Goal: Task Accomplishment & Management: Manage account settings

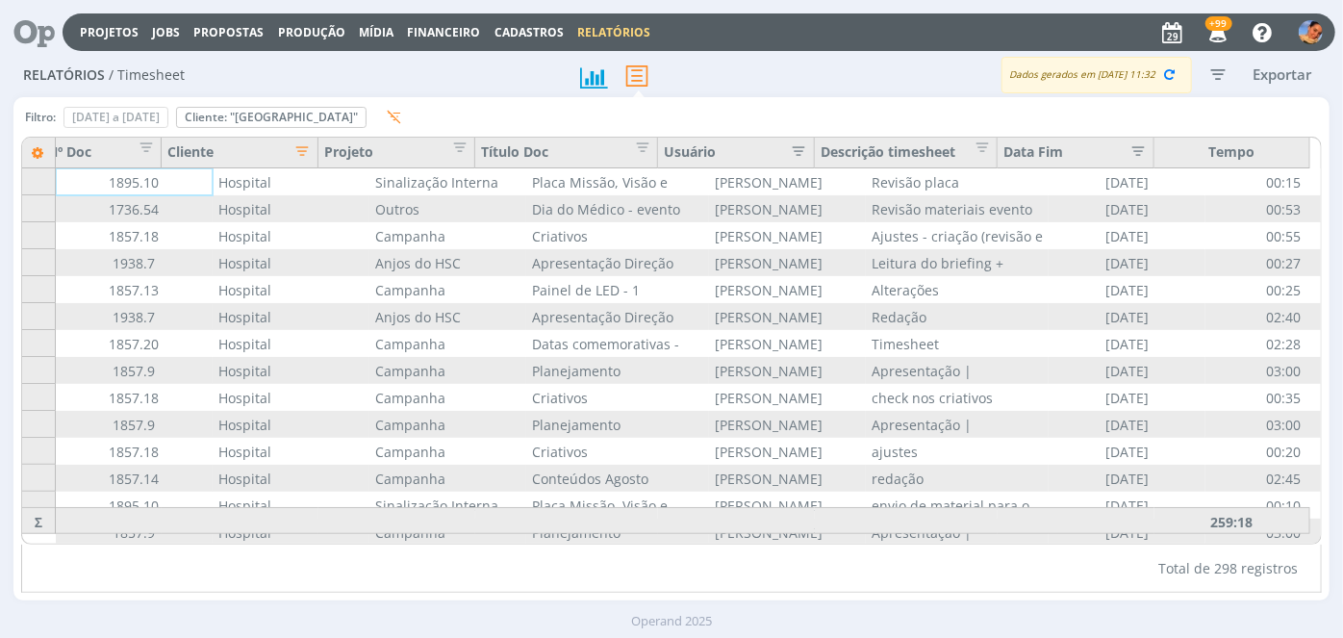
scroll to position [0, 51]
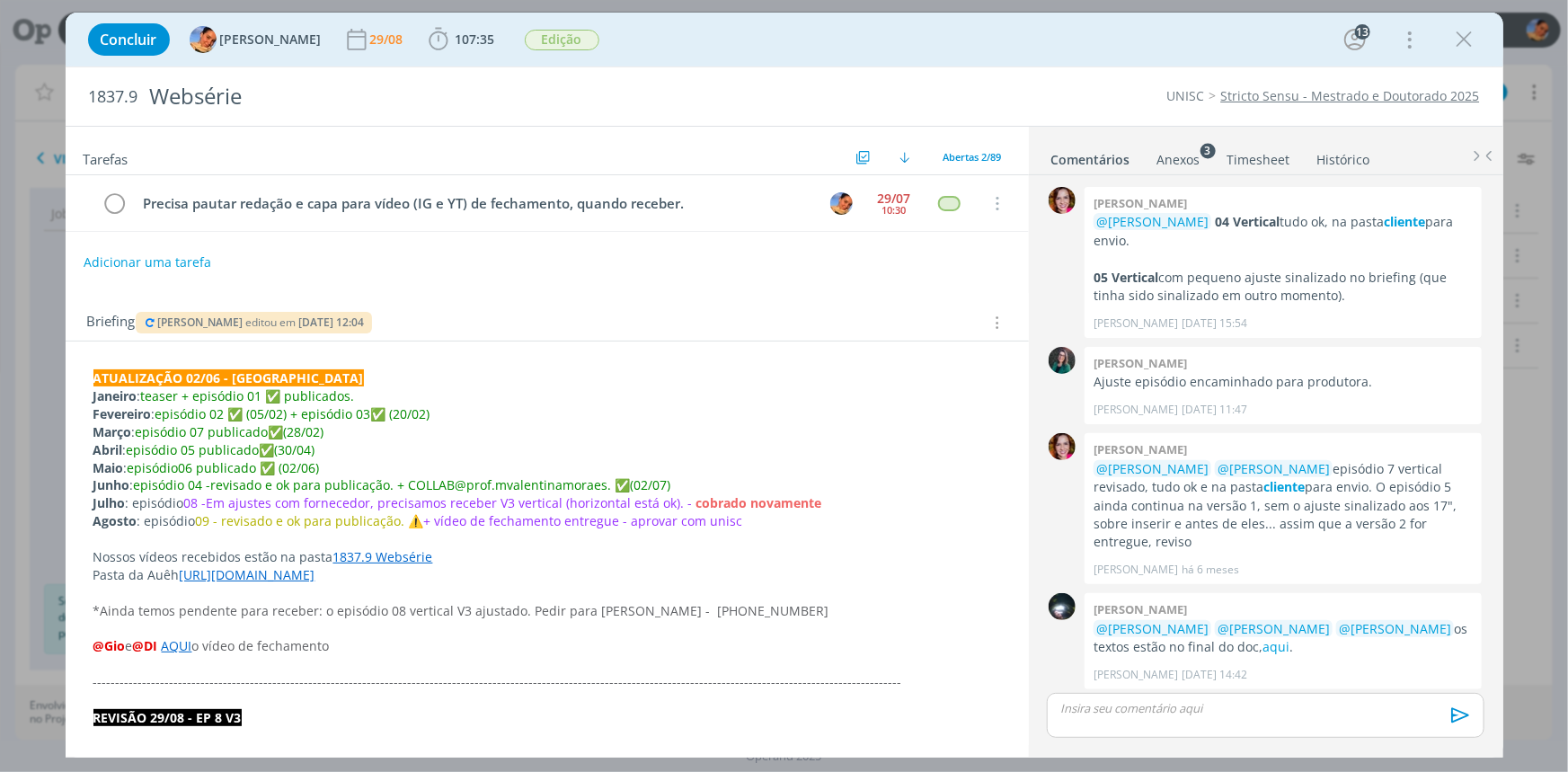
scroll to position [1673, 0]
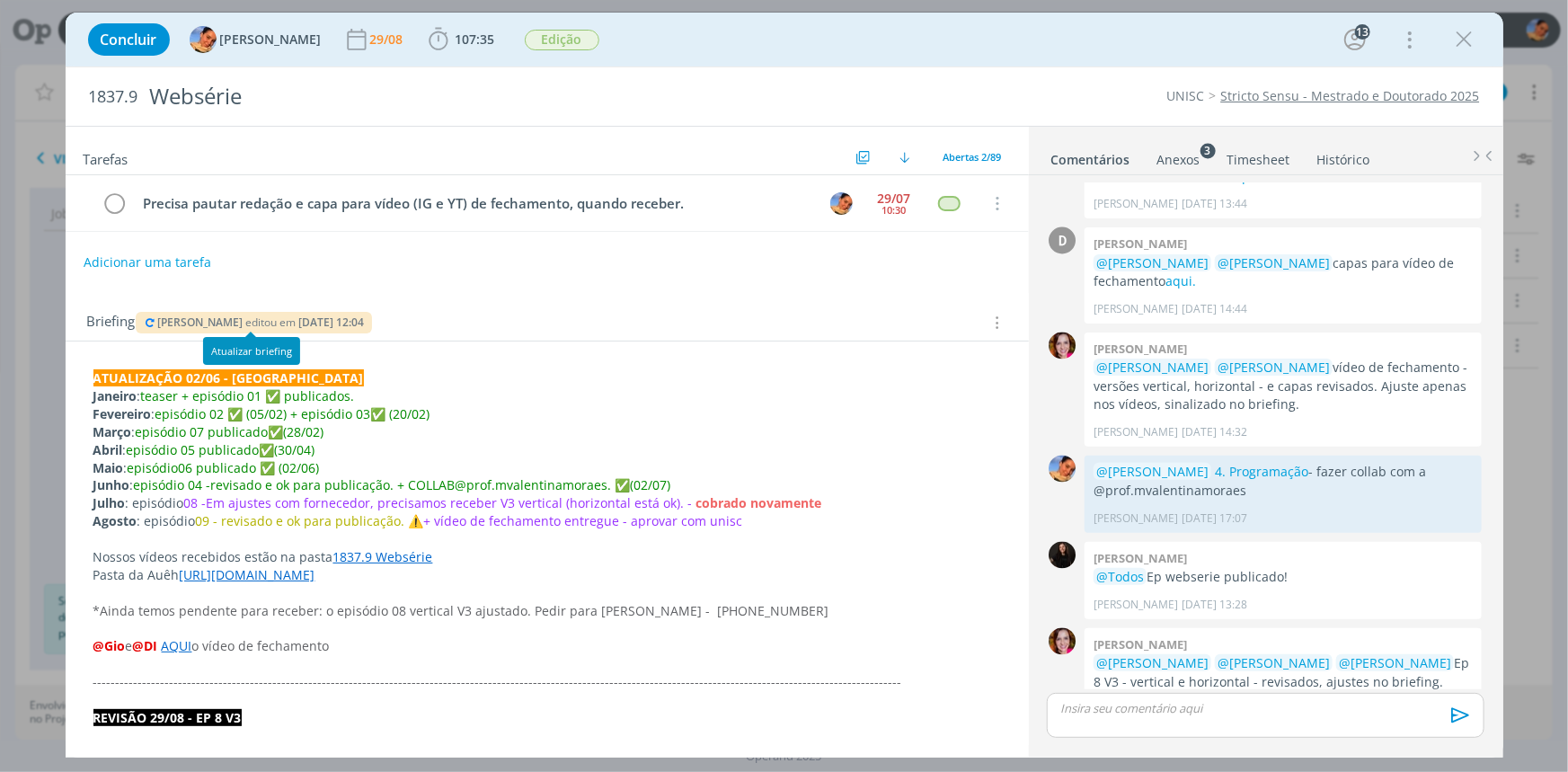
click at [159, 319] on span "[PERSON_NAME]" at bounding box center [199, 322] width 85 height 15
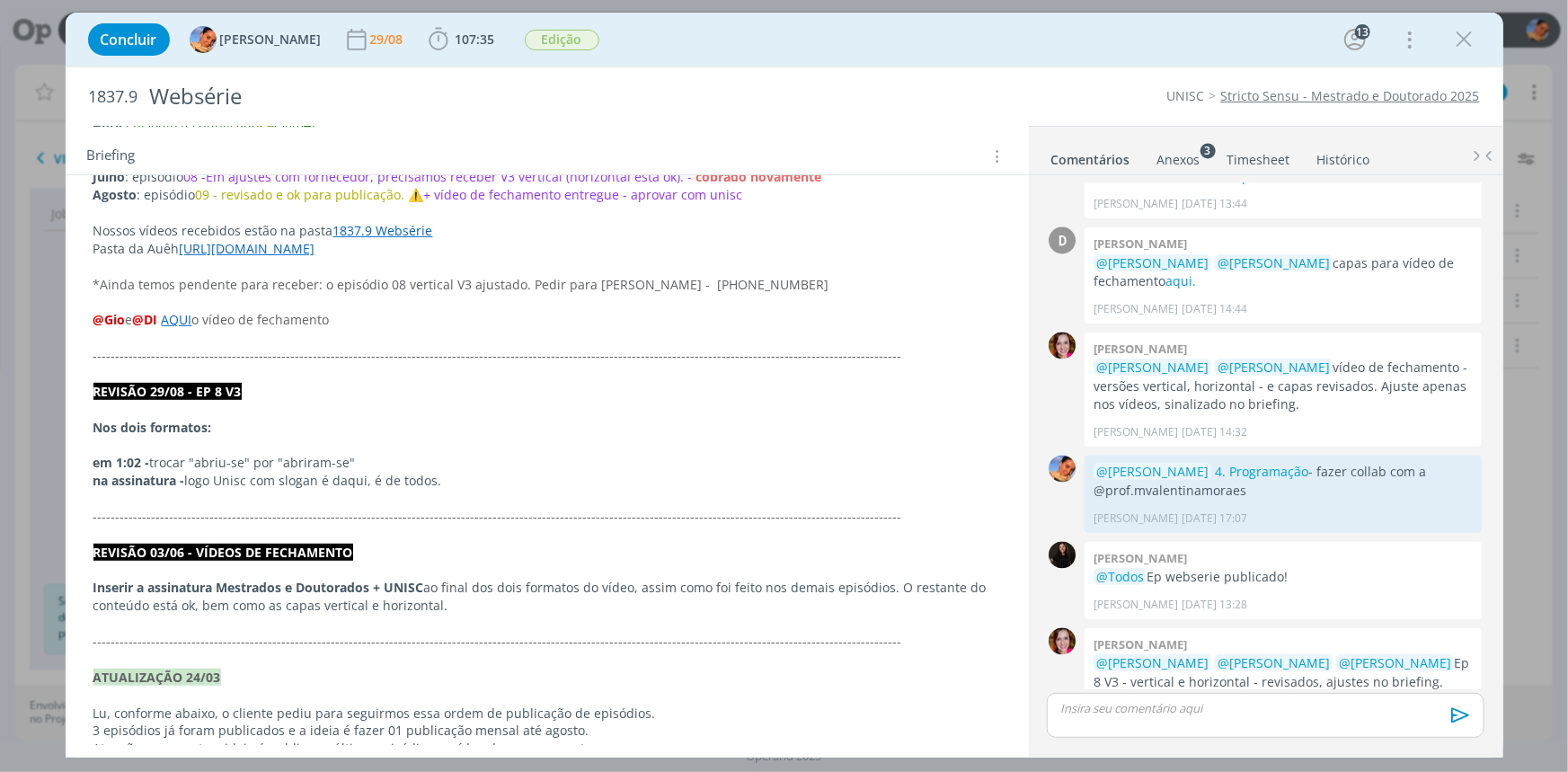
scroll to position [0, 0]
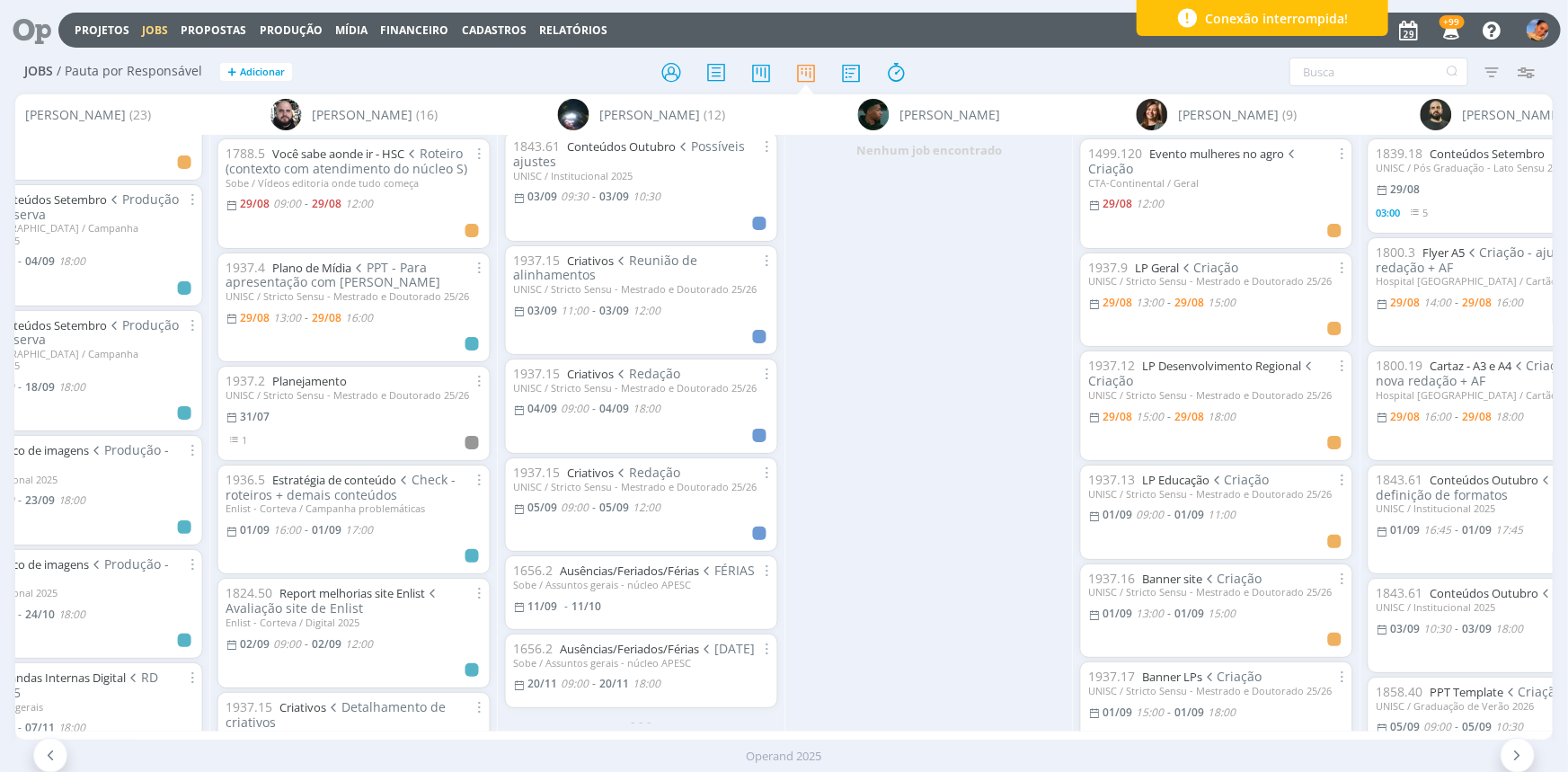
scroll to position [640, 0]
click at [663, 563] on link "Ausências/Feriados/Férias" at bounding box center [629, 570] width 139 height 16
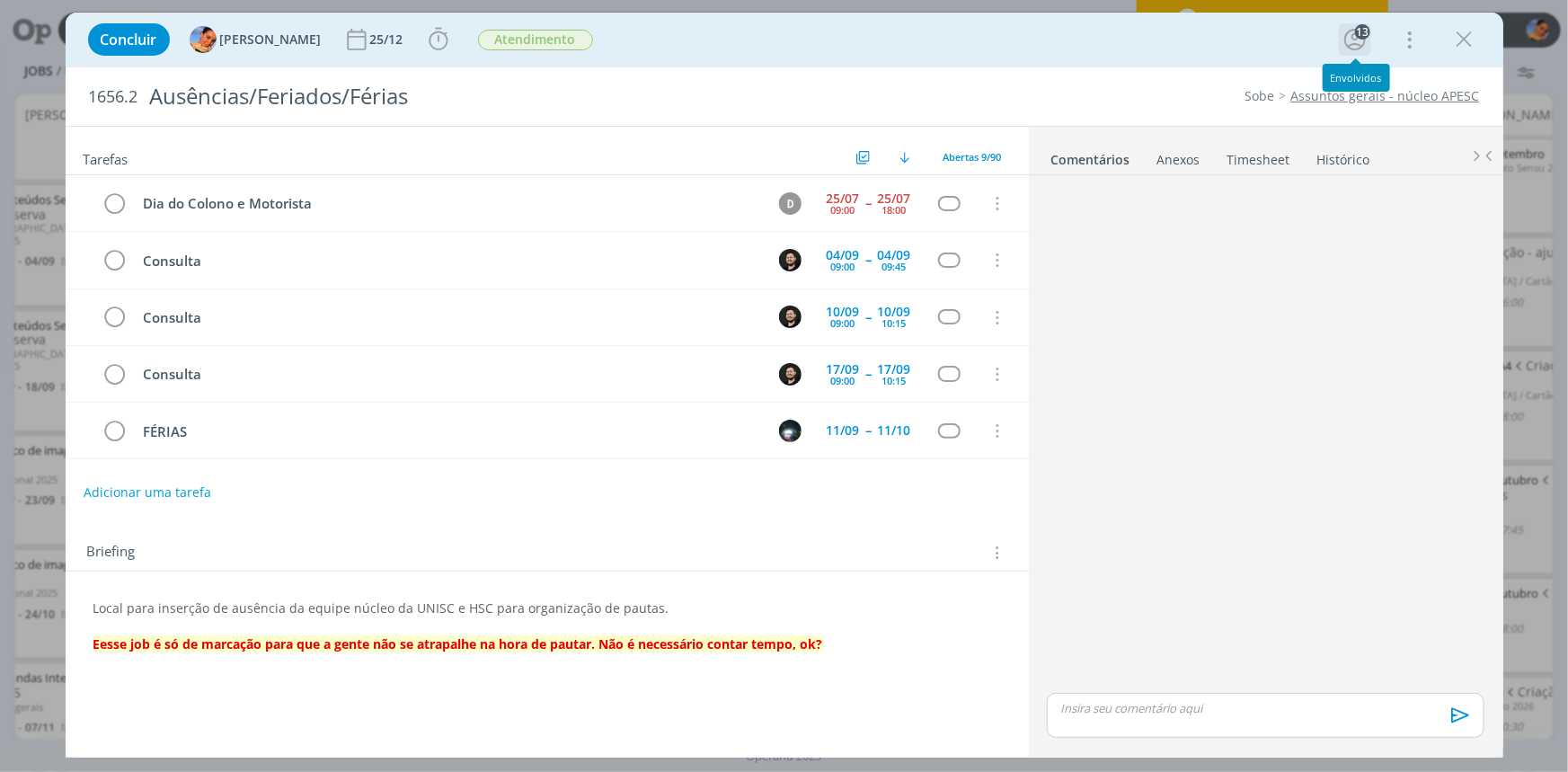
click at [1353, 41] on icon "dialog" at bounding box center [1355, 39] width 27 height 27
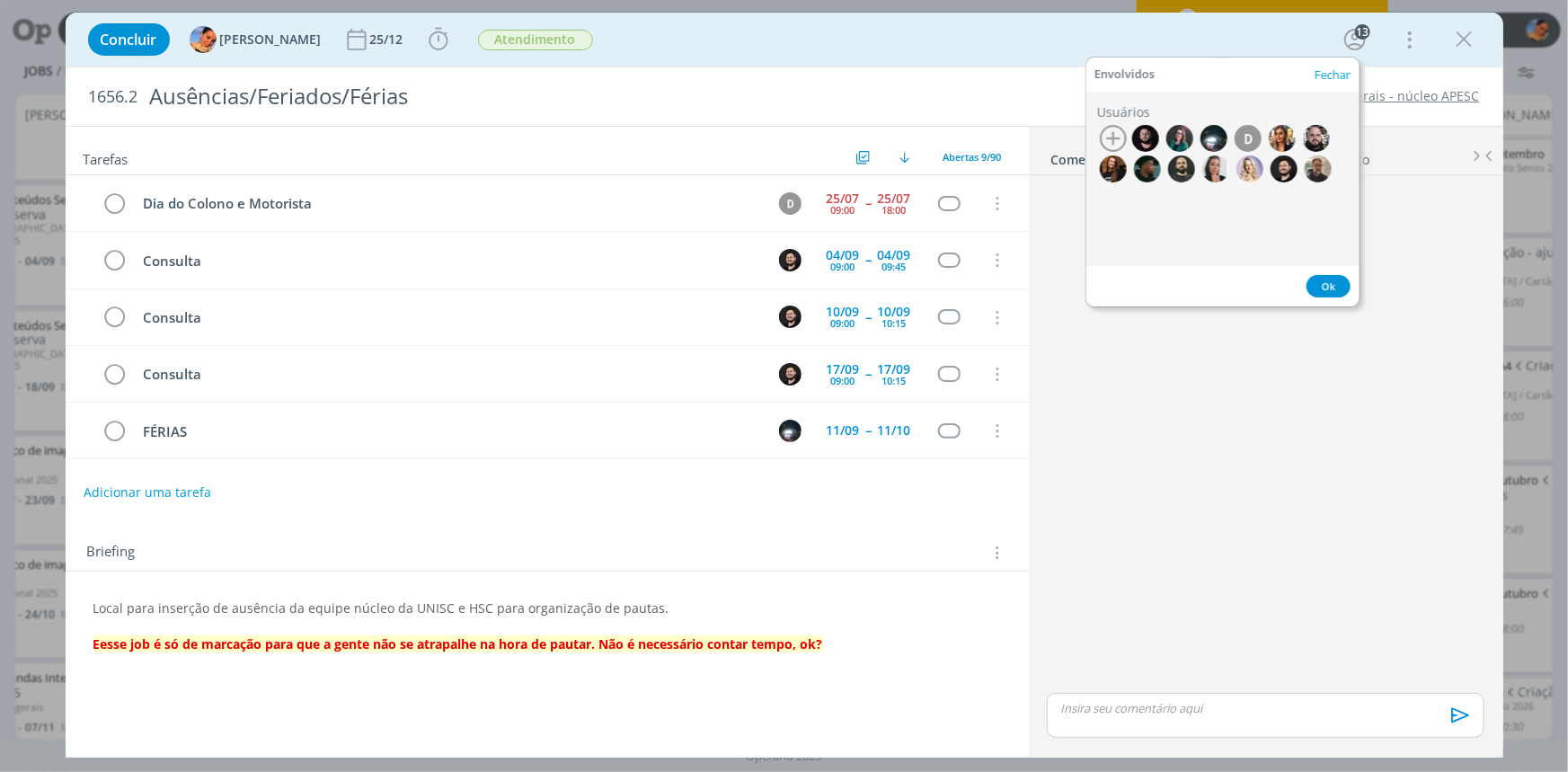
click at [1115, 133] on icon "button" at bounding box center [1113, 138] width 27 height 27
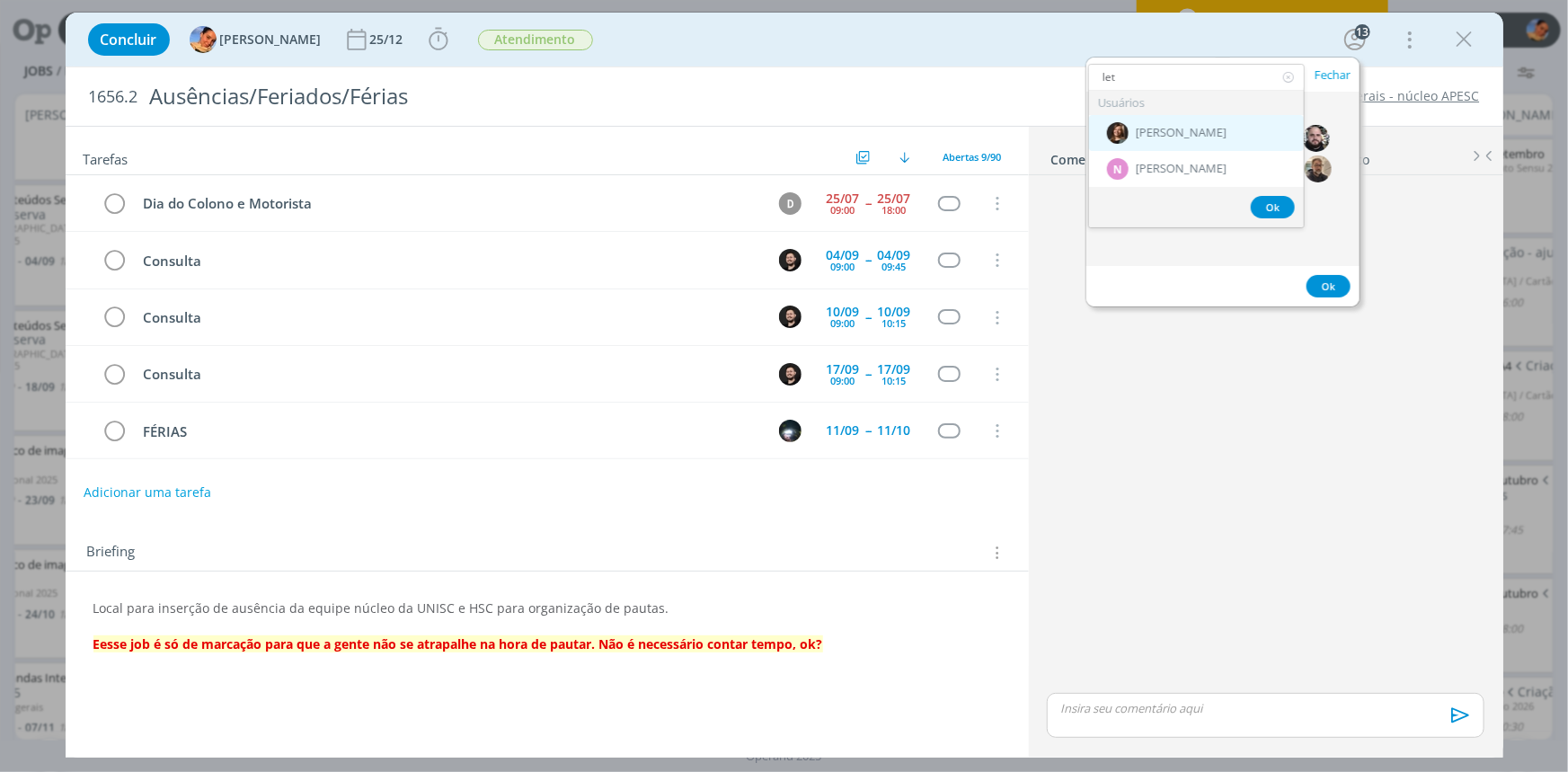
type input "let"
click at [1198, 135] on span "[PERSON_NAME]" at bounding box center [1181, 133] width 91 height 14
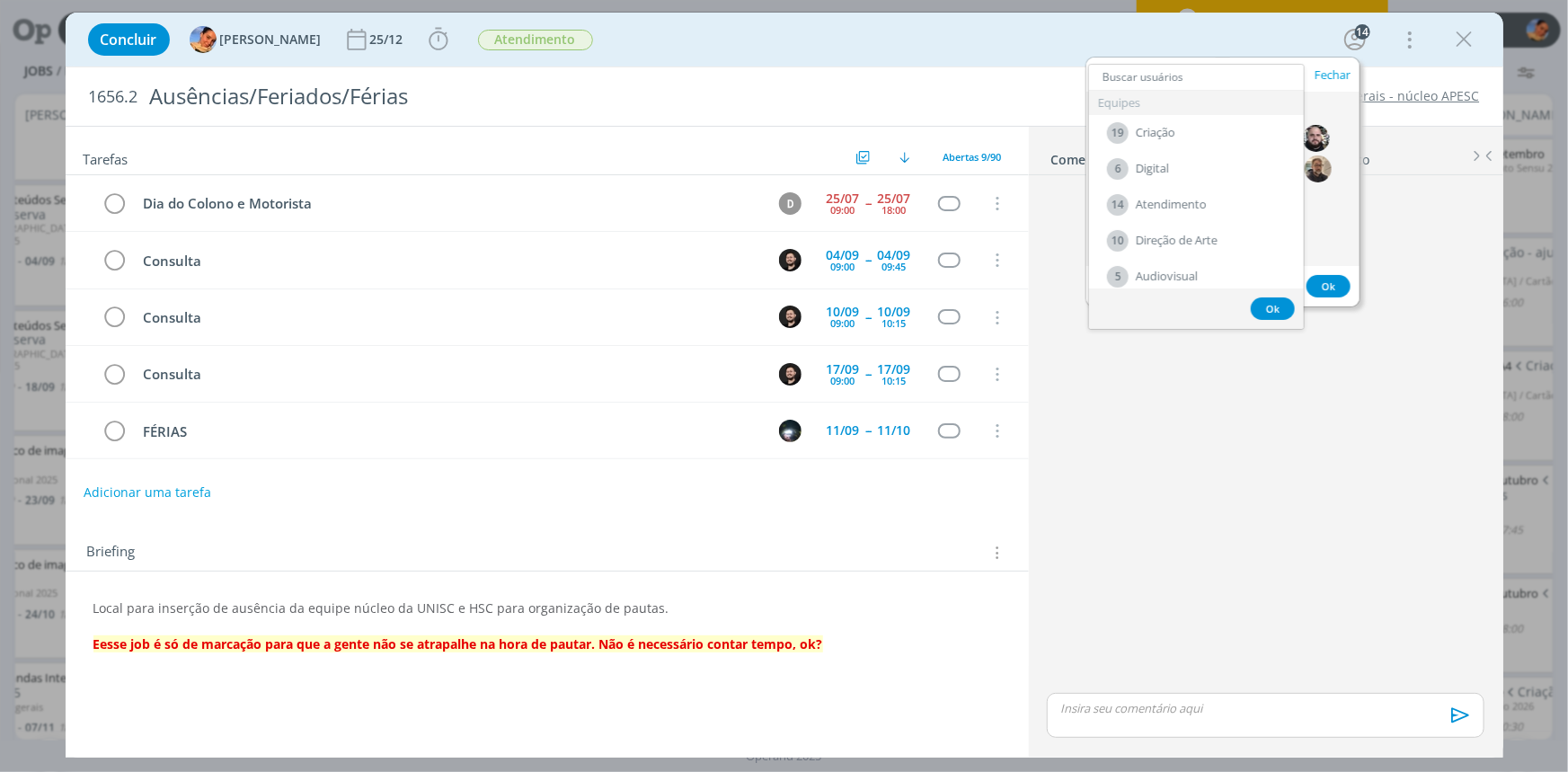
click at [1272, 311] on button "Ok" at bounding box center [1273, 308] width 44 height 22
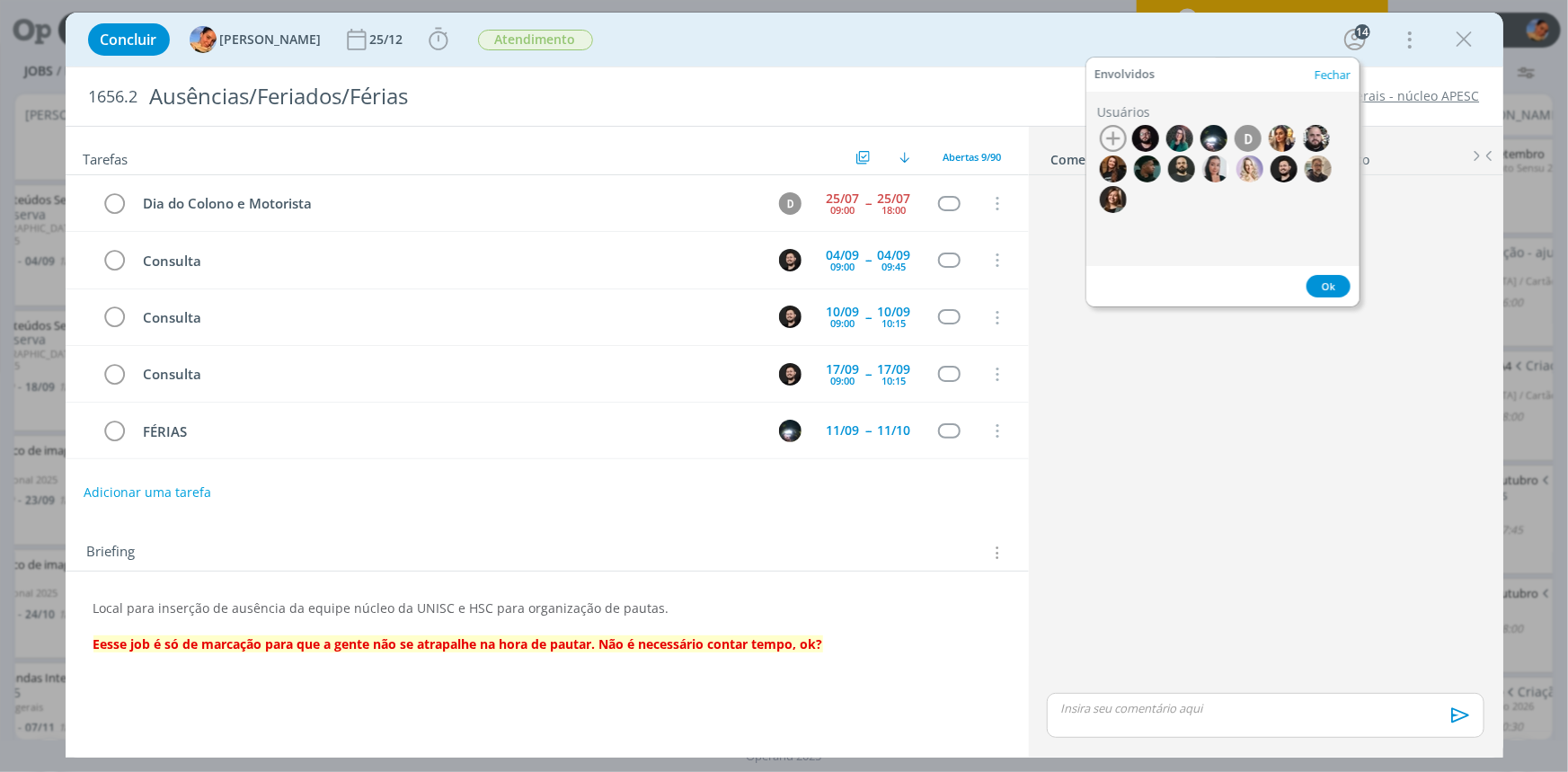
click at [1326, 285] on button "Ok" at bounding box center [1328, 286] width 44 height 22
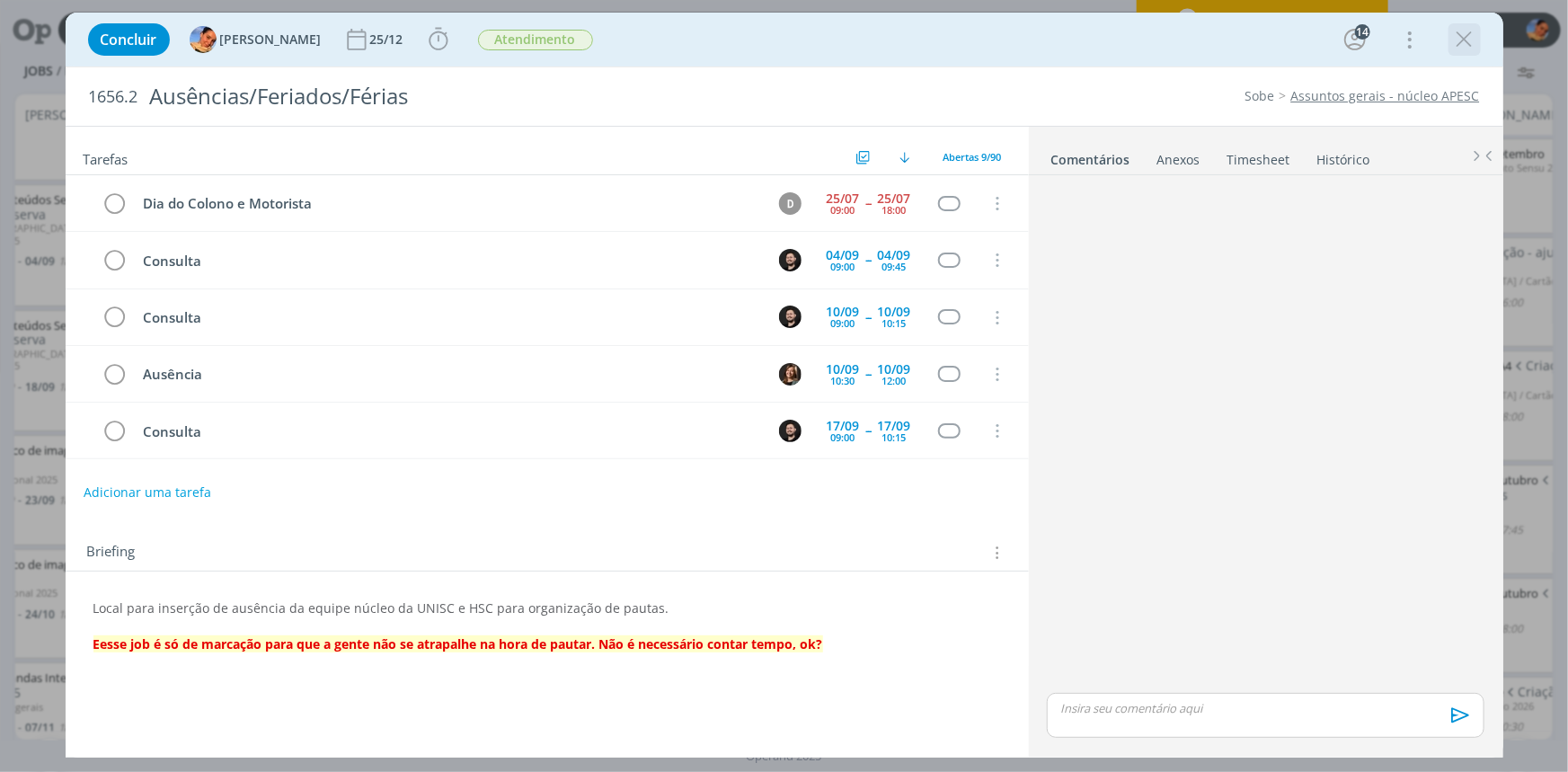
click at [1466, 36] on icon "dialog" at bounding box center [1464, 39] width 27 height 27
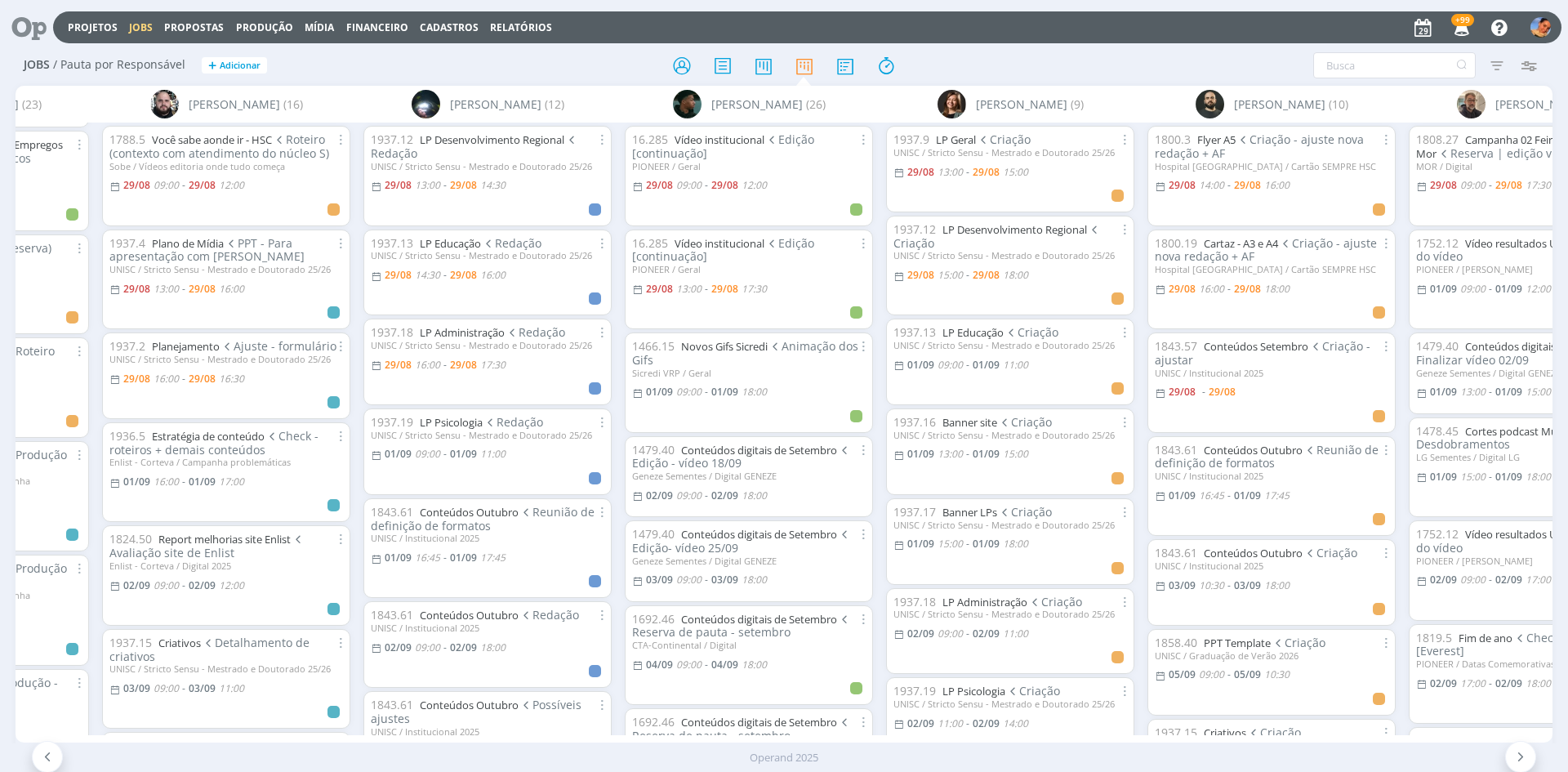
scroll to position [0, 1230]
click at [1228, 144] on link "Flyer A5" at bounding box center [1220, 139] width 38 height 14
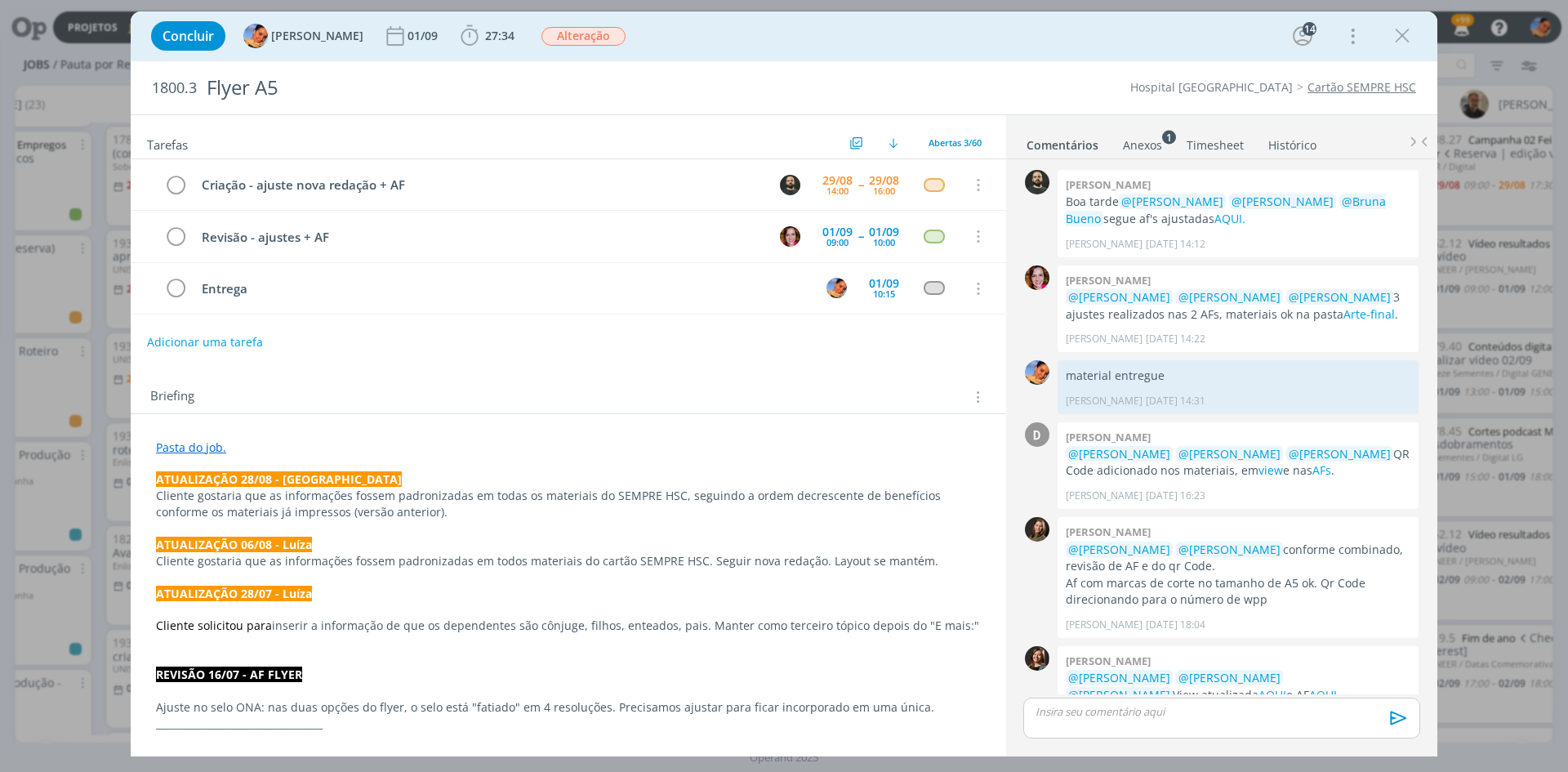
scroll to position [1443, 0]
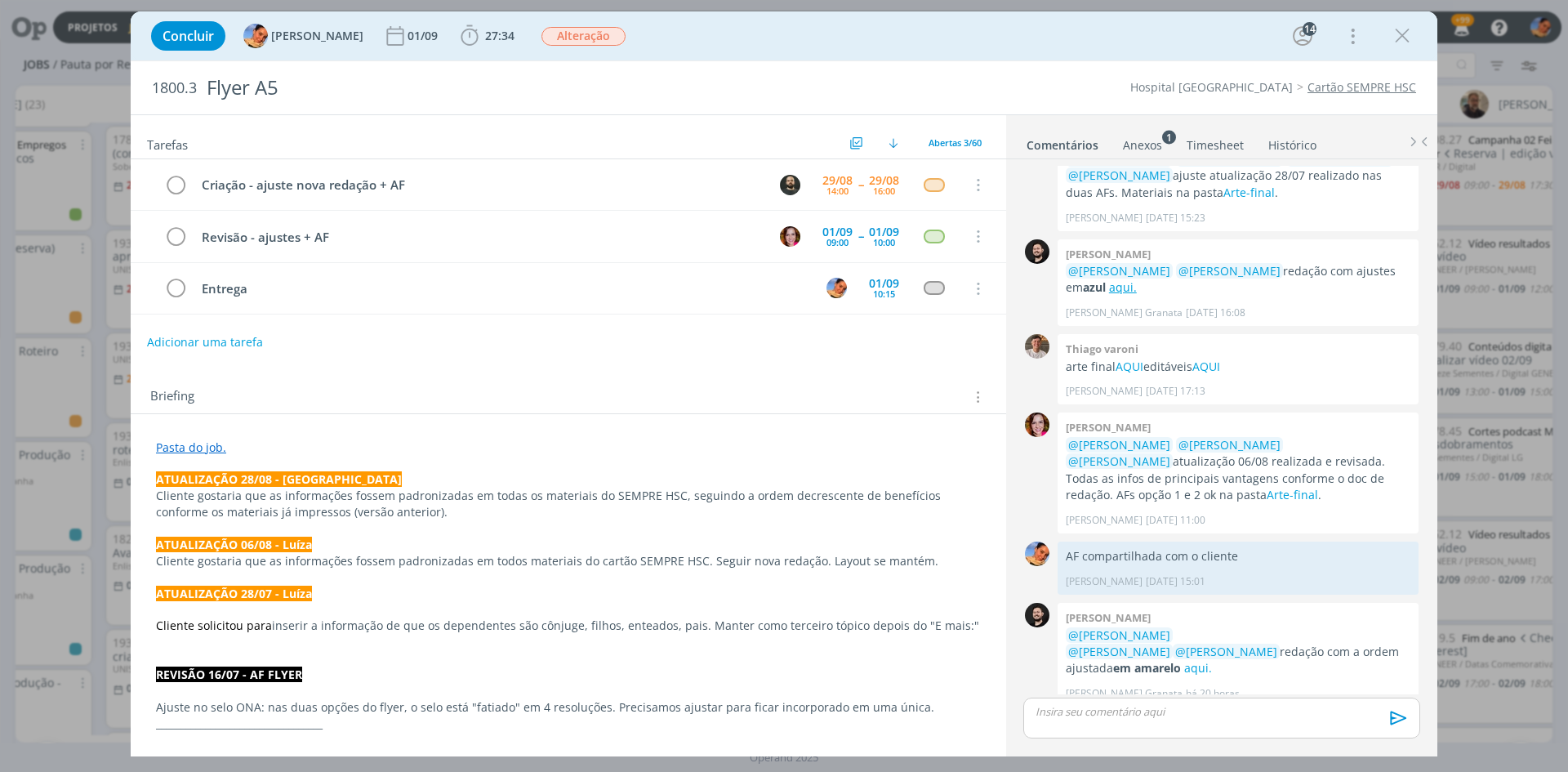
click at [1217, 156] on ul "Comentários Anexos 1 Timesheet Histórico" at bounding box center [1222, 138] width 431 height 44
click at [1217, 155] on ul "Comentários Anexos 1 Timesheet Histórico" at bounding box center [1222, 138] width 431 height 44
click at [1217, 144] on link "Timesheet" at bounding box center [1215, 142] width 59 height 24
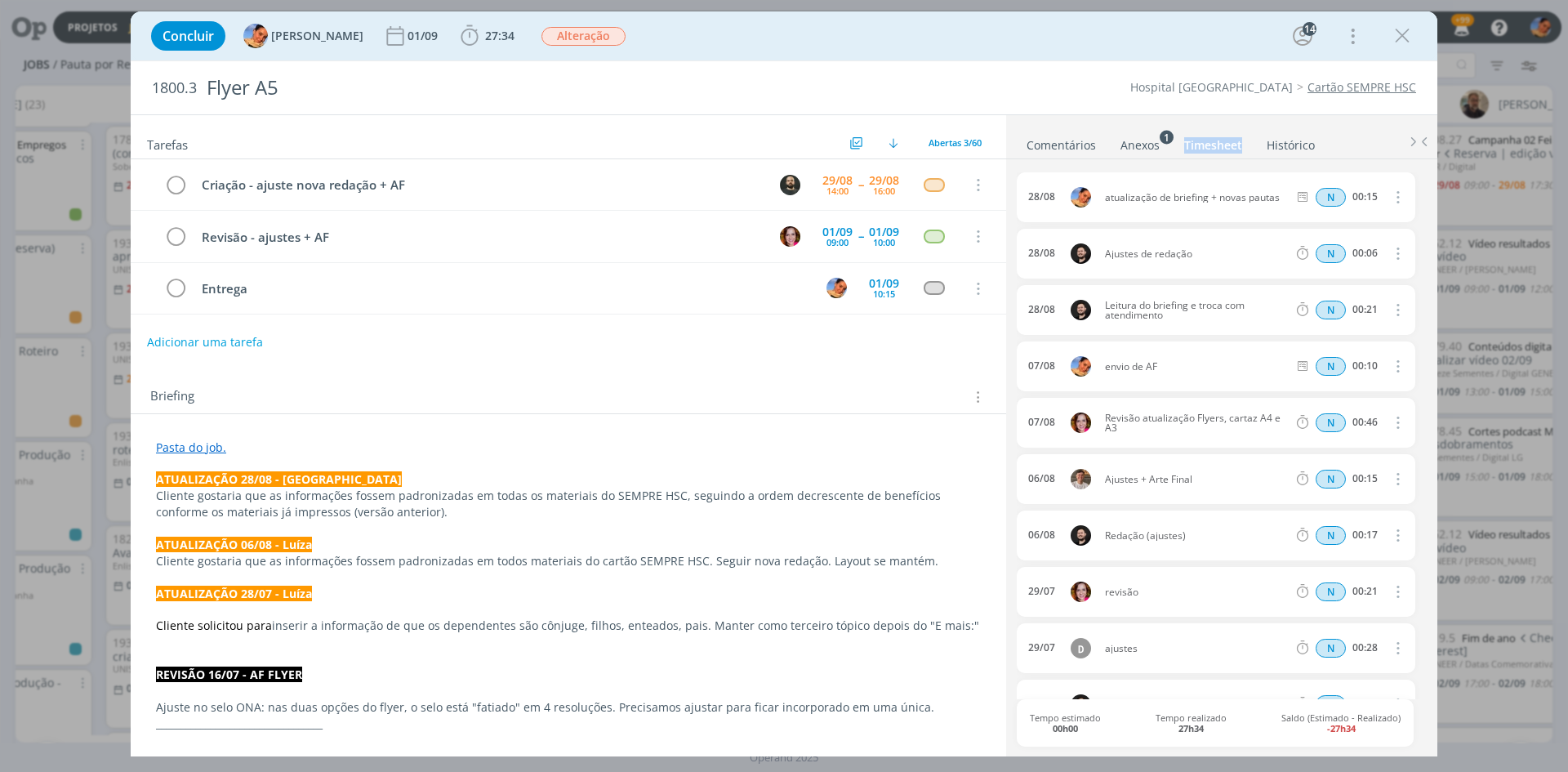
click at [1287, 135] on link "Histórico" at bounding box center [1291, 142] width 50 height 24
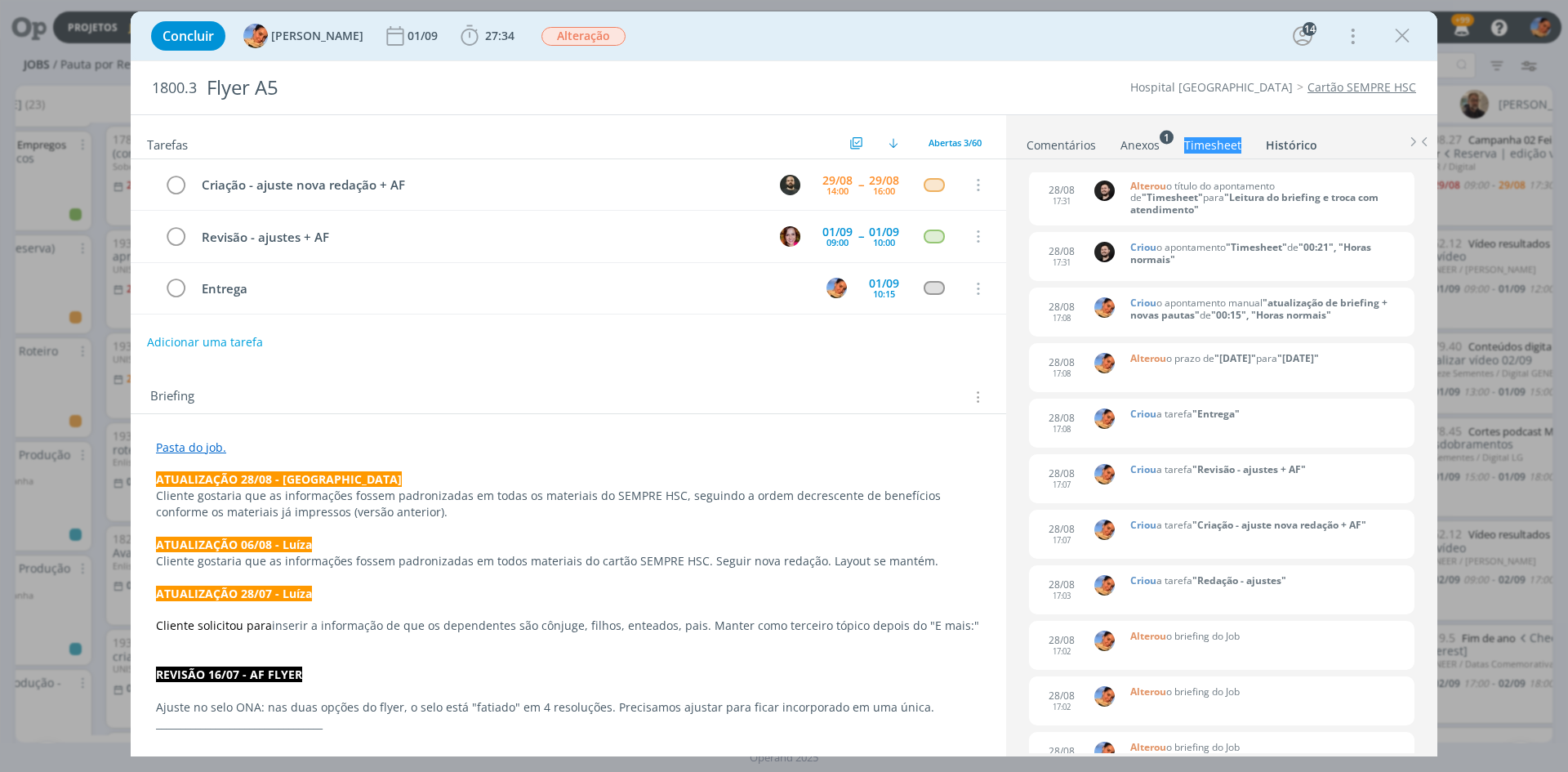
scroll to position [0, 0]
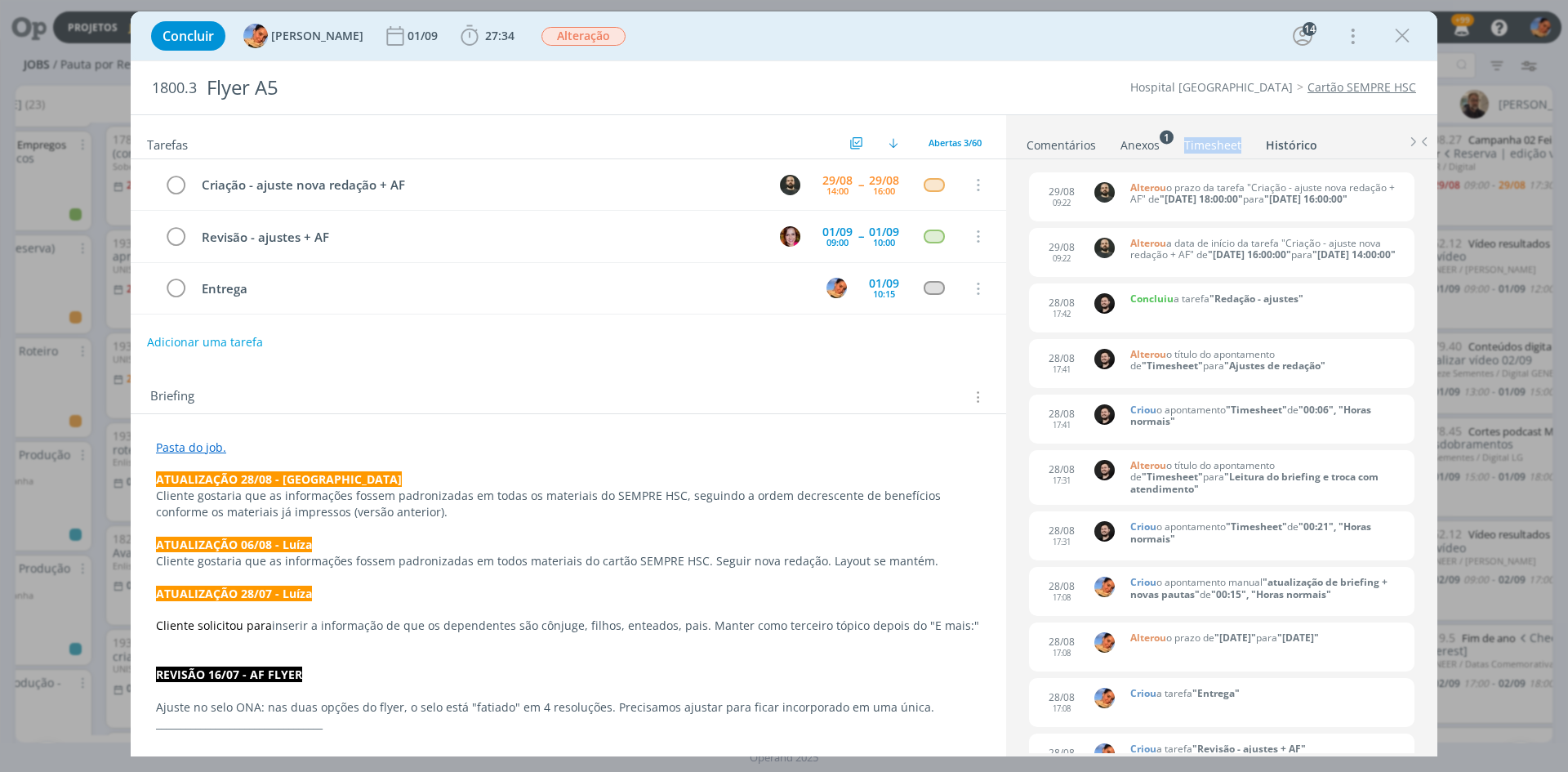
drag, startPoint x: 1051, startPoint y: 145, endPoint x: 1125, endPoint y: 171, distance: 78.4
click at [1051, 145] on link "Comentários" at bounding box center [1062, 142] width 71 height 24
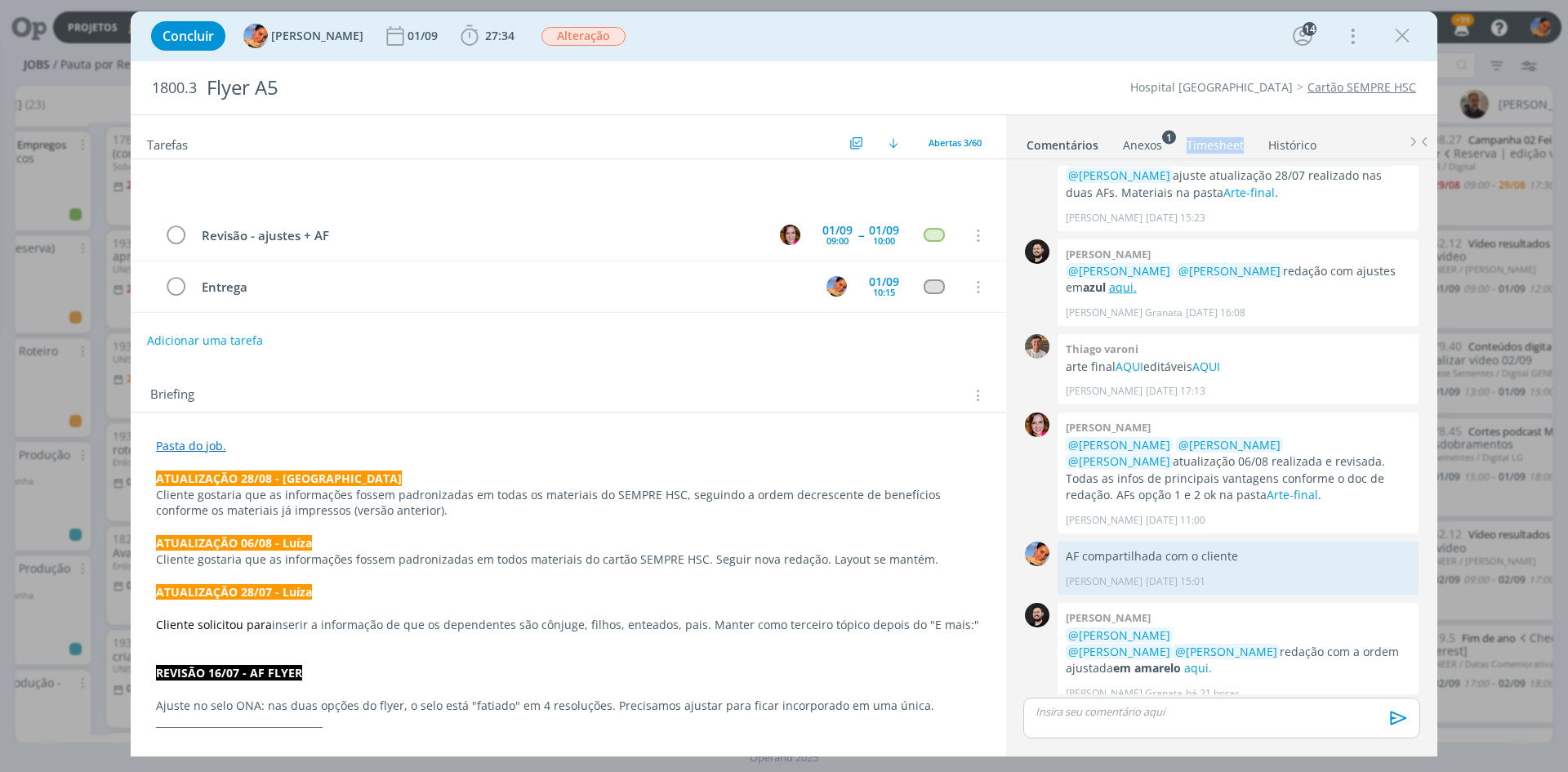
scroll to position [1538, 0]
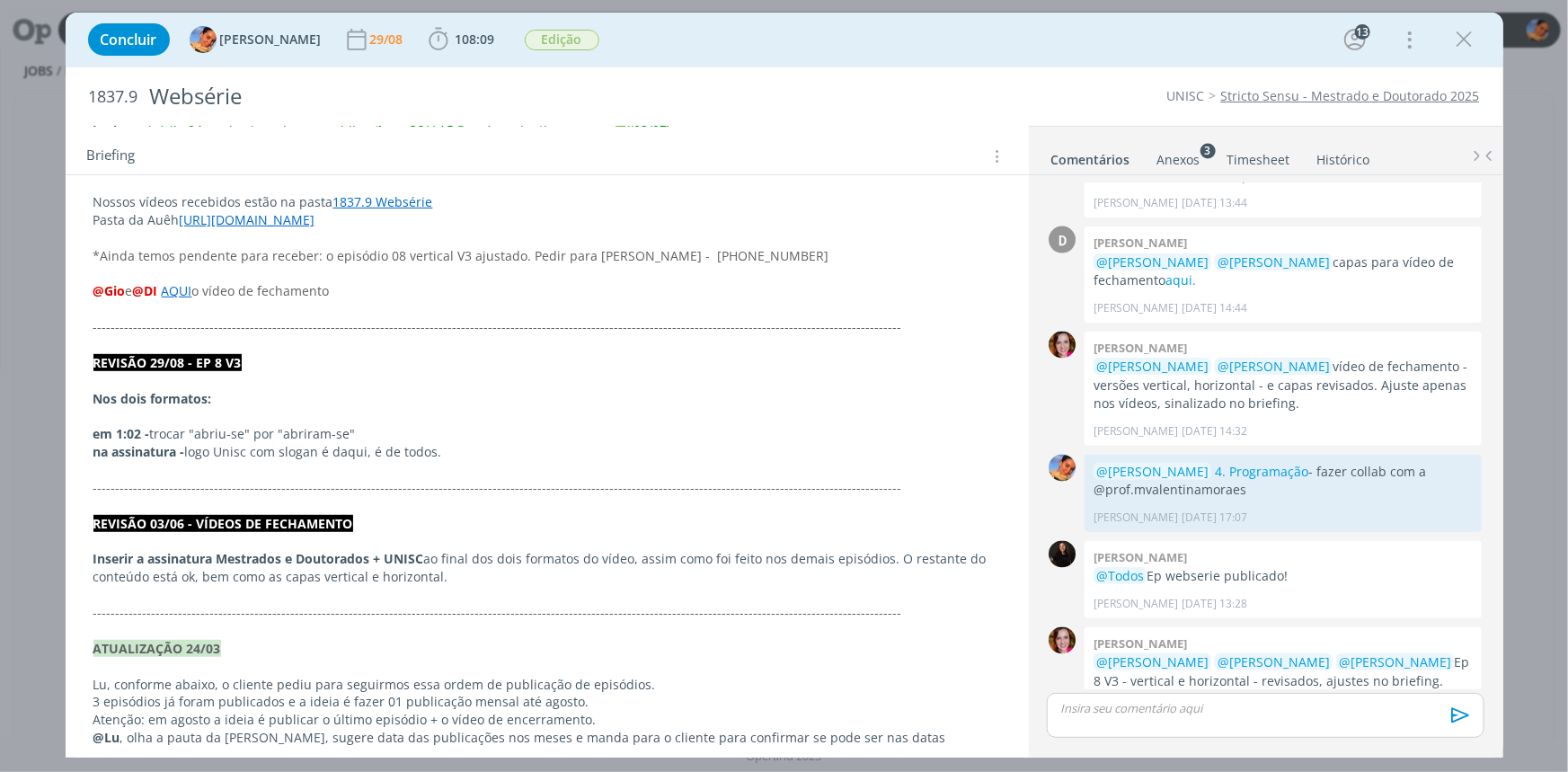
scroll to position [326, 0]
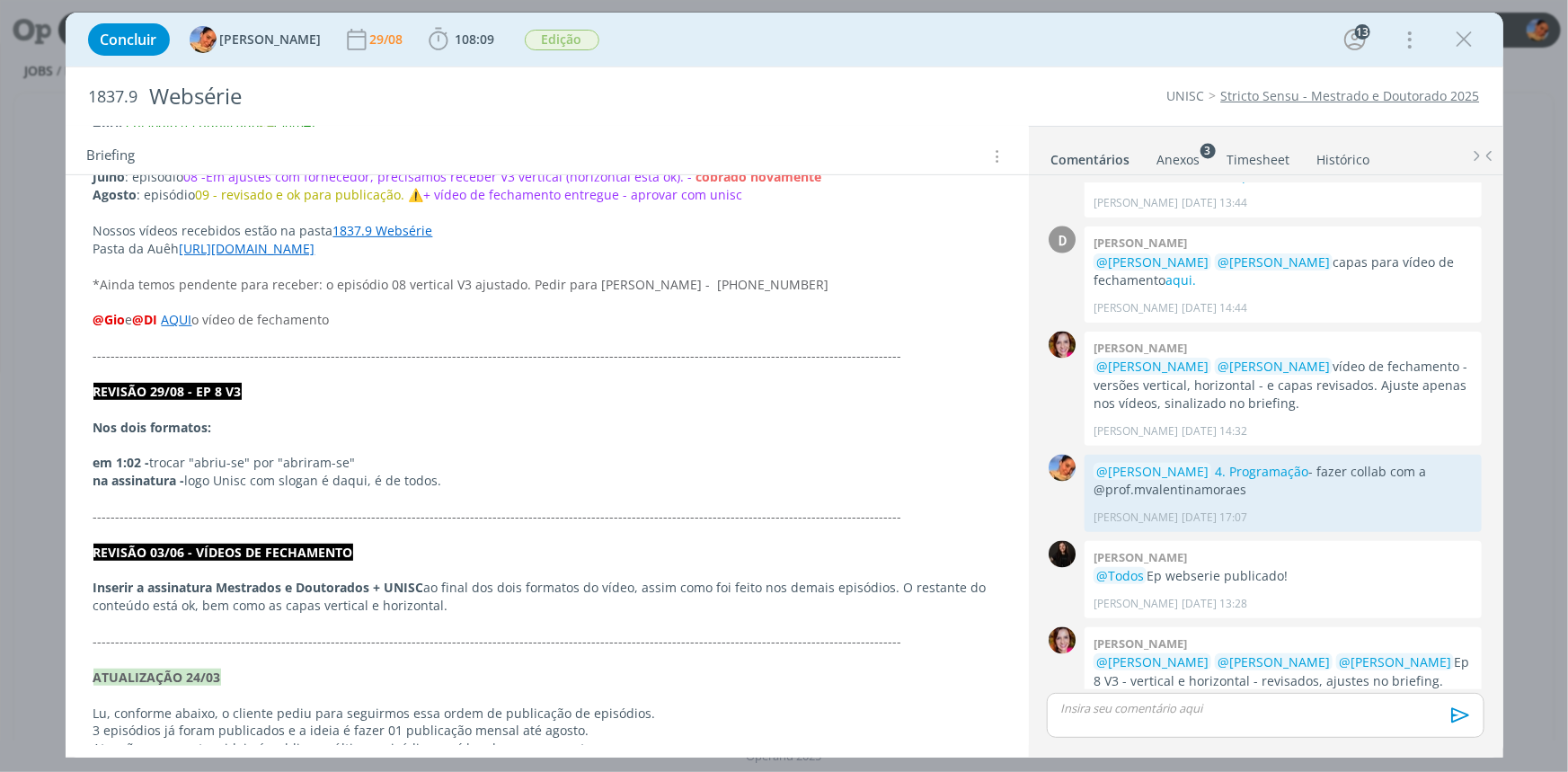
click at [475, 526] on p "dialog" at bounding box center [547, 535] width 907 height 18
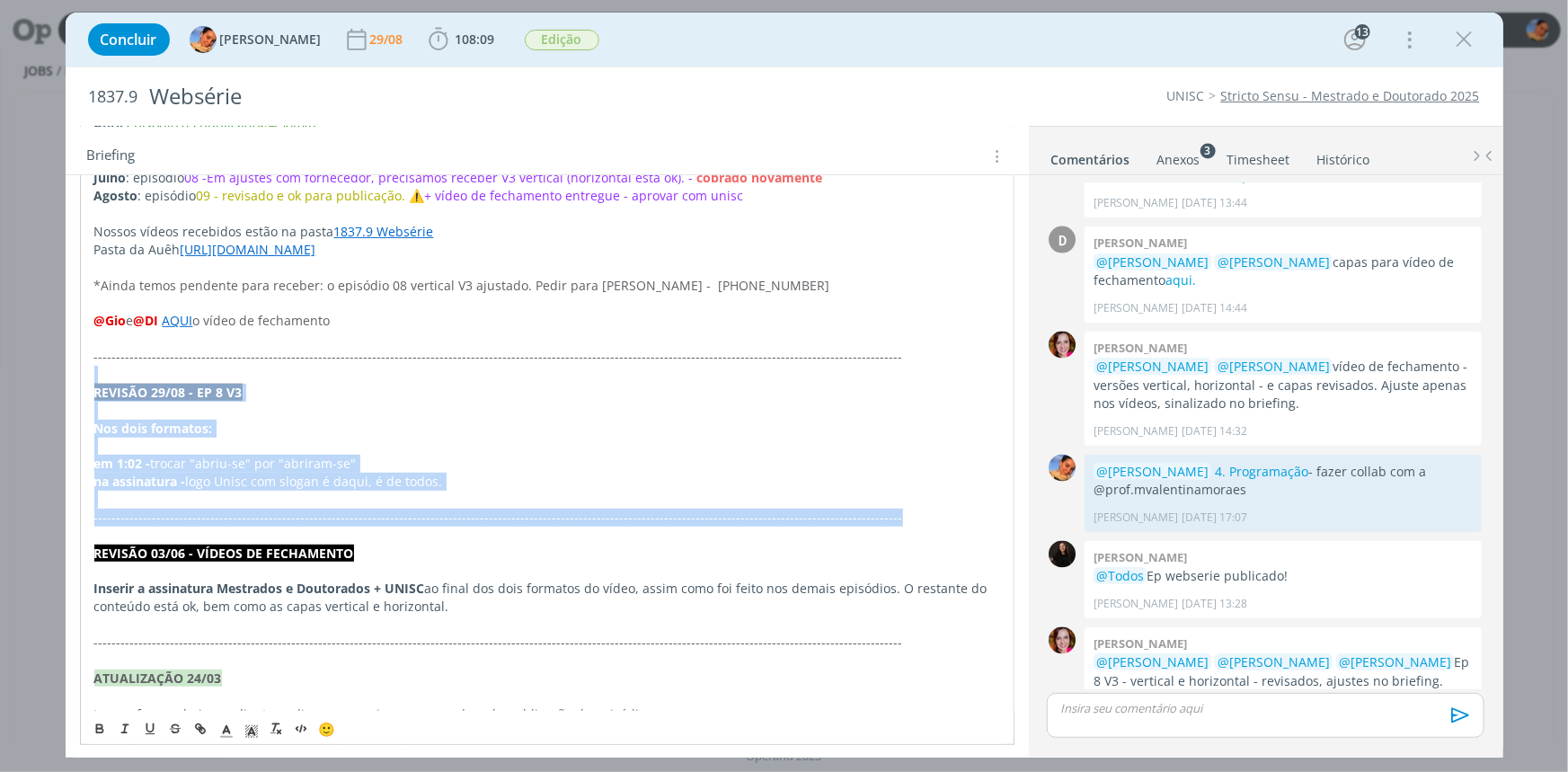
drag, startPoint x: 844, startPoint y: 513, endPoint x: 21, endPoint y: 378, distance: 834.0
click at [21, 378] on div "Concluir Luíza Santana 29/08 108:09 Iniciar Apontar Data * 29/08/2025 Horas * 0…" at bounding box center [784, 386] width 1568 height 772
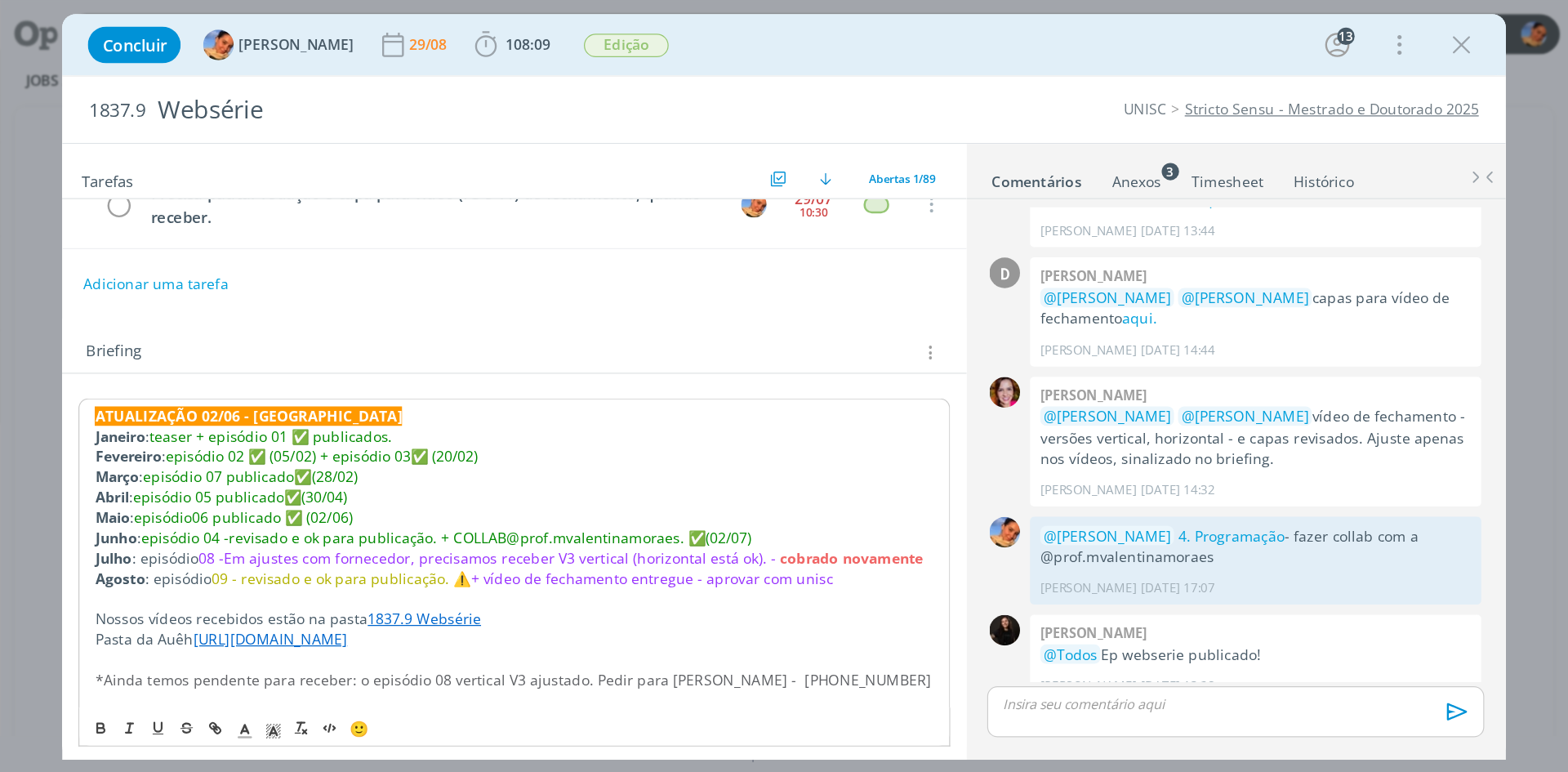
scroll to position [30, 0]
click at [76, 332] on strong "ATUALIZAÇÃO 02/06 - Luíza" at bounding box center [198, 334] width 245 height 15
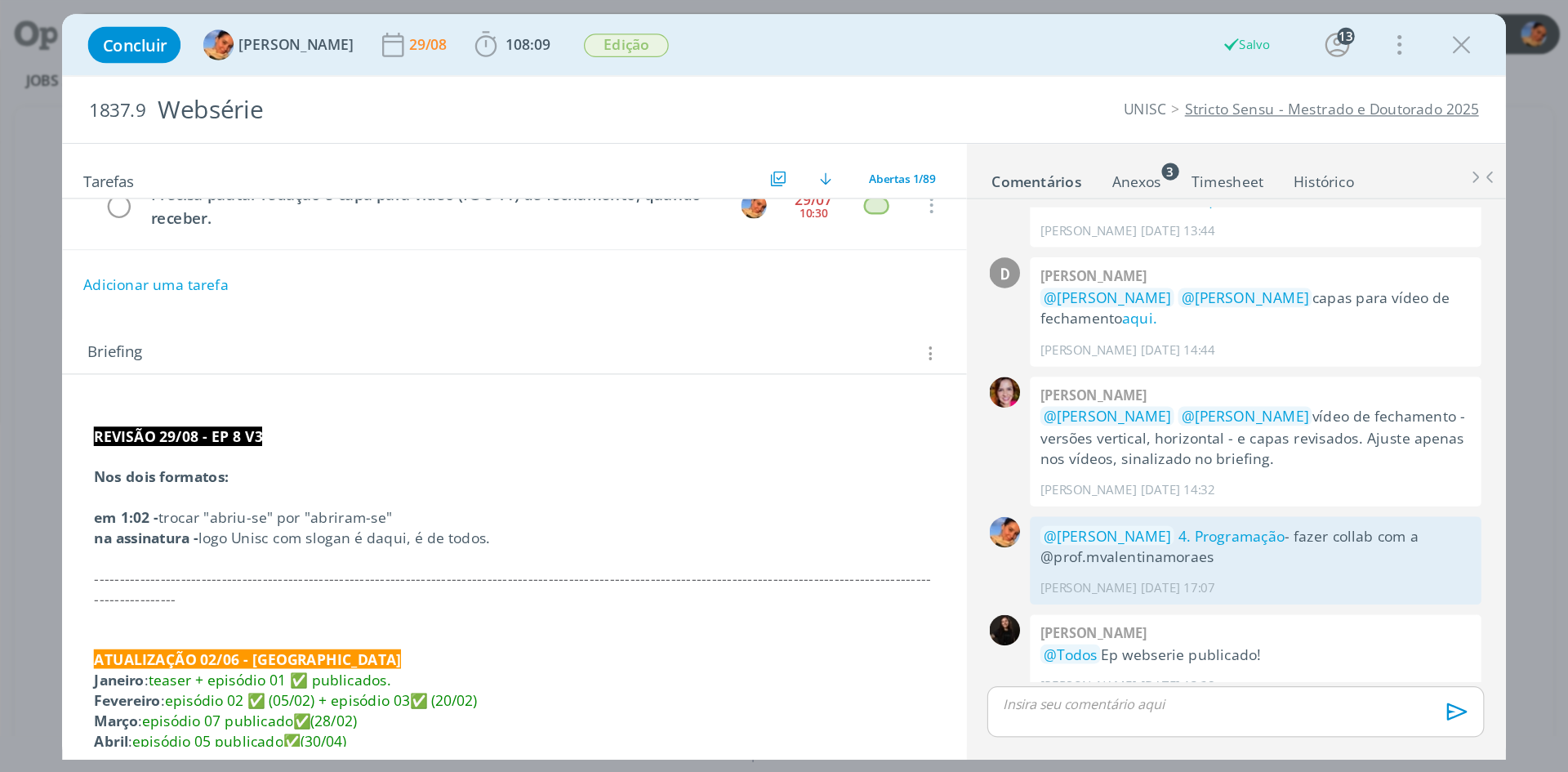
scroll to position [1310, 0]
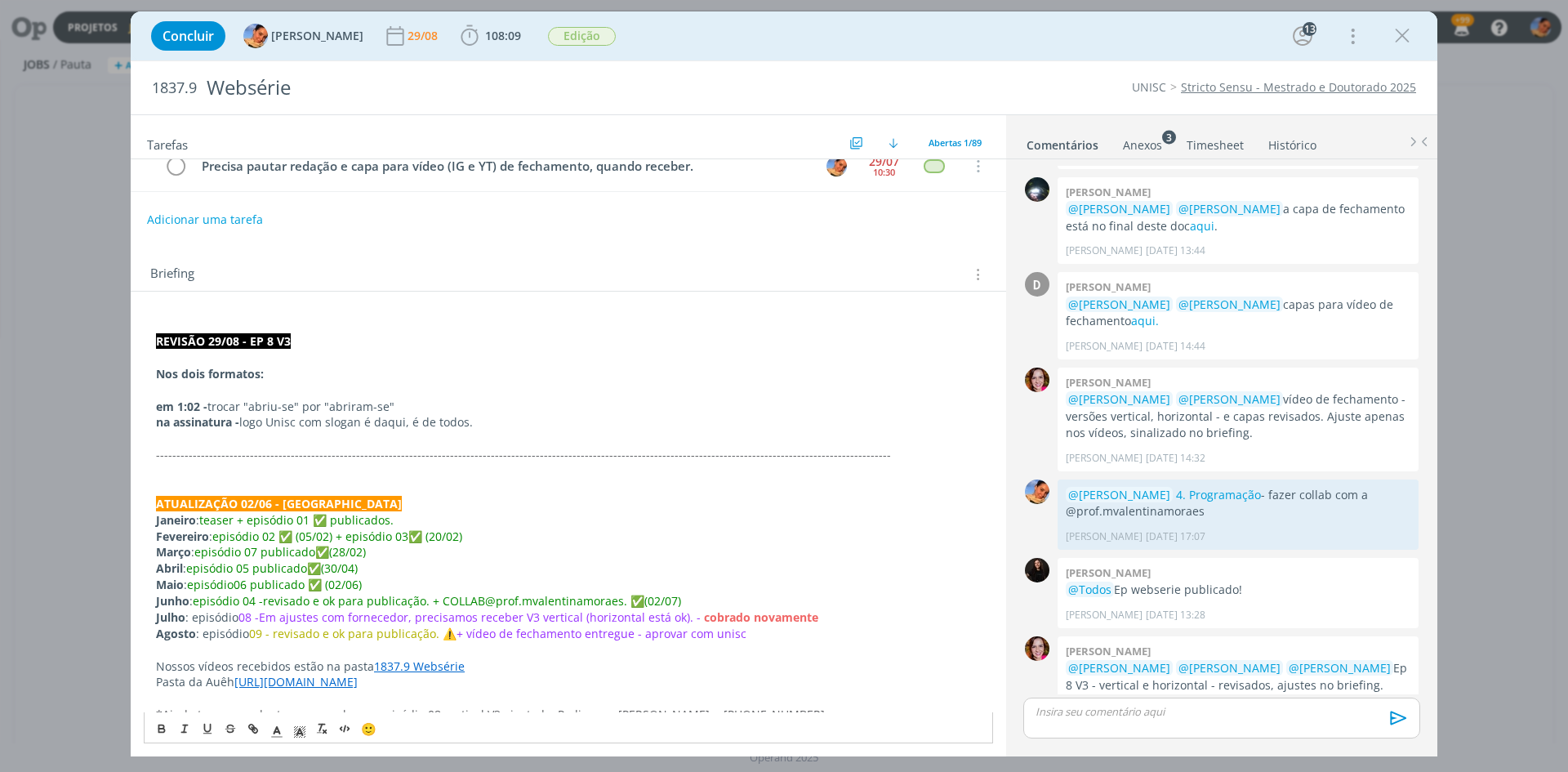
drag, startPoint x: 484, startPoint y: 420, endPoint x: 127, endPoint y: 397, distance: 357.7
click at [127, 397] on div "Concluir Luíza Santana 29/08 108:09 Iniciar Apontar Data * 29/08/2025 Horas * 0…" at bounding box center [784, 386] width 1568 height 772
click at [490, 420] on p "na assinatura - logo Unisc com slogan é daqui, é de todos." at bounding box center [568, 422] width 825 height 16
drag, startPoint x: 491, startPoint y: 421, endPoint x: 513, endPoint y: 412, distance: 23.8
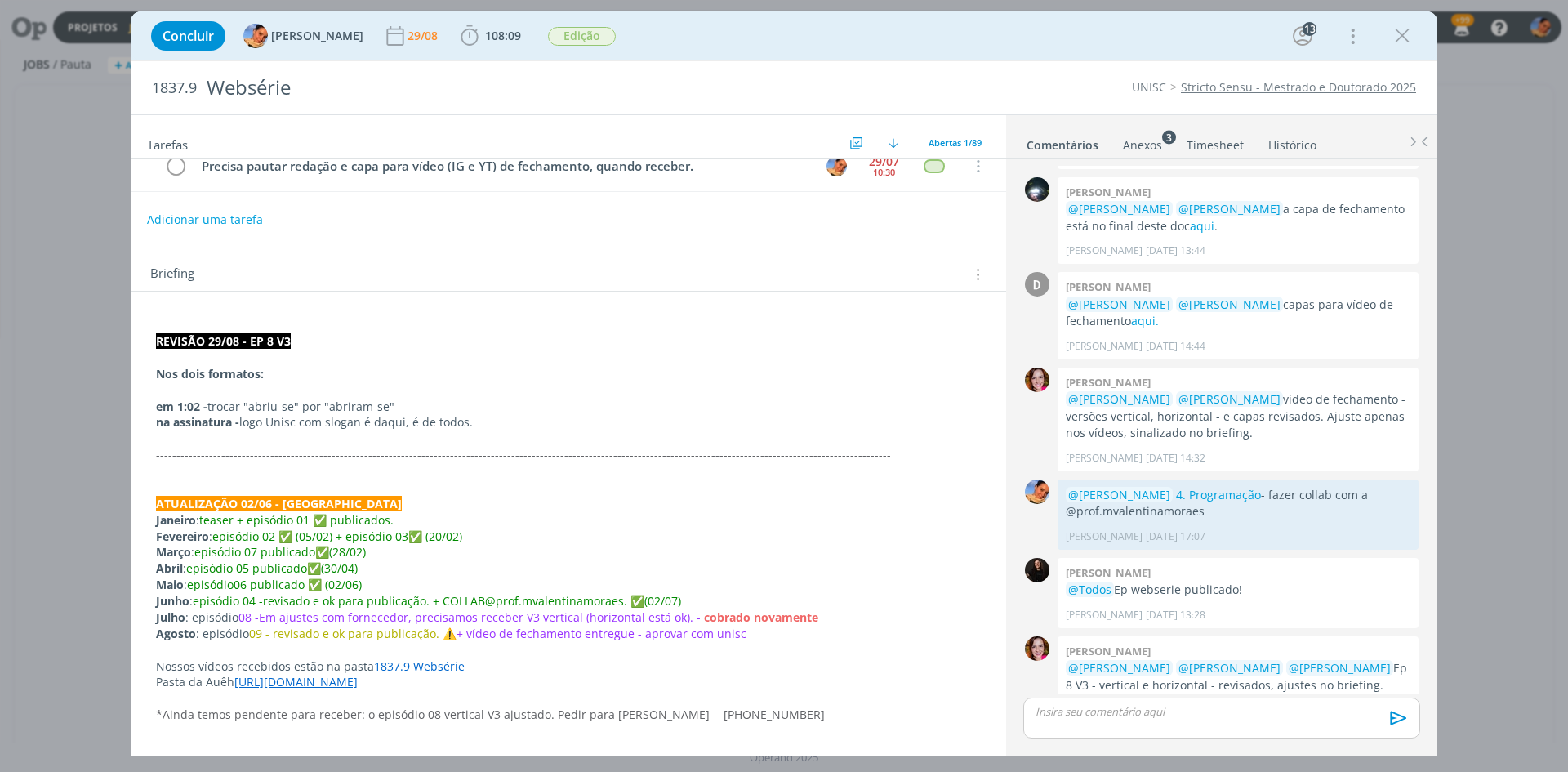
click at [380, 437] on p "dialog" at bounding box center [568, 438] width 825 height 16
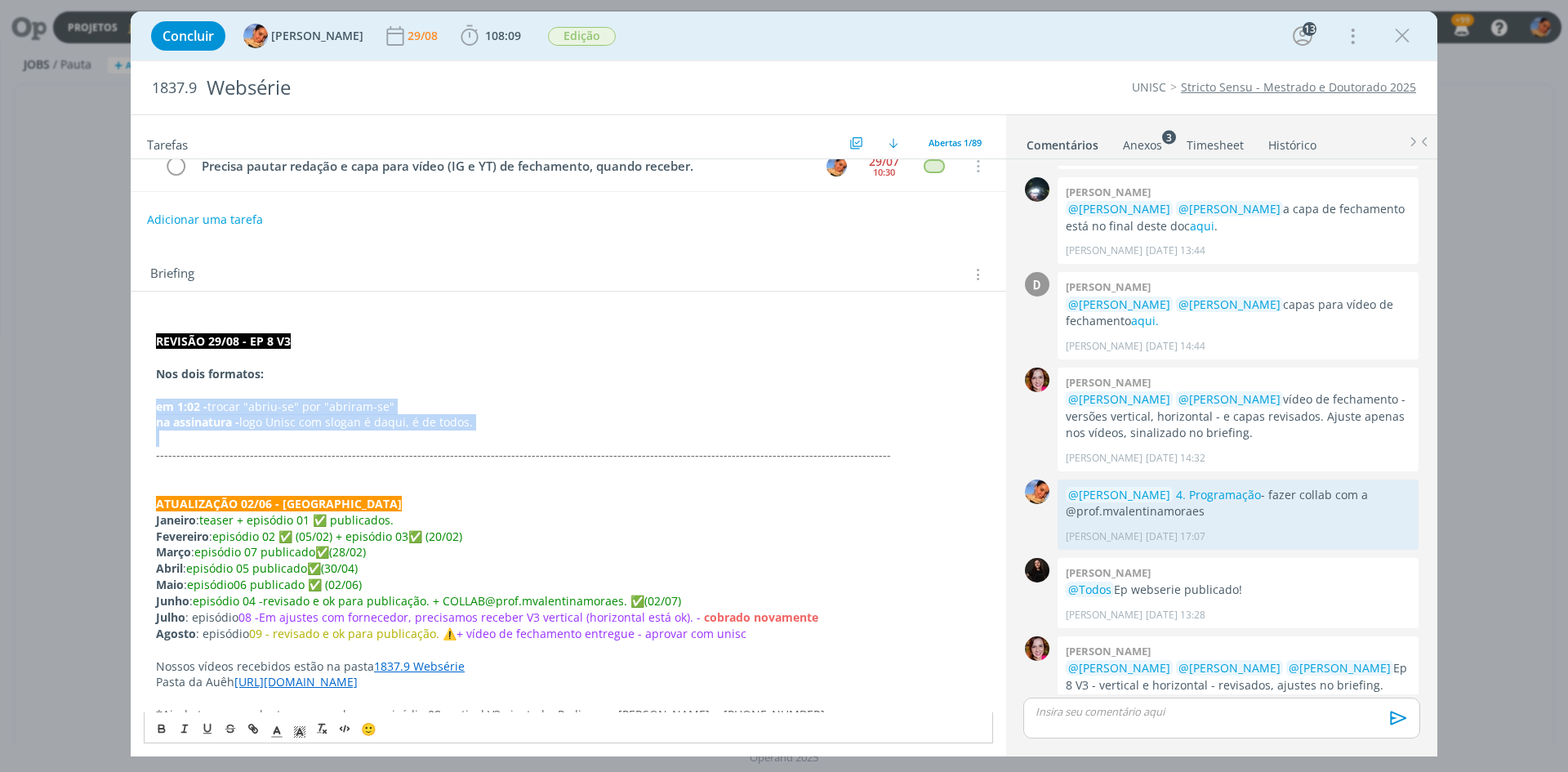
drag, startPoint x: 509, startPoint y: 437, endPoint x: 120, endPoint y: 402, distance: 390.6
click at [120, 402] on div "Concluir Luíza Santana 29/08 108:09 Iniciar Apontar Data * 29/08/2025 Horas * 0…" at bounding box center [784, 386] width 1568 height 772
copy div "em 1:02 - trocar "abriu-se" por "abriram-se" na assinatura - logo Unisc com slo…"
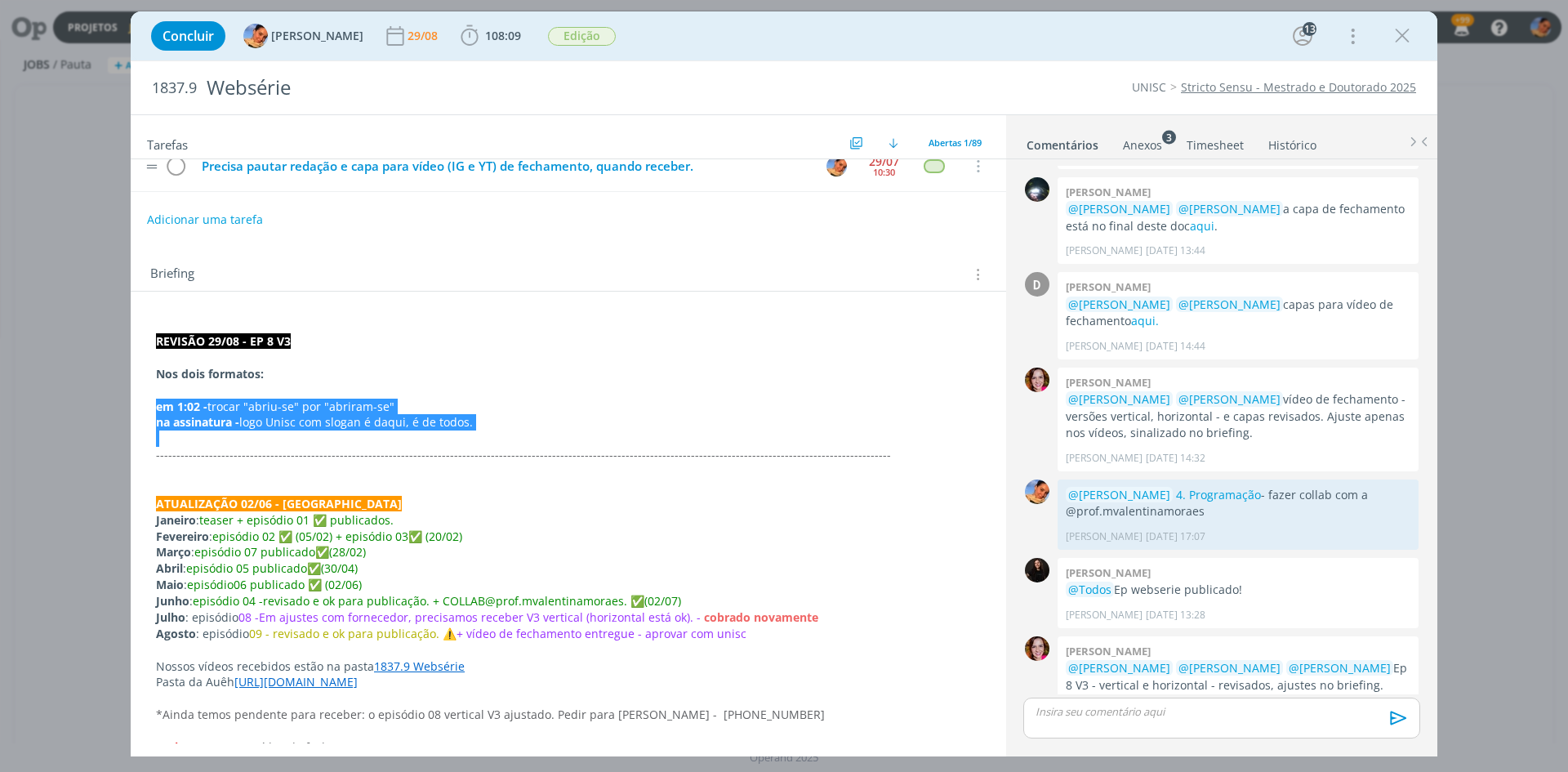
scroll to position [0, 0]
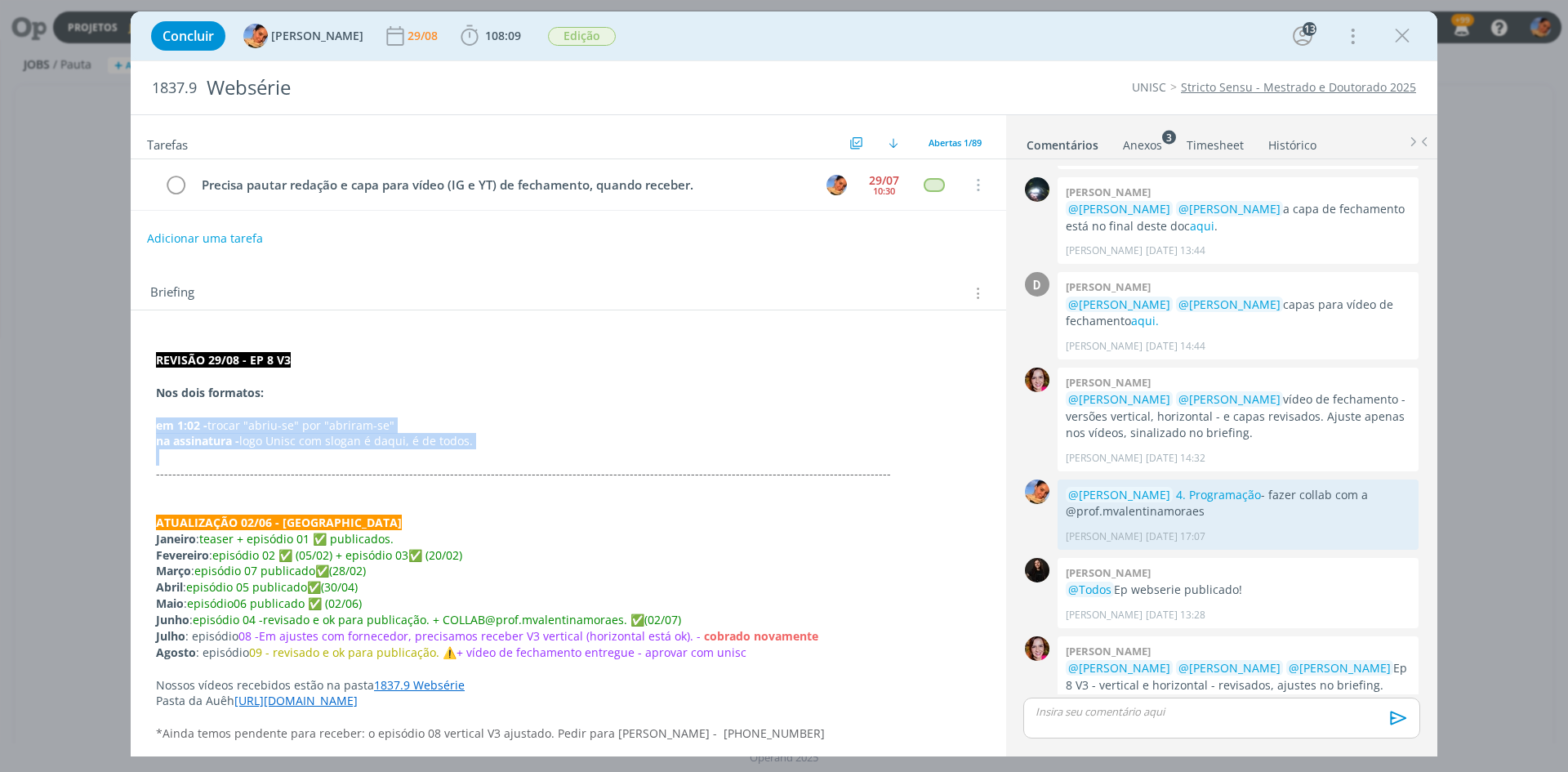
click at [1114, 701] on p "dialog" at bounding box center [1221, 711] width 371 height 14
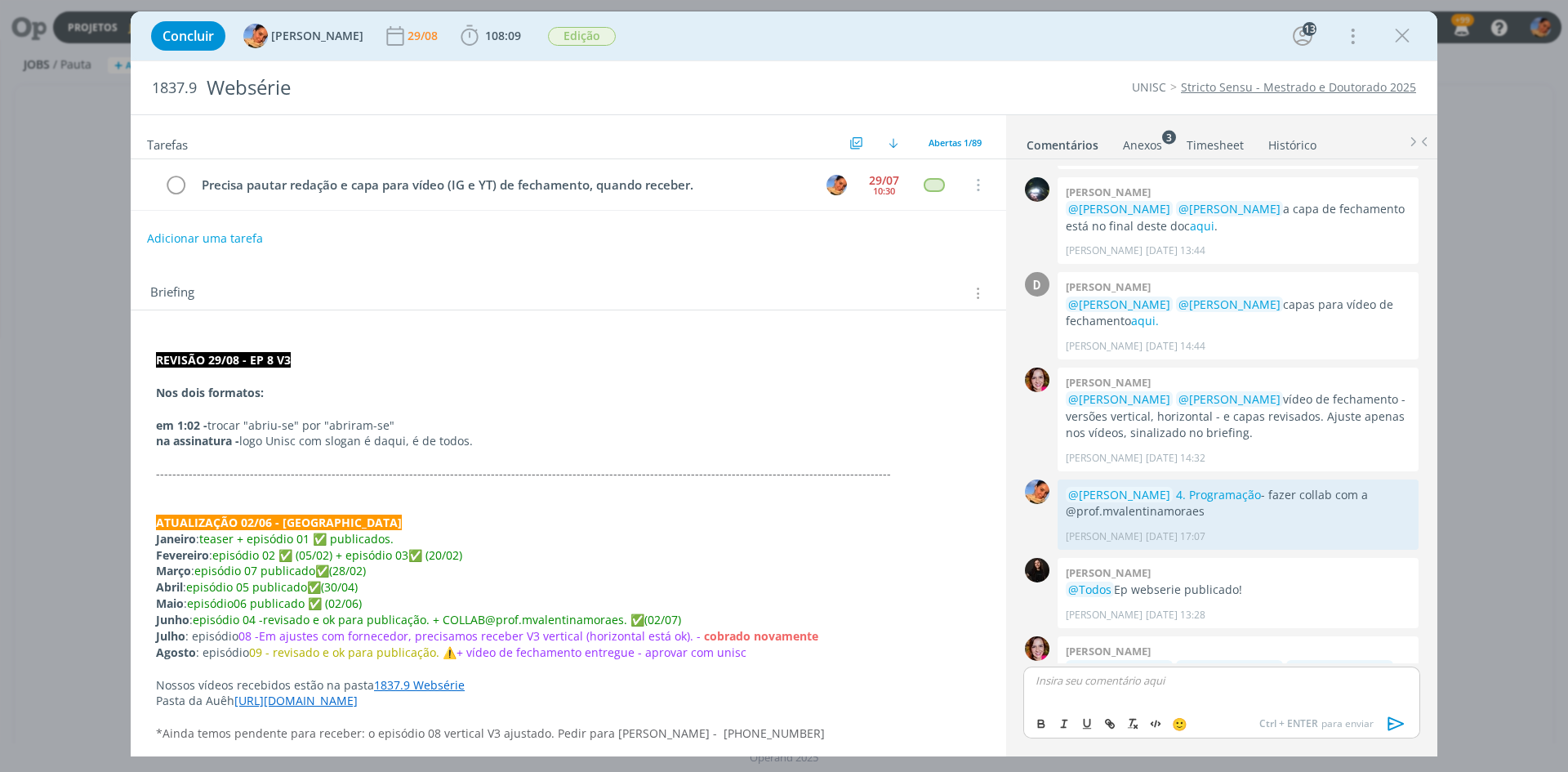
scroll to position [1340, 0]
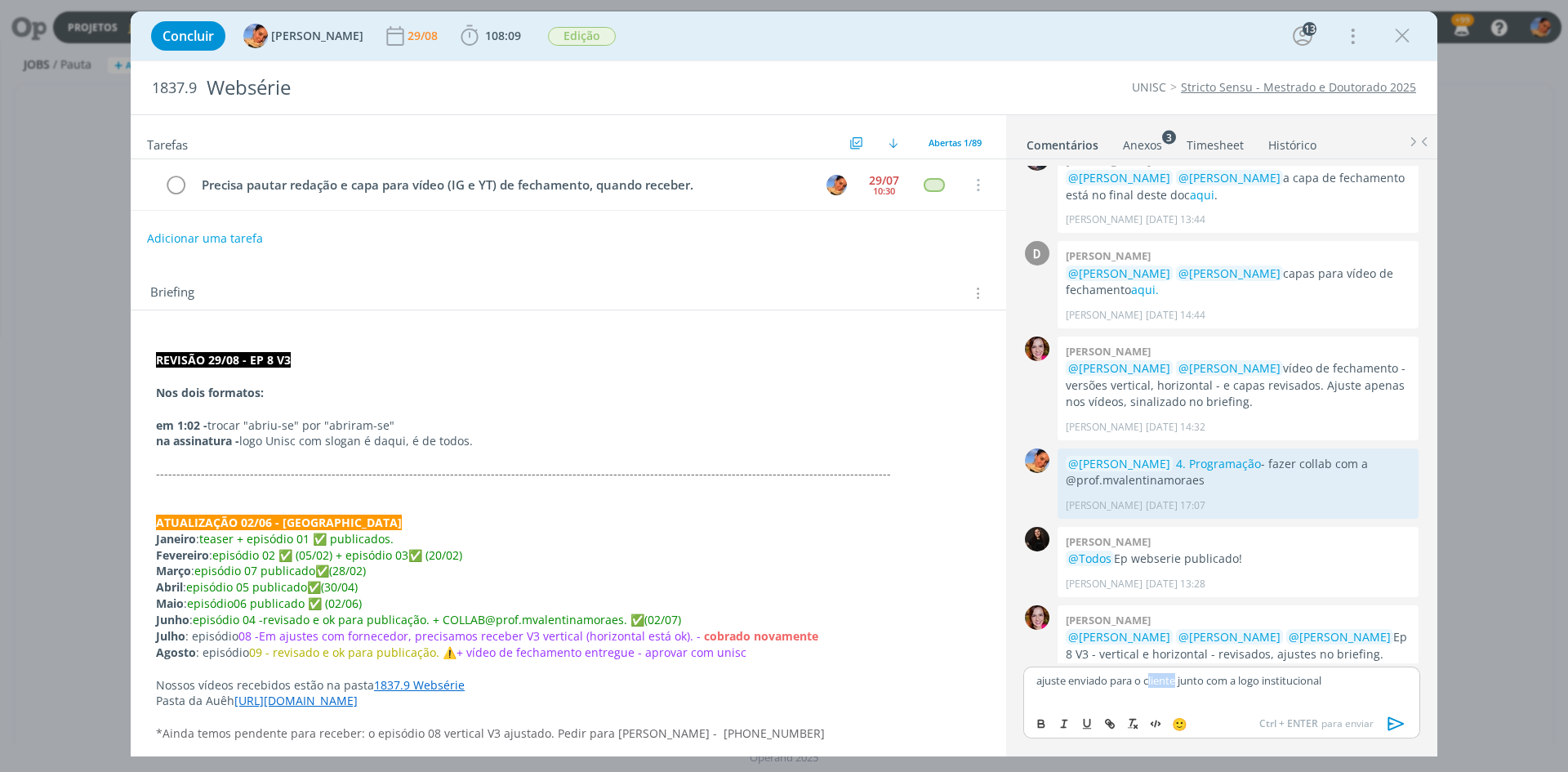
drag, startPoint x: 1178, startPoint y: 677, endPoint x: 1149, endPoint y: 683, distance: 29.6
click at [1149, 683] on p "ajuste enviado para o cliente junto com a logo institucional" at bounding box center [1221, 679] width 371 height 14
click at [1397, 701] on icon "dialog" at bounding box center [1396, 724] width 25 height 25
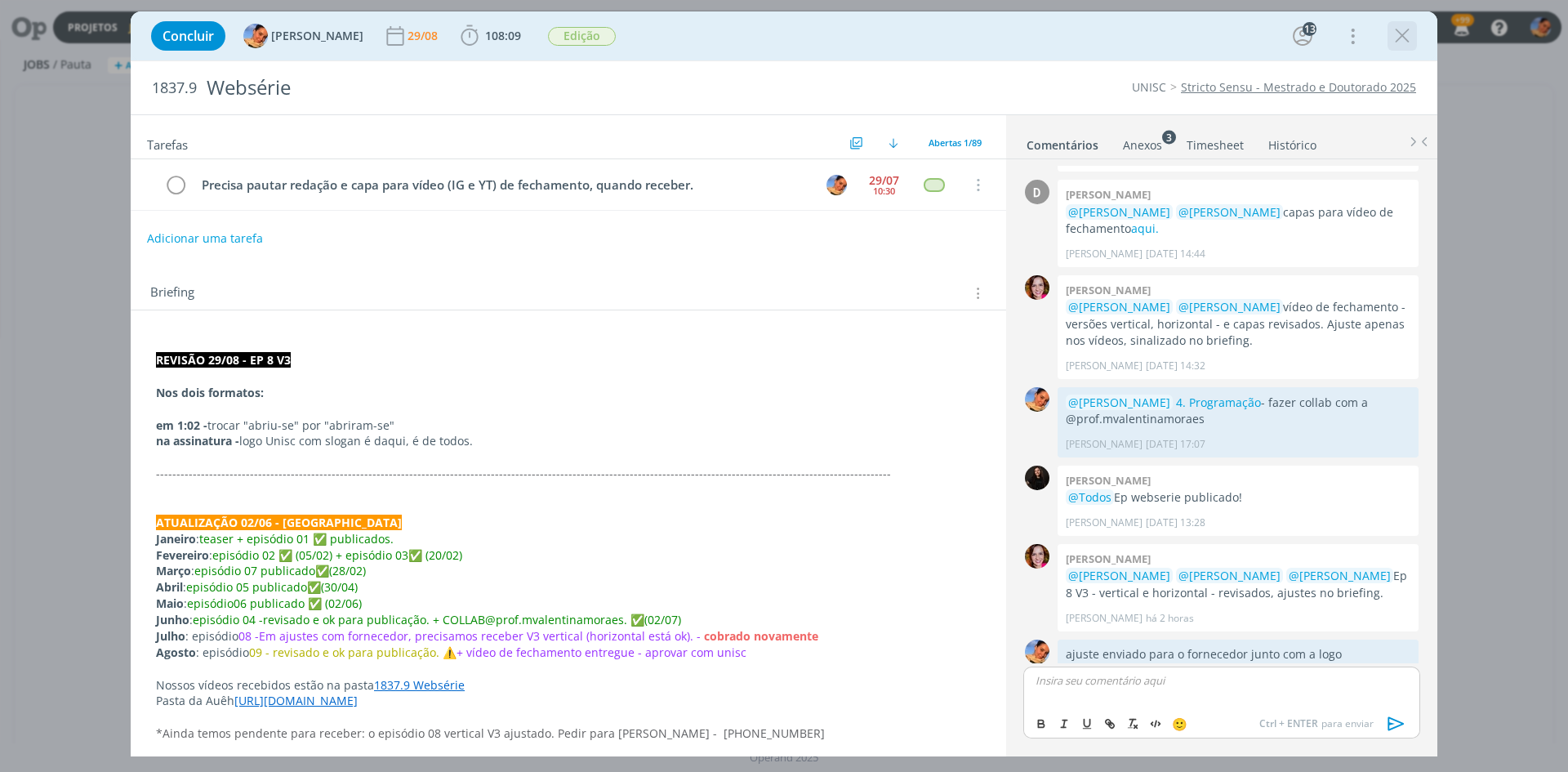
click at [1407, 36] on icon "dialog" at bounding box center [1402, 36] width 25 height 25
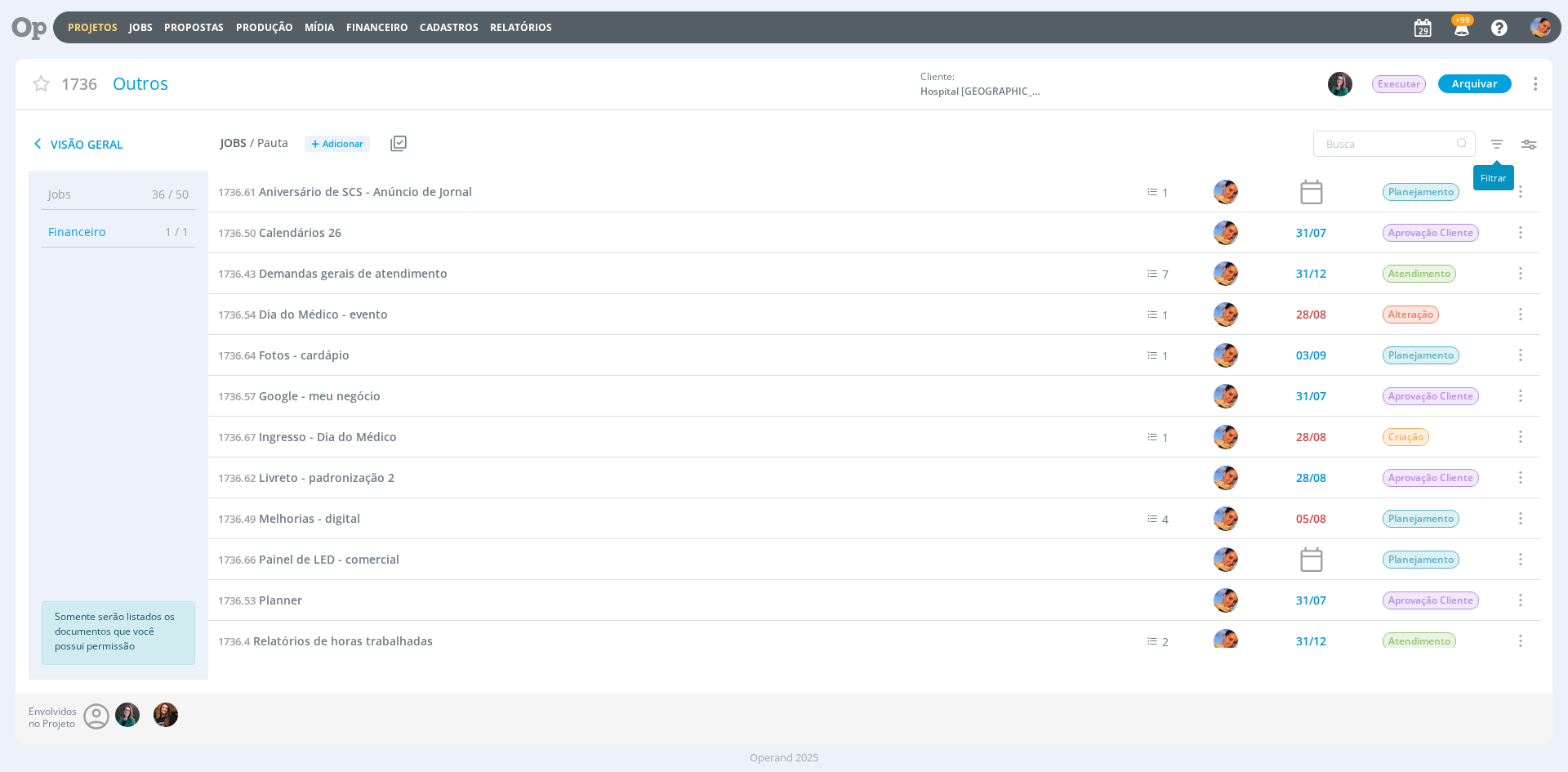
click at [1498, 139] on icon "button" at bounding box center [1497, 144] width 30 height 30
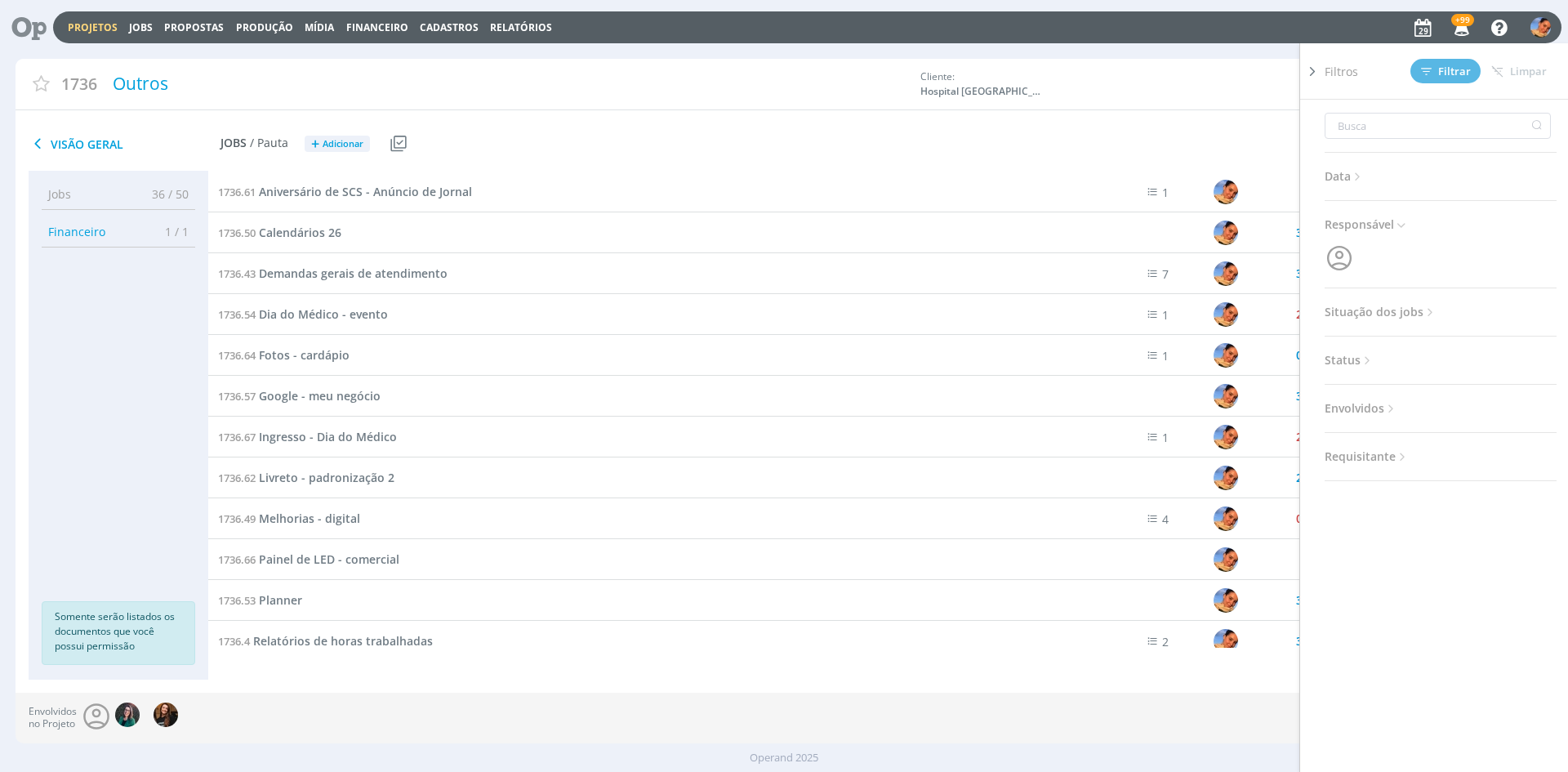
click at [1353, 312] on span "Situação dos jobs" at bounding box center [1381, 312] width 113 height 21
click at [1428, 361] on span at bounding box center [1431, 356] width 32 height 16
click at [1434, 71] on span "Filtrar" at bounding box center [1446, 71] width 50 height 11
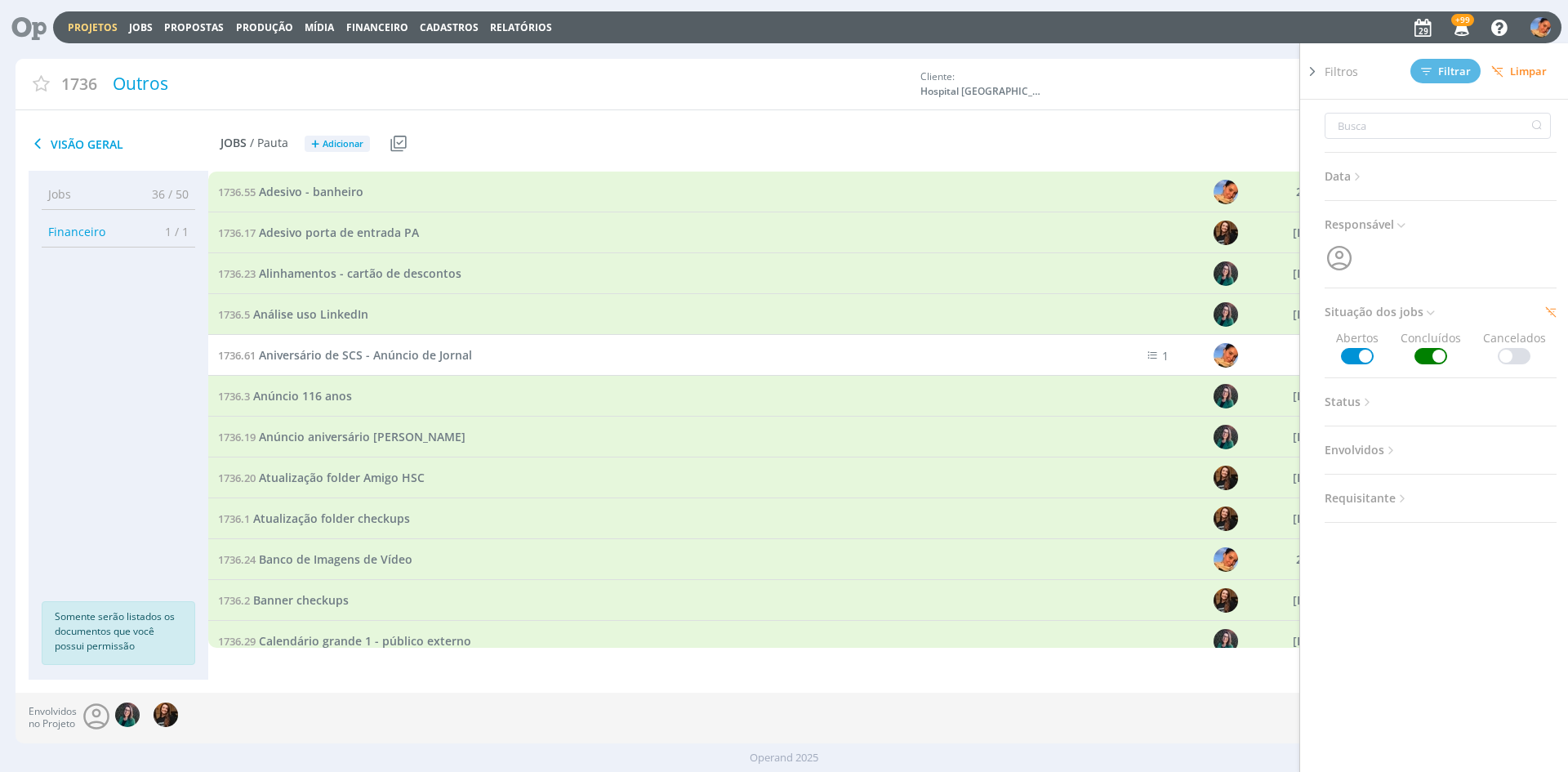
click at [526, 364] on div "1736.61 Aniversário de SCS - Anúncio de Jornal" at bounding box center [641, 354] width 866 height 40
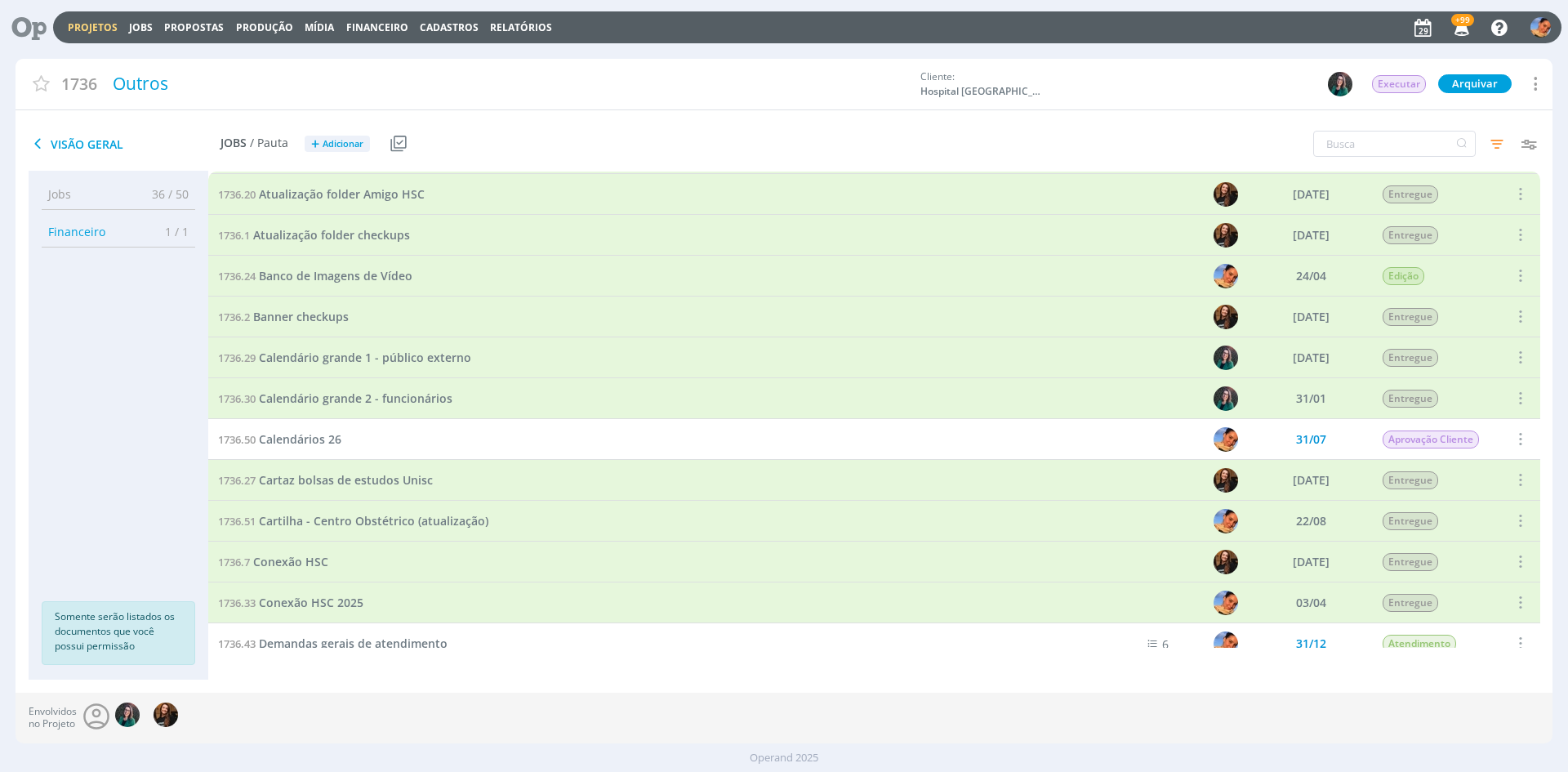
scroll to position [341, 0]
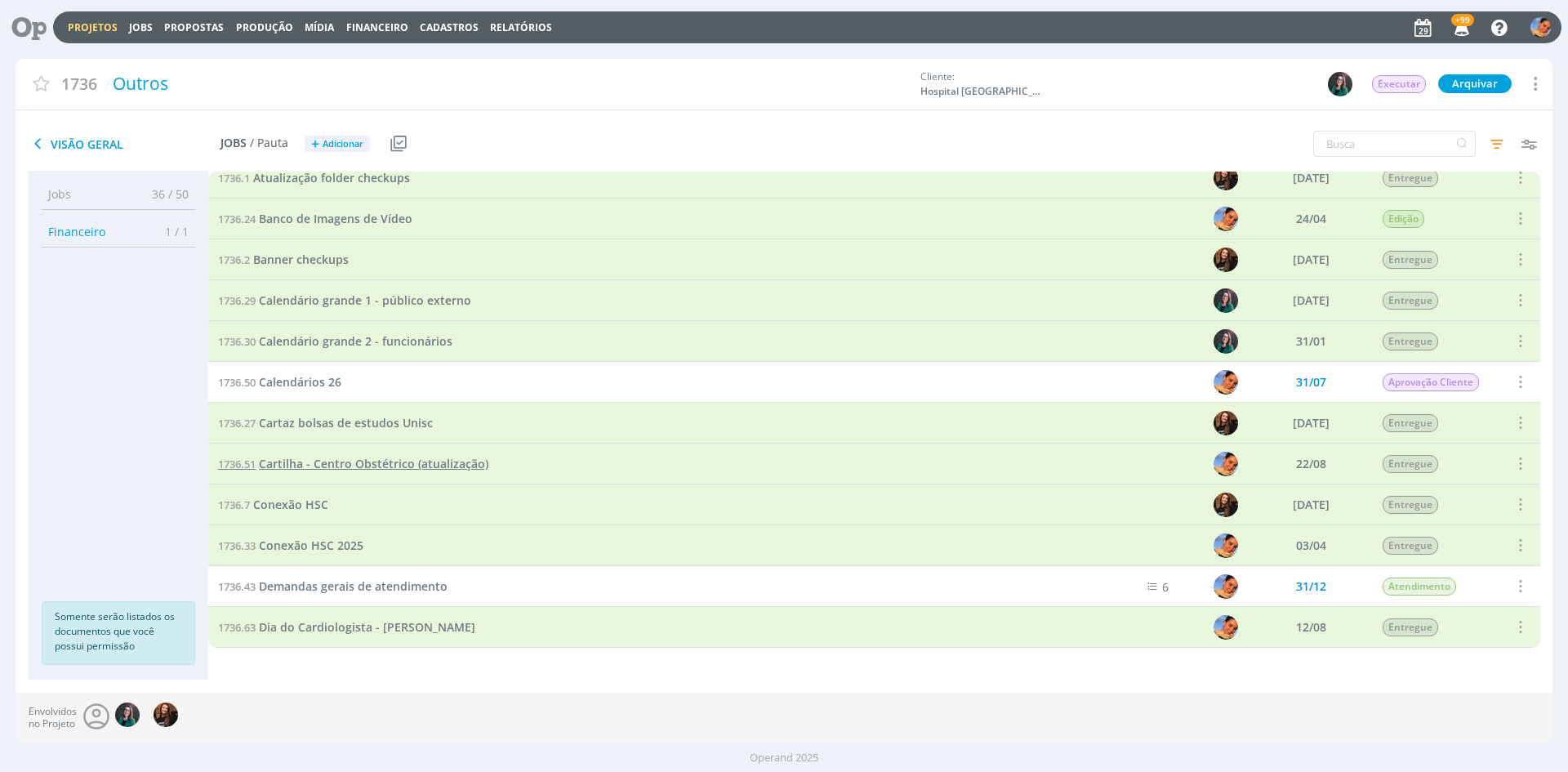
click at [319, 466] on span "Cartilha - Centro Obstétrico (atualização)" at bounding box center [374, 464] width 229 height 15
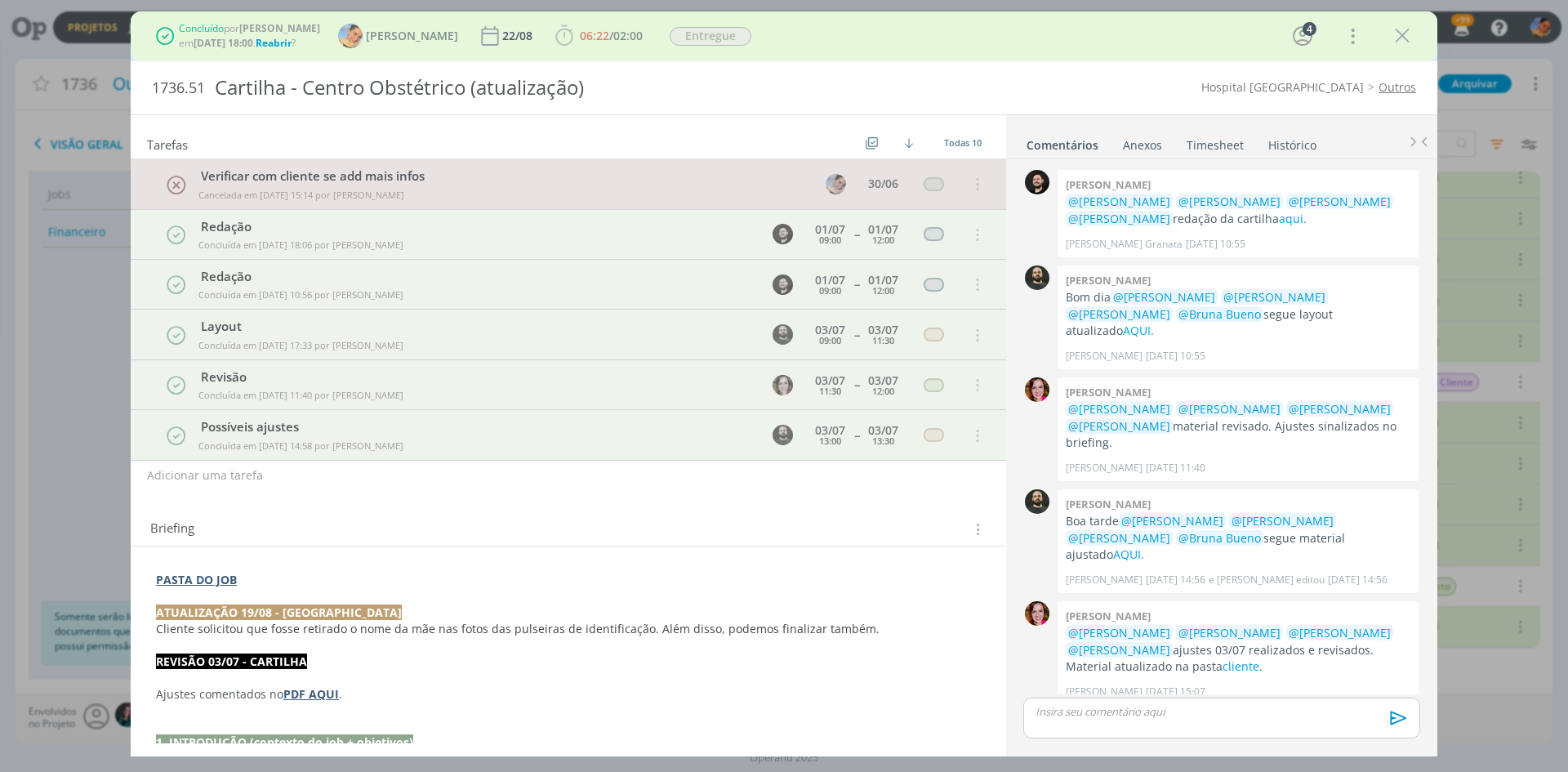
scroll to position [345, 0]
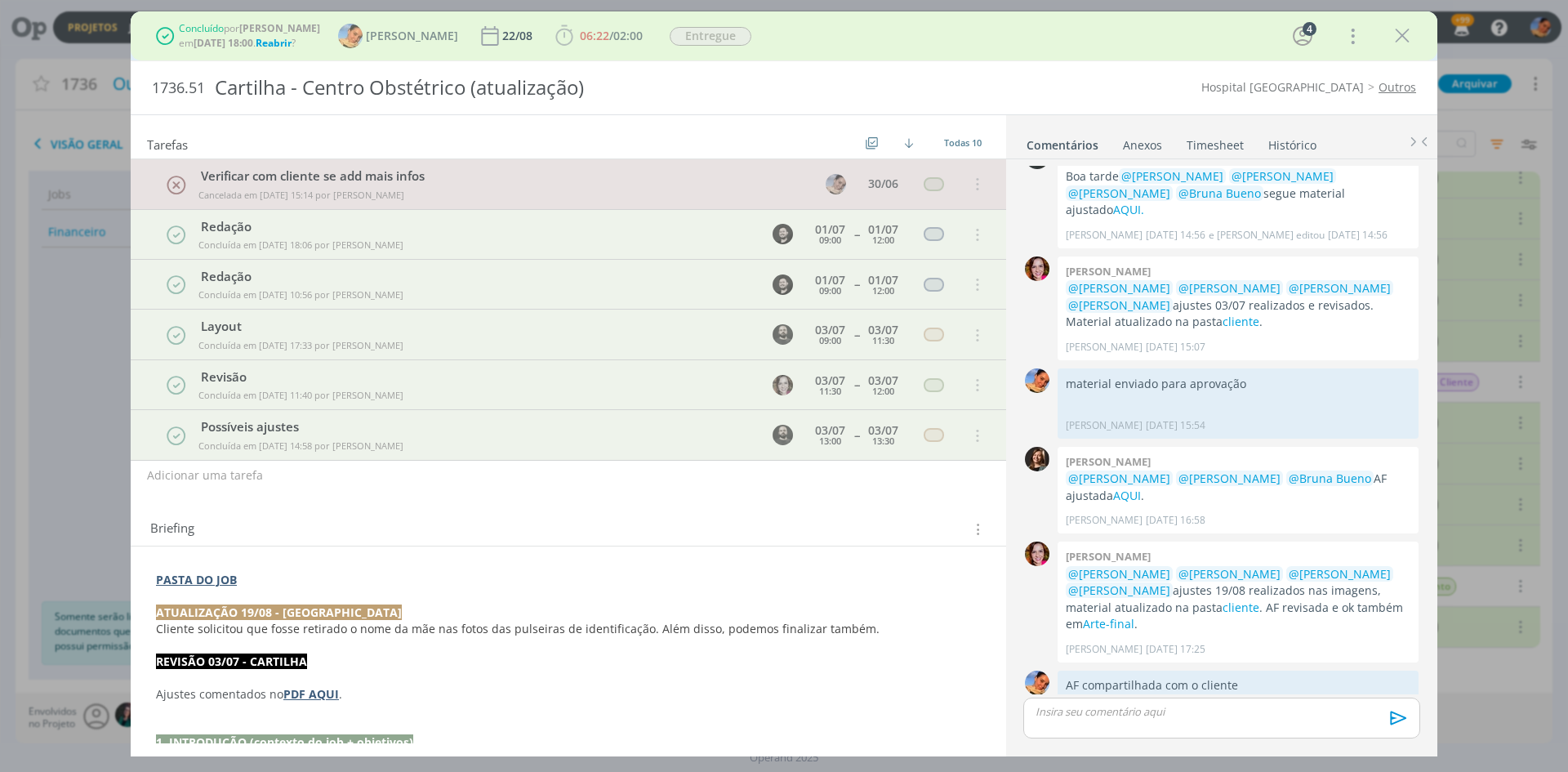
click at [279, 38] on span "Reabrir" at bounding box center [274, 42] width 36 height 14
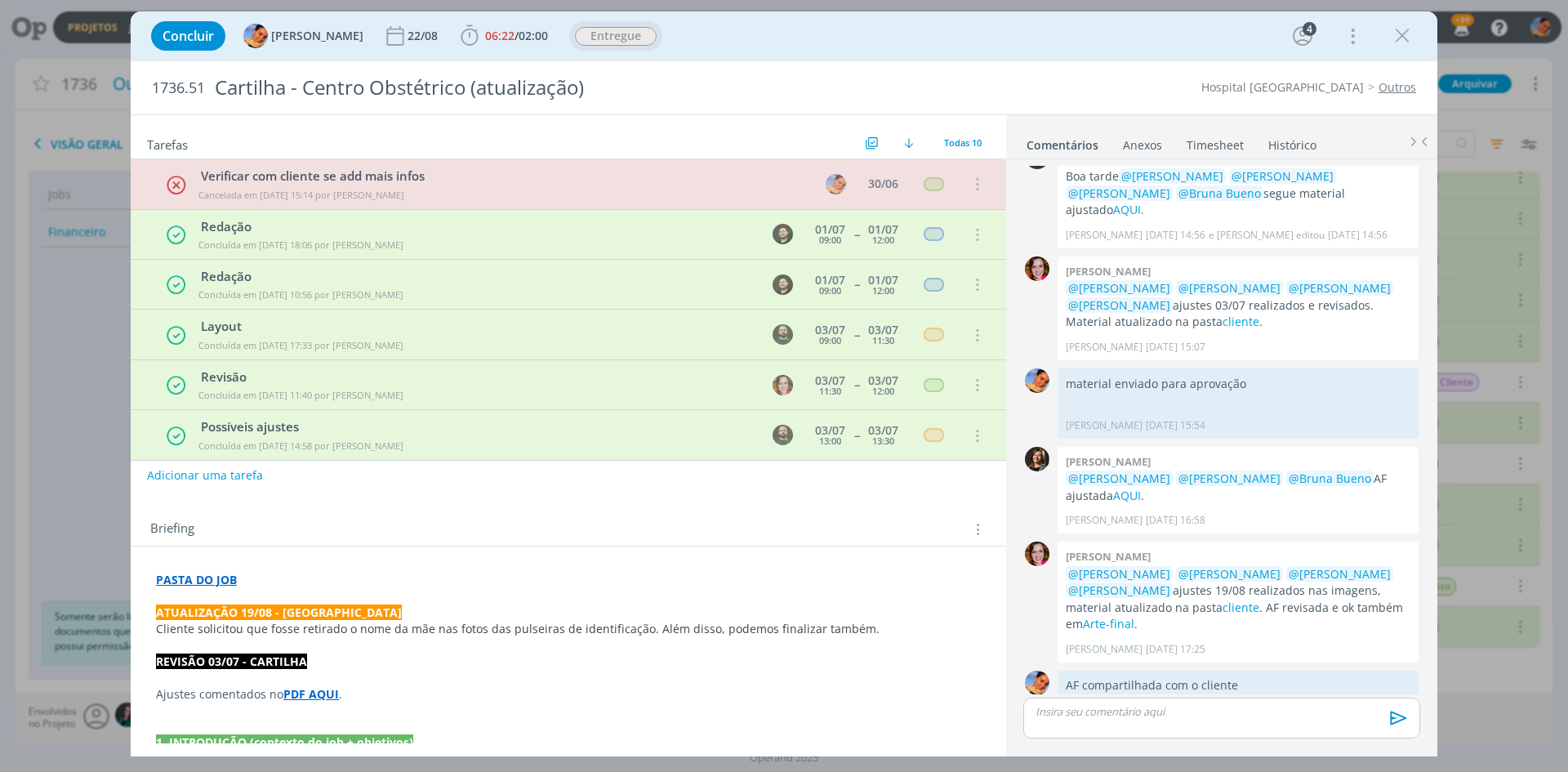
click at [577, 46] on button "Entregue" at bounding box center [616, 37] width 83 height 20
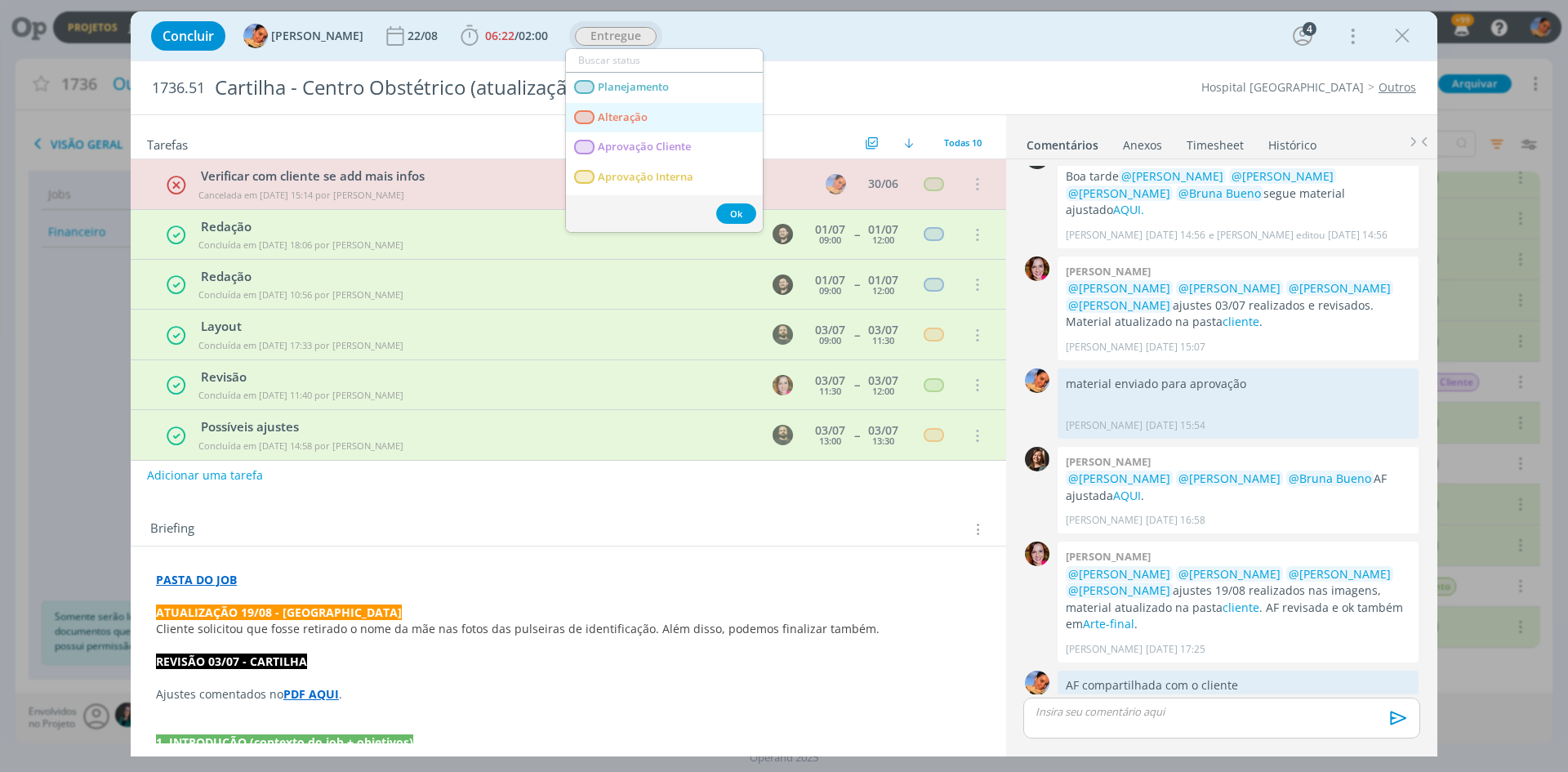
click at [627, 116] on span "Alteração" at bounding box center [623, 117] width 50 height 13
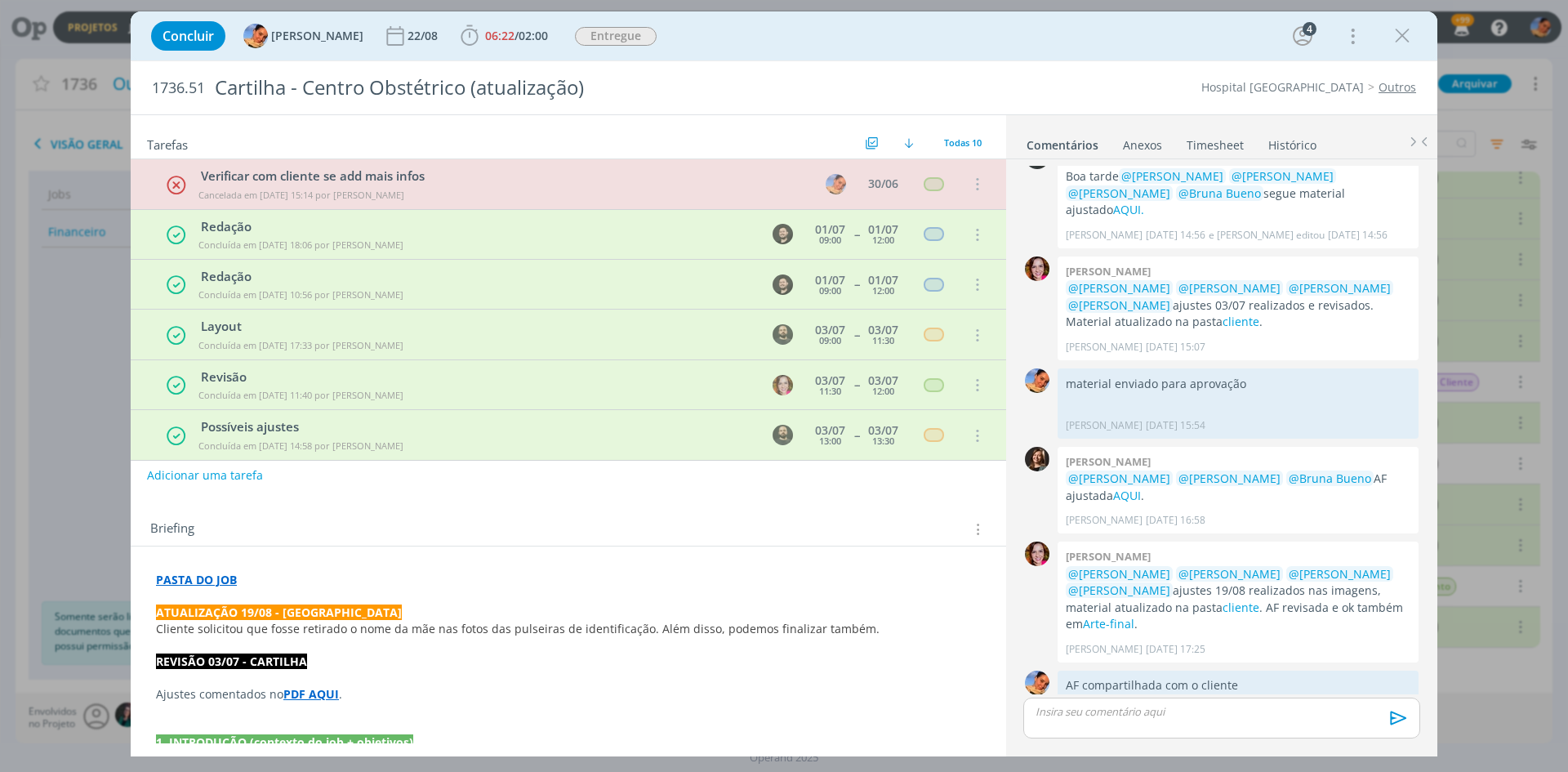
click at [287, 579] on p "PASTA DO JOB" at bounding box center [568, 579] width 825 height 16
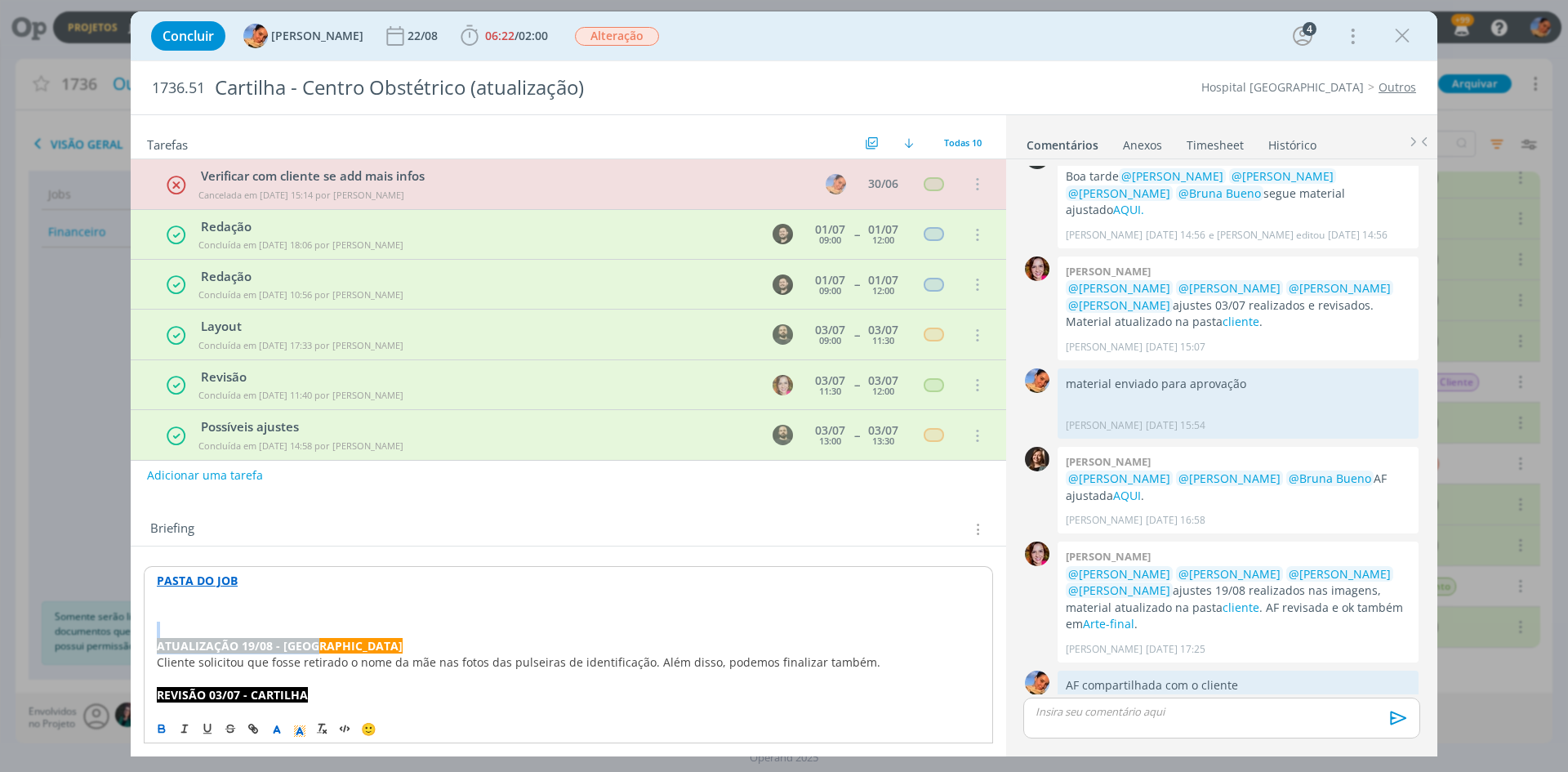
drag, startPoint x: 325, startPoint y: 646, endPoint x: 154, endPoint y: 625, distance: 172.3
copy div "ATUALIZAÇÃO 19/08 - Luíza"
click at [160, 616] on p "dialog" at bounding box center [568, 613] width 823 height 16
click at [251, 608] on strong "ATUALIZAÇÃO 19/08 - Luíza" at bounding box center [279, 613] width 245 height 15
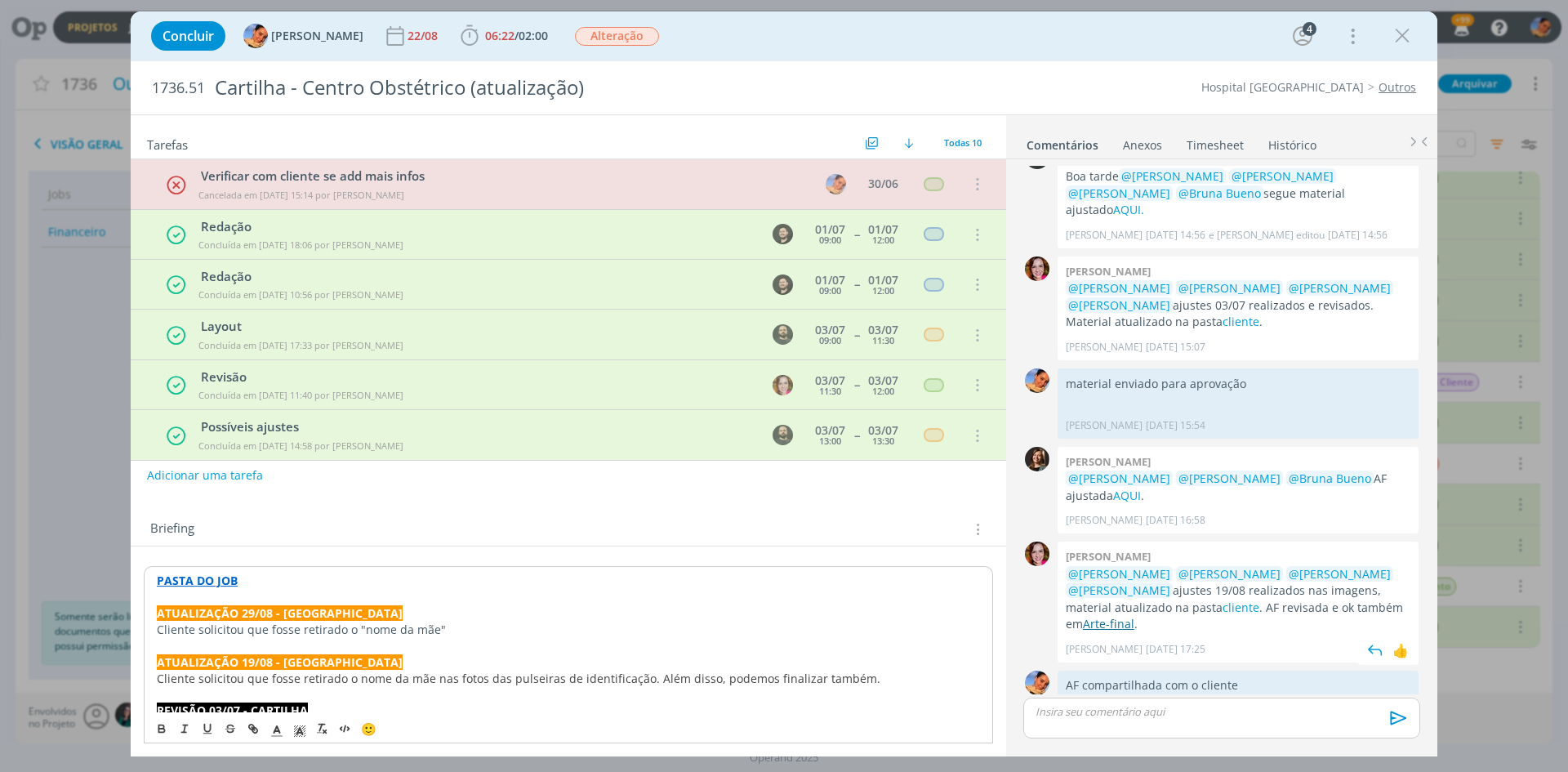
click at [1104, 616] on link "Arte-final" at bounding box center [1108, 623] width 52 height 15
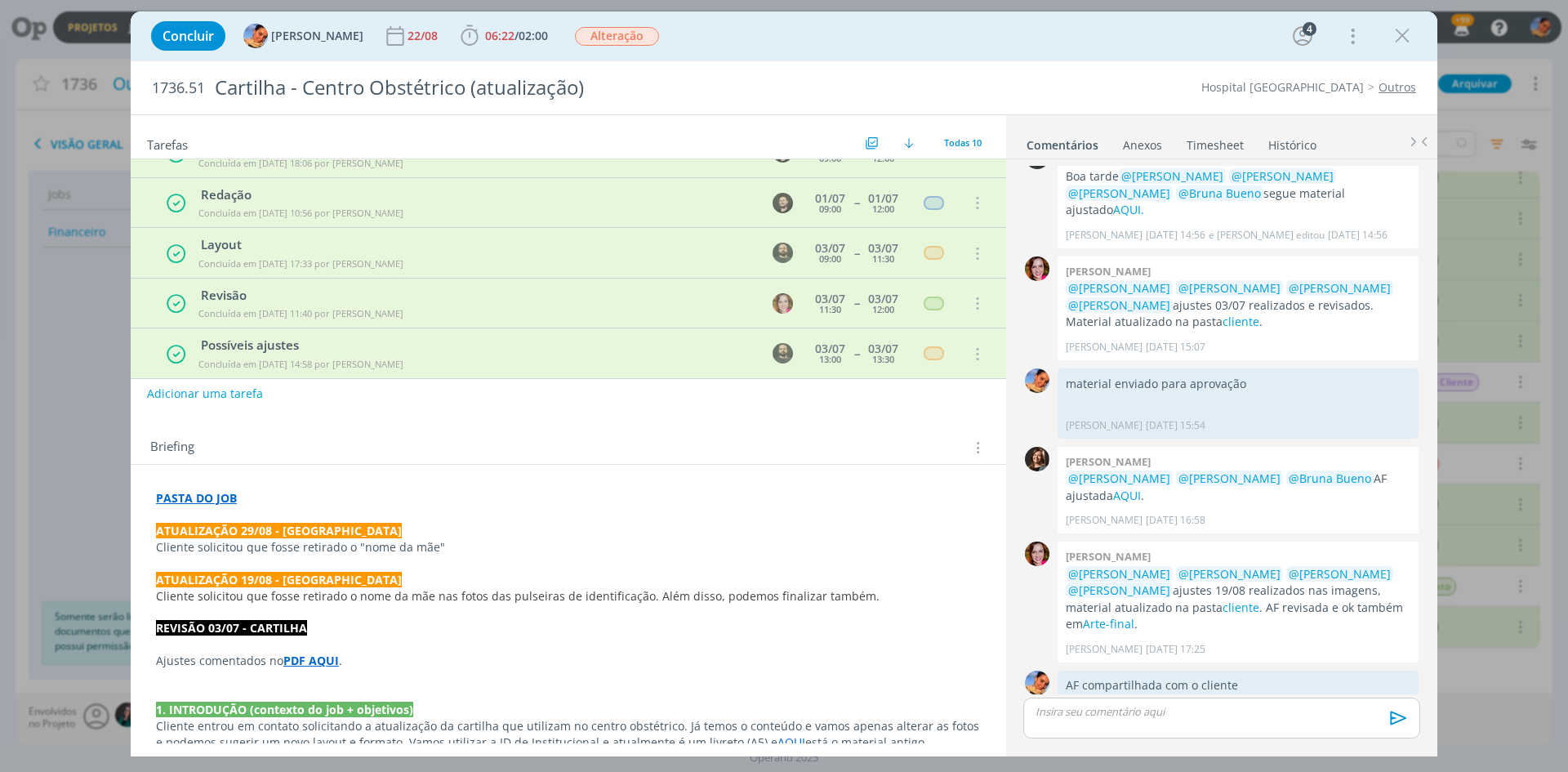
click at [544, 558] on p "dialog" at bounding box center [568, 563] width 825 height 16
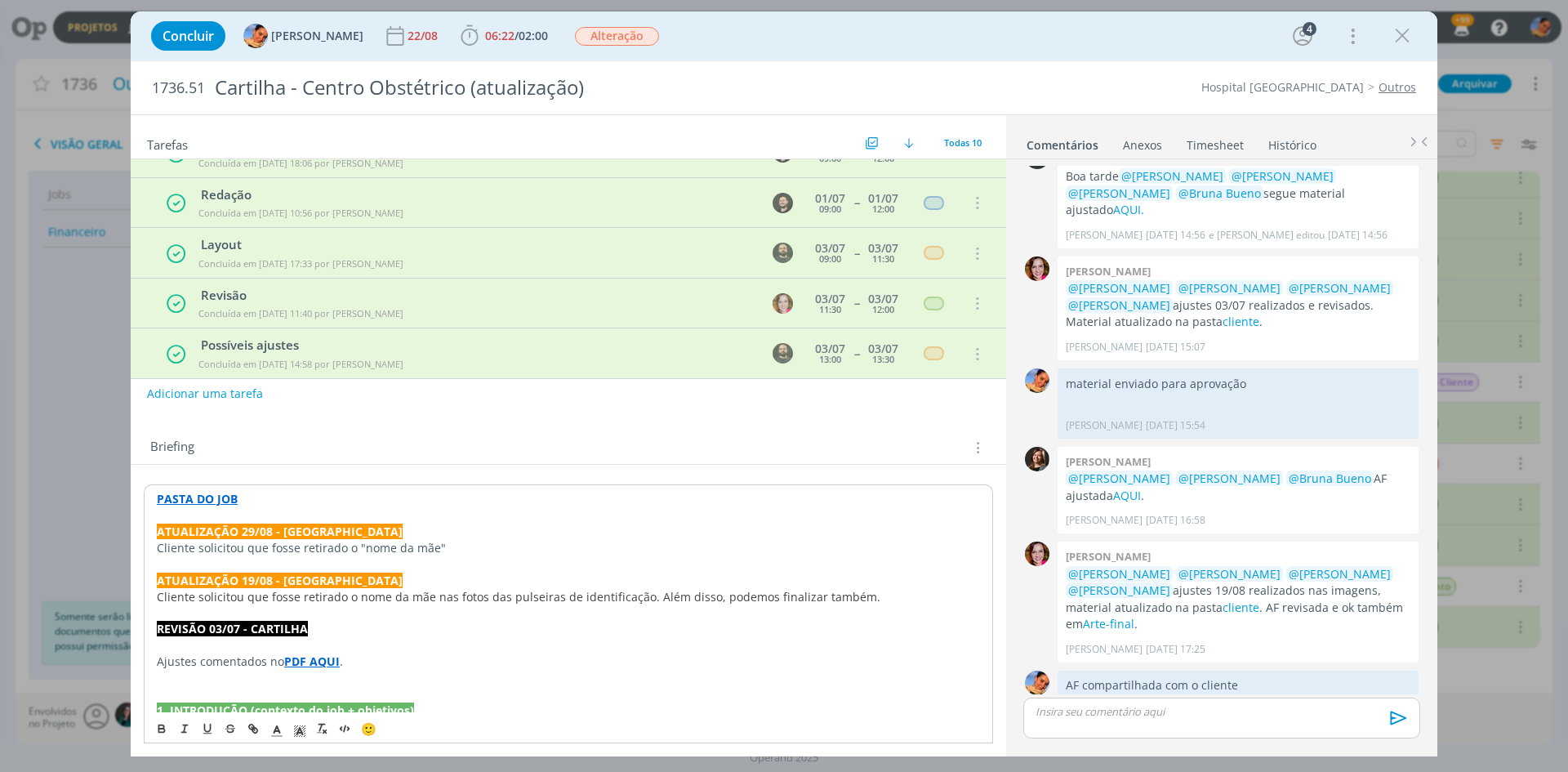
click at [511, 554] on p "Cliente solicitou que fosse retirado o "nome da mãe"" at bounding box center [568, 548] width 823 height 16
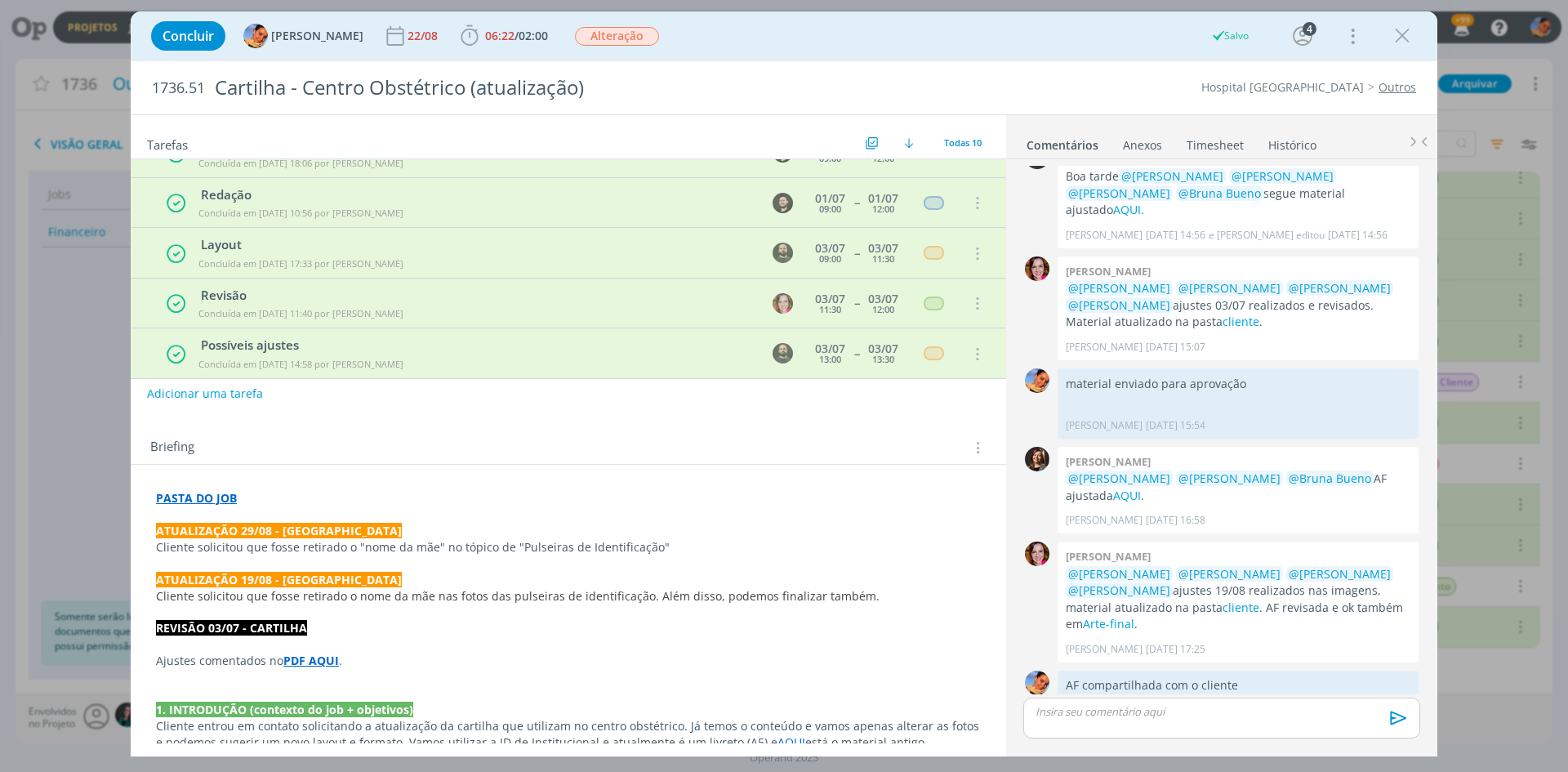
click at [705, 540] on p "Cliente solicitou que fosse retirado o "nome da mãe" no tópico de "Pulseiras de…" at bounding box center [568, 547] width 825 height 16
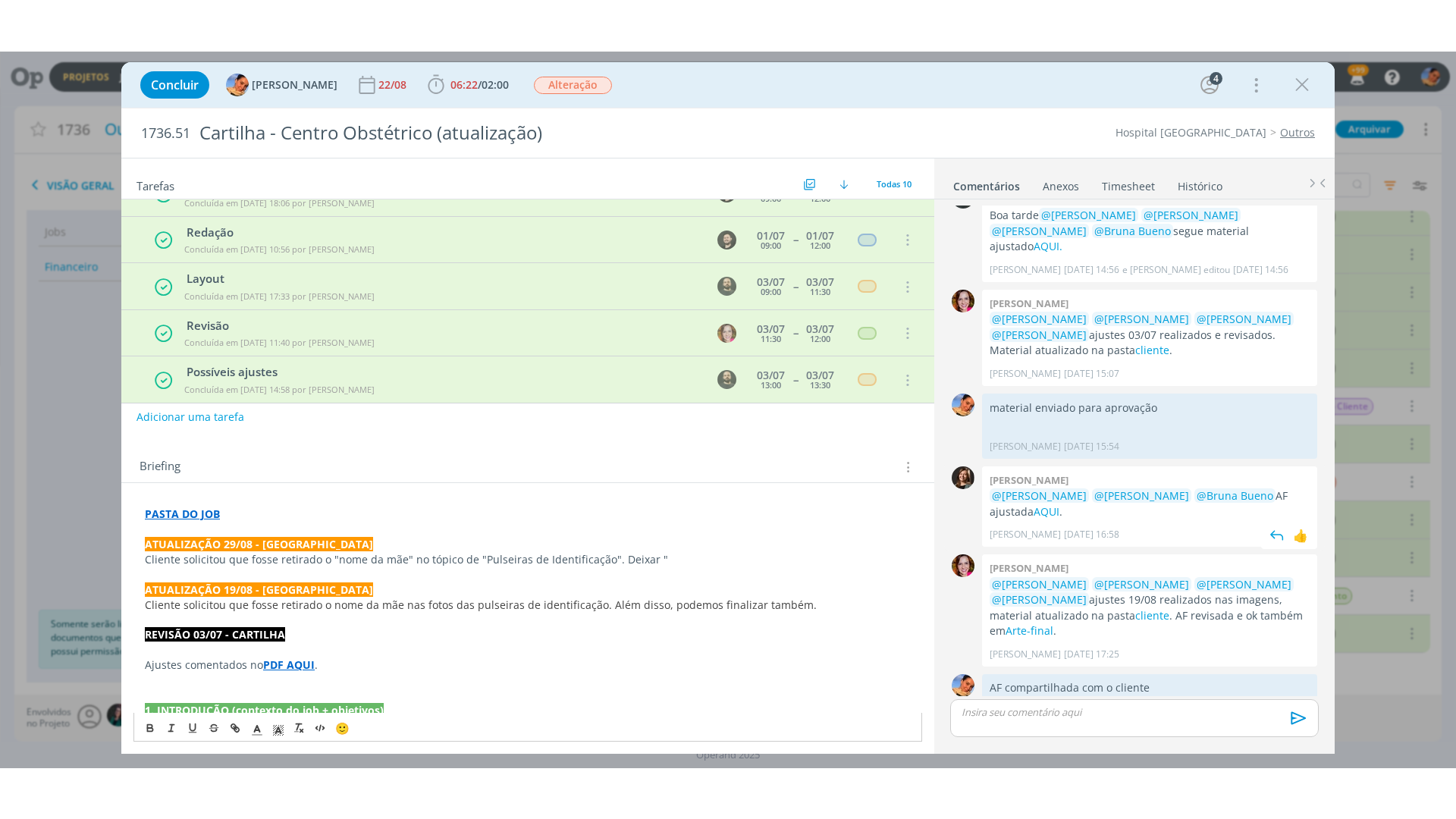
scroll to position [0, 0]
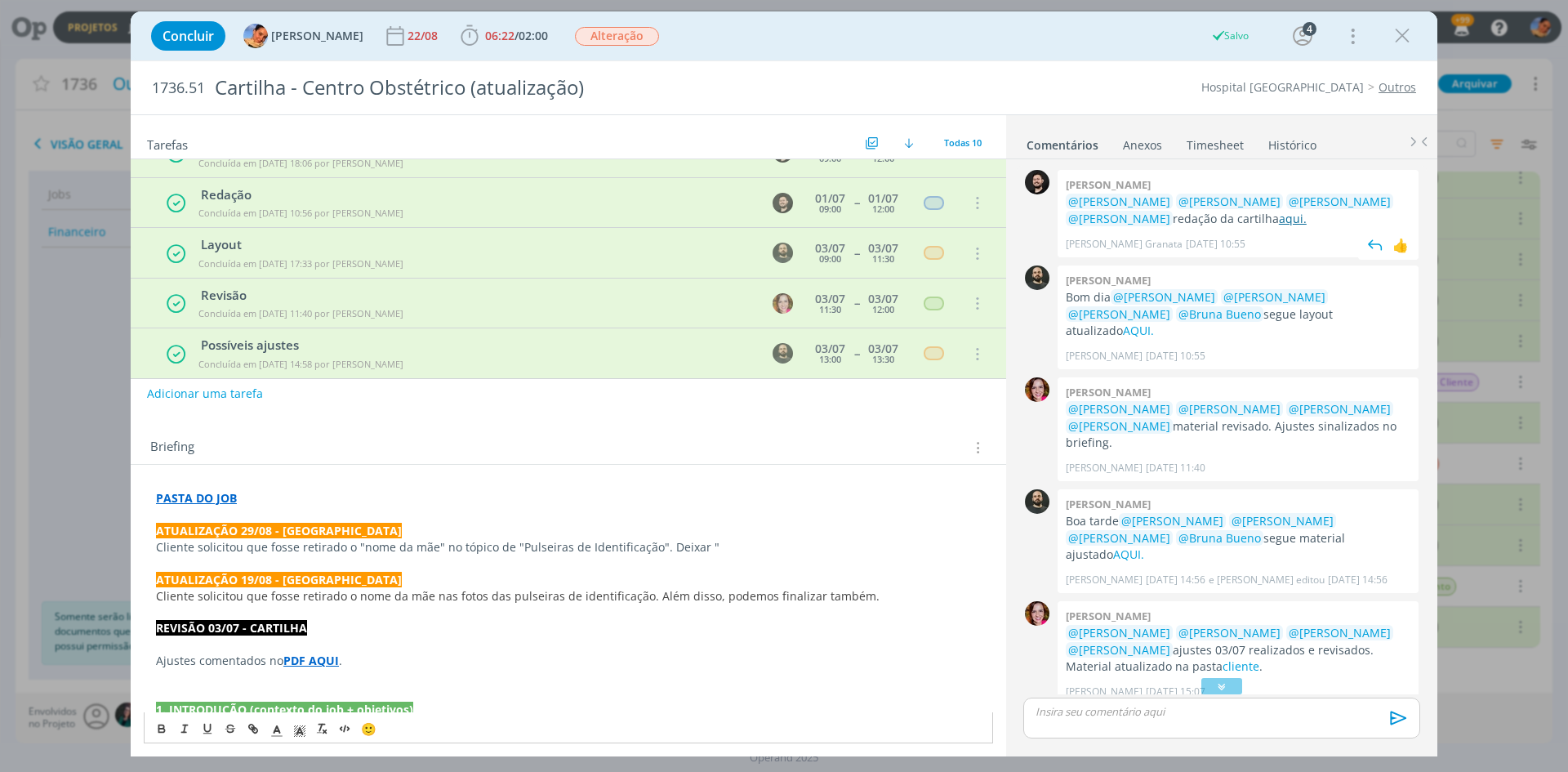
click at [1279, 220] on link "aqui." at bounding box center [1293, 218] width 28 height 15
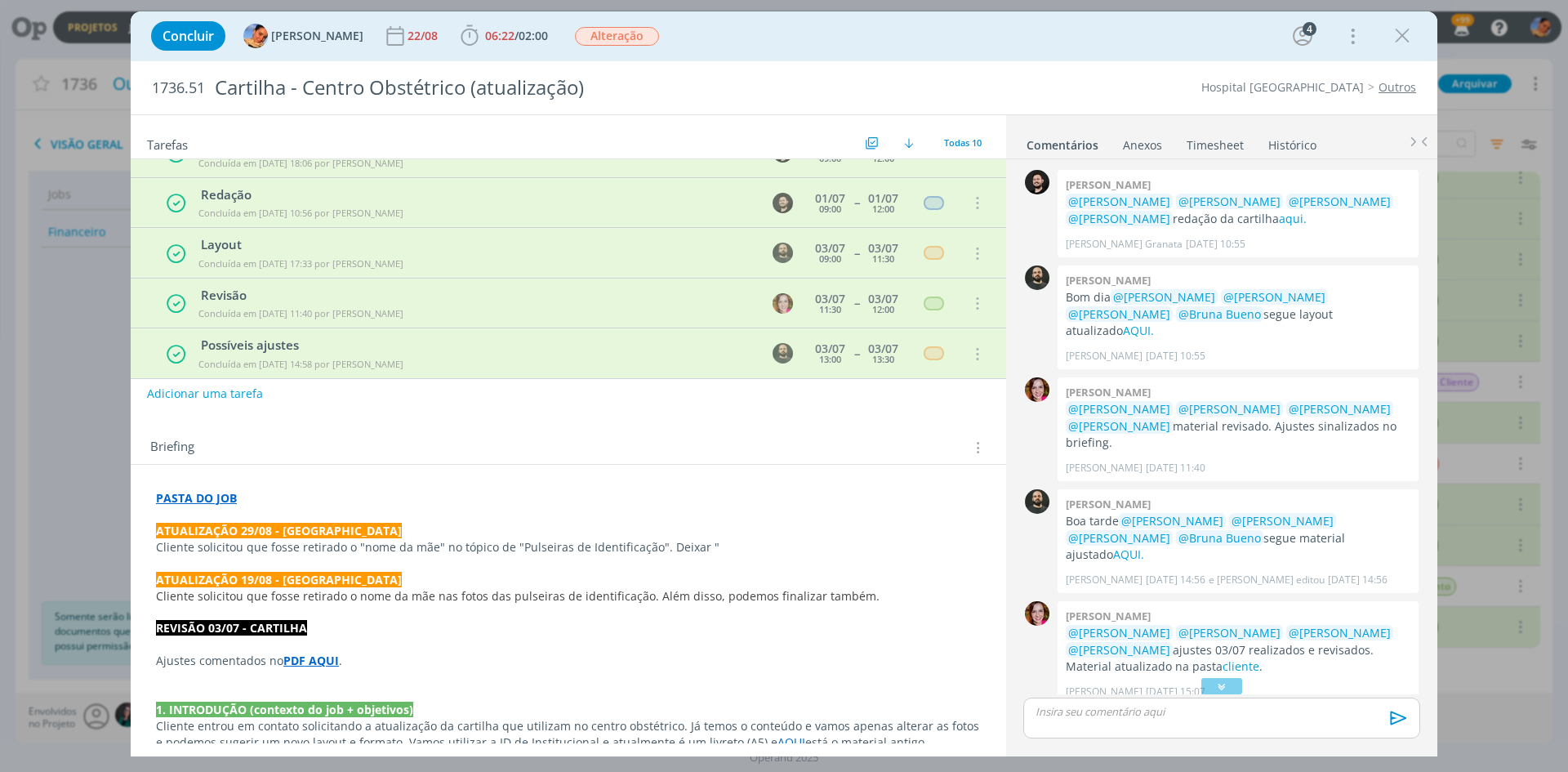
click at [795, 549] on p "Cliente solicitou que fosse retirado o "nome da mãe" no tópico de "Pulseiras de…" at bounding box center [568, 547] width 825 height 16
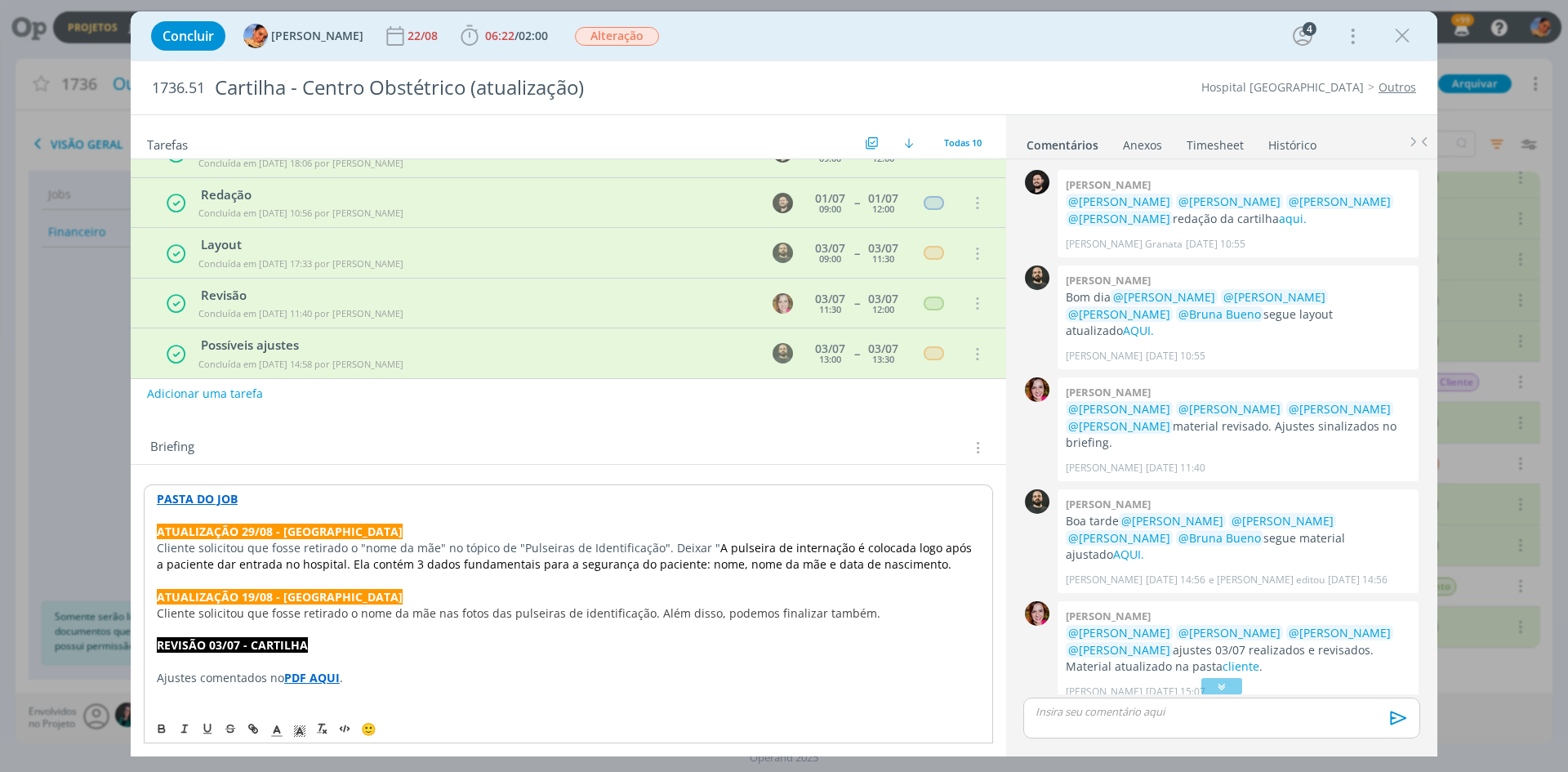
click at [404, 566] on span "A pulseira de internação é colocada logo após a paciente dar entrada no hospita…" at bounding box center [567, 556] width 819 height 32
drag, startPoint x: 787, startPoint y: 561, endPoint x: 710, endPoint y: 565, distance: 77.1
click at [710, 565] on span "A pulseira de internação é colocada logo após a paciente dar entrada no hospita…" at bounding box center [567, 556] width 819 height 32
click at [843, 566] on p "Cliente solicitou que fosse retirado o "nome da mãe" no tópico de "Pulseiras de…" at bounding box center [568, 556] width 823 height 32
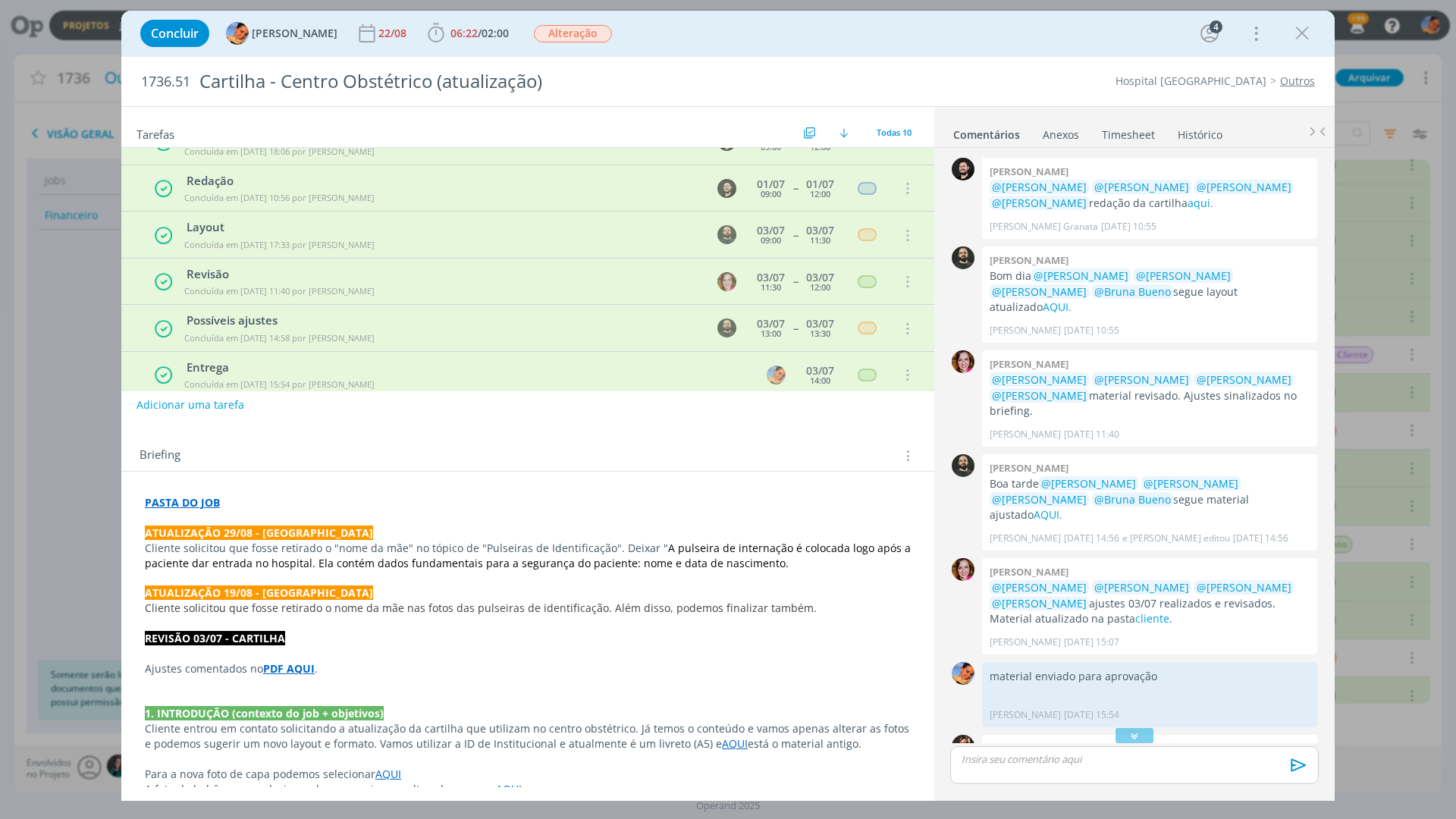
click at [665, 429] on div "Tarefas Usar Job de template Criar template a partir deste job Visualizar Templ…" at bounding box center [528, 447] width 813 height 680
click at [1144, 716] on div "dialog" at bounding box center [1134, 765] width 368 height 38
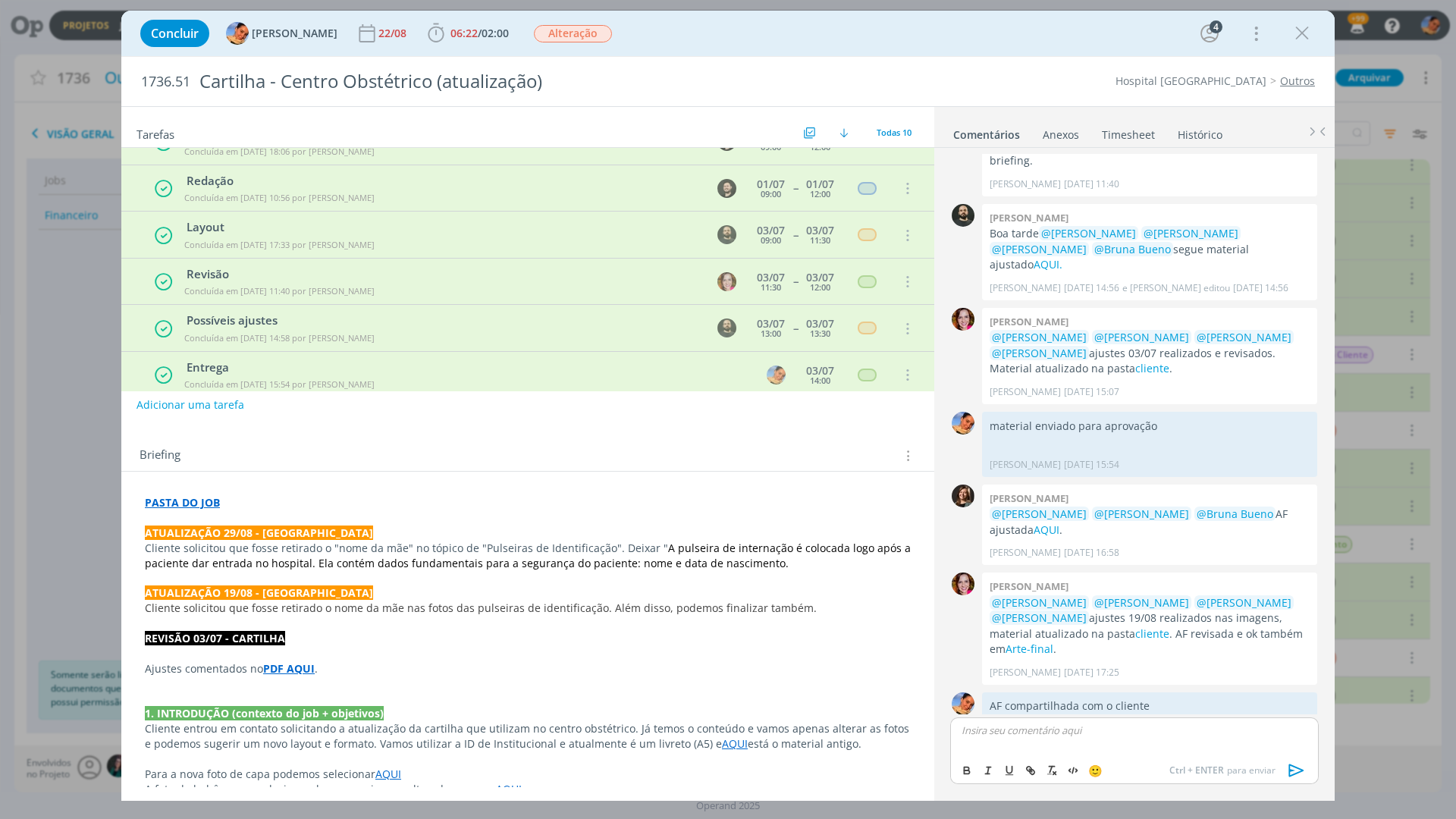
click at [1368, 181] on div "Concluir Luíza Santana 22/08 06:22 / 02:00 Iniciar Apontar Data * 29/08/2025 Ho…" at bounding box center [728, 409] width 1456 height 819
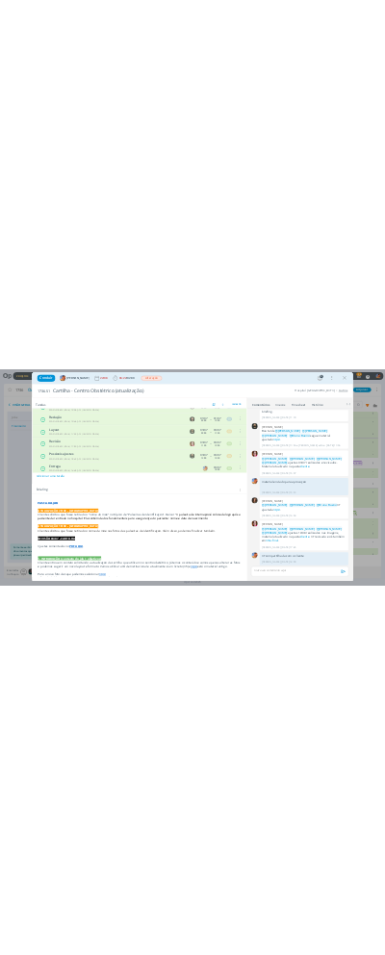
scroll to position [281, 0]
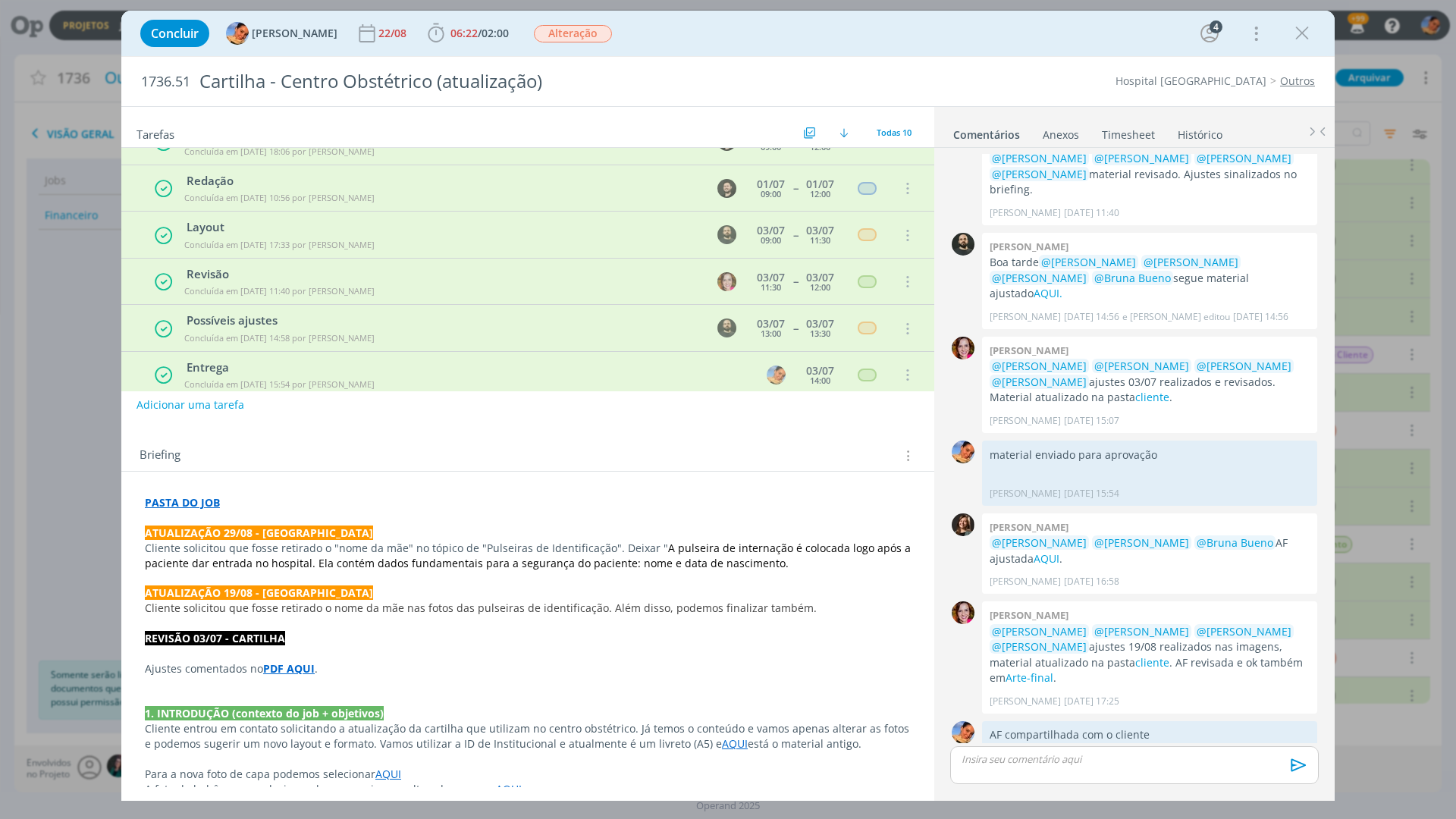
drag, startPoint x: 530, startPoint y: 143, endPoint x: 509, endPoint y: 143, distance: 21.0
click at [525, 143] on div "Tarefas Usar Job de template Criar template a partir deste job Visualizar Templ…" at bounding box center [528, 128] width 813 height 41
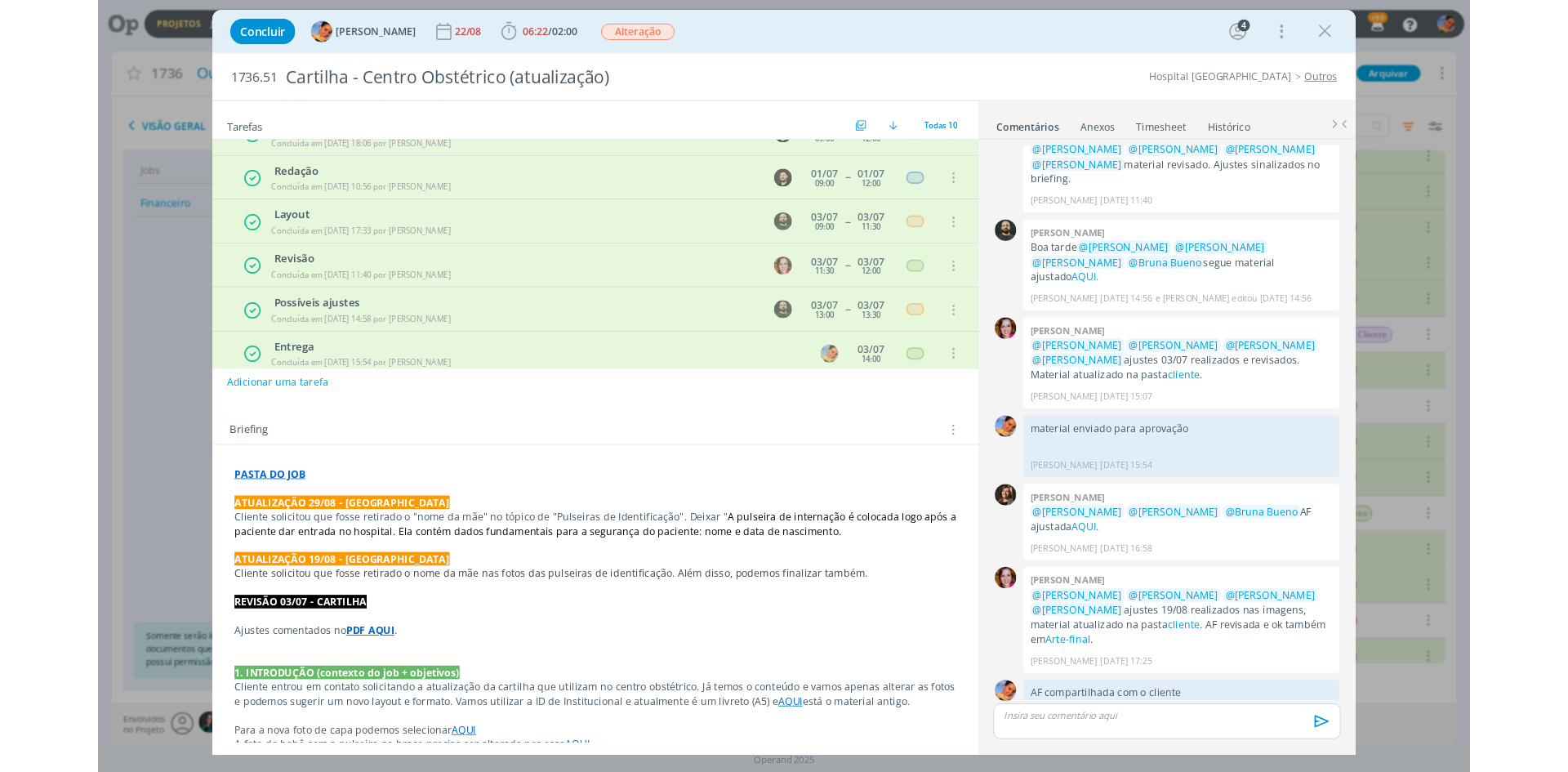
scroll to position [286, 0]
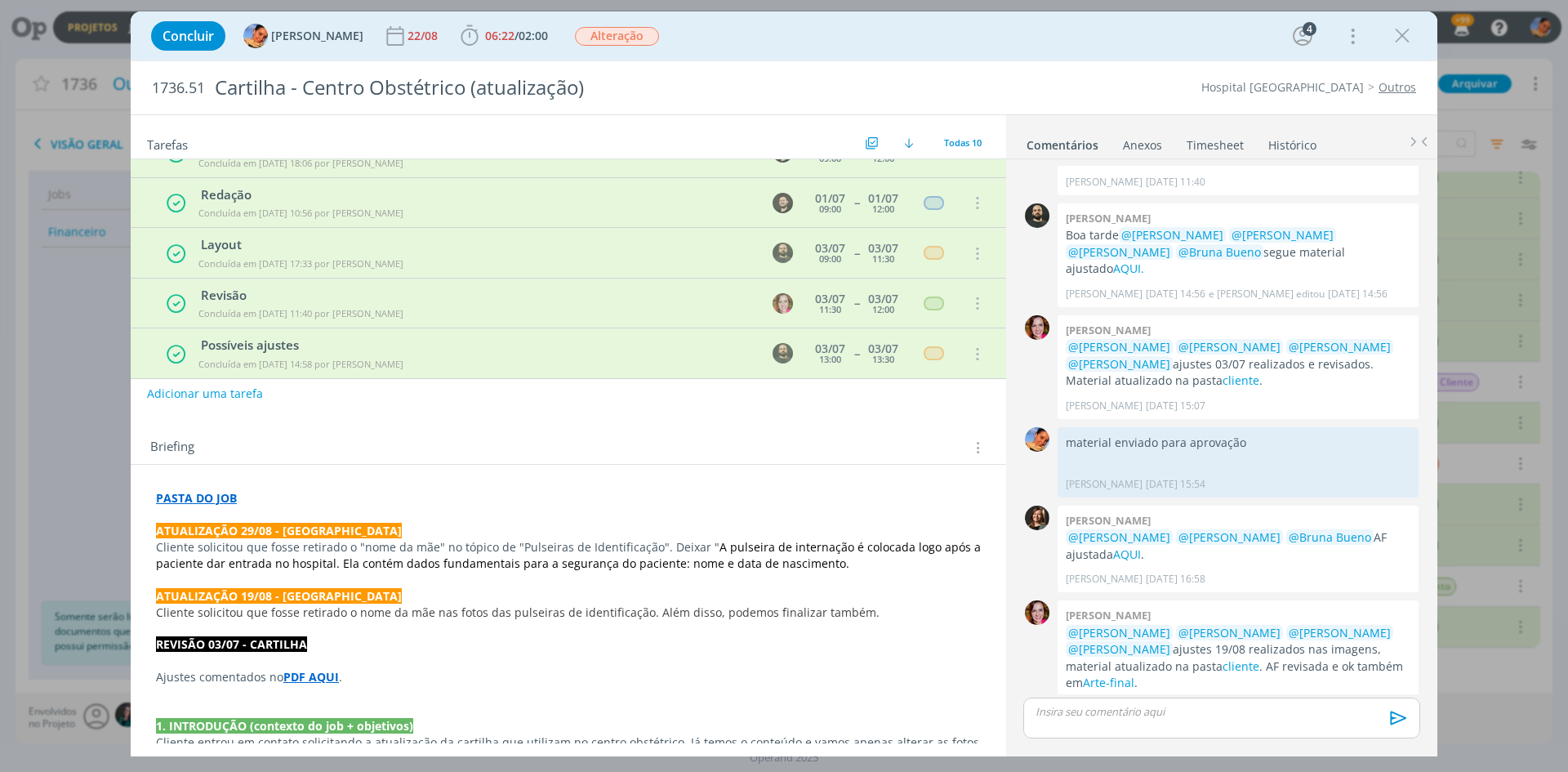
click at [851, 556] on p "Cliente solicitou que fosse retirado o "nome da mãe" no tópico de "Pulseiras de…" at bounding box center [568, 555] width 825 height 32
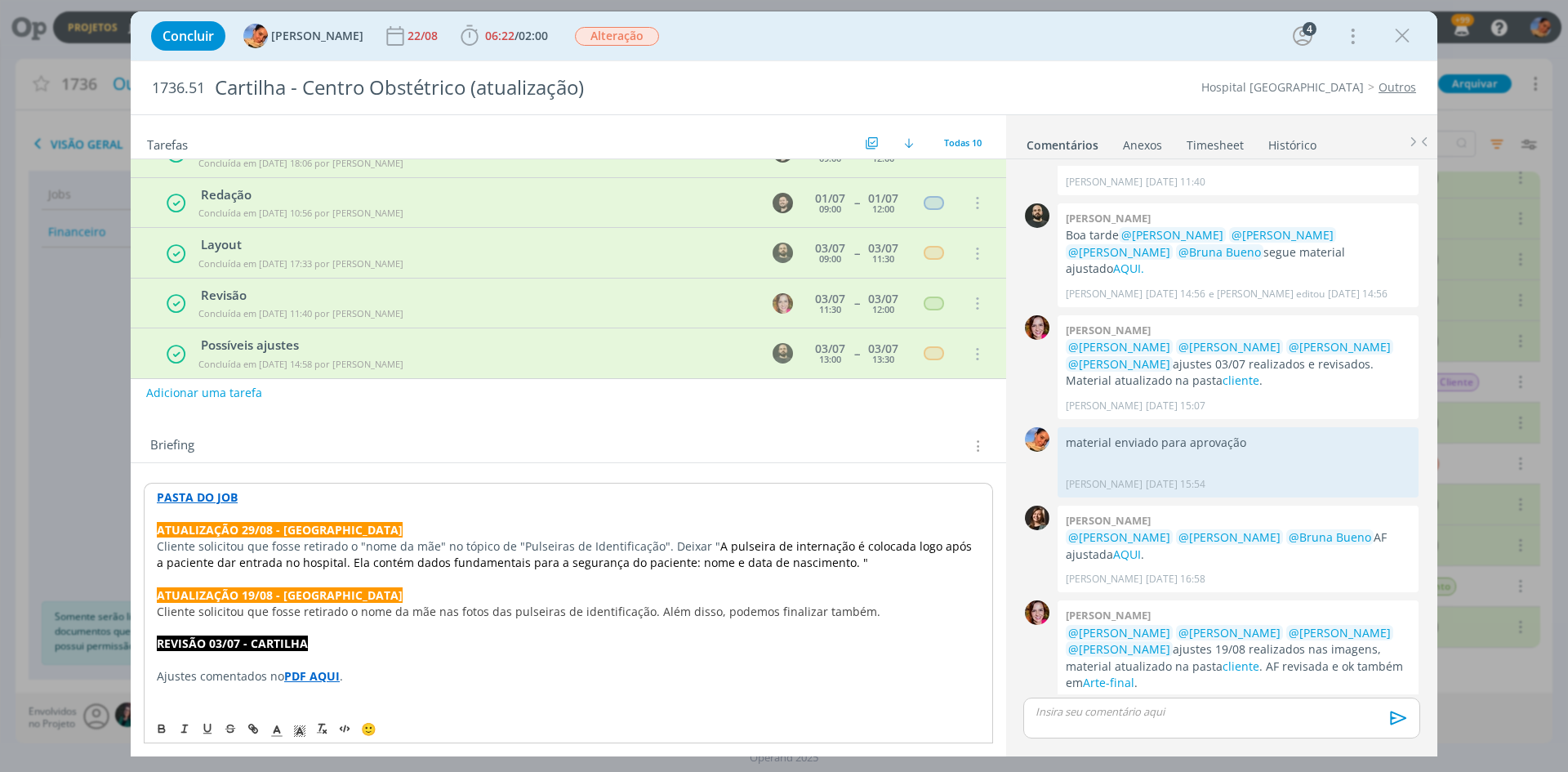
click at [204, 389] on button "Adicionar uma tarefa" at bounding box center [204, 392] width 116 height 28
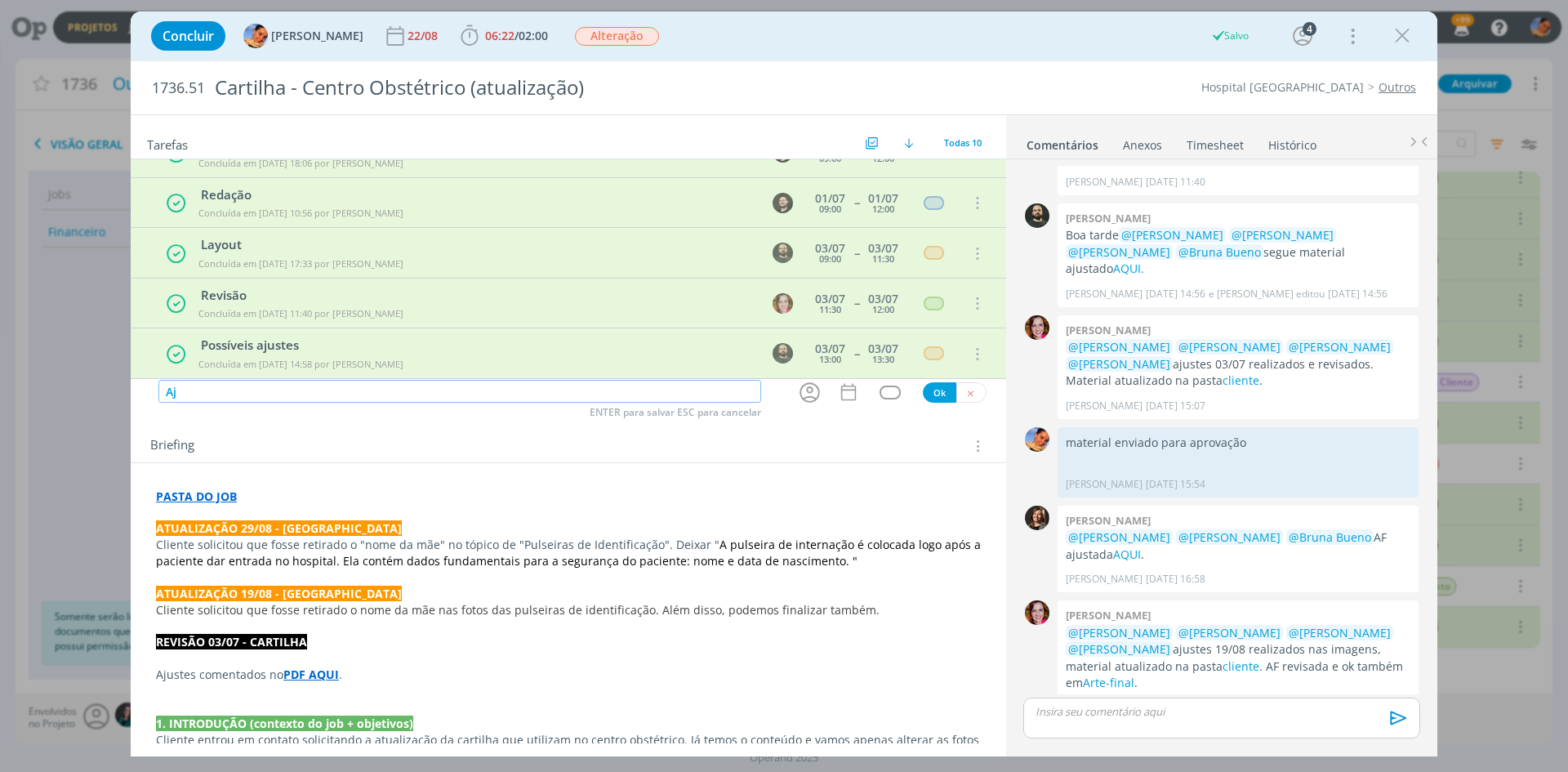
type input "A"
click at [339, 395] on input "Ajuste (atualização de briefing + AF)" at bounding box center [460, 391] width 603 height 23
click at [811, 393] on icon "dialog" at bounding box center [810, 392] width 20 height 20
type input "Ajuste (atualização de briefing) + AF"
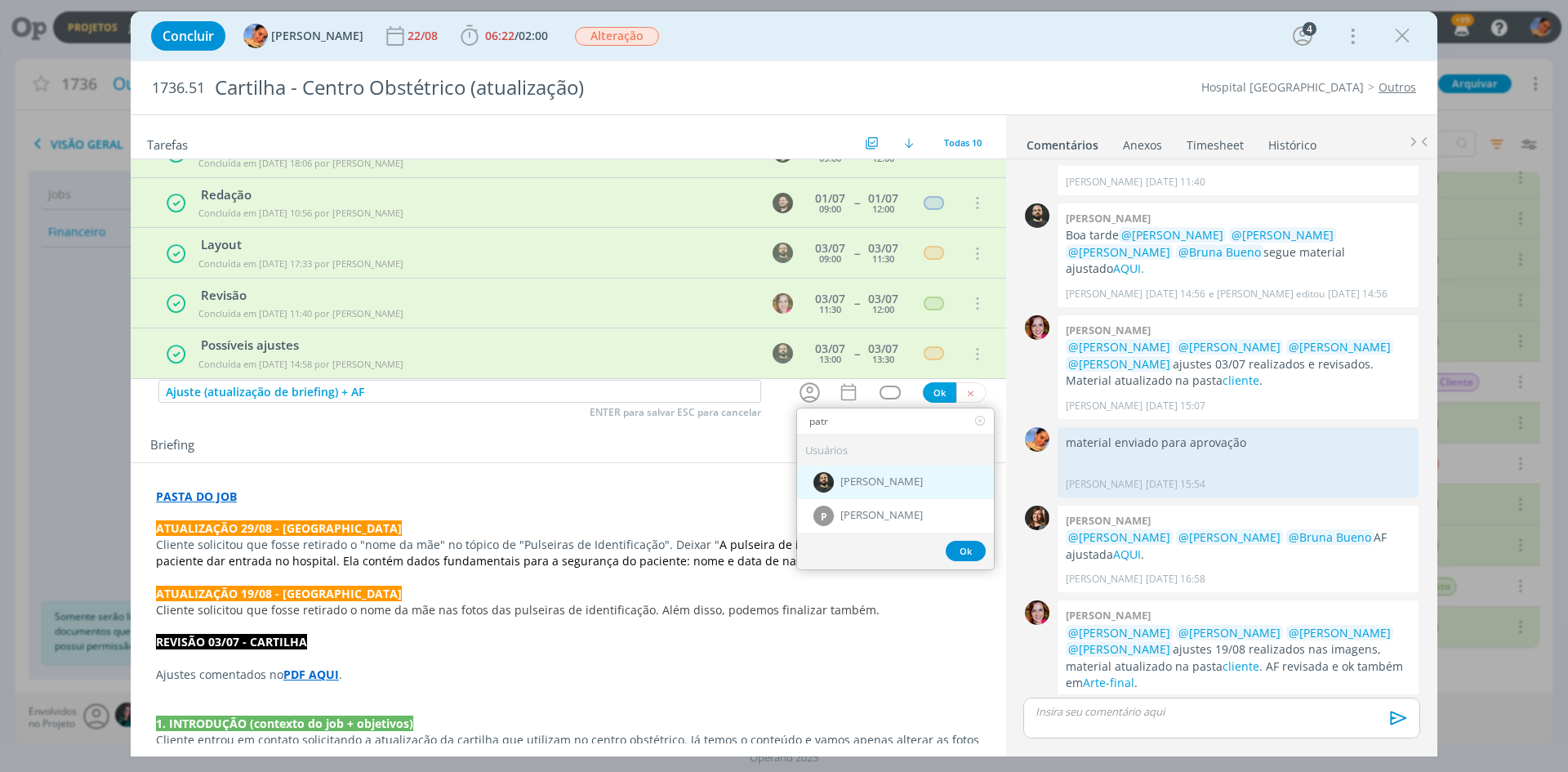
type input "patr"
click at [879, 482] on span "[PERSON_NAME]" at bounding box center [882, 482] width 82 height 13
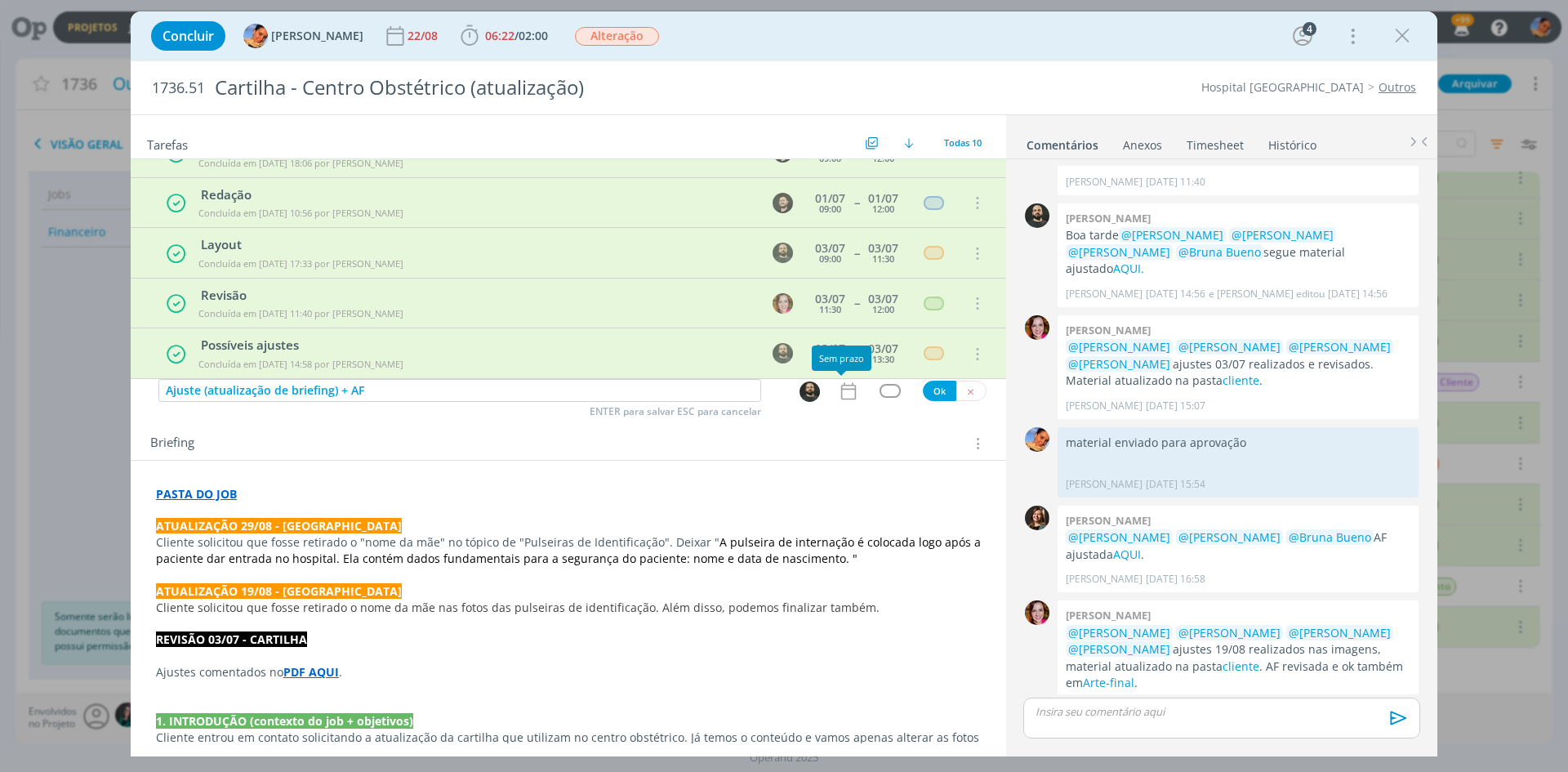
click at [838, 393] on icon "dialog" at bounding box center [849, 391] width 21 height 21
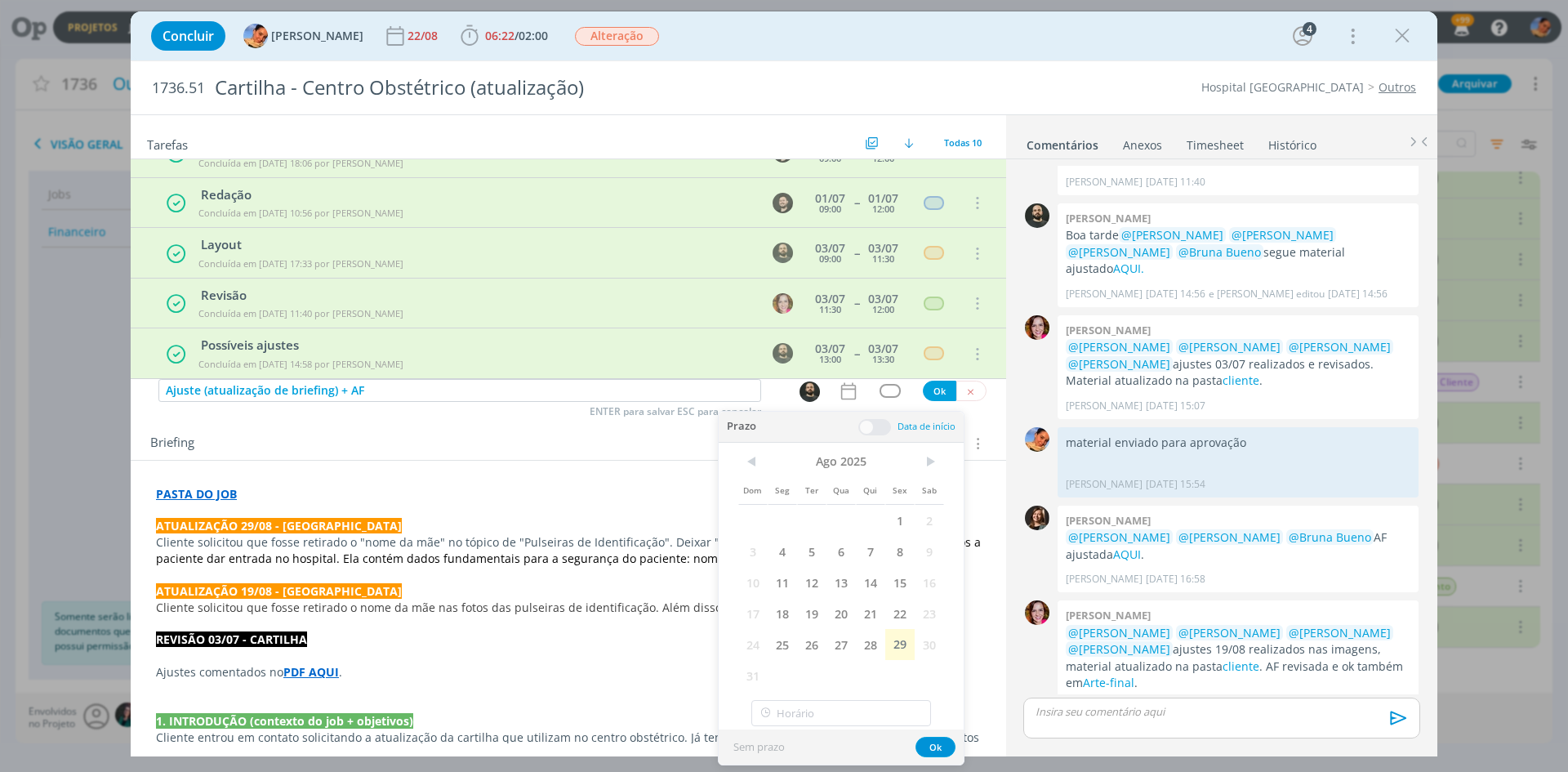
click at [891, 663] on div "Dom Seg Ter Qua Qui Sex Sab 1 2 3 4 5 6 7 8 9 10 11 12 13 14 15 16 17 18 19 20 …" at bounding box center [841, 570] width 206 height 242
click at [894, 651] on span "29" at bounding box center [900, 645] width 30 height 31
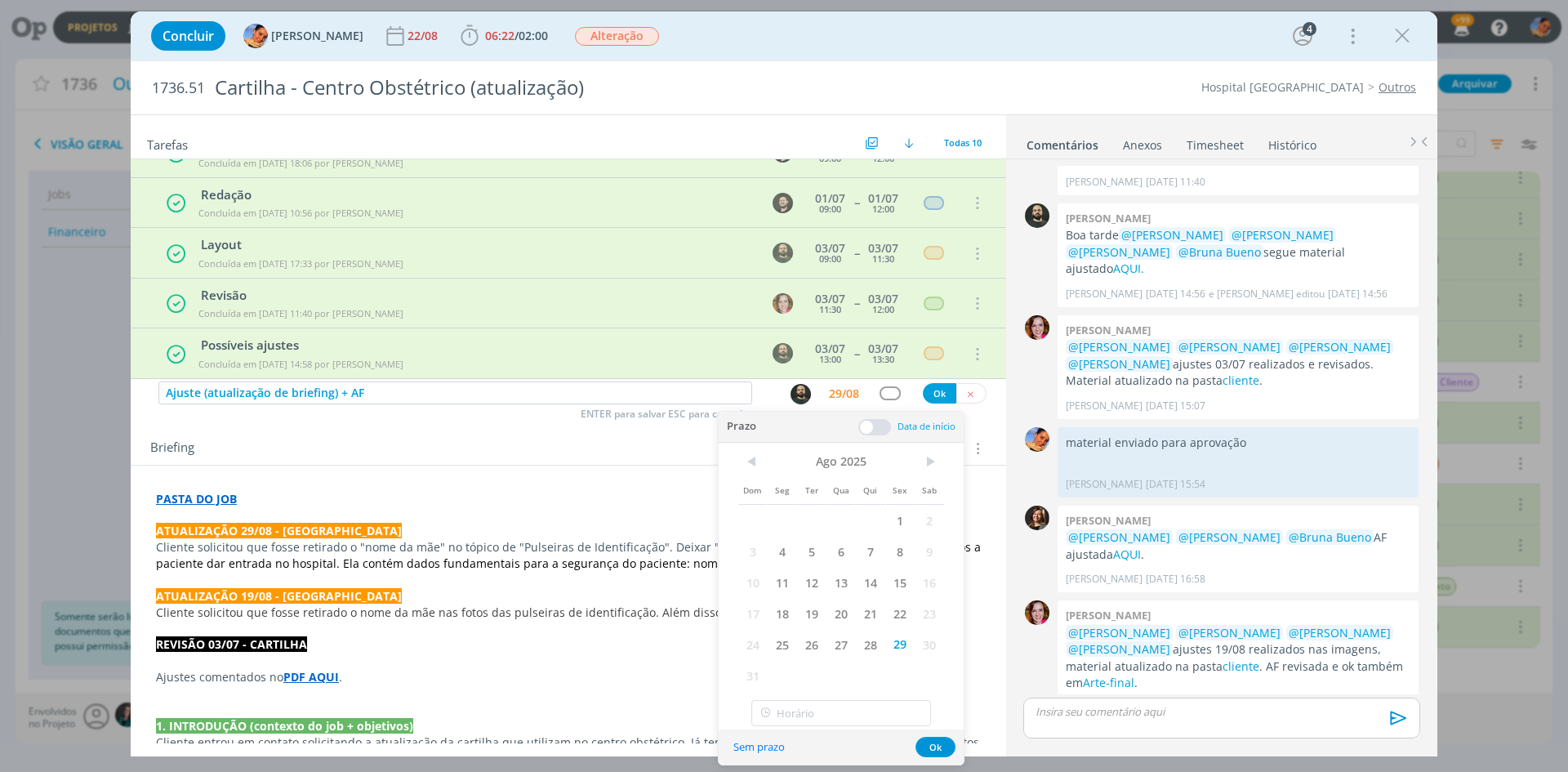
click at [882, 432] on span at bounding box center [875, 426] width 32 height 16
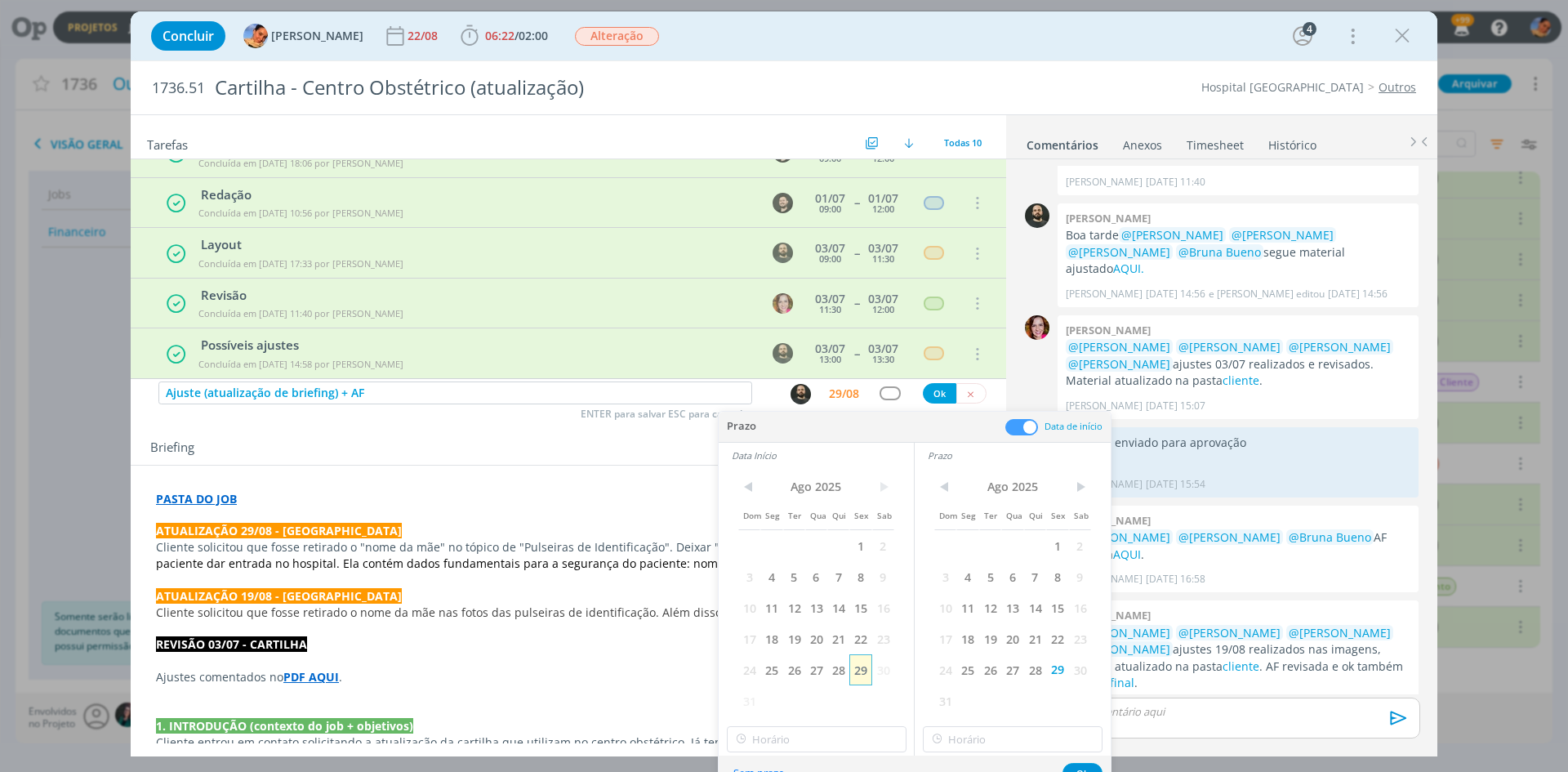
click at [860, 668] on span "29" at bounding box center [860, 669] width 22 height 31
type input "15:00"
click at [860, 735] on input "15:00" at bounding box center [817, 739] width 180 height 26
click at [853, 700] on div "15:00" at bounding box center [819, 696] width 183 height 30
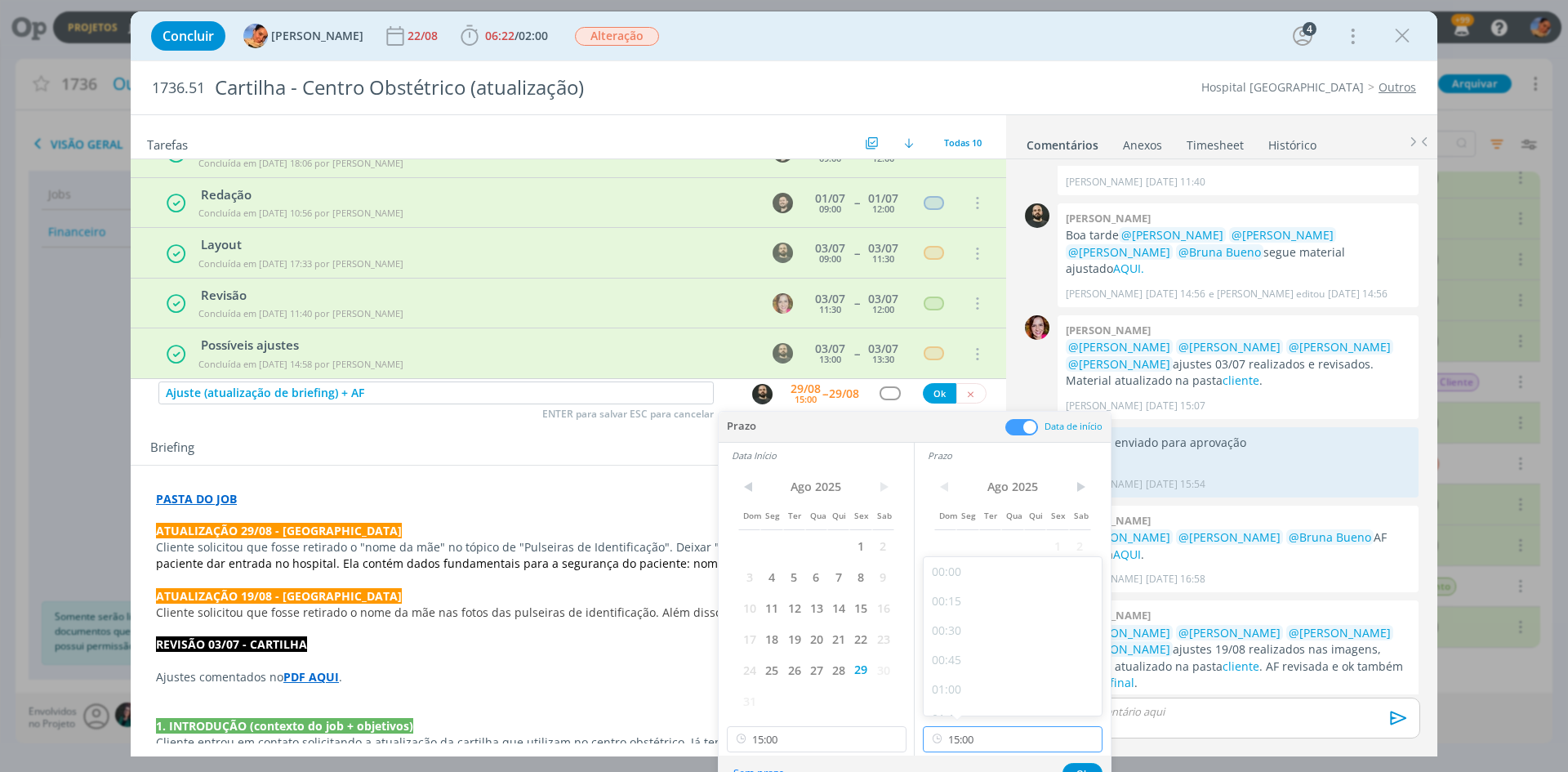
click at [971, 735] on input "15:00" at bounding box center [1013, 739] width 180 height 26
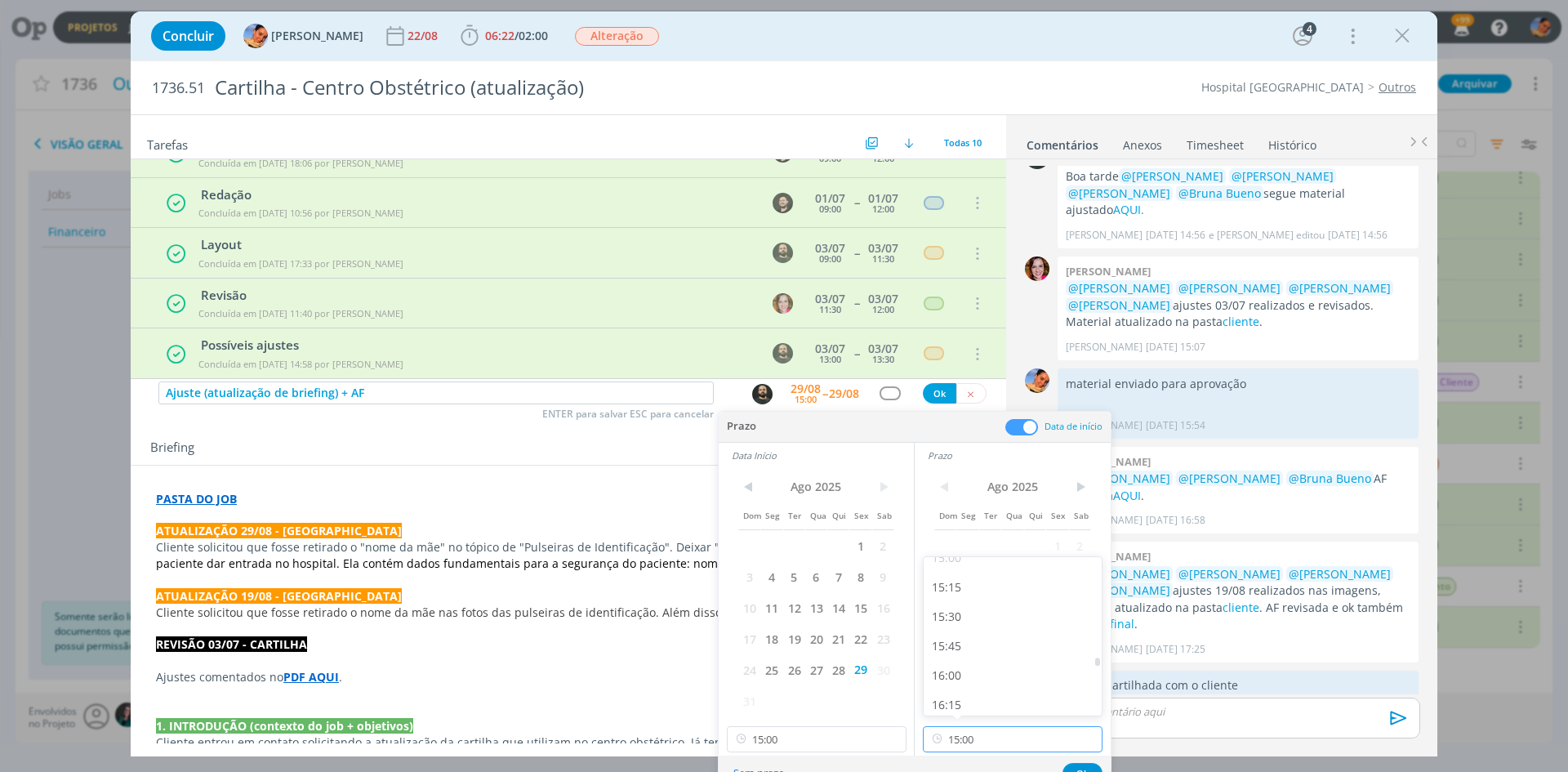
scroll to position [1803, 0]
click at [985, 626] on div "15:45" at bounding box center [1015, 621] width 183 height 30
type input "15:45"
click at [1080, 769] on button "Ok" at bounding box center [1082, 773] width 40 height 20
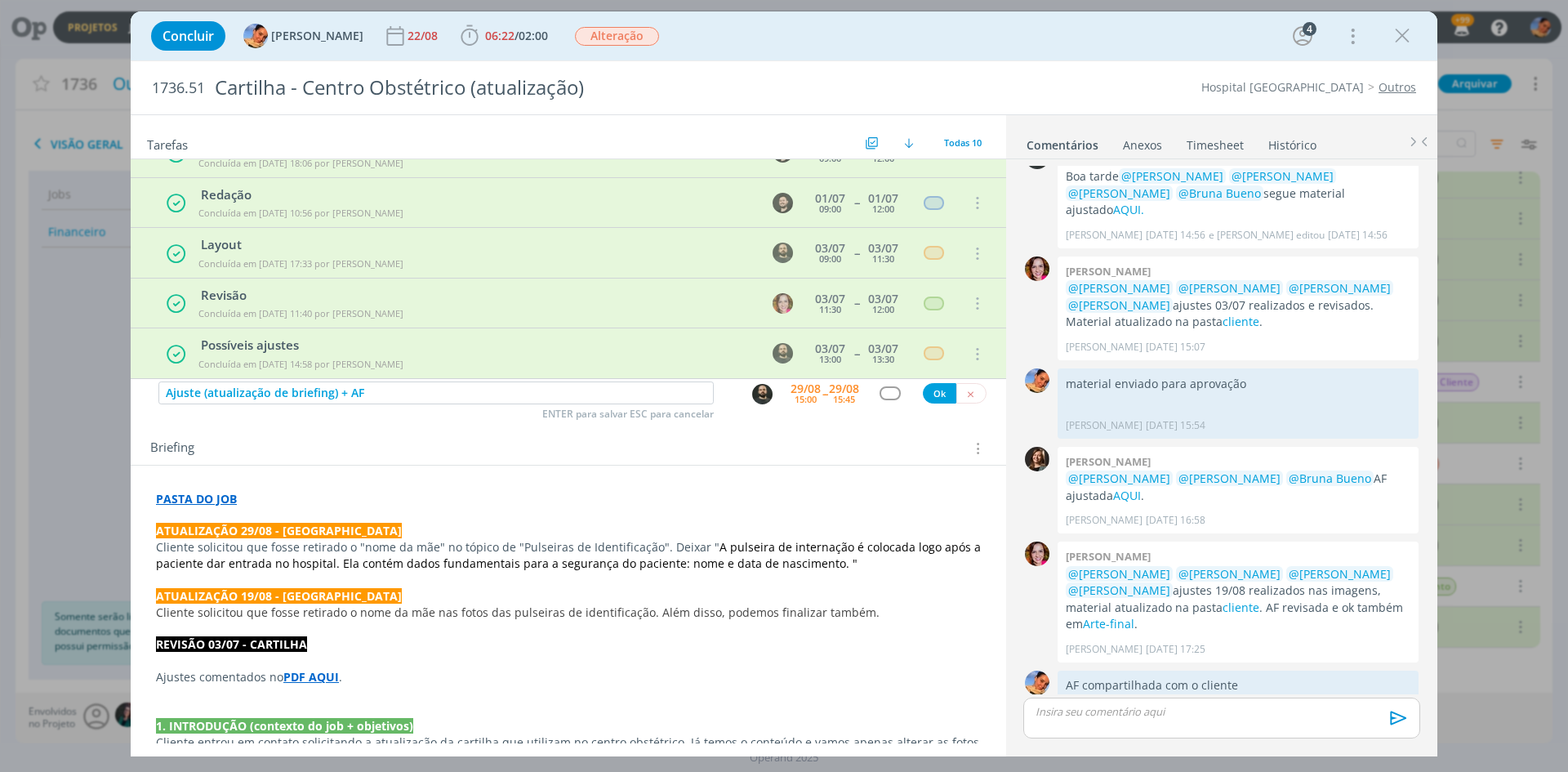
click at [886, 395] on div "dialog" at bounding box center [890, 393] width 20 height 14
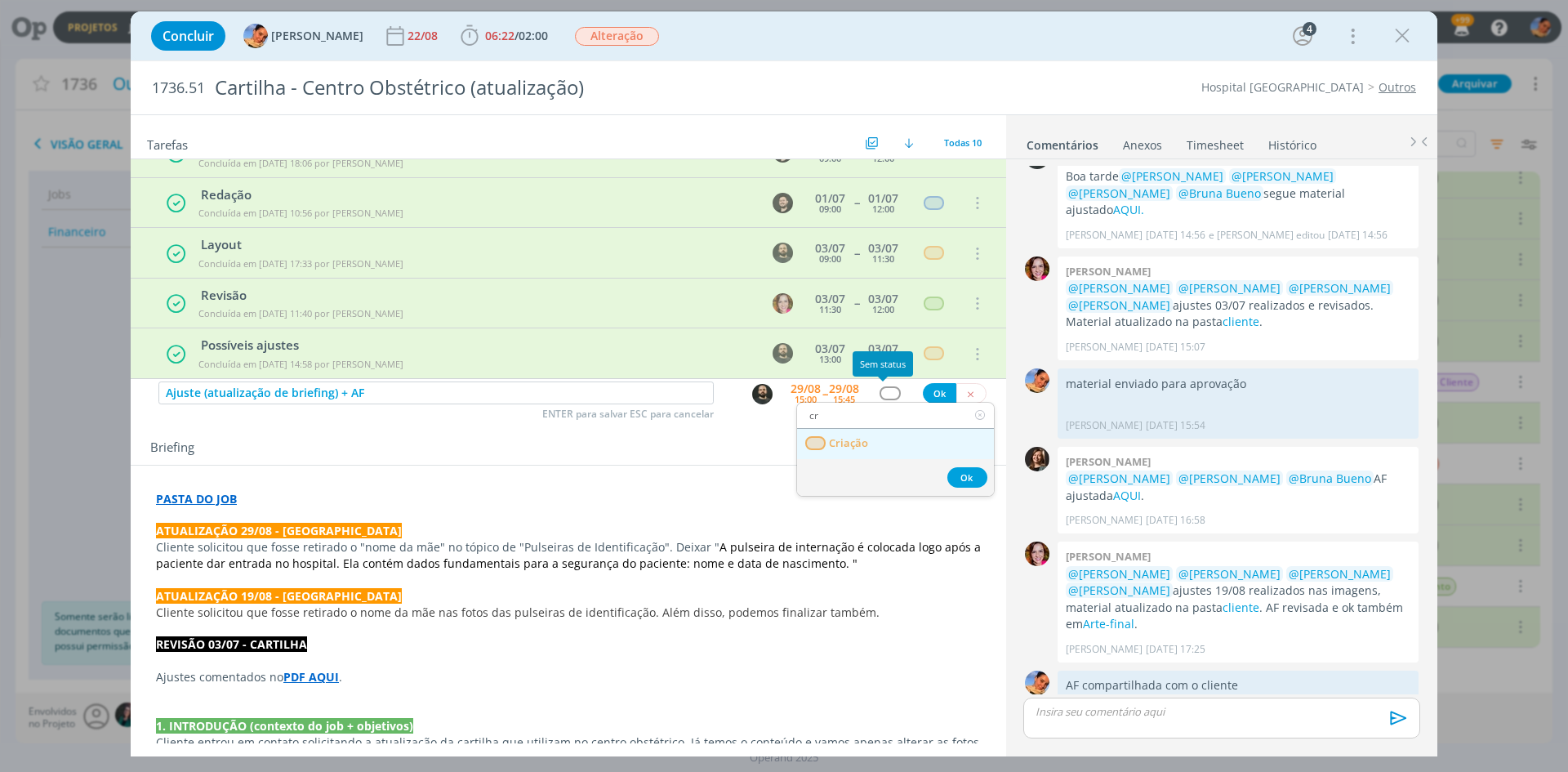
type input "cr"
click at [901, 454] on link "Criação" at bounding box center [896, 444] width 197 height 31
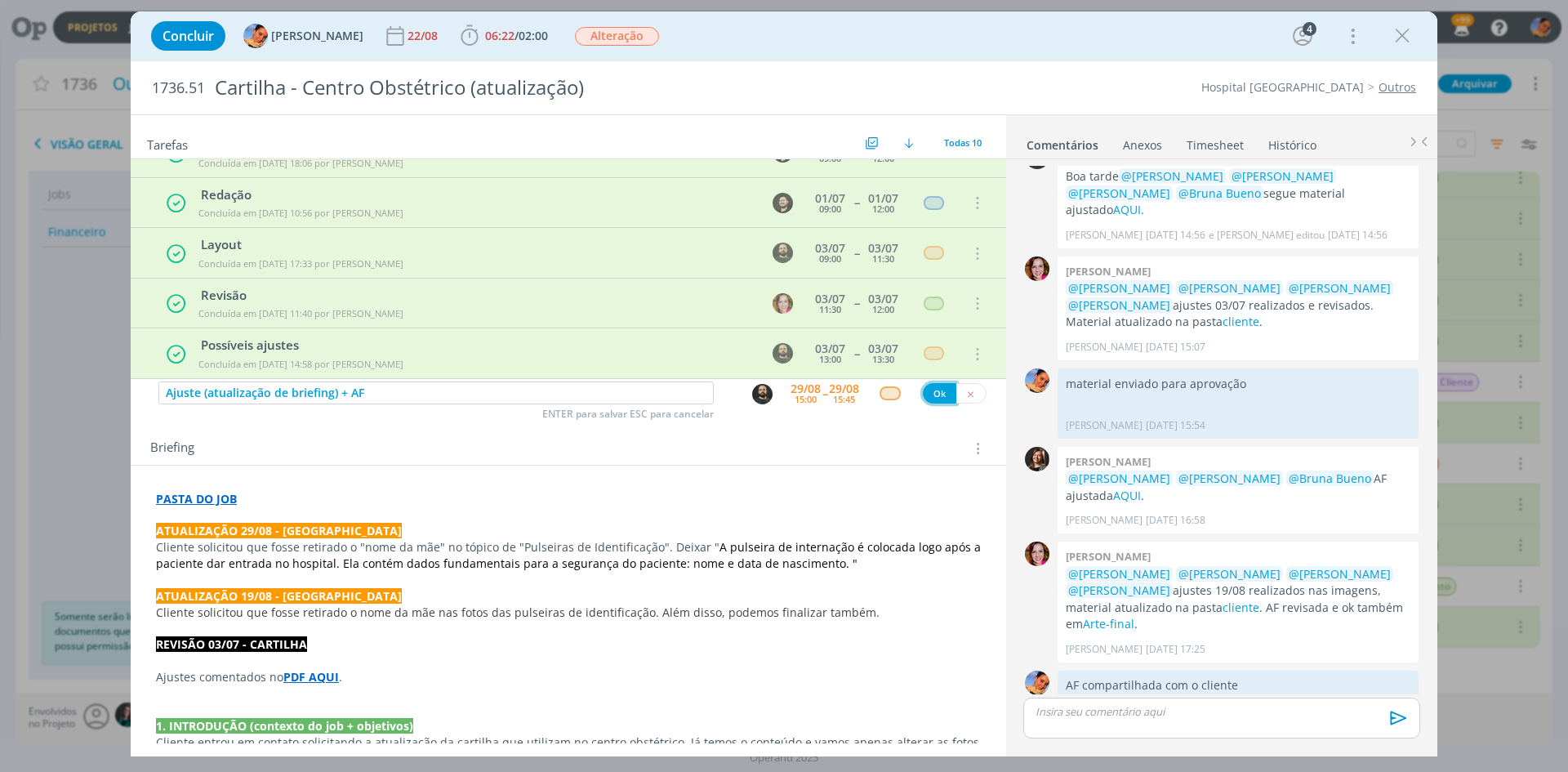
click at [926, 395] on button "Ok" at bounding box center [939, 393] width 33 height 20
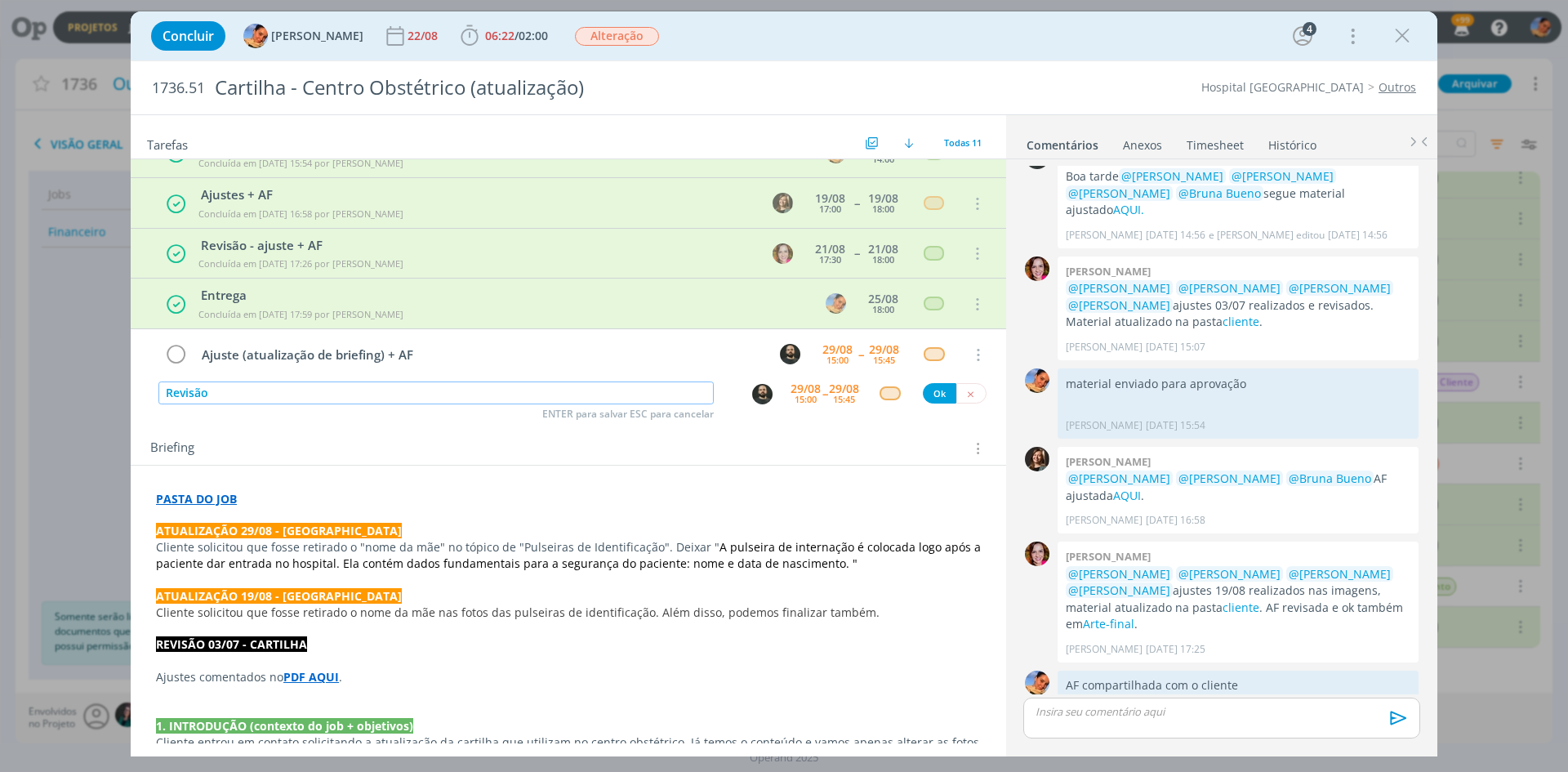
click at [755, 392] on img "dialog" at bounding box center [763, 394] width 20 height 20
type input "Revisão"
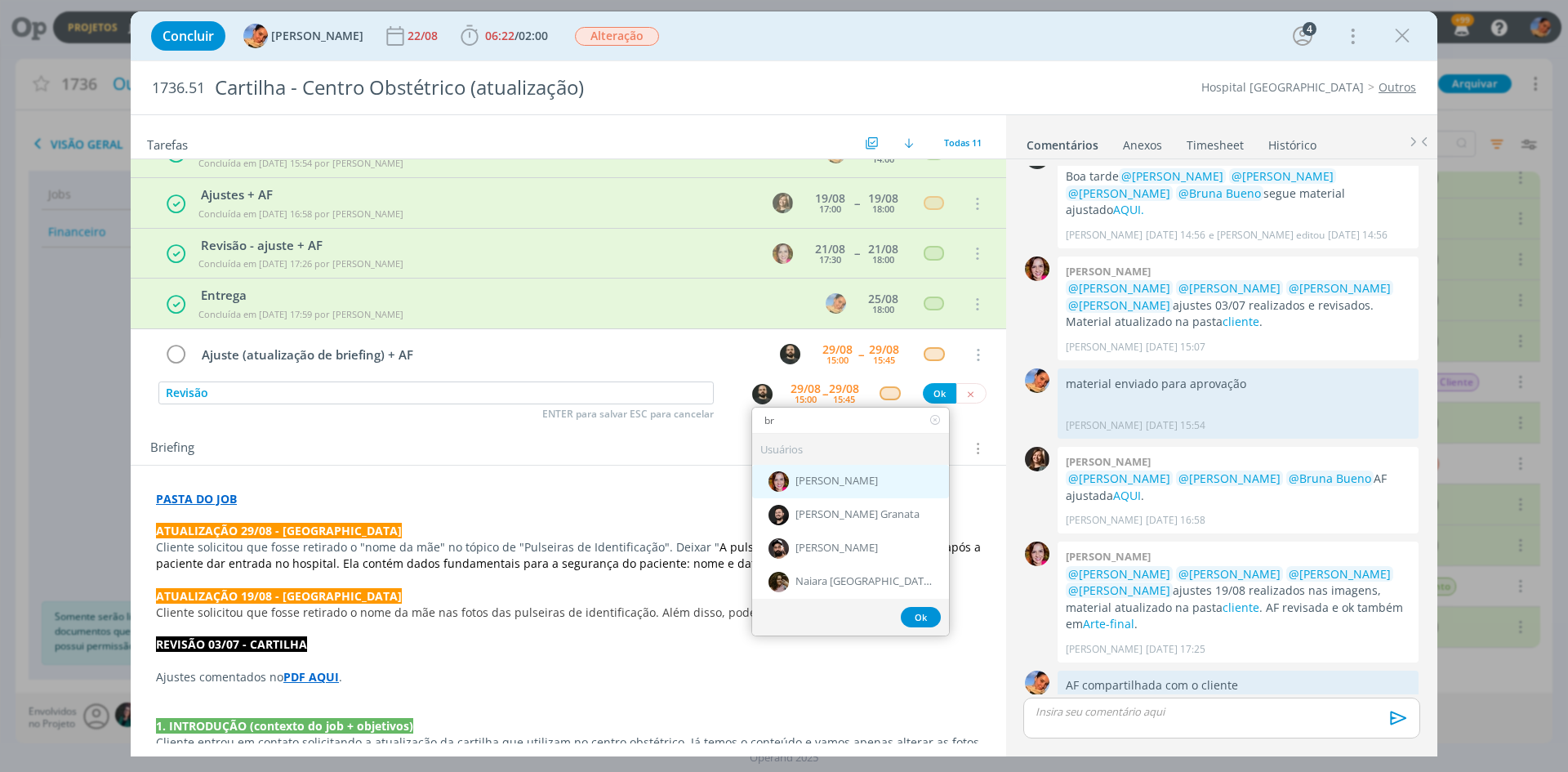
type input "br"
click at [805, 481] on span "[PERSON_NAME]" at bounding box center [837, 482] width 82 height 13
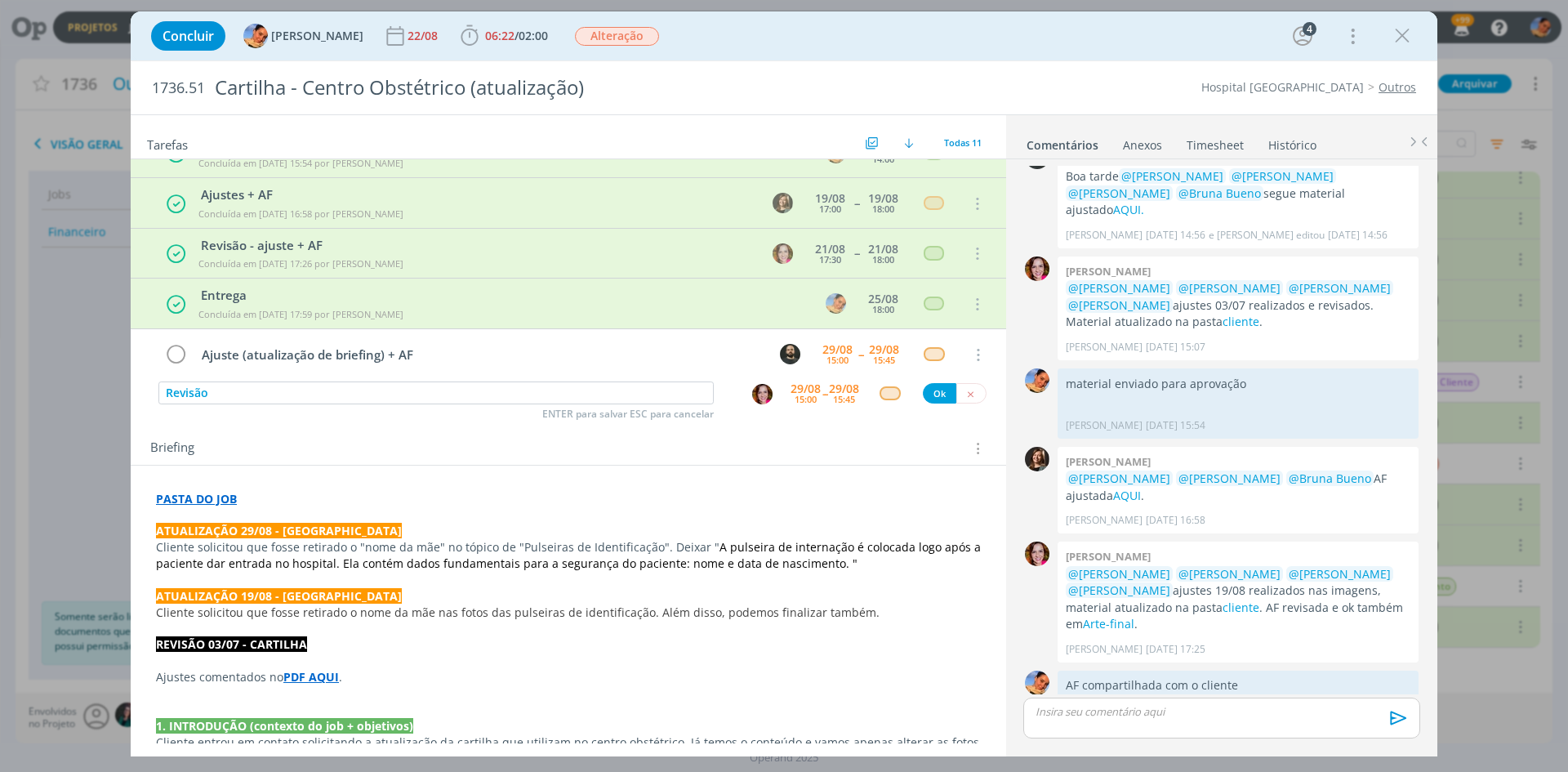
click at [804, 397] on div "15:00" at bounding box center [806, 399] width 22 height 9
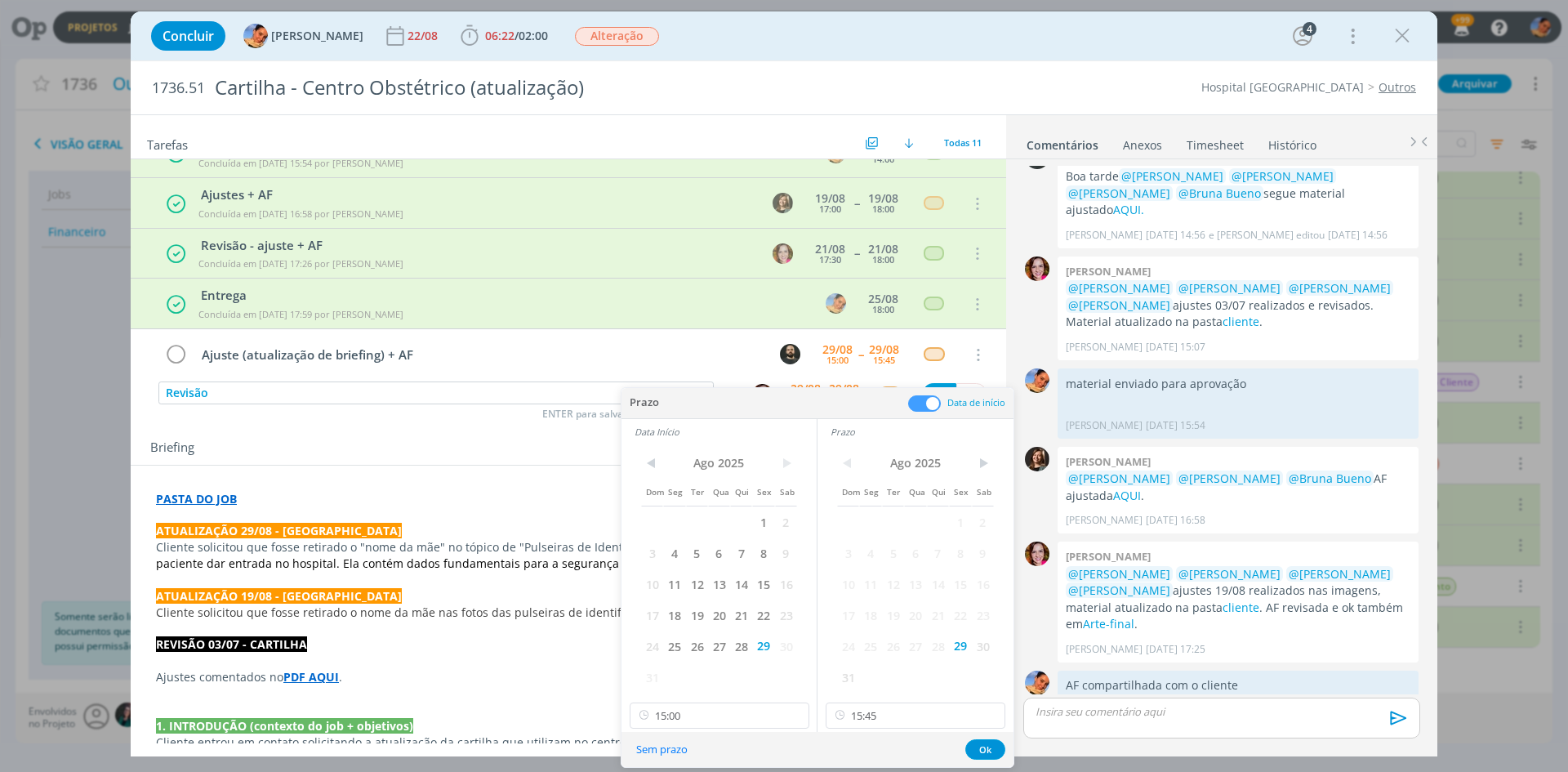
click at [930, 398] on span at bounding box center [924, 403] width 32 height 16
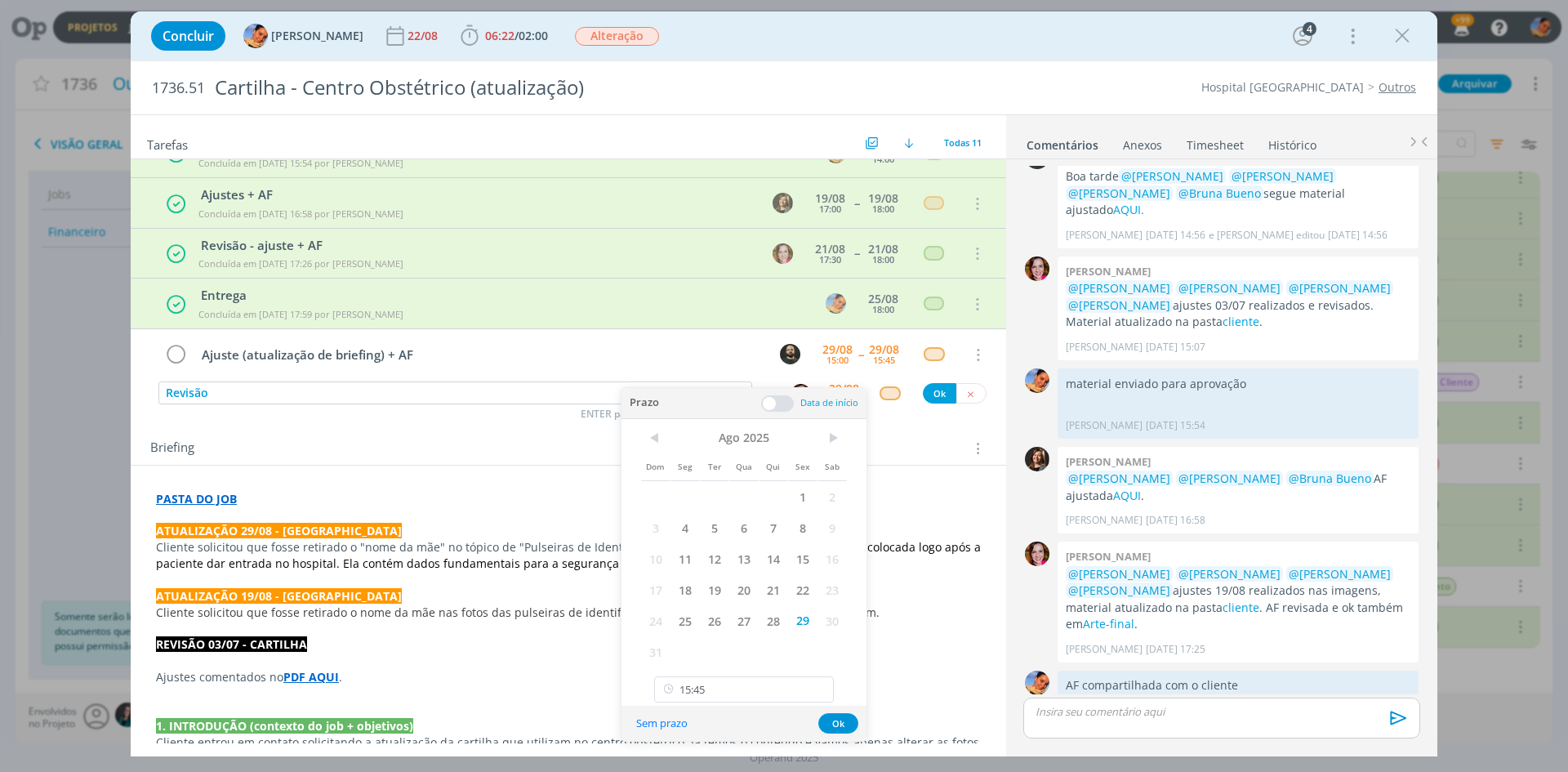
click at [785, 407] on span at bounding box center [777, 403] width 32 height 16
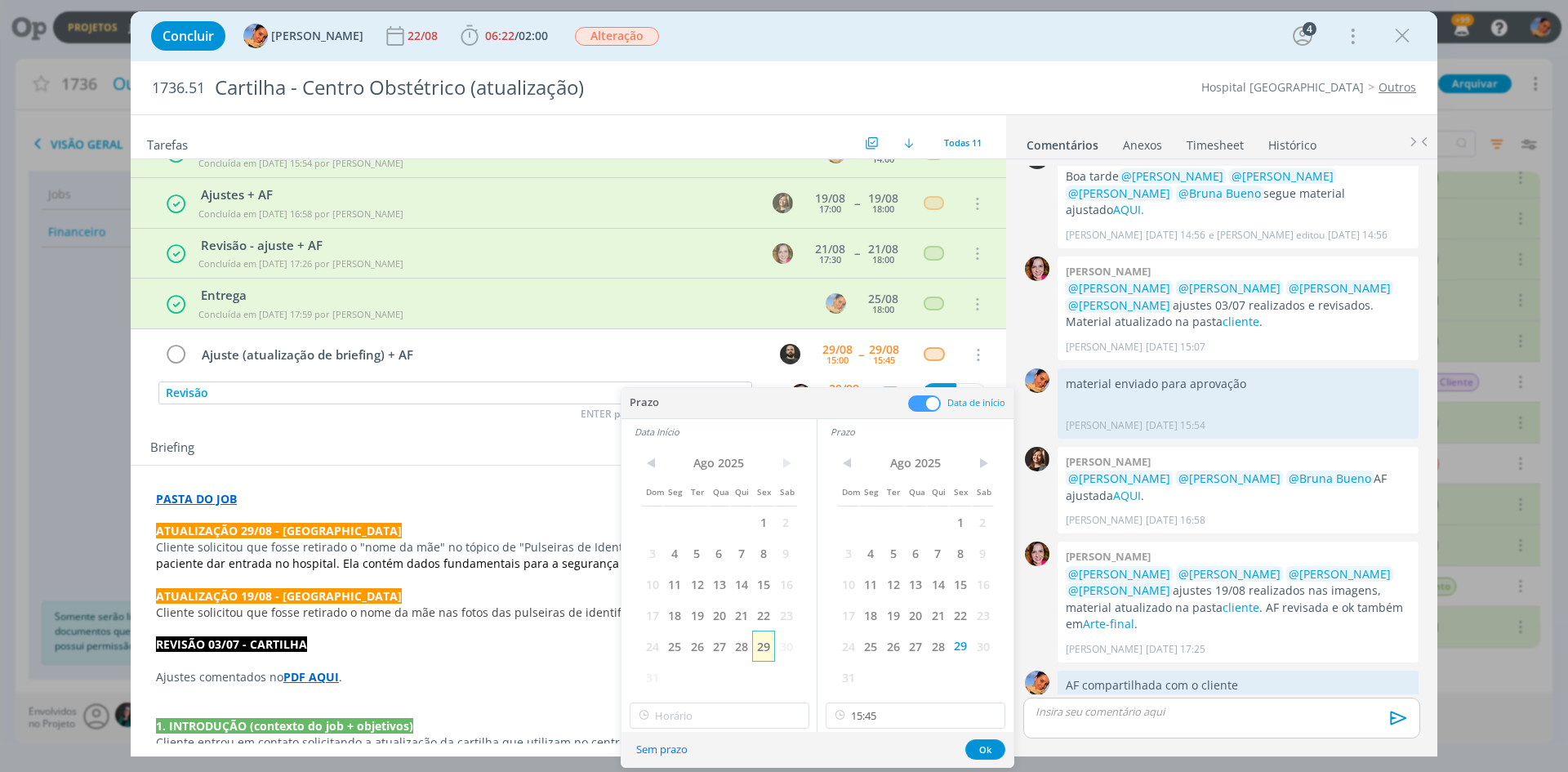
click at [766, 647] on span "29" at bounding box center [764, 645] width 22 height 31
click at [928, 720] on input "15:45" at bounding box center [916, 715] width 180 height 26
click at [873, 632] on div "17:30" at bounding box center [917, 633] width 183 height 30
type input "17:30"
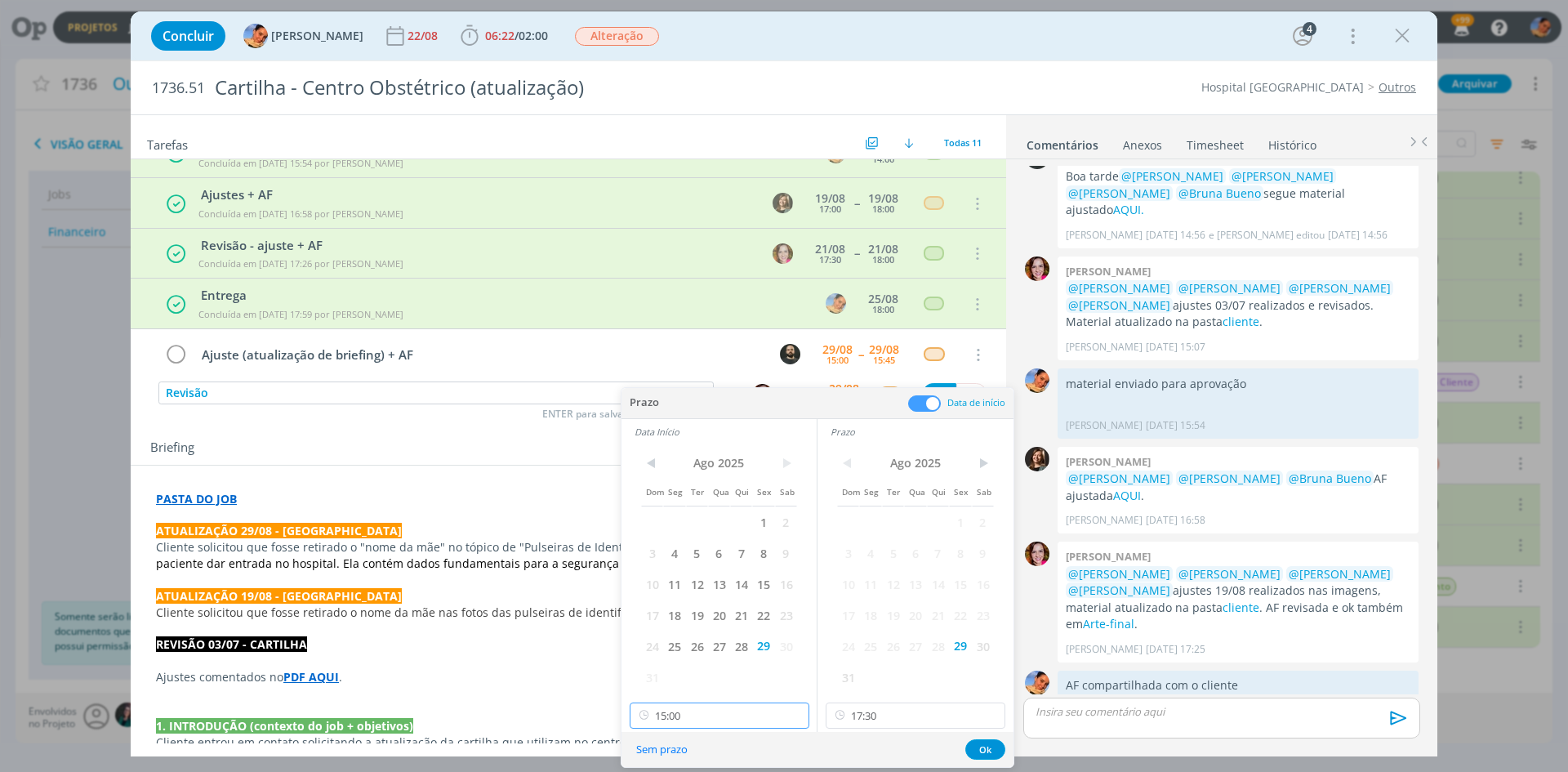
click at [756, 718] on input "15:00" at bounding box center [719, 715] width 180 height 26
click at [711, 666] on div "17:00" at bounding box center [721, 662] width 183 height 30
type input "17:00"
click at [1004, 741] on div "Sem prazo Ok" at bounding box center [818, 749] width 392 height 35
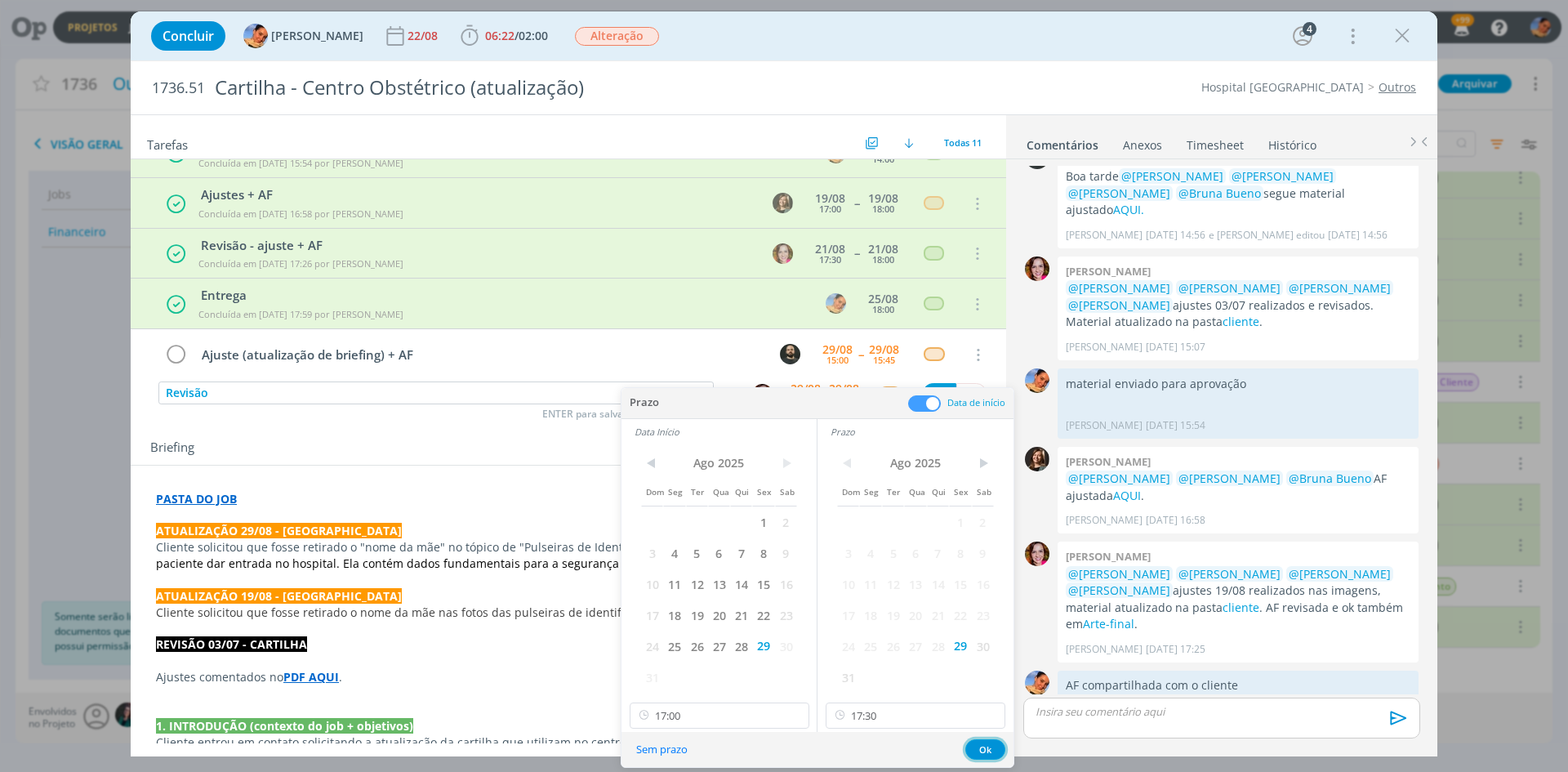
click at [994, 744] on button "Ok" at bounding box center [985, 749] width 40 height 20
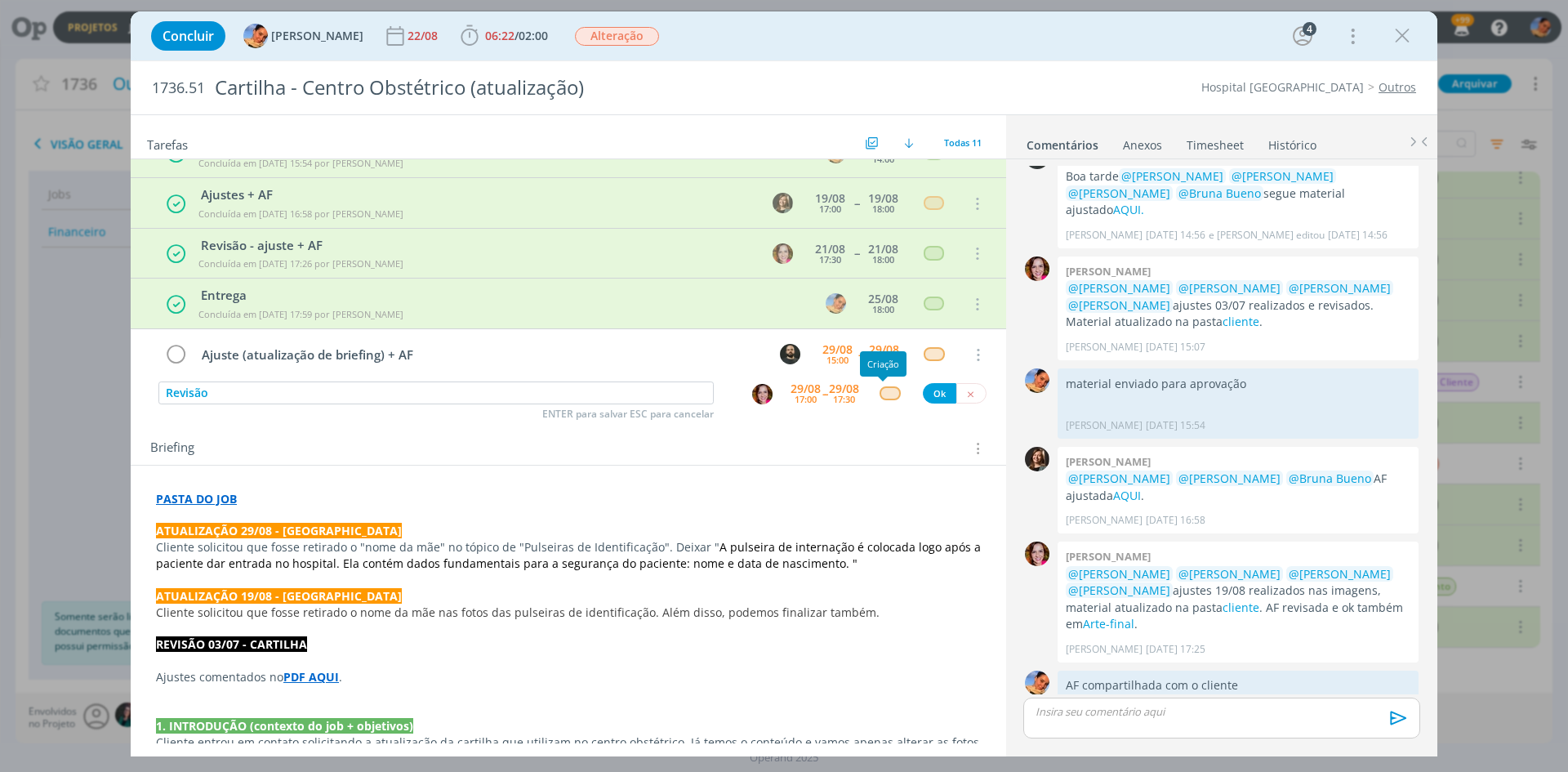
click at [883, 389] on div "dialog" at bounding box center [890, 393] width 20 height 14
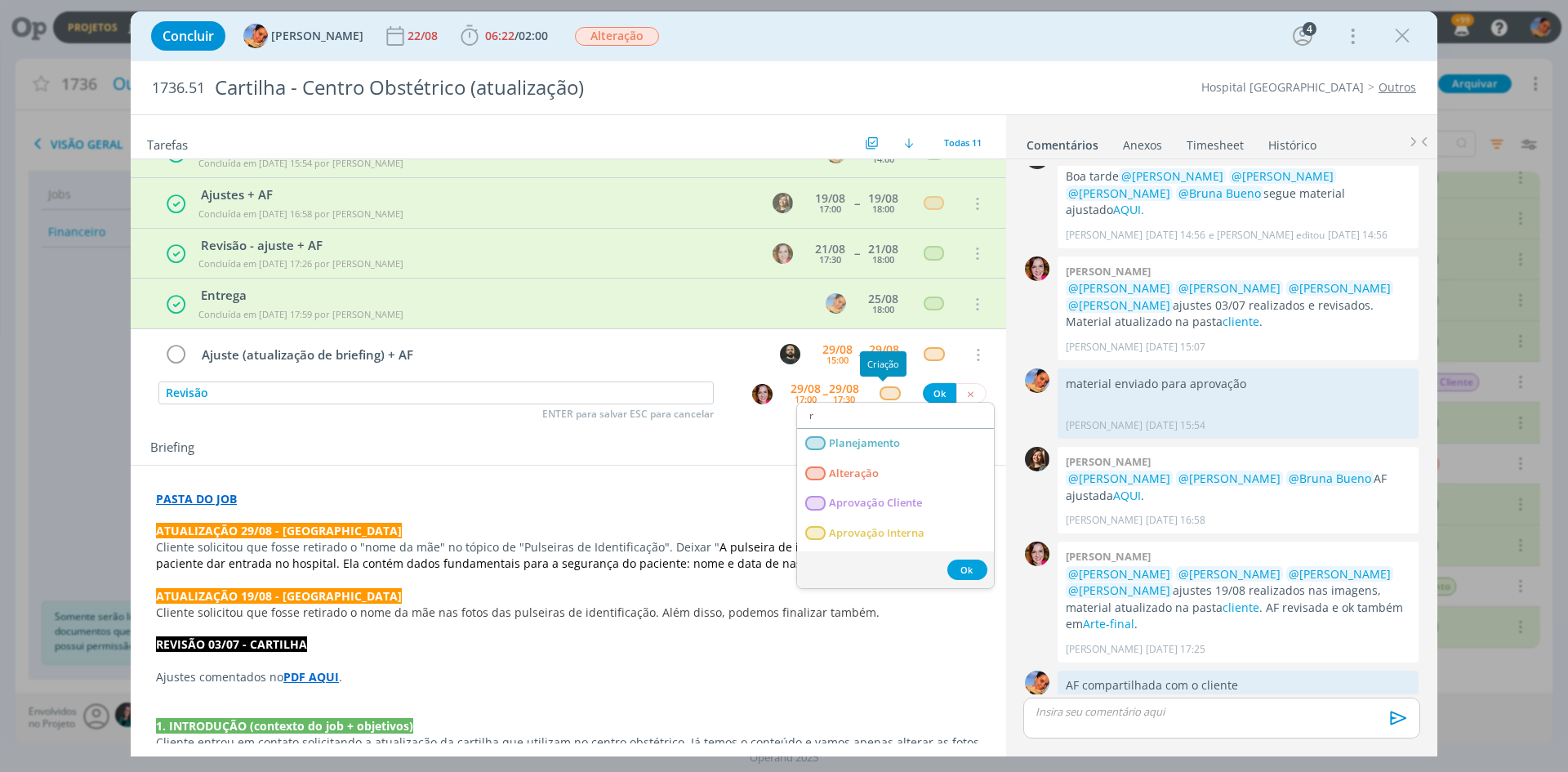
type input "re"
click at [860, 531] on span "Revisão" at bounding box center [849, 533] width 39 height 13
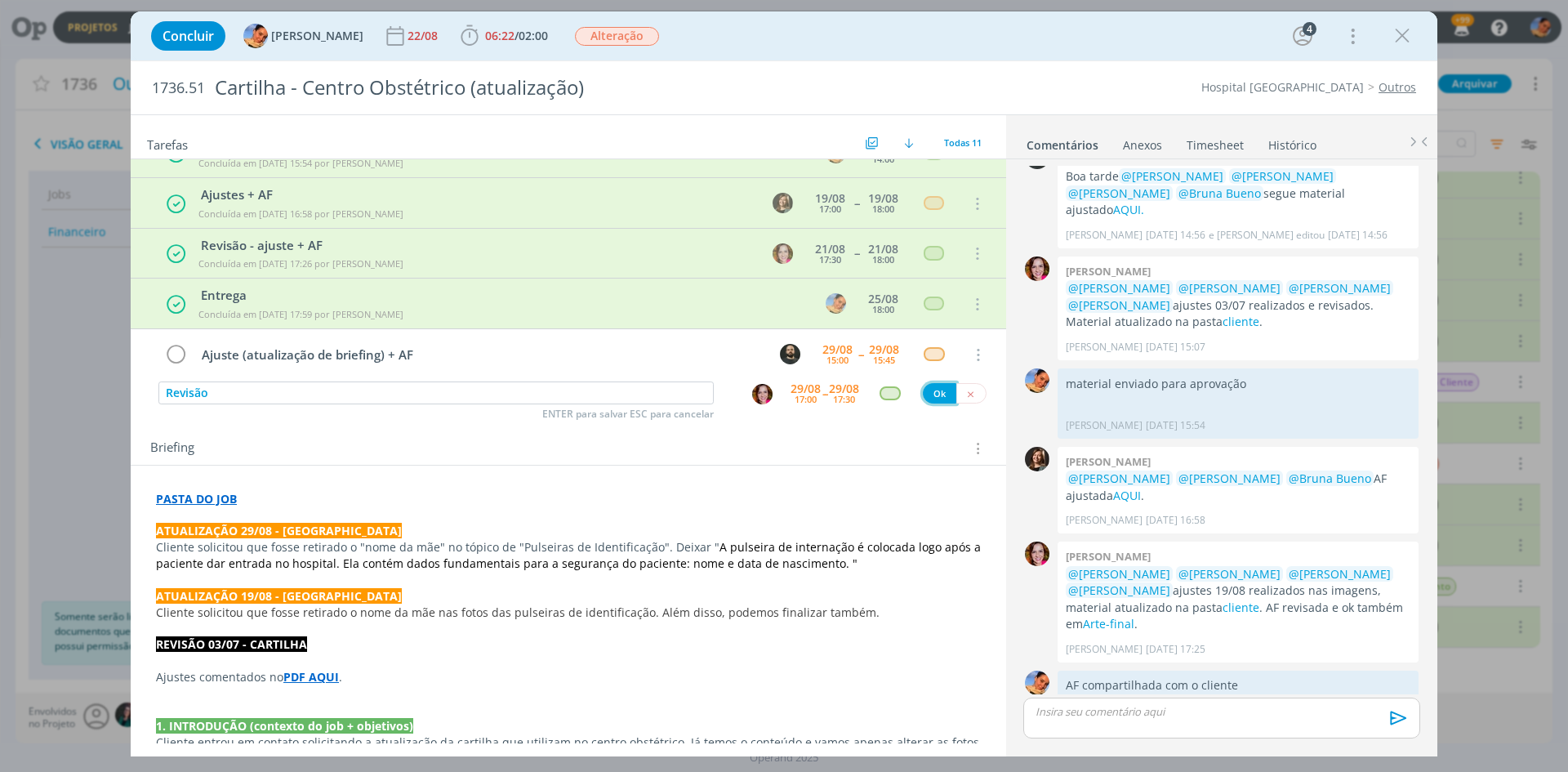
click at [930, 399] on button "Ok" at bounding box center [939, 393] width 33 height 20
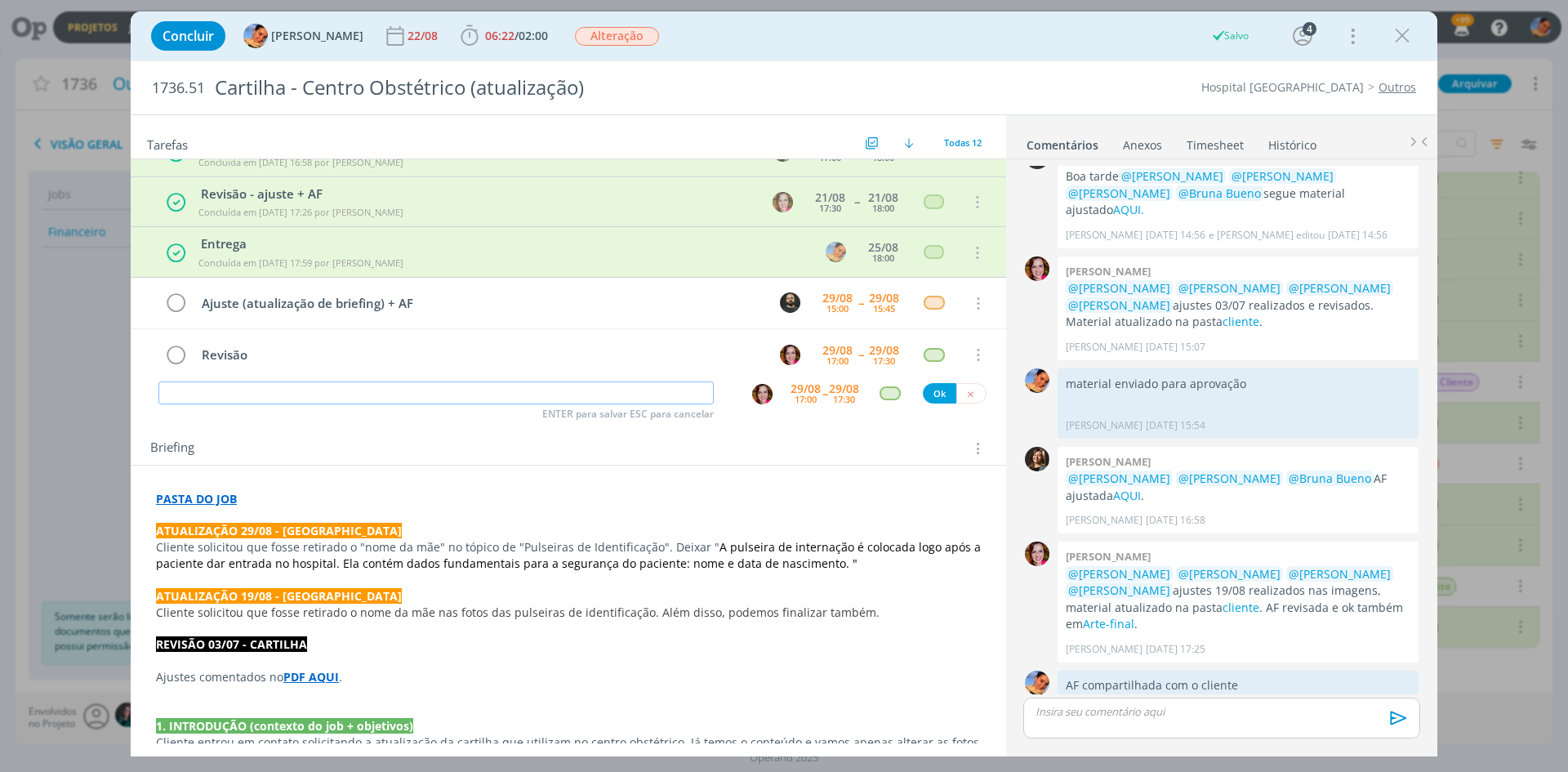
scroll to position [82, 0]
click at [759, 395] on img "dialog" at bounding box center [763, 394] width 20 height 20
type input "Entrega"
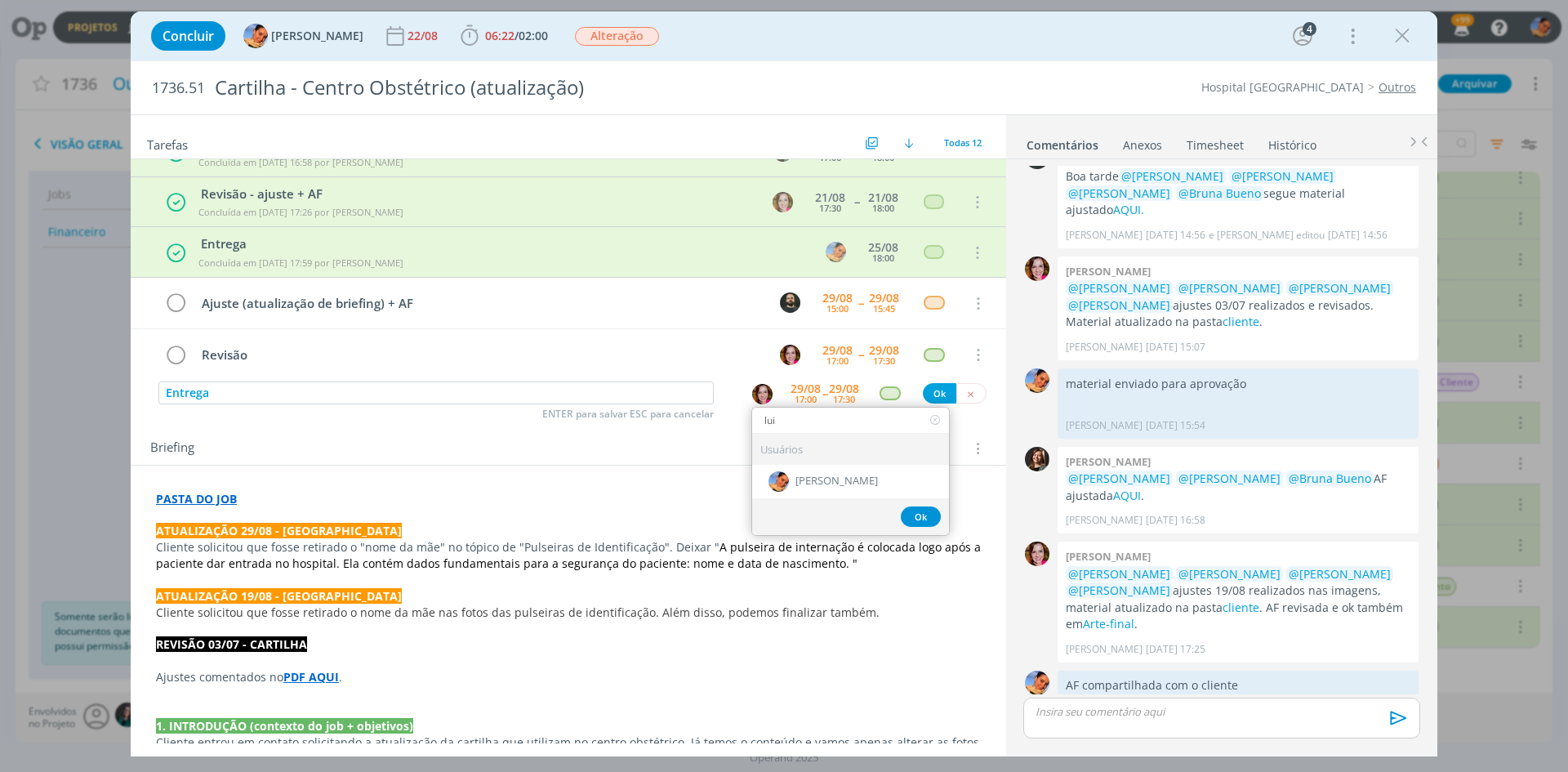
type input "lui"
click at [800, 478] on span "[PERSON_NAME]" at bounding box center [837, 482] width 82 height 13
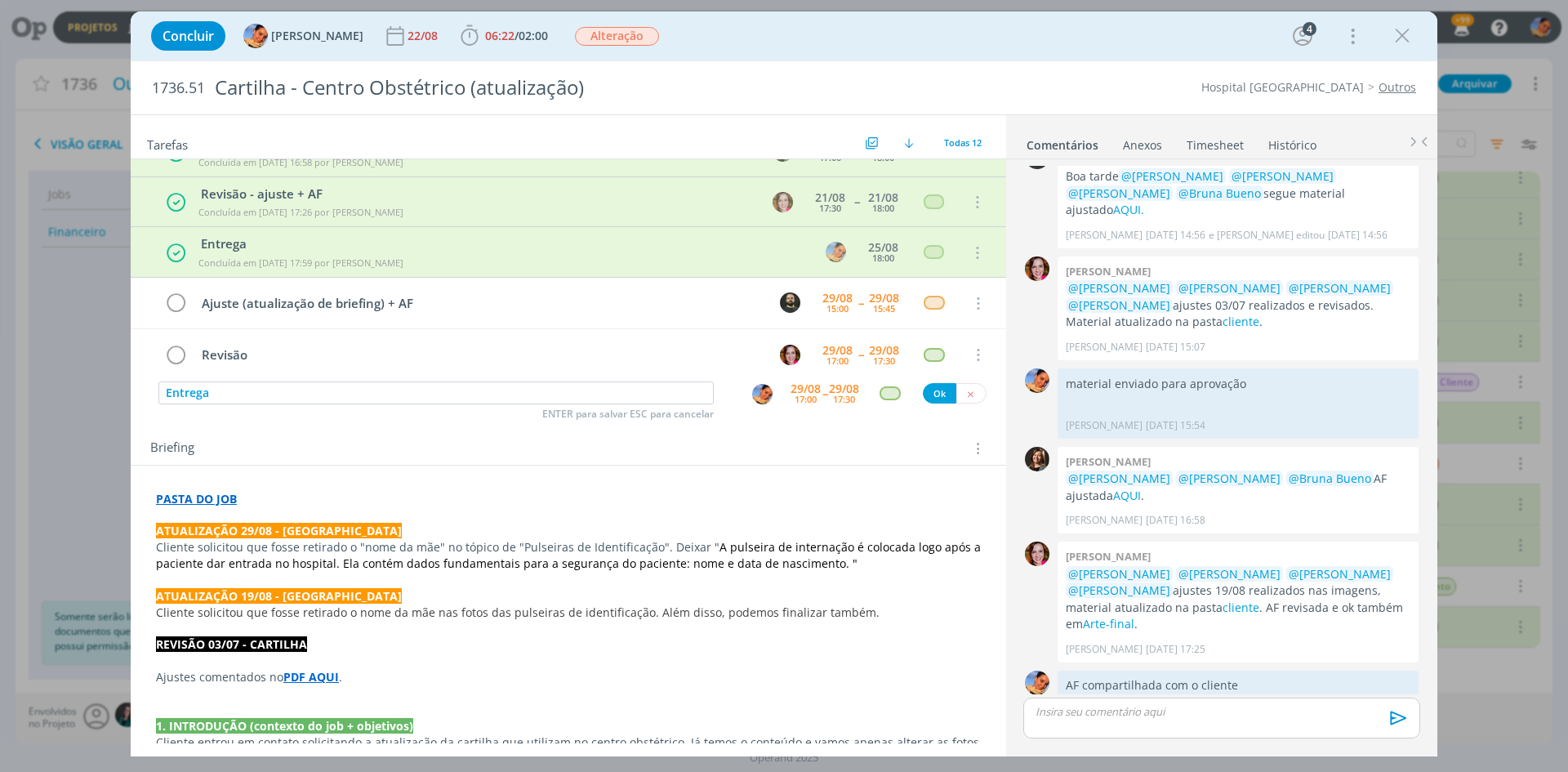
click at [822, 393] on span "--" at bounding box center [825, 393] width 5 height 15
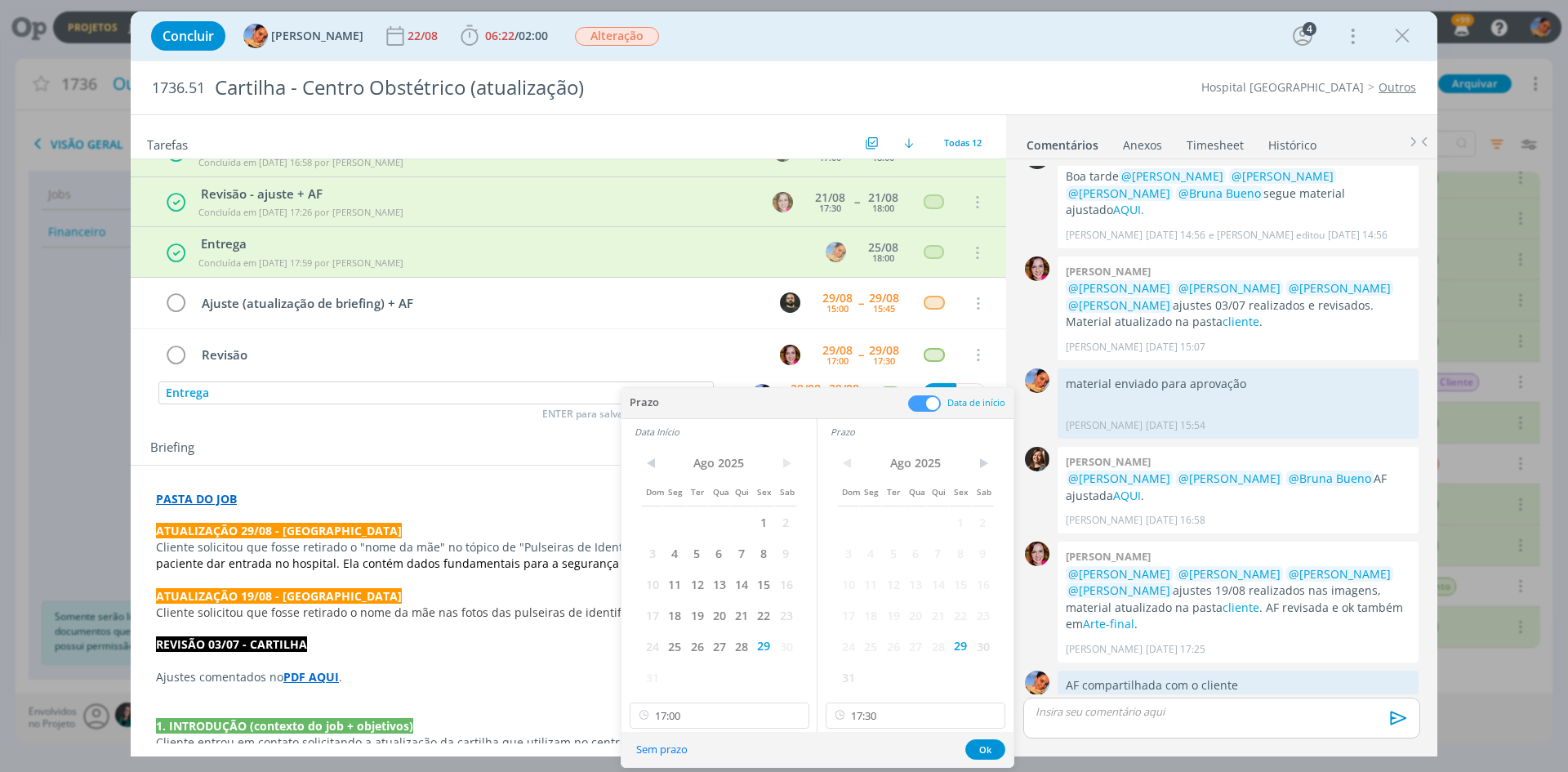
click at [915, 402] on span at bounding box center [924, 403] width 32 height 16
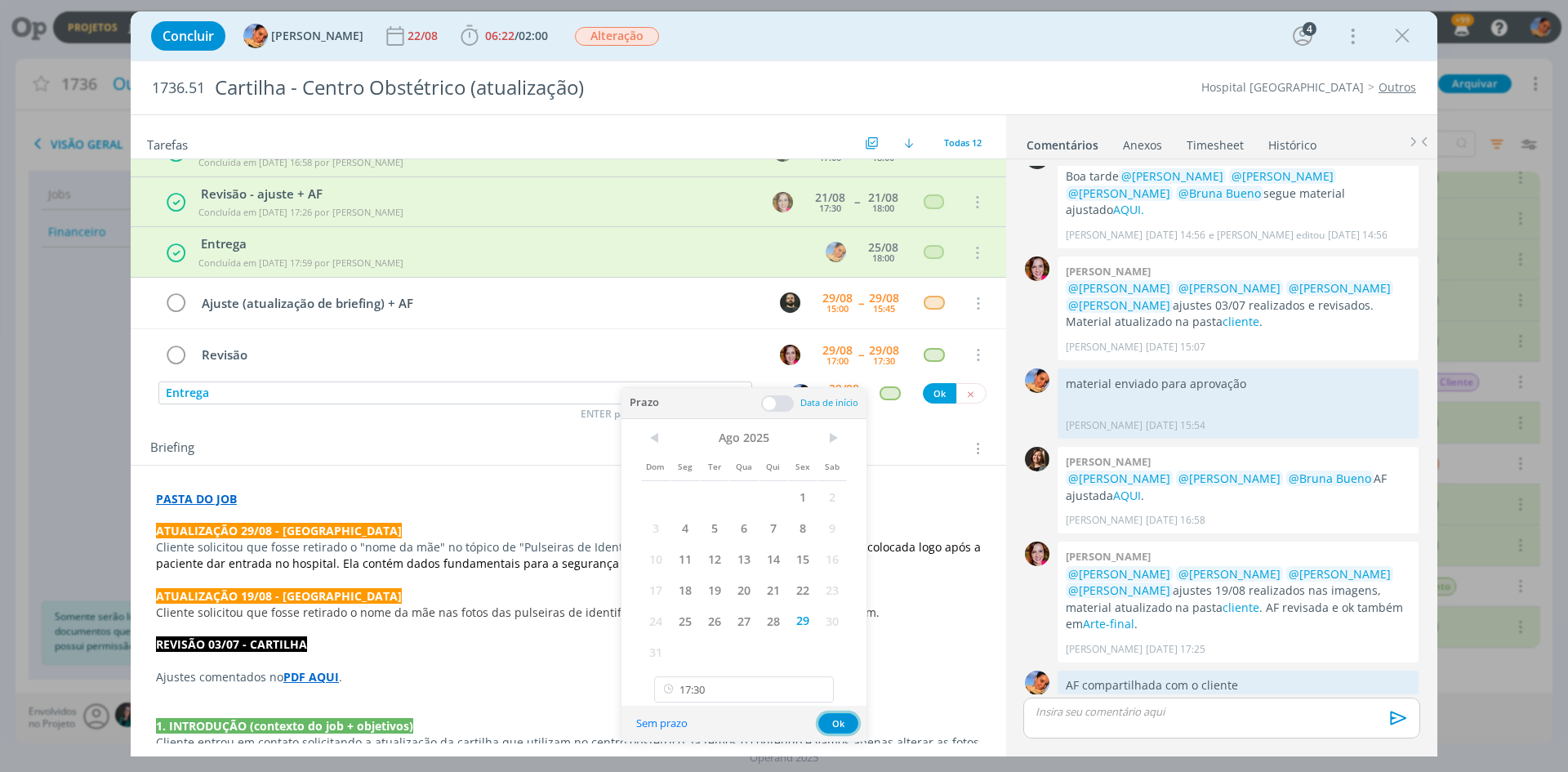
click at [845, 730] on button "Ok" at bounding box center [838, 724] width 40 height 20
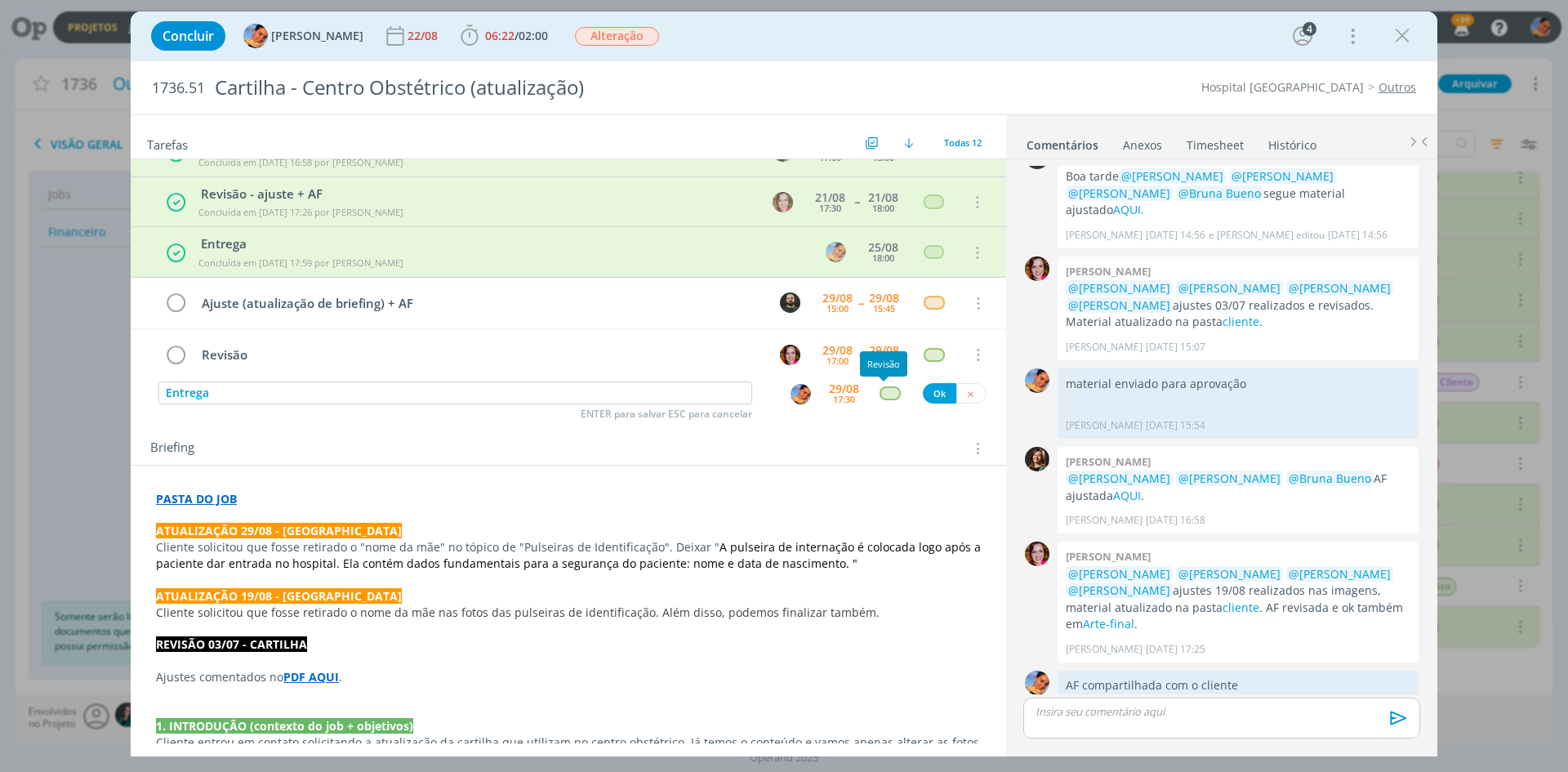
click at [883, 392] on div "dialog" at bounding box center [890, 393] width 20 height 14
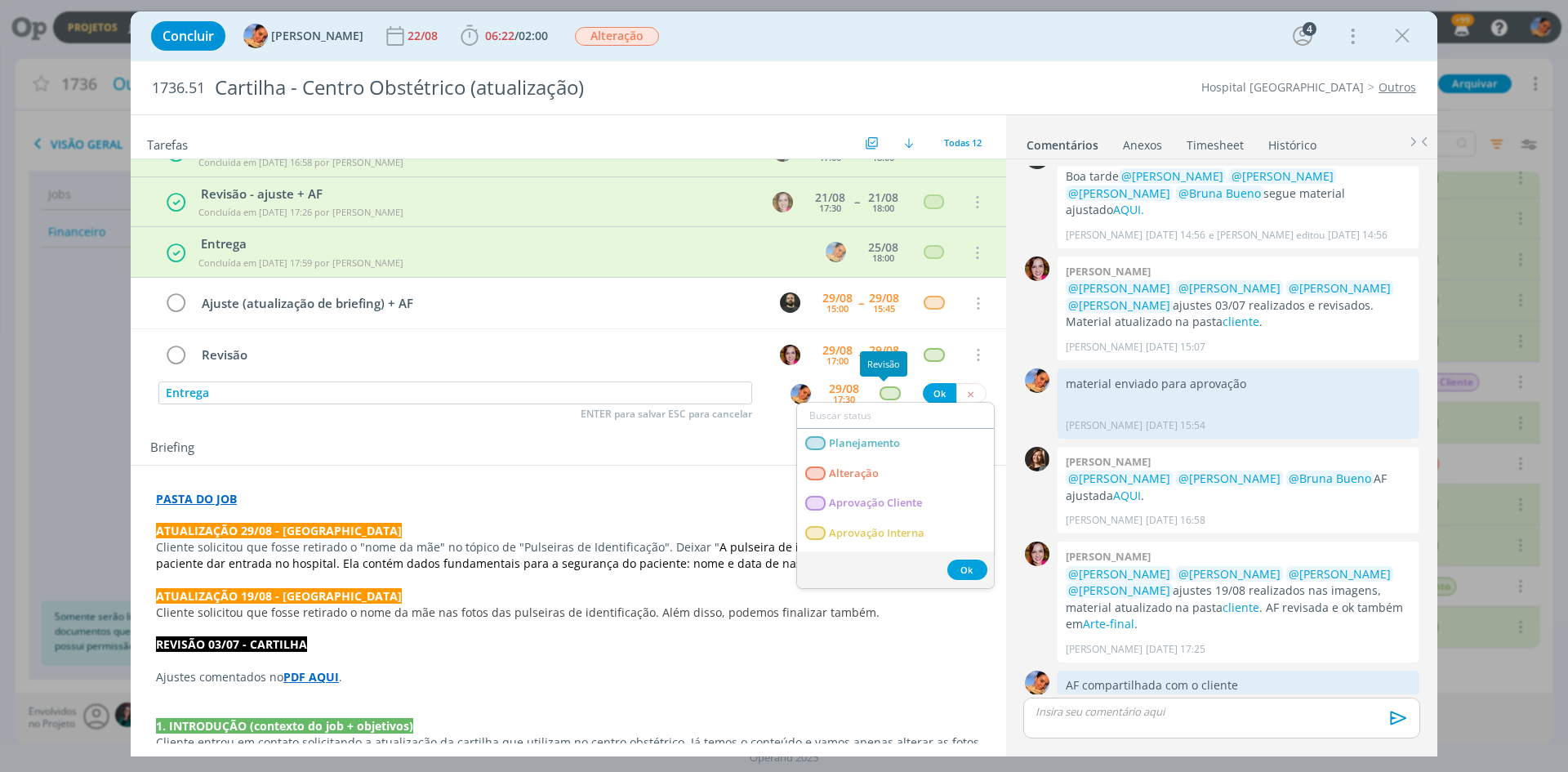
type input "e"
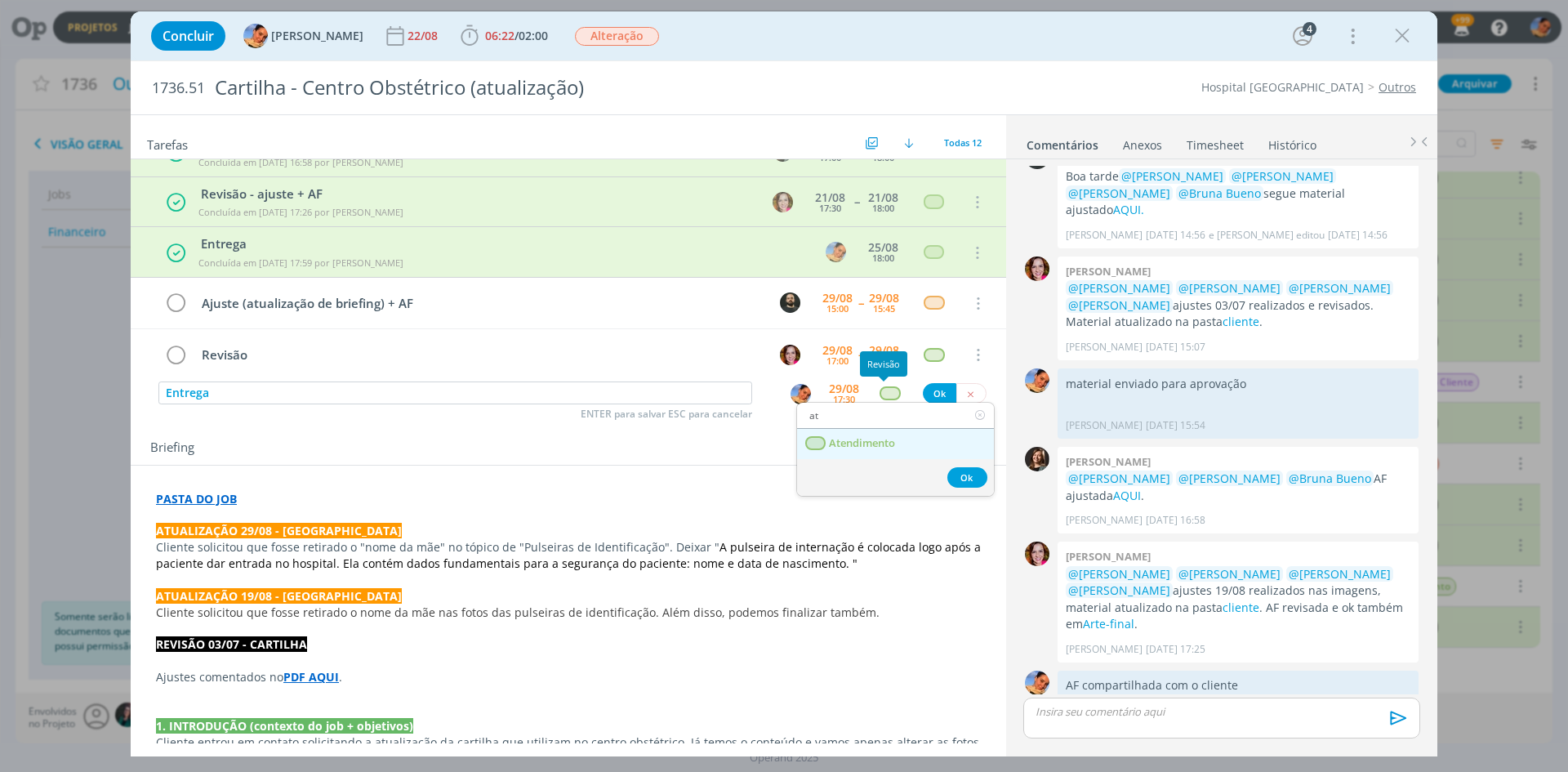
type input "at"
click at [871, 429] on link "Atendimento" at bounding box center [896, 444] width 197 height 31
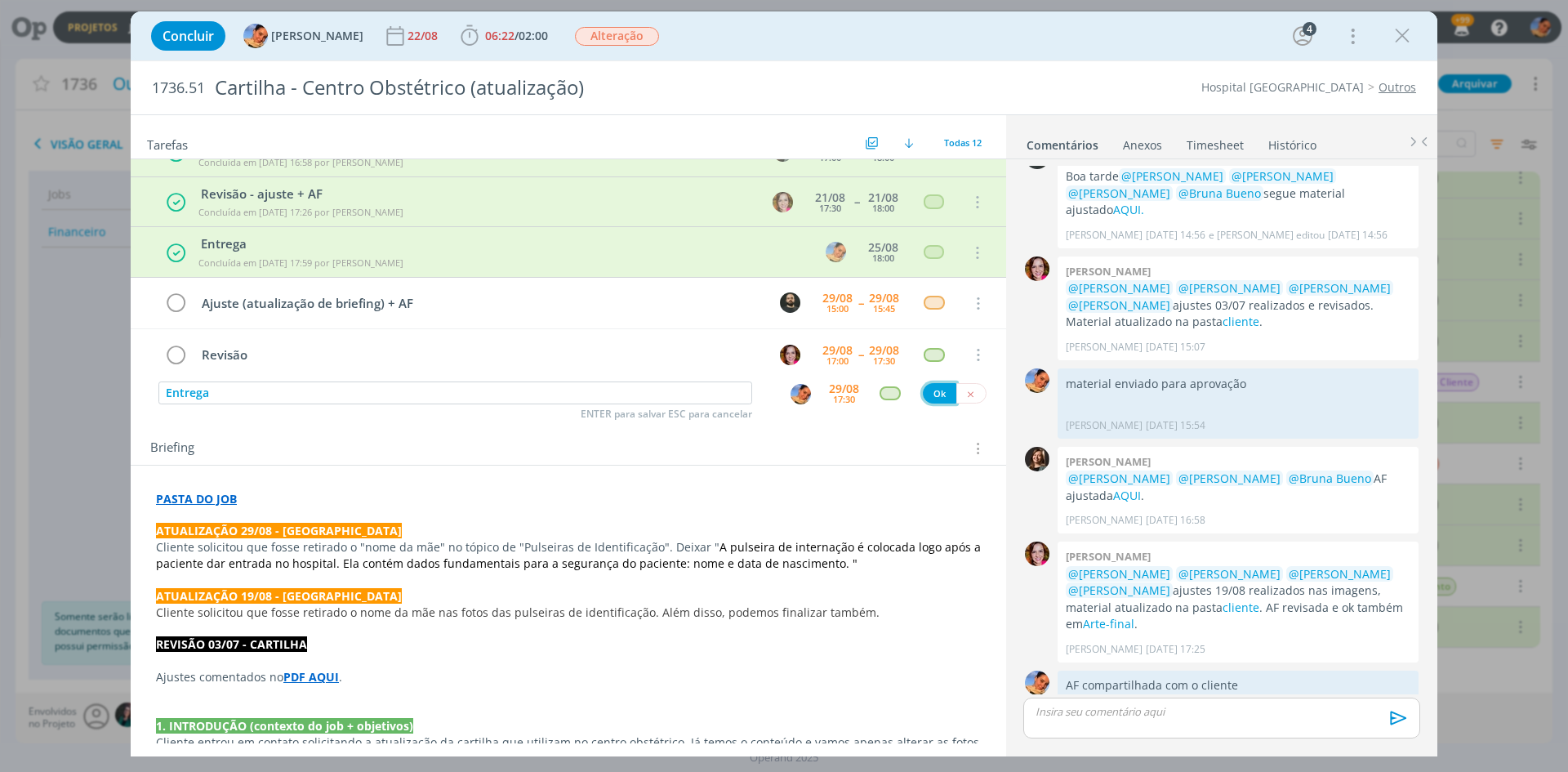
click at [931, 387] on button "Ok" at bounding box center [939, 393] width 33 height 20
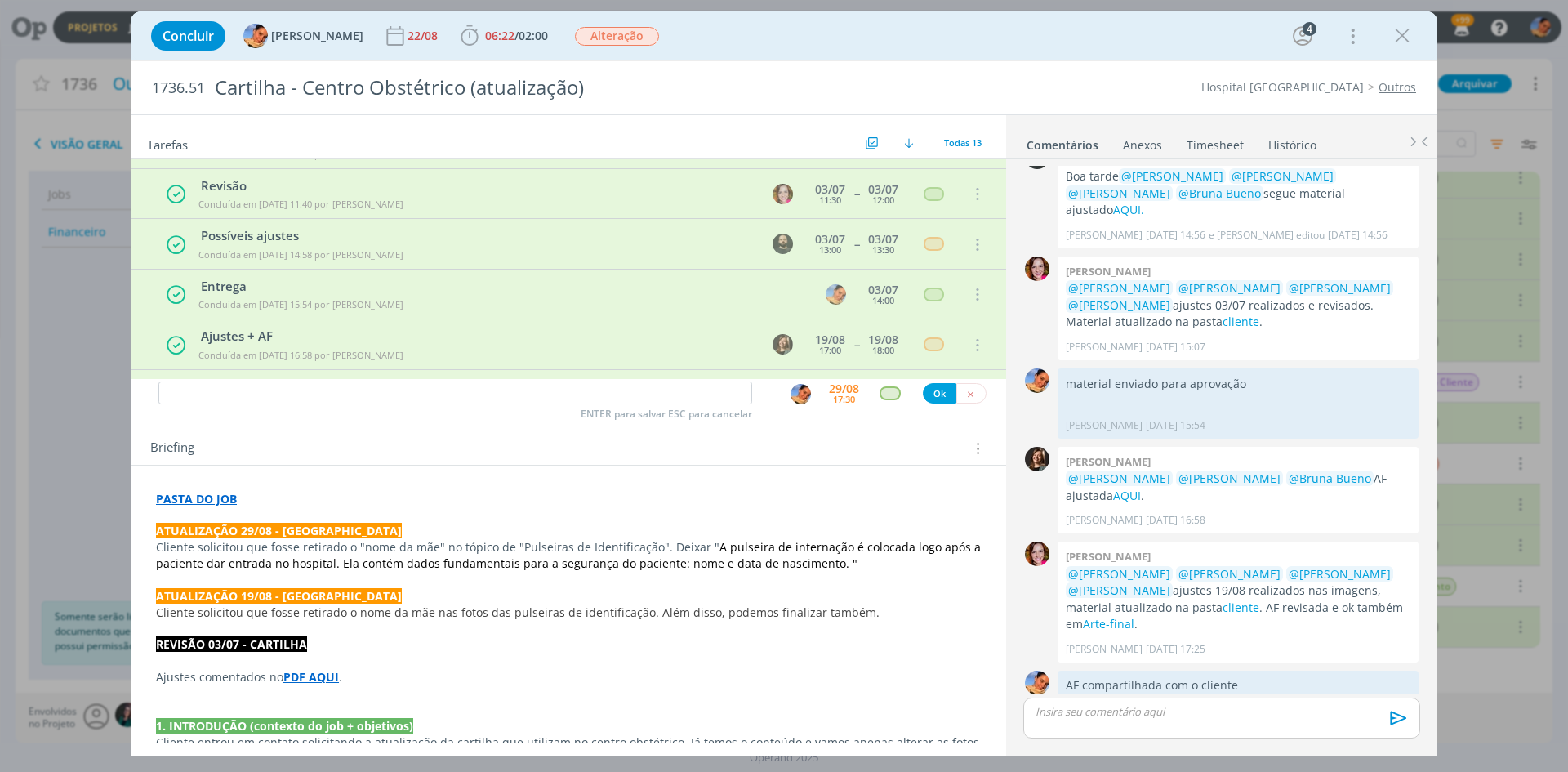
scroll to position [369, 0]
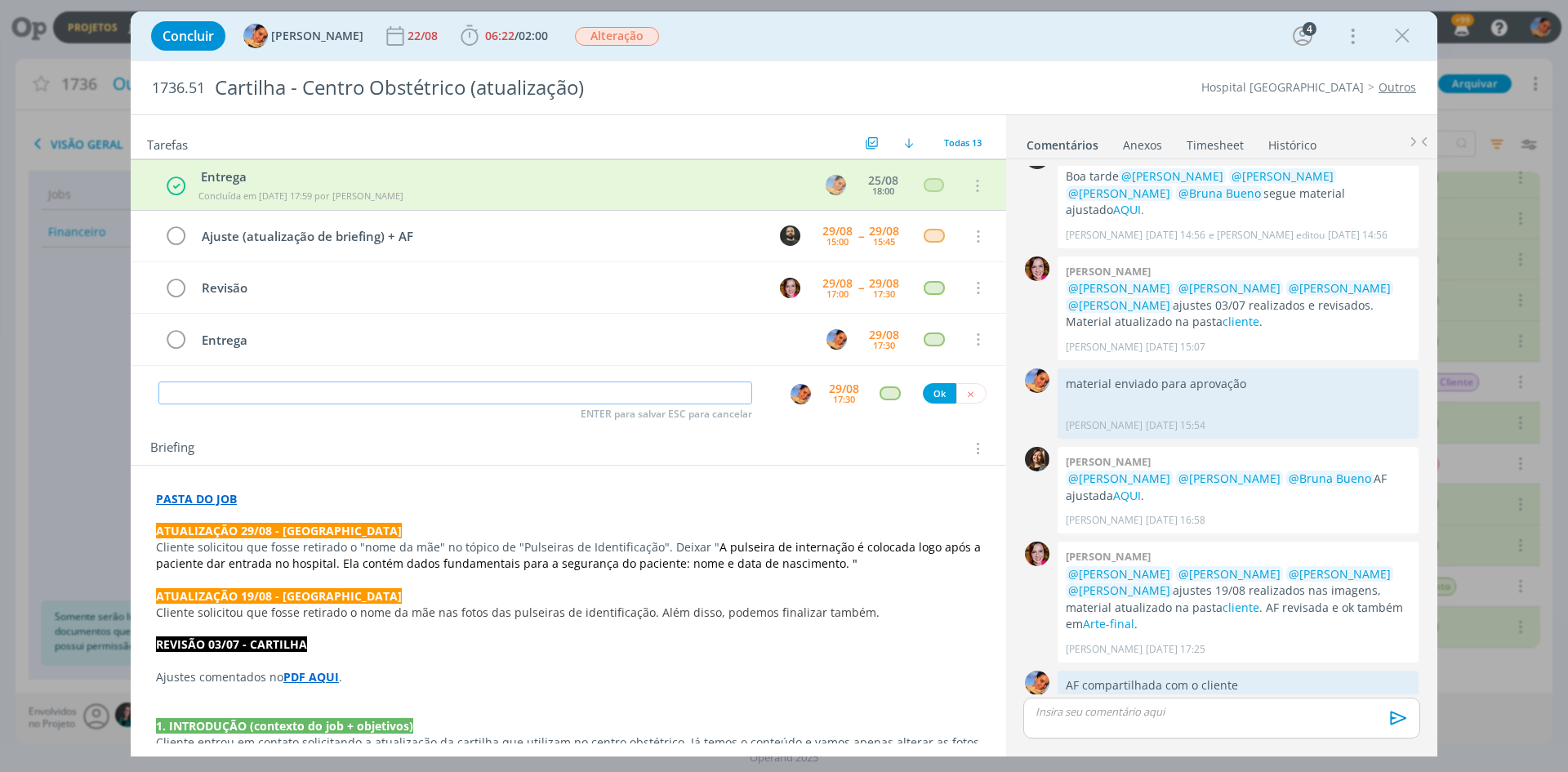
click at [550, 397] on input "dialog" at bounding box center [455, 392] width 594 height 23
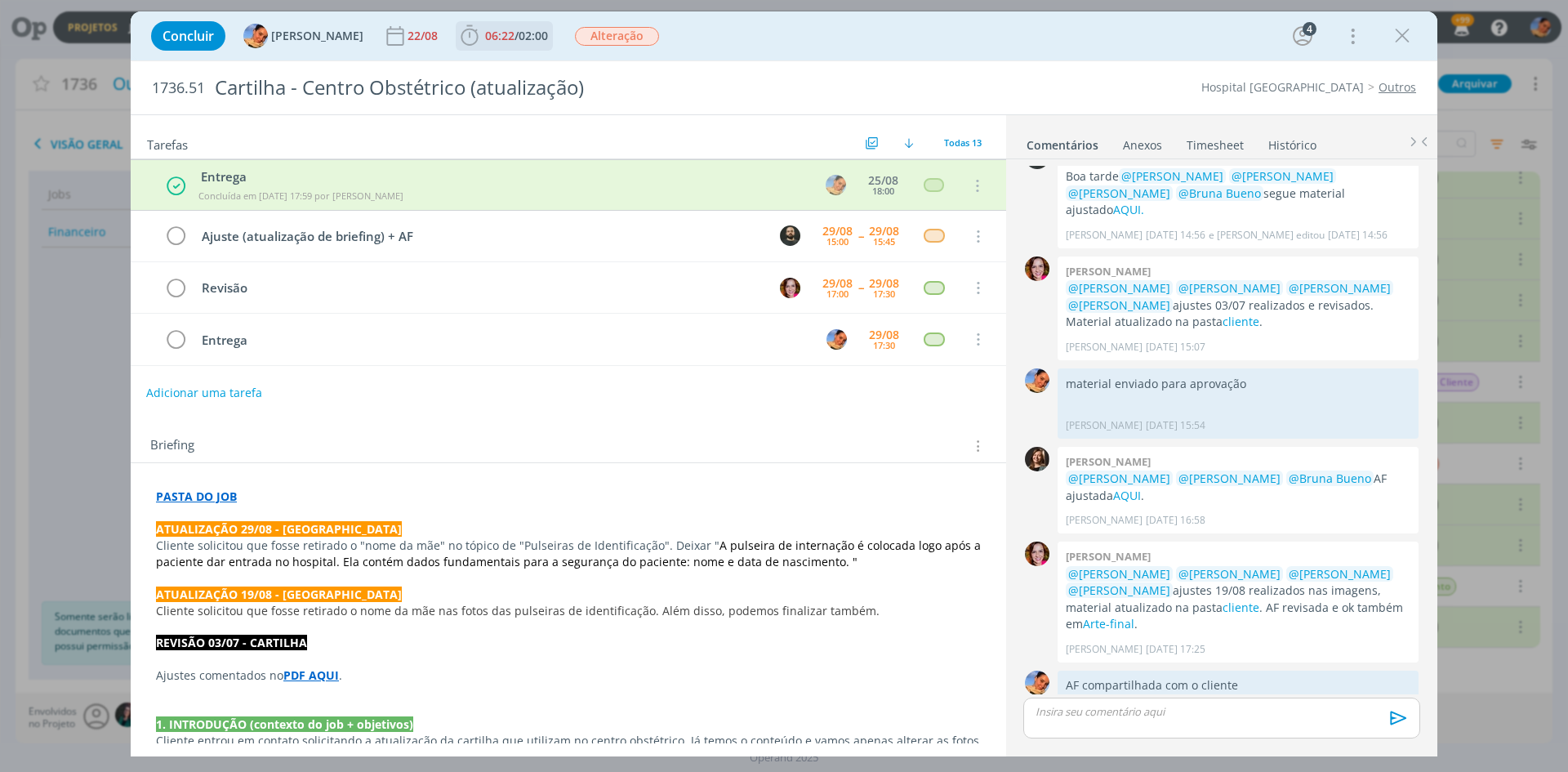
click at [519, 42] on span "02:00" at bounding box center [533, 36] width 30 height 15
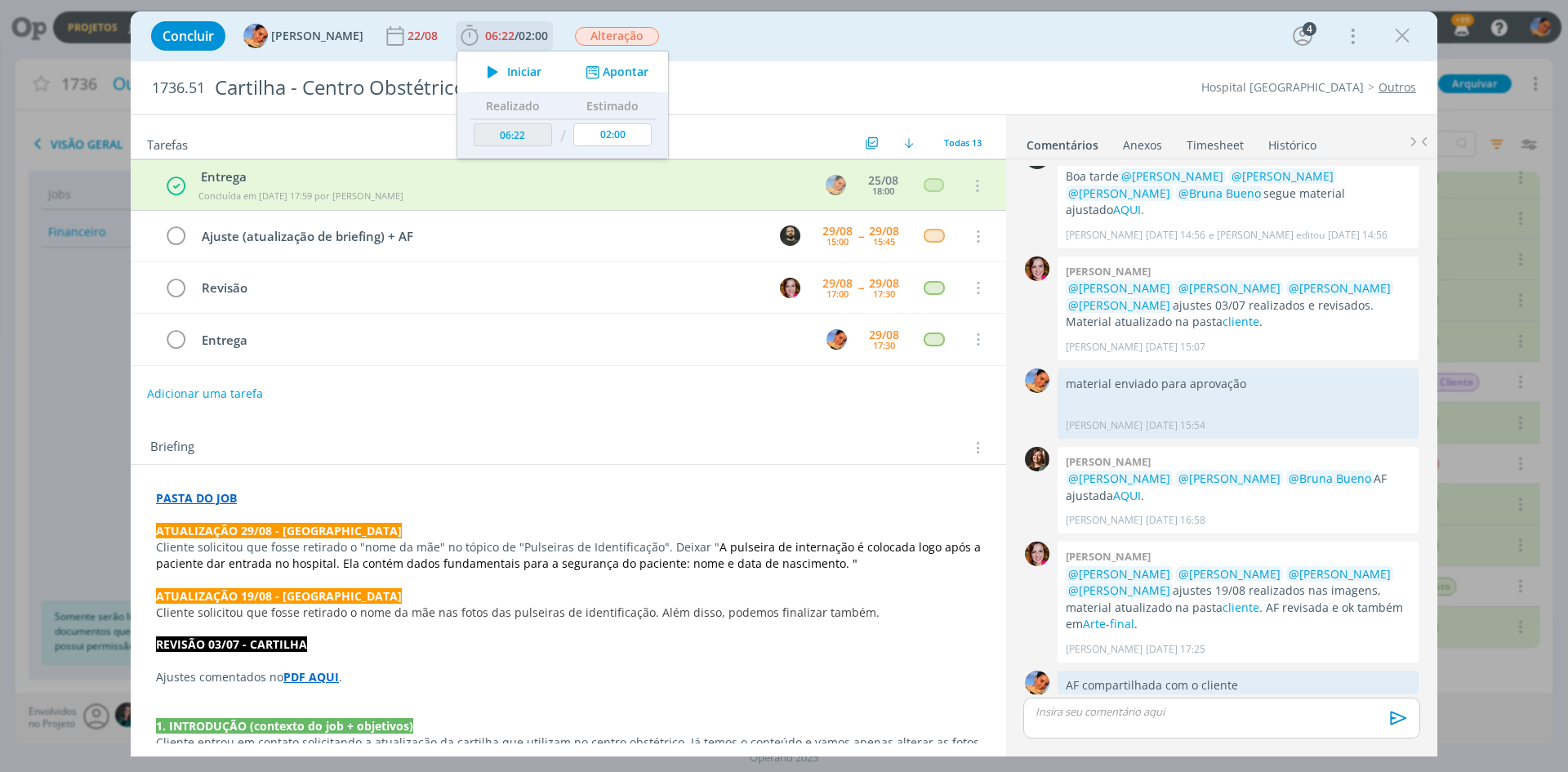
click at [631, 62] on div "Iniciar Apontar" at bounding box center [563, 72] width 211 height 41
click at [623, 69] on button "Apontar" at bounding box center [616, 72] width 68 height 17
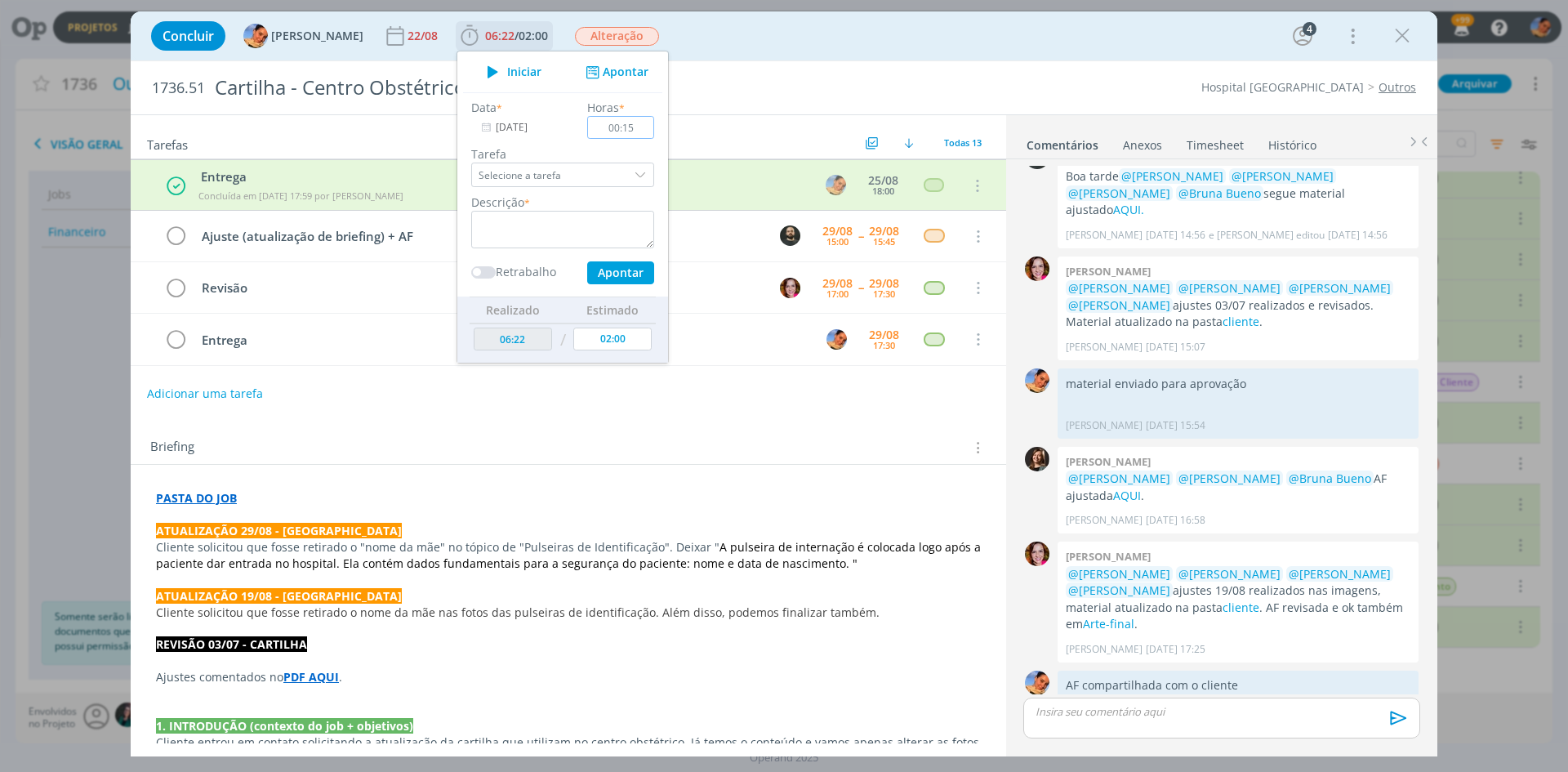
type input "00:15"
click at [541, 211] on textarea "dialog" at bounding box center [562, 229] width 183 height 37
type textarea "atualização de briefing + novas pautas"
click at [606, 278] on button "Apontar" at bounding box center [620, 273] width 67 height 23
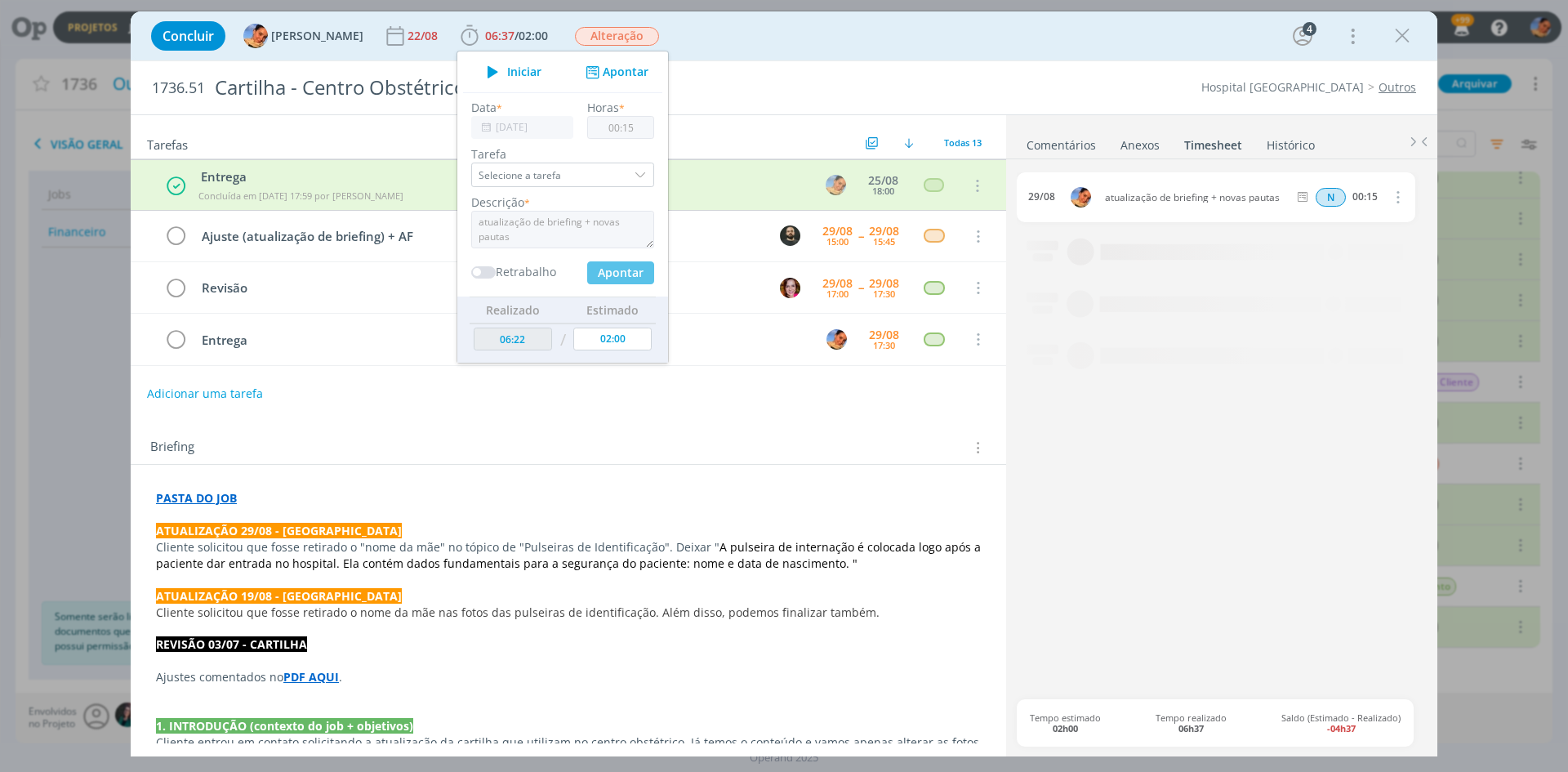
type input "00:00"
type input "06:37"
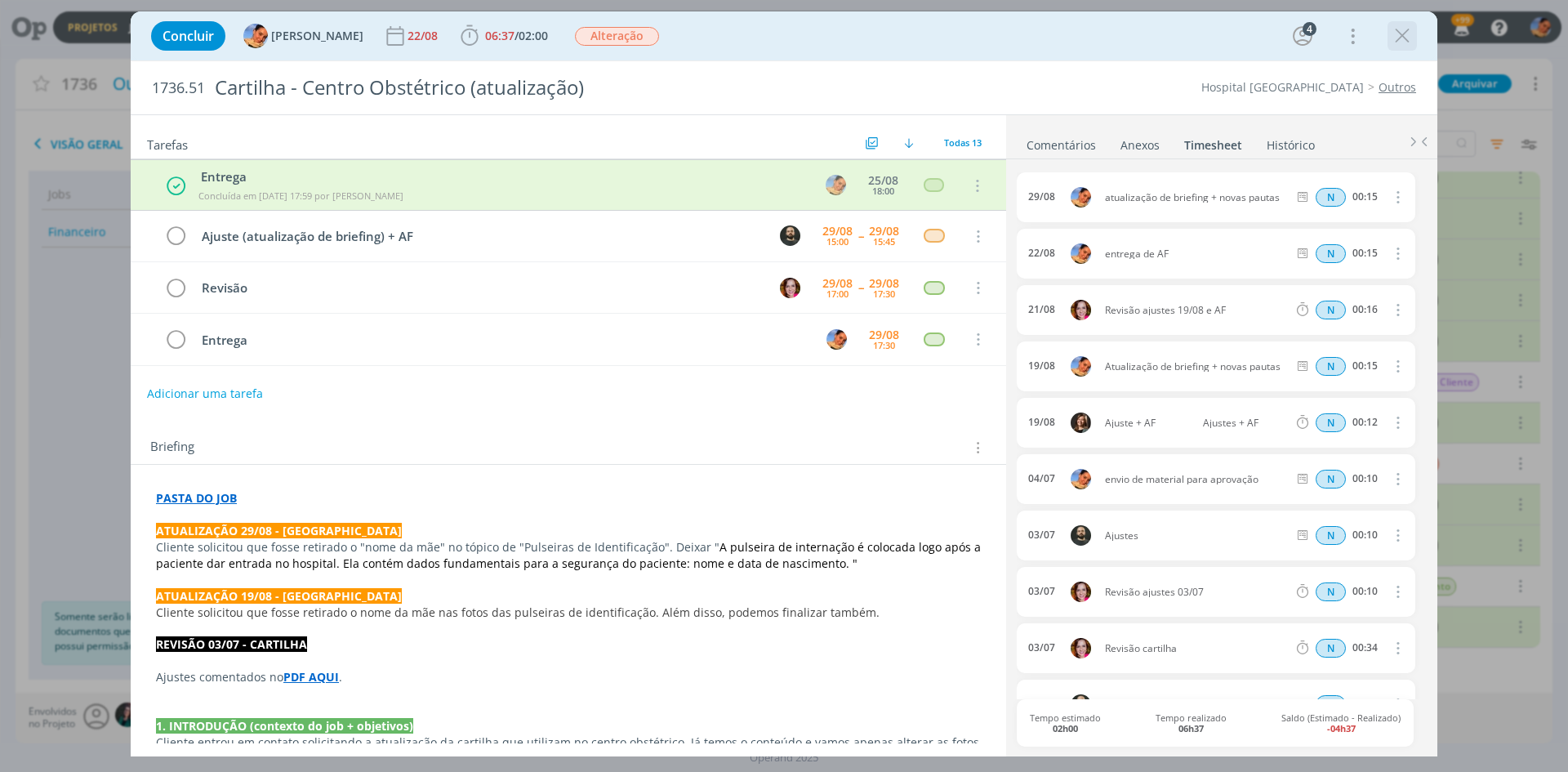
click at [1396, 40] on icon "dialog" at bounding box center [1402, 36] width 25 height 25
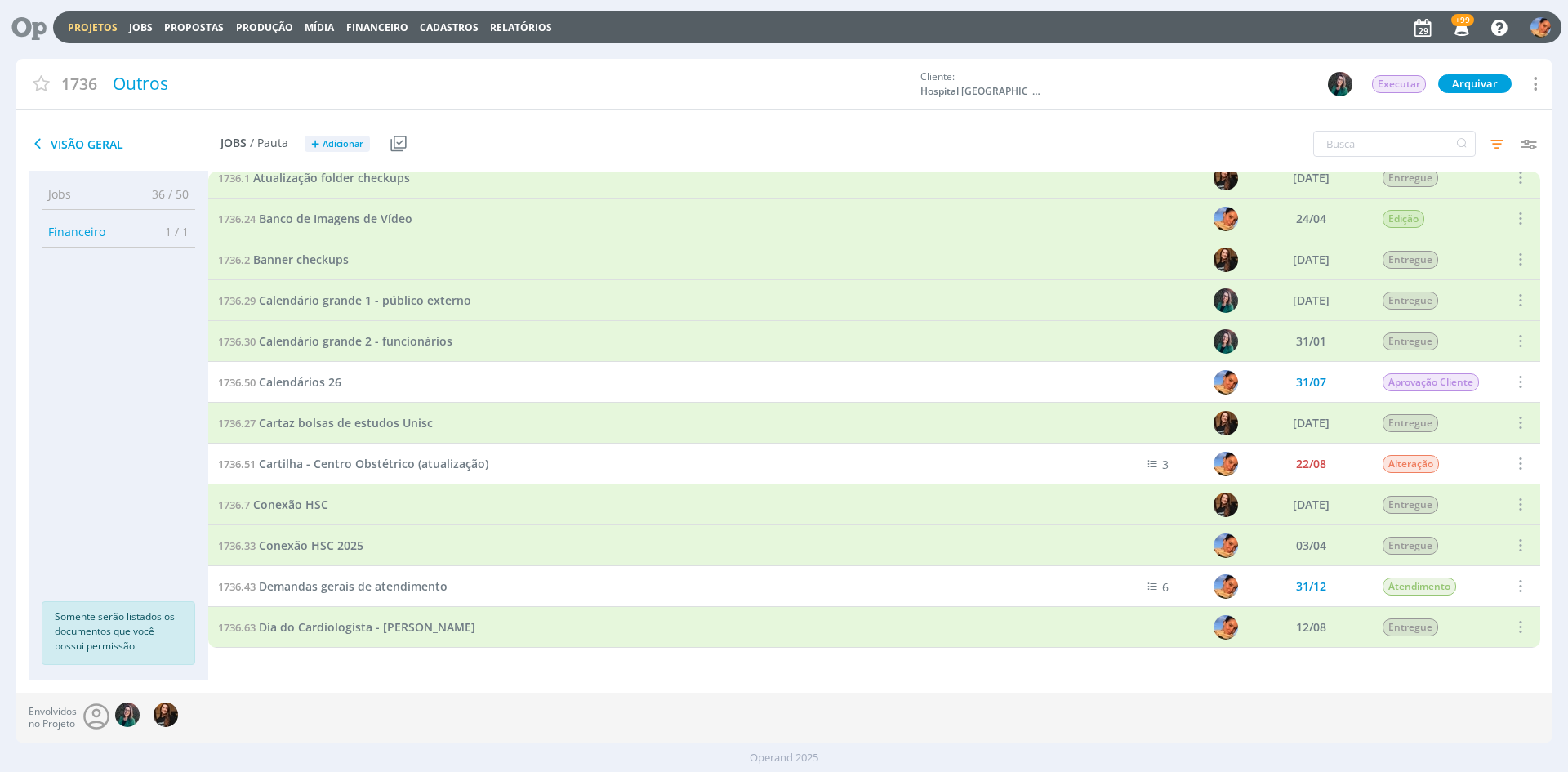
click at [1487, 141] on icon "button" at bounding box center [1497, 144] width 30 height 30
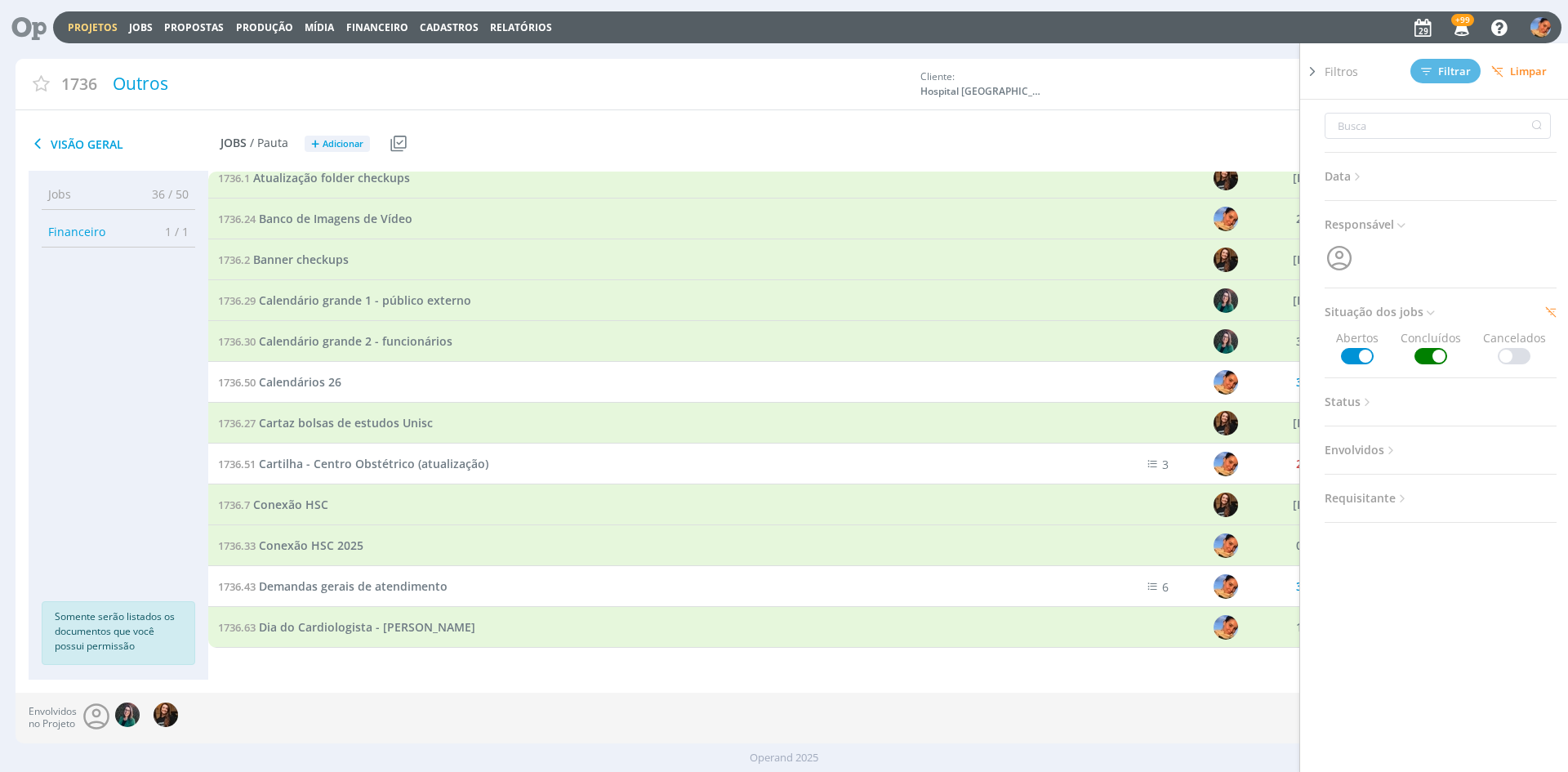
click at [1432, 358] on span at bounding box center [1431, 356] width 32 height 16
click at [1458, 79] on button "Filtrar" at bounding box center [1446, 70] width 71 height 25
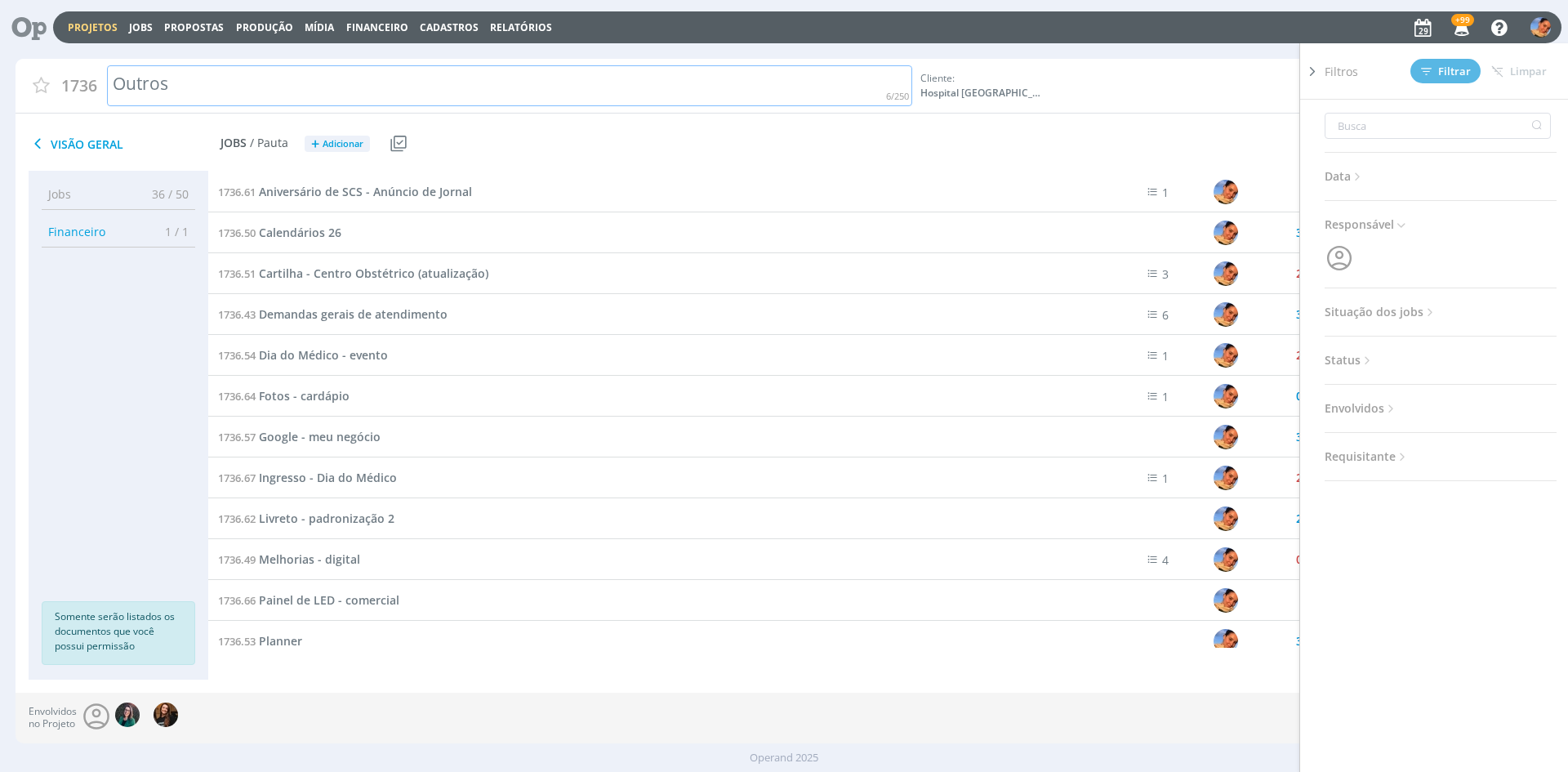
click at [758, 82] on div "Outros" at bounding box center [510, 86] width 805 height 42
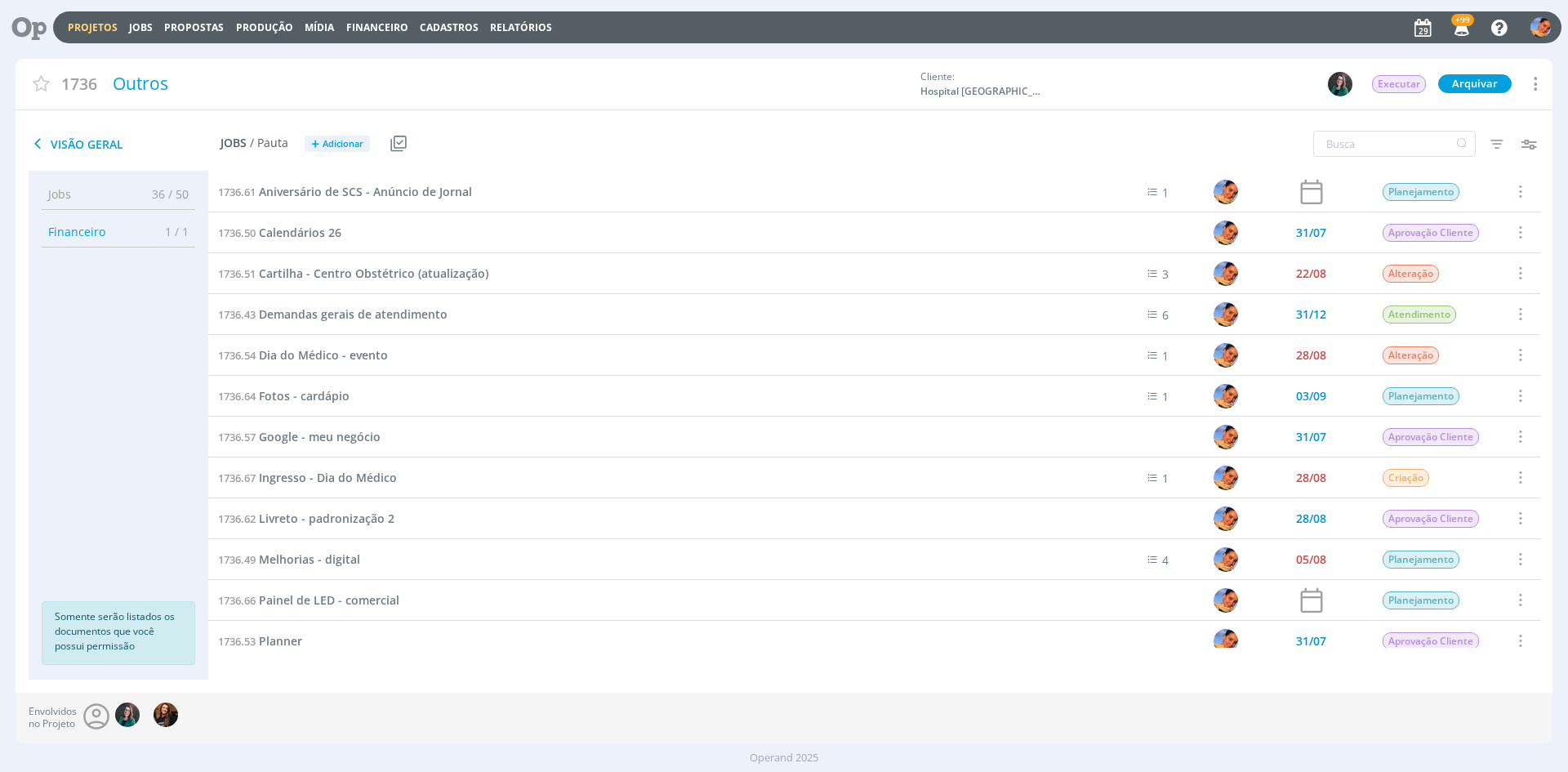
scroll to position [82, 0]
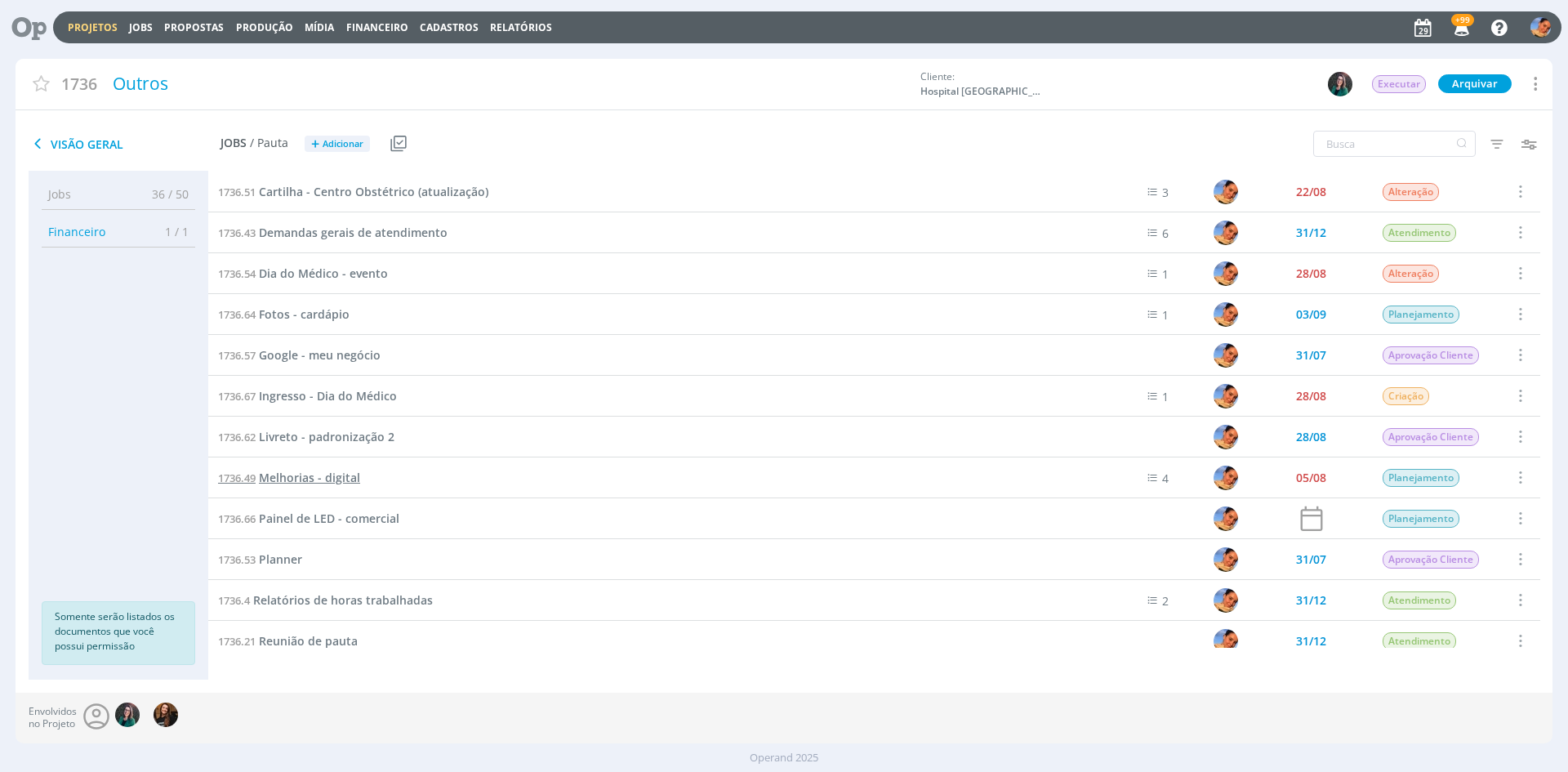
click at [336, 484] on span "Melhorias - digital" at bounding box center [309, 477] width 101 height 15
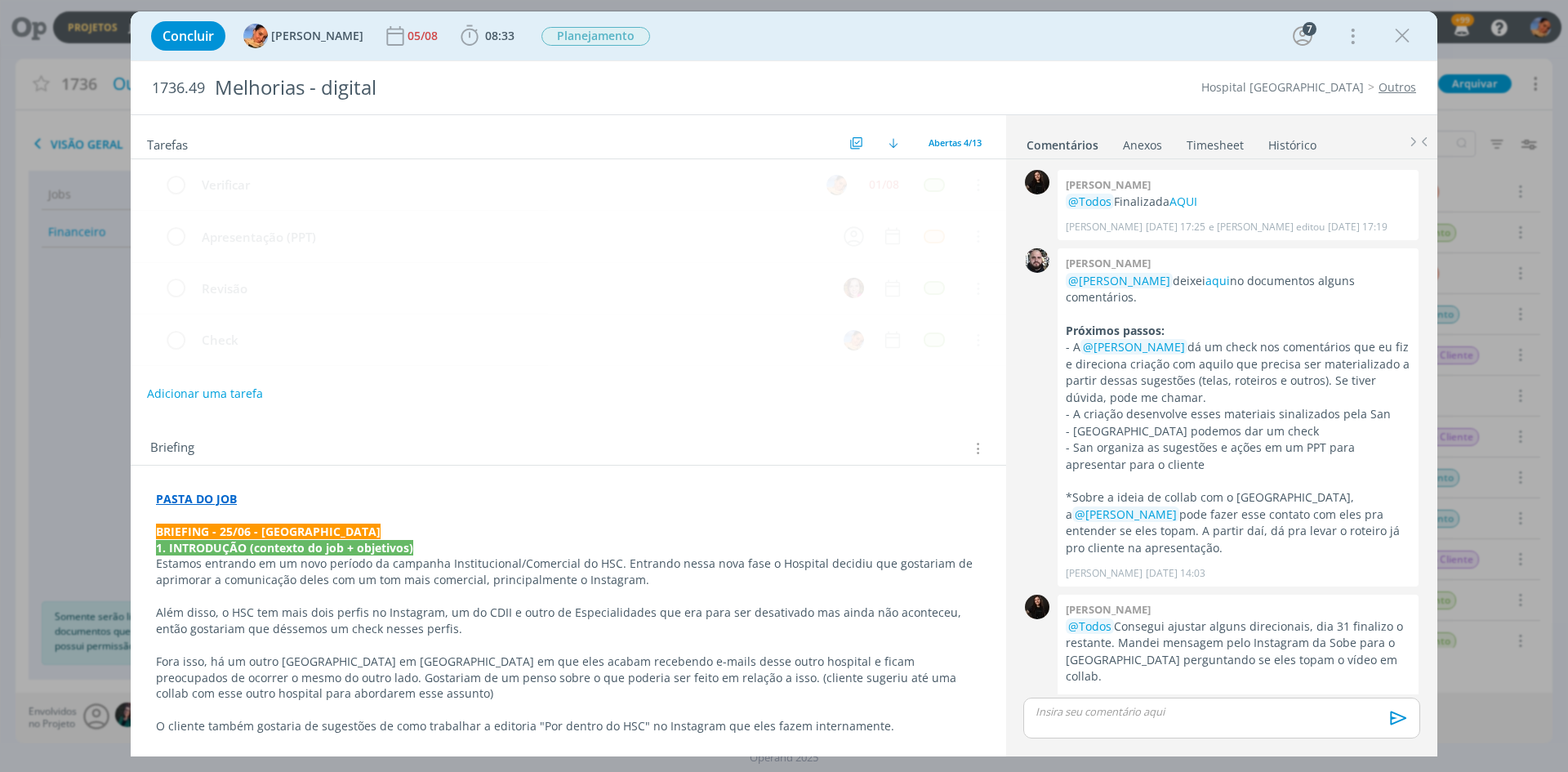
scroll to position [487, 0]
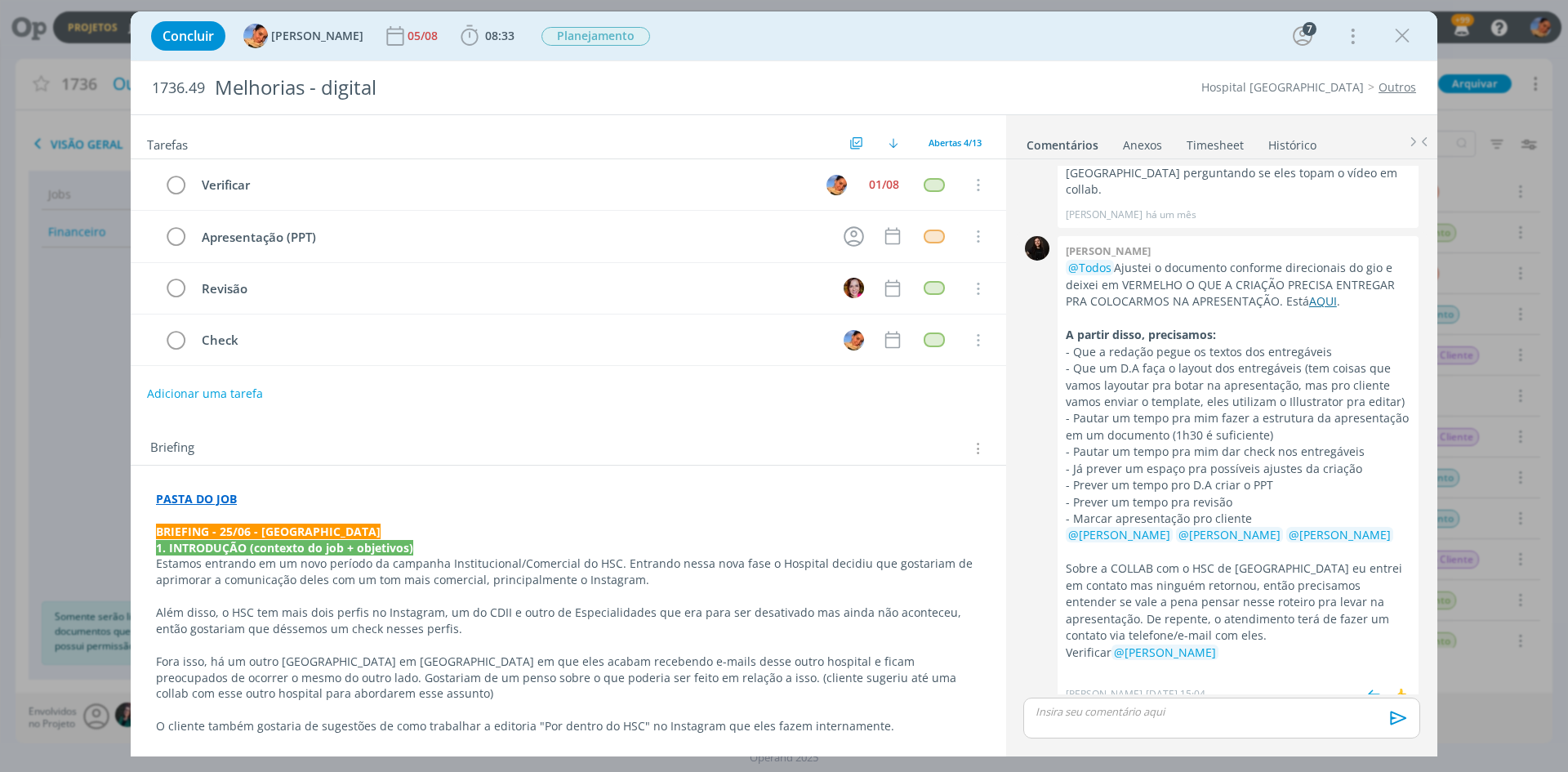
click at [1328, 299] on link "AQUI" at bounding box center [1323, 301] width 28 height 15
drag, startPoint x: 1405, startPoint y: 37, endPoint x: 402, endPoint y: 164, distance: 1011.0
click at [1405, 37] on icon "dialog" at bounding box center [1402, 36] width 25 height 25
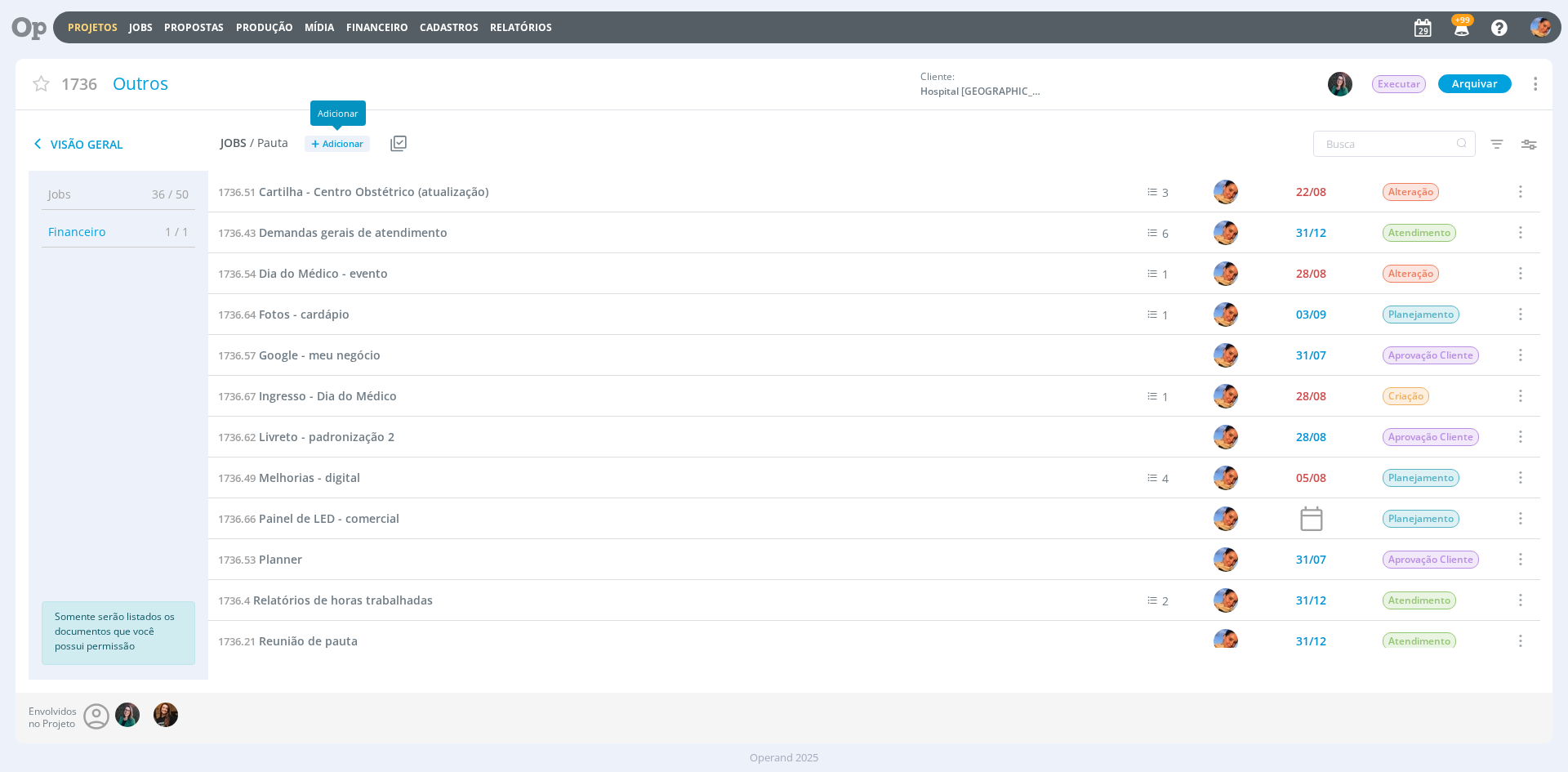
click at [341, 139] on span "Adicionar" at bounding box center [343, 144] width 41 height 11
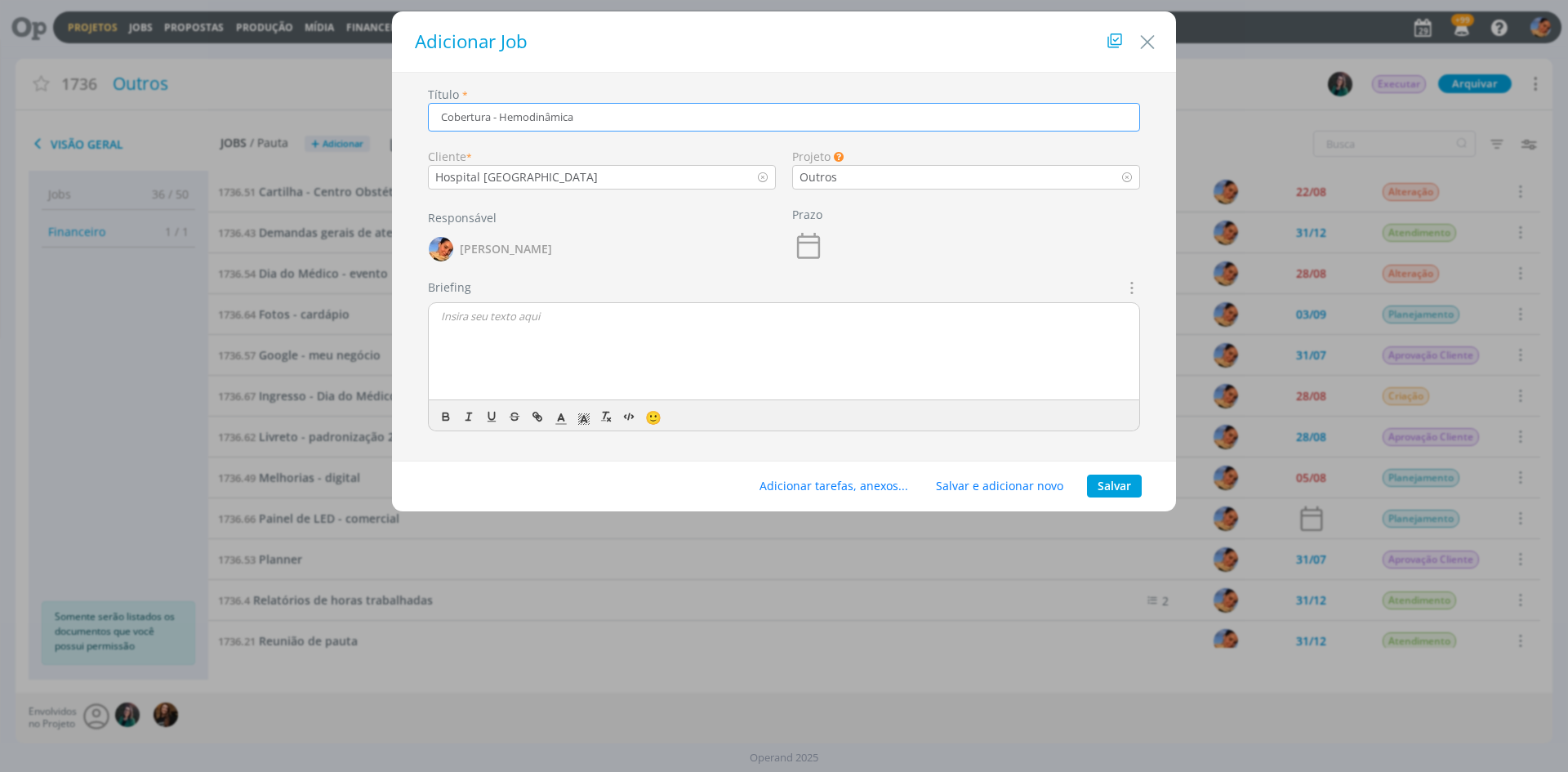
type input "Cobertura - Hemodinâmica"
click at [1122, 480] on button "Salvar" at bounding box center [1114, 486] width 54 height 23
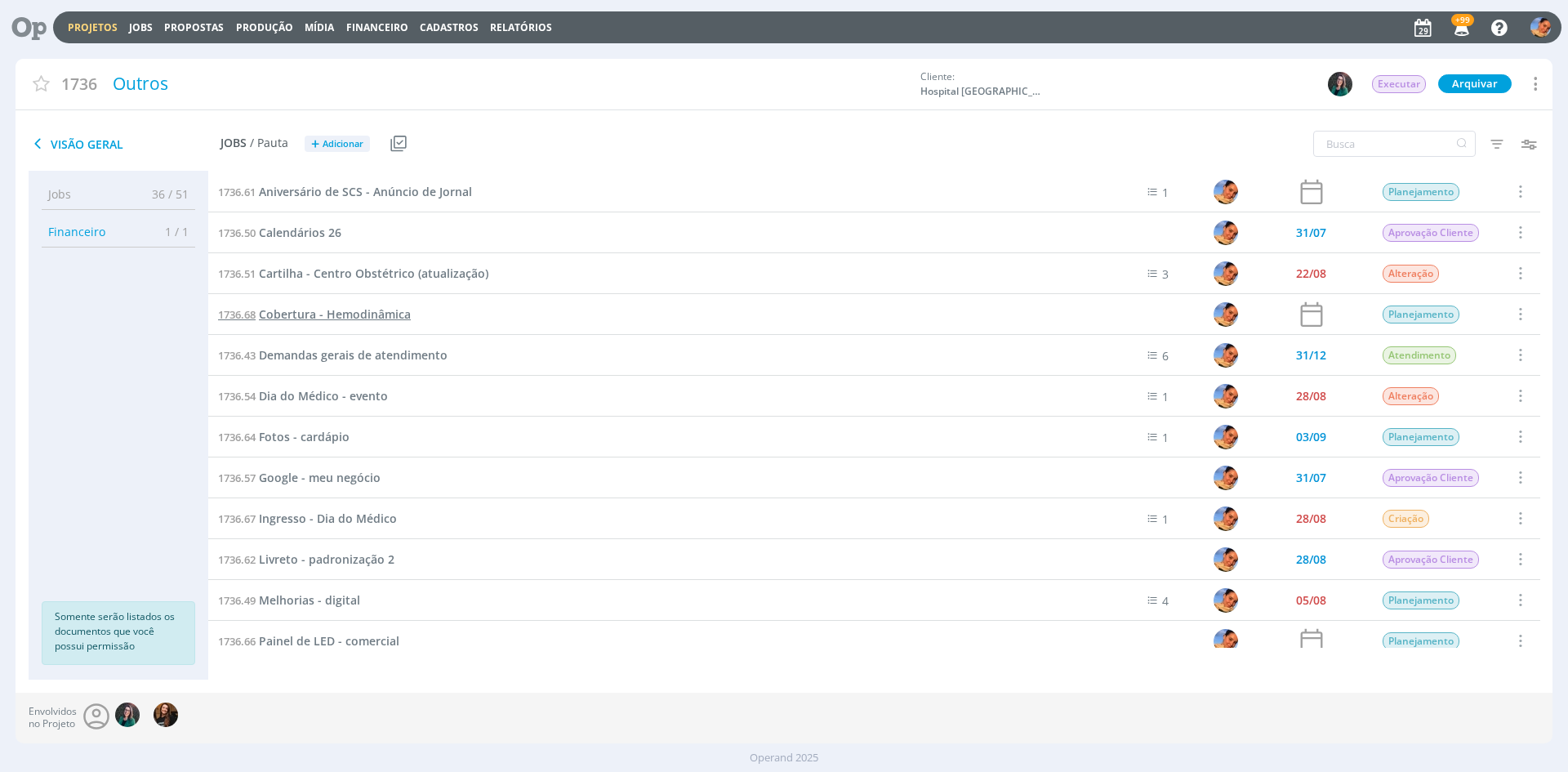
click at [349, 311] on span "Cobertura - Hemodinâmica" at bounding box center [335, 314] width 152 height 15
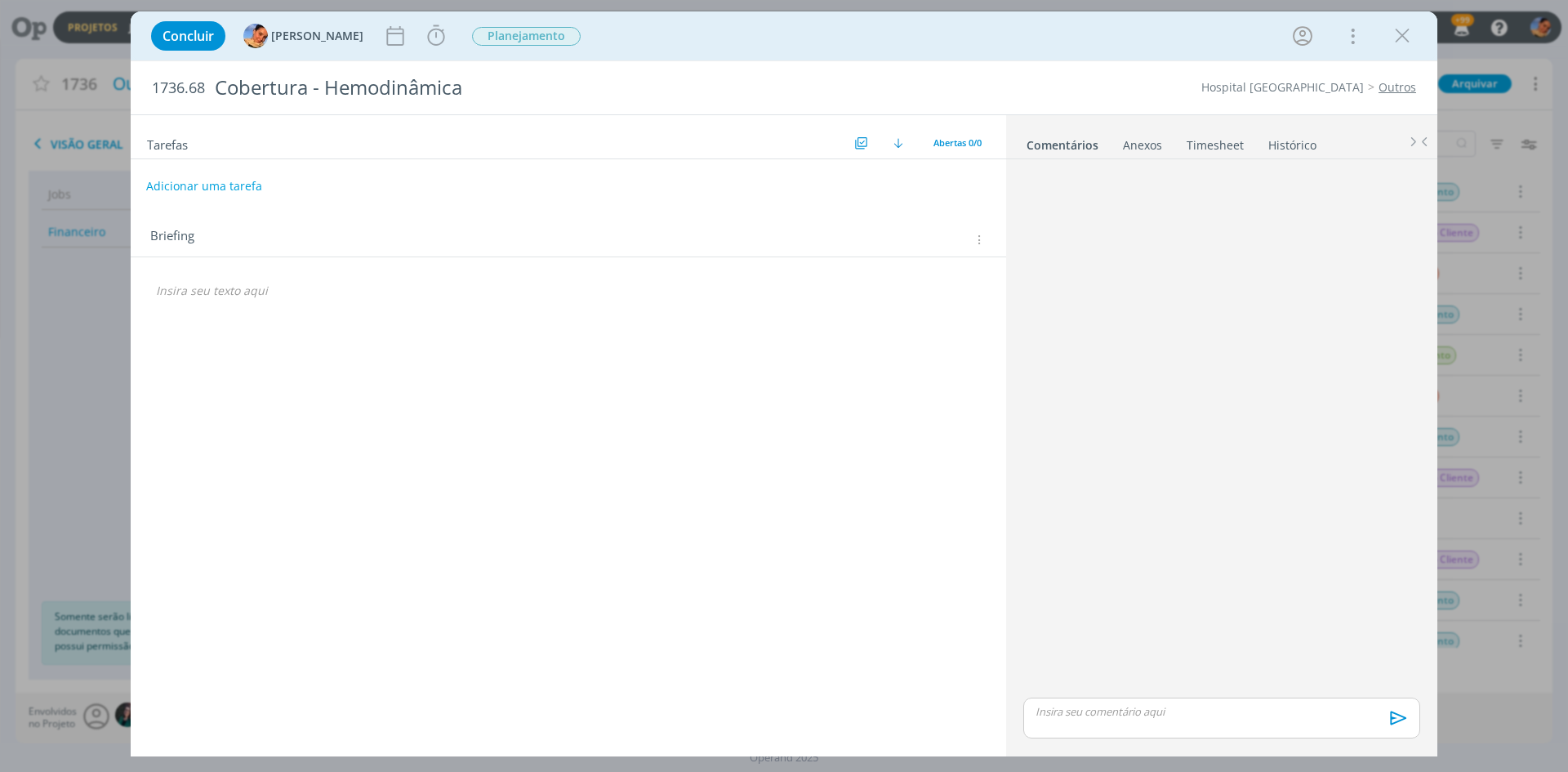
click at [229, 184] on button "Adicionar uma tarefa" at bounding box center [204, 186] width 116 height 28
click at [229, 184] on input "dialog" at bounding box center [460, 185] width 603 height 23
type input "Captação"
click at [825, 189] on div "dialog" at bounding box center [813, 186] width 32 height 27
drag, startPoint x: 793, startPoint y: 178, endPoint x: 809, endPoint y: 184, distance: 17.1
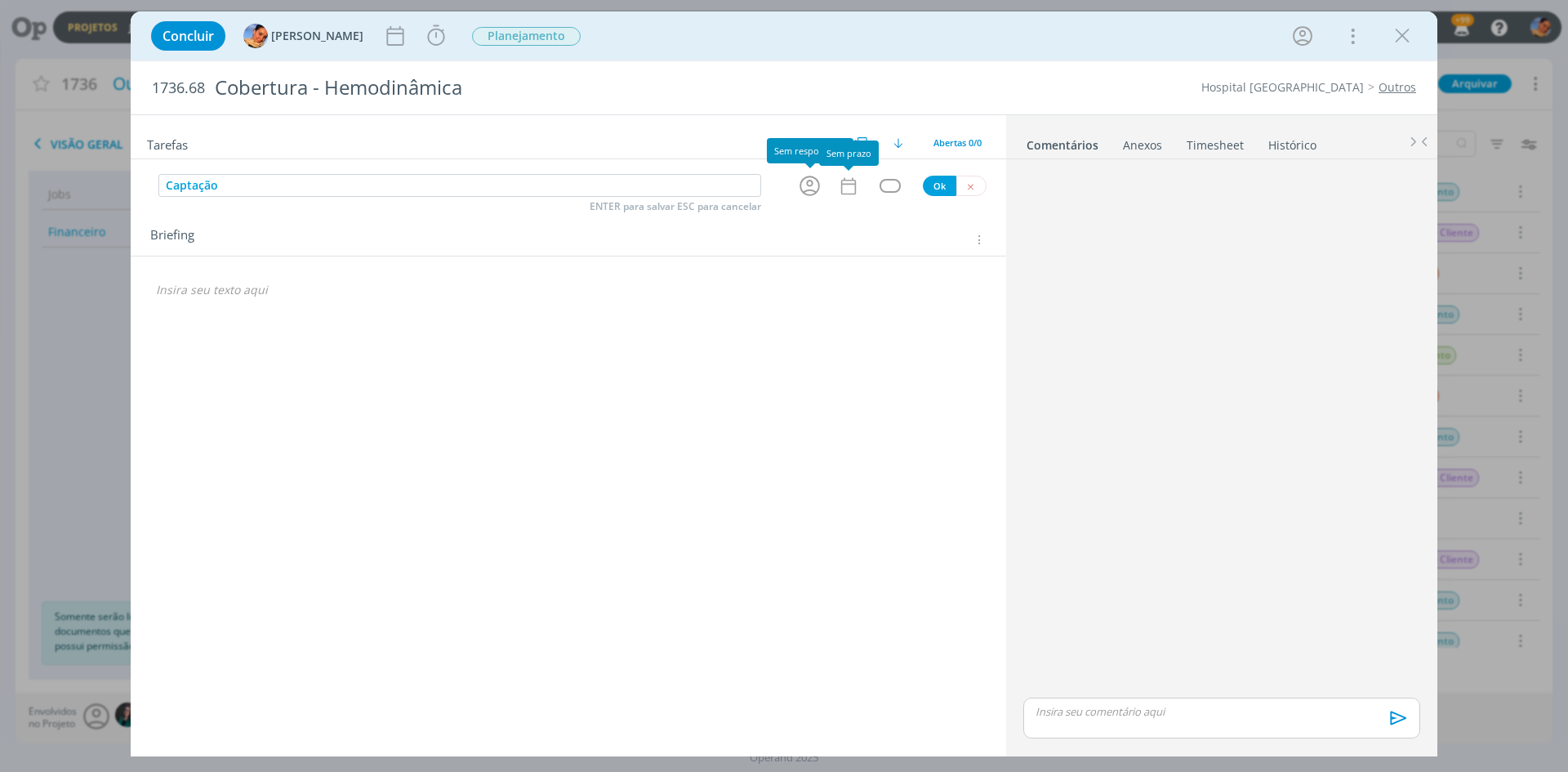
click at [797, 181] on div "dialog" at bounding box center [812, 186] width 53 height 27
click at [809, 184] on icon "dialog" at bounding box center [810, 186] width 25 height 25
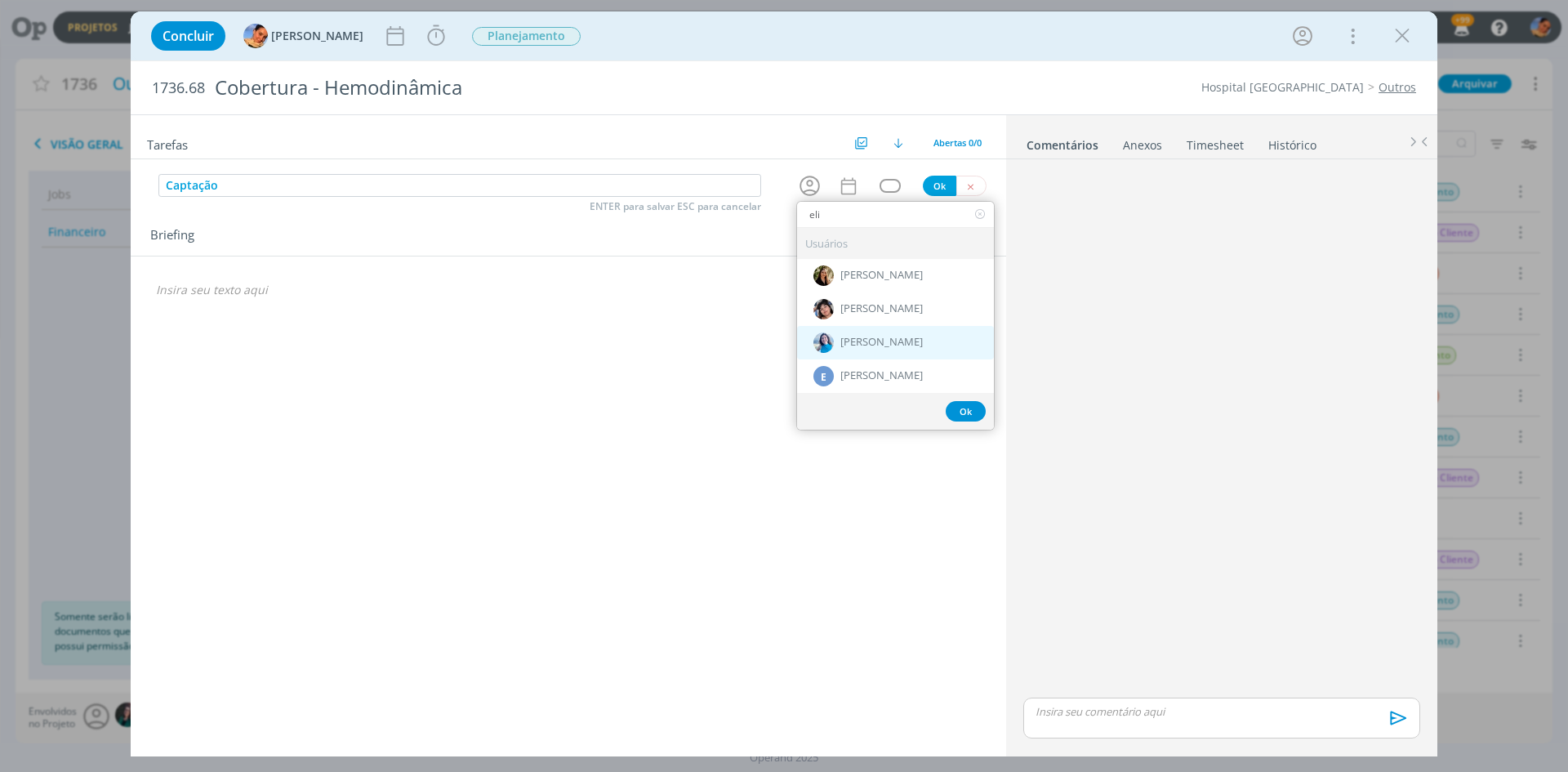
type input "eli"
click at [884, 333] on div "[PERSON_NAME]" at bounding box center [896, 342] width 197 height 33
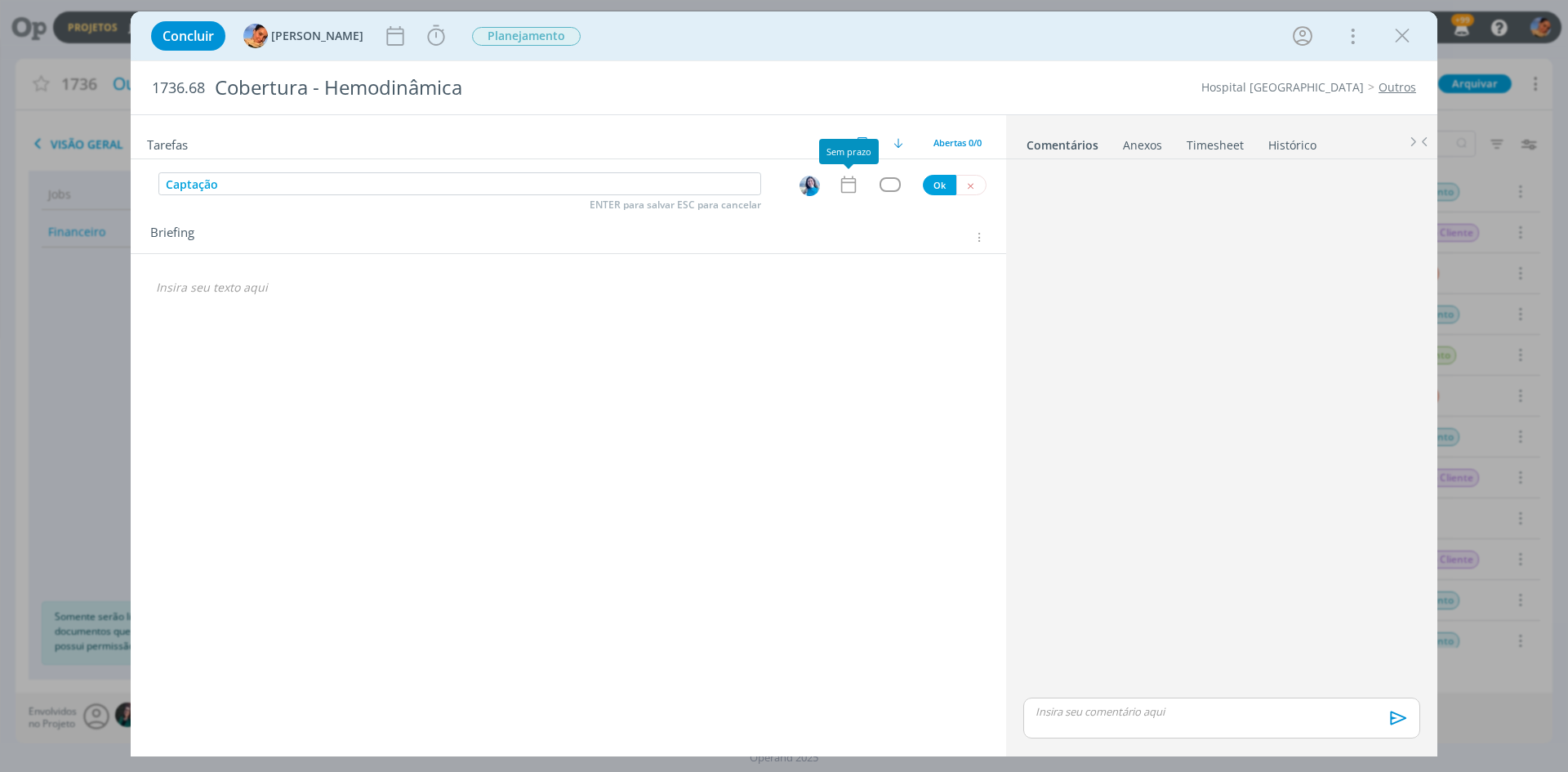
click at [865, 181] on div "dialog" at bounding box center [852, 184] width 28 height 21
click at [860, 183] on div "dialog" at bounding box center [852, 184] width 28 height 21
click at [855, 177] on icon "dialog" at bounding box center [849, 184] width 21 height 21
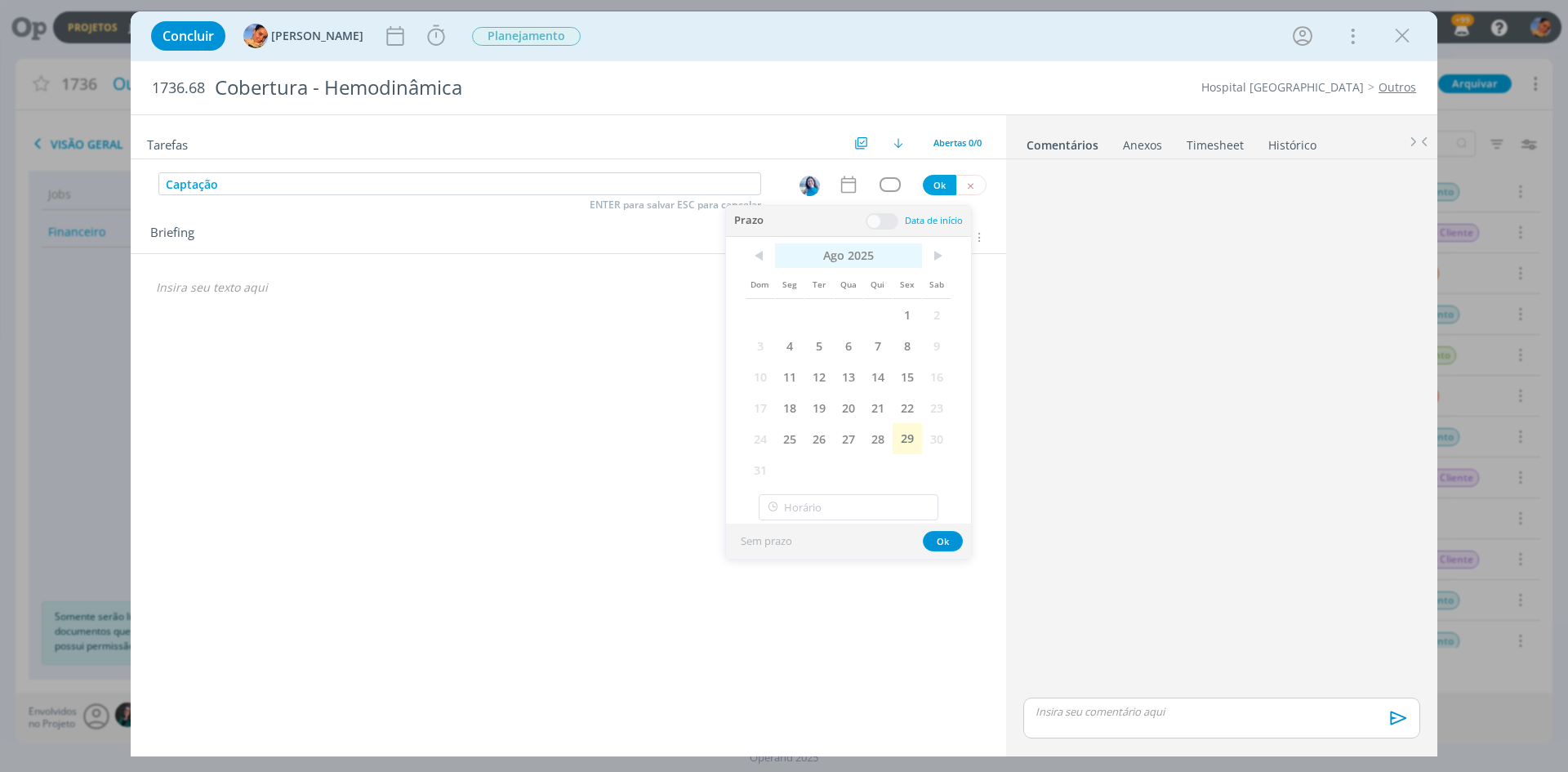
click at [922, 262] on span "Ago 2025" at bounding box center [849, 256] width 147 height 25
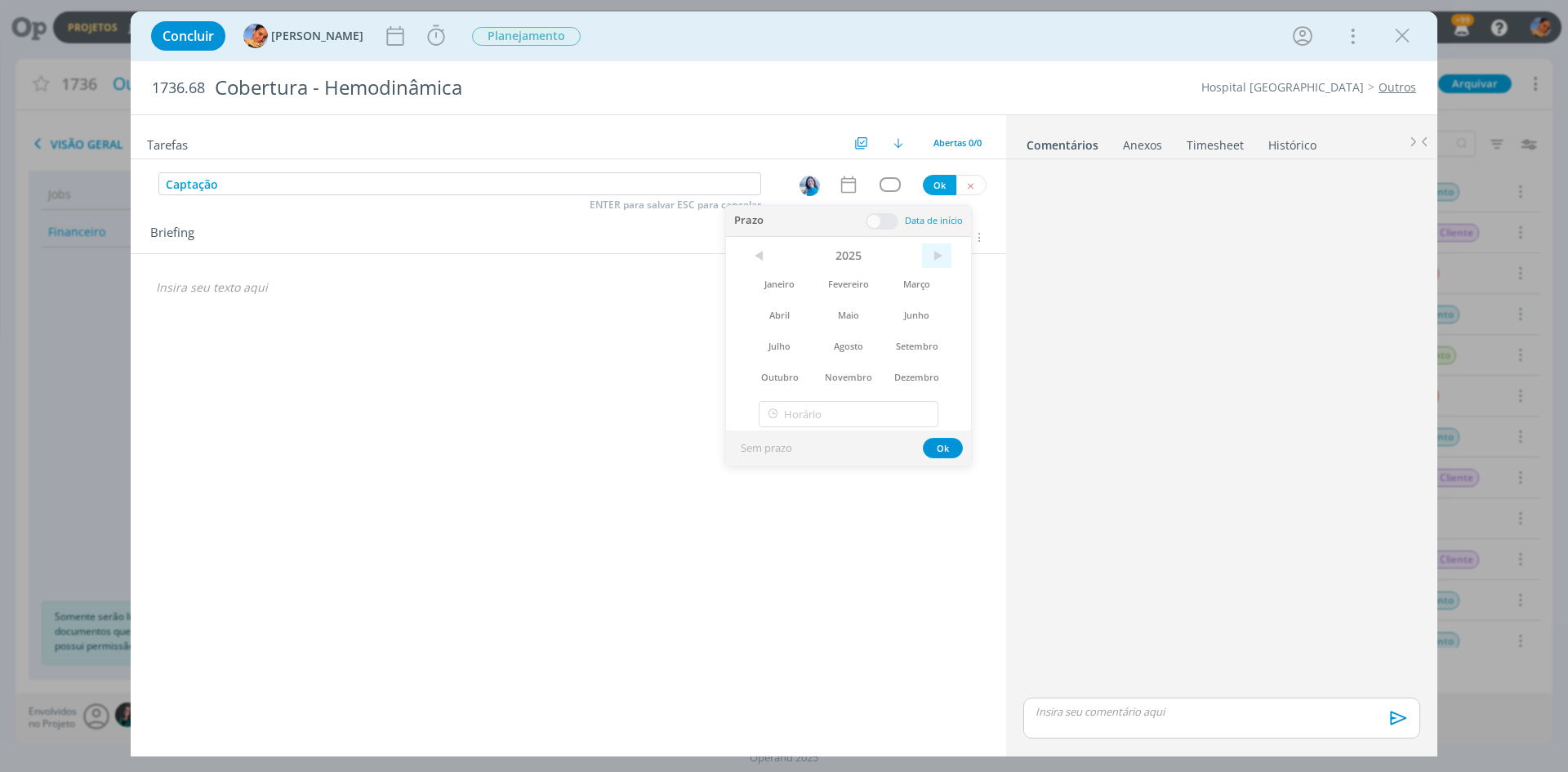
click at [931, 262] on span ">" at bounding box center [937, 256] width 30 height 25
click at [770, 251] on span "<" at bounding box center [760, 256] width 30 height 25
click at [854, 346] on span "Agosto" at bounding box center [849, 346] width 69 height 31
click at [937, 260] on span ">" at bounding box center [937, 256] width 30 height 25
drag, startPoint x: 787, startPoint y: 323, endPoint x: 850, endPoint y: 225, distance: 116.5
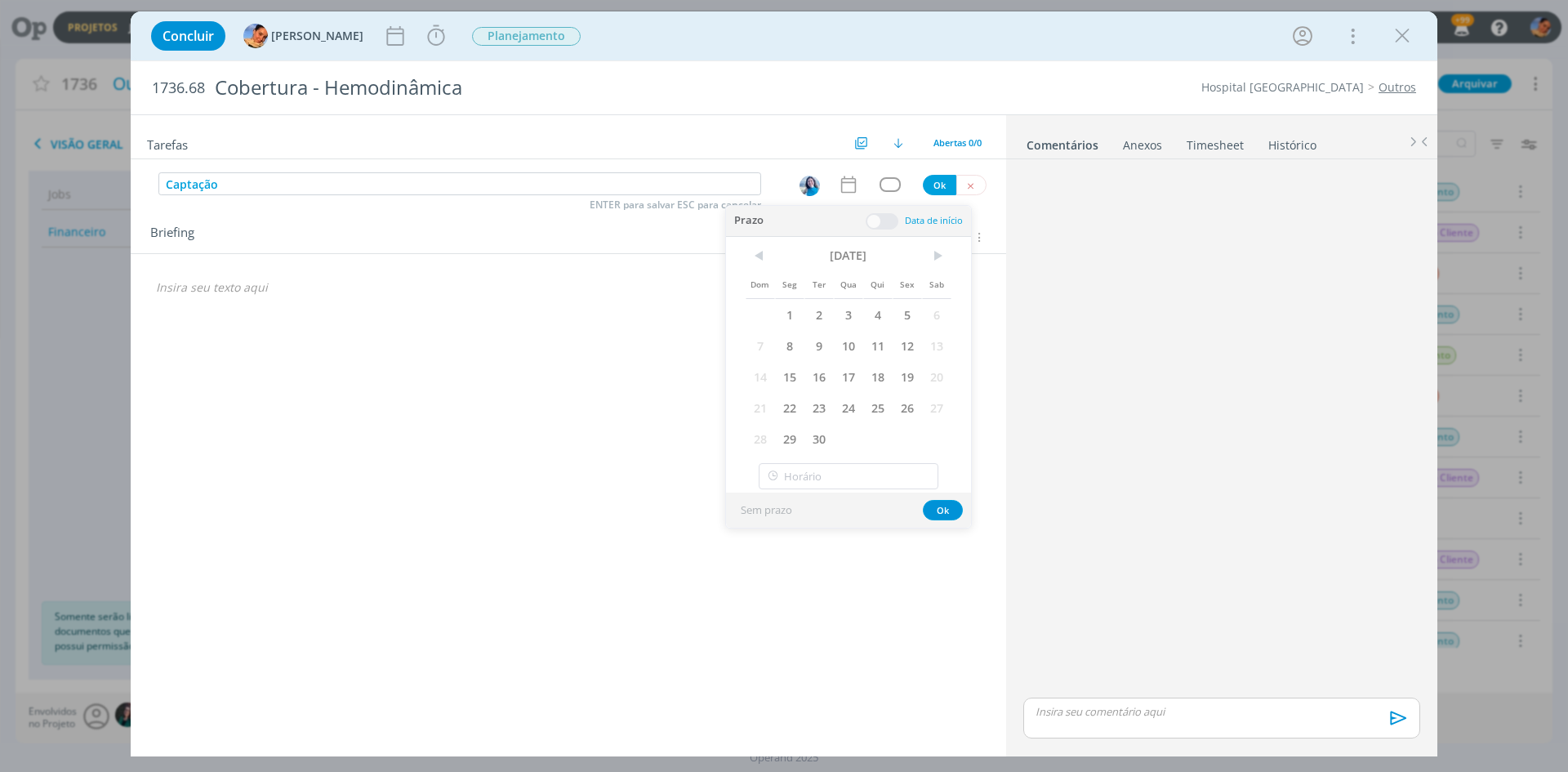
click at [790, 319] on span "1" at bounding box center [790, 314] width 30 height 31
click at [894, 217] on span at bounding box center [882, 221] width 32 height 16
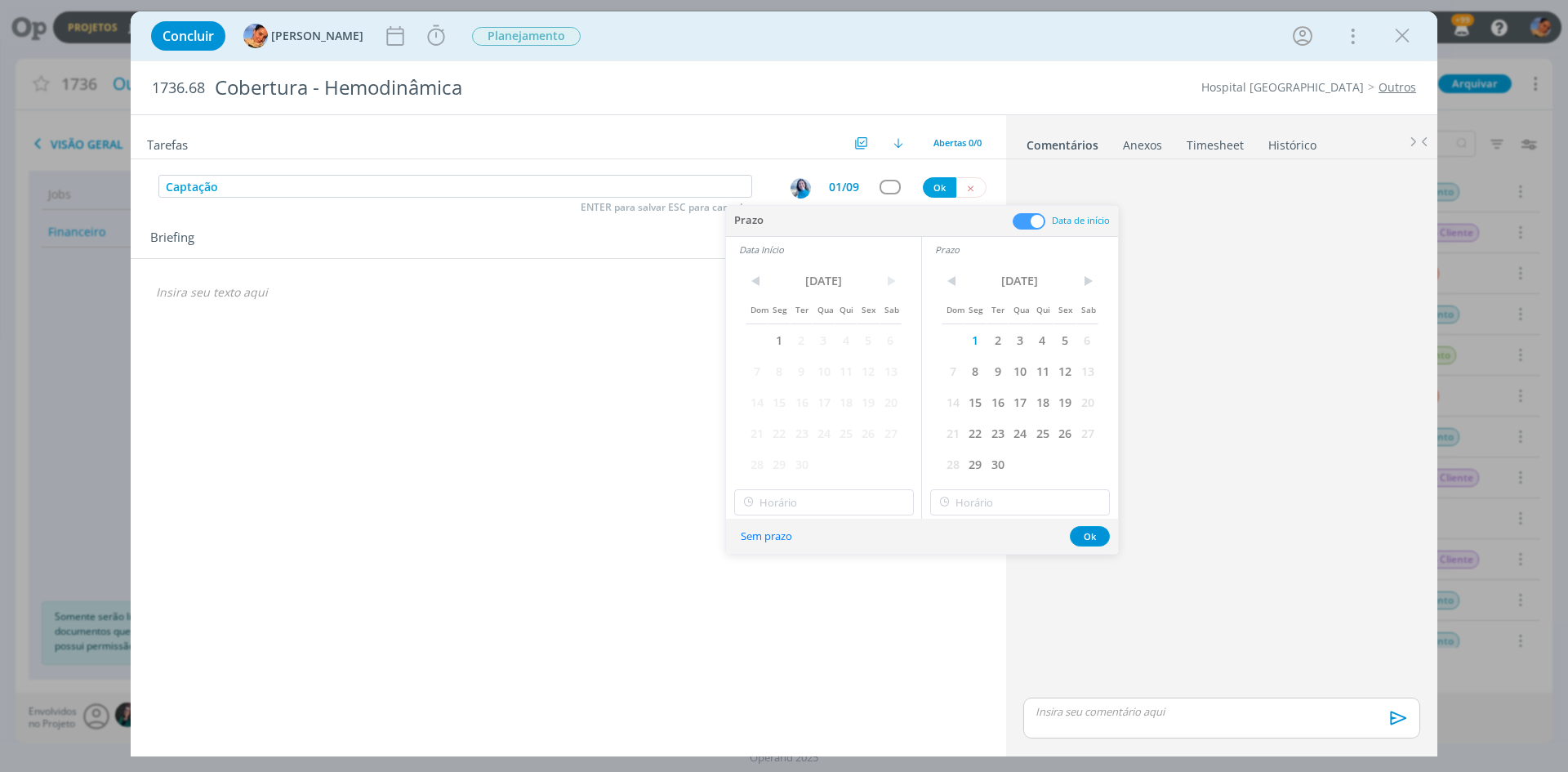
click at [798, 341] on span "2" at bounding box center [802, 340] width 22 height 31
click at [776, 335] on span "1" at bounding box center [779, 340] width 22 height 31
click at [822, 493] on input "15:00" at bounding box center [825, 502] width 180 height 26
click at [848, 539] on div "09:00" at bounding box center [826, 531] width 183 height 30
type input "09:00"
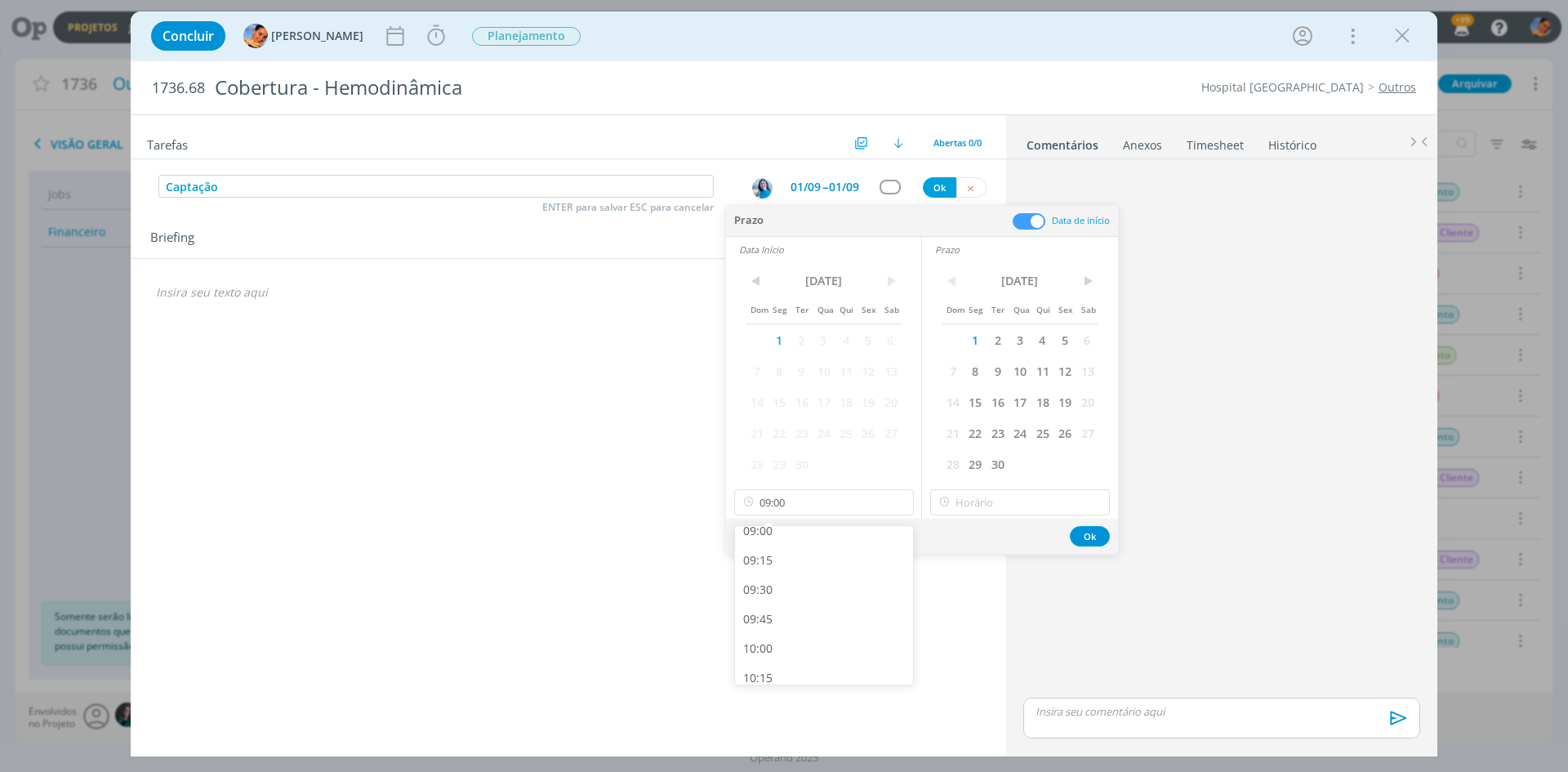
scroll to position [1058, 0]
click at [981, 501] on input "15:00" at bounding box center [1020, 502] width 180 height 26
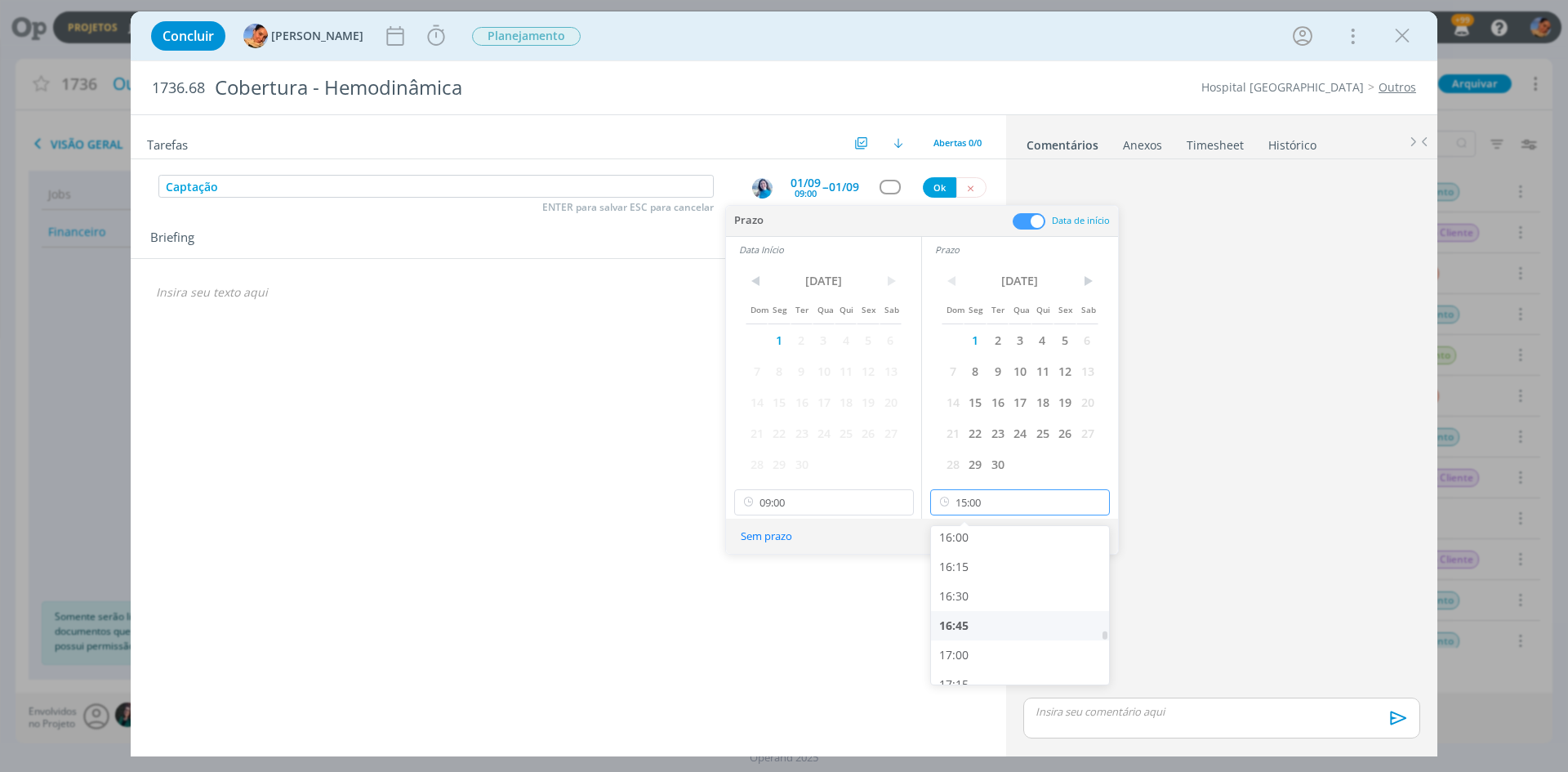
scroll to position [2048, 0]
click at [990, 603] on div "18:00" at bounding box center [1022, 609] width 183 height 30
type input "18:00"
click at [1097, 519] on div "Sem prazo Ok" at bounding box center [922, 536] width 392 height 35
drag, startPoint x: 1090, startPoint y: 536, endPoint x: 860, endPoint y: 152, distance: 447.6
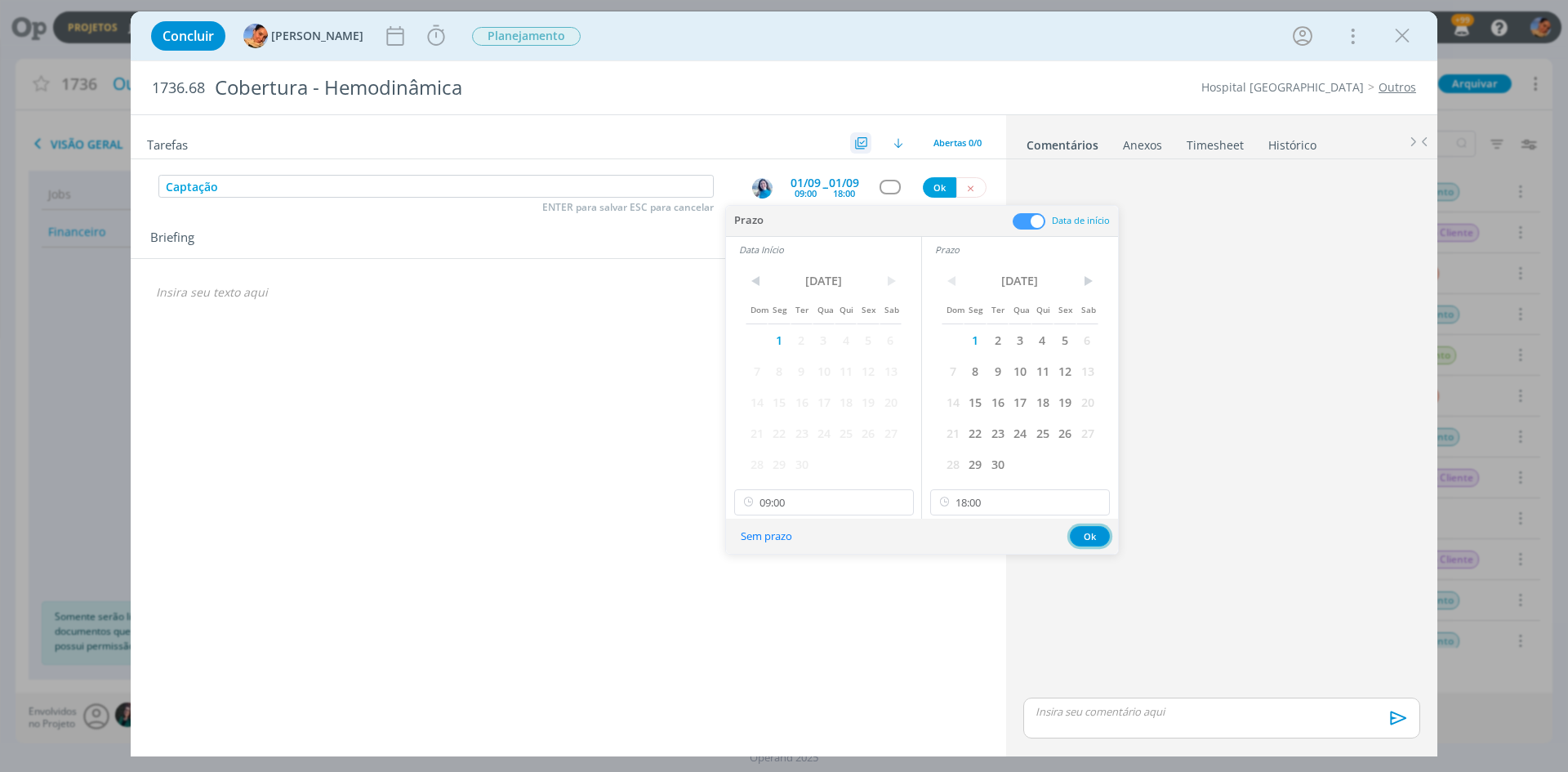
click at [1082, 531] on button "Ok" at bounding box center [1090, 536] width 40 height 20
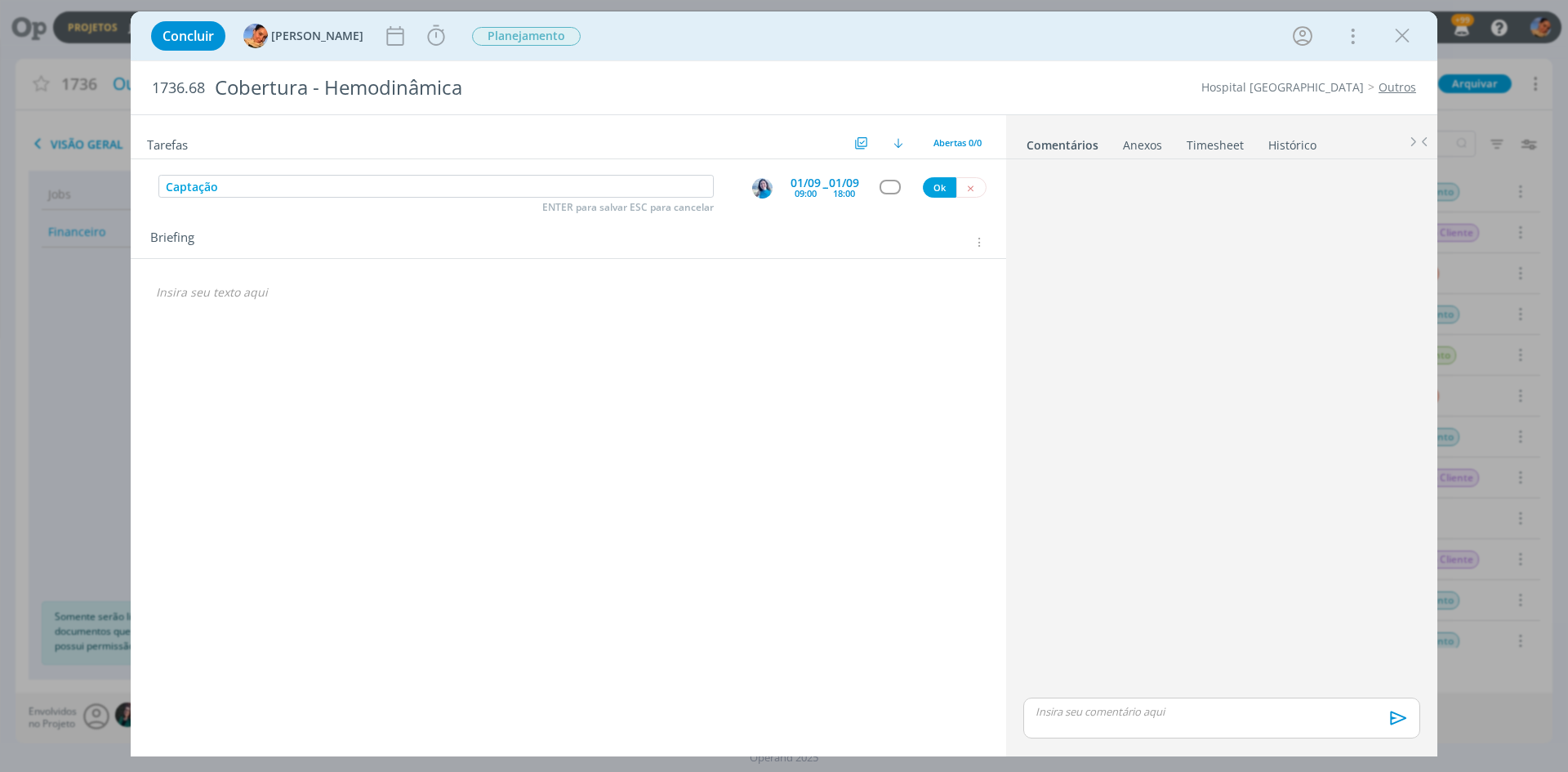
click at [886, 179] on div "Captação ENTER para salvar ESC para cancelar 01/09 09:00 -- 01/09 18:00 Ok" at bounding box center [568, 187] width 876 height 30
click at [888, 183] on div "dialog" at bounding box center [890, 187] width 20 height 14
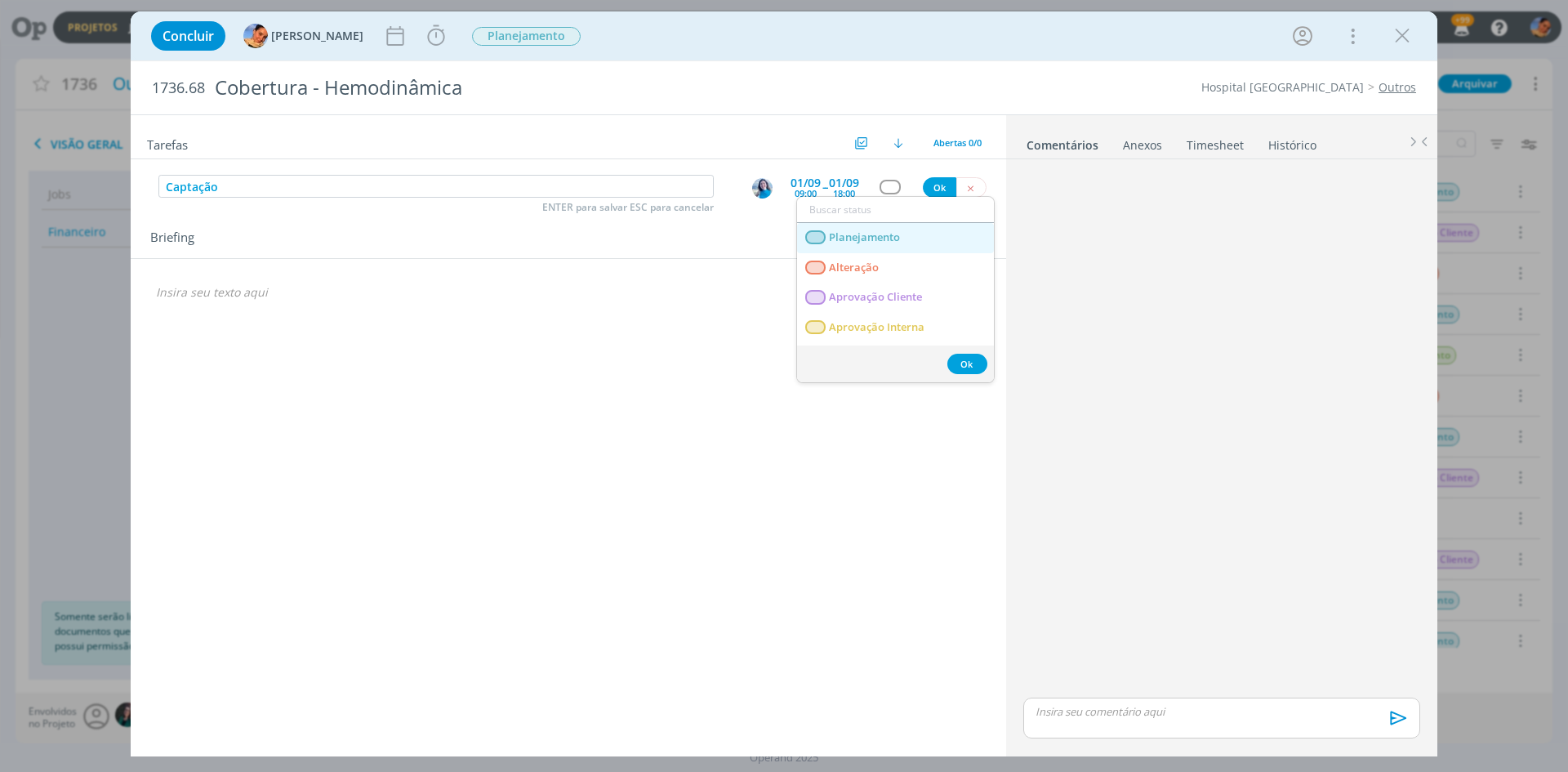
drag, startPoint x: 898, startPoint y: 233, endPoint x: 916, endPoint y: 204, distance: 34.1
click at [898, 233] on span "Planejamento" at bounding box center [865, 237] width 71 height 13
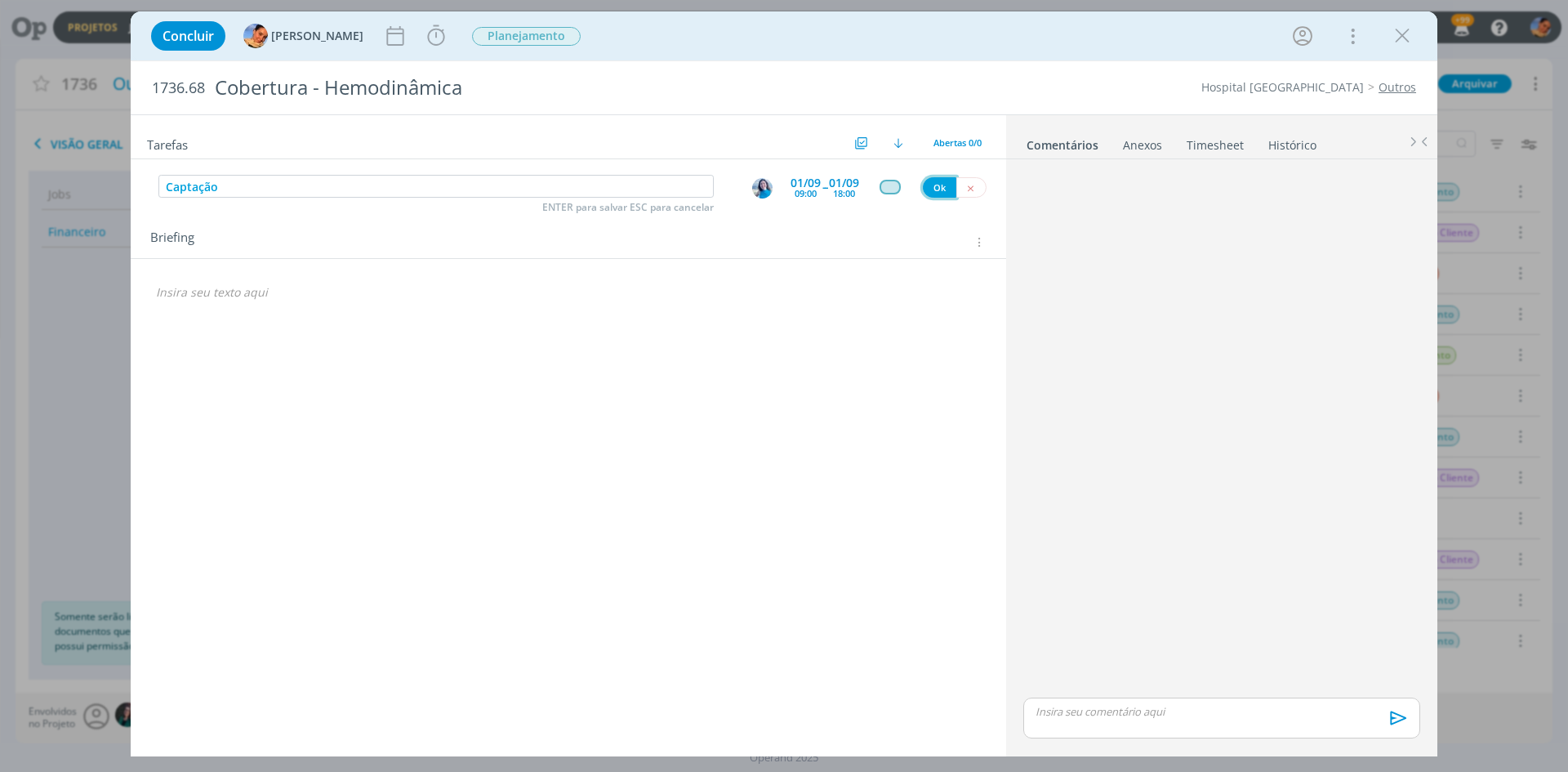
click at [946, 194] on button "Ok" at bounding box center [939, 188] width 33 height 20
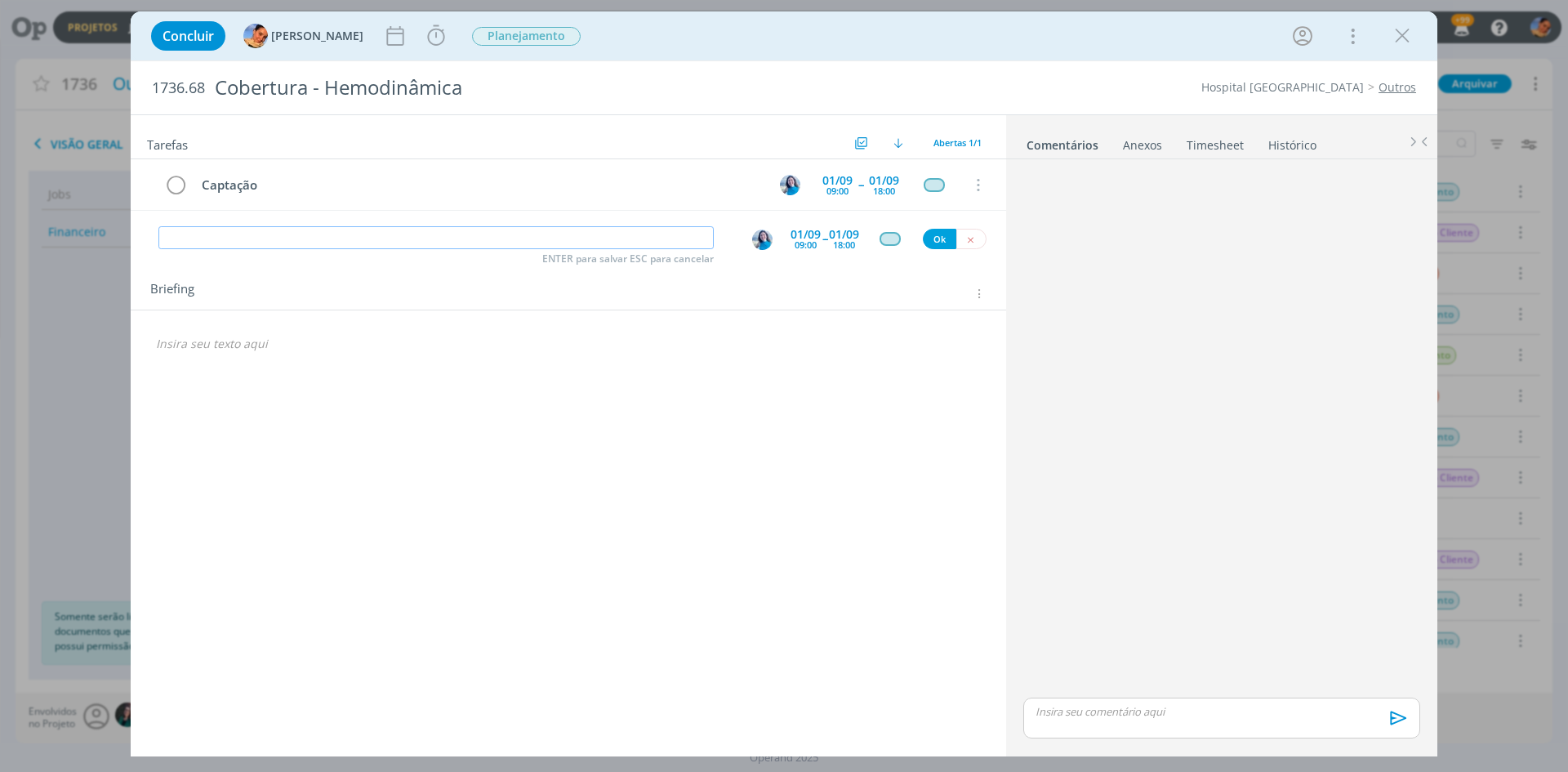
click at [471, 242] on input "dialog" at bounding box center [437, 237] width 556 height 23
click at [1396, 31] on icon "dialog" at bounding box center [1402, 36] width 25 height 25
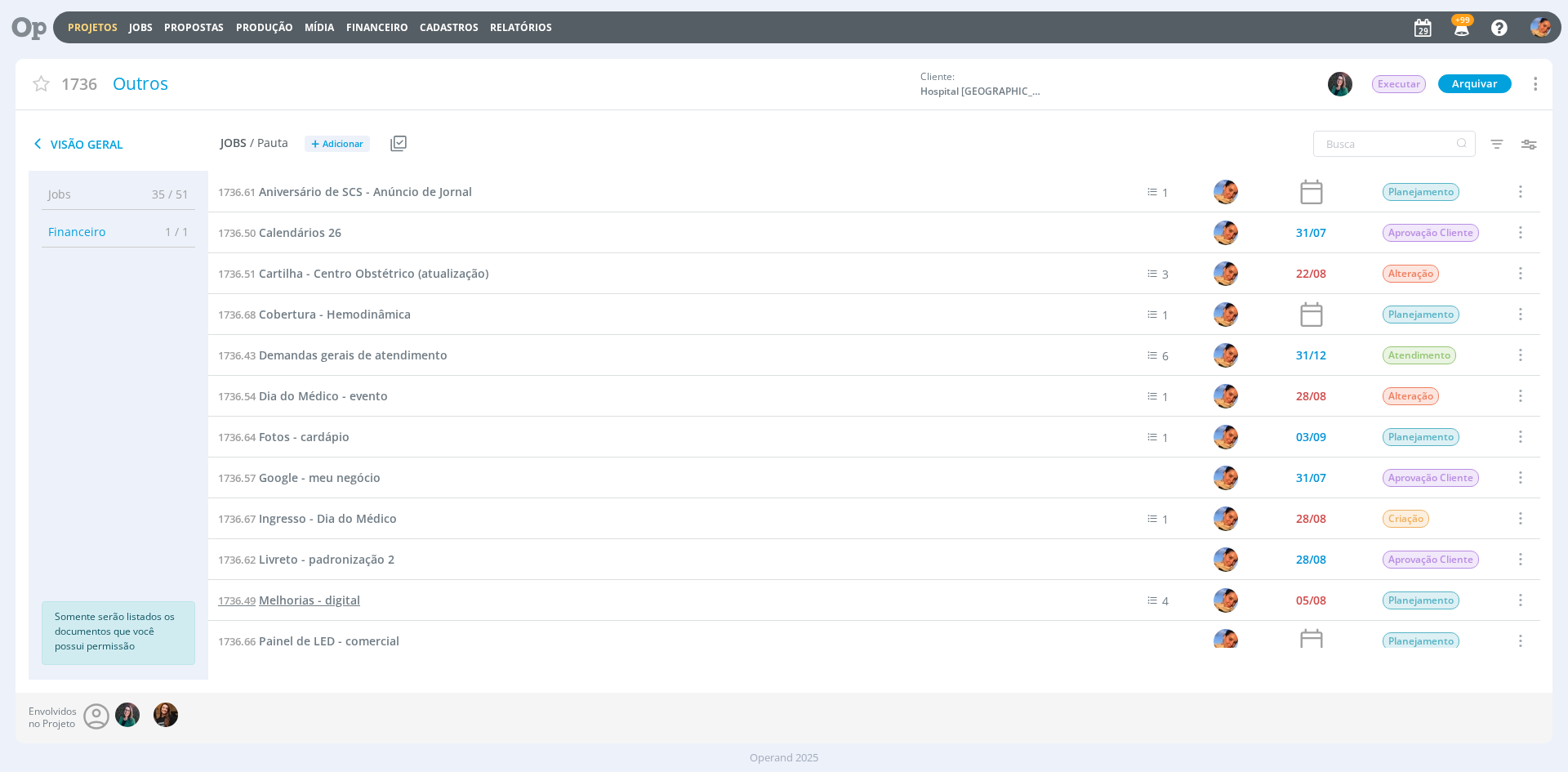
click at [340, 594] on span "Melhorias - digital" at bounding box center [309, 600] width 101 height 15
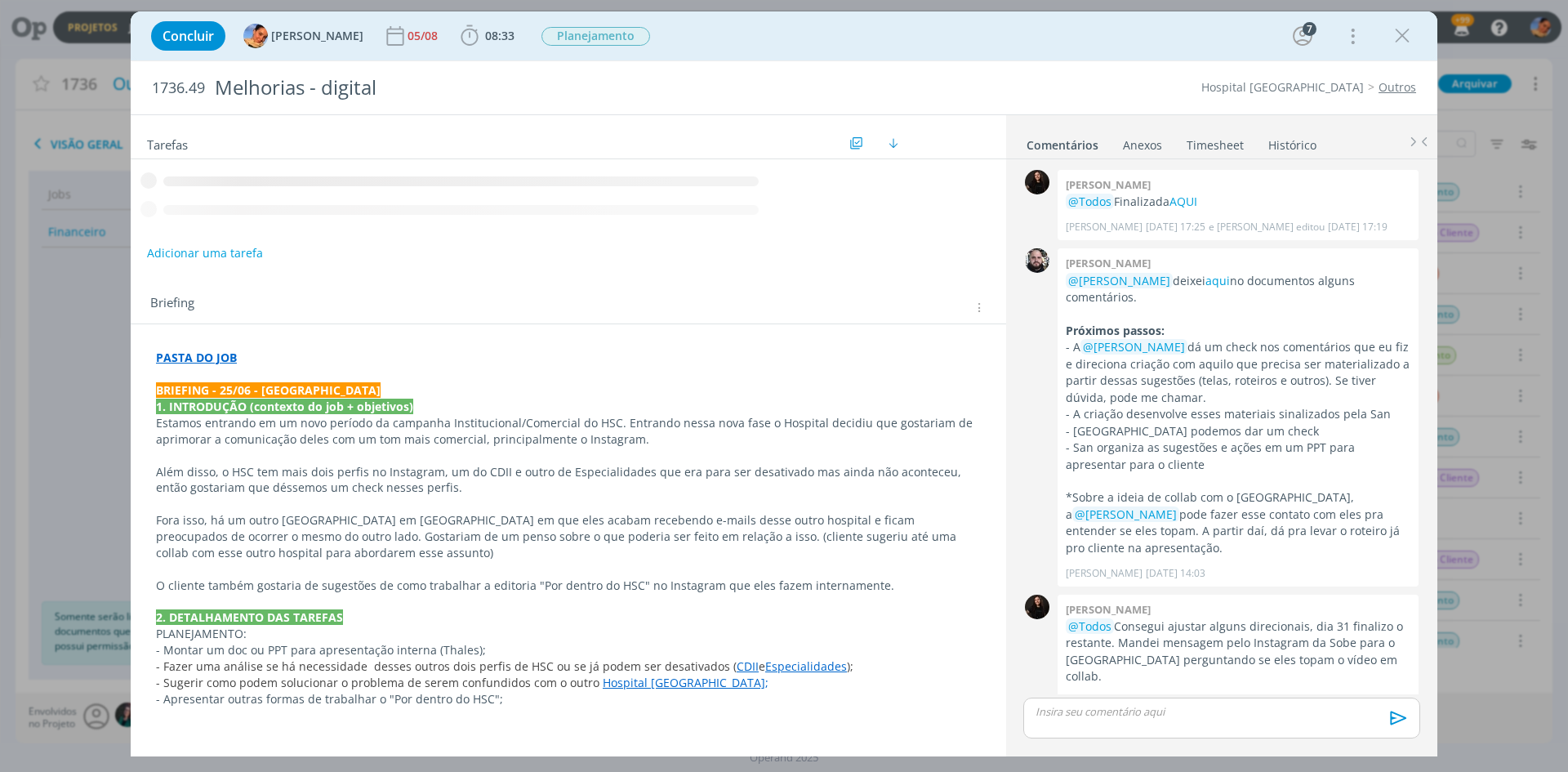
scroll to position [487, 0]
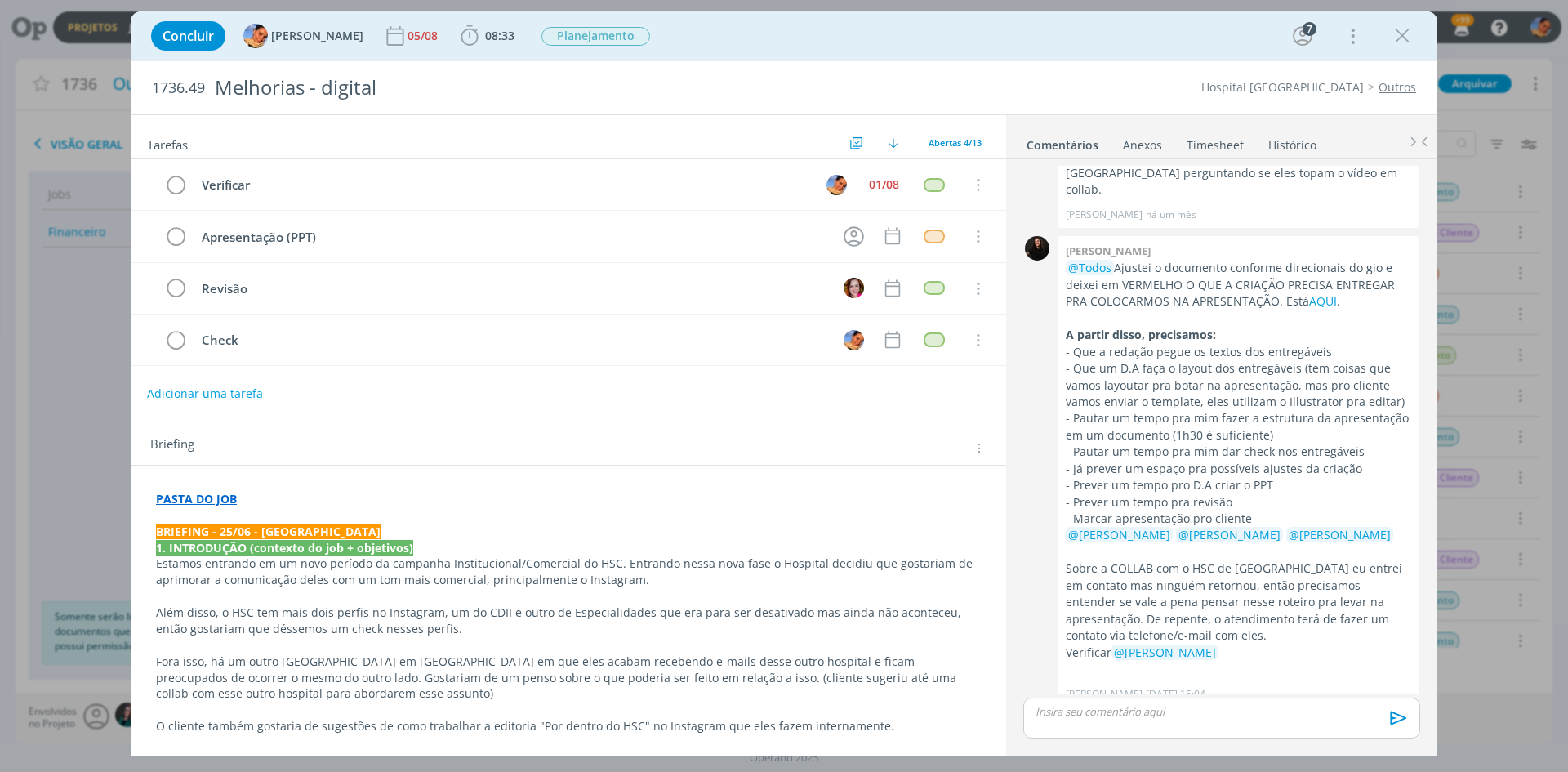
drag, startPoint x: 1402, startPoint y: 37, endPoint x: 1552, endPoint y: 127, distance: 174.9
click at [1402, 37] on icon "dialog" at bounding box center [1402, 36] width 25 height 25
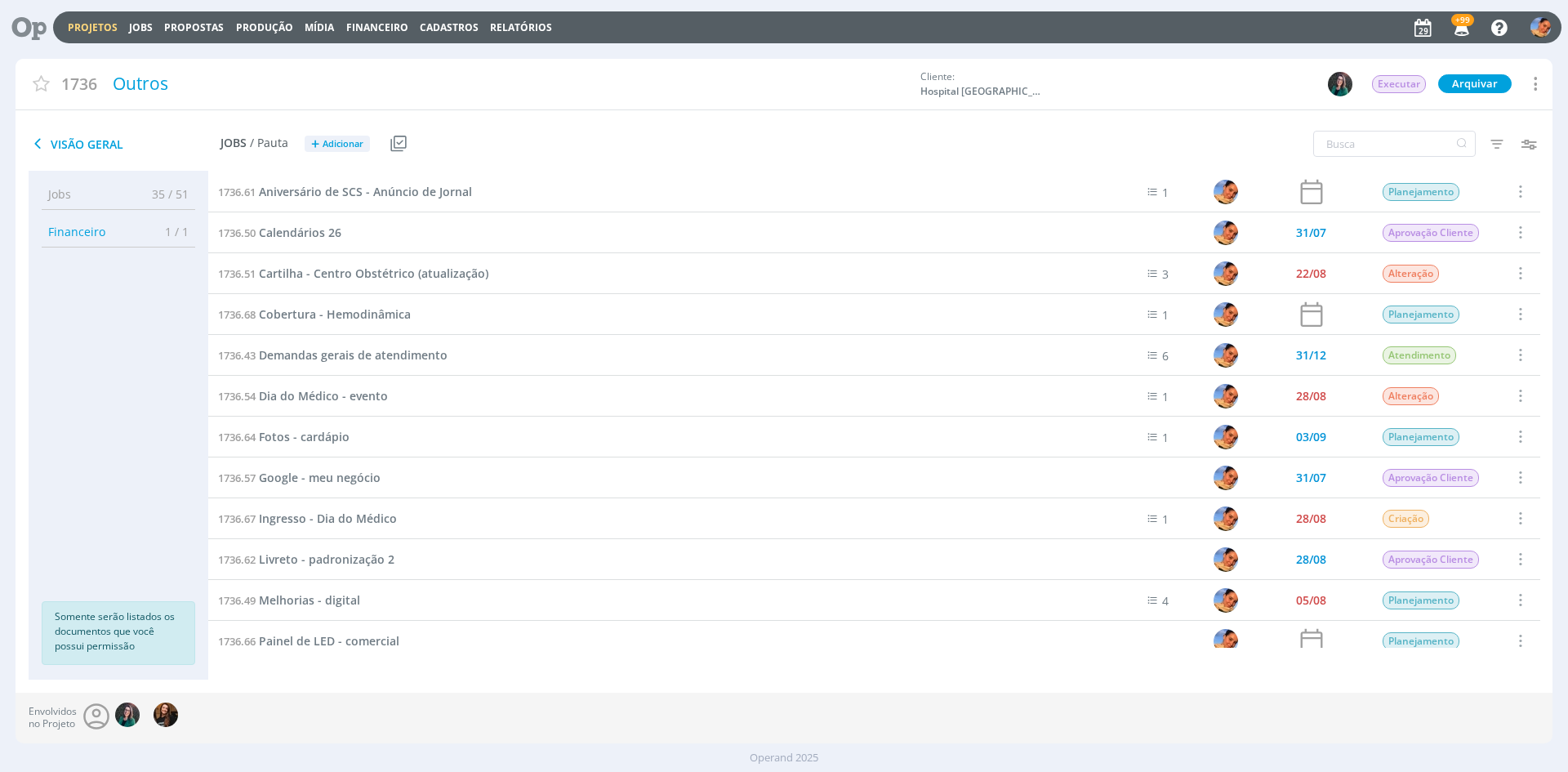
scroll to position [82, 0]
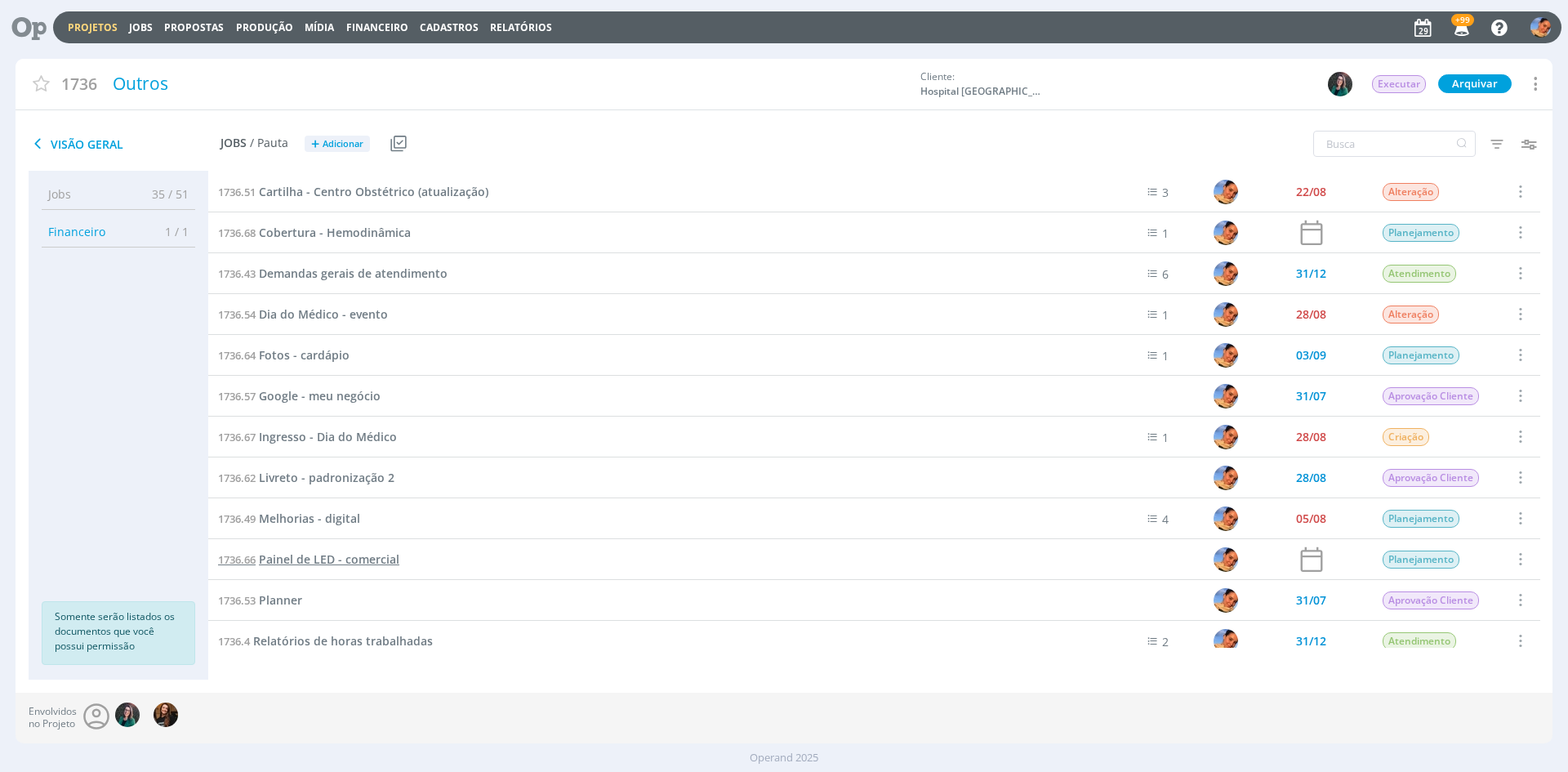
click at [338, 563] on span "Painel de LED - comercial" at bounding box center [329, 559] width 140 height 15
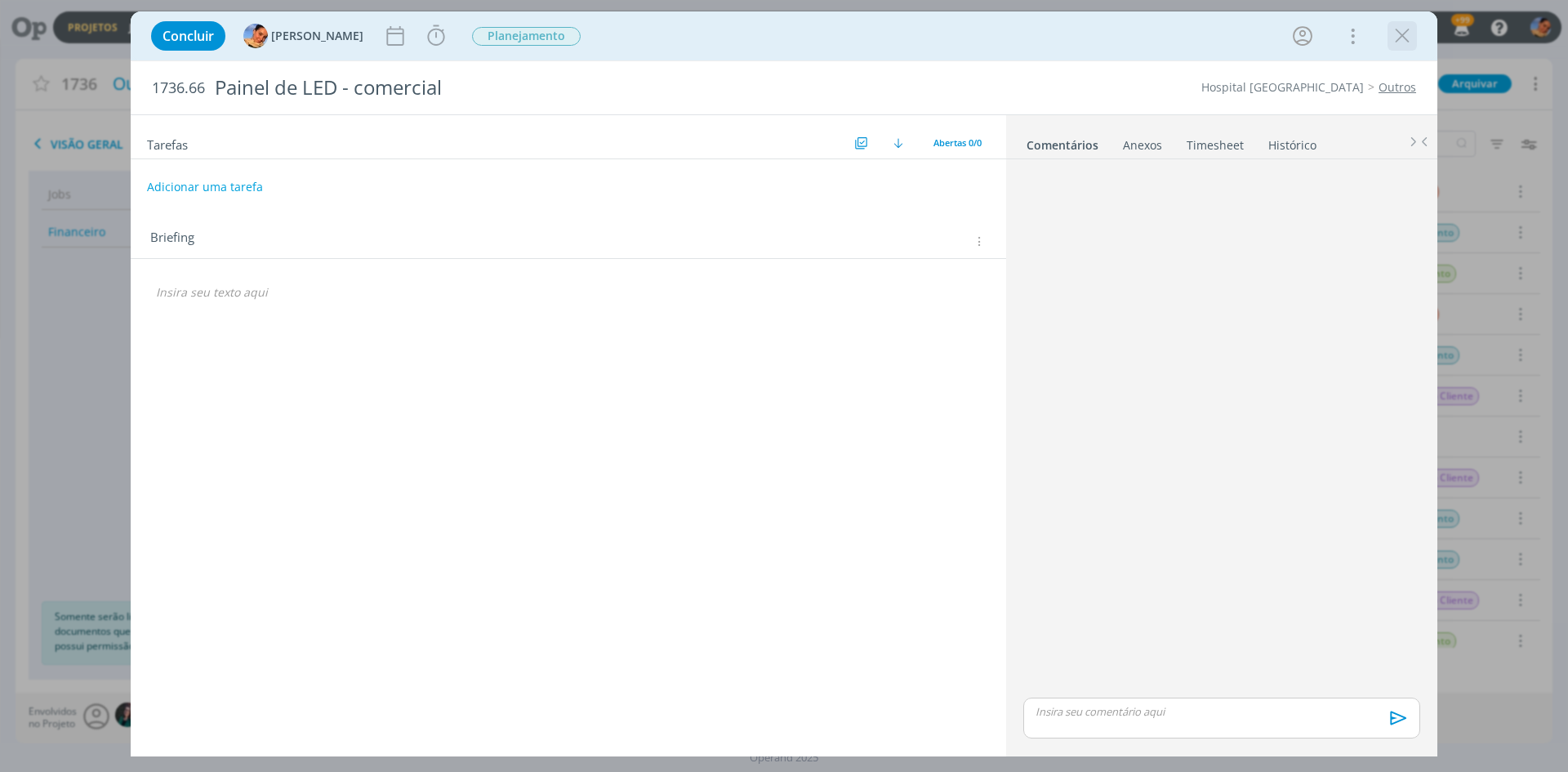
click at [1398, 29] on icon "dialog" at bounding box center [1402, 36] width 25 height 25
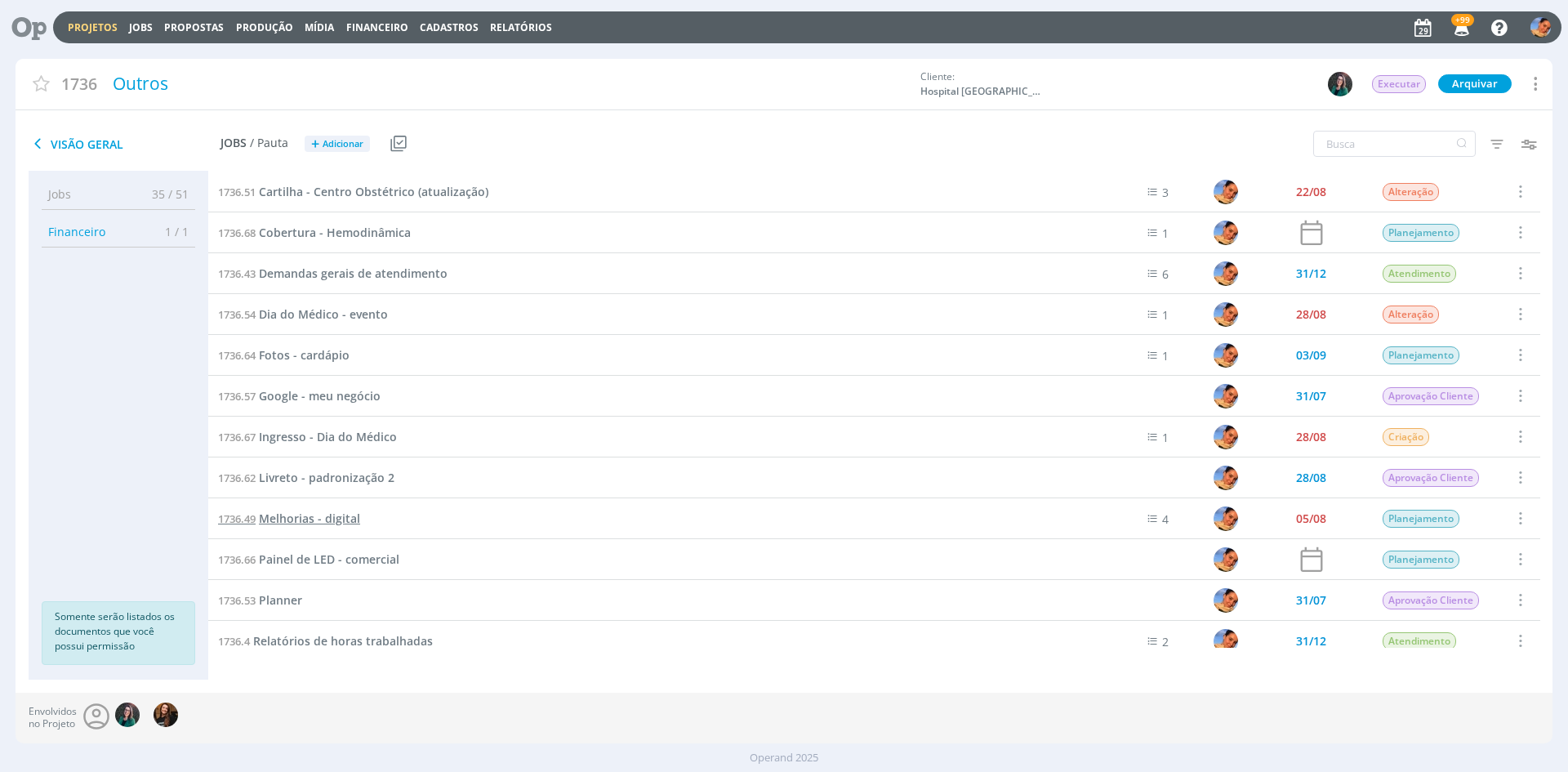
click at [317, 516] on span "Melhorias - digital" at bounding box center [309, 518] width 101 height 15
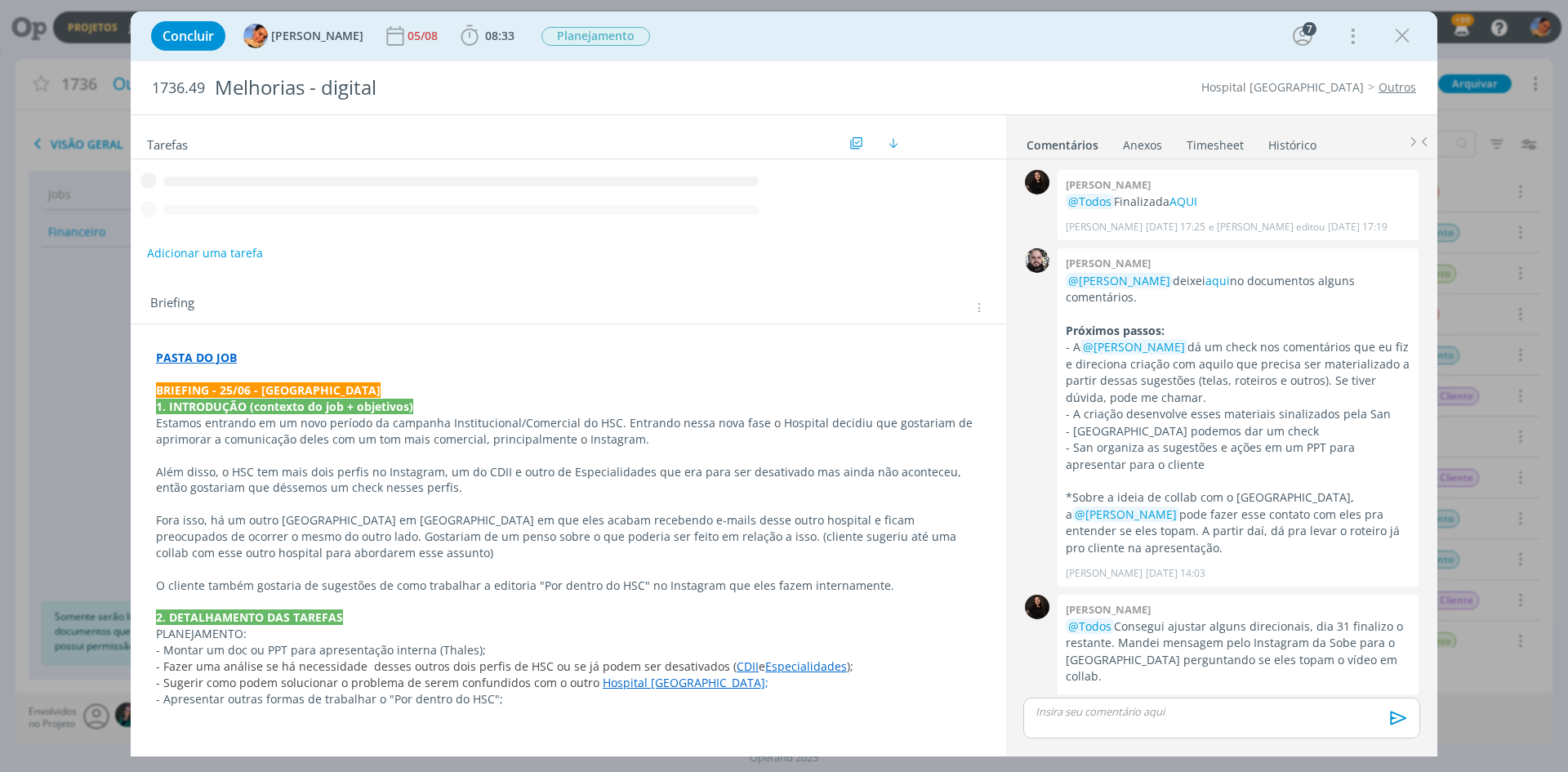
scroll to position [487, 0]
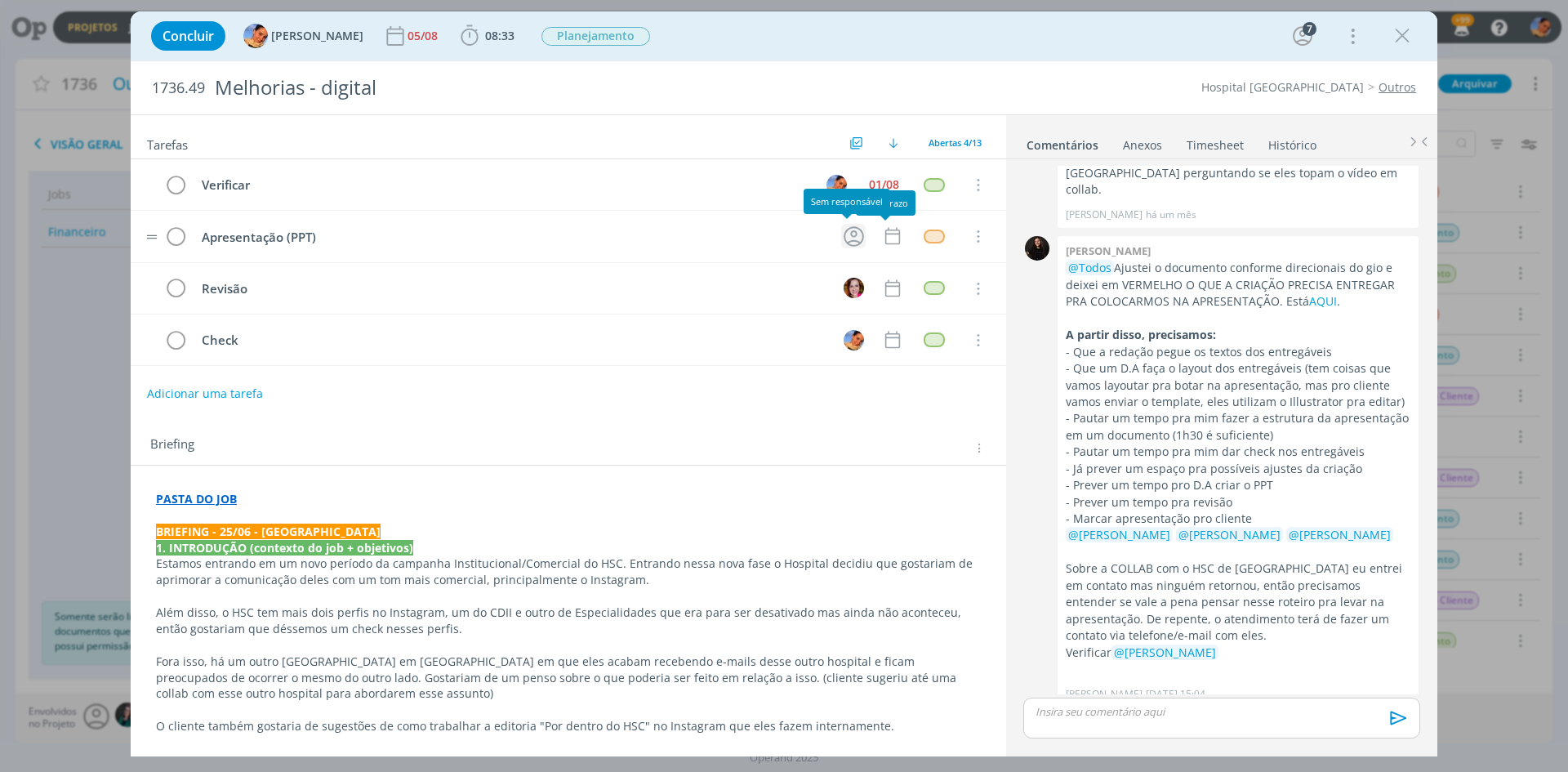
click at [849, 230] on icon "dialog" at bounding box center [855, 237] width 25 height 25
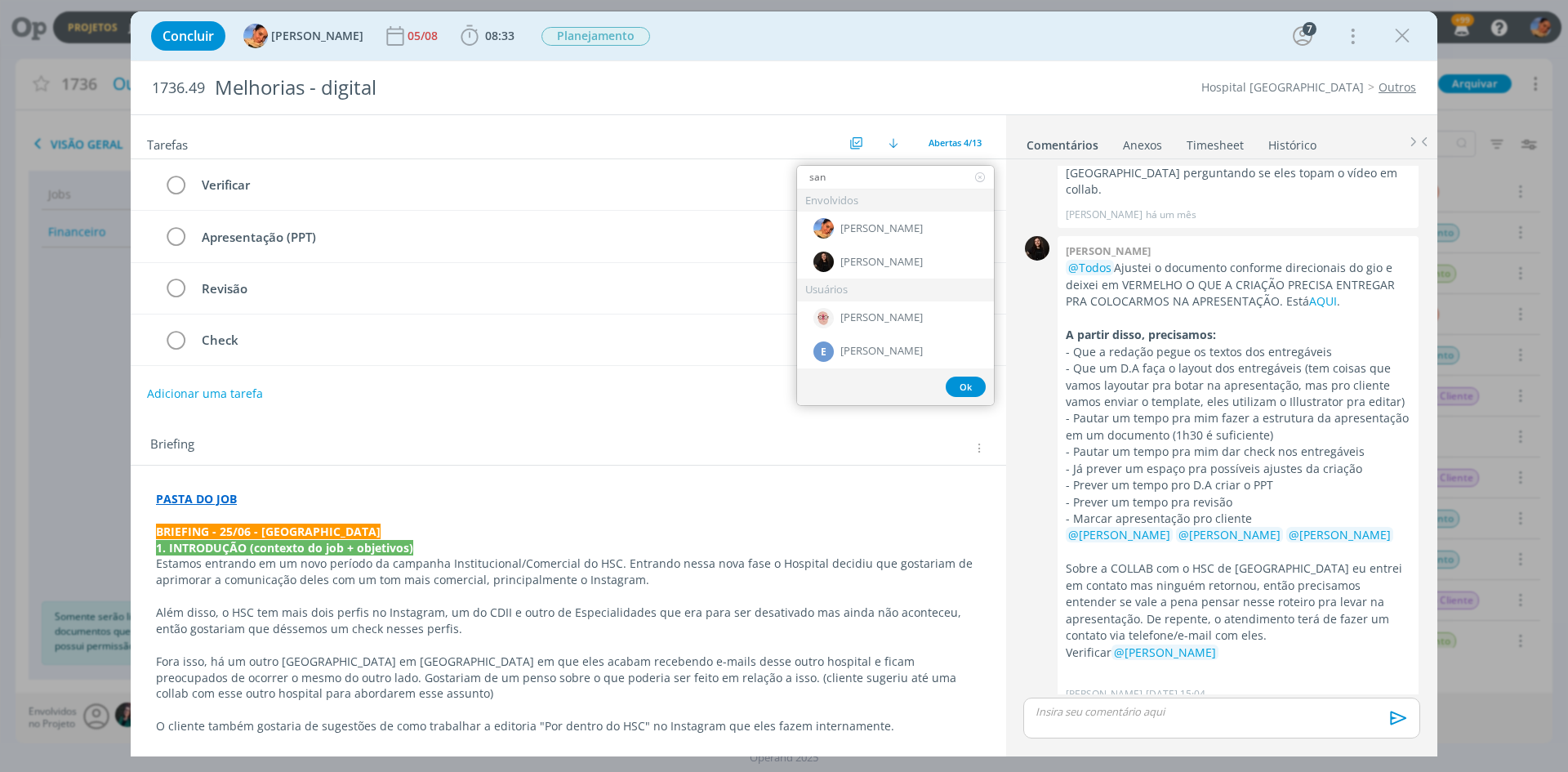
type input "san"
click at [262, 396] on div "Adicionar uma tarefa" at bounding box center [568, 393] width 876 height 30
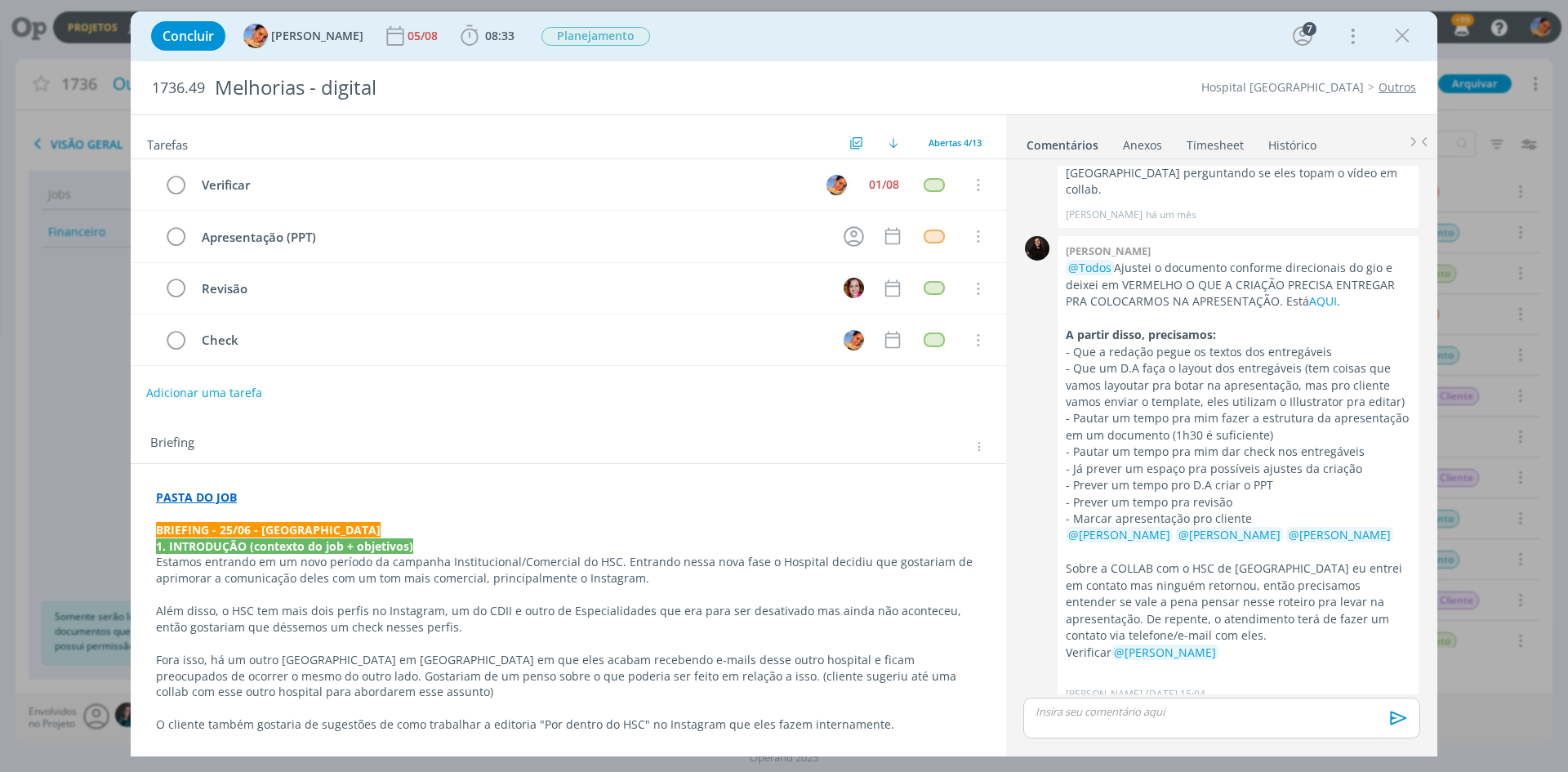
click at [250, 393] on button "Adicionar uma tarefa" at bounding box center [204, 392] width 116 height 28
click at [267, 391] on input "dialog" at bounding box center [460, 392] width 603 height 23
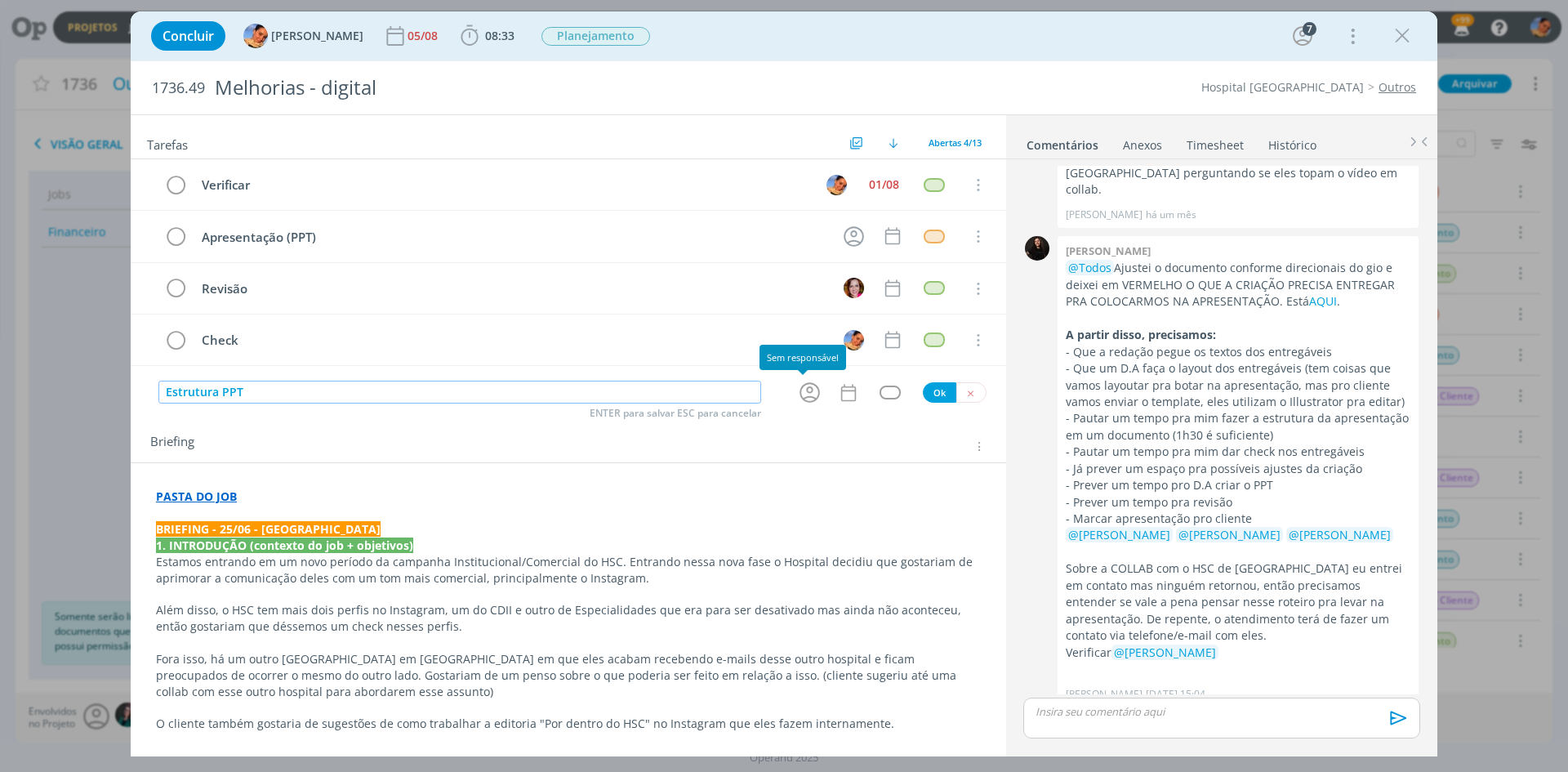
click at [809, 392] on icon "dialog" at bounding box center [810, 392] width 25 height 25
type input "Estrutura PPT"
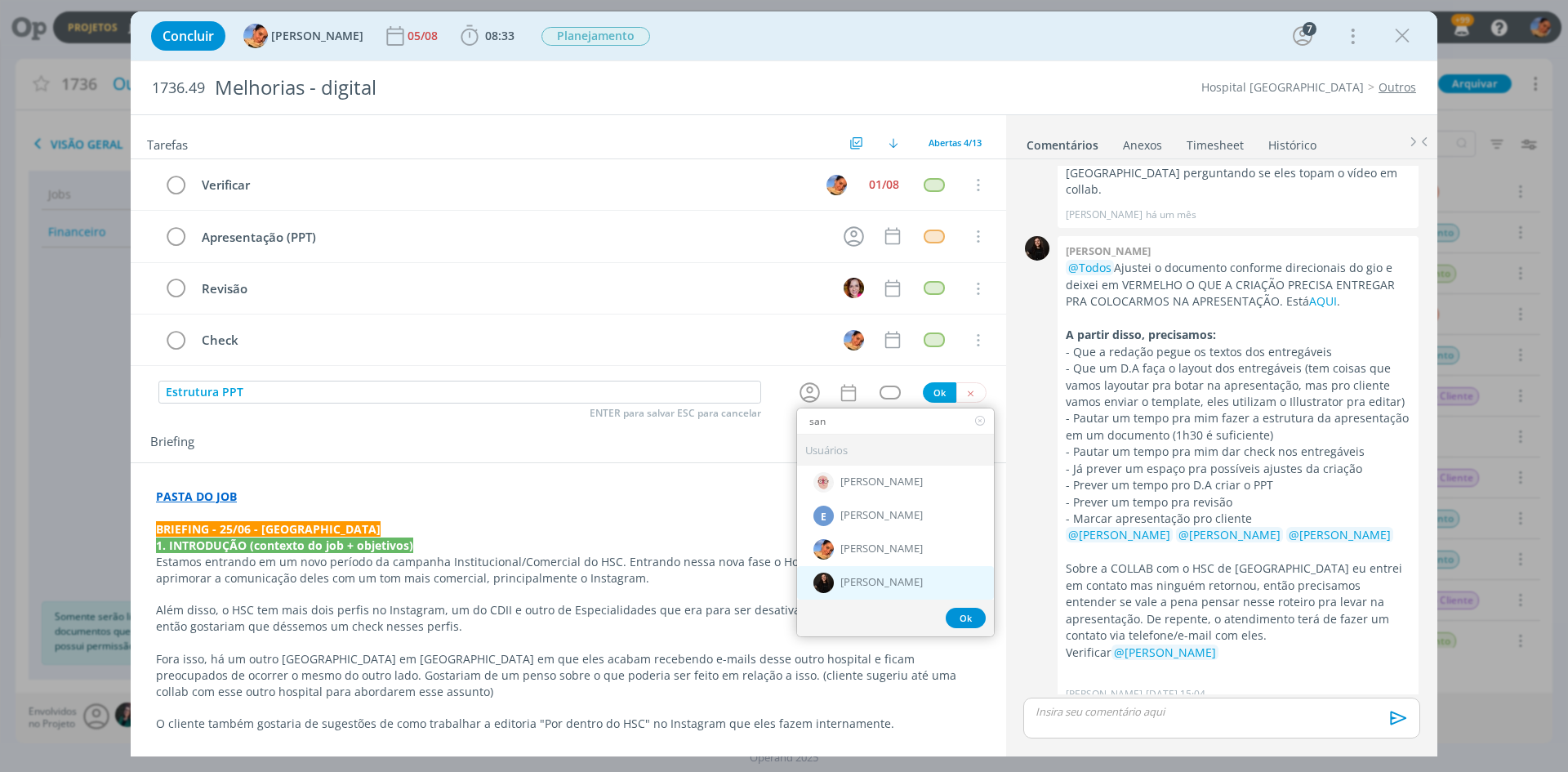
type input "san"
drag, startPoint x: 882, startPoint y: 582, endPoint x: 860, endPoint y: 468, distance: 116.1
click at [882, 583] on span "[PERSON_NAME]" at bounding box center [882, 583] width 82 height 13
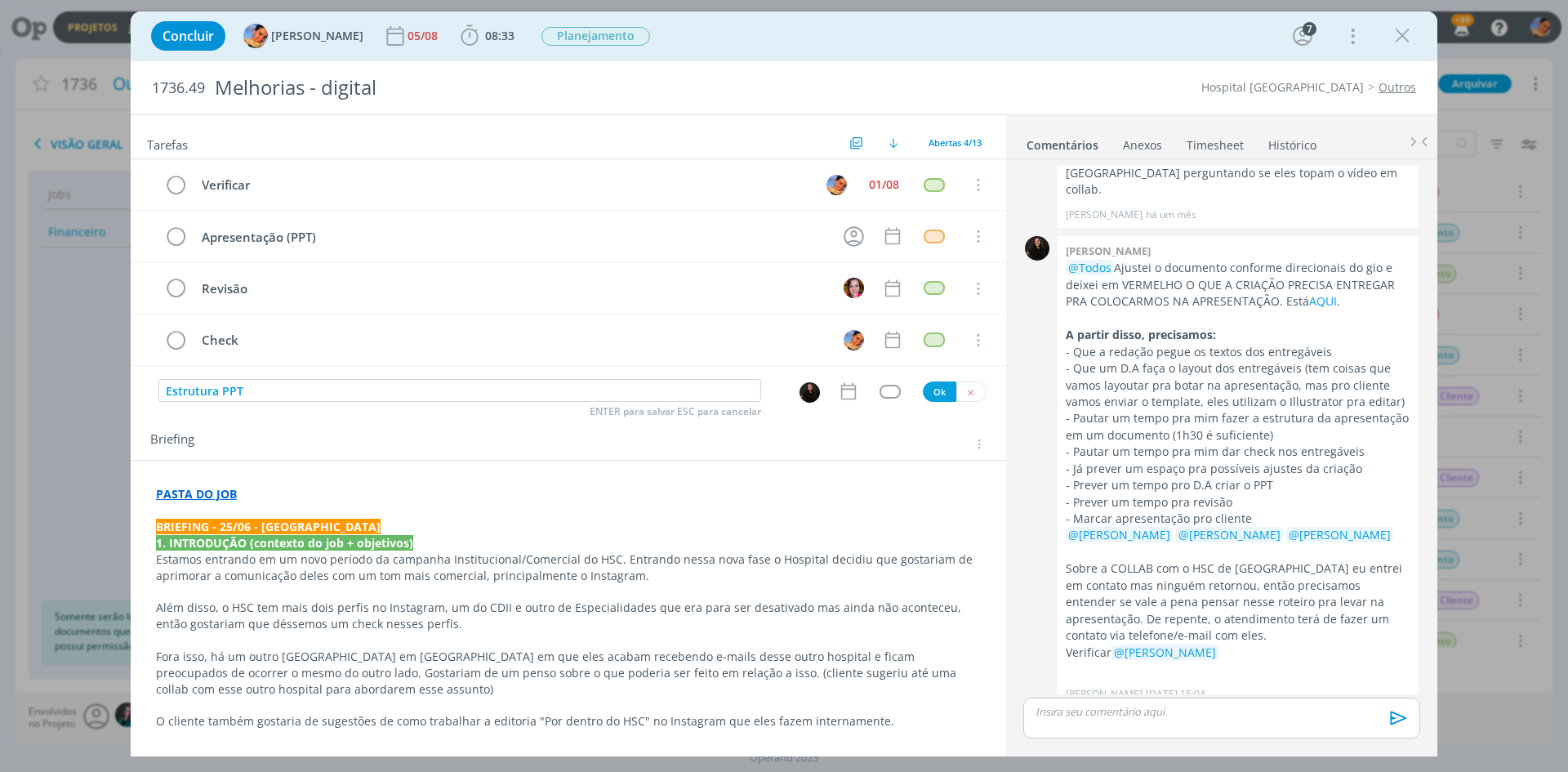
click at [842, 395] on icon "dialog" at bounding box center [849, 391] width 21 height 21
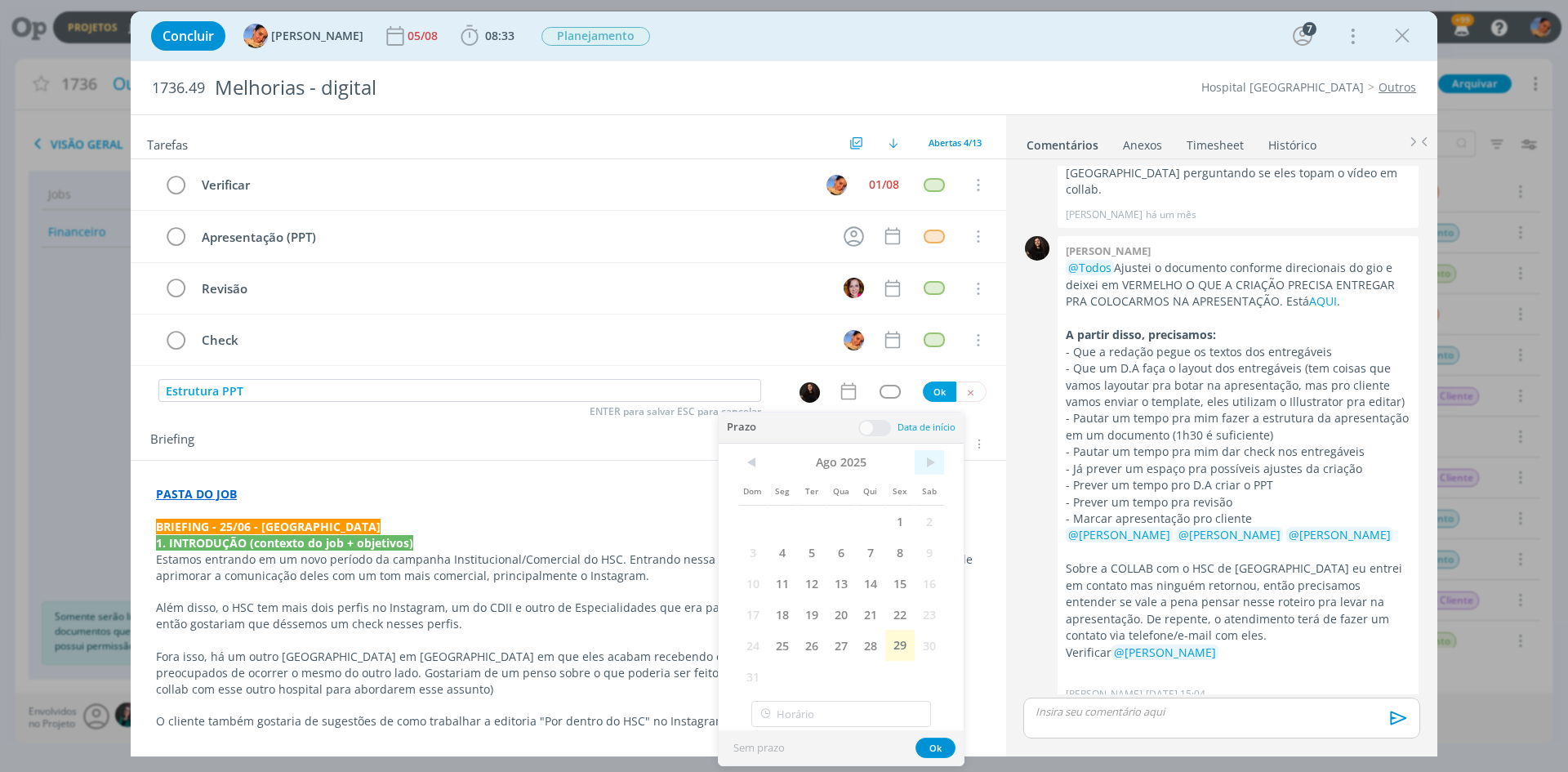
click at [919, 457] on span ">" at bounding box center [929, 462] width 30 height 25
drag, startPoint x: 834, startPoint y: 512, endPoint x: 863, endPoint y: 460, distance: 59.5
click at [836, 512] on span "3" at bounding box center [841, 521] width 30 height 31
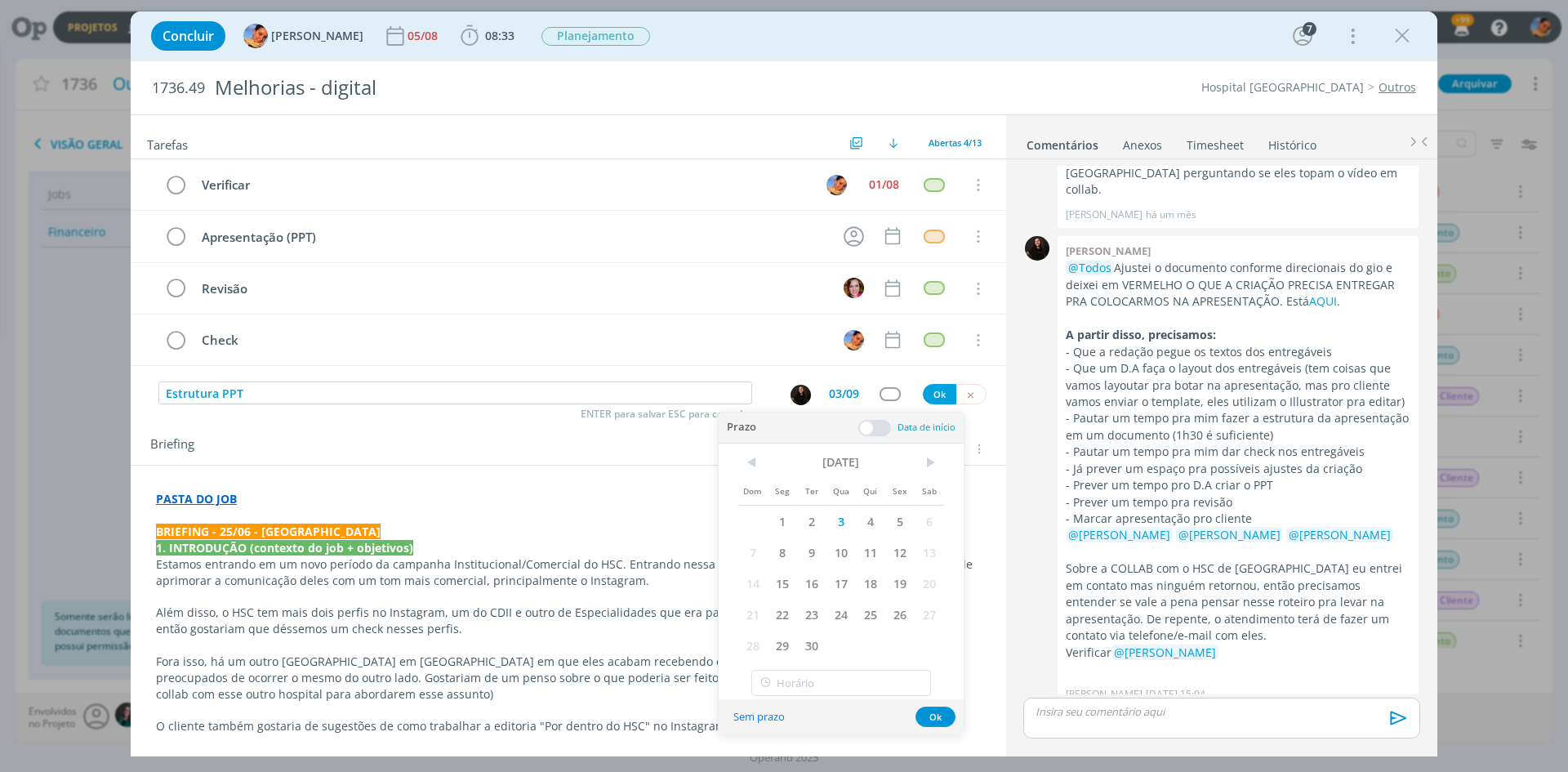
click at [877, 430] on span at bounding box center [875, 427] width 32 height 16
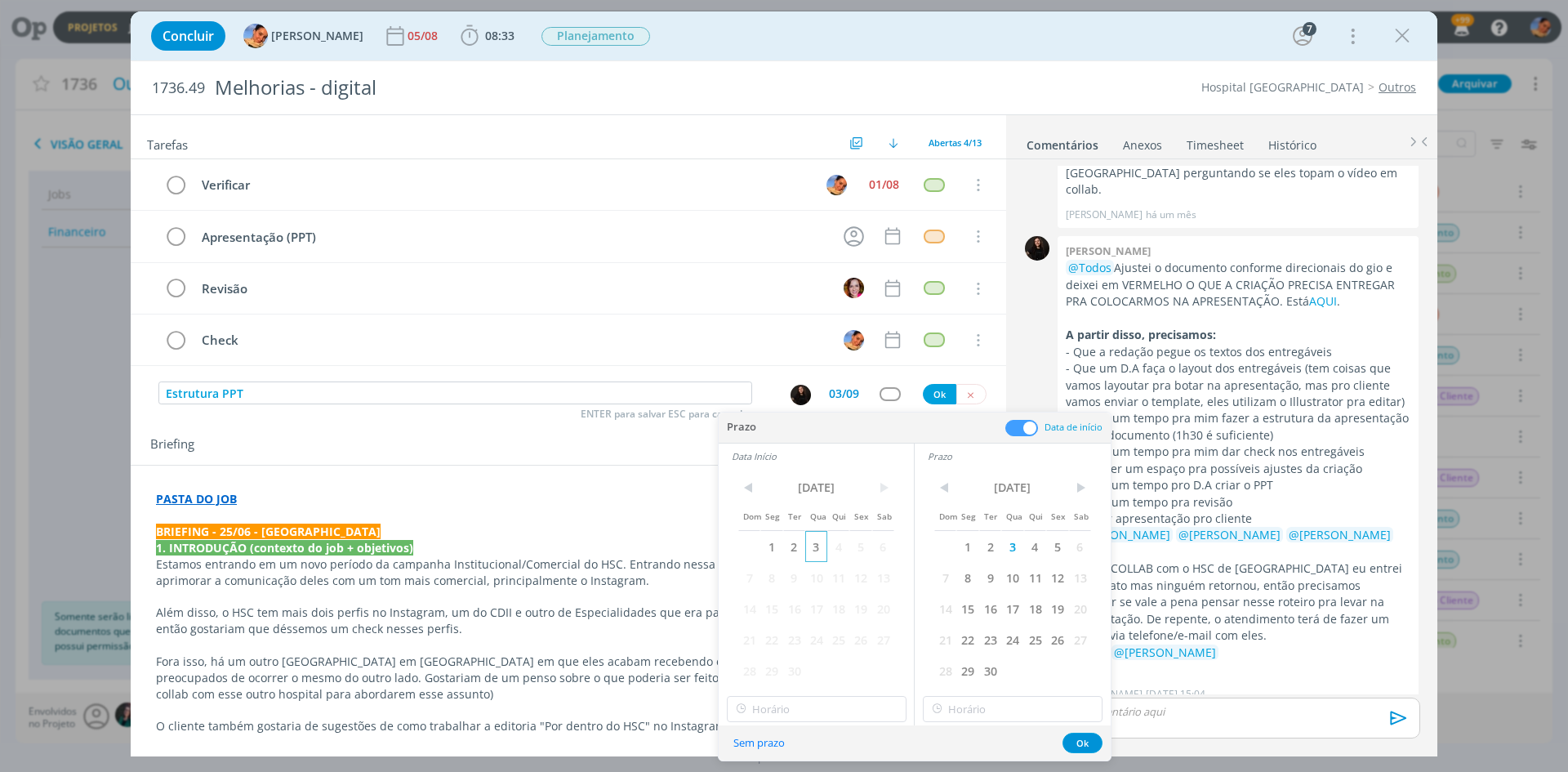
click at [813, 547] on span "3" at bounding box center [816, 546] width 22 height 31
type input "16:00"
click at [819, 718] on input "16:00" at bounding box center [817, 708] width 180 height 26
click at [797, 651] on div "16:00" at bounding box center [819, 665] width 183 height 30
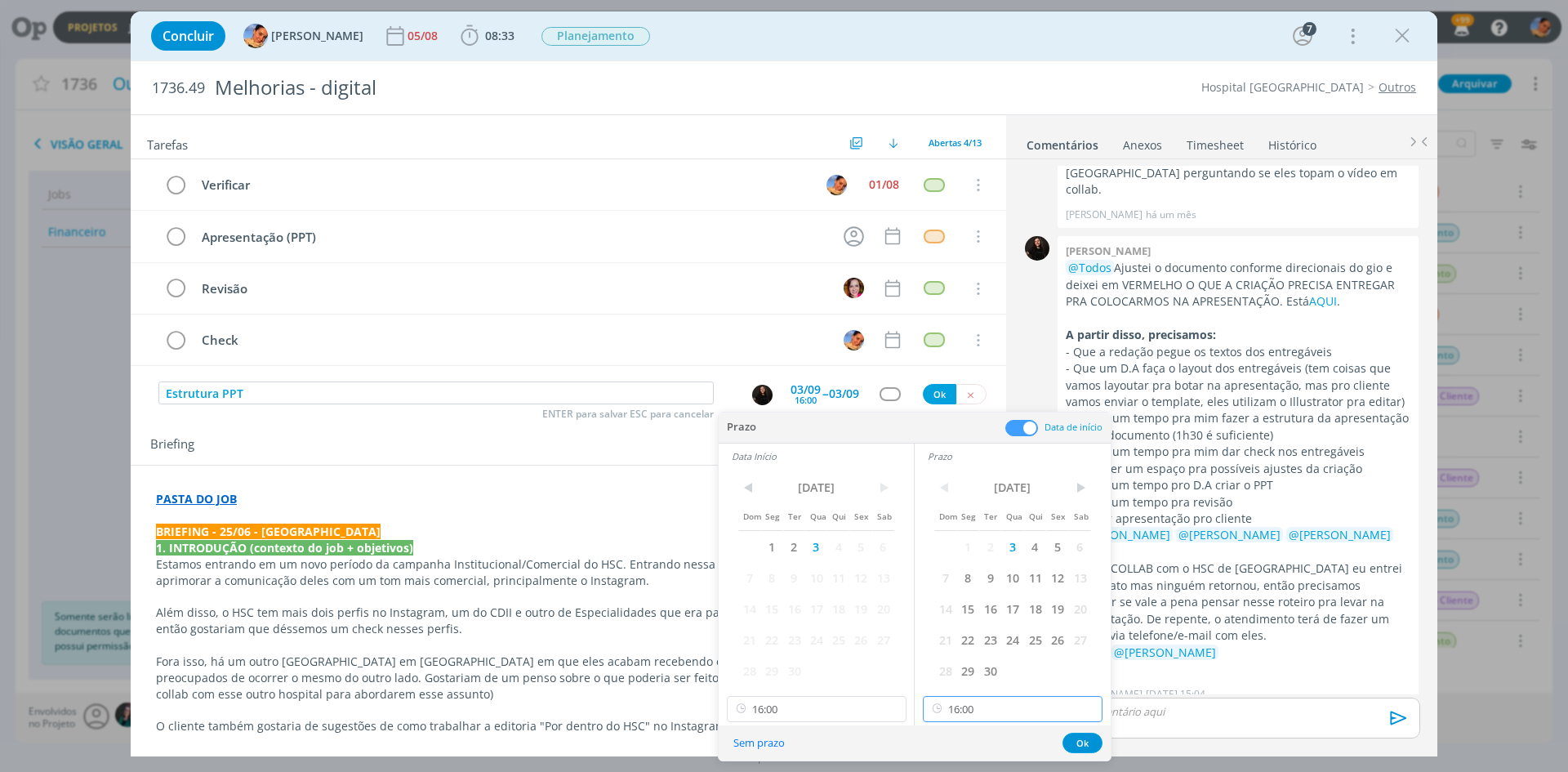
click at [1029, 707] on input "16:00" at bounding box center [1013, 708] width 180 height 26
click at [1003, 566] on div "16:30" at bounding box center [1015, 561] width 183 height 30
type input "16:30"
click at [1092, 741] on button "Ok" at bounding box center [1082, 743] width 40 height 20
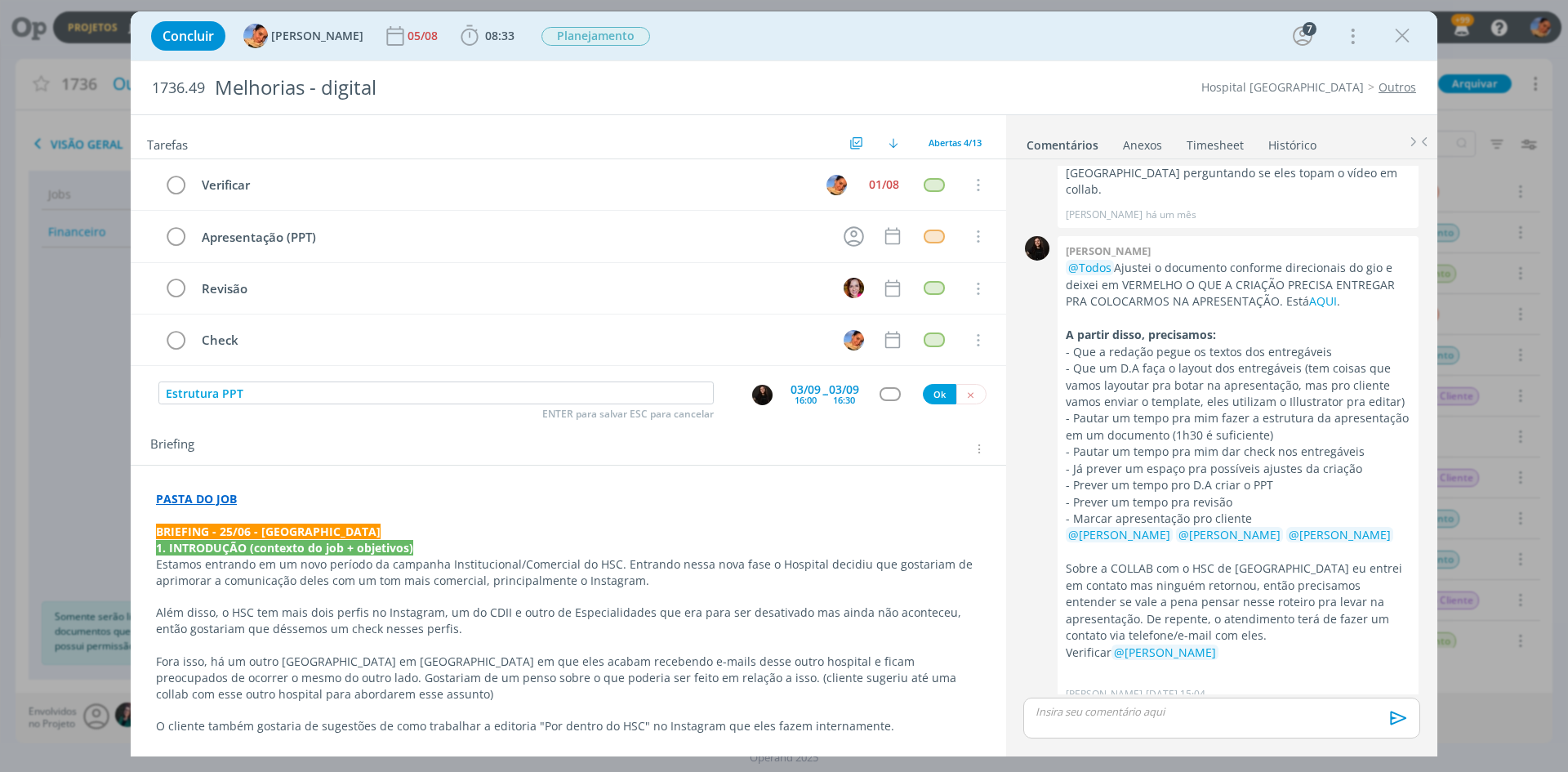
click at [880, 397] on div "dialog" at bounding box center [890, 394] width 20 height 14
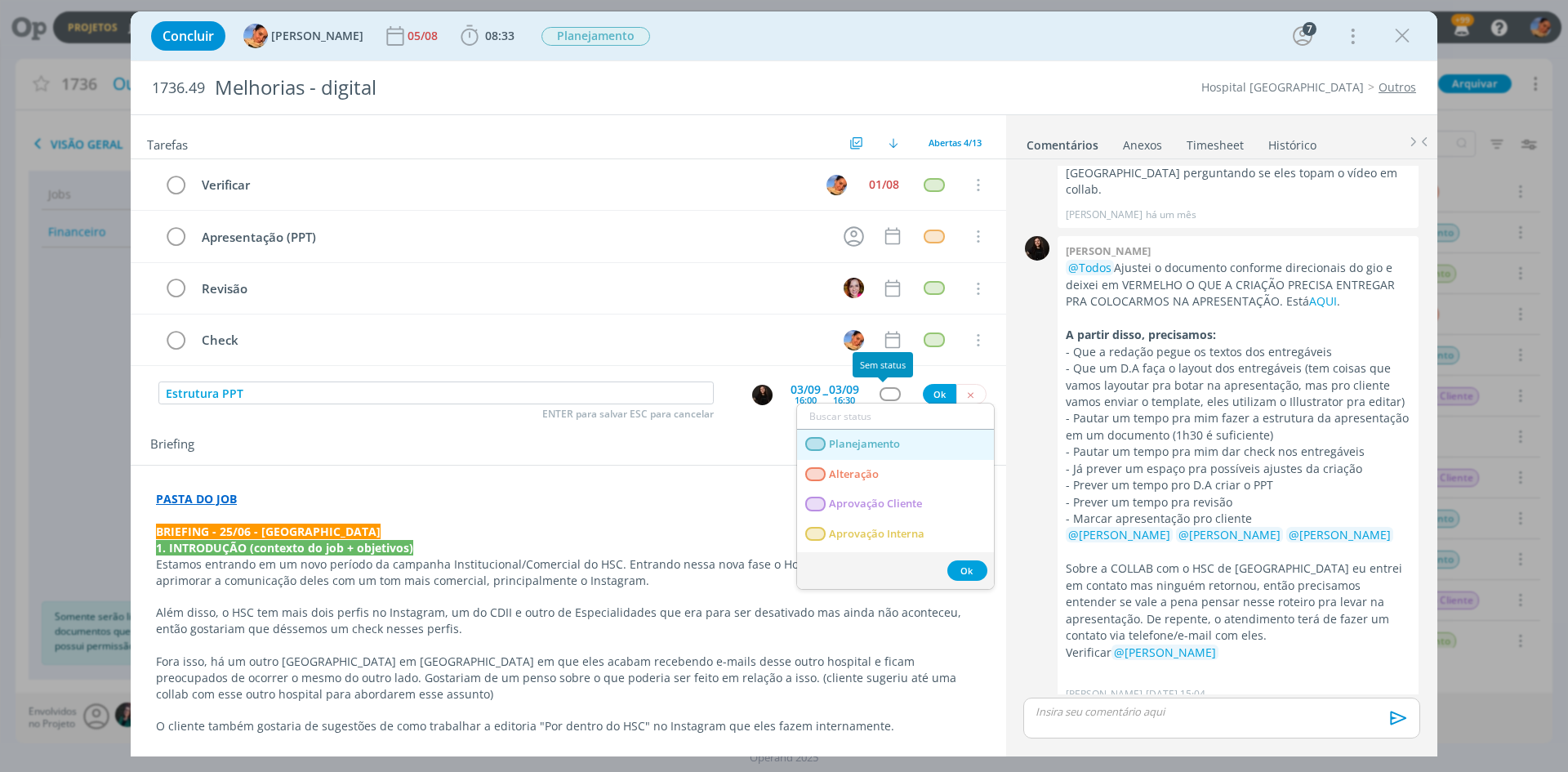
click at [884, 437] on span "Planejamento" at bounding box center [865, 443] width 71 height 13
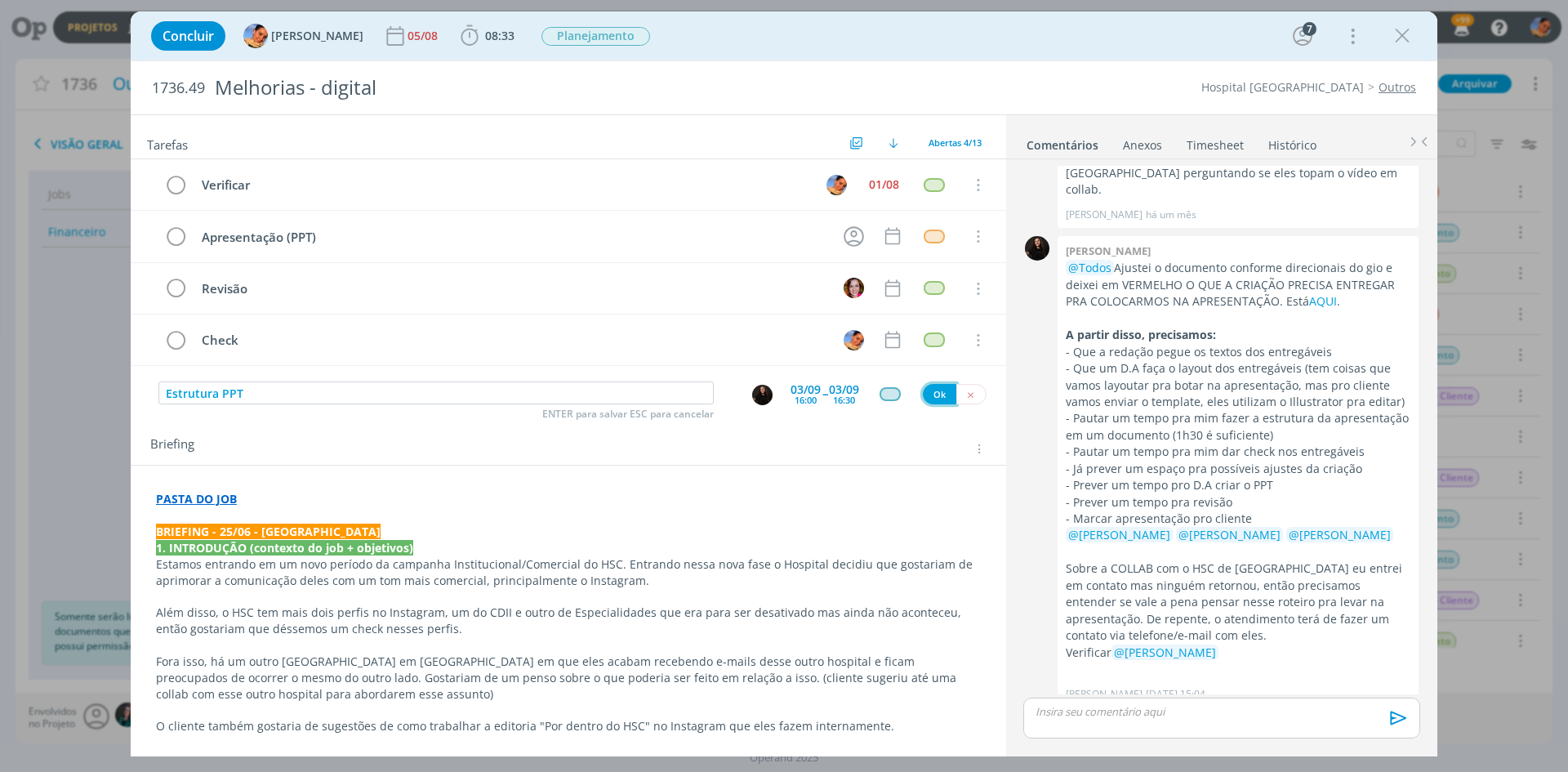
click at [923, 397] on button "Ok" at bounding box center [939, 394] width 33 height 20
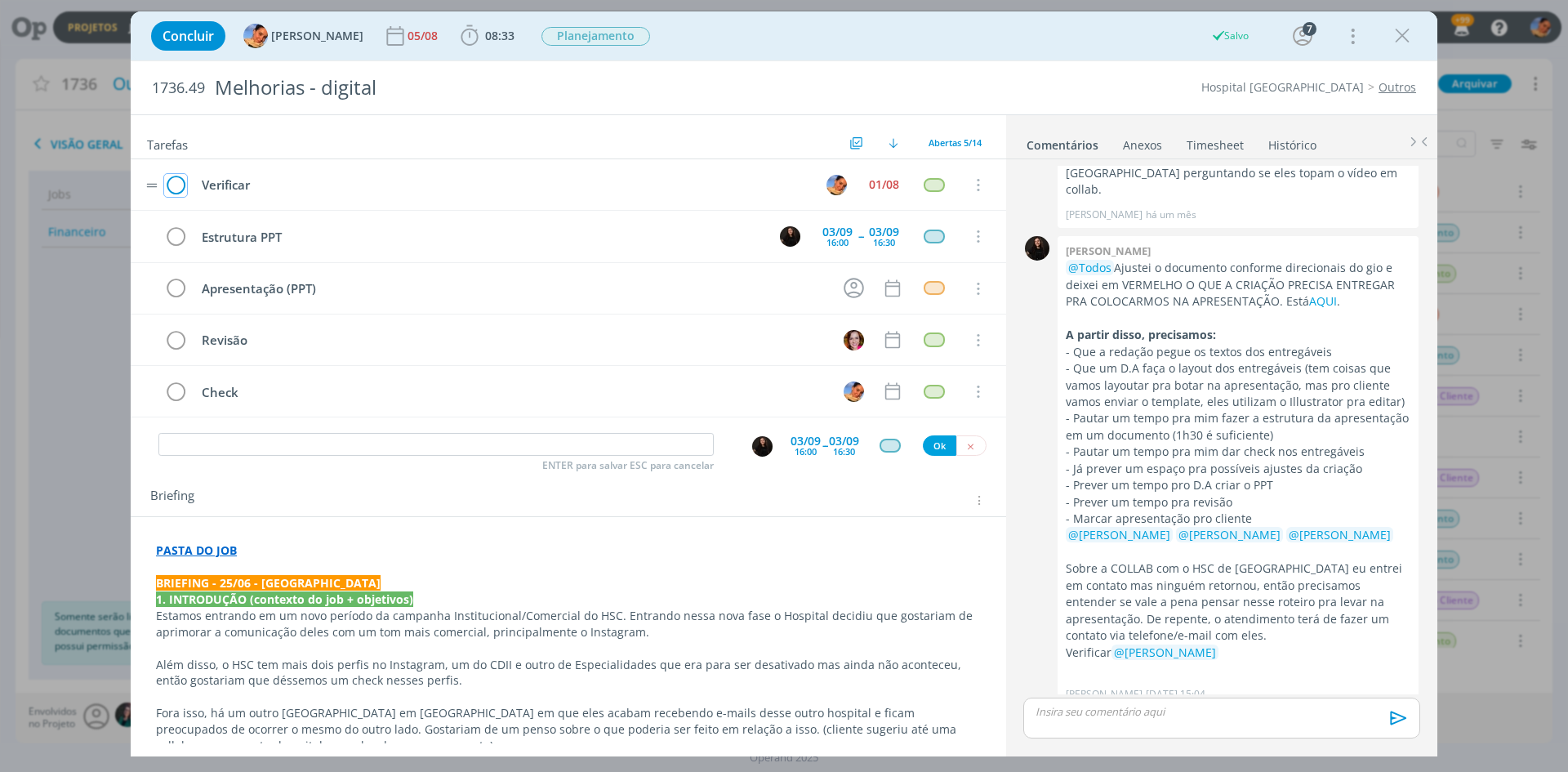
click at [178, 178] on icon "dialog" at bounding box center [175, 185] width 23 height 25
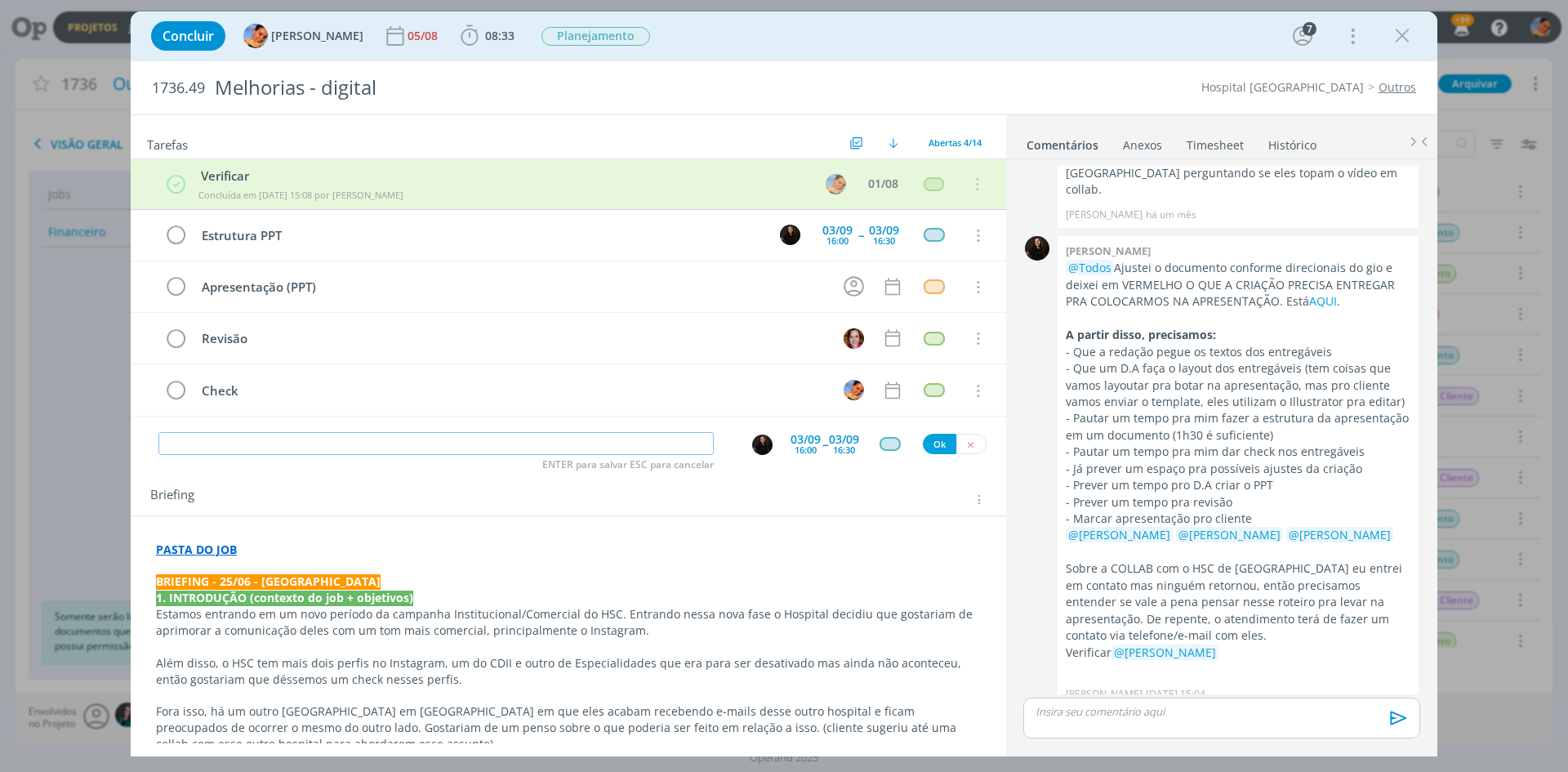
click at [577, 437] on input "dialog" at bounding box center [437, 443] width 556 height 23
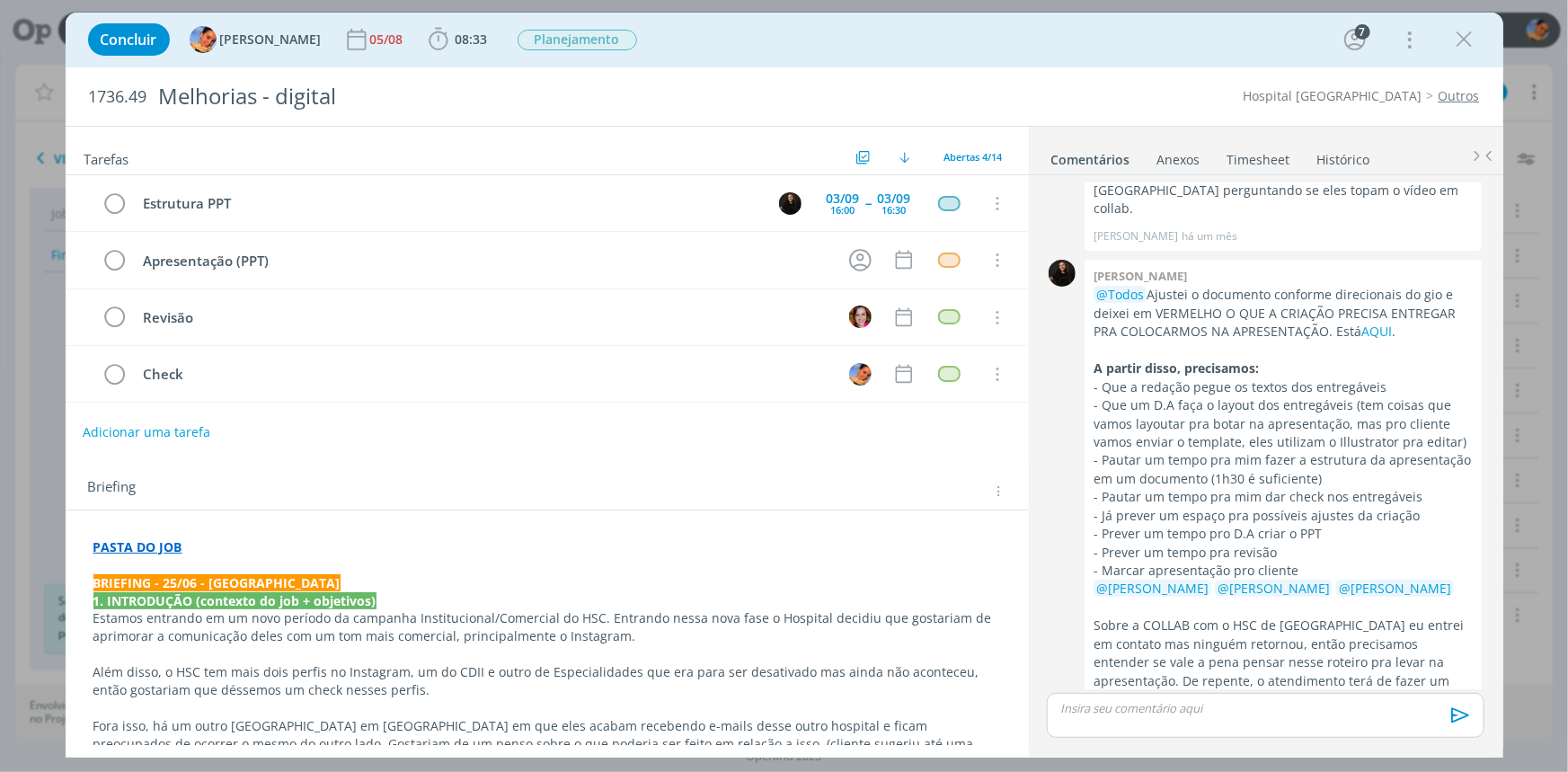
scroll to position [536, 0]
drag, startPoint x: 1631, startPoint y: 0, endPoint x: 877, endPoint y: 119, distance: 763.3
click at [877, 134] on div "Tarefas Usar Job de template Criar template a partir deste job Visualizar Templ…" at bounding box center [547, 151] width 963 height 49
click at [622, 391] on tr "Check Cancelar" at bounding box center [547, 374] width 963 height 57
click at [900, 214] on div "03/09 16:30" at bounding box center [894, 203] width 42 height 38
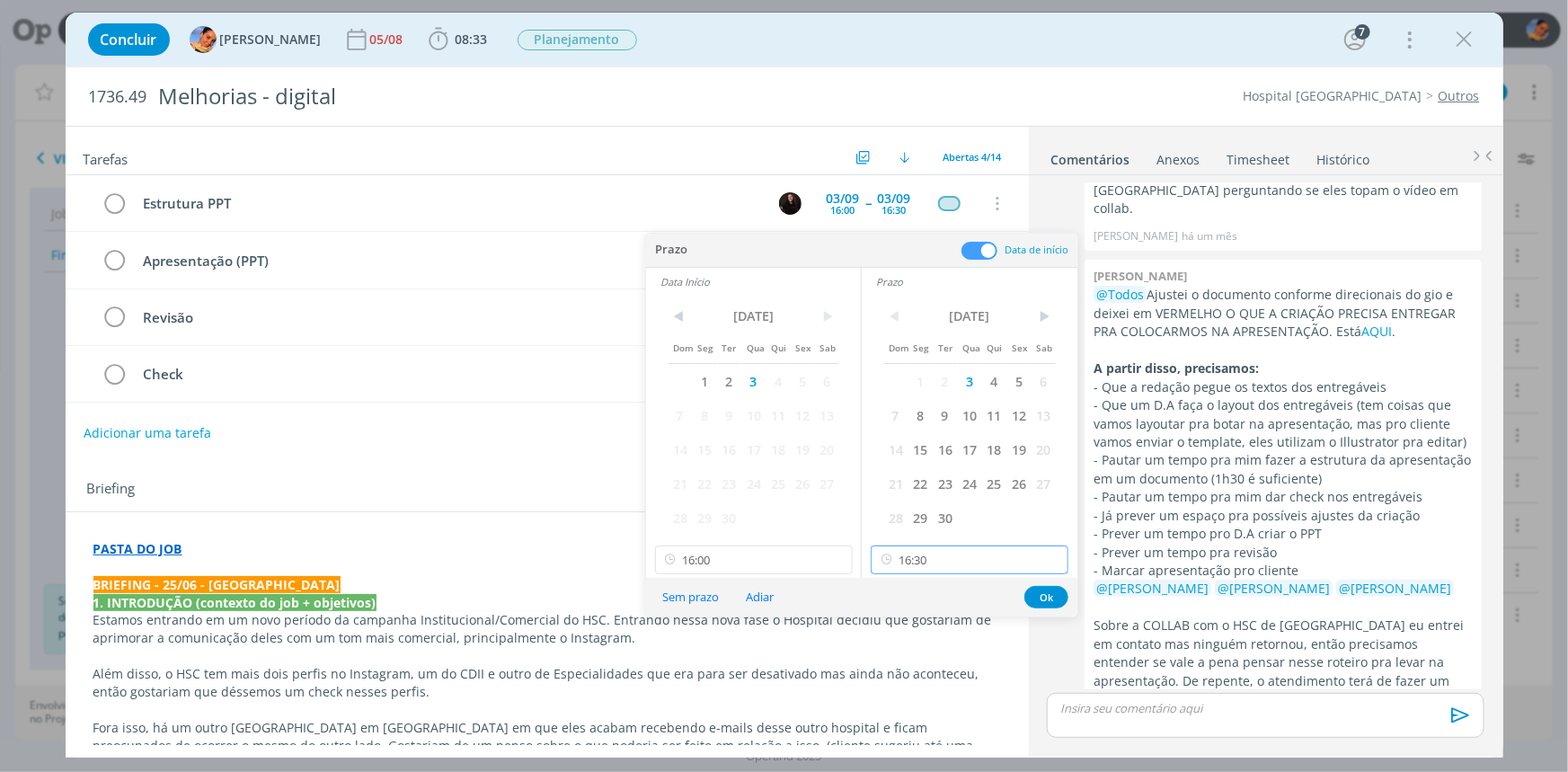
click at [950, 566] on input "16:30" at bounding box center [970, 560] width 198 height 29
click at [948, 695] on div "17:30" at bounding box center [972, 705] width 201 height 33
type input "17:30"
click at [1049, 593] on button "Ok" at bounding box center [1046, 597] width 44 height 22
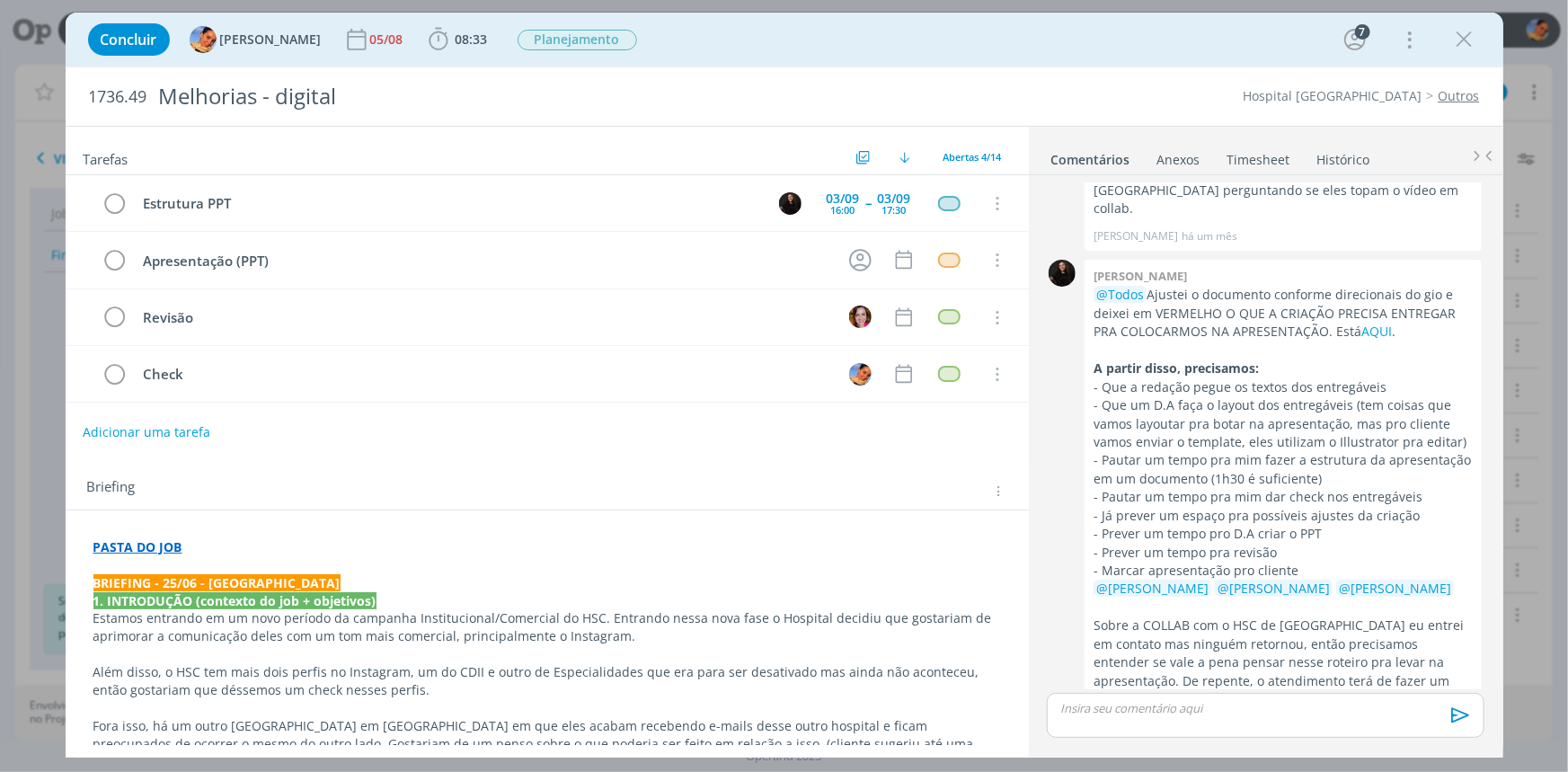
click at [174, 431] on button "Adicionar uma tarefa" at bounding box center [146, 432] width 128 height 31
click at [174, 431] on input "dialog" at bounding box center [428, 431] width 663 height 25
click at [813, 433] on icon "dialog" at bounding box center [812, 432] width 28 height 28
type input "Redação"
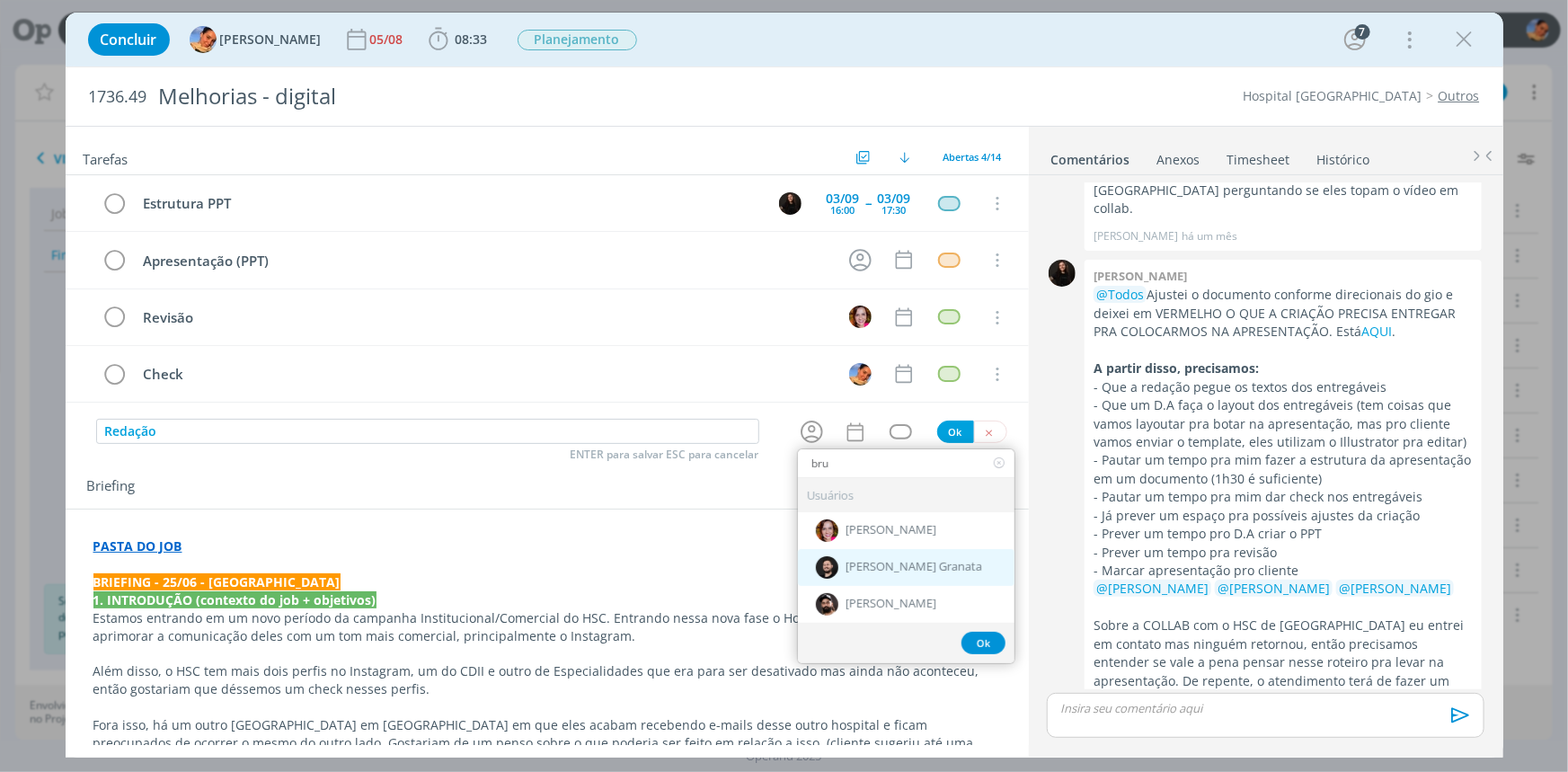
type input "bru"
click at [922, 566] on span "[PERSON_NAME] Granata" at bounding box center [914, 567] width 136 height 14
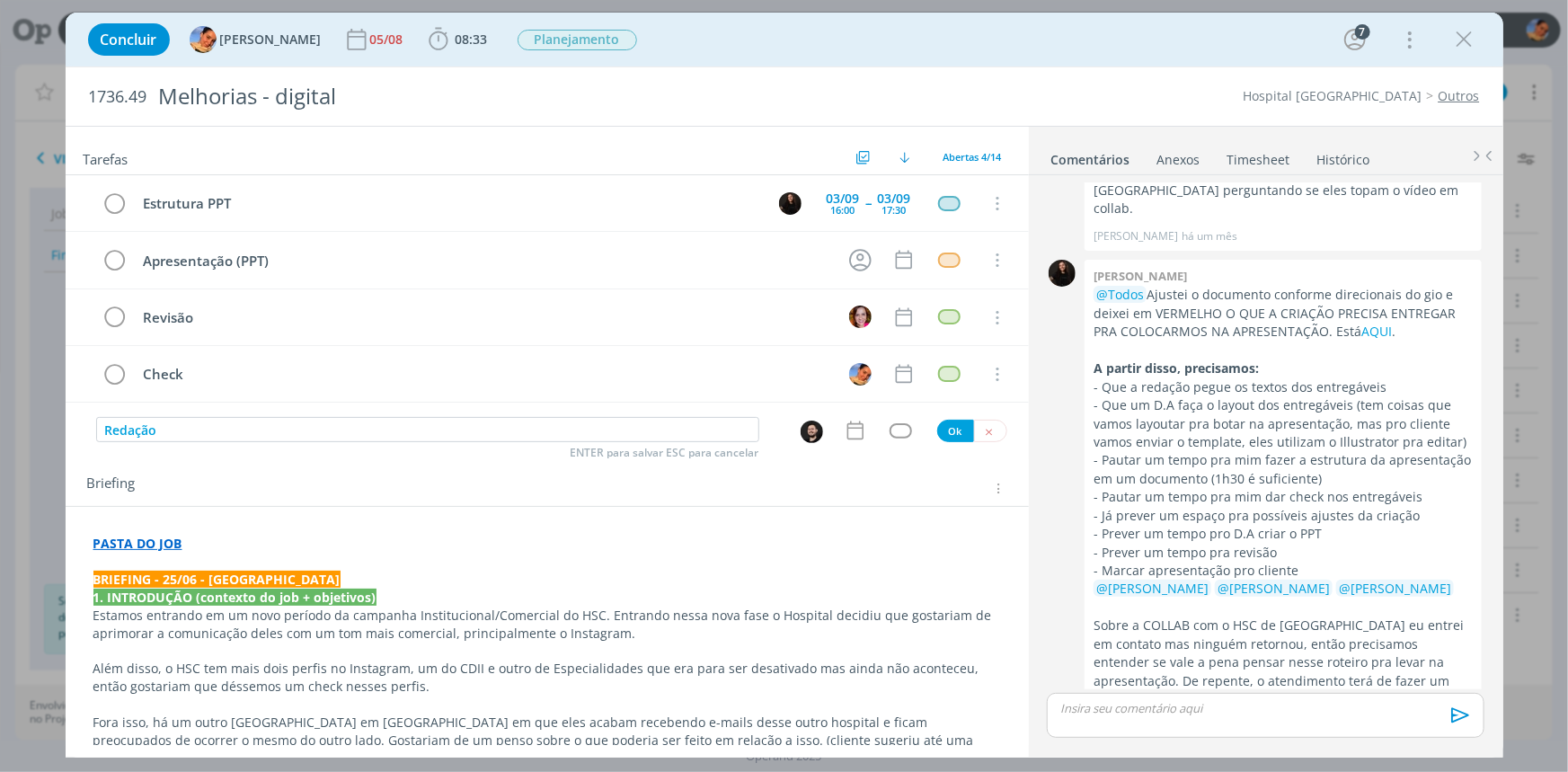
click at [857, 435] on icon "dialog" at bounding box center [855, 430] width 23 height 23
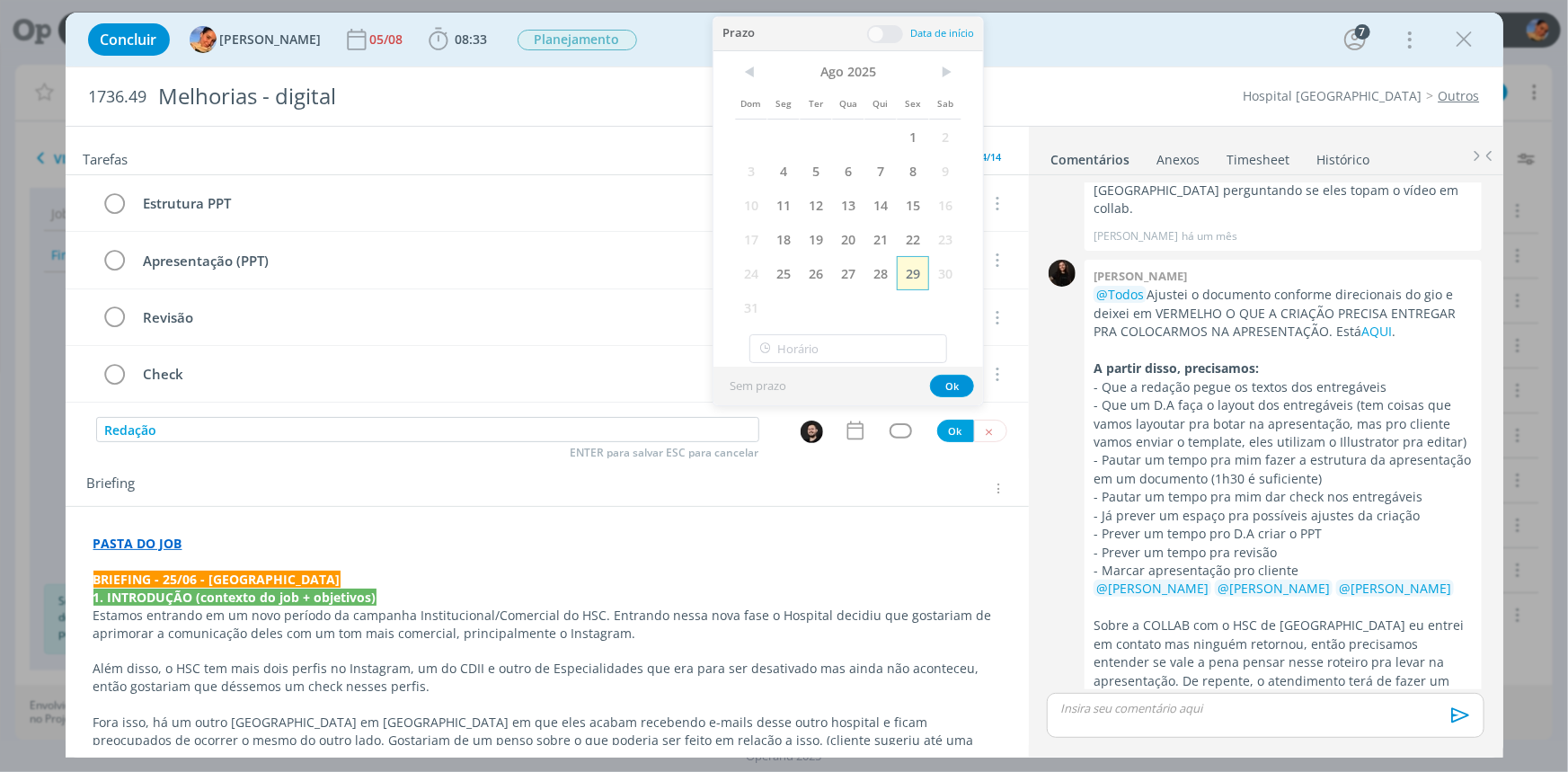
click at [913, 282] on span "29" at bounding box center [913, 273] width 33 height 35
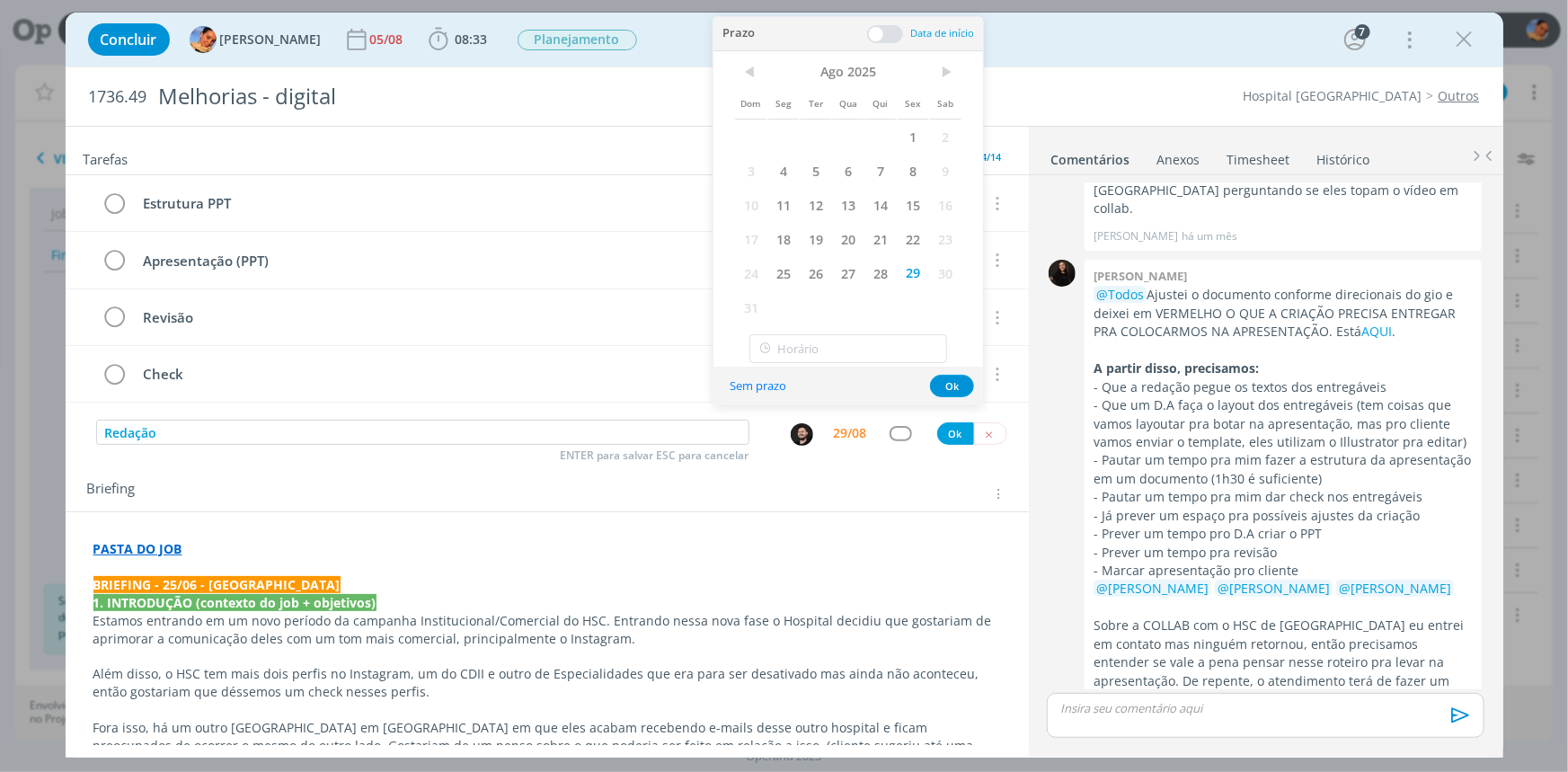
click at [886, 39] on span at bounding box center [885, 34] width 36 height 18
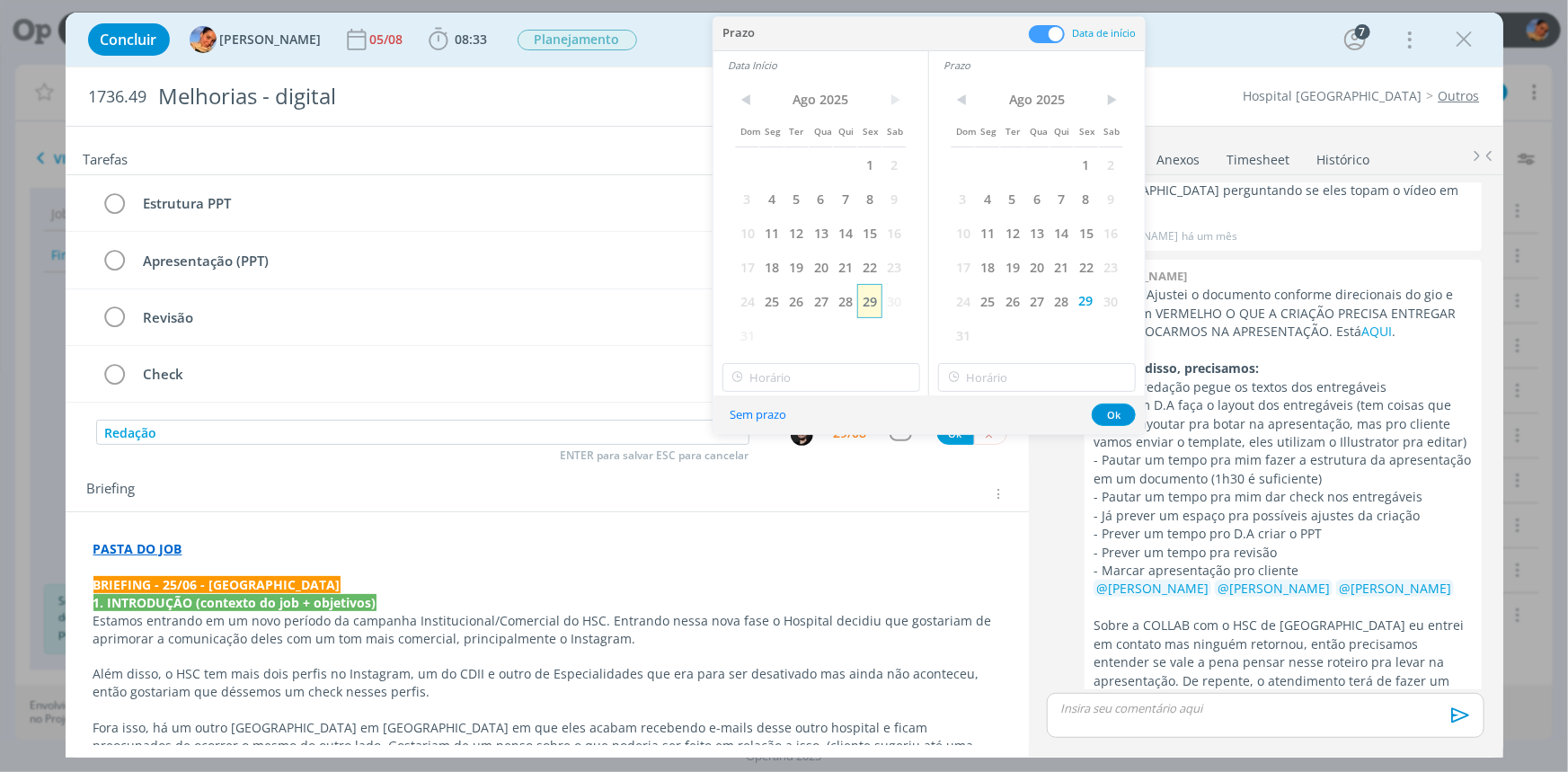
click at [869, 295] on span "29" at bounding box center [869, 301] width 24 height 35
type input "16:00"
click at [858, 366] on input "16:00" at bounding box center [821, 378] width 198 height 29
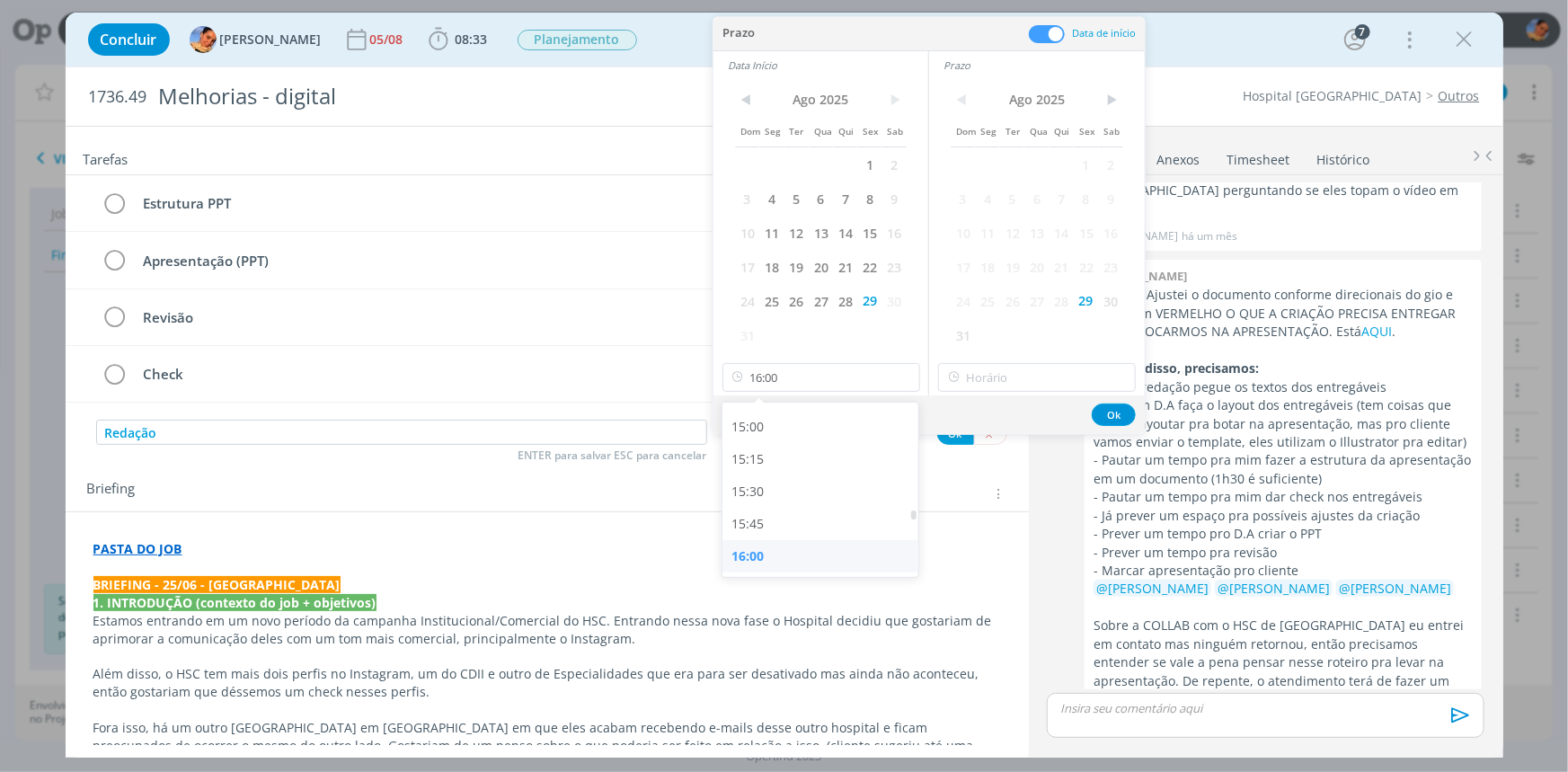
click at [812, 557] on div "16:00" at bounding box center [822, 556] width 201 height 33
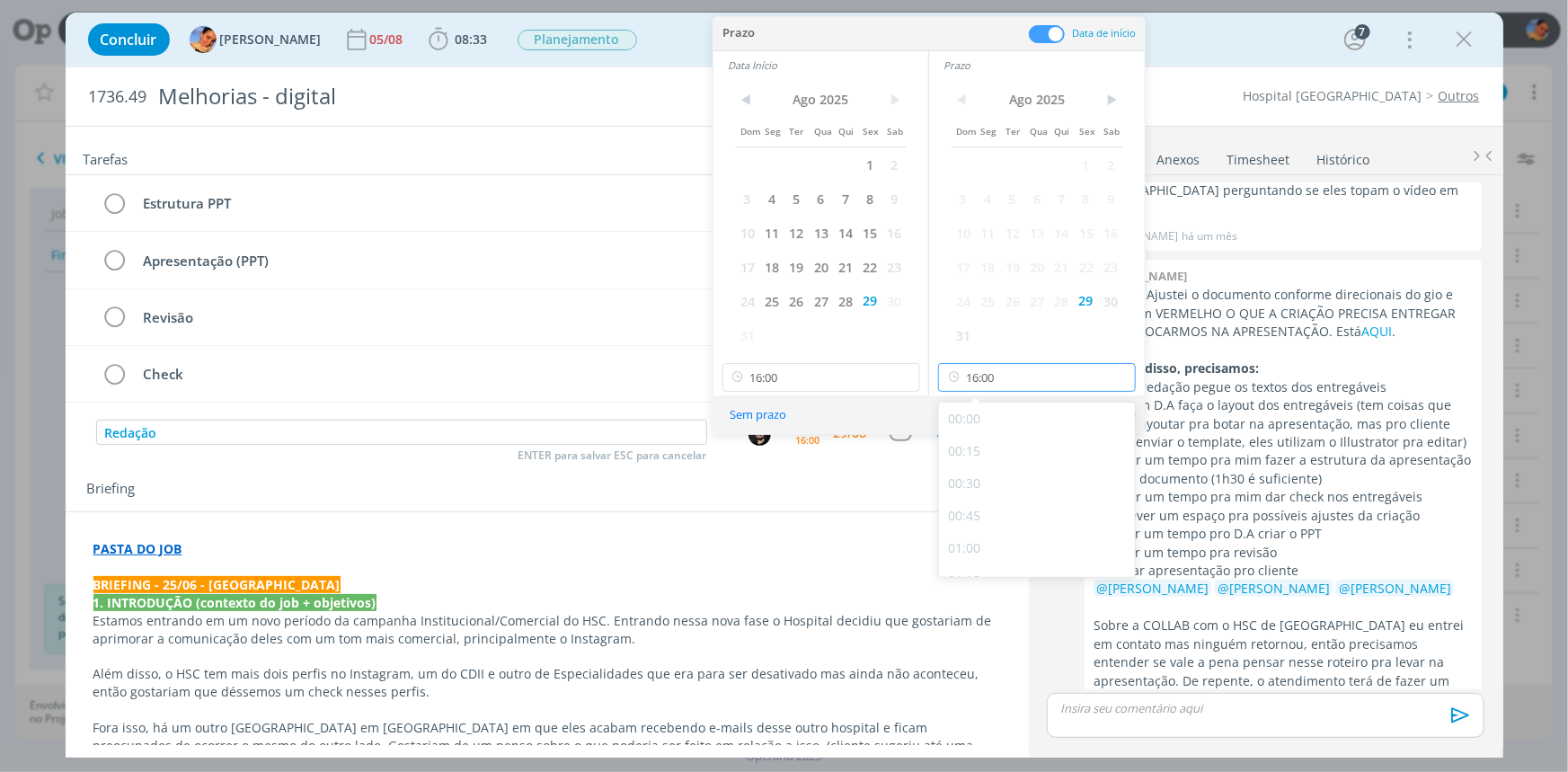
click at [1033, 382] on input "16:00" at bounding box center [1037, 378] width 198 height 29
click at [989, 480] on div "18:00" at bounding box center [1039, 488] width 201 height 33
type input "18:00"
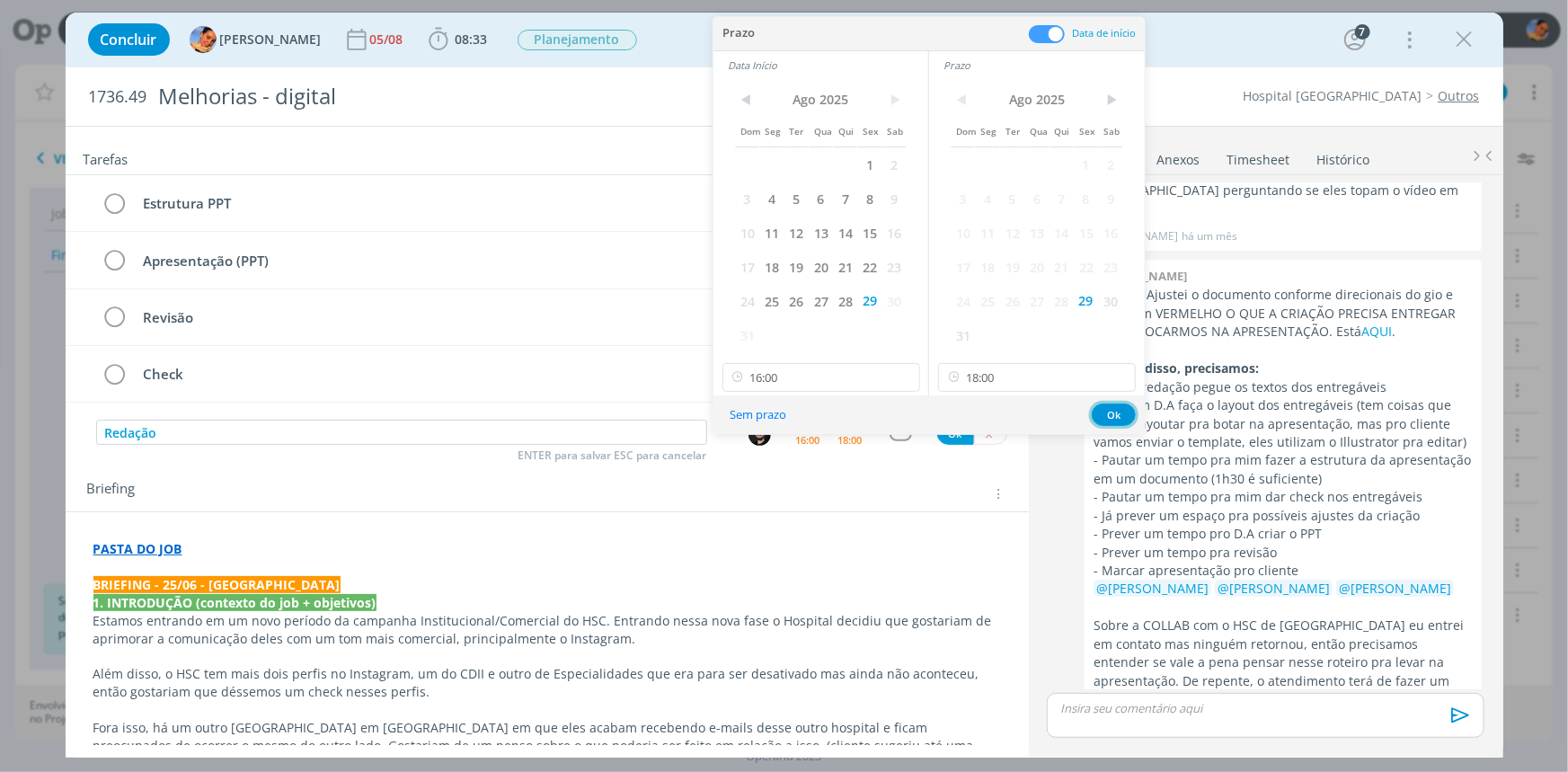
click at [1117, 404] on button "Ok" at bounding box center [1113, 415] width 44 height 22
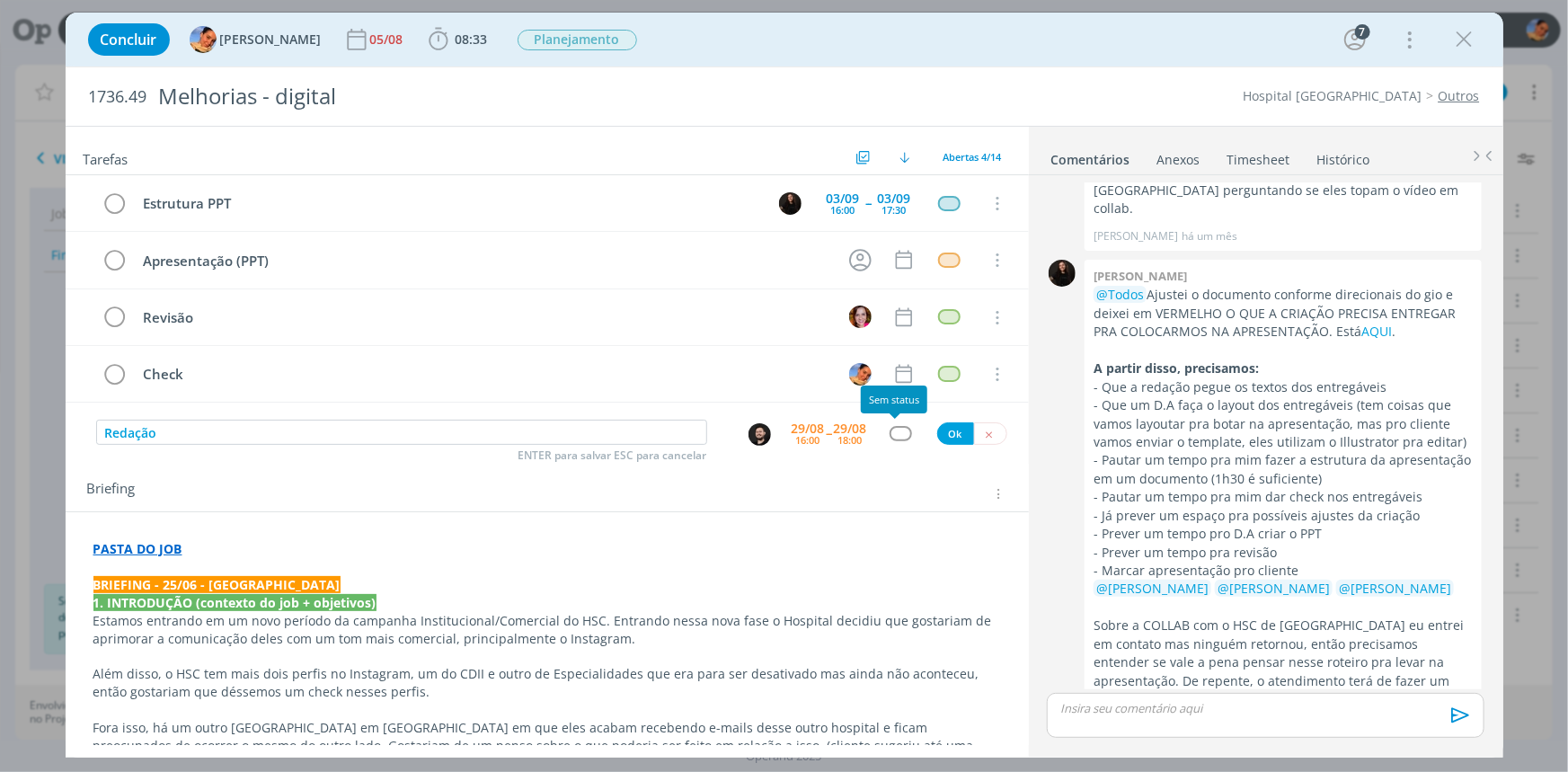
click at [894, 433] on div "dialog" at bounding box center [901, 434] width 22 height 15
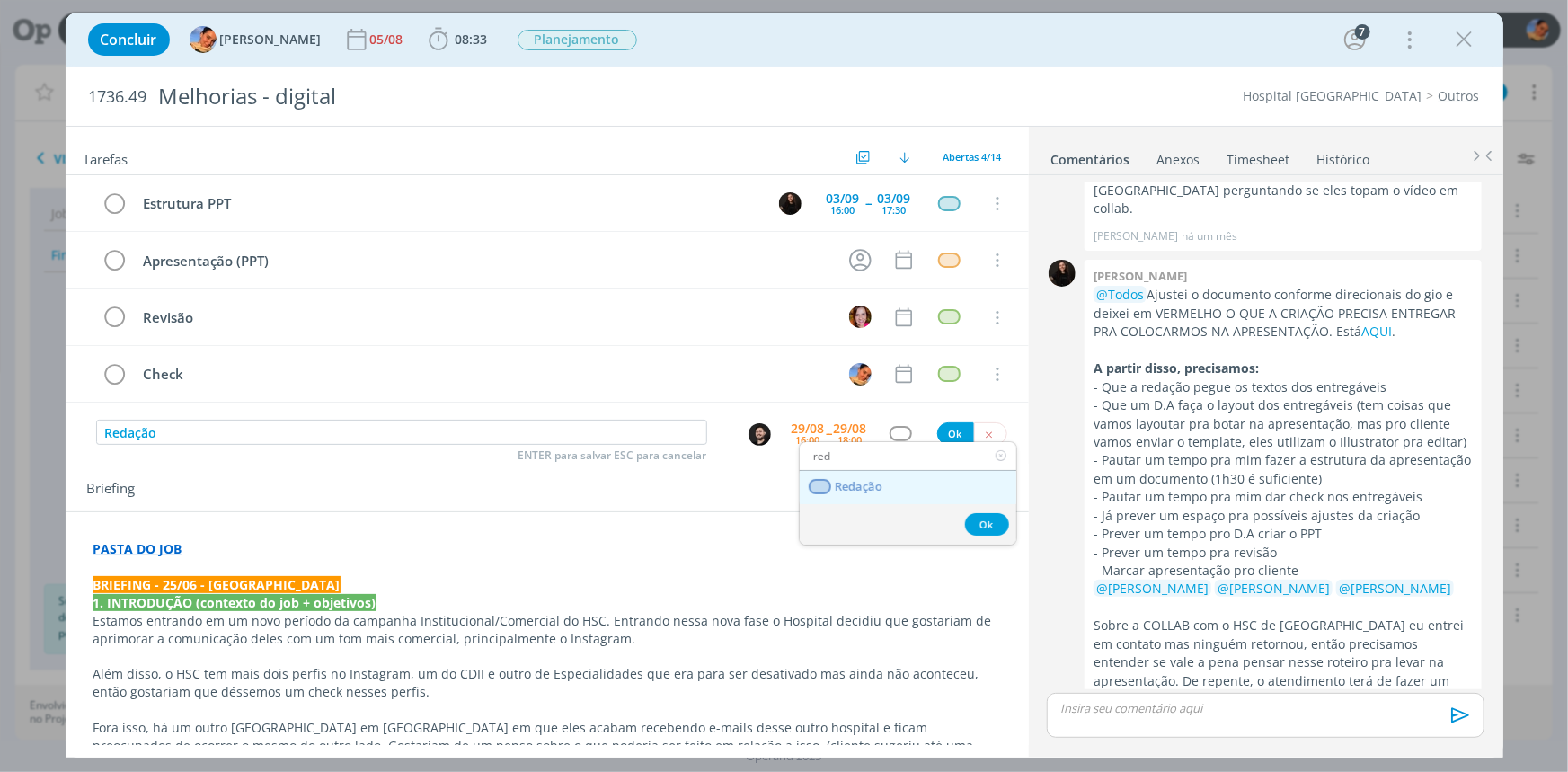
type input "red"
drag, startPoint x: 887, startPoint y: 474, endPoint x: 919, endPoint y: 449, distance: 40.6
click at [887, 474] on link "Redação" at bounding box center [908, 488] width 217 height 34
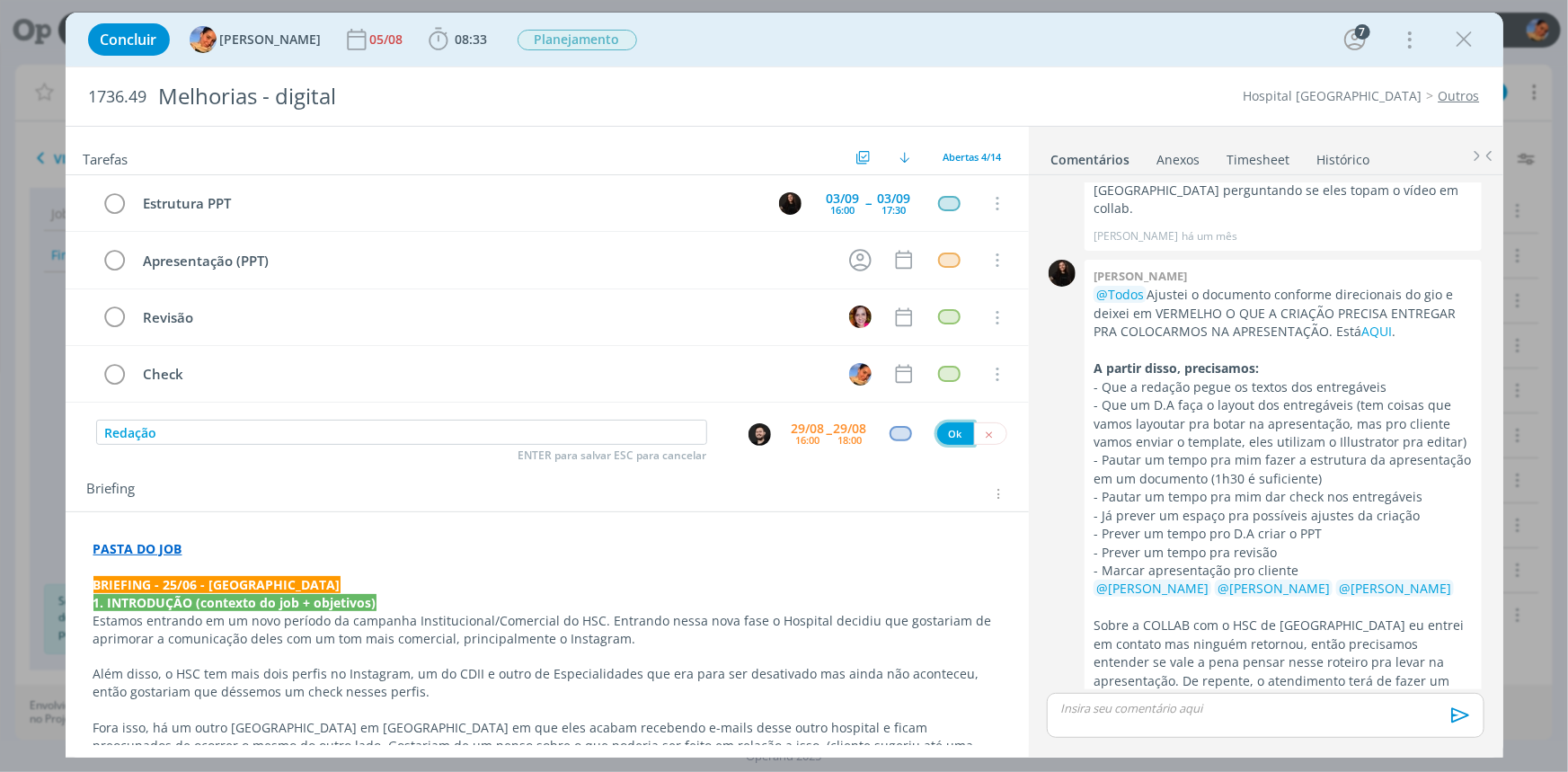
click at [947, 428] on button "Ok" at bounding box center [955, 434] width 36 height 22
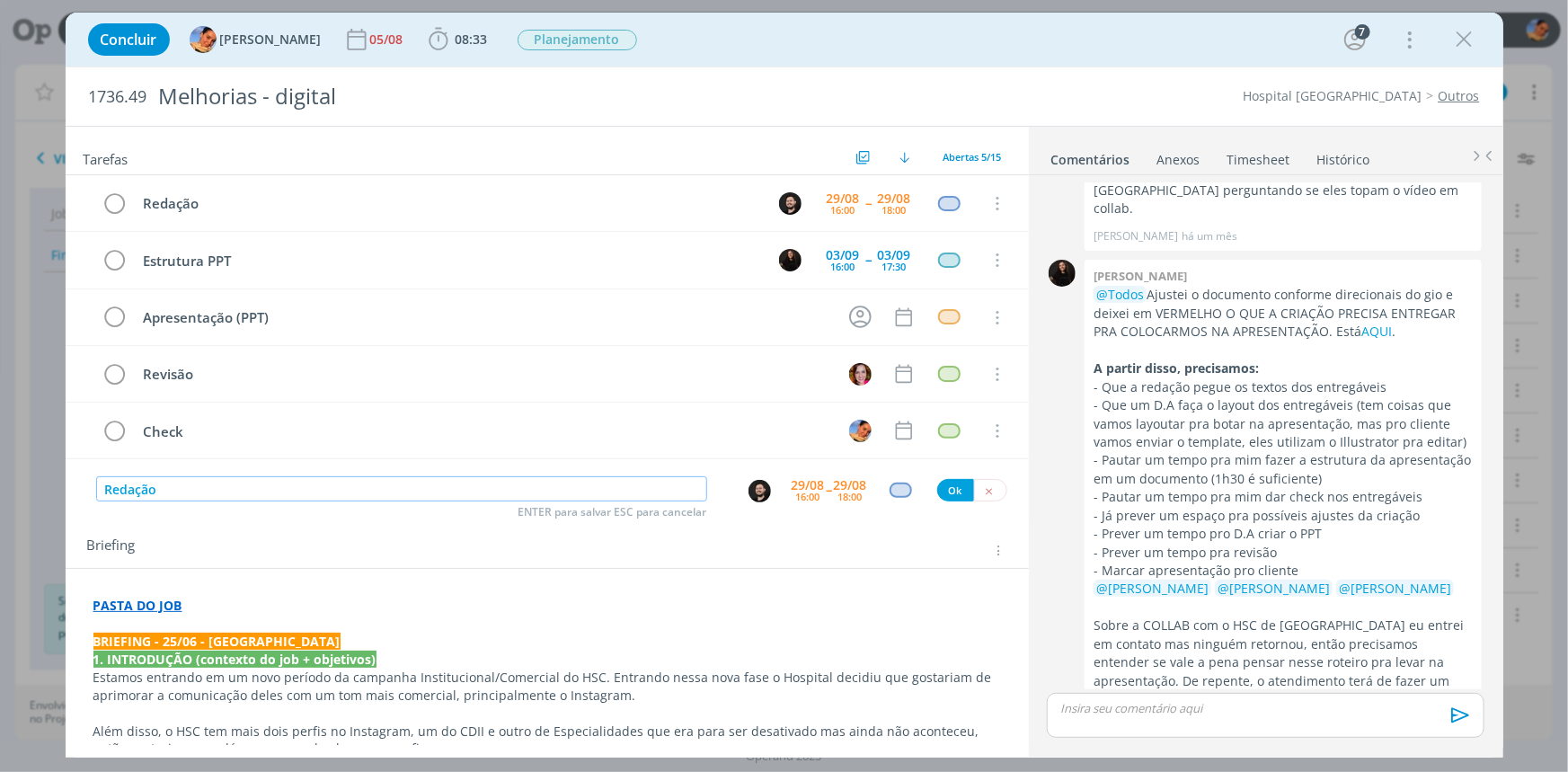
type input "Redação"
click at [791, 479] on div "29/08" at bounding box center [808, 485] width 34 height 12
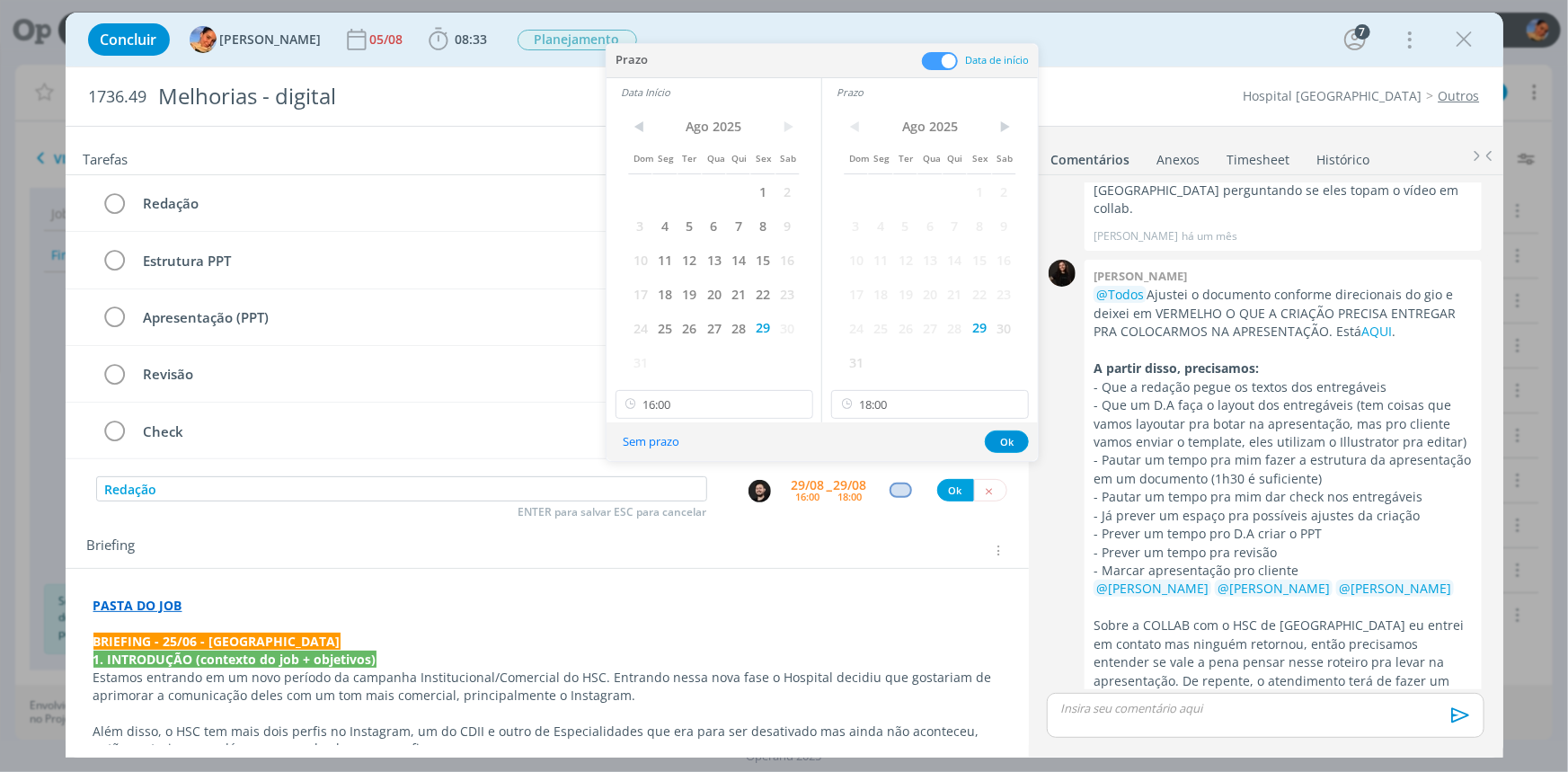
click at [1236, 531] on p "- Prever um tempo pro D.A criar o PPT" at bounding box center [1283, 534] width 379 height 18
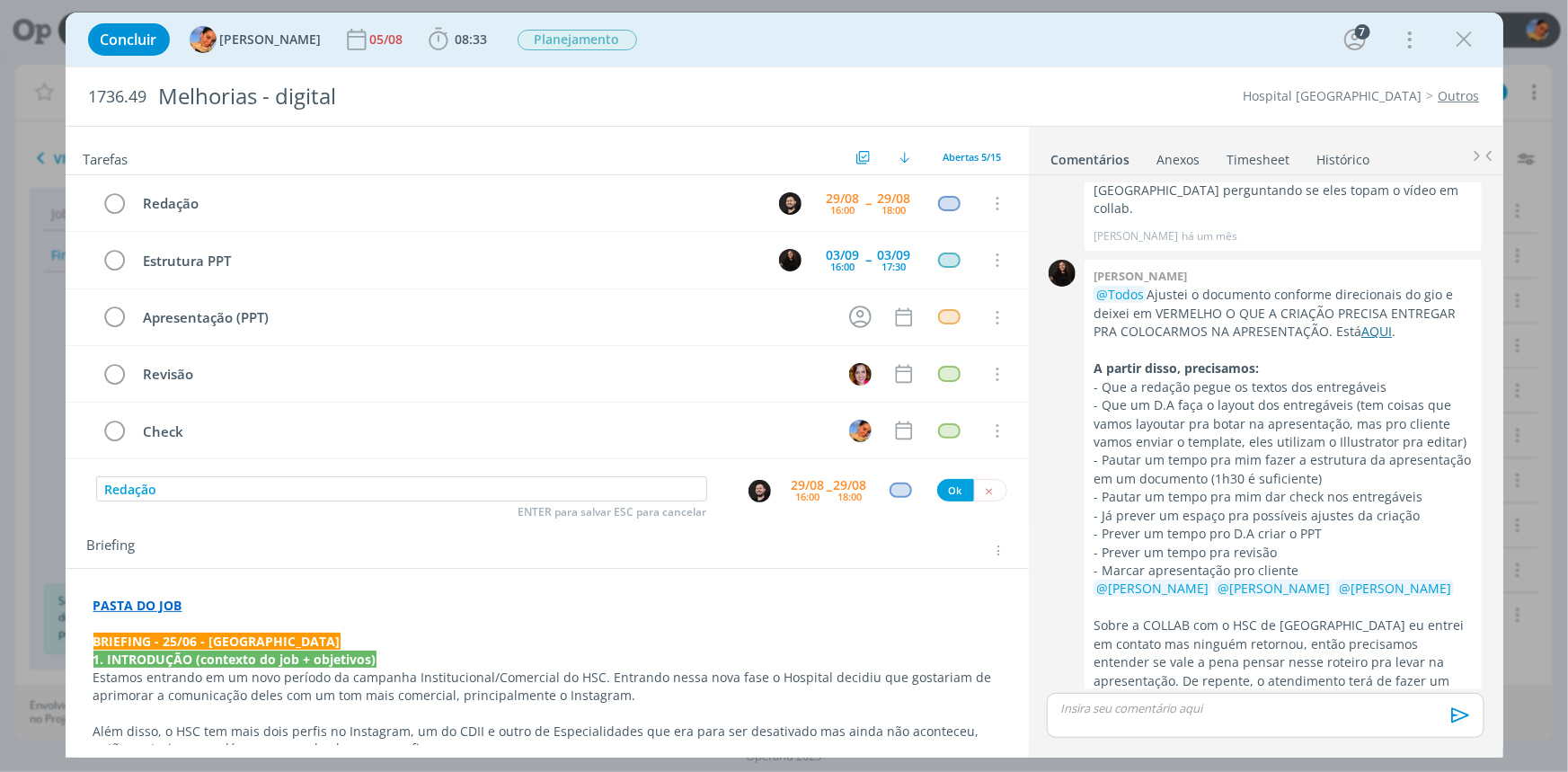
click at [1384, 333] on link "AQUI" at bounding box center [1376, 331] width 31 height 17
click at [791, 481] on div "29/08" at bounding box center [808, 485] width 34 height 12
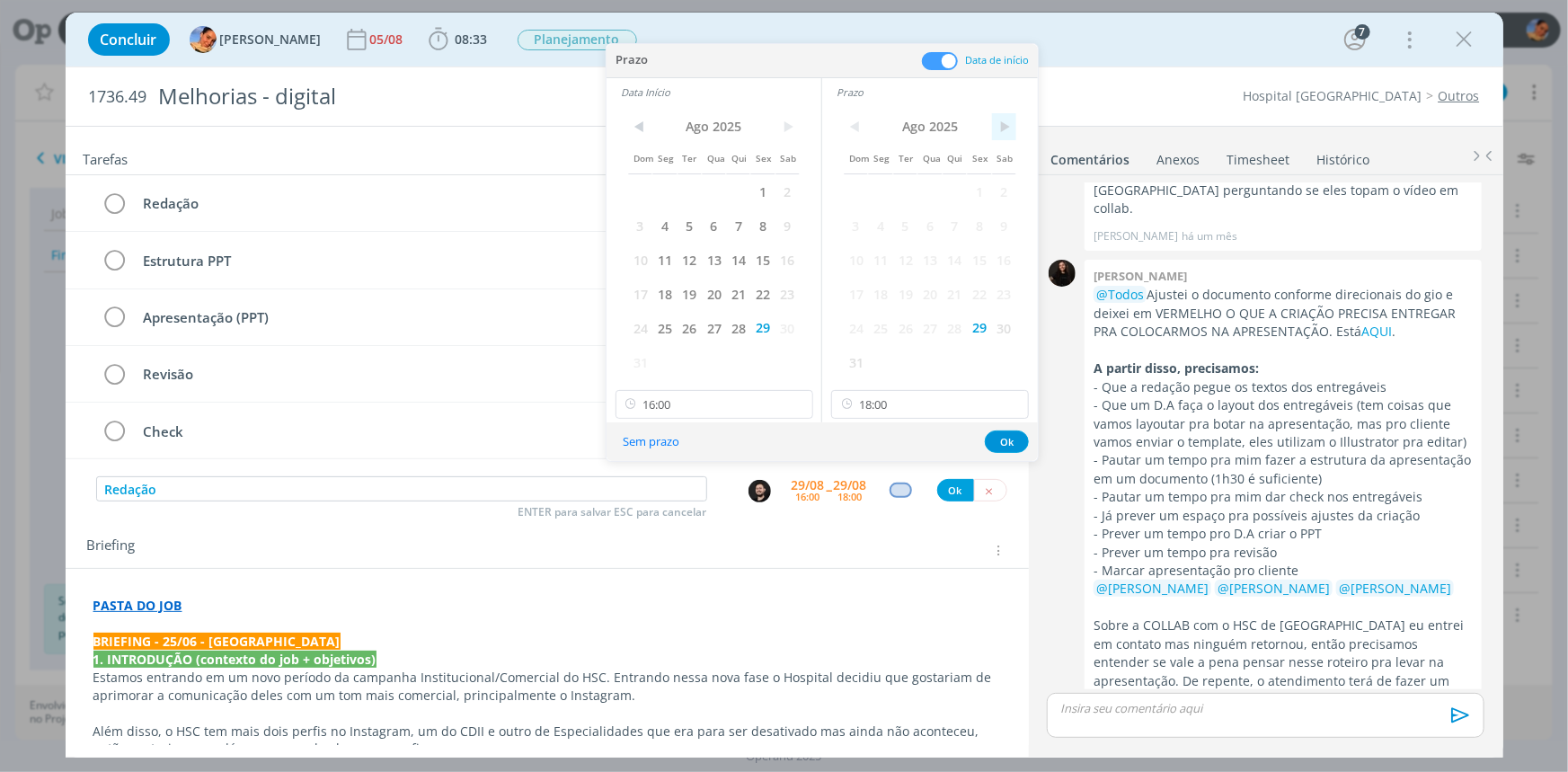
click at [1014, 128] on span ">" at bounding box center [1005, 126] width 24 height 27
click at [882, 200] on span "1" at bounding box center [880, 192] width 24 height 35
click at [790, 126] on span ">" at bounding box center [788, 126] width 24 height 27
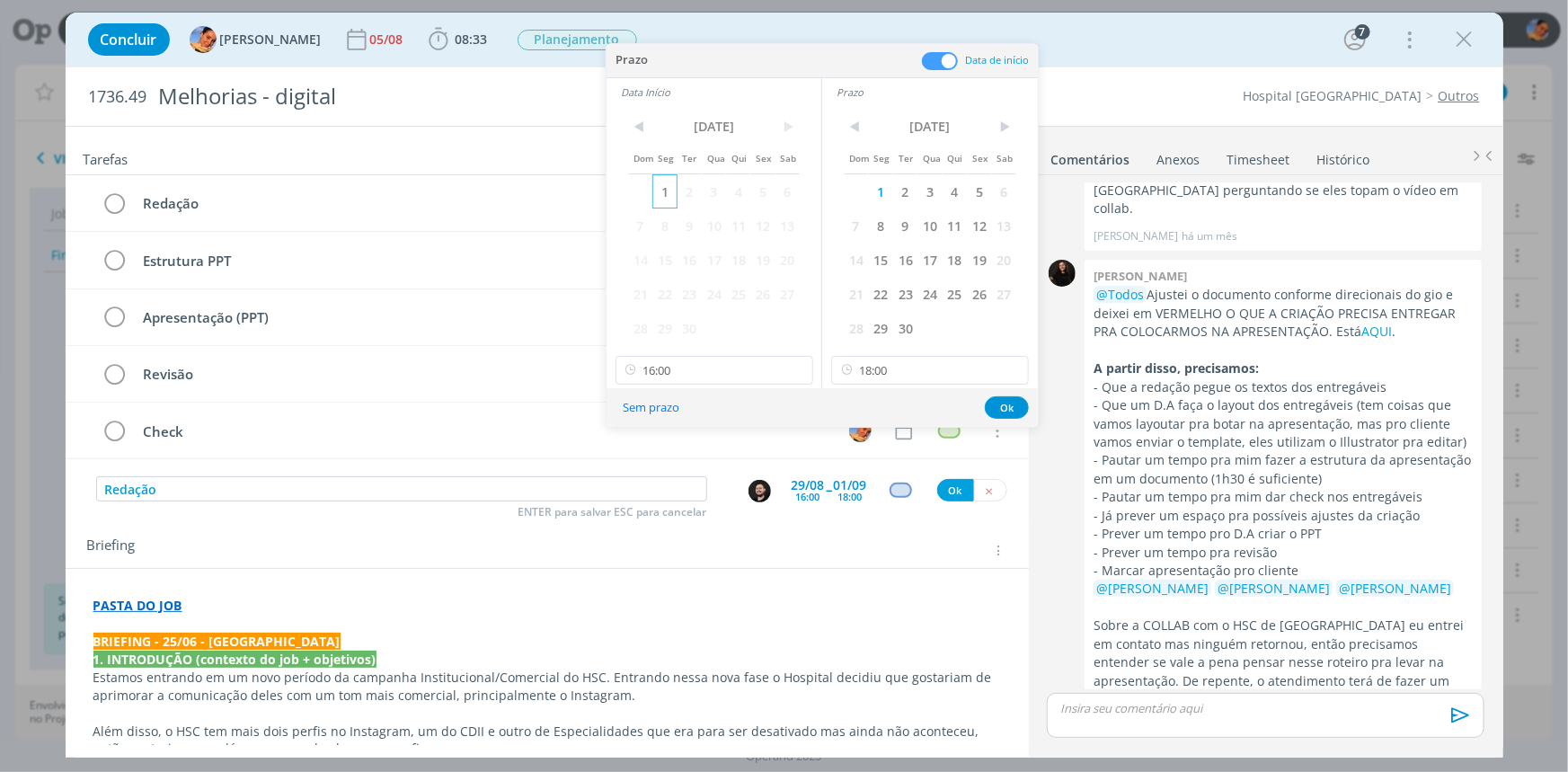
click at [665, 188] on span "1" at bounding box center [664, 192] width 24 height 35
click at [692, 362] on input "16:00" at bounding box center [715, 370] width 198 height 29
click at [737, 465] on div "09:00" at bounding box center [716, 460] width 201 height 33
type input "09:00"
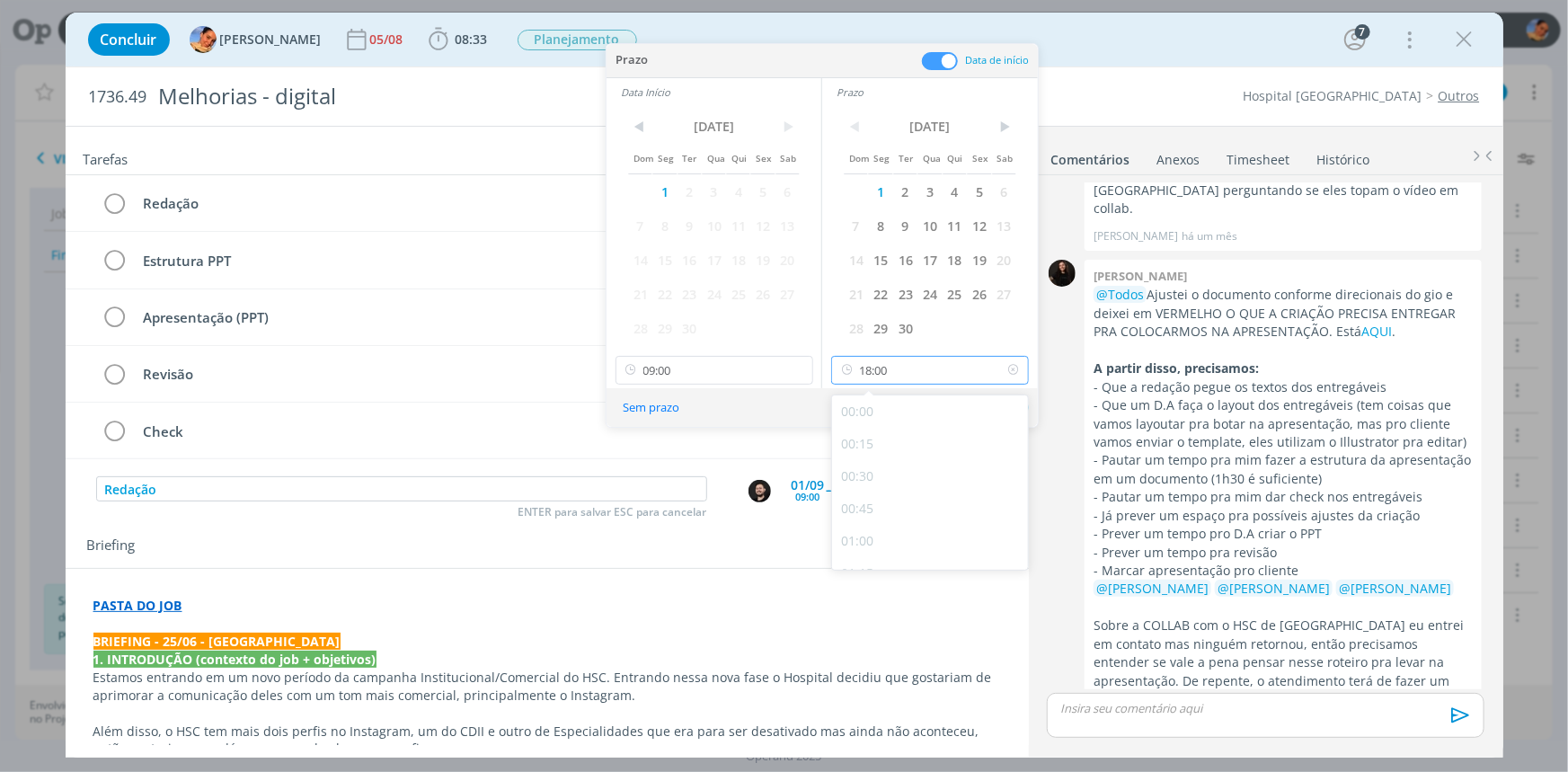
click at [921, 378] on input "18:00" at bounding box center [931, 370] width 198 height 29
click at [895, 480] on div "10:30" at bounding box center [933, 476] width 201 height 33
type input "10:30"
click at [1003, 399] on button "Ok" at bounding box center [1006, 407] width 44 height 22
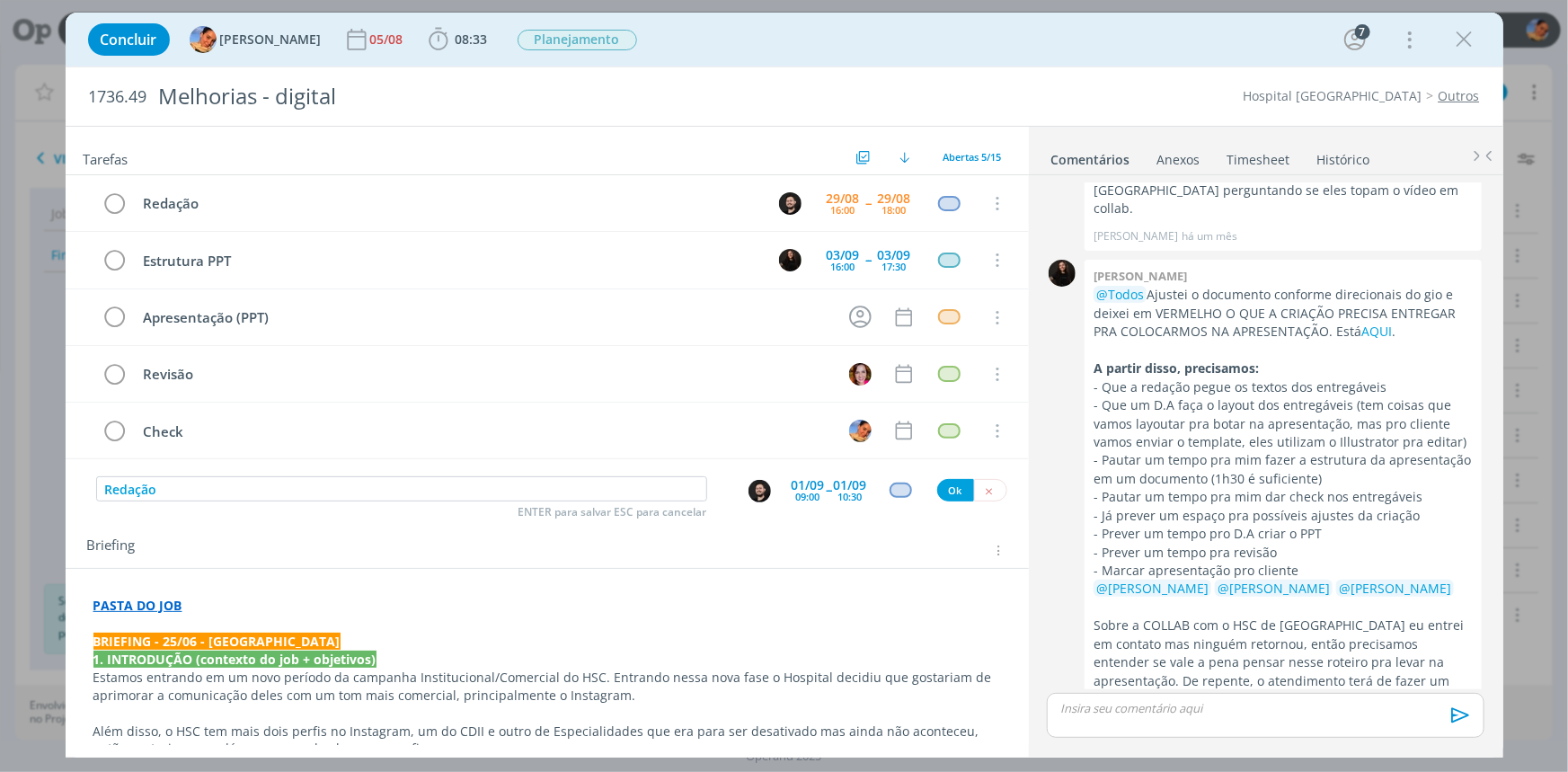
click at [900, 482] on div "dialog" at bounding box center [901, 490] width 22 height 15
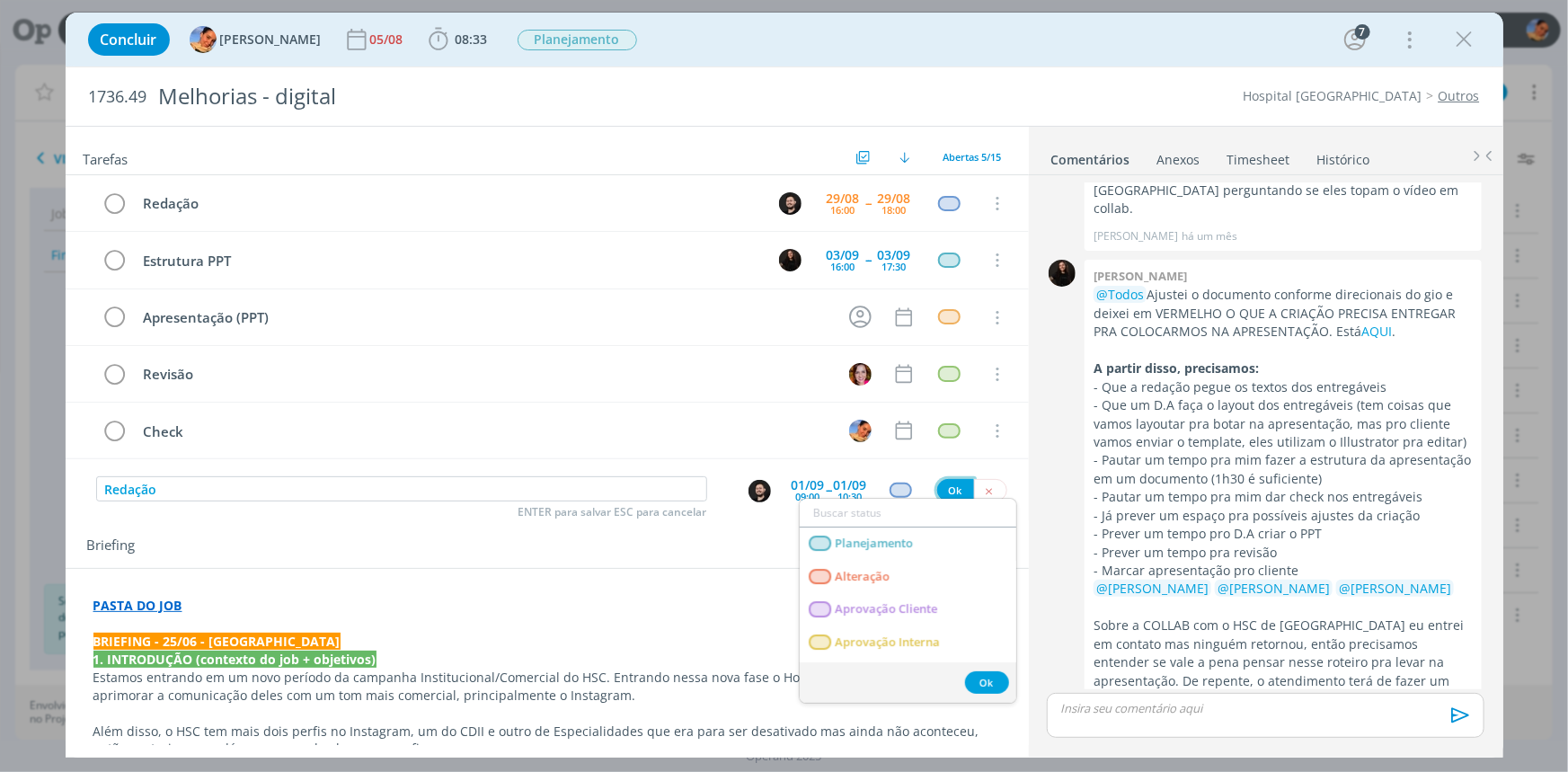
click at [962, 481] on button "Ok" at bounding box center [955, 491] width 36 height 22
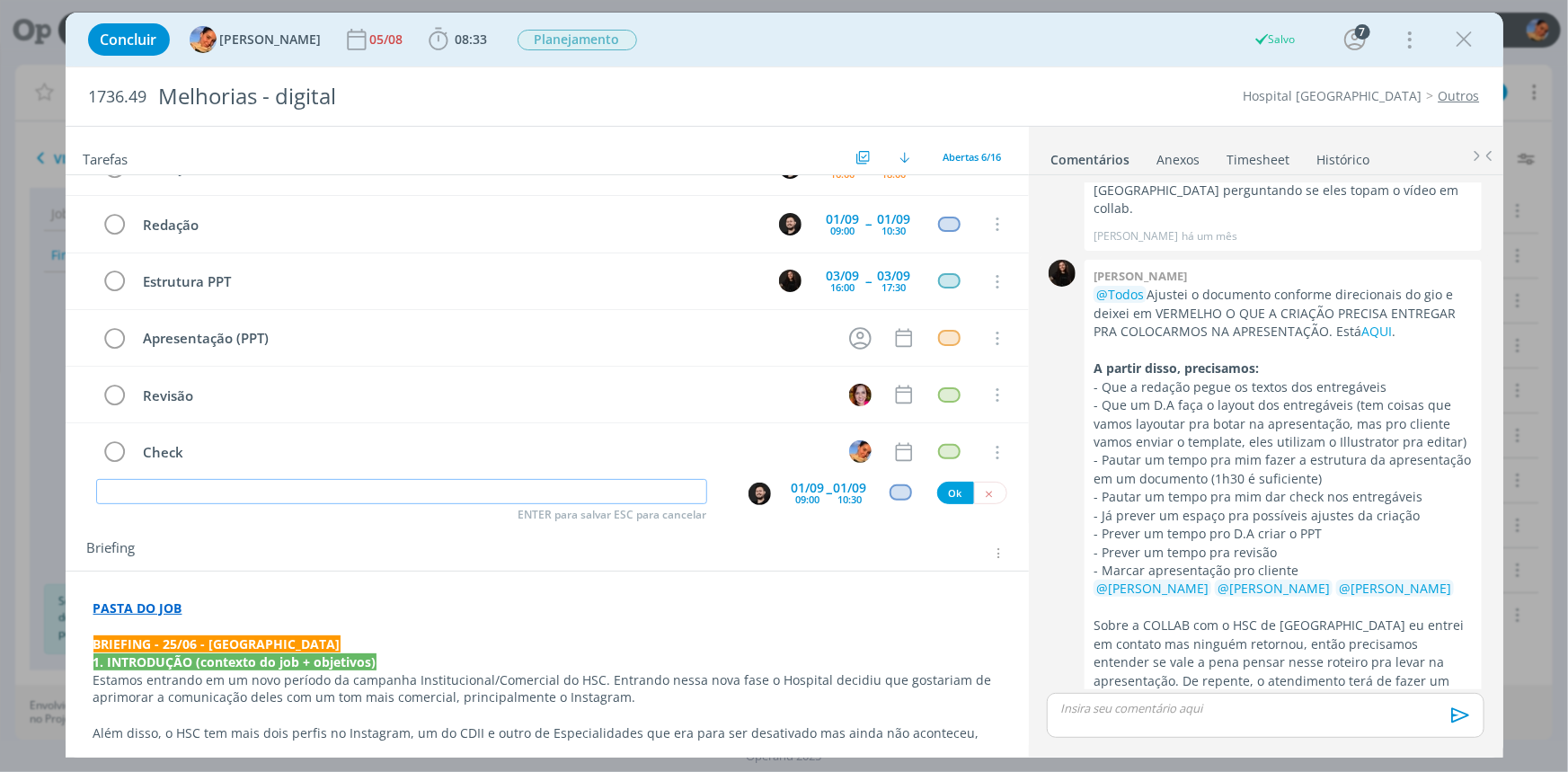
scroll to position [0, 0]
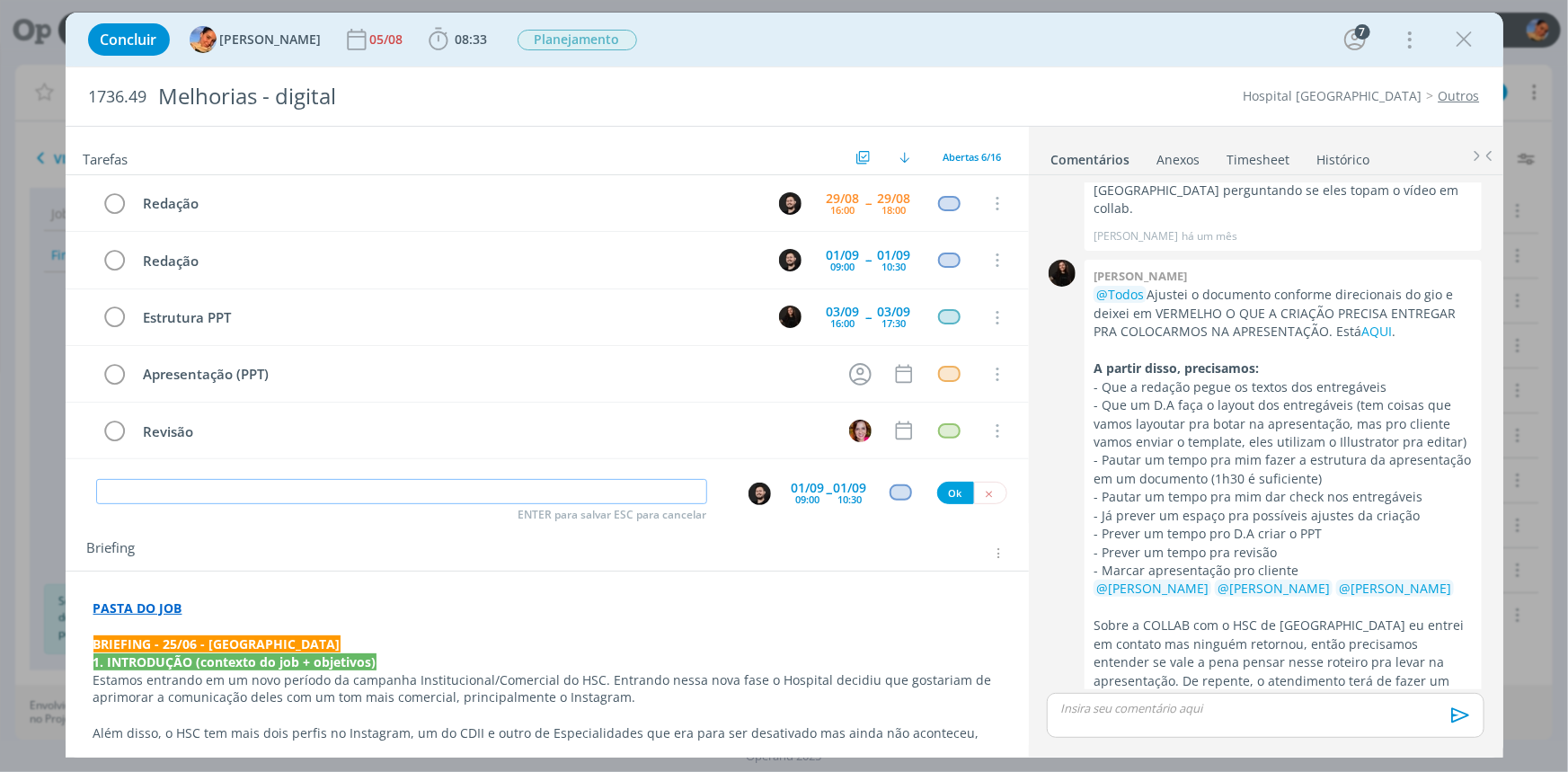
click at [678, 490] on input "dialog" at bounding box center [402, 492] width 611 height 25
click at [748, 501] on div "dialog" at bounding box center [760, 493] width 22 height 22
type input "Criação"
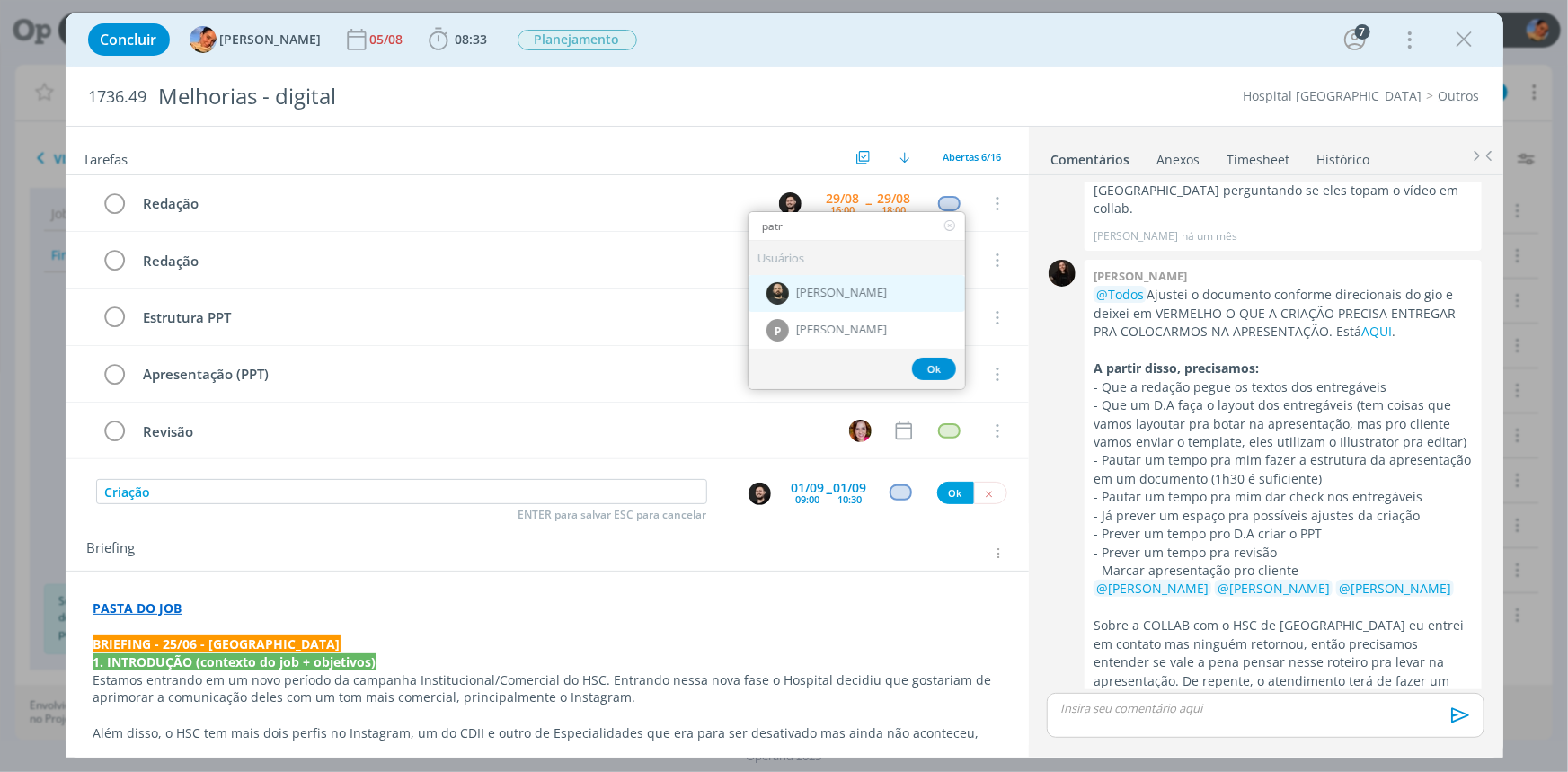
type input "patr"
click at [836, 292] on span "[PERSON_NAME]" at bounding box center [841, 293] width 91 height 14
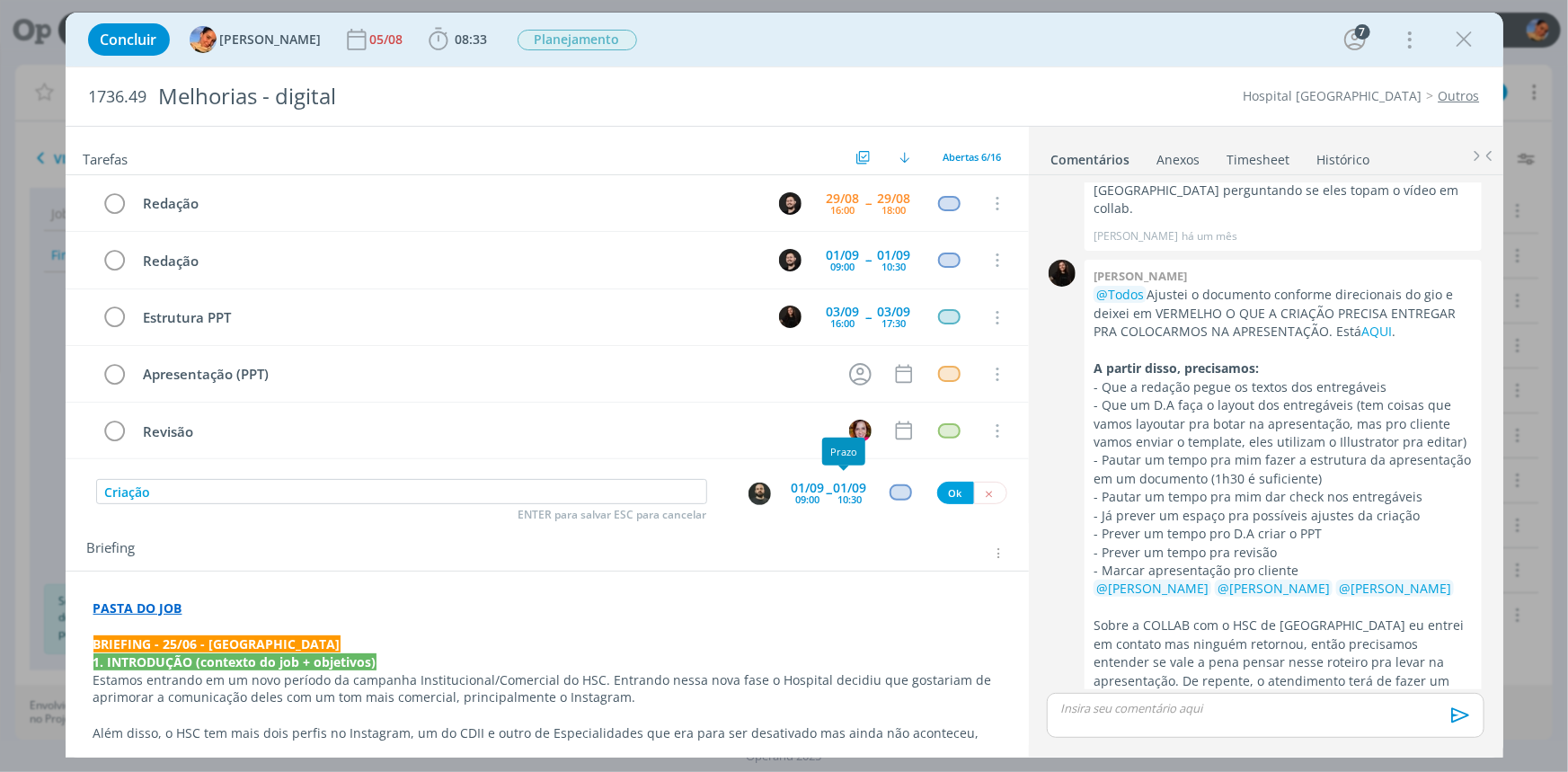
click at [844, 503] on div "10:30" at bounding box center [850, 499] width 24 height 10
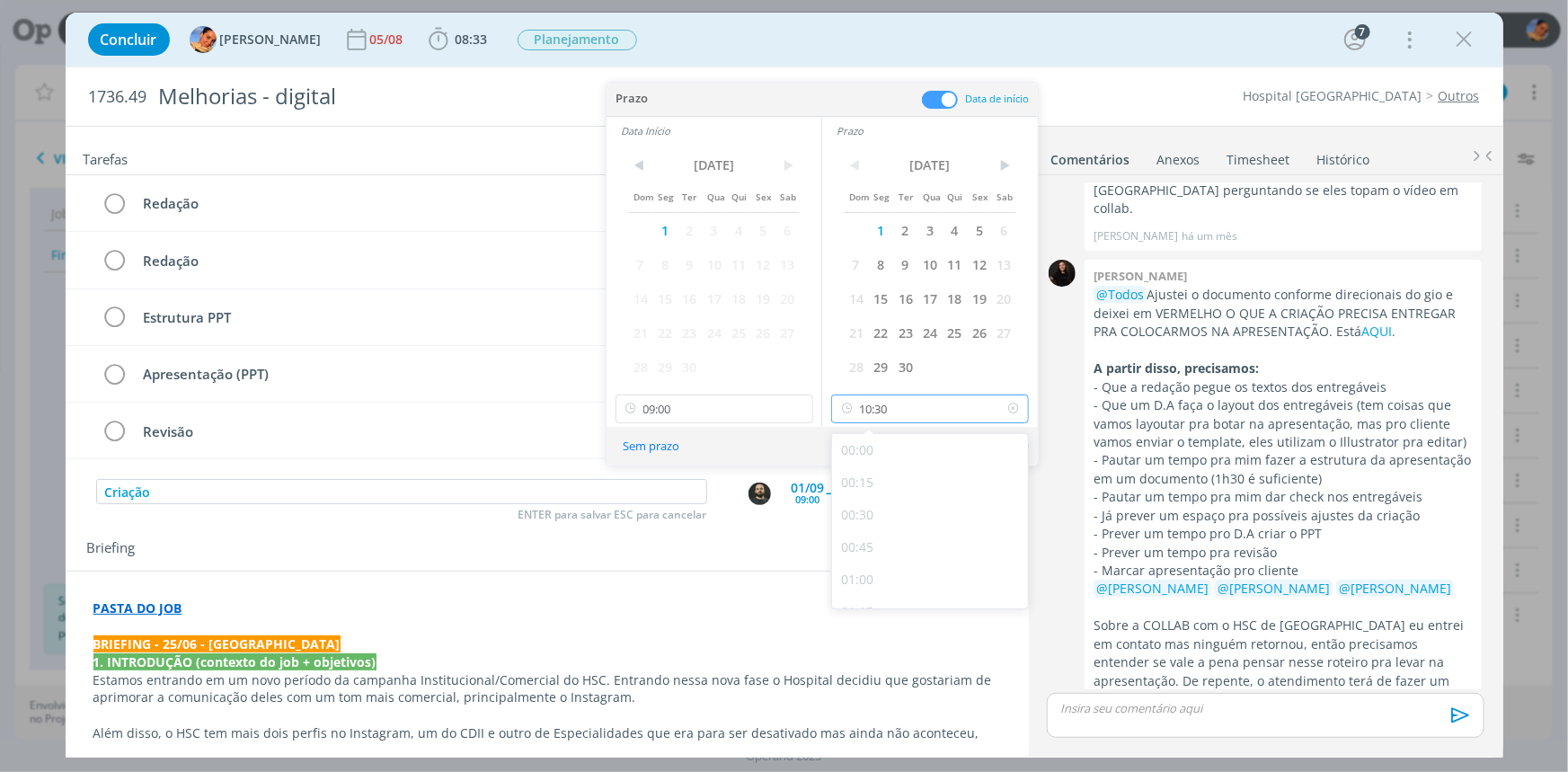
click at [930, 401] on input "10:30" at bounding box center [931, 408] width 198 height 29
drag, startPoint x: 874, startPoint y: 521, endPoint x: 739, endPoint y: 467, distance: 145.4
click at [873, 521] on div "15:00" at bounding box center [933, 516] width 201 height 33
type input "15:00"
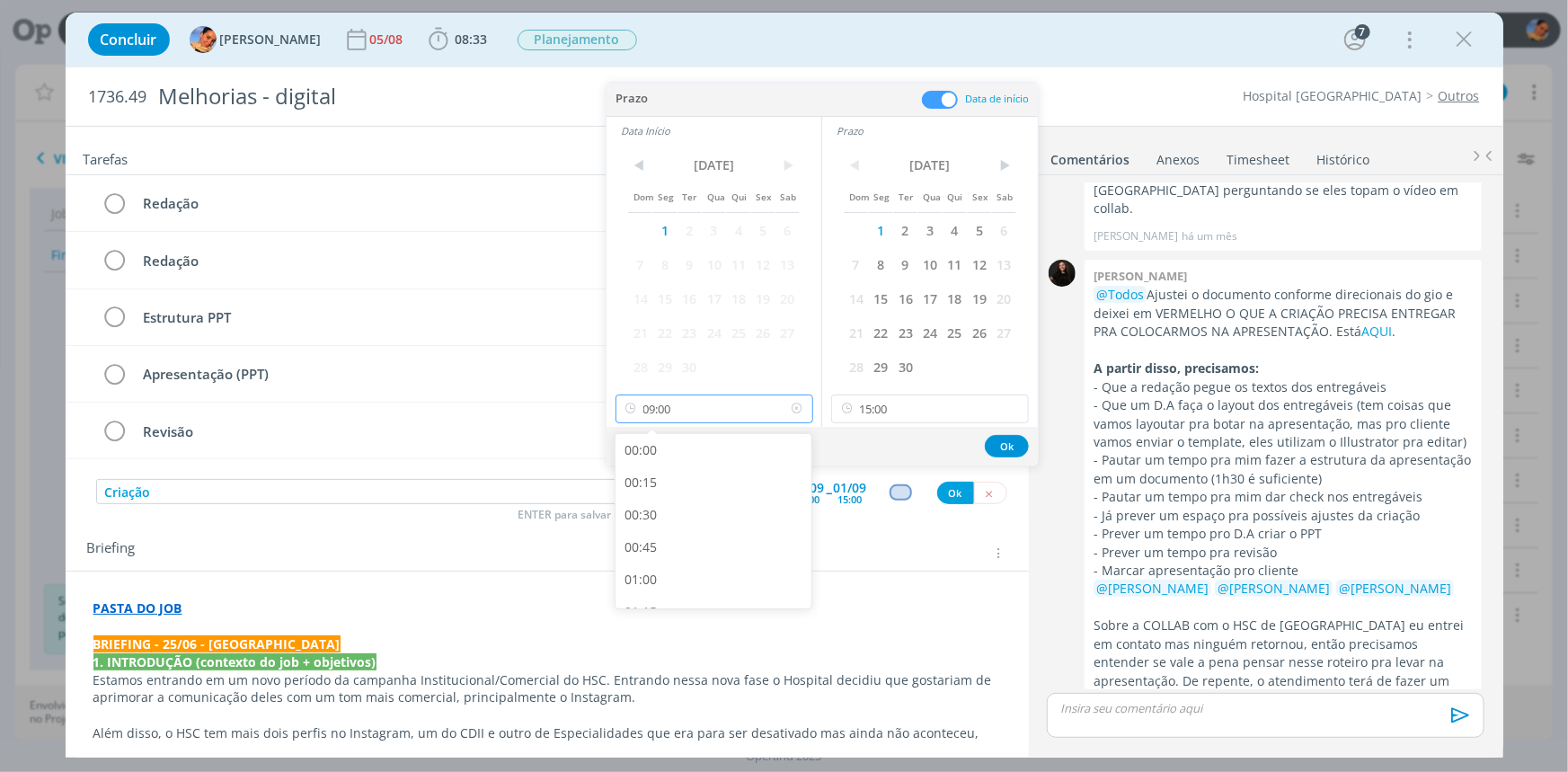
click at [659, 408] on input "09:00" at bounding box center [715, 408] width 198 height 29
click at [719, 532] on div "13:00" at bounding box center [716, 533] width 201 height 33
type input "13:00"
click at [1005, 442] on button "Ok" at bounding box center [1006, 446] width 44 height 22
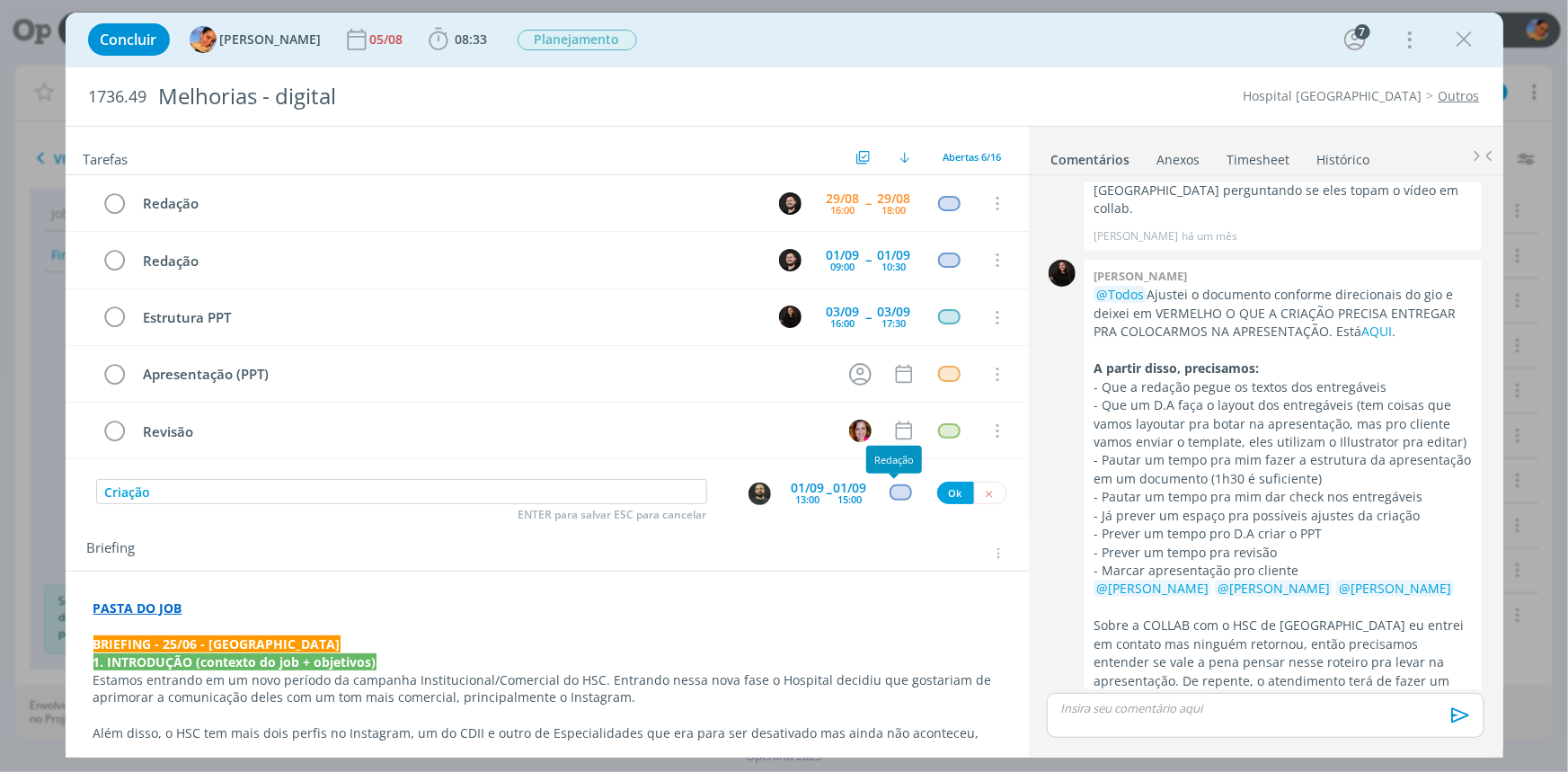
click at [897, 487] on div "dialog" at bounding box center [901, 492] width 22 height 15
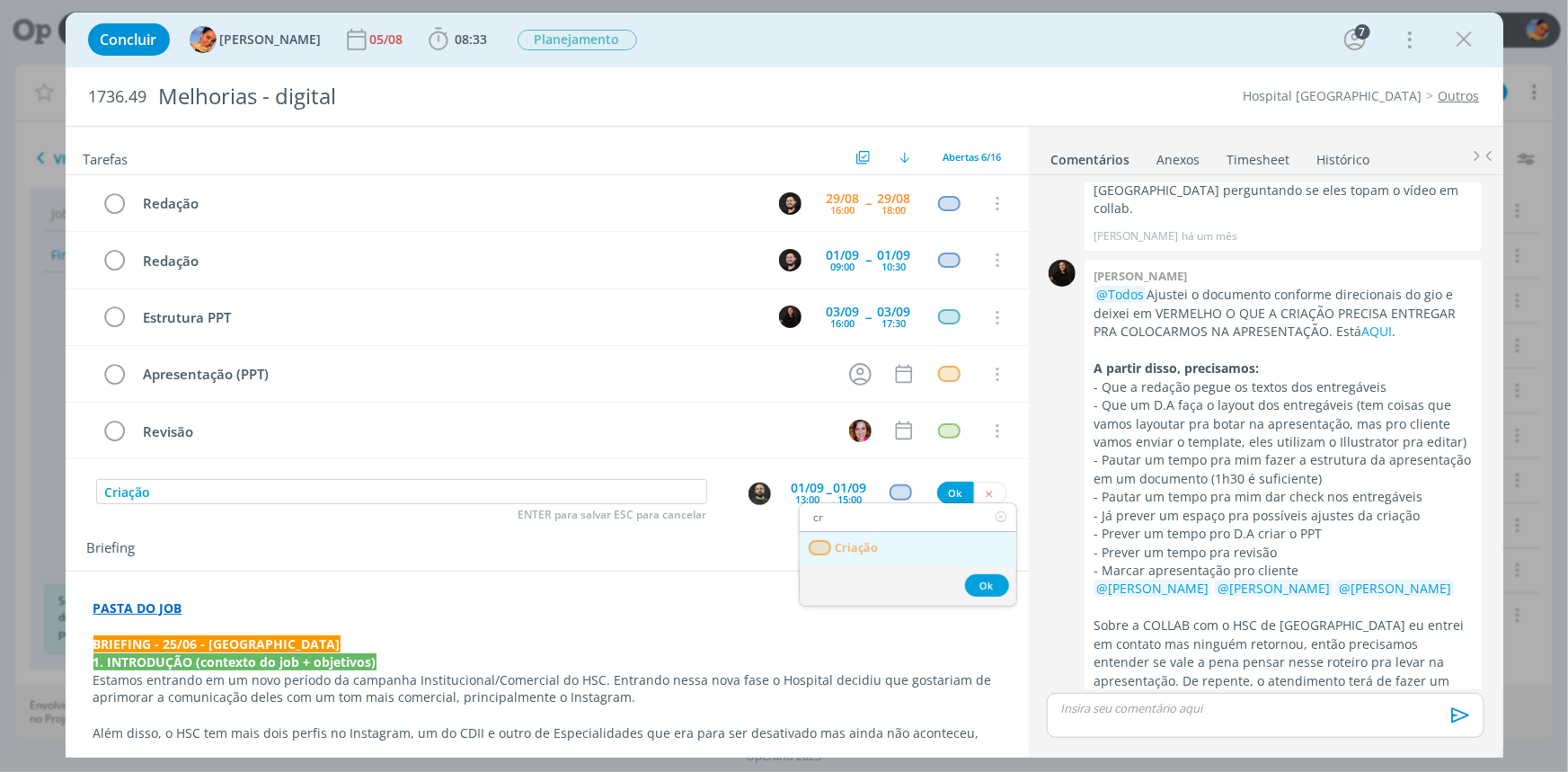
type input "cr"
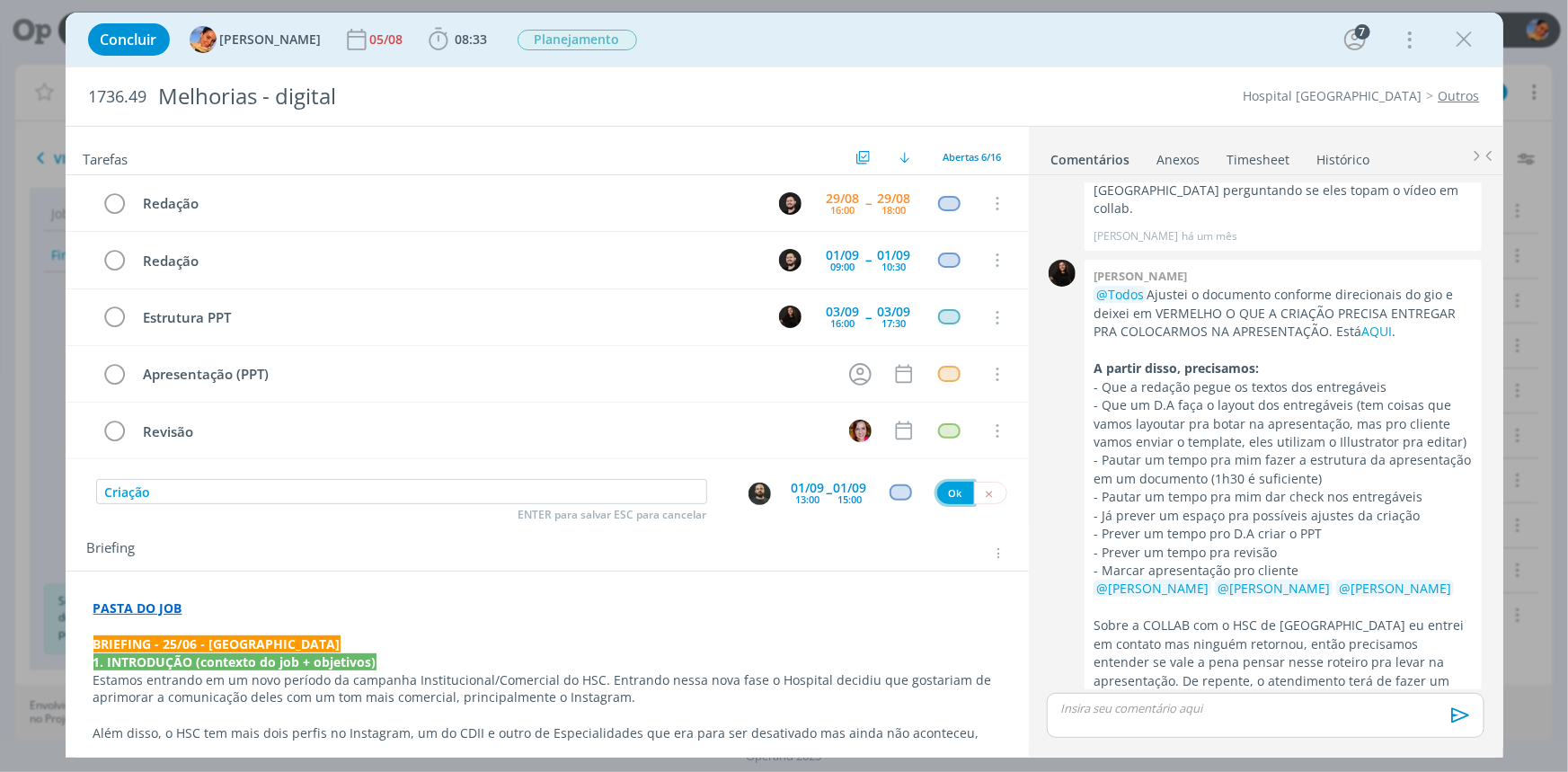
click at [942, 493] on button "Ok" at bounding box center [955, 493] width 36 height 22
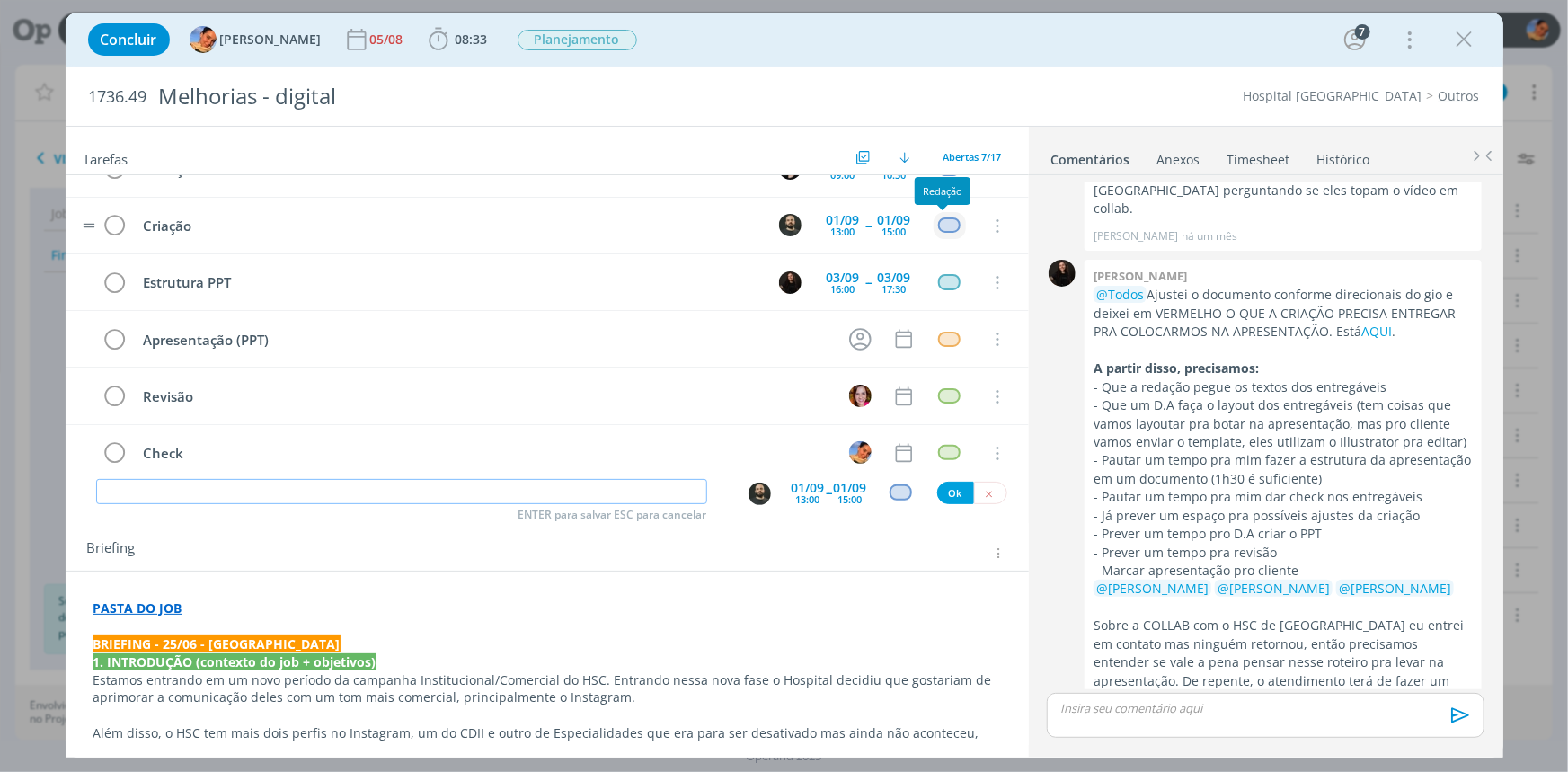
click at [946, 221] on div "dialog" at bounding box center [949, 225] width 22 height 15
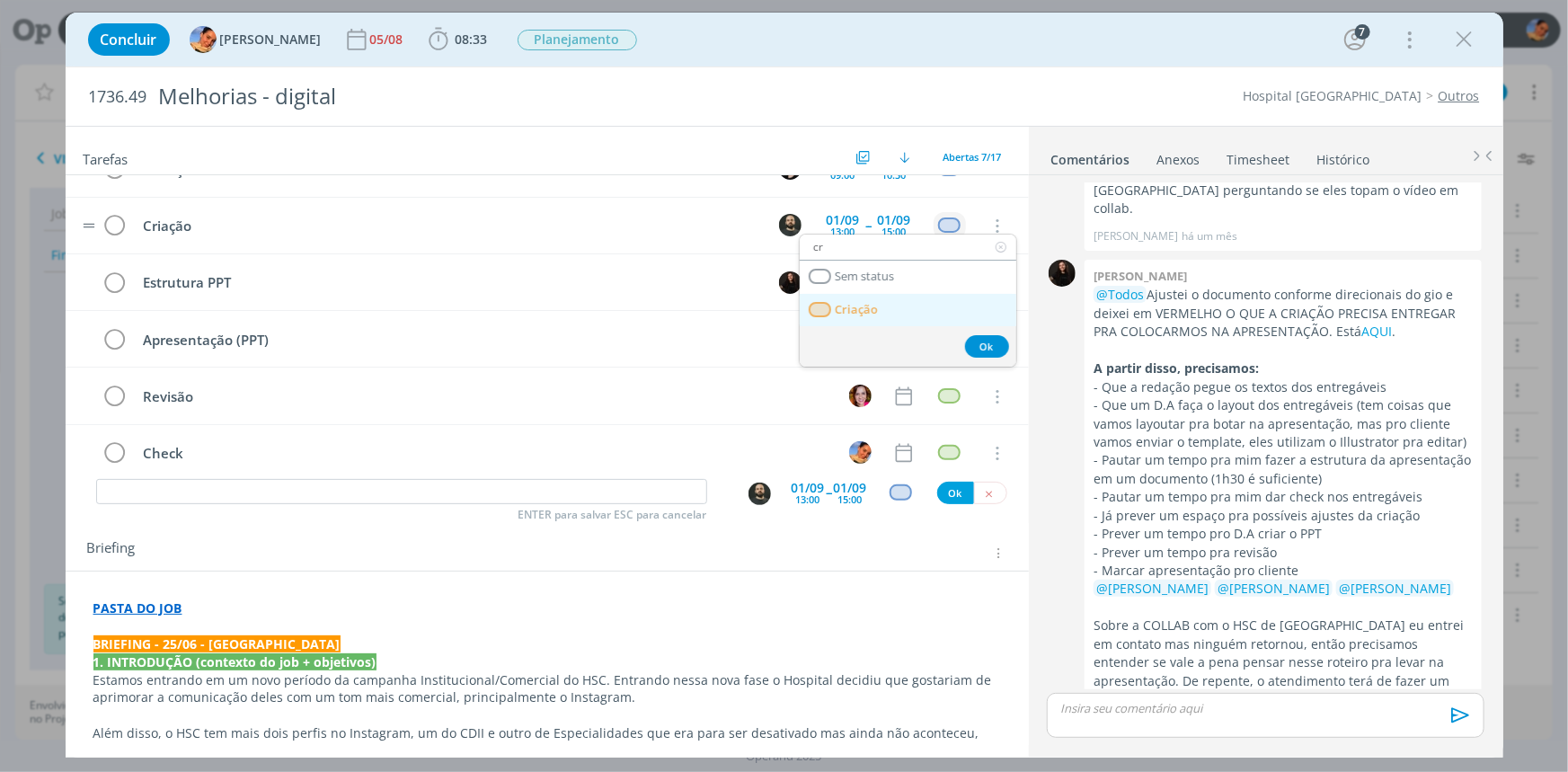
type input "cr"
click at [913, 300] on link "Criação" at bounding box center [908, 310] width 217 height 34
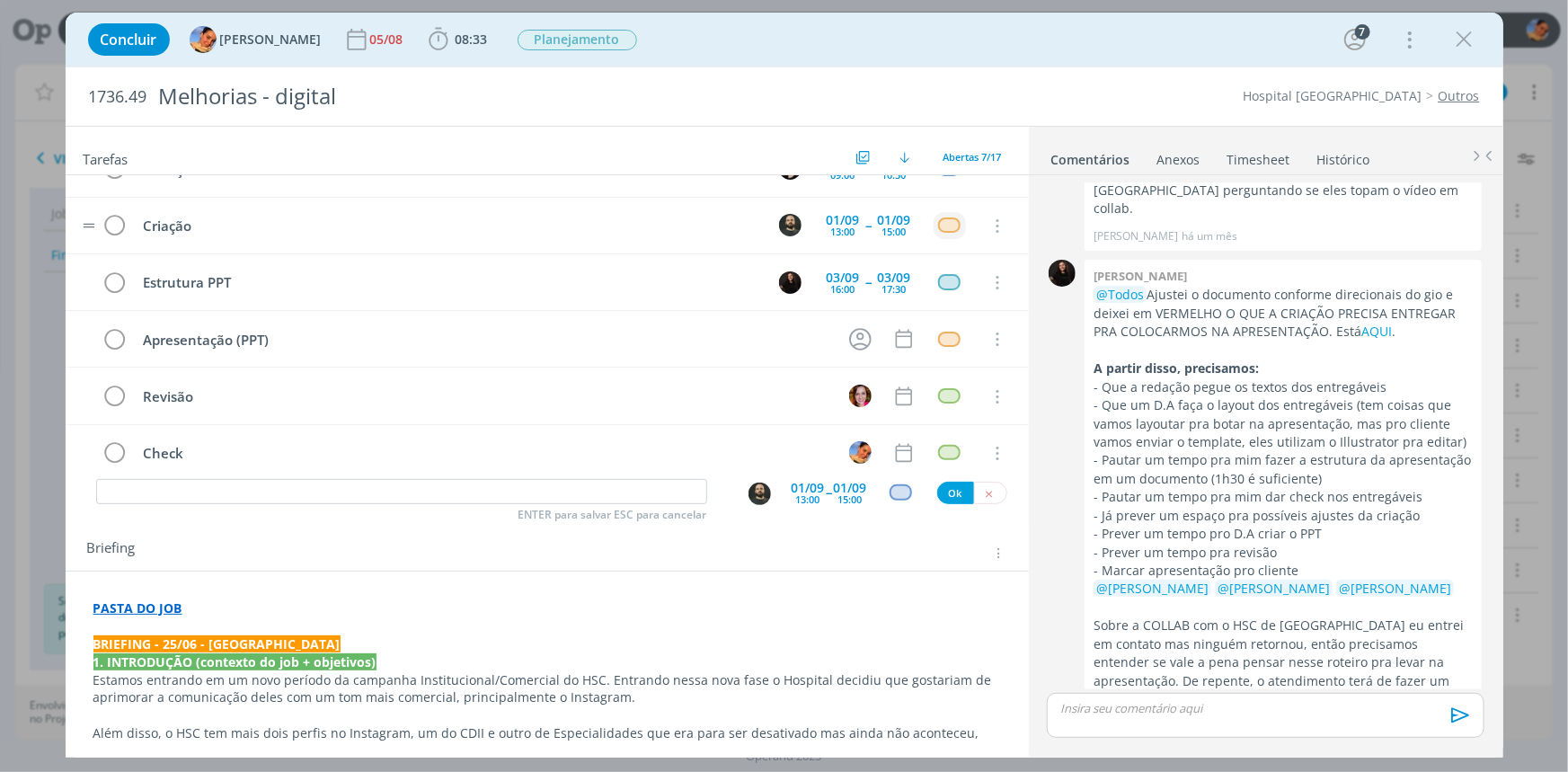
scroll to position [10, 0]
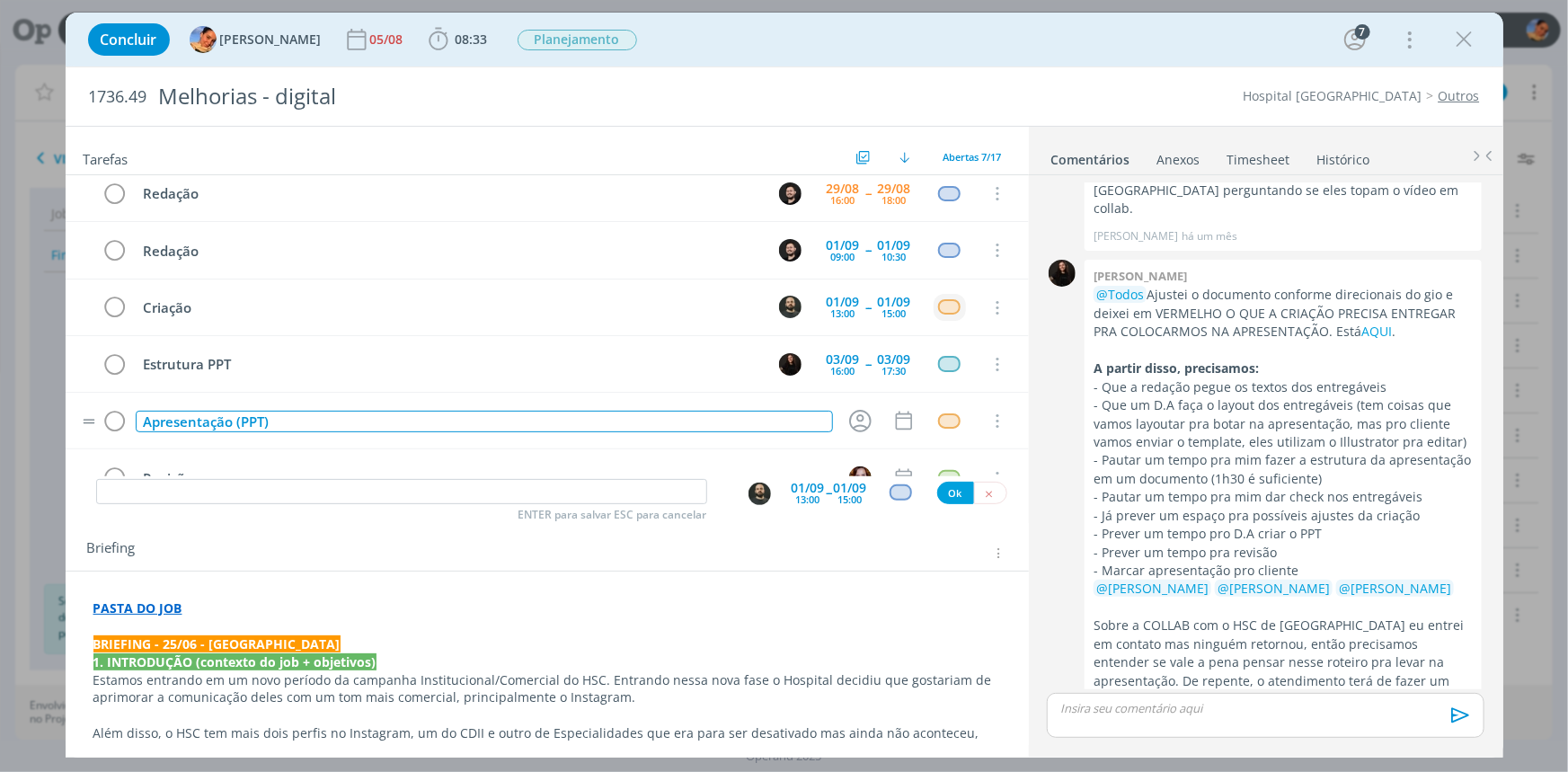
click at [359, 413] on div "Apresentação (PPT)" at bounding box center [484, 422] width 697 height 22
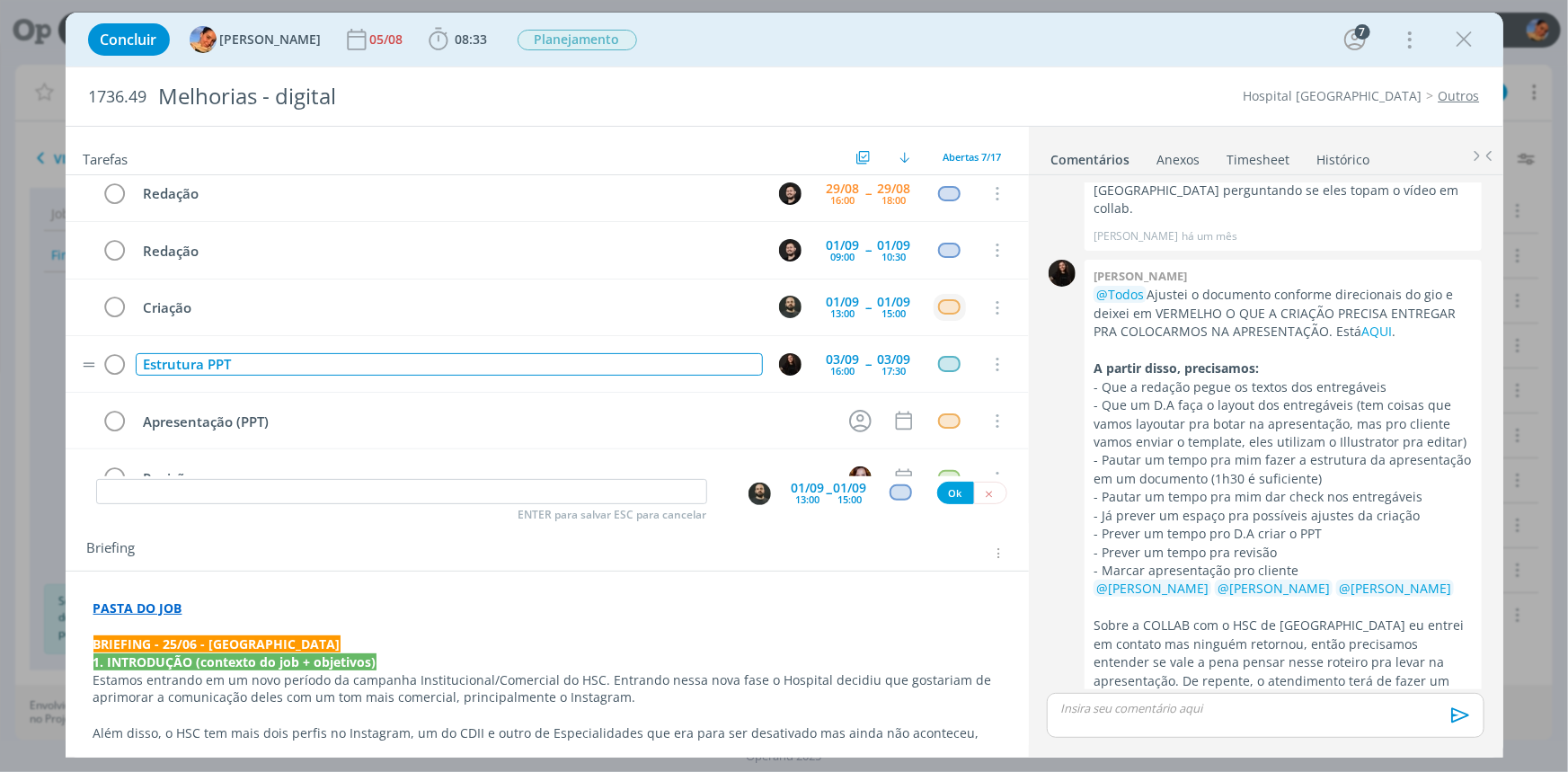
click at [326, 357] on div "Estrutura PPT" at bounding box center [449, 365] width 627 height 22
click at [1191, 511] on p "- Já prever um espaço pra possíveis ajustes da criação" at bounding box center [1283, 515] width 379 height 18
click at [555, 482] on input "dialog" at bounding box center [402, 492] width 611 height 25
type input "A"
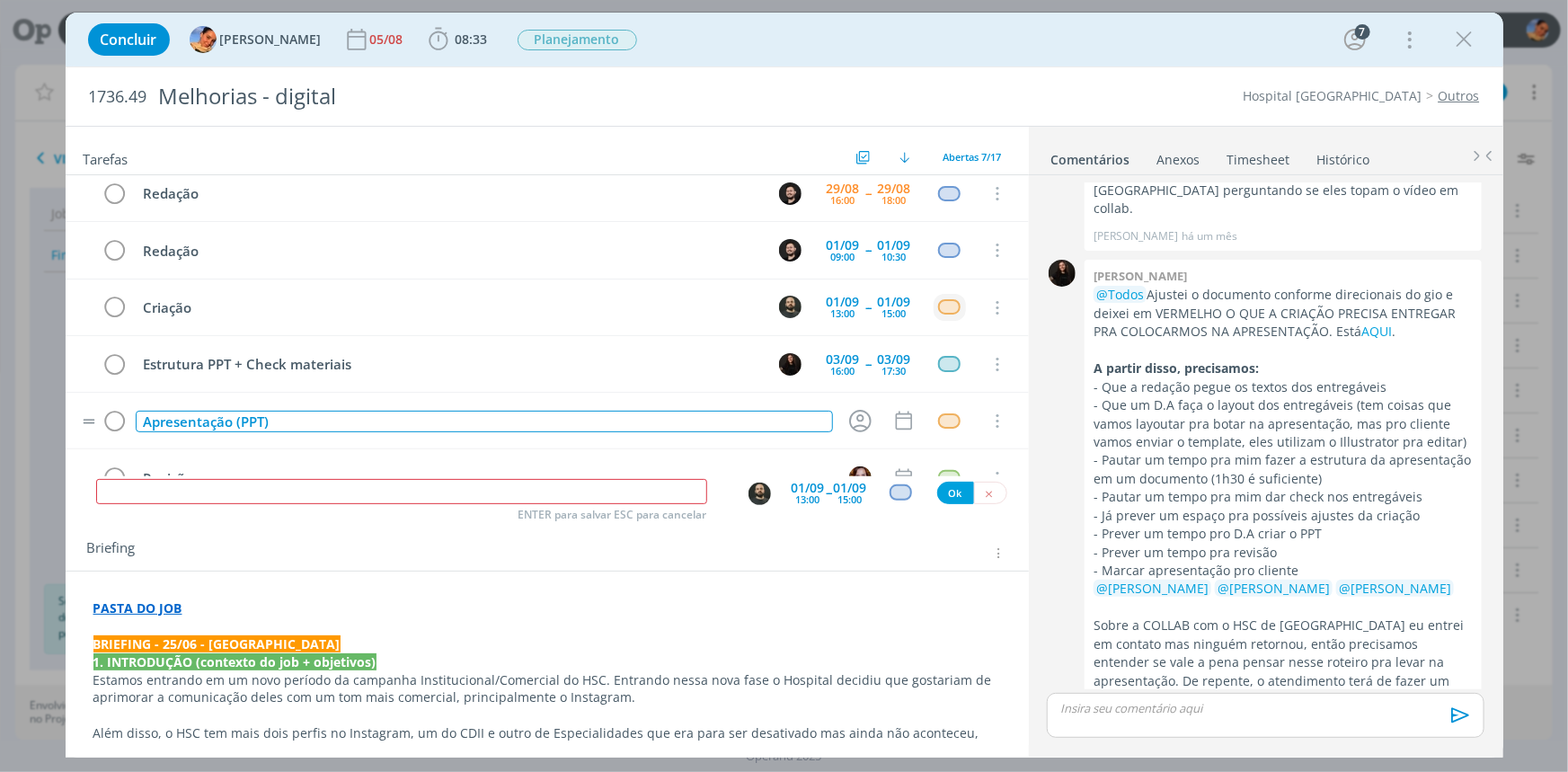
click at [142, 420] on div "Apresentação (PPT)" at bounding box center [484, 422] width 697 height 22
click at [847, 407] on icon "dialog" at bounding box center [861, 422] width 28 height 28
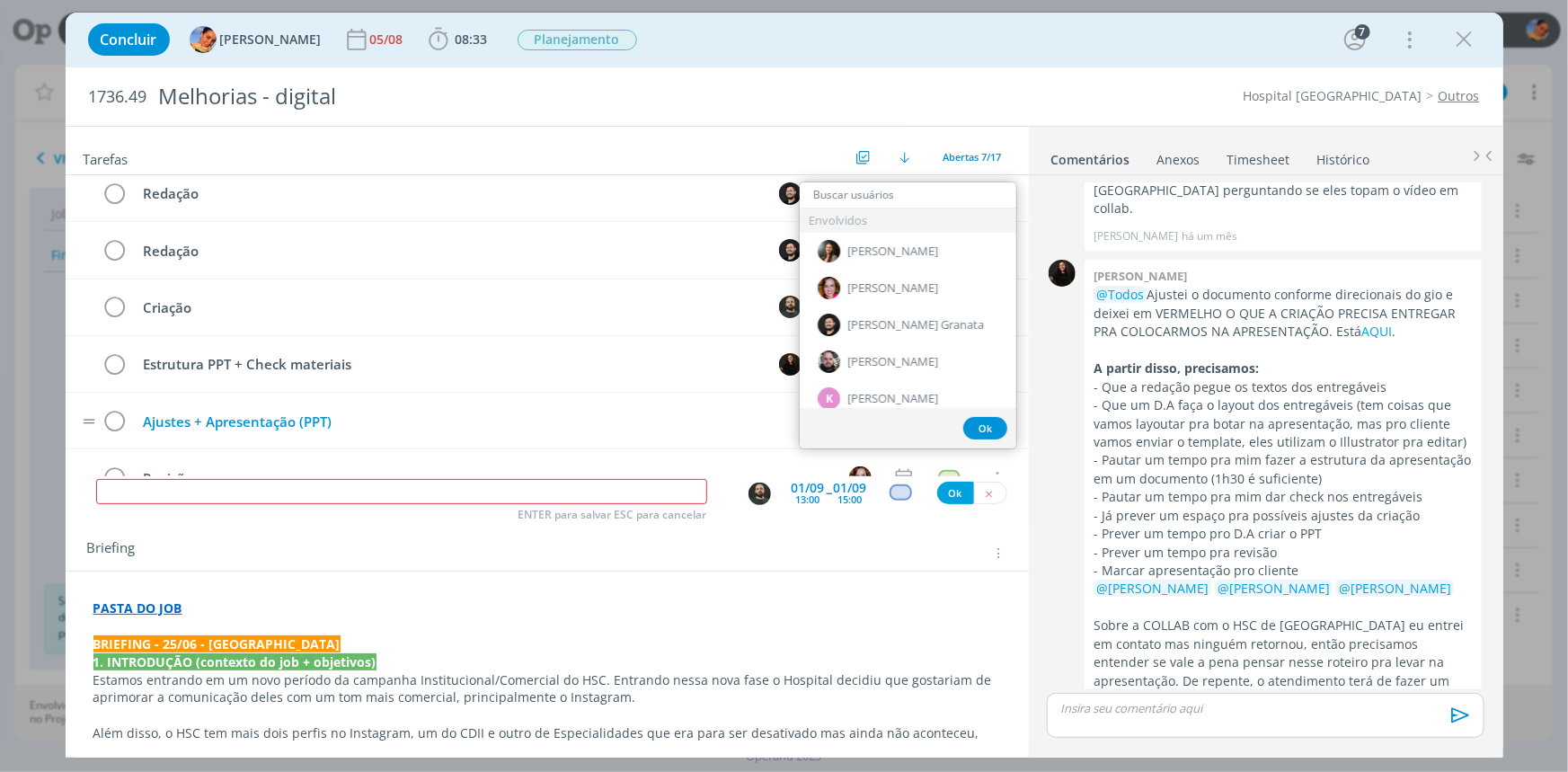
click at [733, 422] on div "Ajustes + Apresentação (PPT)" at bounding box center [484, 422] width 697 height 22
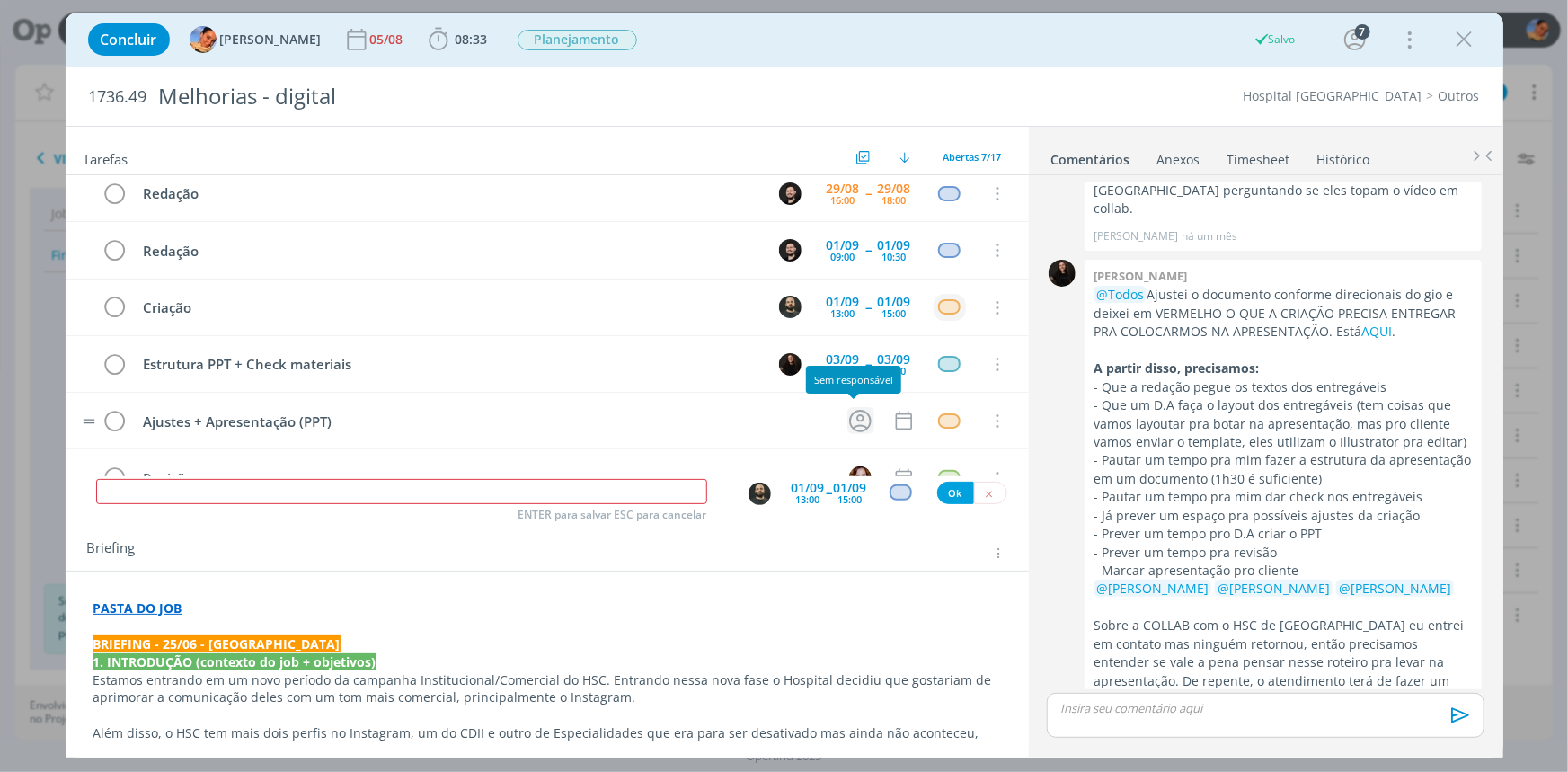
click at [848, 417] on icon "dialog" at bounding box center [861, 422] width 28 height 28
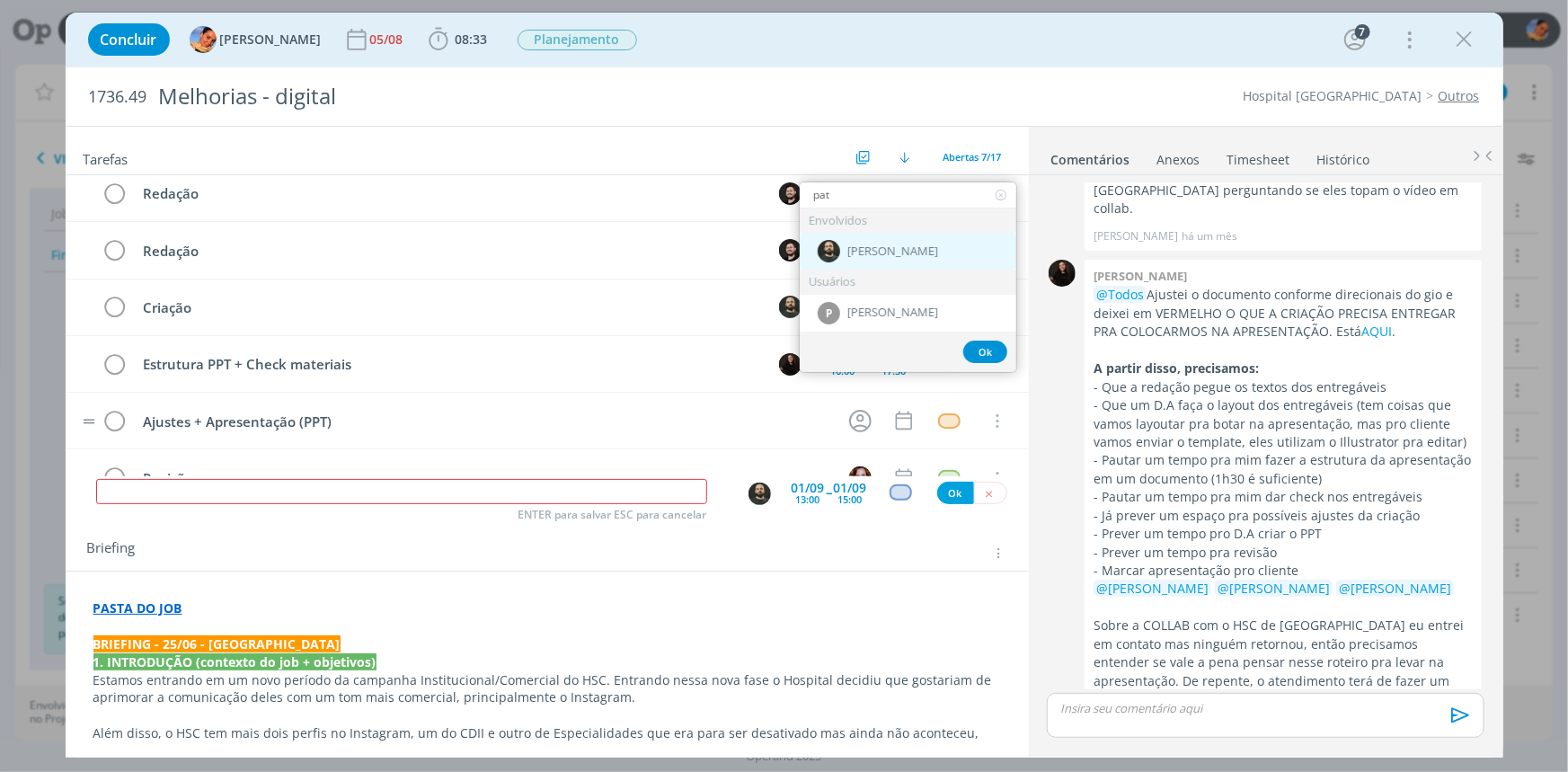
type input "pat"
click at [903, 256] on span "[PERSON_NAME]" at bounding box center [892, 251] width 91 height 14
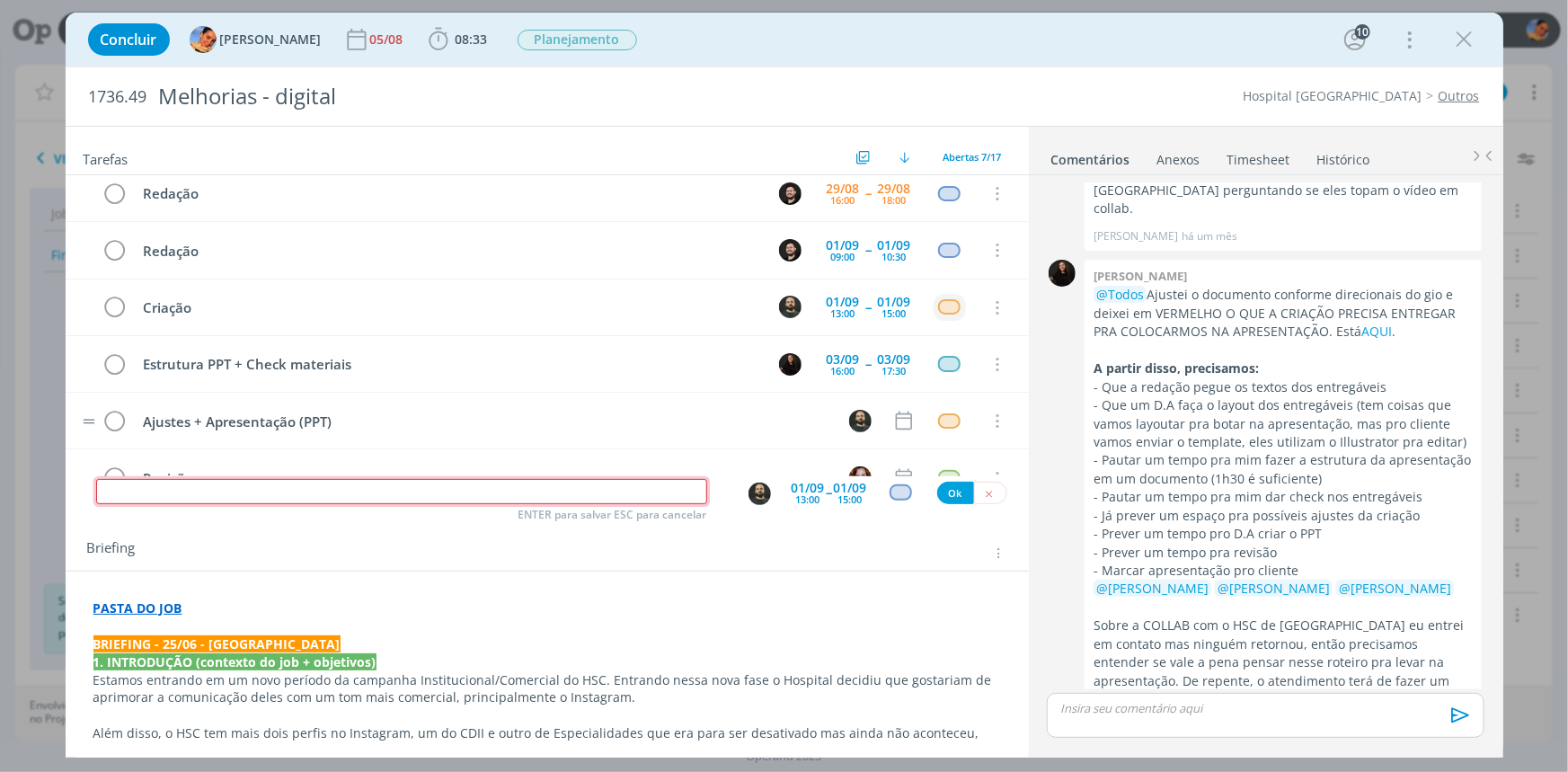
click at [548, 485] on input "dialog" at bounding box center [402, 492] width 611 height 25
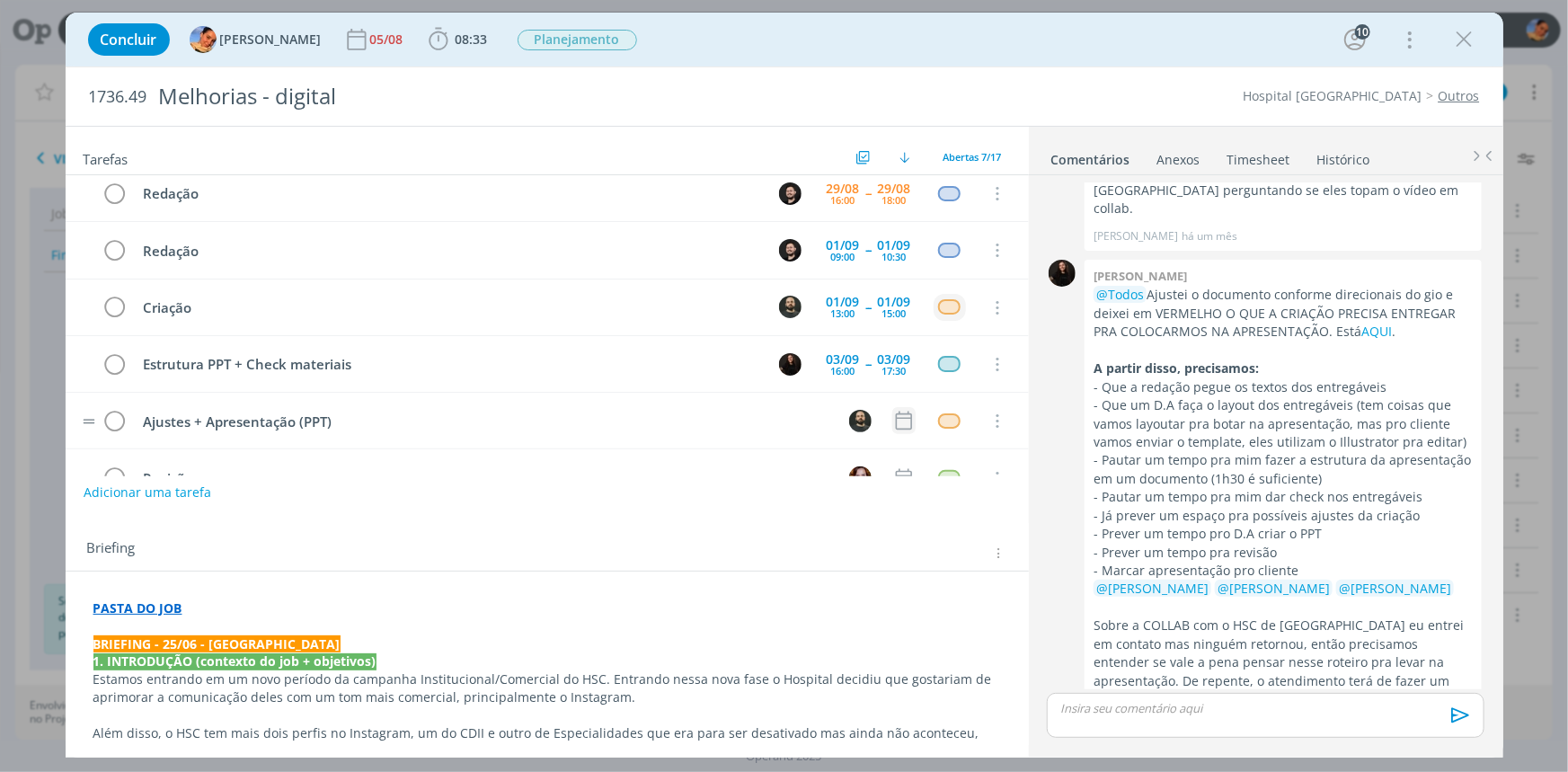
click at [897, 426] on icon "dialog" at bounding box center [903, 421] width 16 height 19
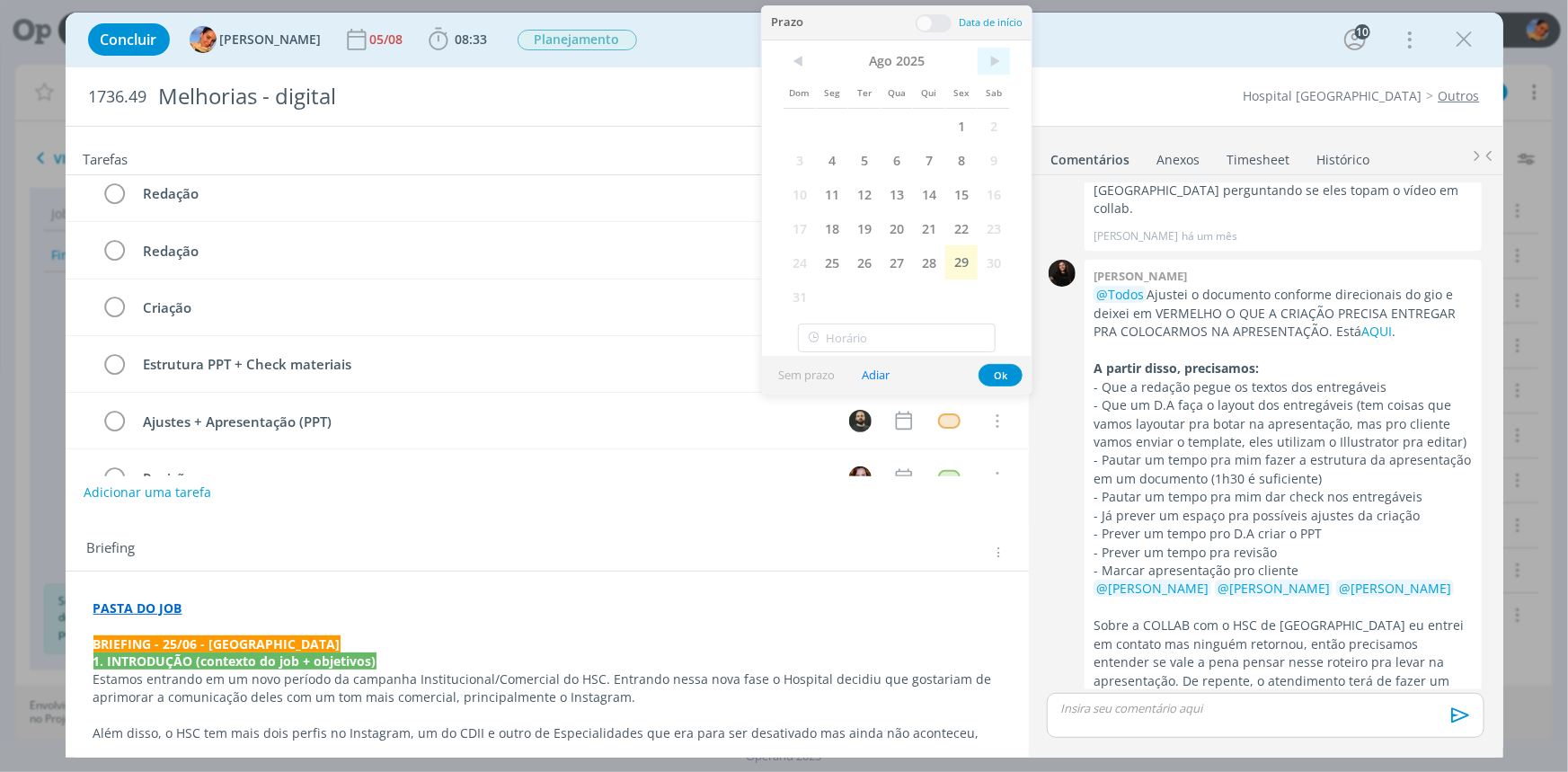
click at [1001, 53] on span ">" at bounding box center [993, 61] width 33 height 27
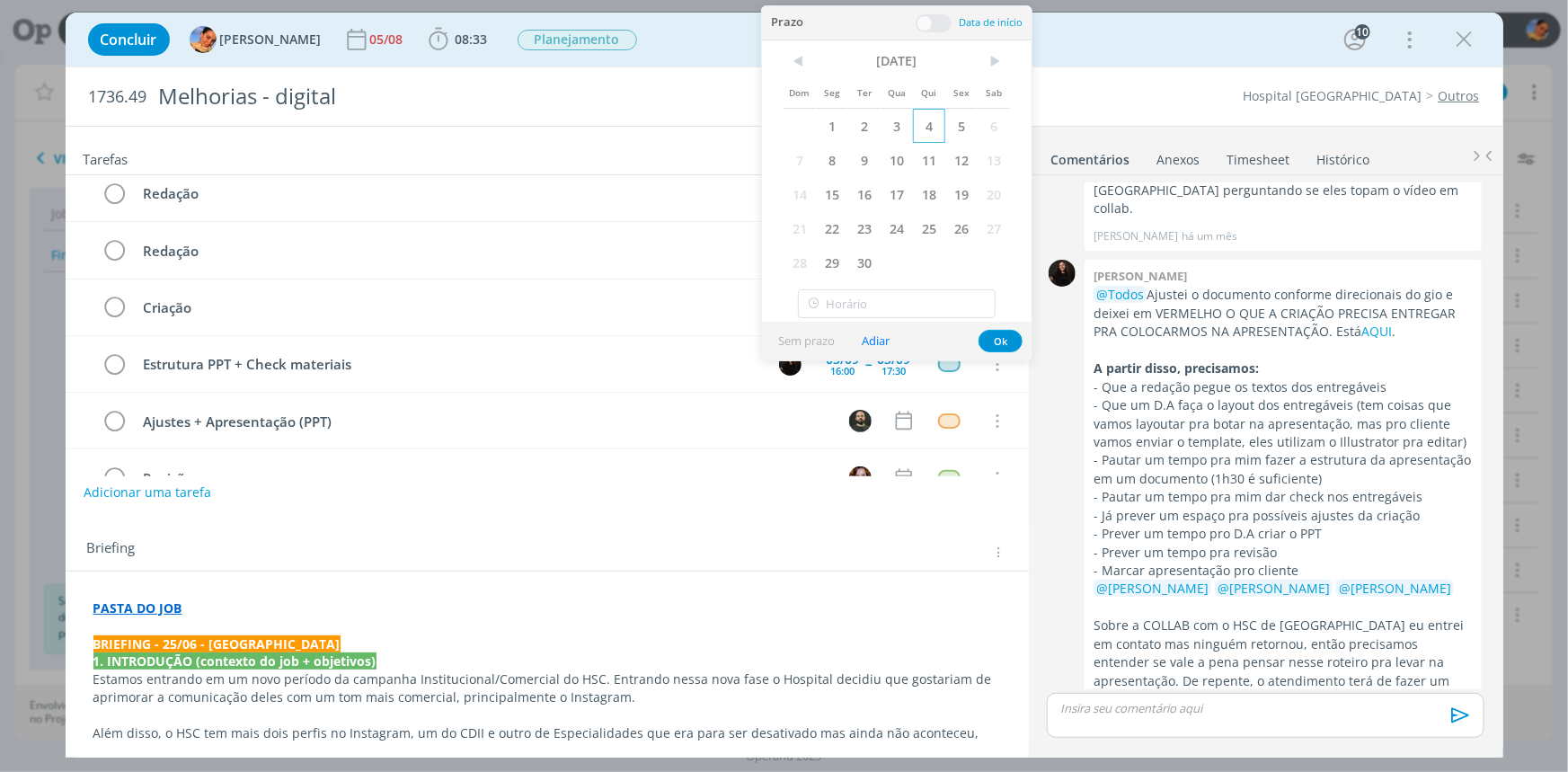
click at [922, 127] on span "4" at bounding box center [929, 125] width 33 height 35
click at [933, 26] on span at bounding box center [934, 22] width 36 height 18
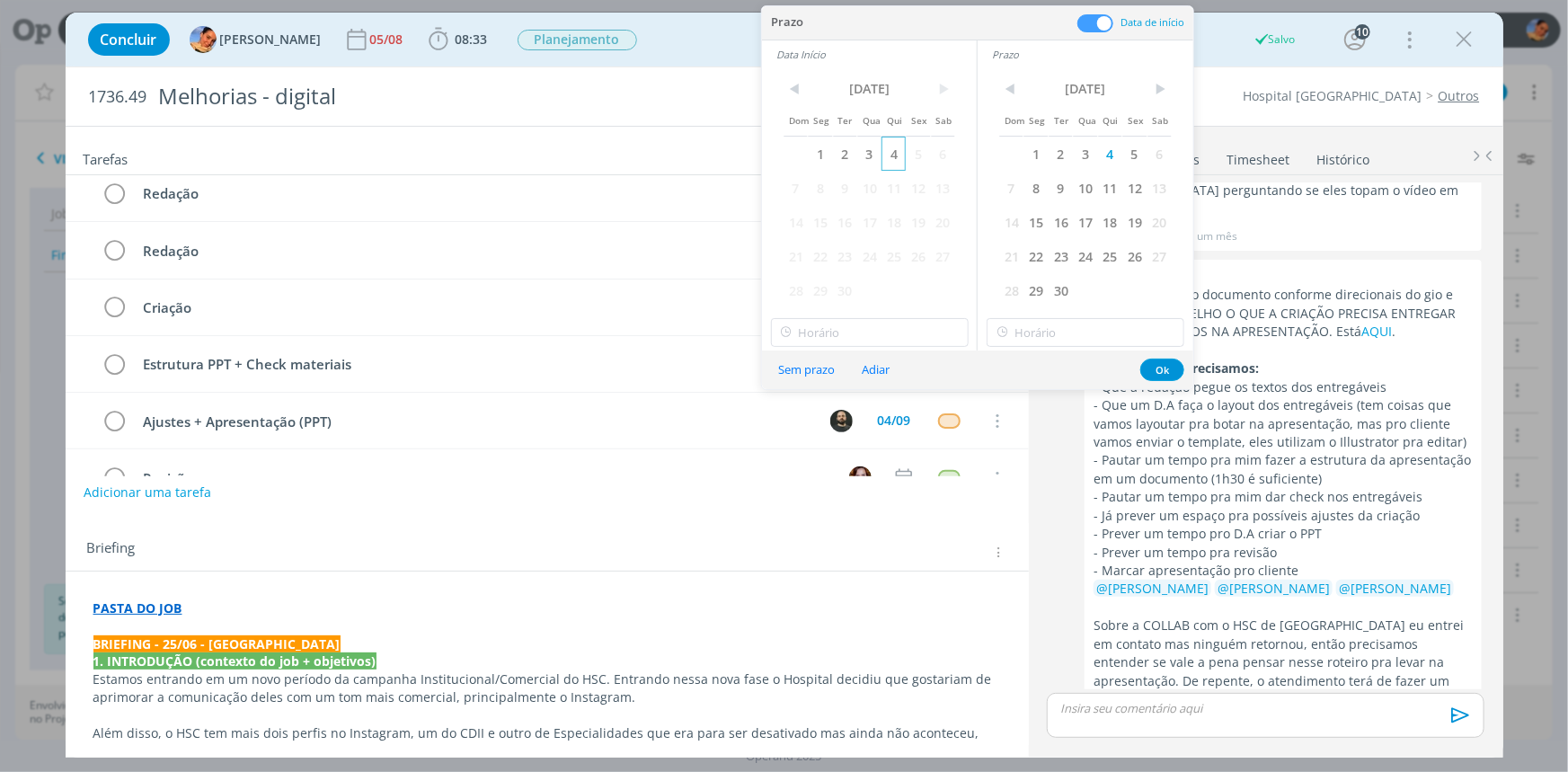
click at [898, 151] on span "4" at bounding box center [893, 153] width 24 height 35
click at [893, 318] on input "16:00" at bounding box center [870, 332] width 198 height 29
drag, startPoint x: 866, startPoint y: 417, endPoint x: 953, endPoint y: 397, distance: 89.3
click at [868, 414] on div "09:00" at bounding box center [871, 422] width 201 height 33
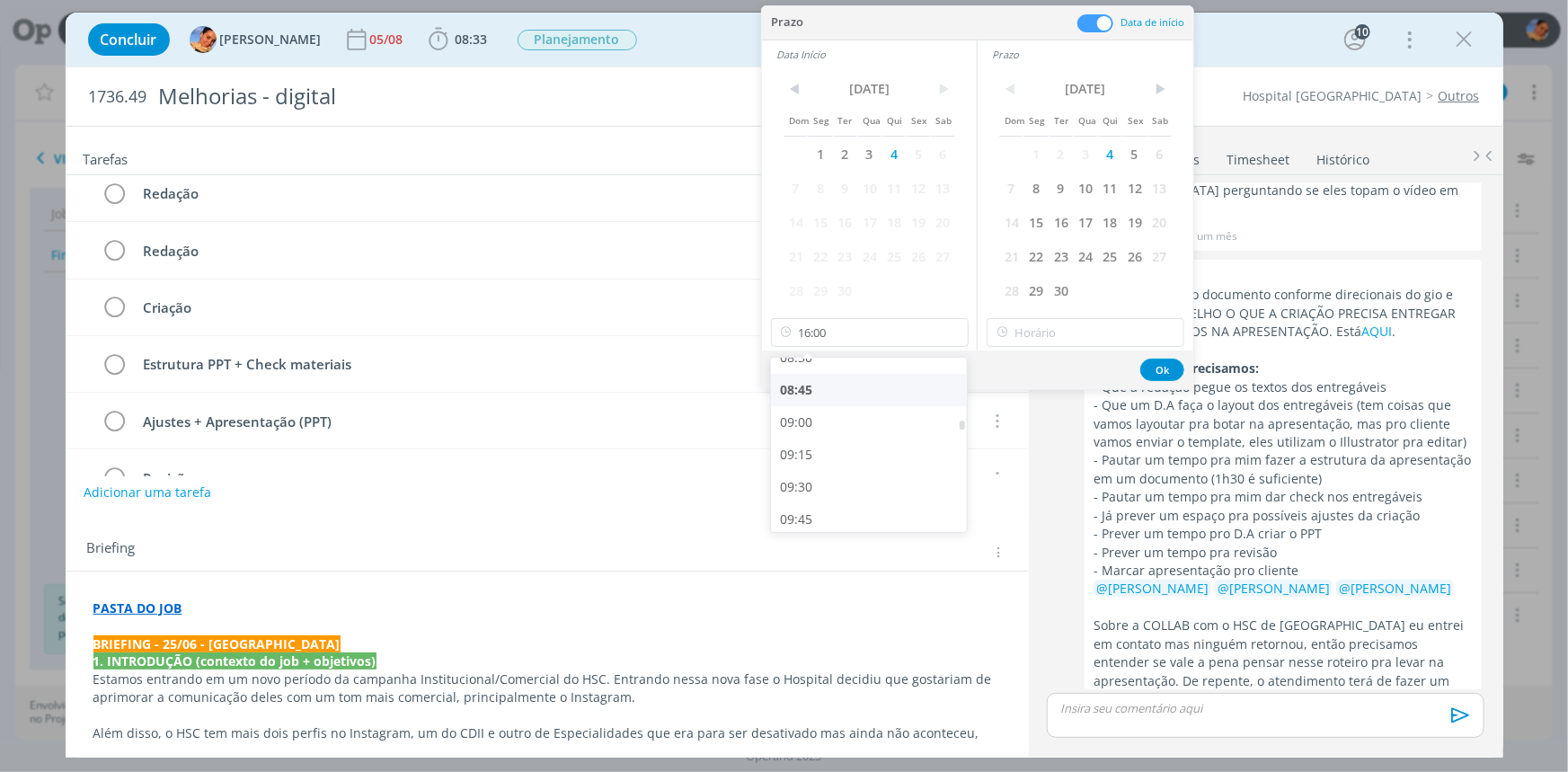
type input "09:00"
click at [1048, 346] on div "< Set 2025 > Dom Seg Ter Qua Qui Sex Sab 1 2 3 4 5 6 7 8 9 10 11 12 13 14 15 16…" at bounding box center [1085, 209] width 216 height 282
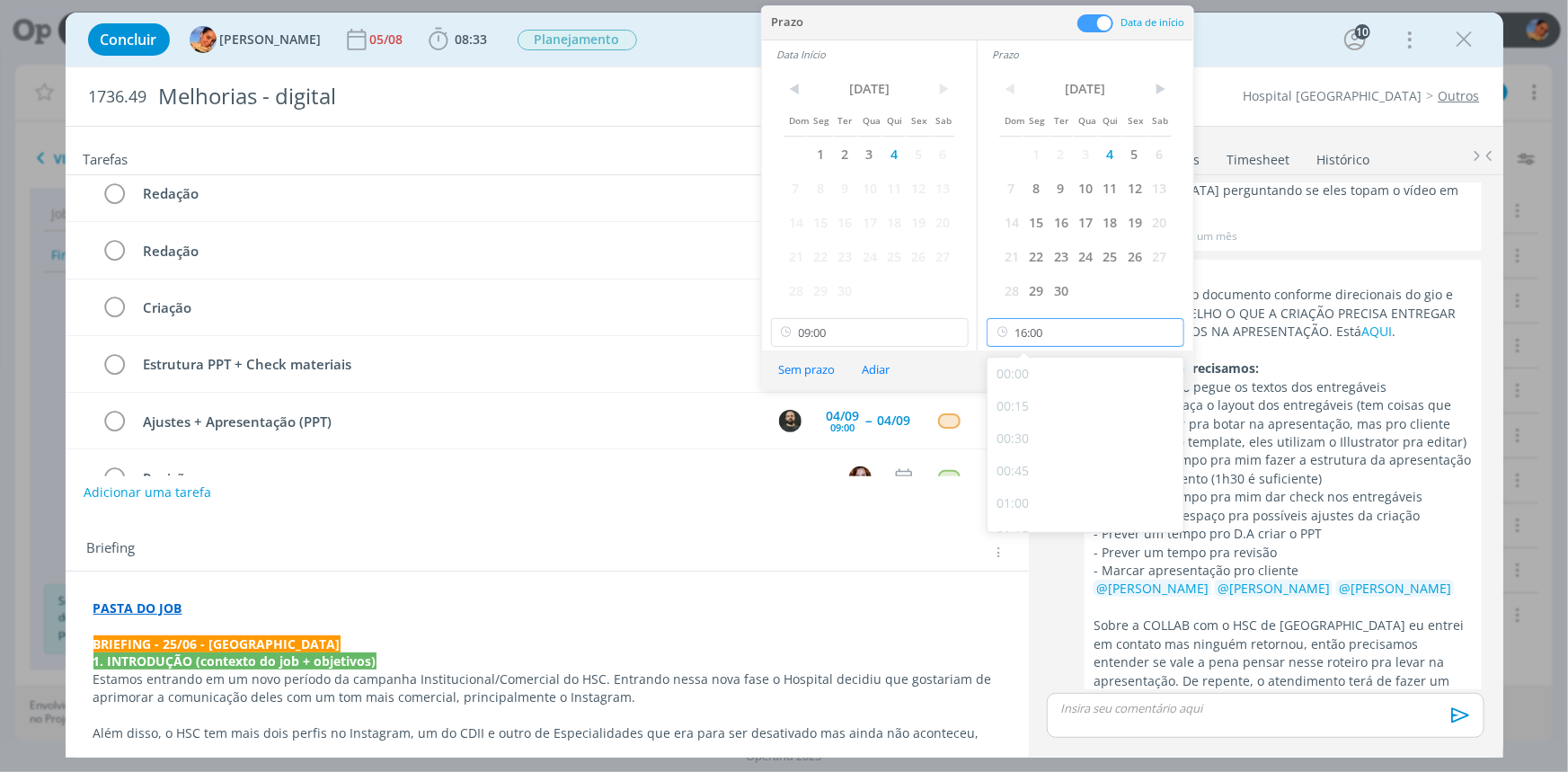
click at [1048, 344] on input "16:00" at bounding box center [1086, 332] width 198 height 29
click at [1052, 446] on div "11:00" at bounding box center [1088, 436] width 201 height 33
type input "11:00"
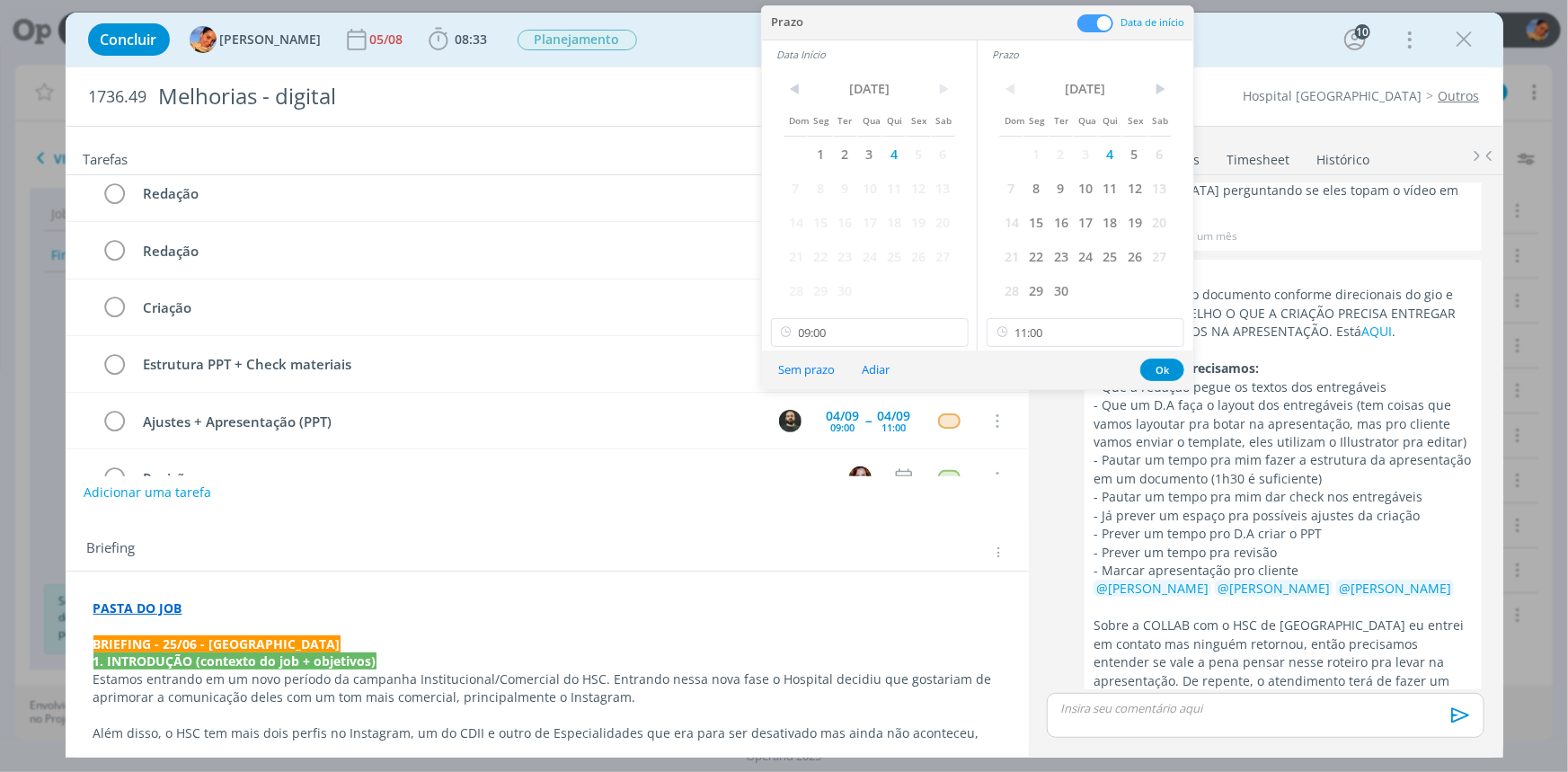
drag, startPoint x: 1150, startPoint y: 381, endPoint x: 1061, endPoint y: 386, distance: 89.1
click at [1150, 380] on div "Sem prazo Adiar Ok" at bounding box center [978, 369] width 432 height 38
click at [1162, 364] on button "Ok" at bounding box center [1162, 370] width 44 height 22
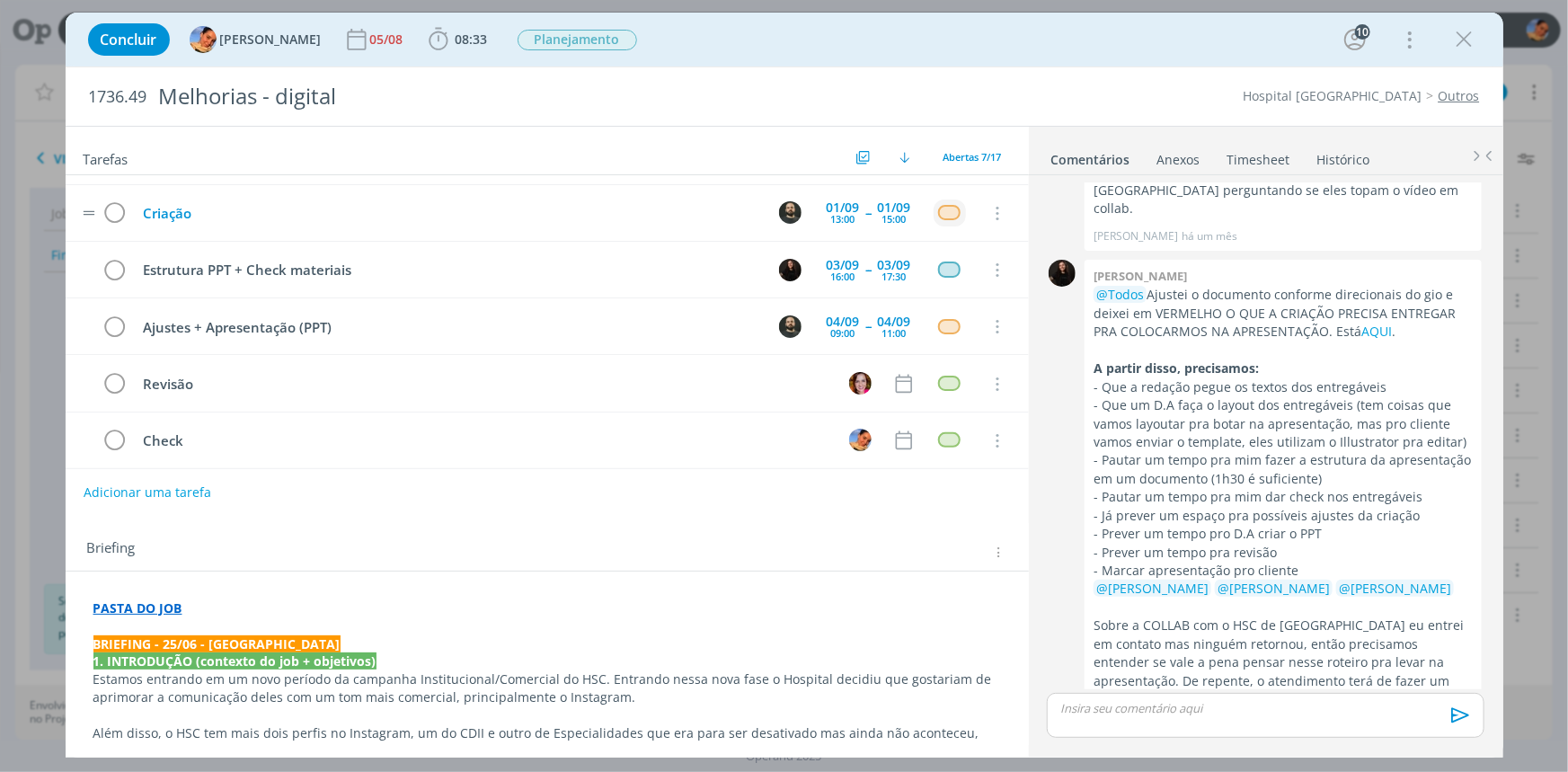
scroll to position [107, 0]
click at [881, 380] on tr "Revisão Cancelar" at bounding box center [547, 379] width 963 height 57
click at [892, 380] on icon "dialog" at bounding box center [904, 379] width 23 height 23
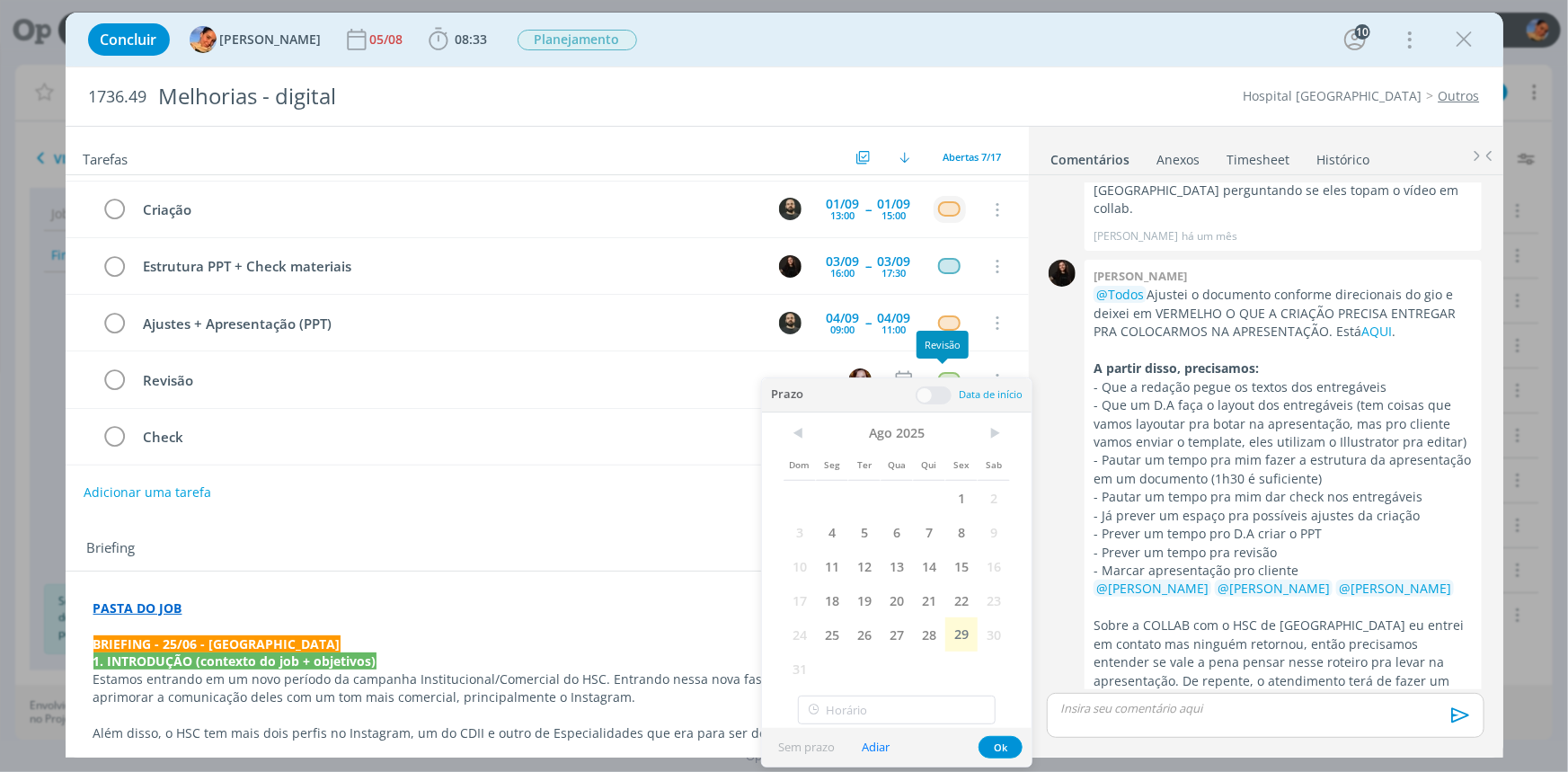
click at [943, 397] on span at bounding box center [934, 395] width 36 height 18
click at [988, 431] on span ">" at bounding box center [993, 433] width 33 height 27
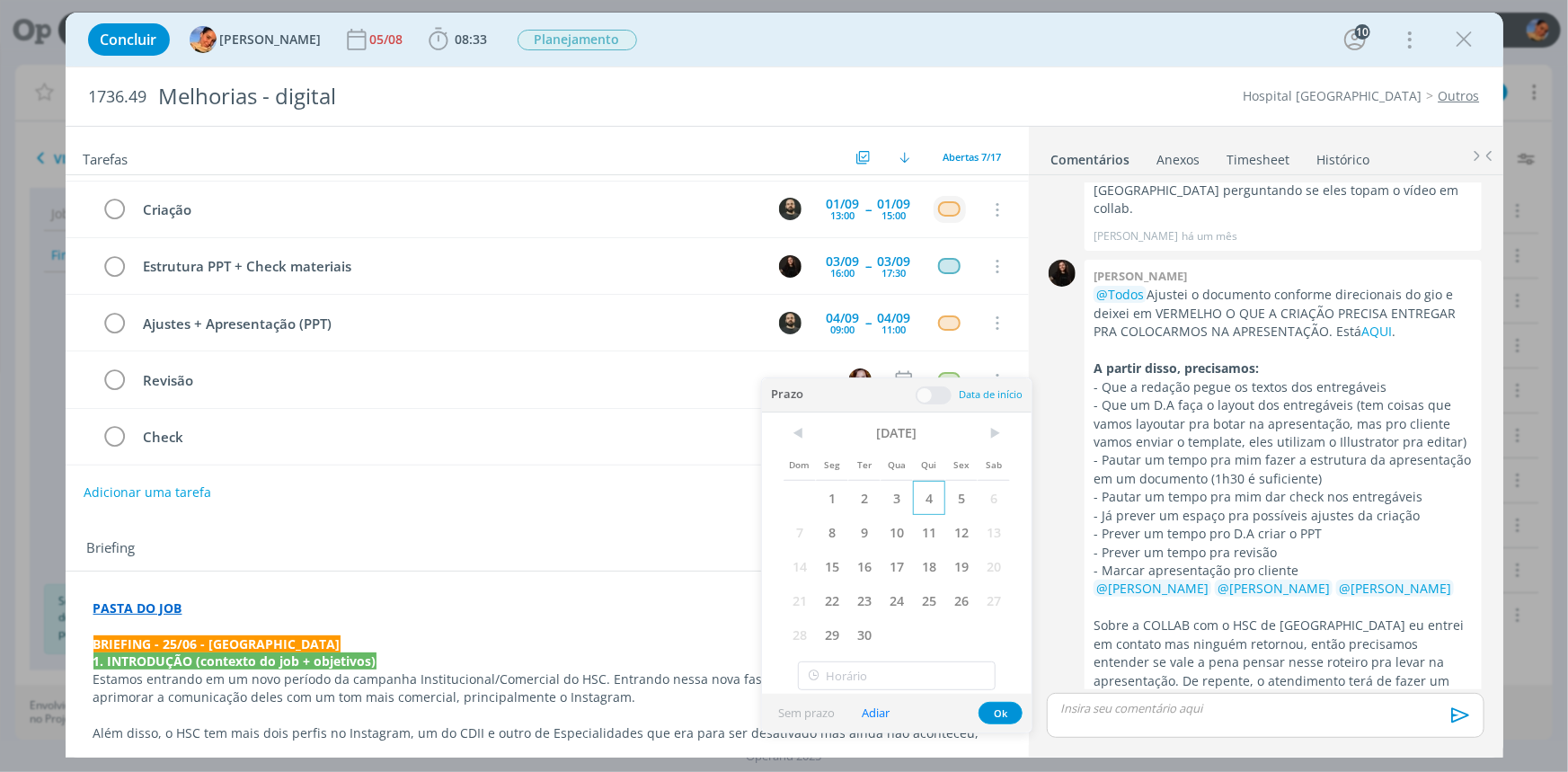
drag, startPoint x: 931, startPoint y: 485, endPoint x: 921, endPoint y: 415, distance: 70.7
click at [932, 485] on span "4" at bounding box center [929, 498] width 33 height 35
click at [919, 391] on span at bounding box center [934, 395] width 36 height 18
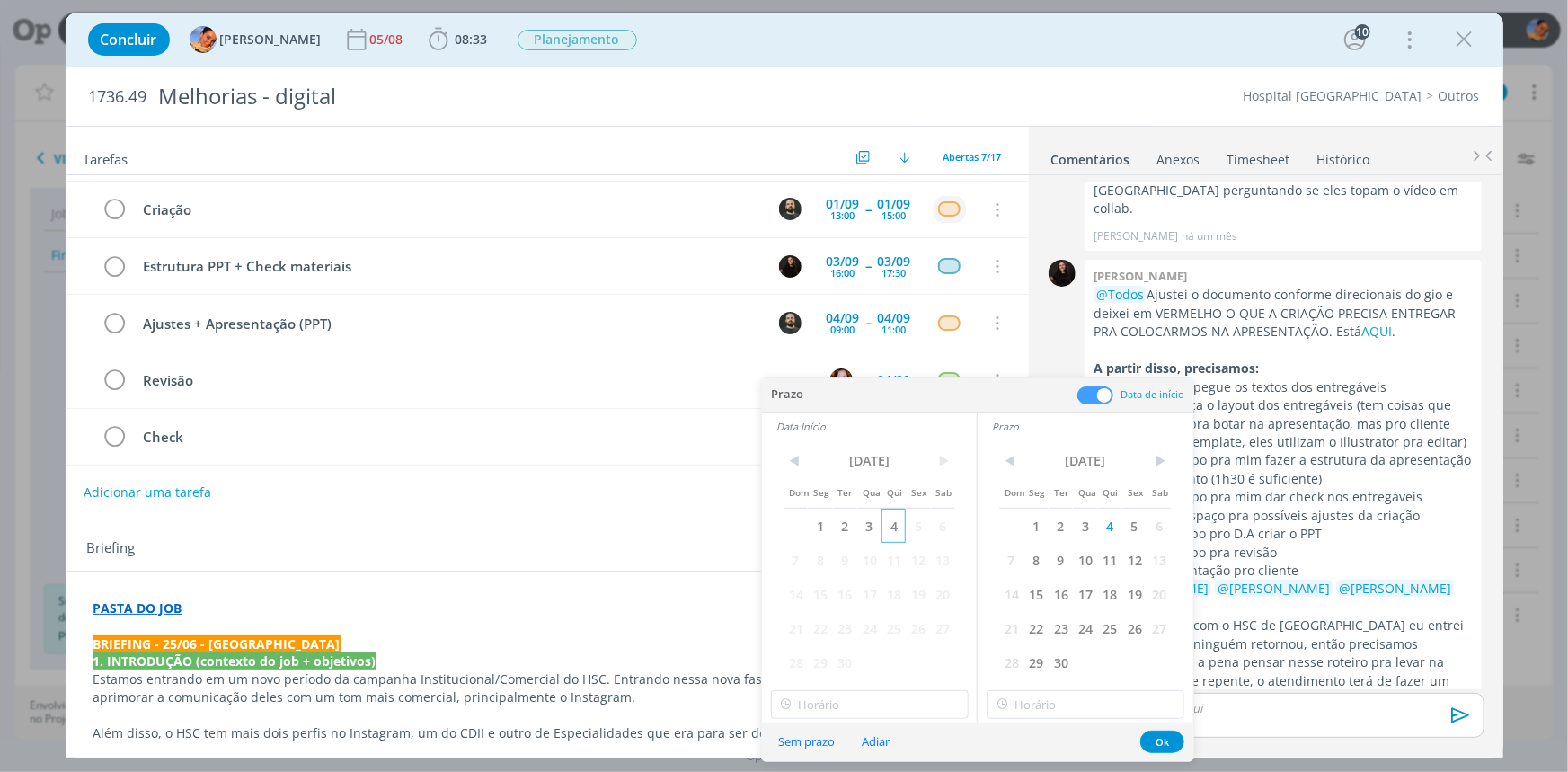
click at [891, 508] on span "4" at bounding box center [893, 525] width 24 height 35
click at [891, 514] on span "4" at bounding box center [893, 525] width 24 height 35
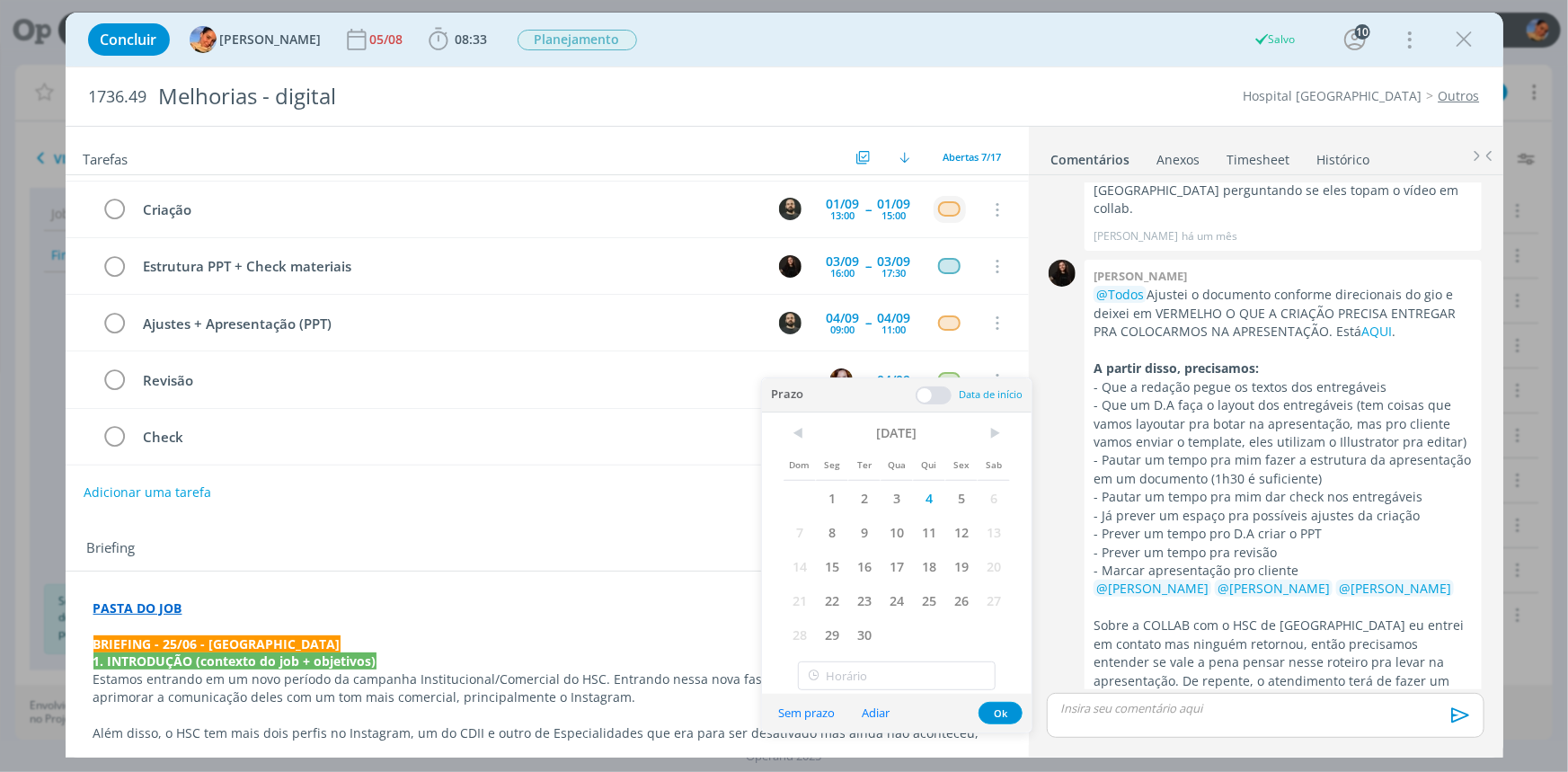
click at [888, 689] on div "Prazo Data de início Data Início < Set 2025 > Dom Seg Ter Qua Qui Sex Sab 1 2 3…" at bounding box center [897, 536] width 270 height 316
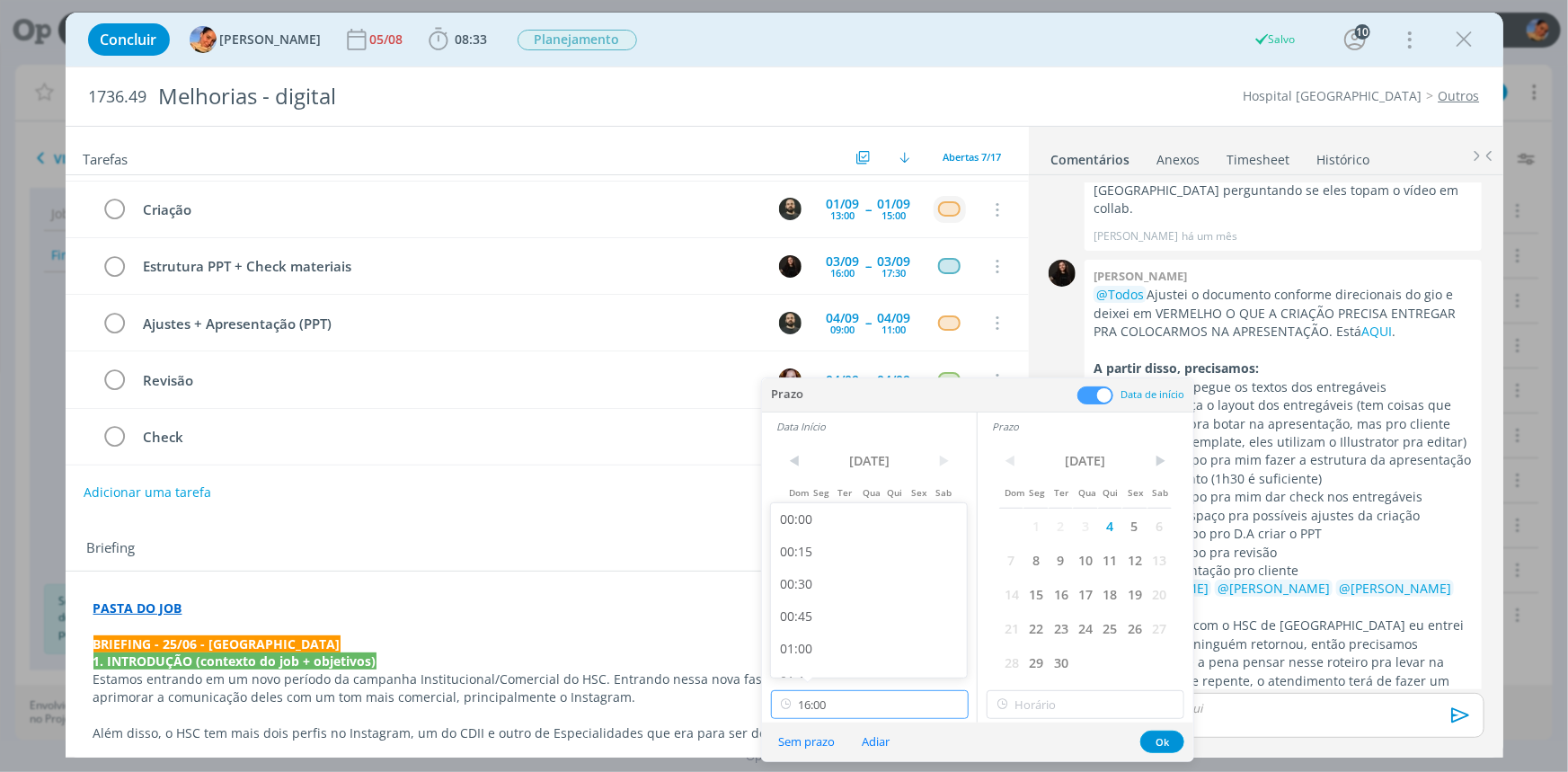
click at [922, 693] on input "16:00" at bounding box center [870, 705] width 198 height 29
click at [891, 554] on div "11:30" at bounding box center [871, 565] width 201 height 33
type input "11:30"
click at [1020, 704] on input "16:00" at bounding box center [1086, 705] width 198 height 29
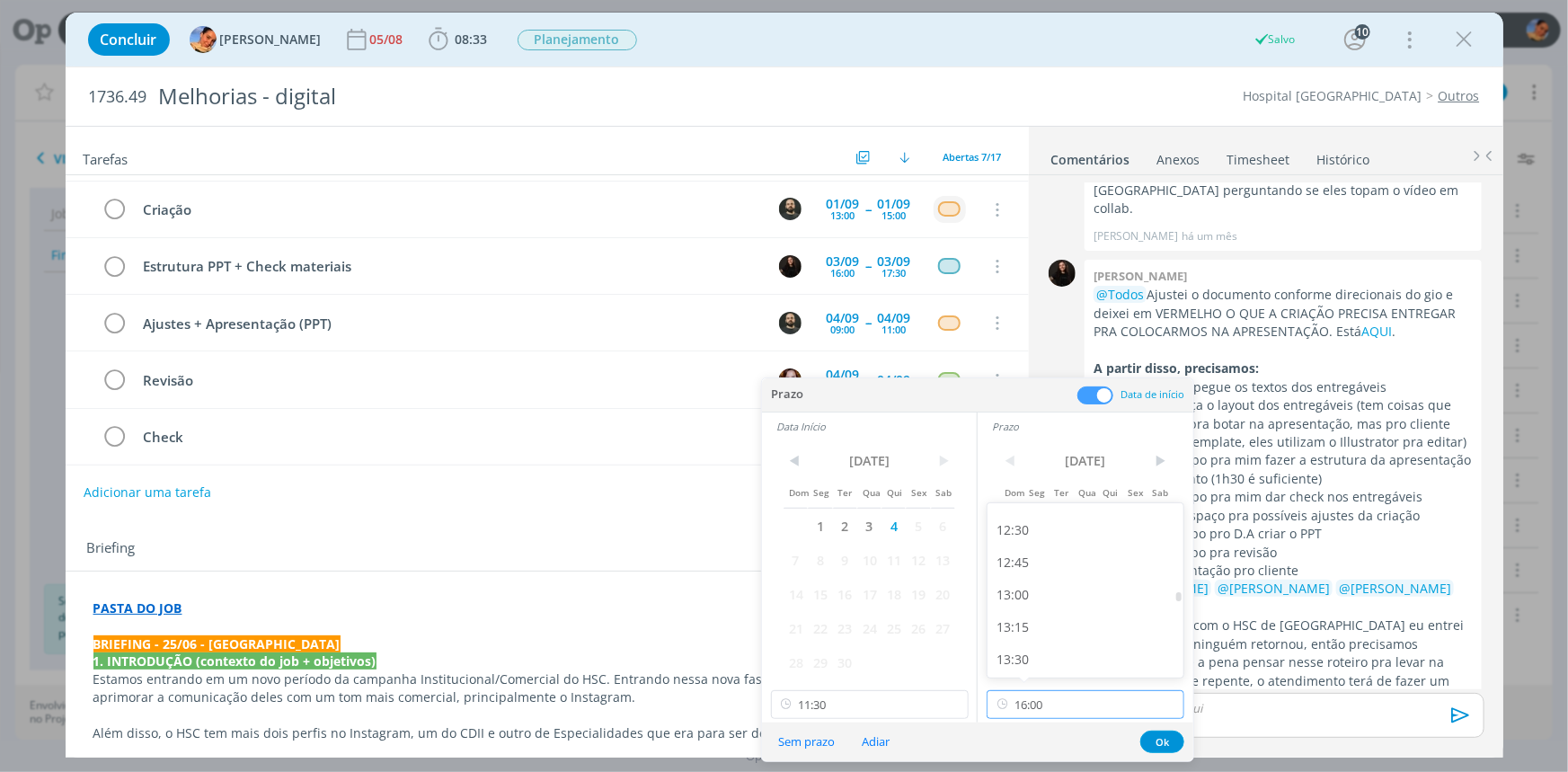
scroll to position [1525, 0]
click at [1030, 556] on div "12:00" at bounding box center [1088, 547] width 201 height 33
type input "12:00"
click at [1153, 744] on button "Ok" at bounding box center [1162, 742] width 44 height 22
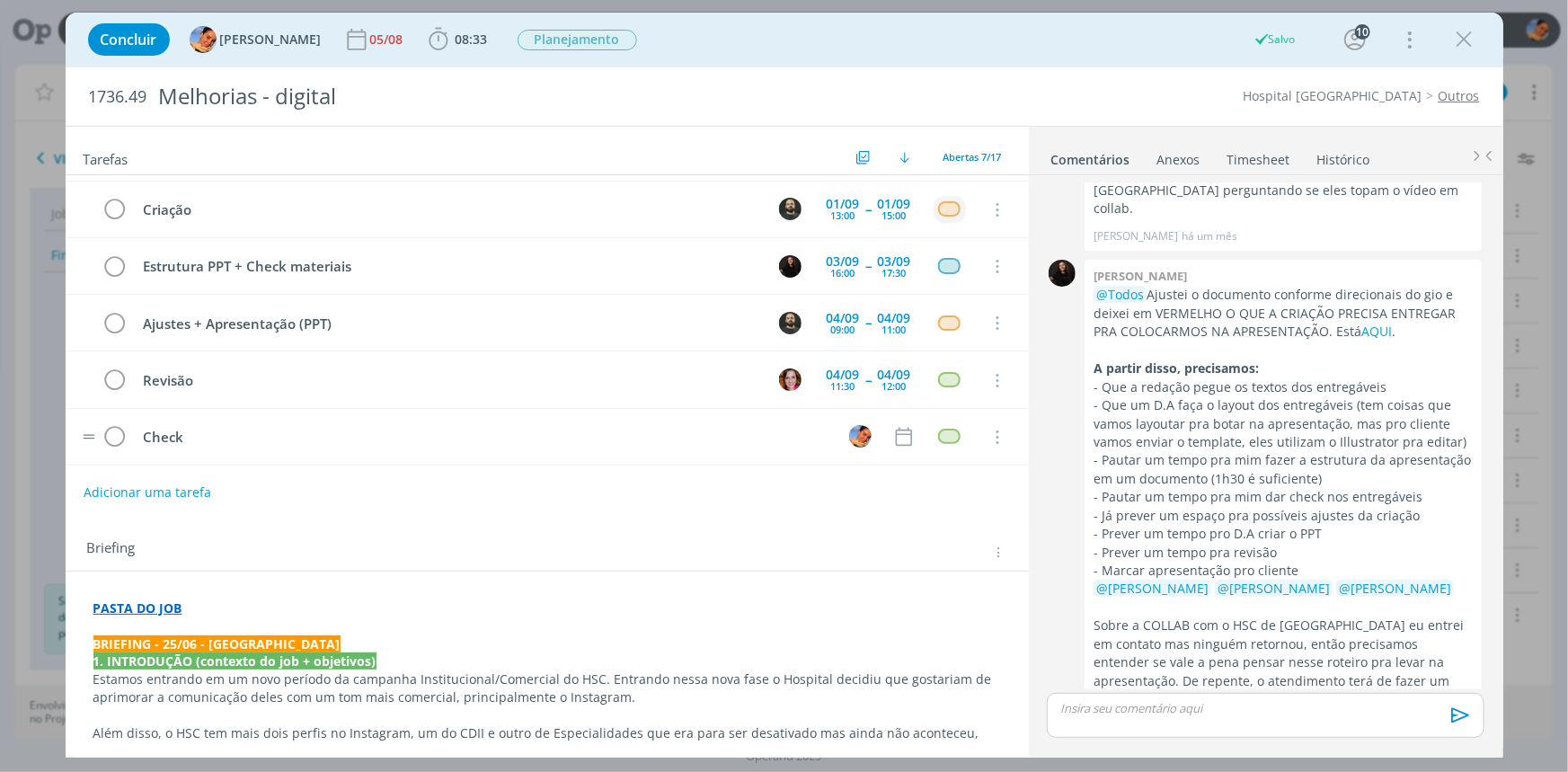
click at [891, 417] on tr "Check Cancelar" at bounding box center [547, 437] width 963 height 57
click at [223, 421] on td "Check" at bounding box center [480, 436] width 697 height 32
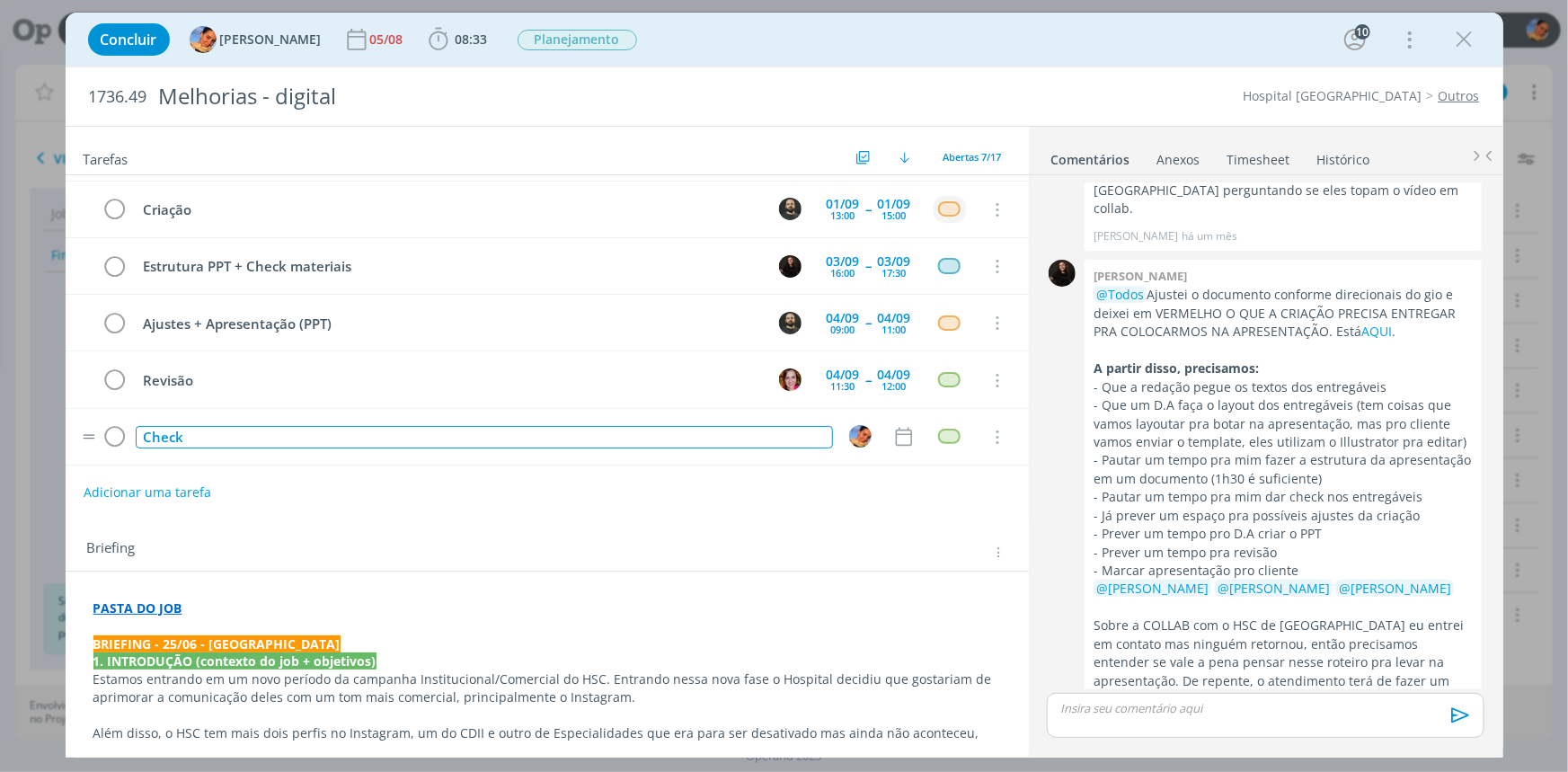
click at [219, 426] on div "Check" at bounding box center [484, 437] width 697 height 22
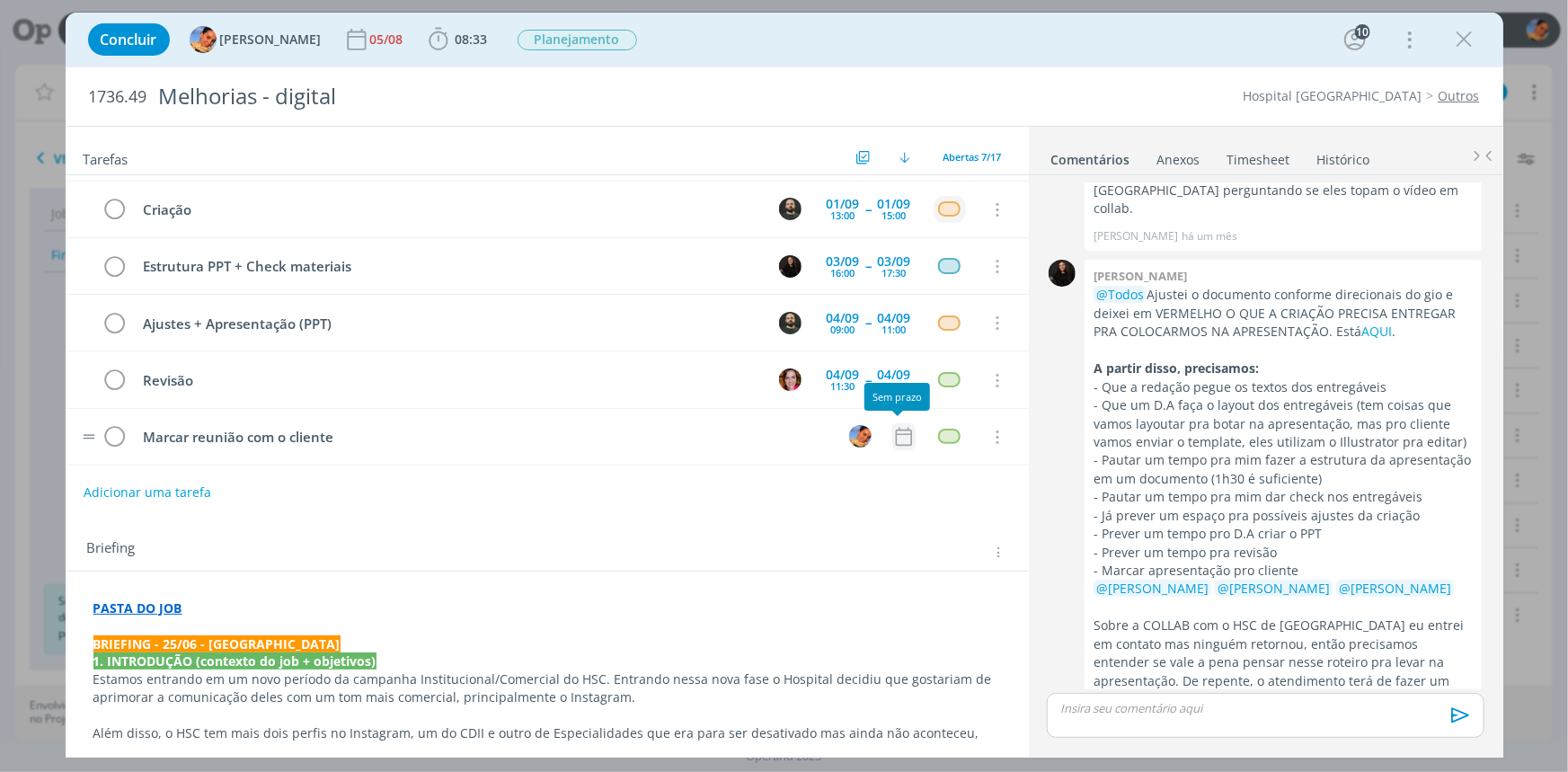
click at [901, 432] on icon "dialog" at bounding box center [904, 436] width 23 height 23
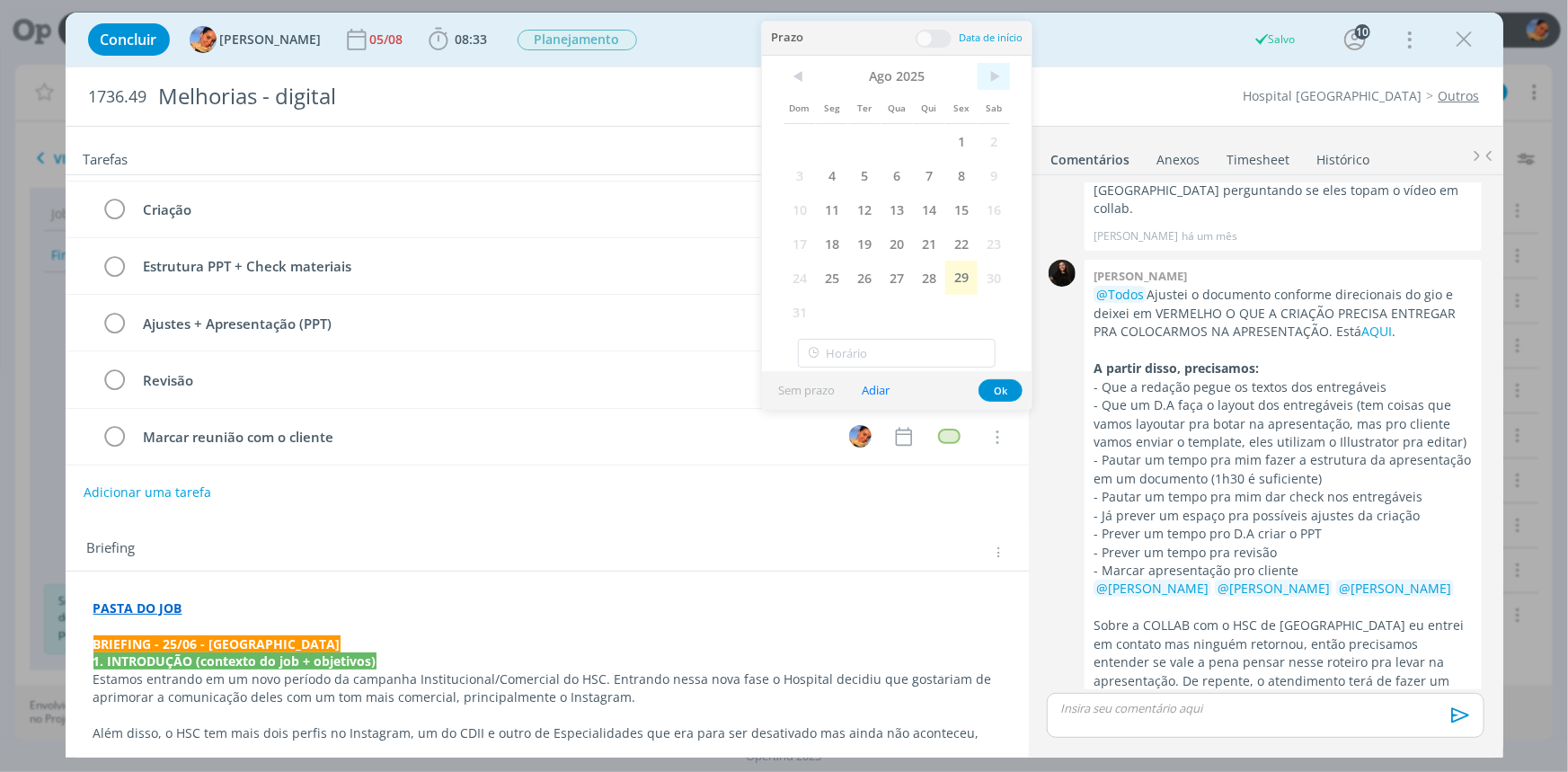
click at [1006, 68] on span ">" at bounding box center [993, 76] width 33 height 27
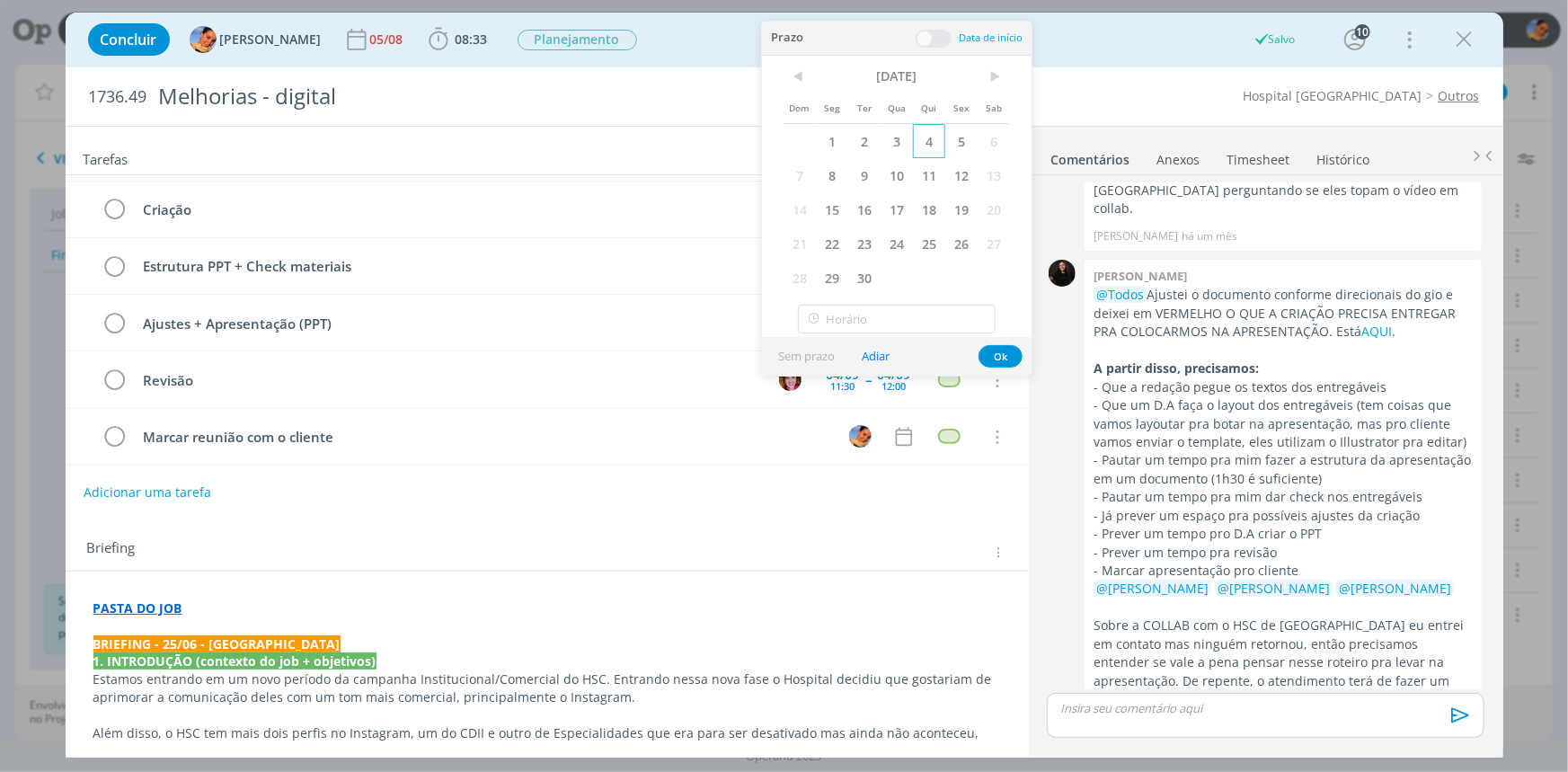
click at [931, 144] on span "4" at bounding box center [929, 141] width 33 height 35
click at [1008, 350] on button "Ok" at bounding box center [1000, 356] width 44 height 22
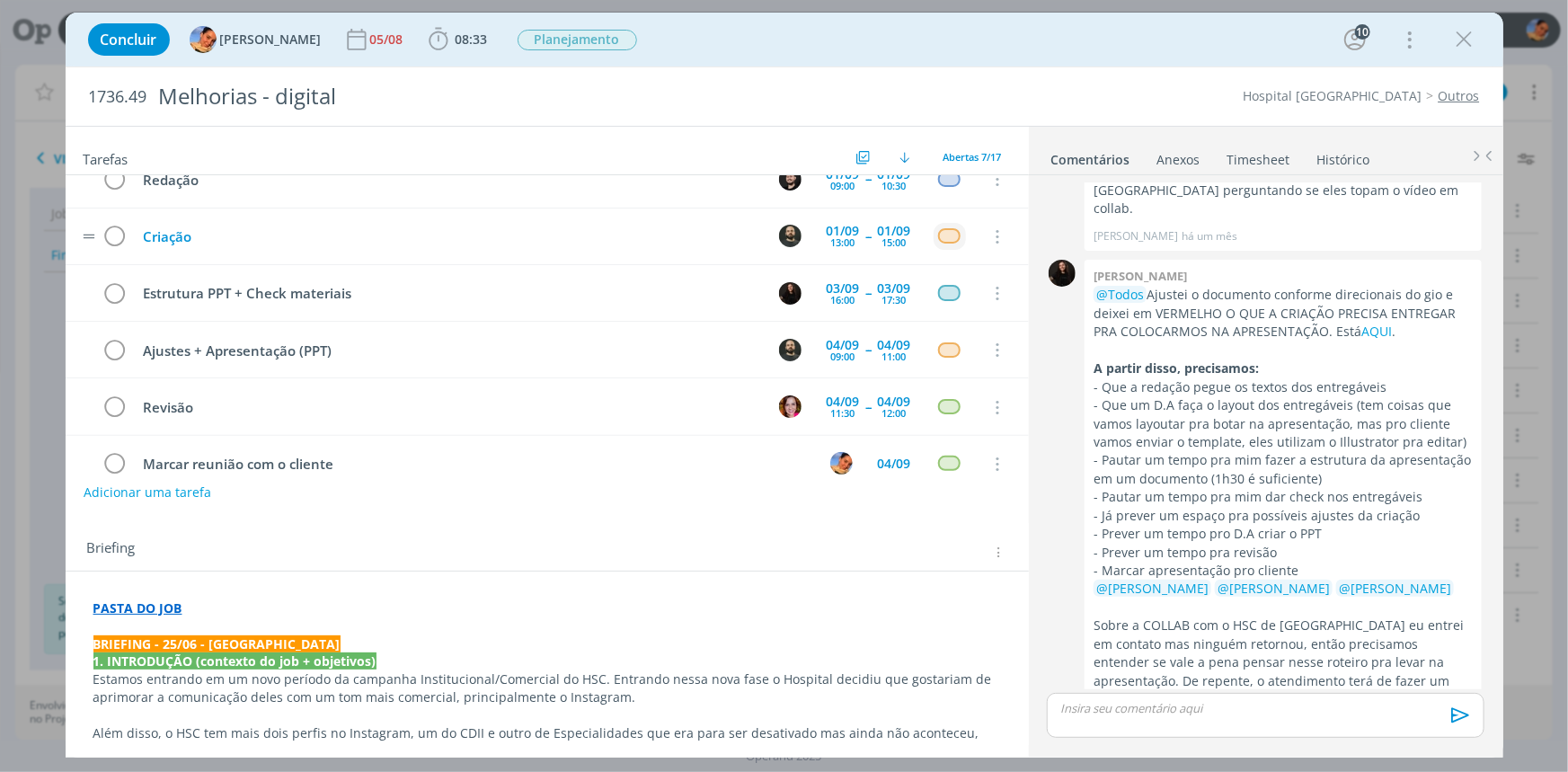
scroll to position [0, 0]
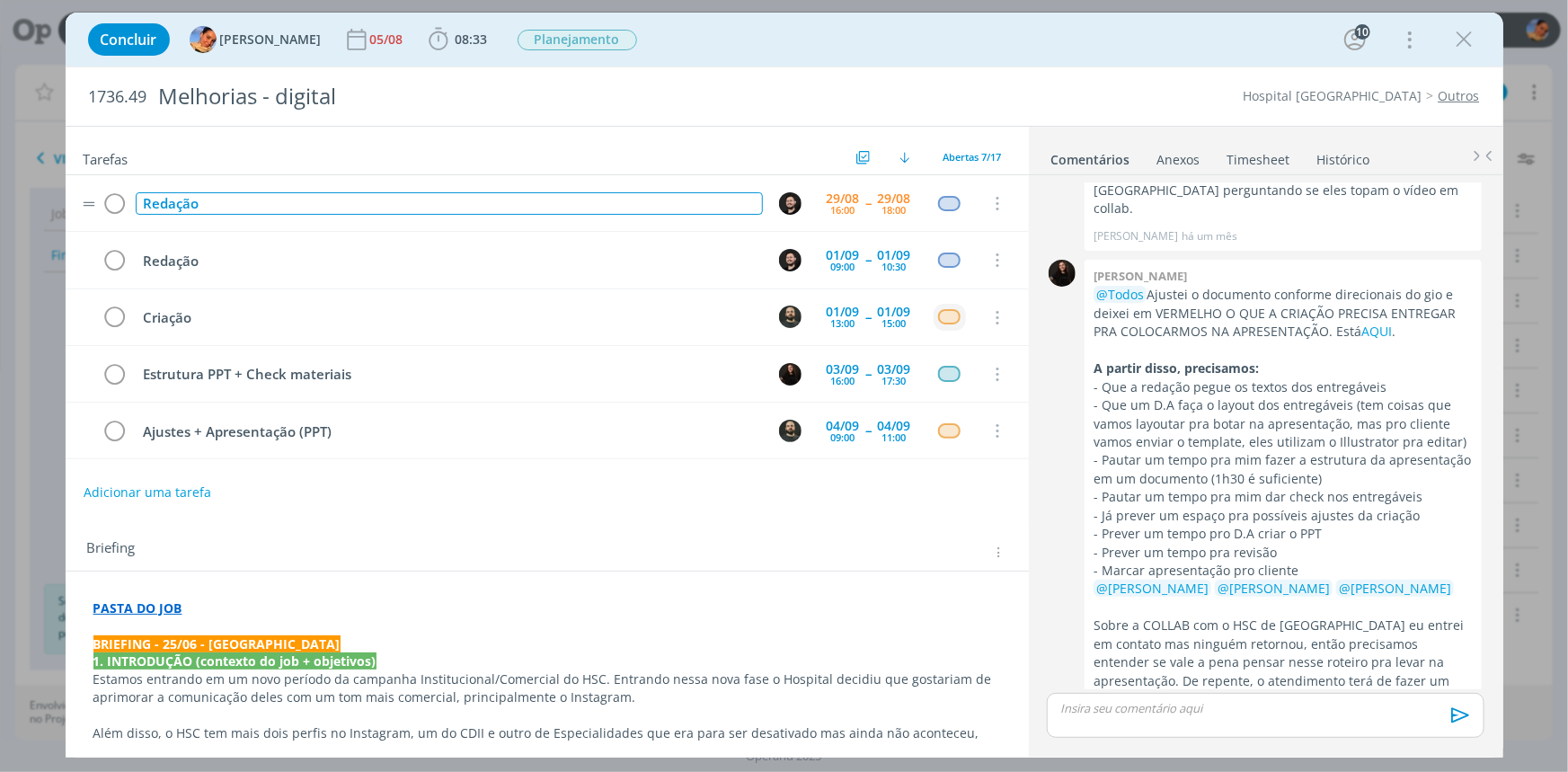
click at [357, 193] on div "Redação" at bounding box center [449, 204] width 627 height 22
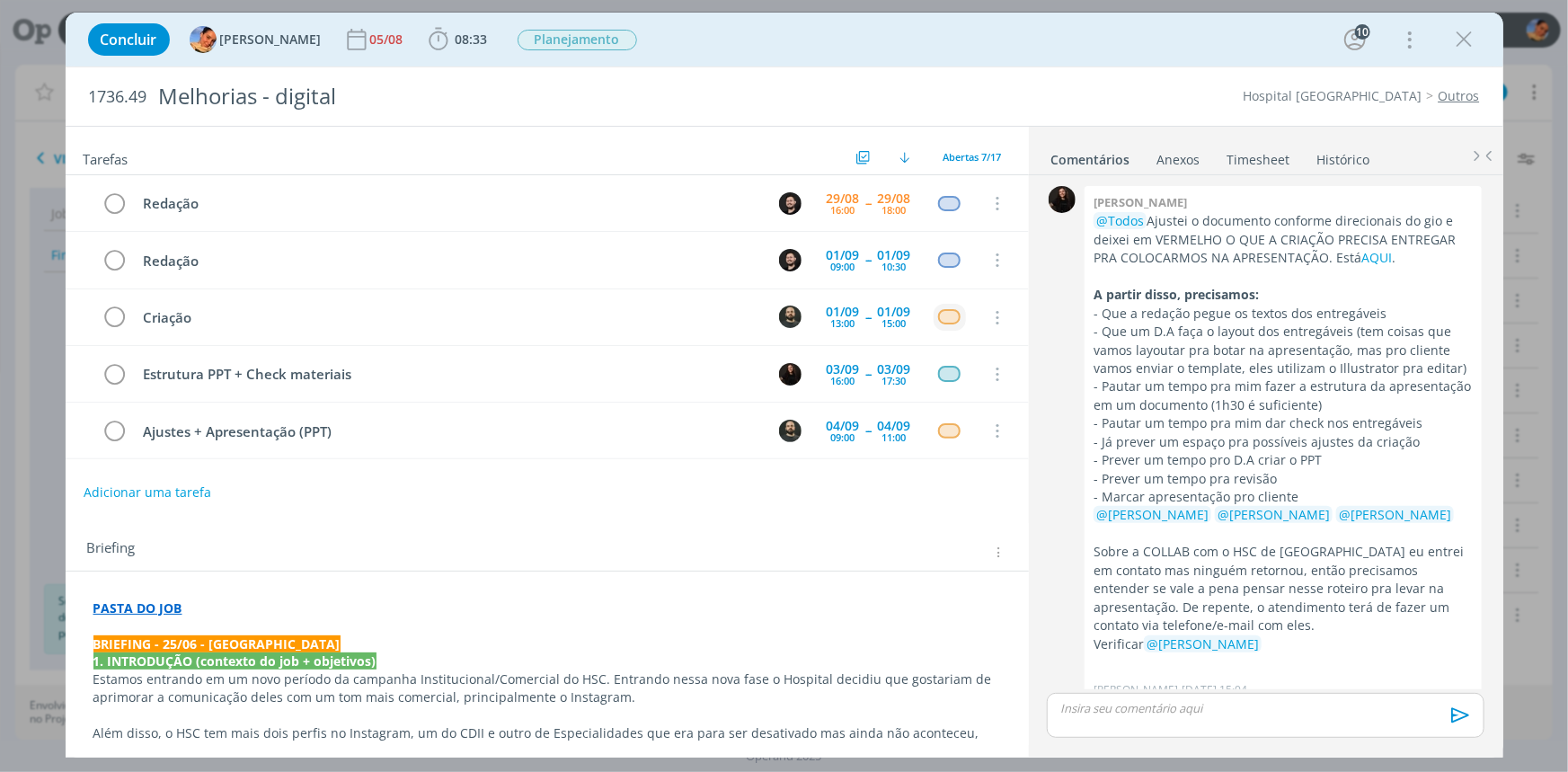
click at [370, 611] on p "PASTA DO JOB" at bounding box center [547, 608] width 907 height 18
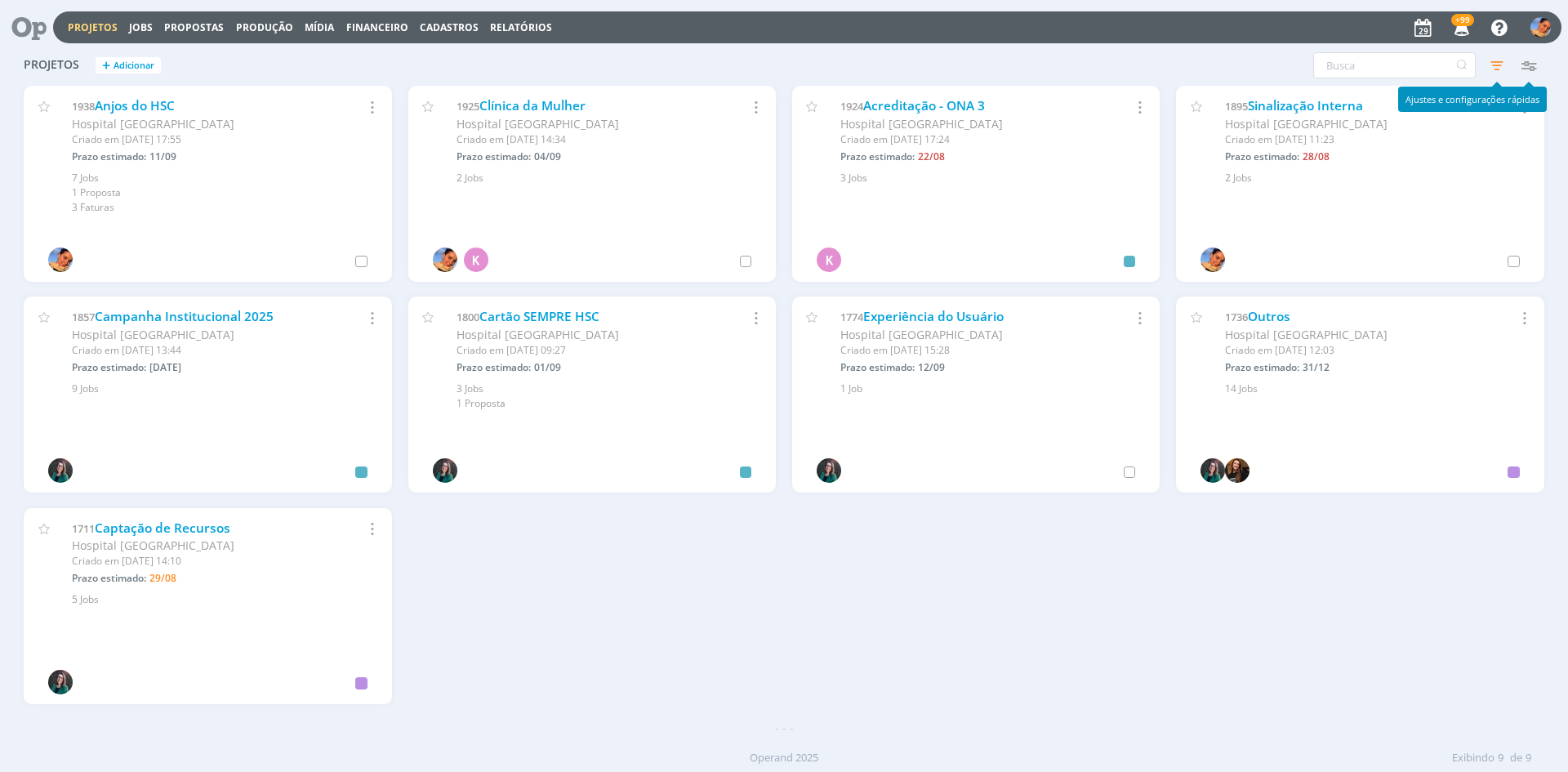
click at [1505, 61] on icon "button" at bounding box center [1497, 65] width 30 height 30
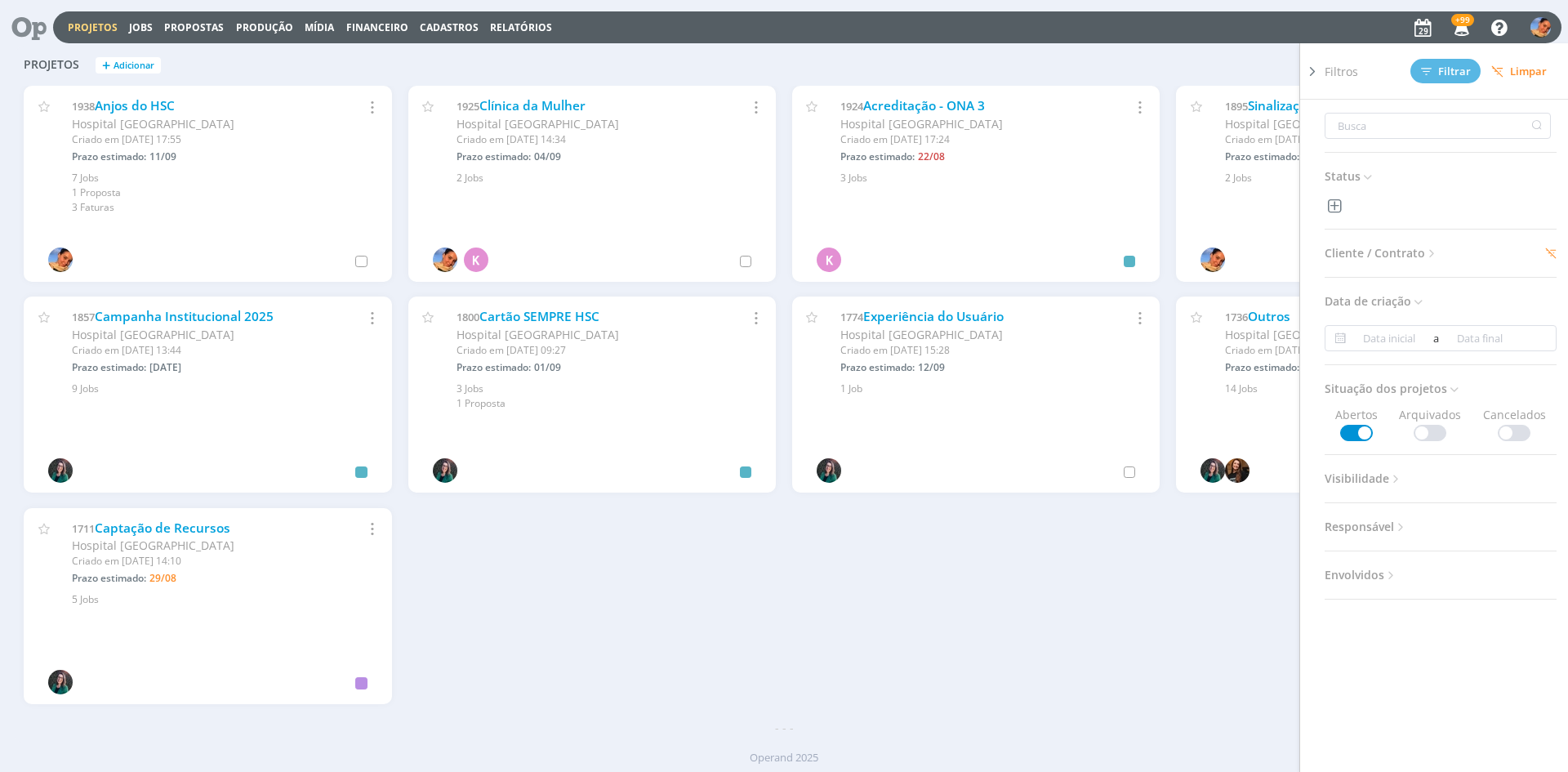
click at [1396, 260] on span "Cliente / Contrato" at bounding box center [1382, 253] width 115 height 21
click at [1443, 307] on div "1 selecionado" at bounding box center [1441, 313] width 216 height 25
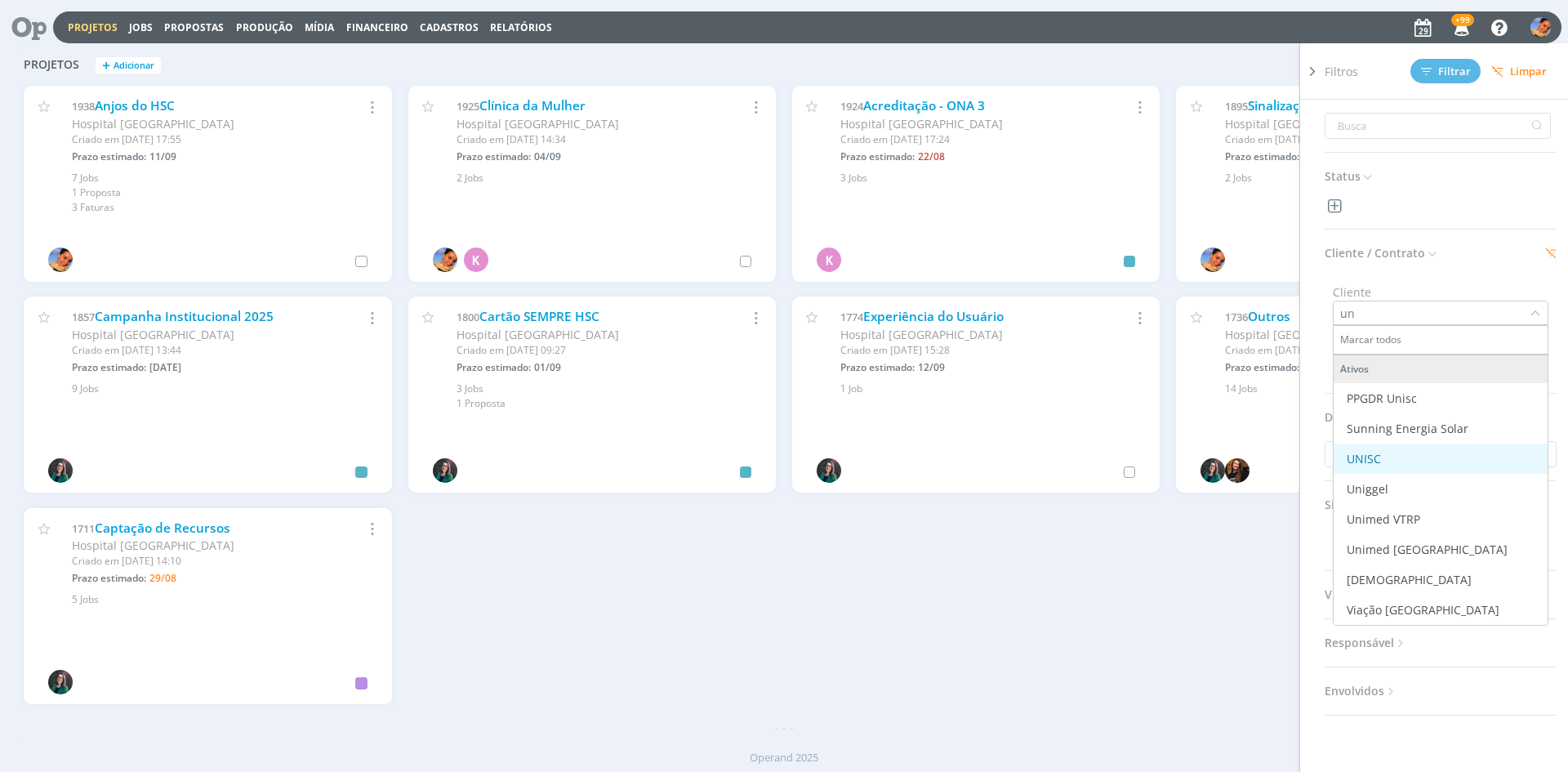
type input "un"
click at [1444, 459] on div "UNISC" at bounding box center [1441, 459] width 201 height 17
click at [1442, 80] on button "Filtrar" at bounding box center [1446, 70] width 71 height 25
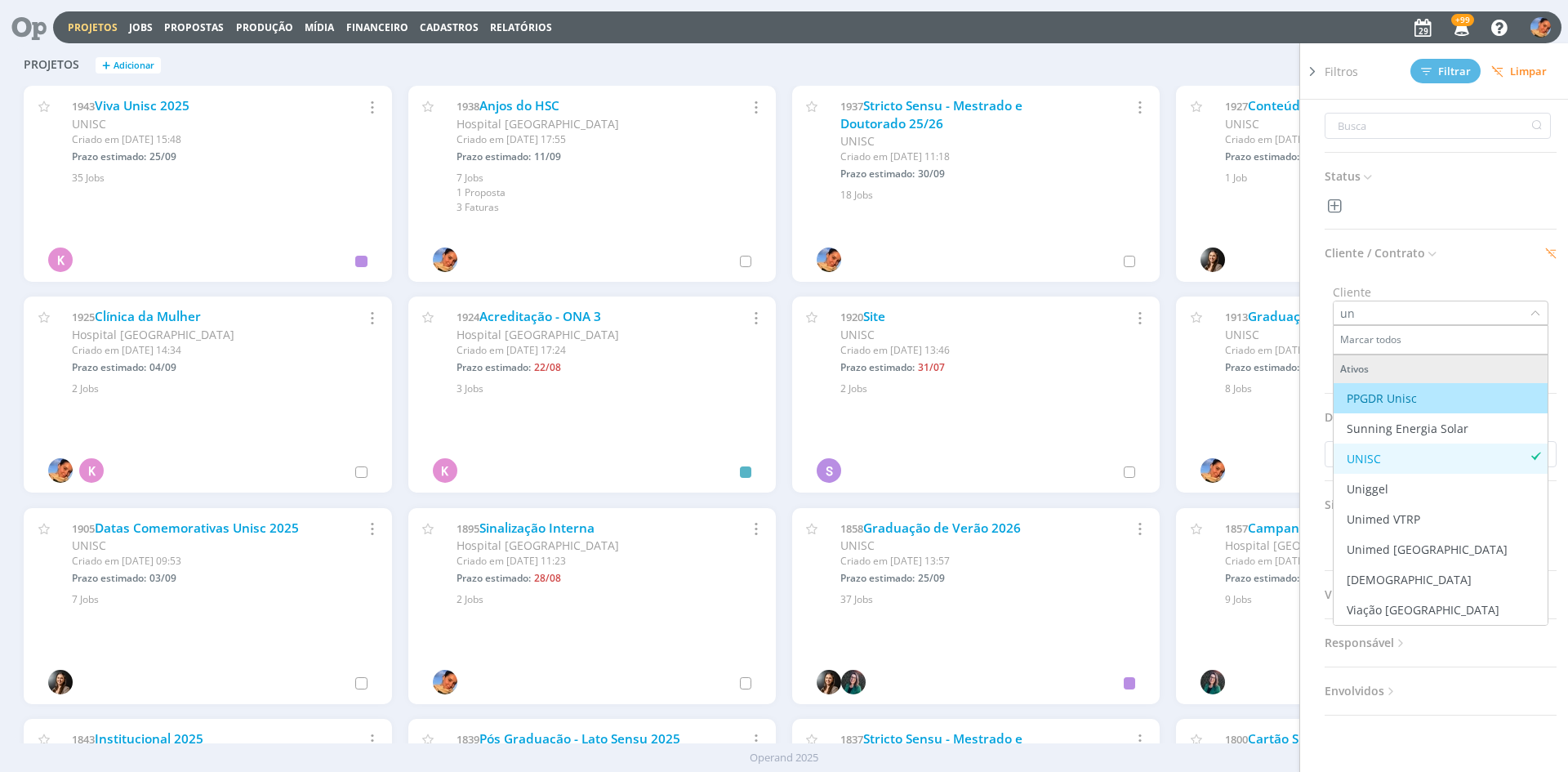
click at [584, 56] on div "Projetos + Adicionar Filtros Filtrar [GEOGRAPHIC_DATA] Status Cliente / Contrat…" at bounding box center [784, 66] width 1537 height 41
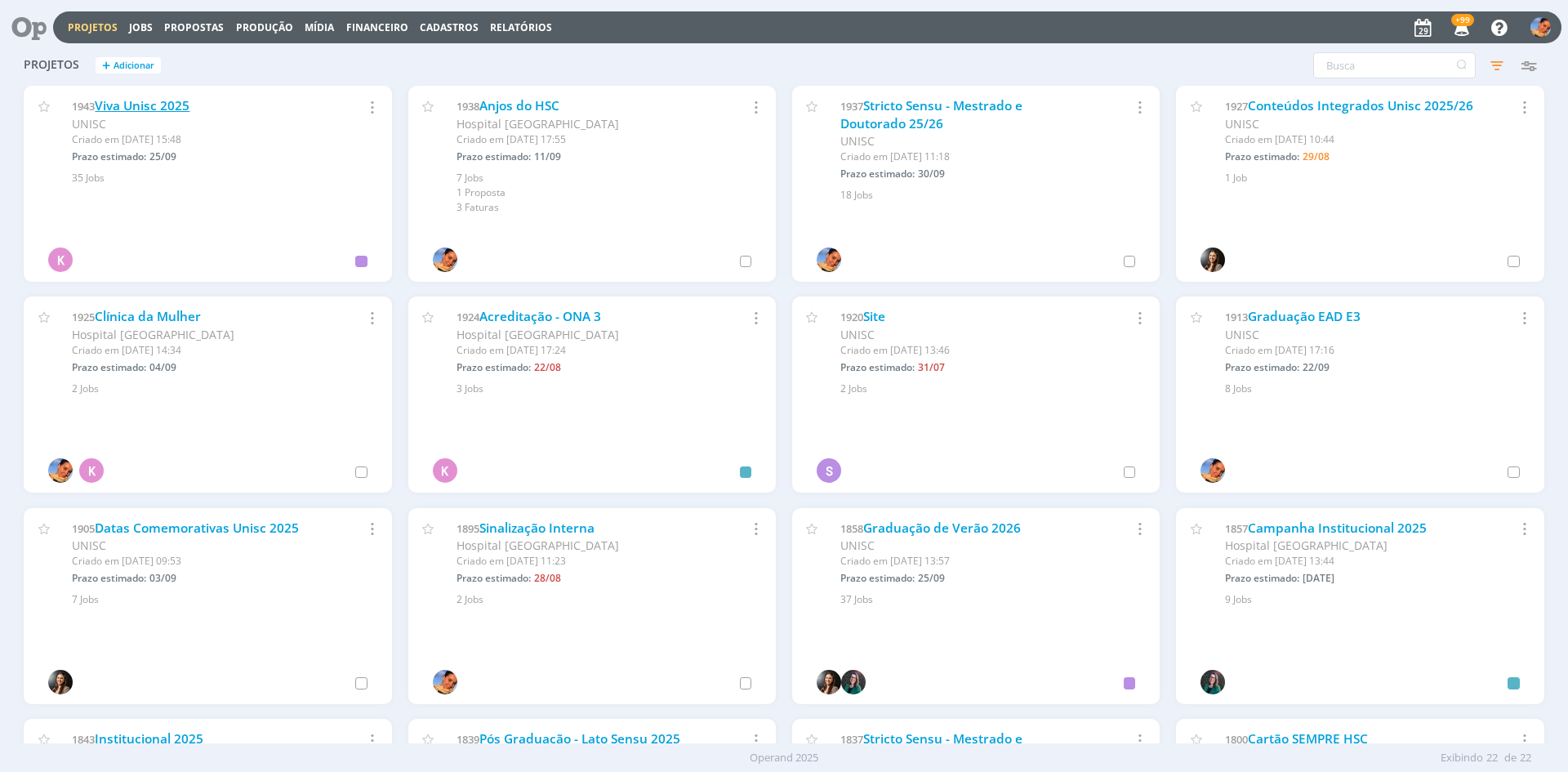
click at [189, 99] on link "Viva Unisc 2025" at bounding box center [143, 105] width 95 height 17
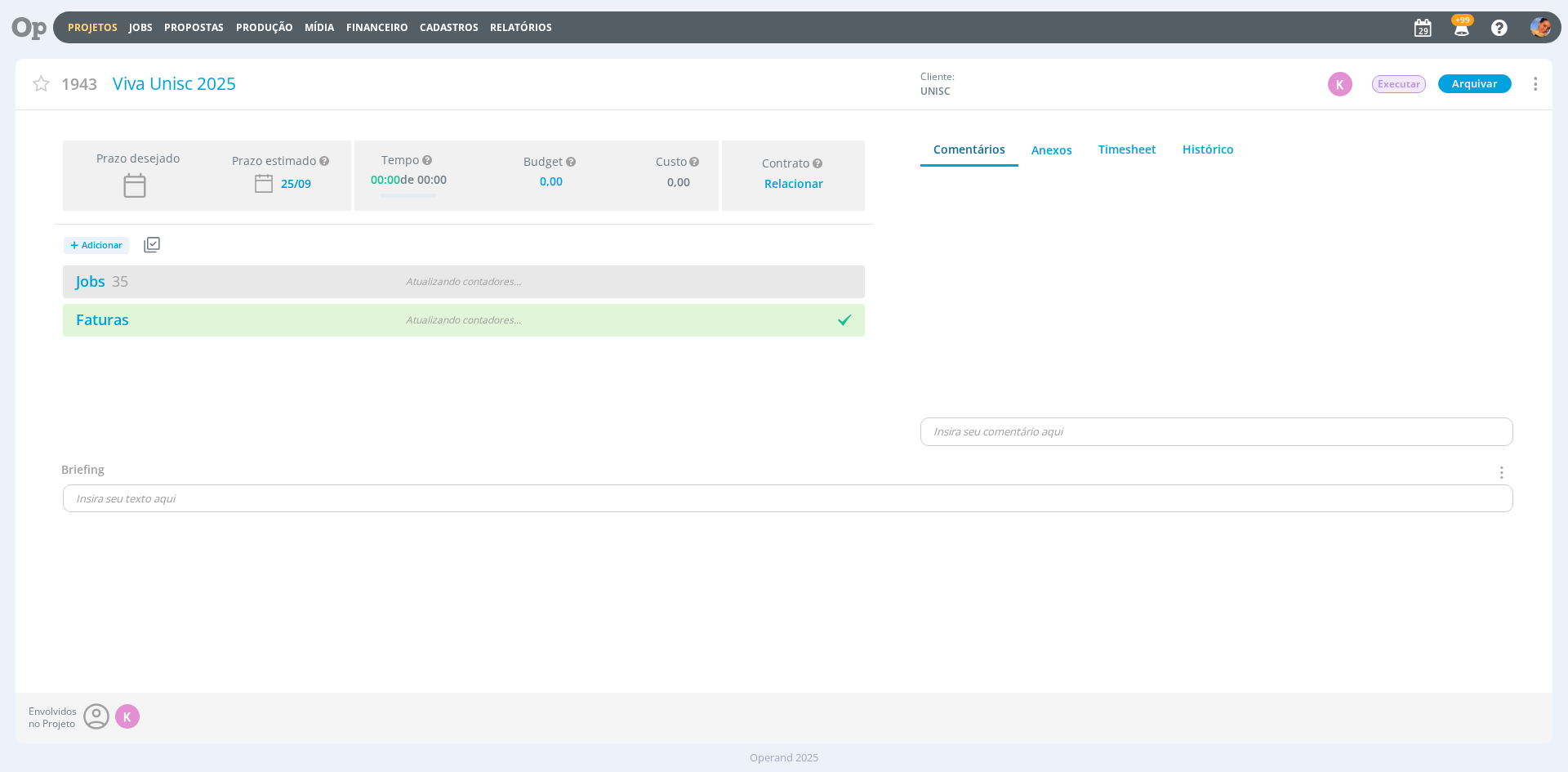
type input "0,00"
drag, startPoint x: 273, startPoint y: 267, endPoint x: 264, endPoint y: 262, distance: 10.3
click at [272, 267] on div "Jobs 35 Atualizando contadores . . ." at bounding box center [464, 282] width 802 height 32
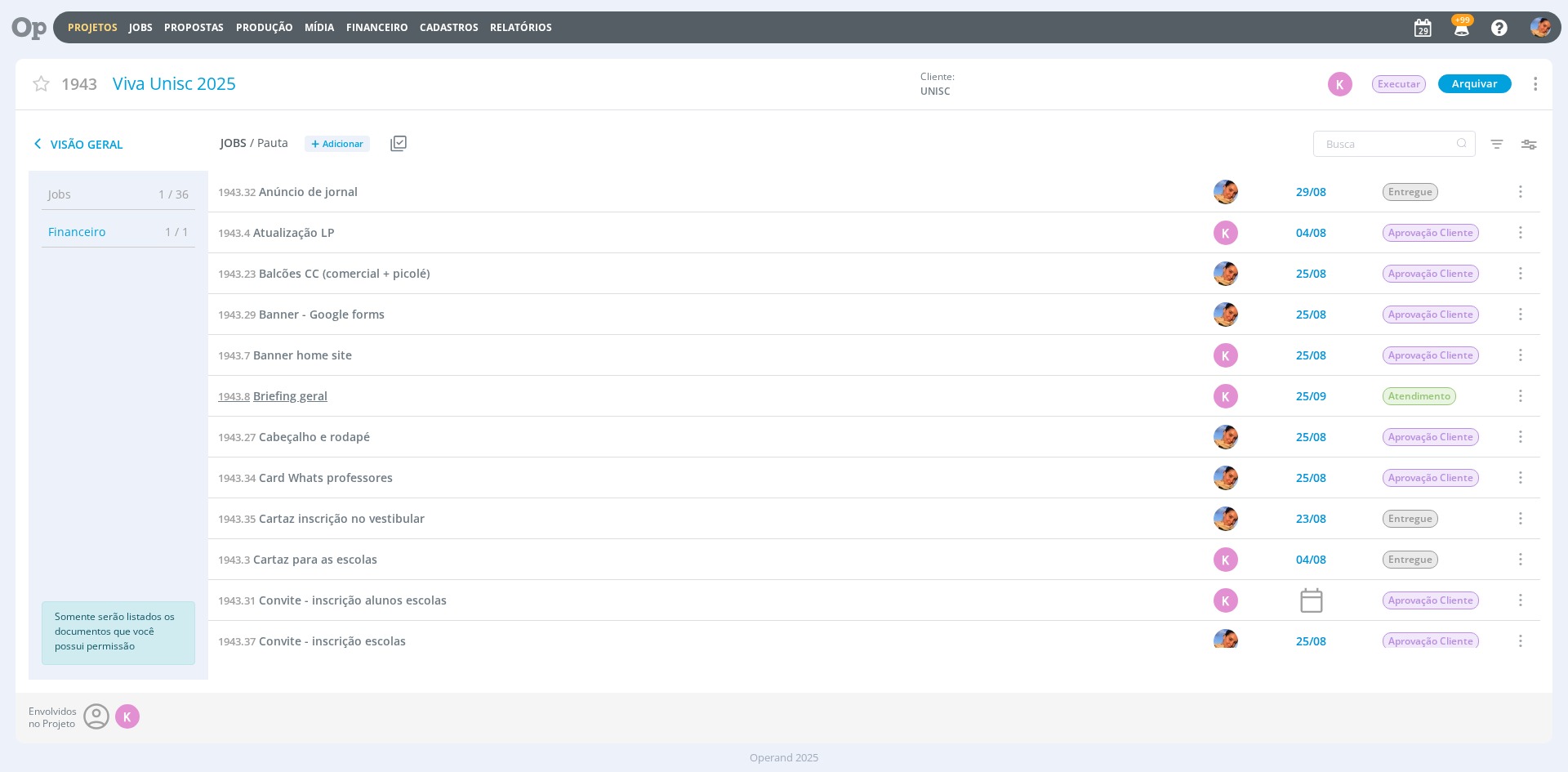
click at [312, 397] on span "Briefing geral" at bounding box center [290, 396] width 75 height 15
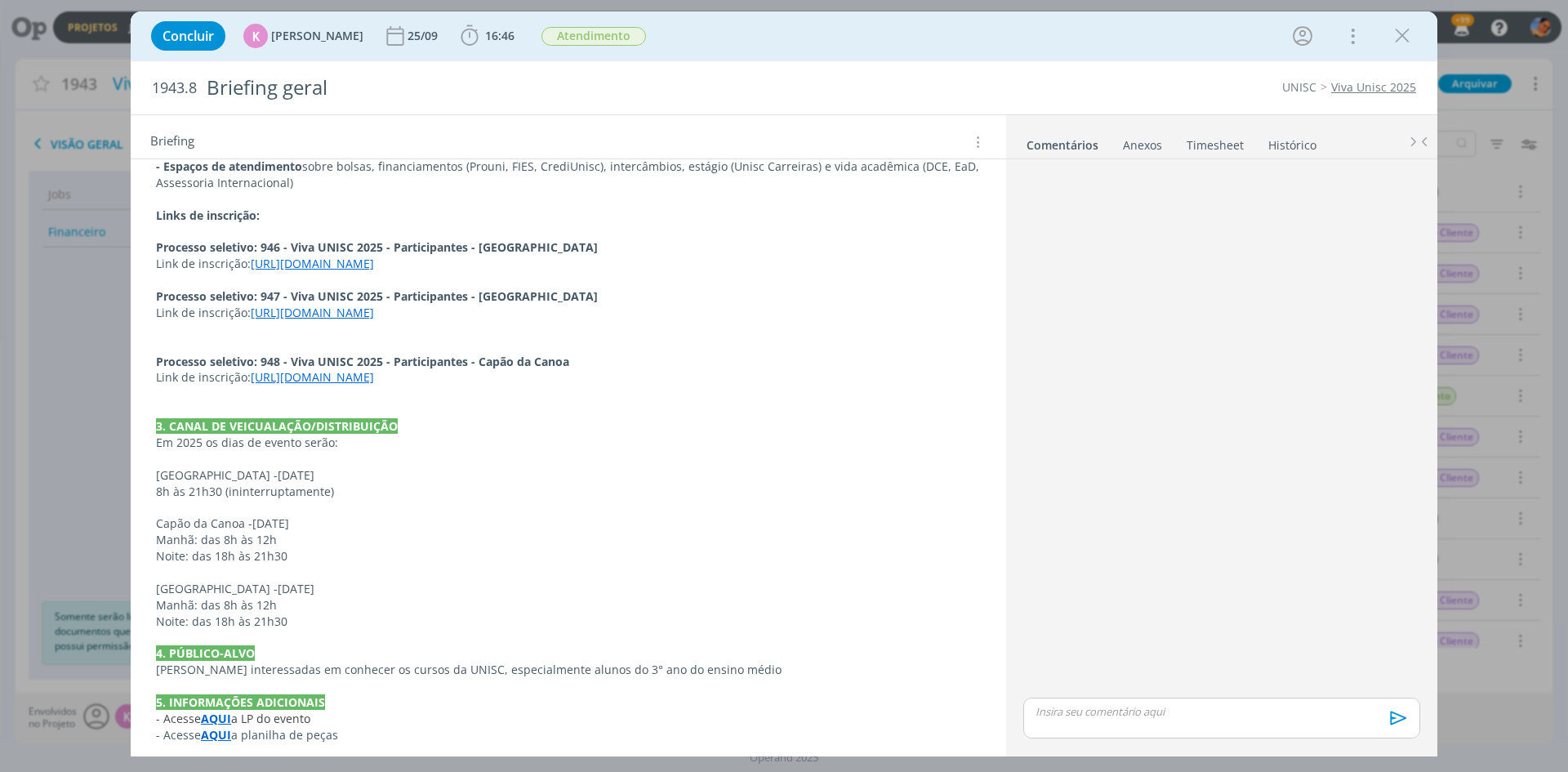
scroll to position [527, 0]
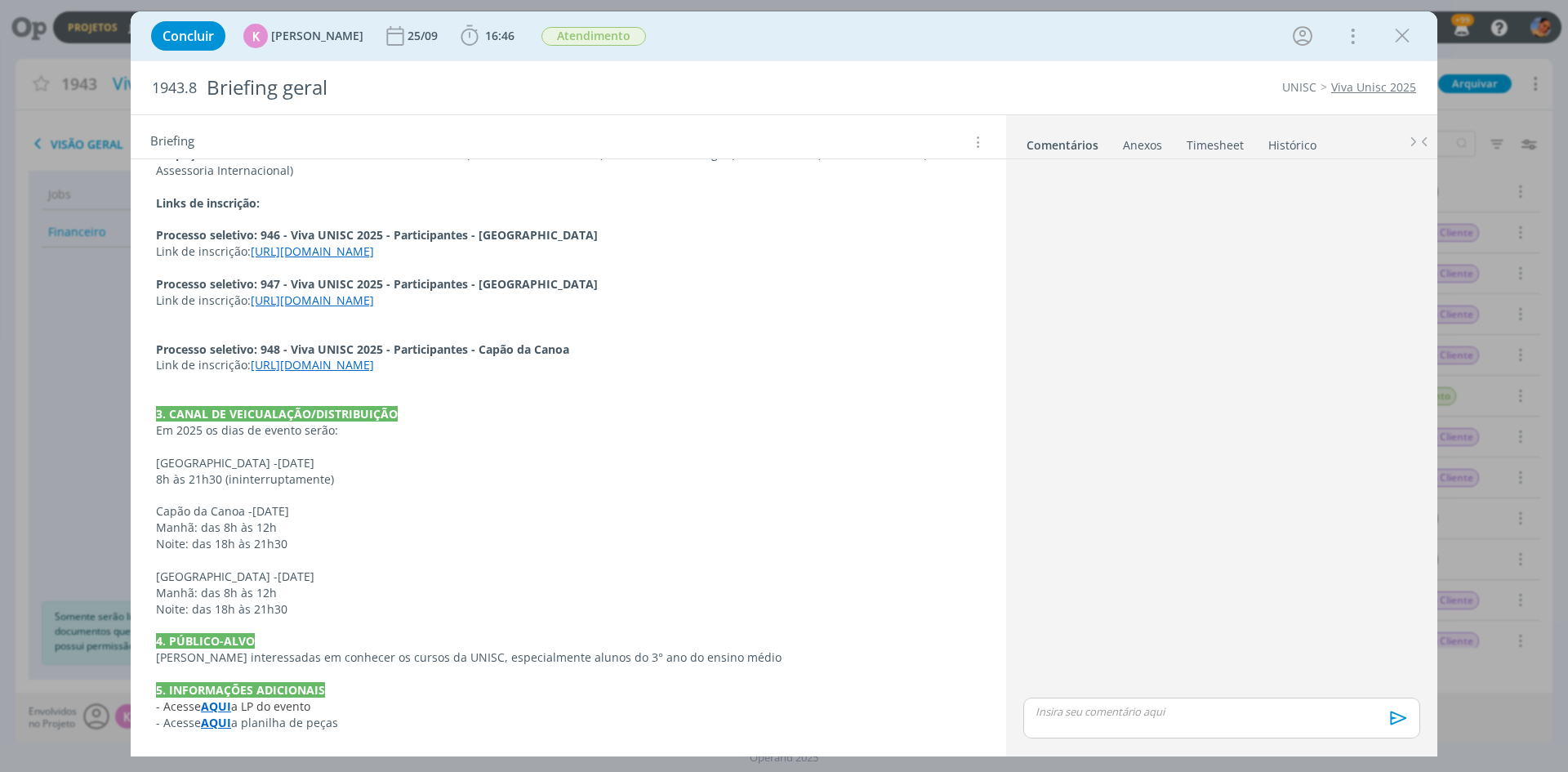
click at [224, 725] on strong "AQUI" at bounding box center [217, 722] width 31 height 15
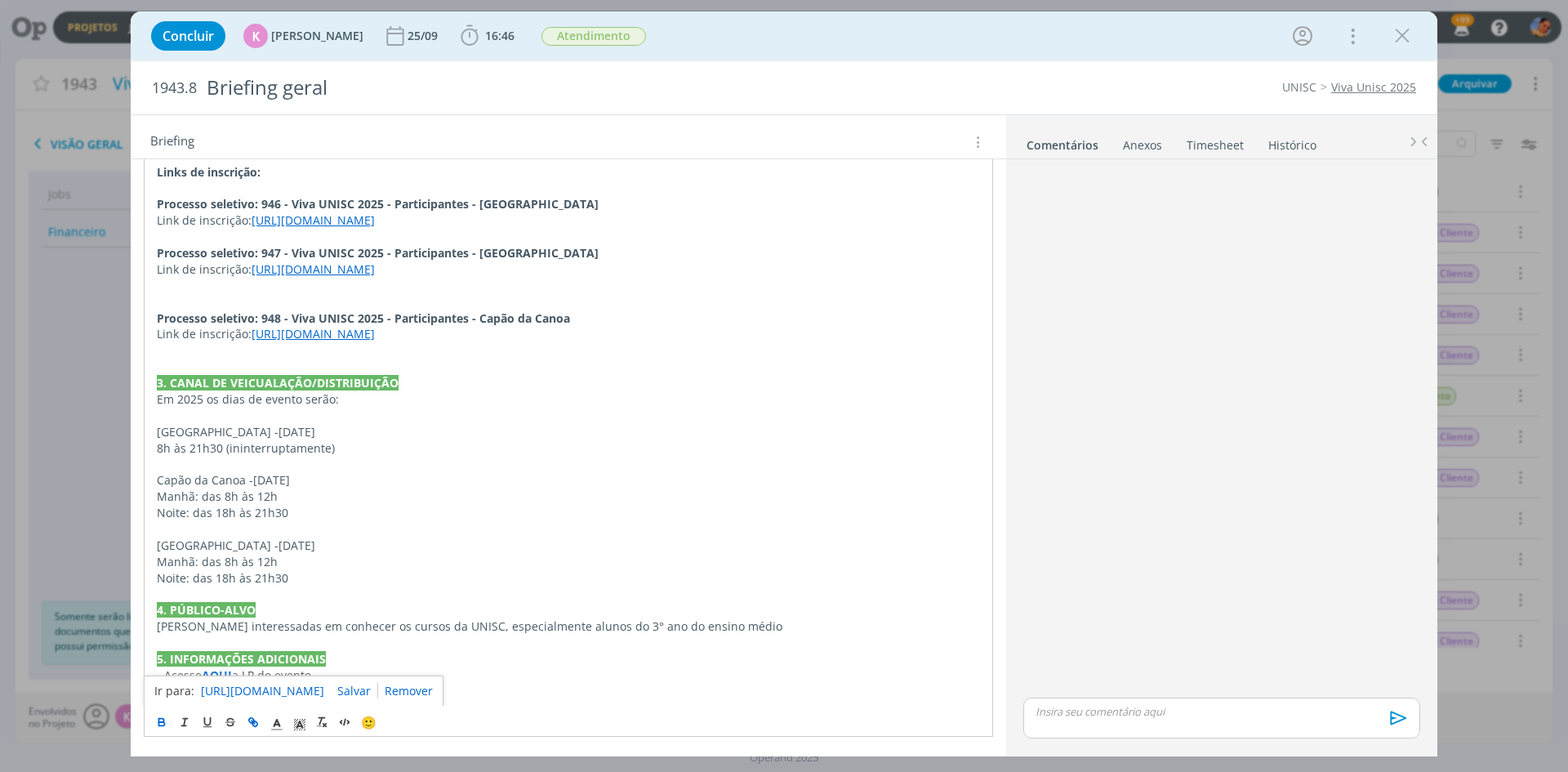
click at [267, 694] on link "https://sobeae.sharepoint.com/:x:/s/SOBEAE/EX4c6PFvX3FPlY4SkOlHem4BVr55BDSlrTXf…" at bounding box center [262, 690] width 123 height 21
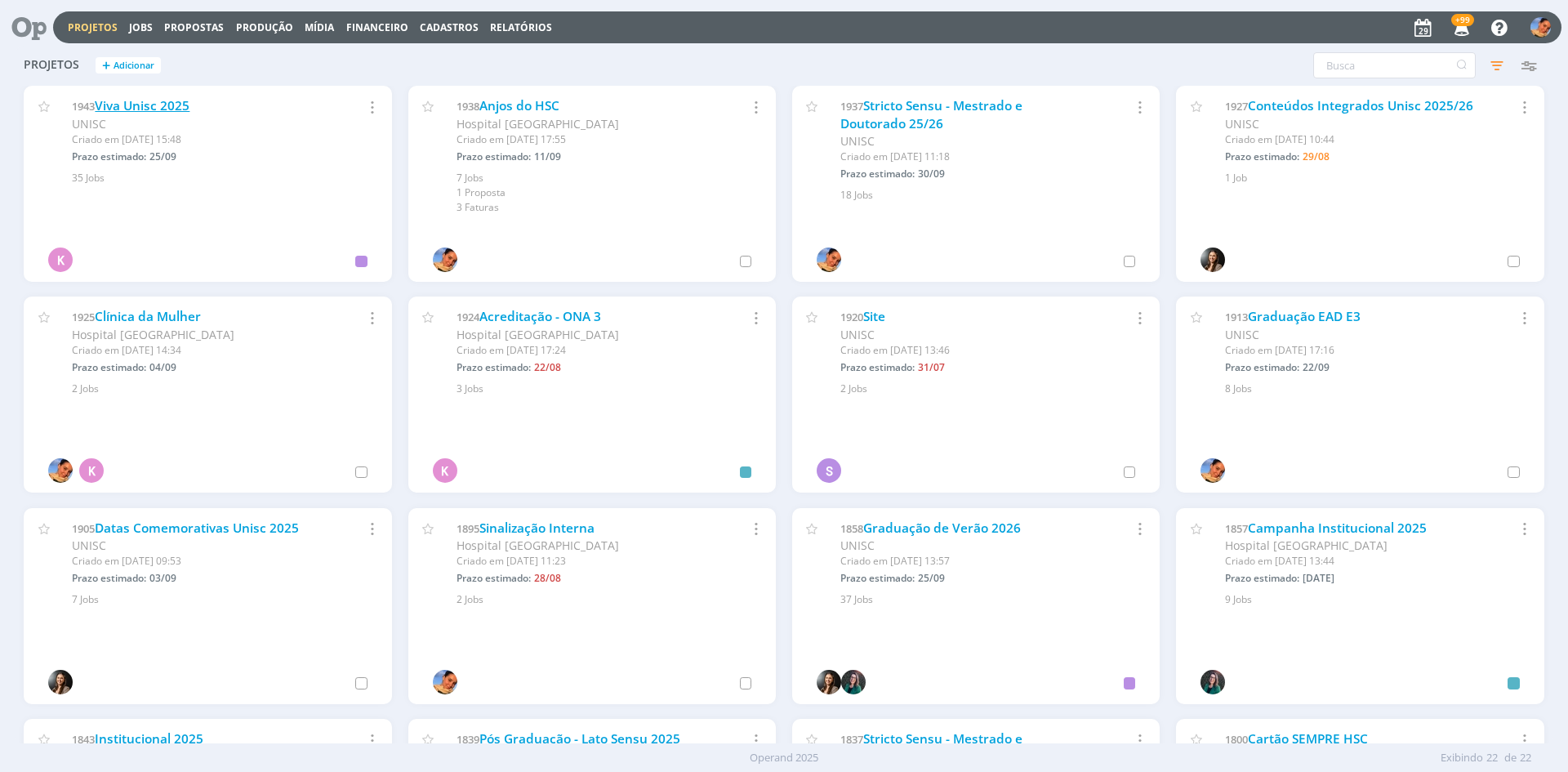
click at [138, 107] on link "Viva Unisc 2025" at bounding box center [143, 105] width 95 height 17
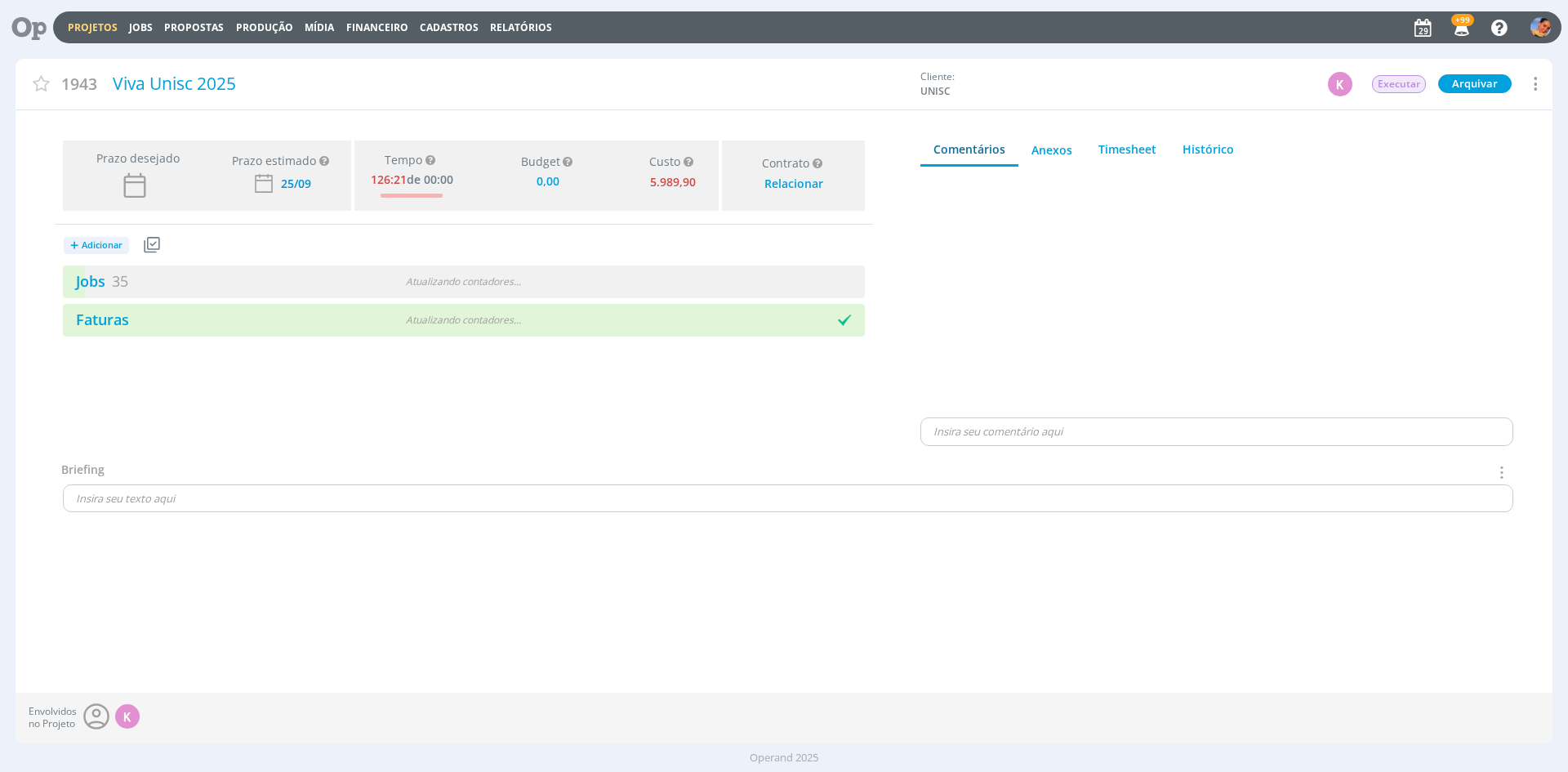
type input "0,00"
click at [516, 292] on div "Jobs 35 2 atrasados 1 / 36" at bounding box center [464, 282] width 802 height 32
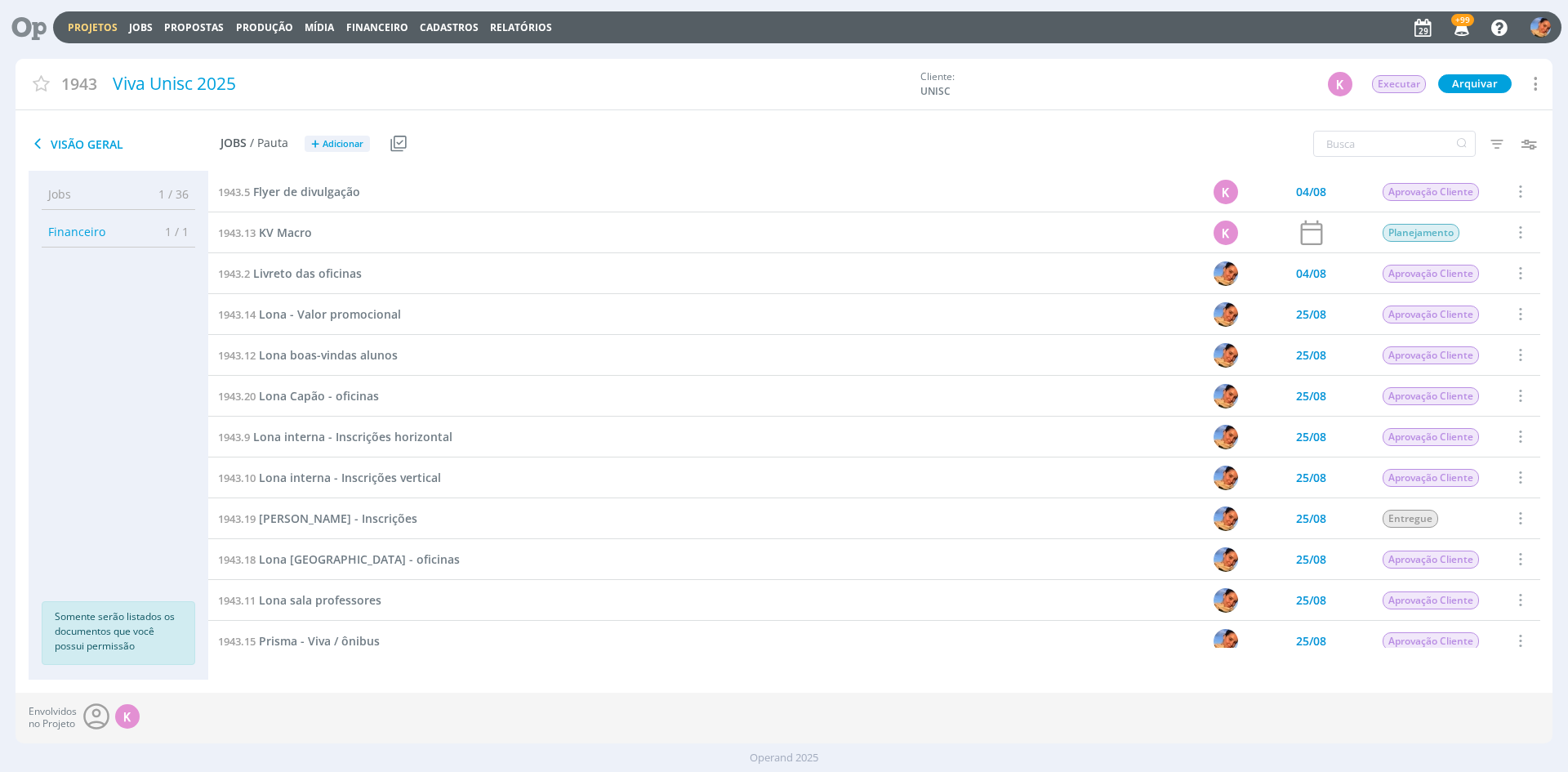
scroll to position [899, 0]
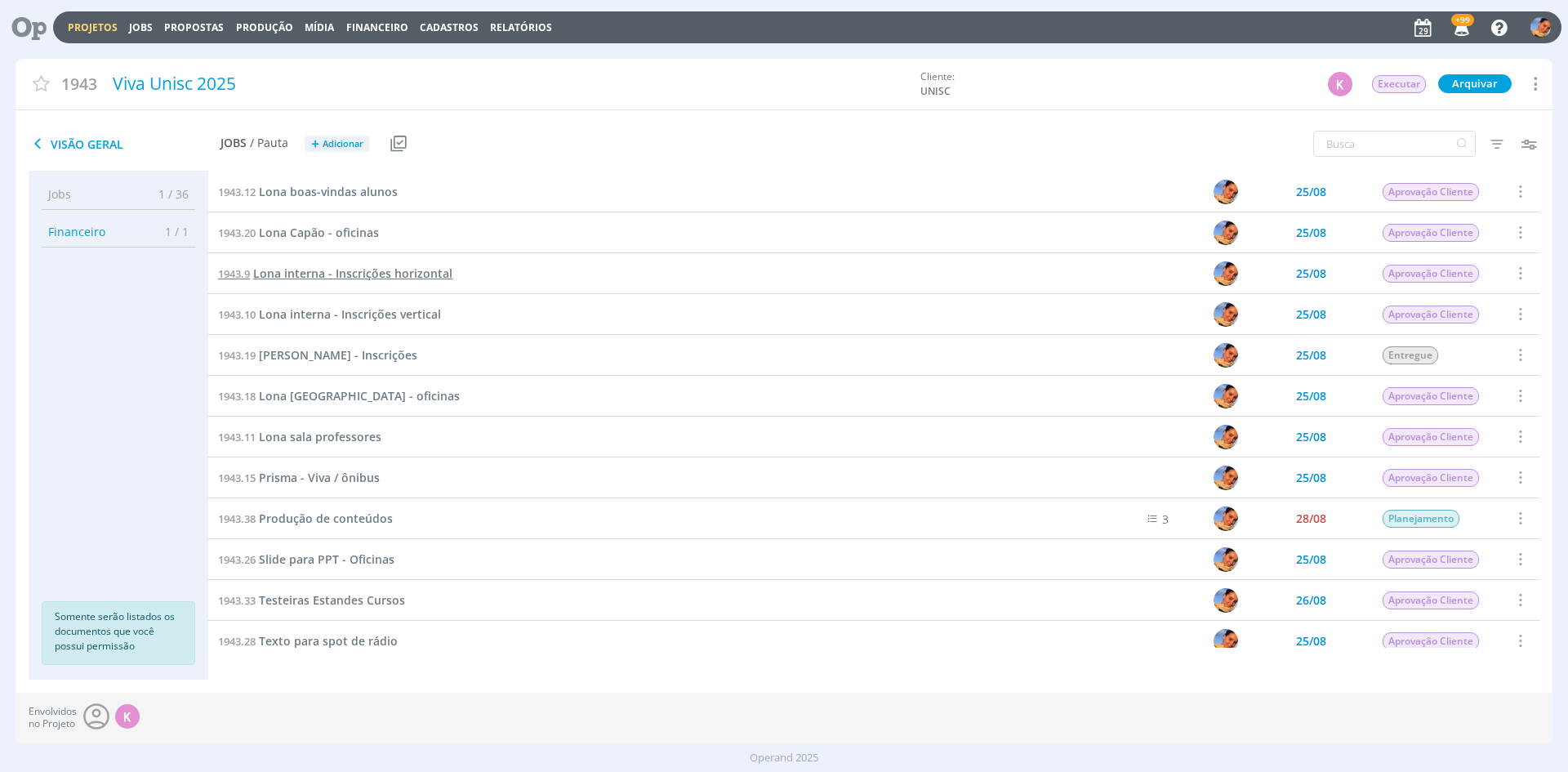
click at [349, 281] on span "Lona interna - Inscrições horizontal" at bounding box center [353, 273] width 200 height 15
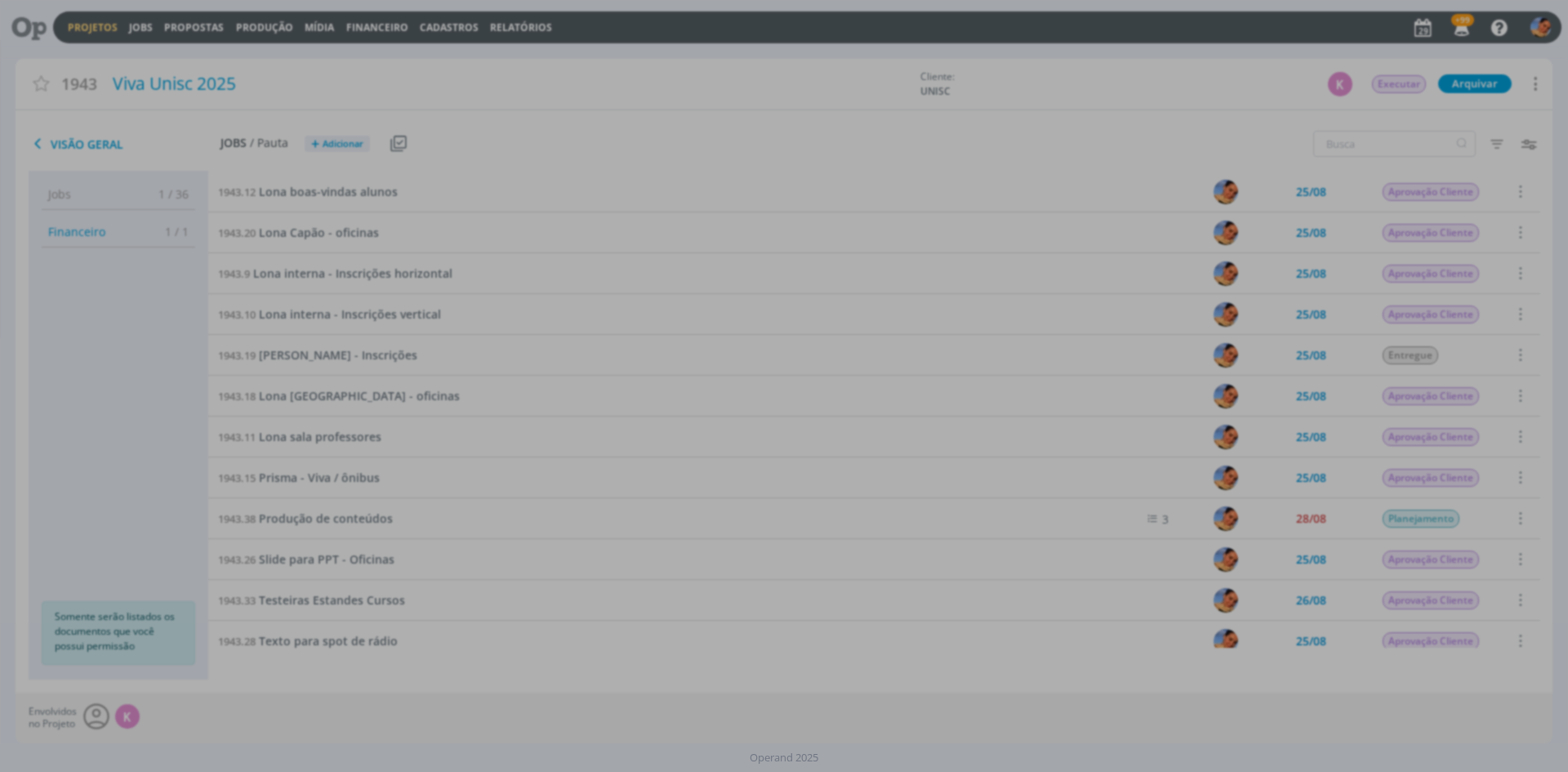
scroll to position [653, 0]
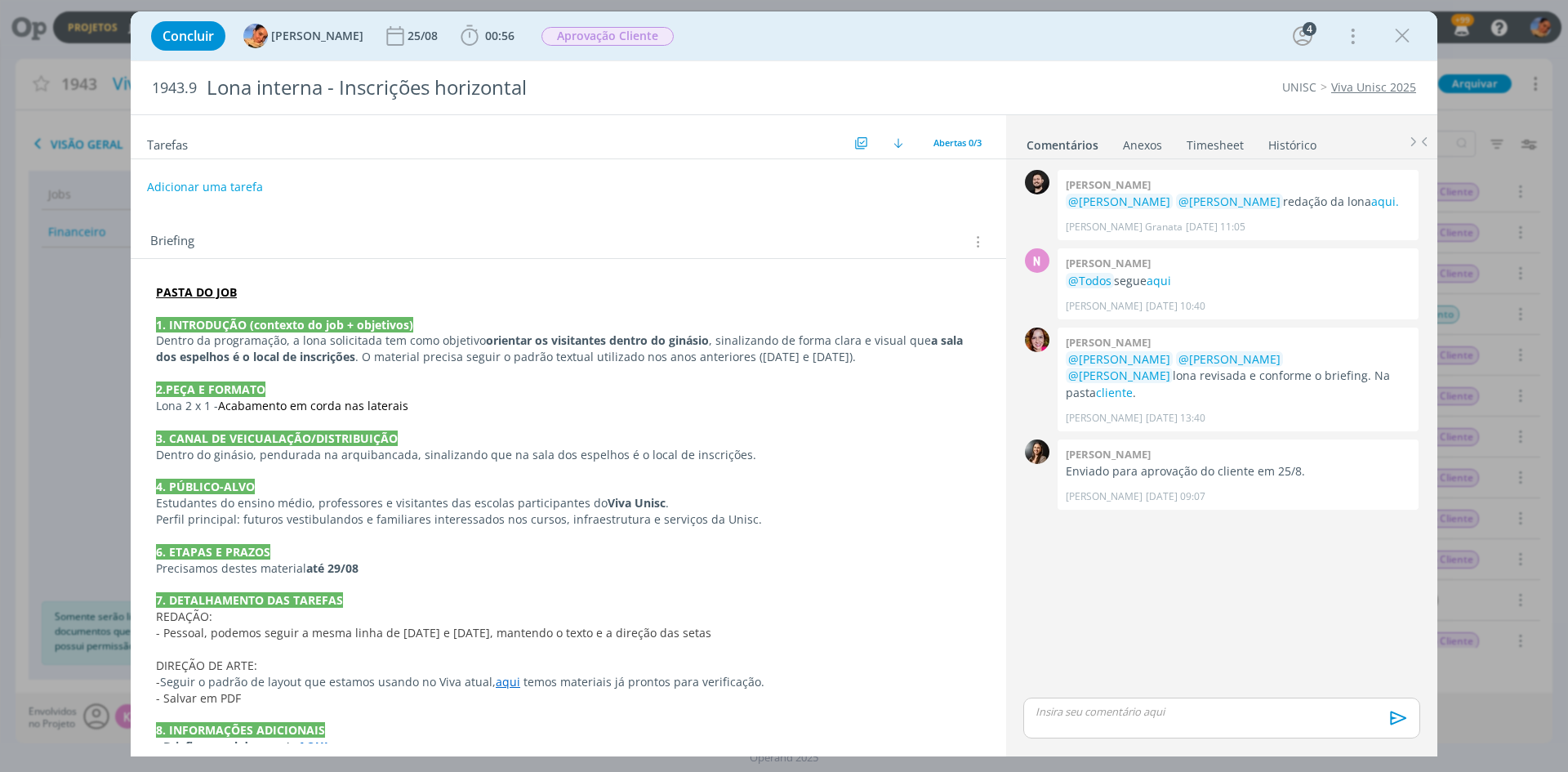
drag, startPoint x: 1405, startPoint y: 32, endPoint x: 1273, endPoint y: 9, distance: 134.0
click at [1405, 32] on icon "dialog" at bounding box center [1402, 36] width 25 height 25
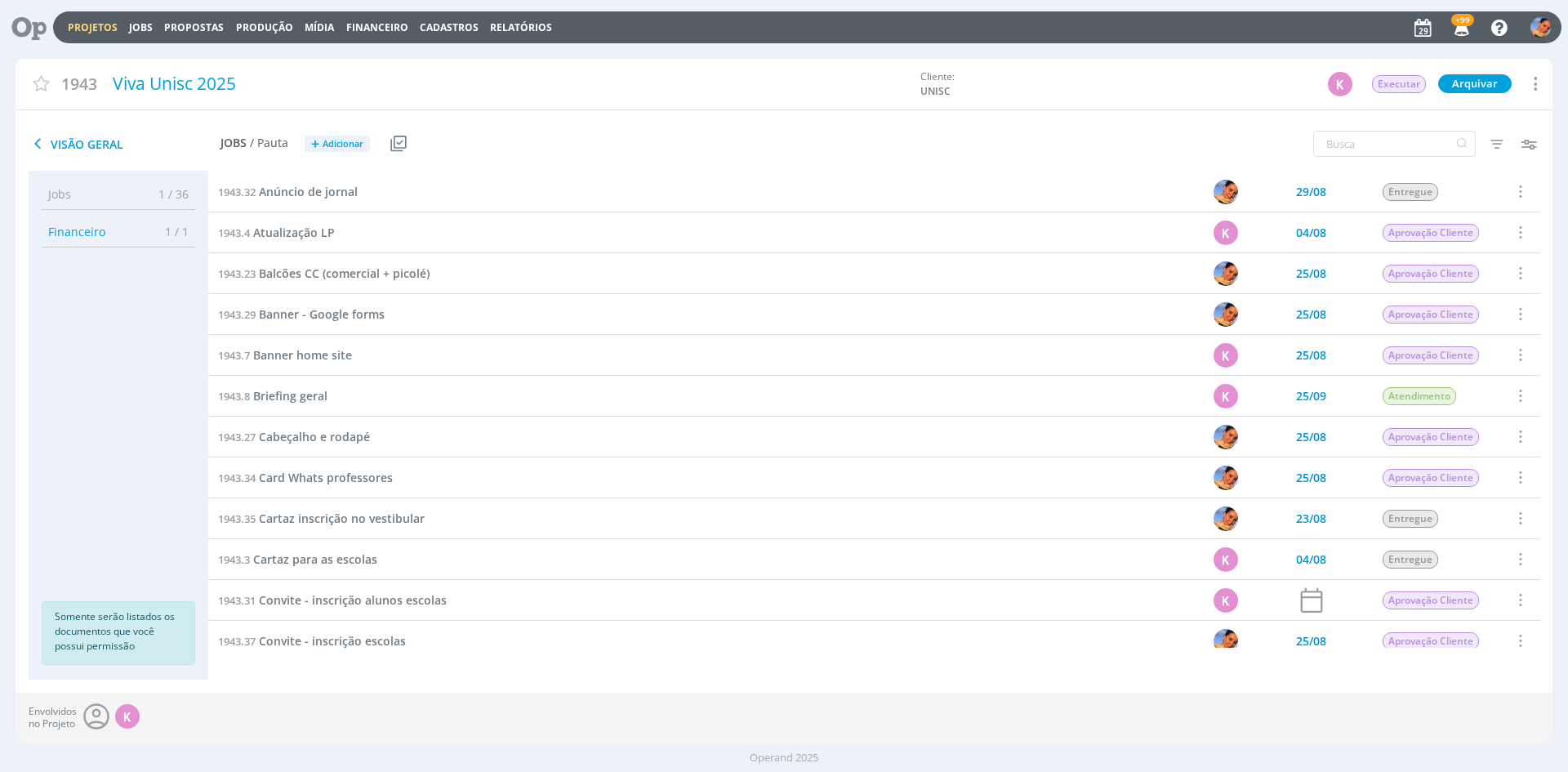
scroll to position [121, 0]
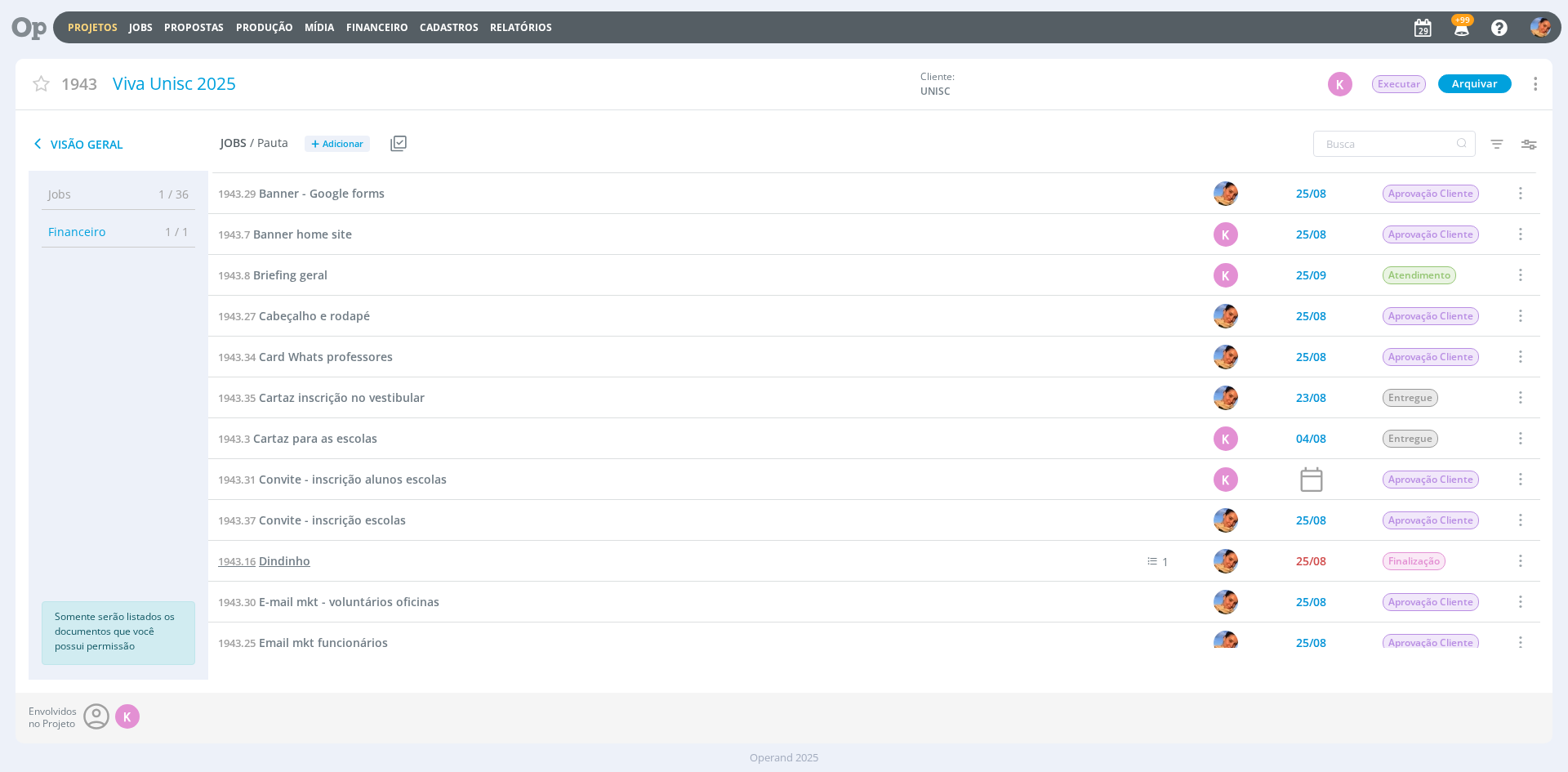
click at [300, 553] on span "Dindinho" at bounding box center [285, 561] width 52 height 15
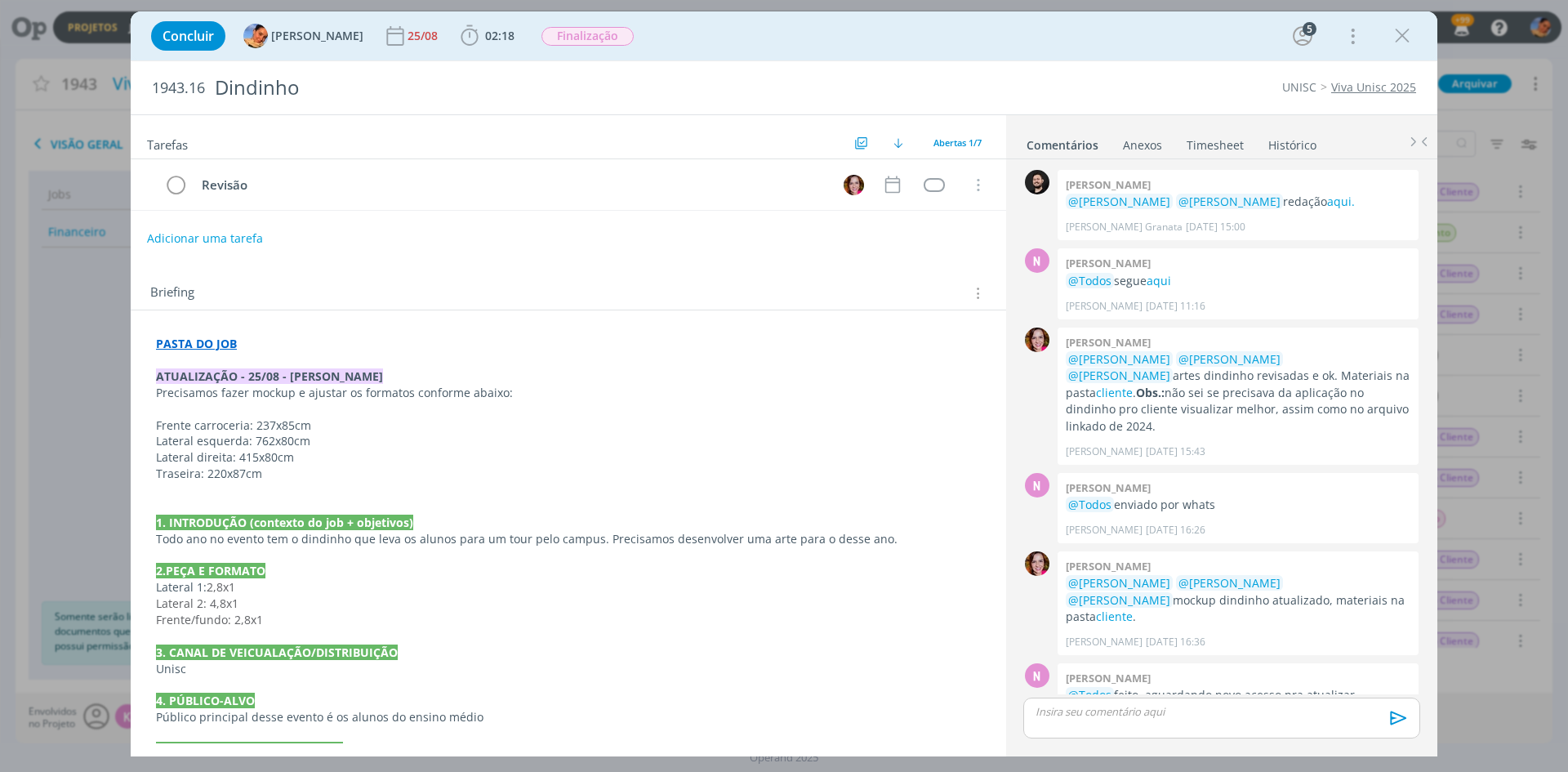
scroll to position [341, 0]
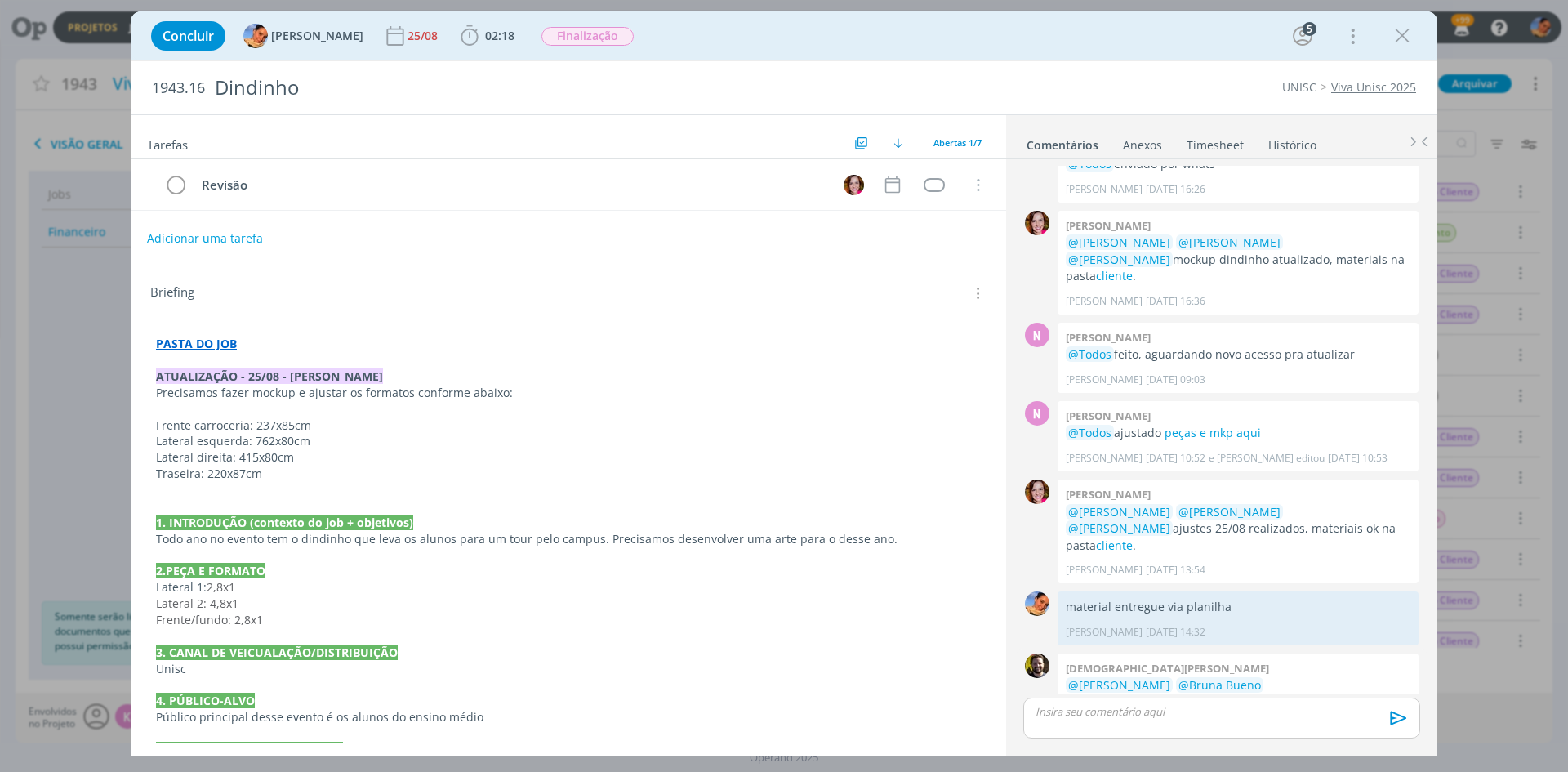
click at [1280, 693] on link "AQUI" at bounding box center [1294, 701] width 28 height 15
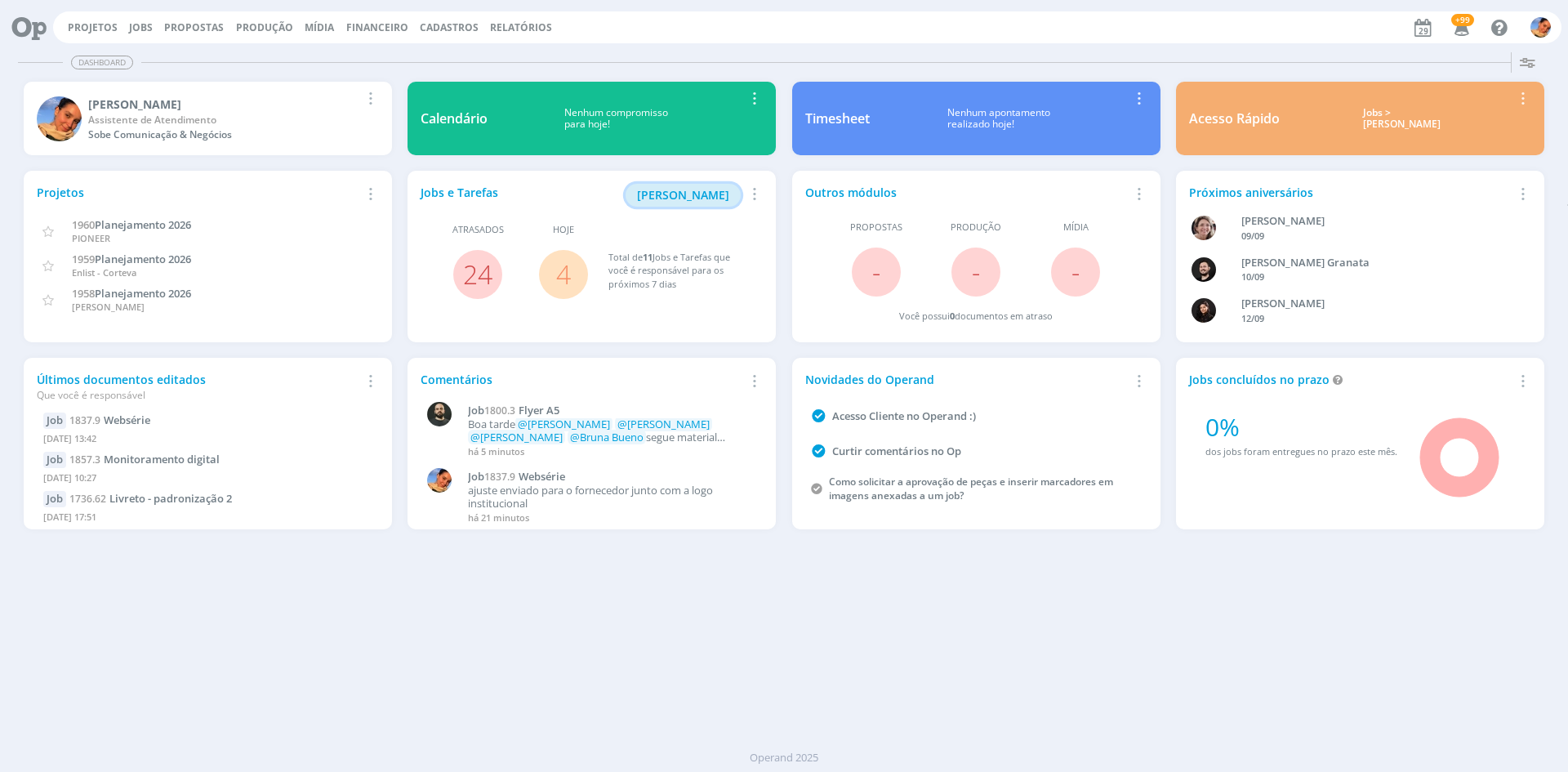
click at [720, 200] on span "[PERSON_NAME]" at bounding box center [683, 194] width 93 height 15
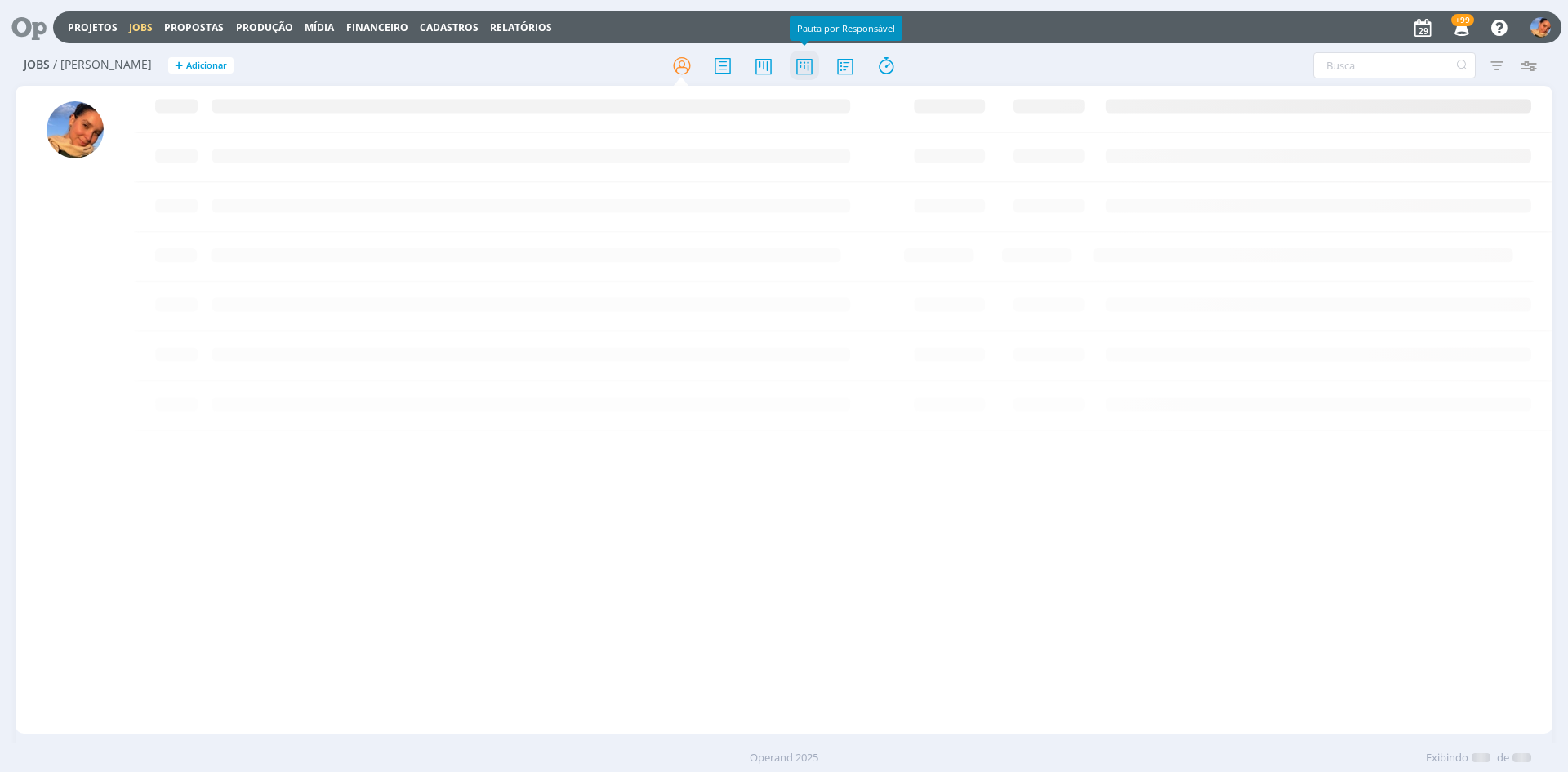
click at [804, 70] on icon at bounding box center [804, 66] width 30 height 32
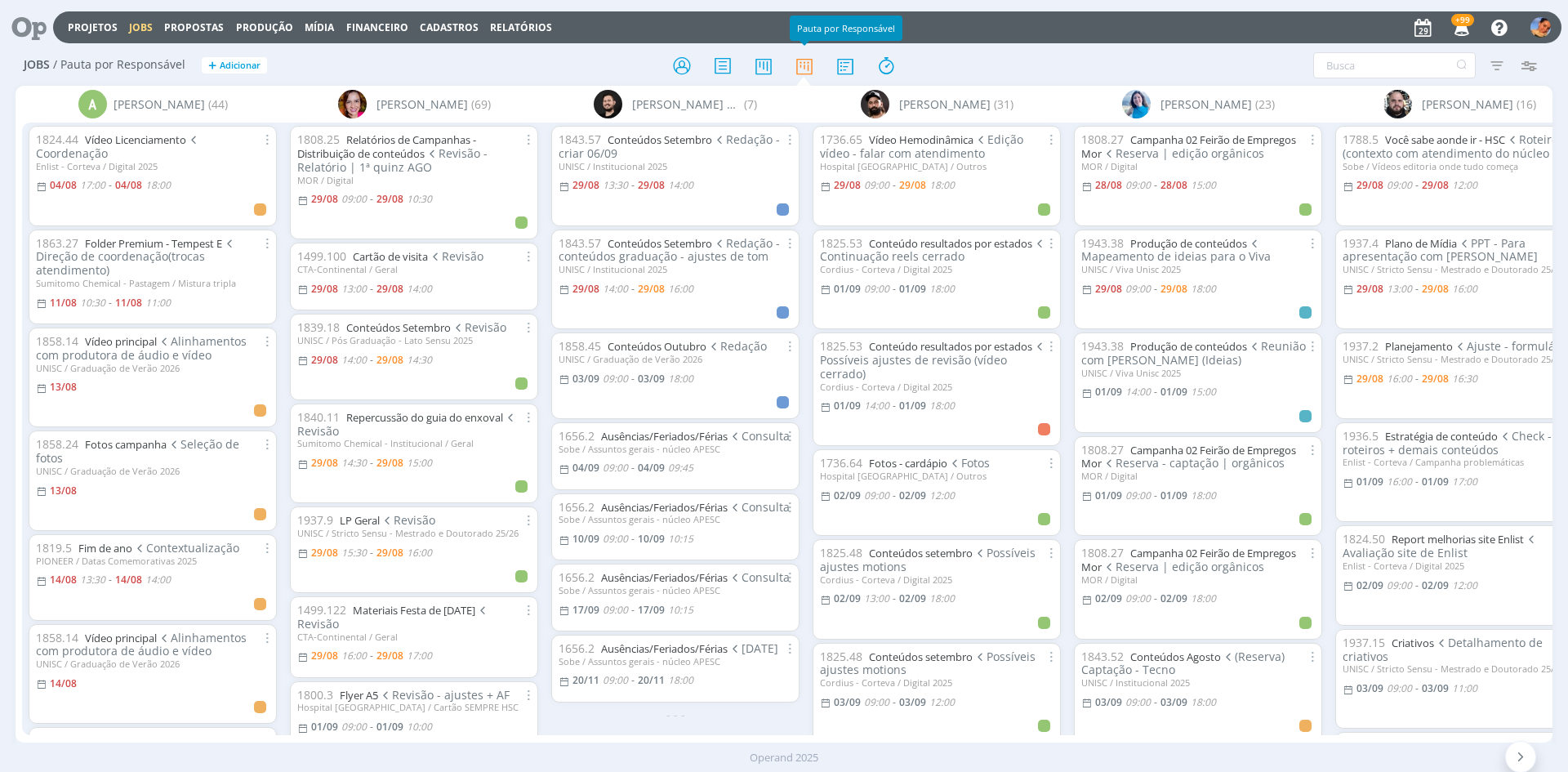
scroll to position [82, 0]
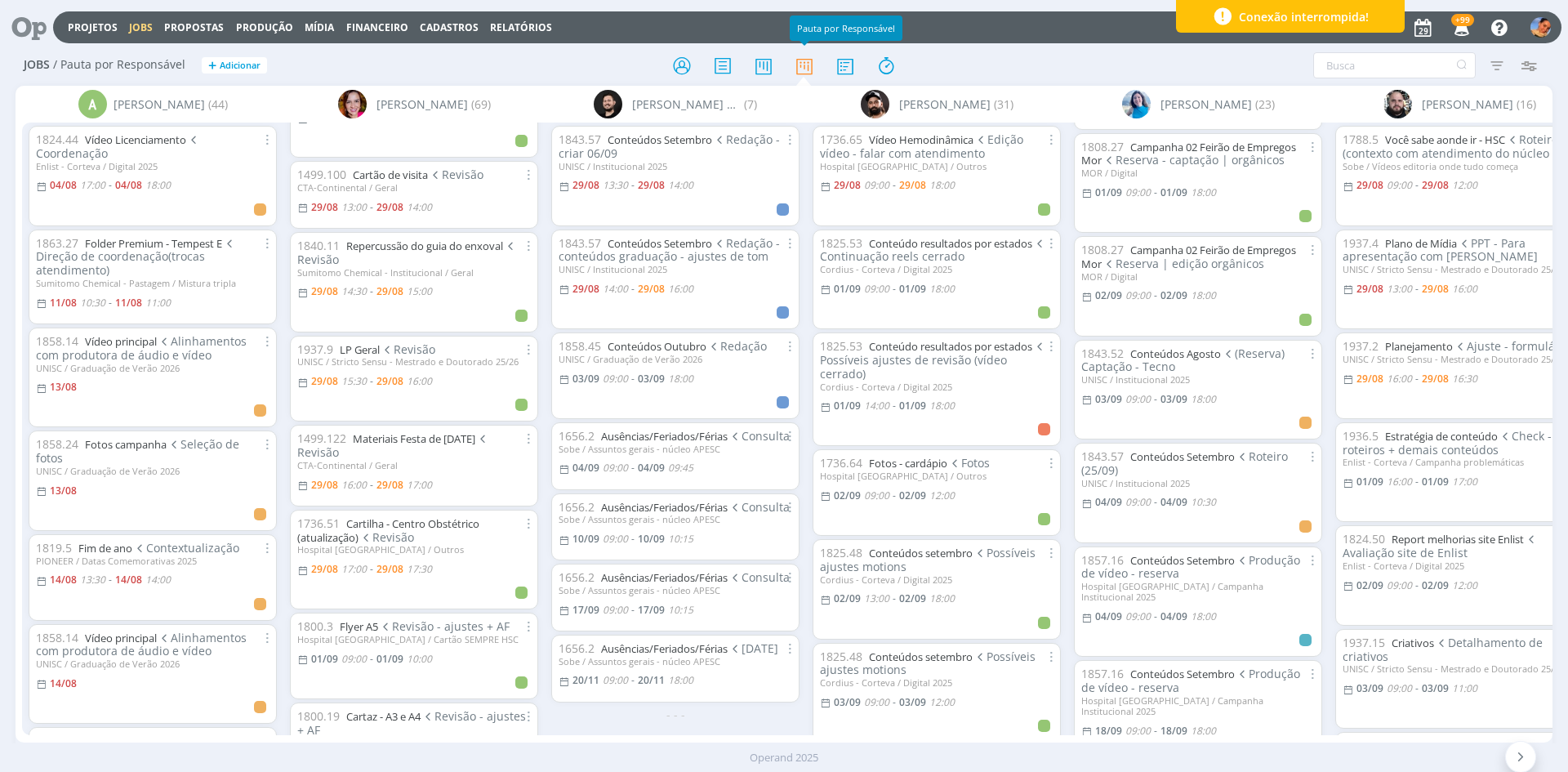
scroll to position [327, 0]
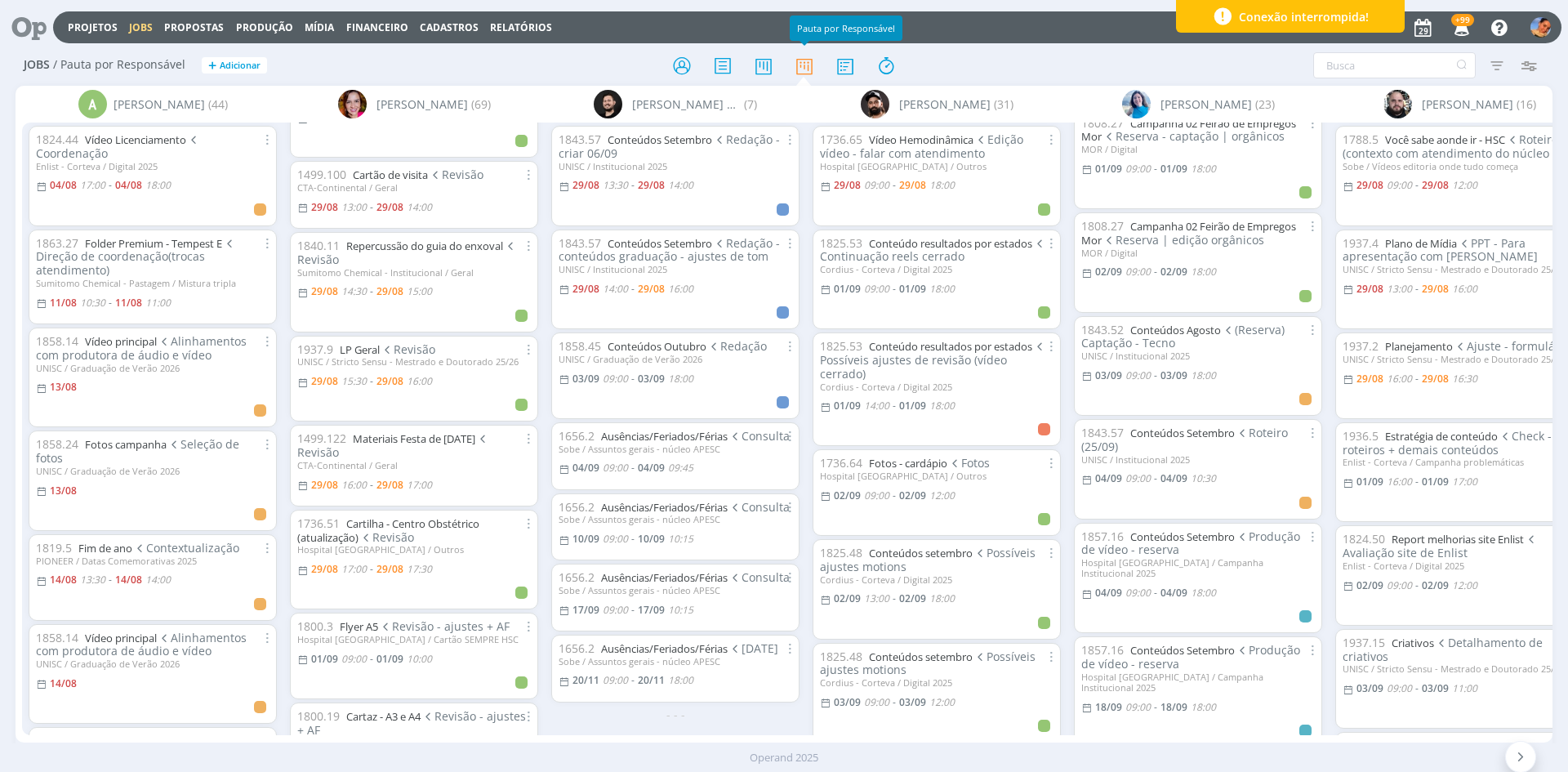
click at [1171, 546] on span "Produção de vídeo - reserva" at bounding box center [1191, 543] width 219 height 30
click at [1174, 544] on span "Produção de vídeo - reserva" at bounding box center [1191, 543] width 219 height 30
click at [1175, 538] on link "Conteúdos Setembro" at bounding box center [1182, 536] width 104 height 14
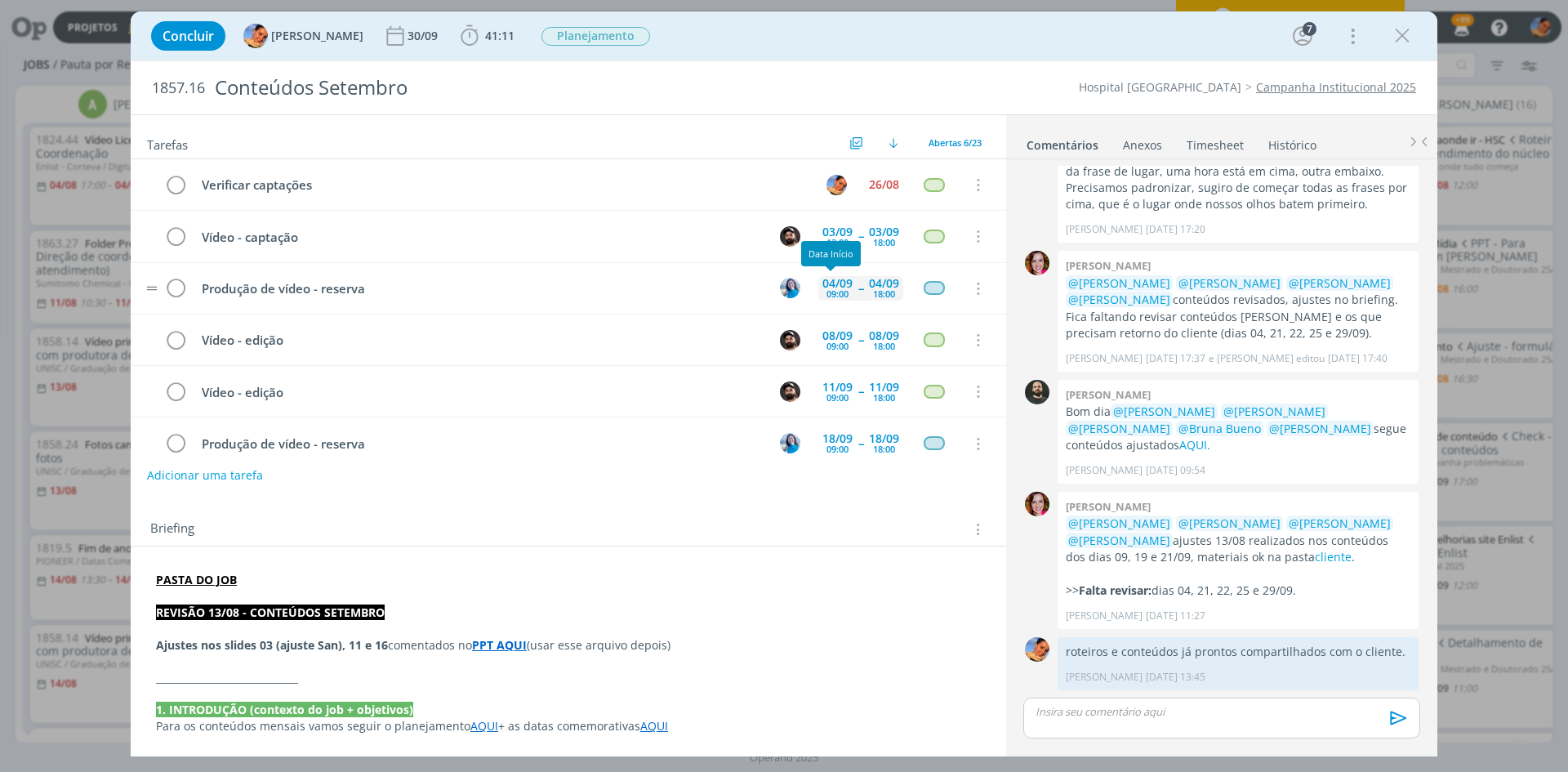
click at [839, 295] on div "09:00" at bounding box center [838, 293] width 22 height 9
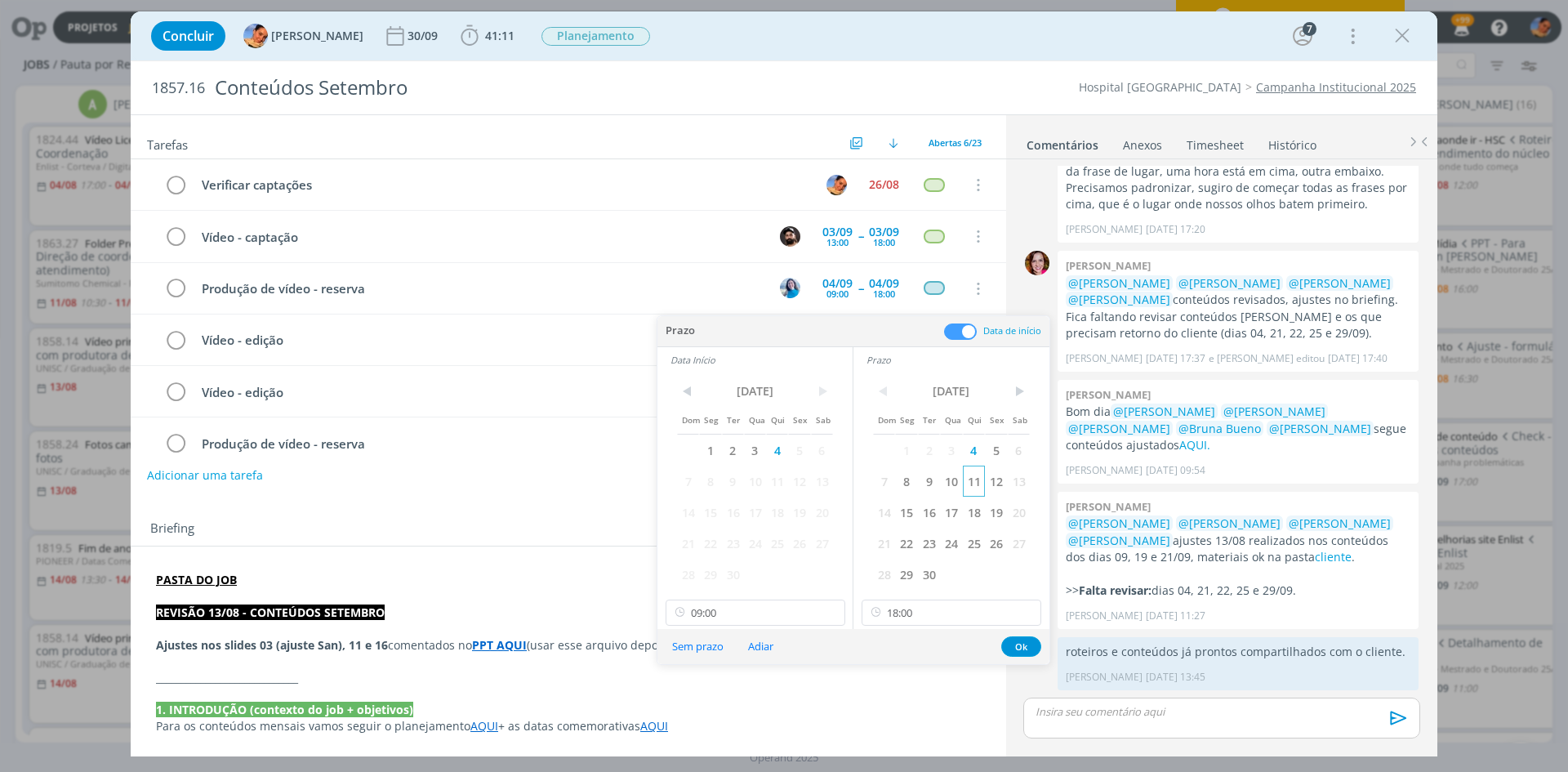
click at [977, 472] on span "11" at bounding box center [974, 481] width 22 height 31
click at [757, 478] on span "10" at bounding box center [755, 481] width 22 height 31
click at [776, 483] on span "11" at bounding box center [777, 481] width 22 height 31
click at [1016, 642] on button "Ok" at bounding box center [1021, 646] width 40 height 20
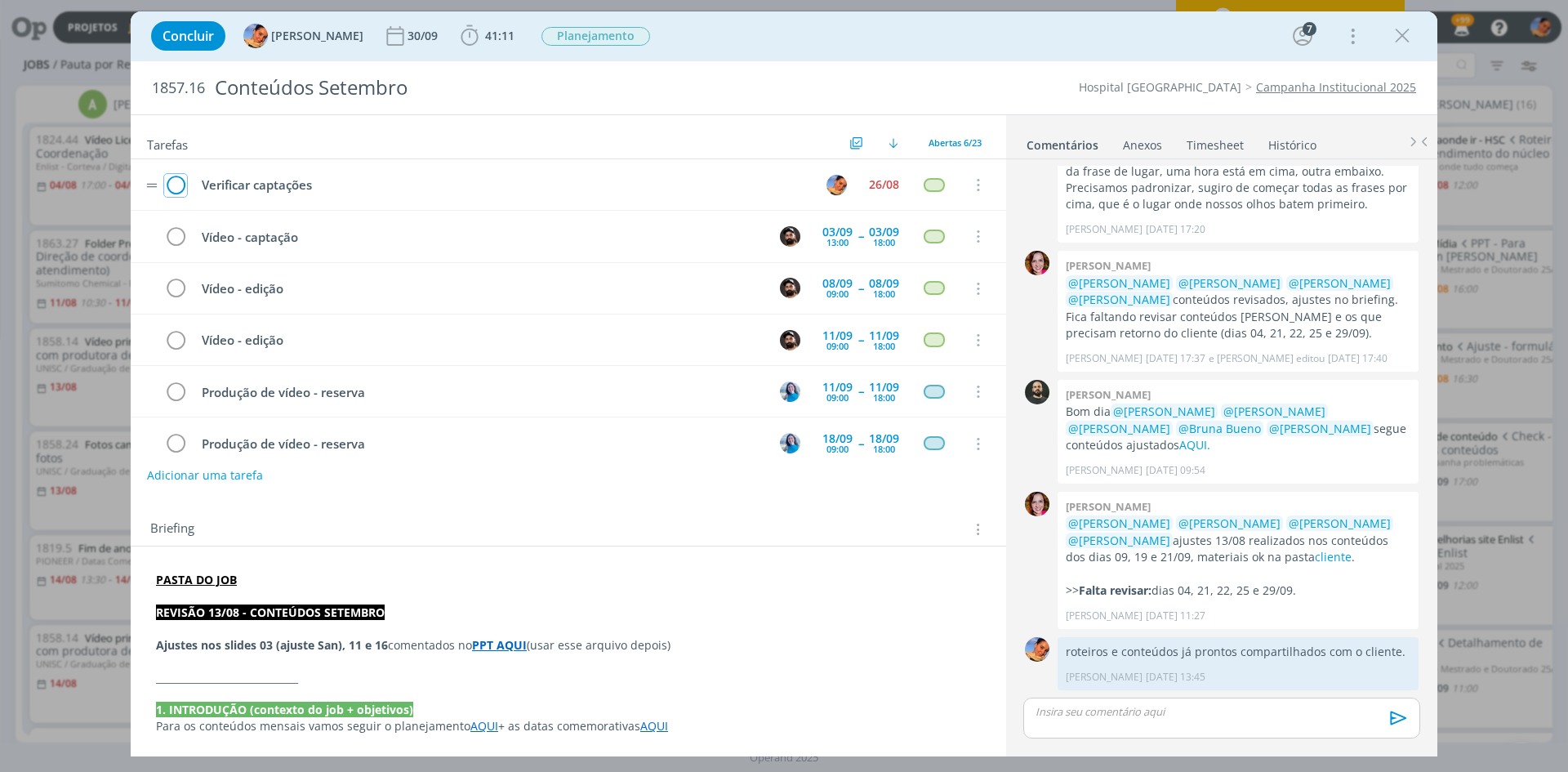
click at [172, 194] on icon "dialog" at bounding box center [175, 185] width 23 height 25
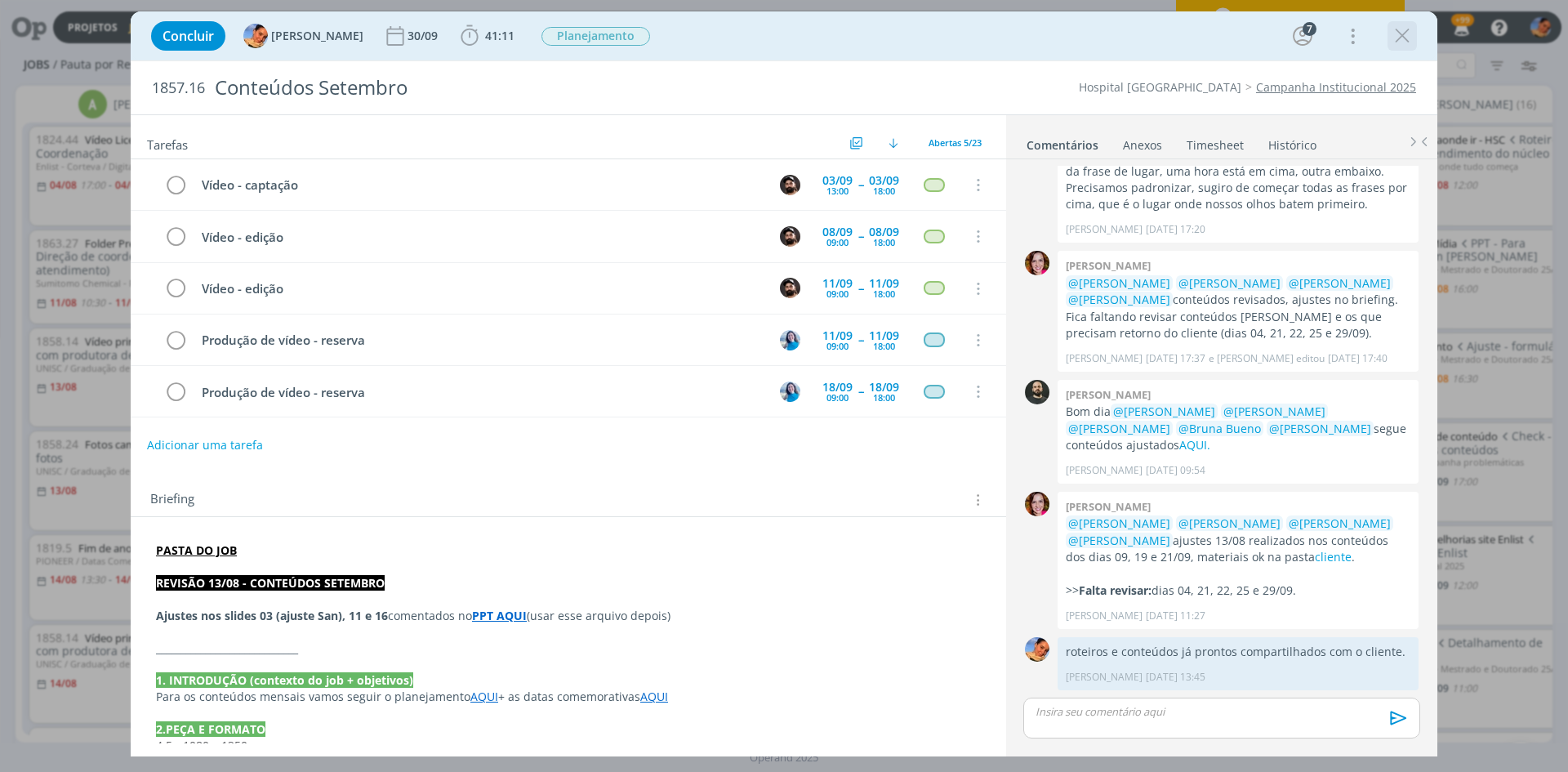
click at [1394, 33] on icon "dialog" at bounding box center [1402, 36] width 25 height 25
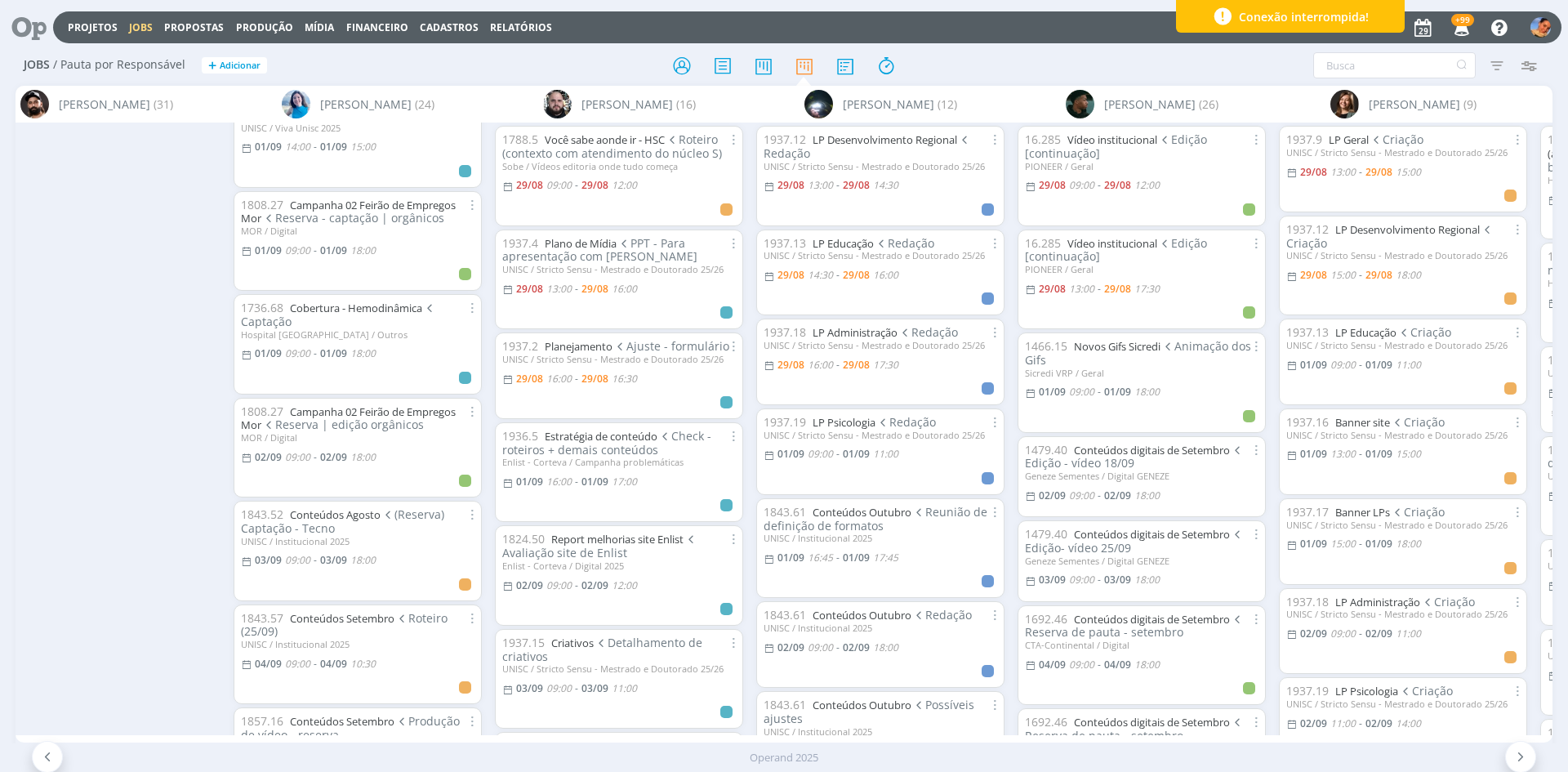
scroll to position [0, 1153]
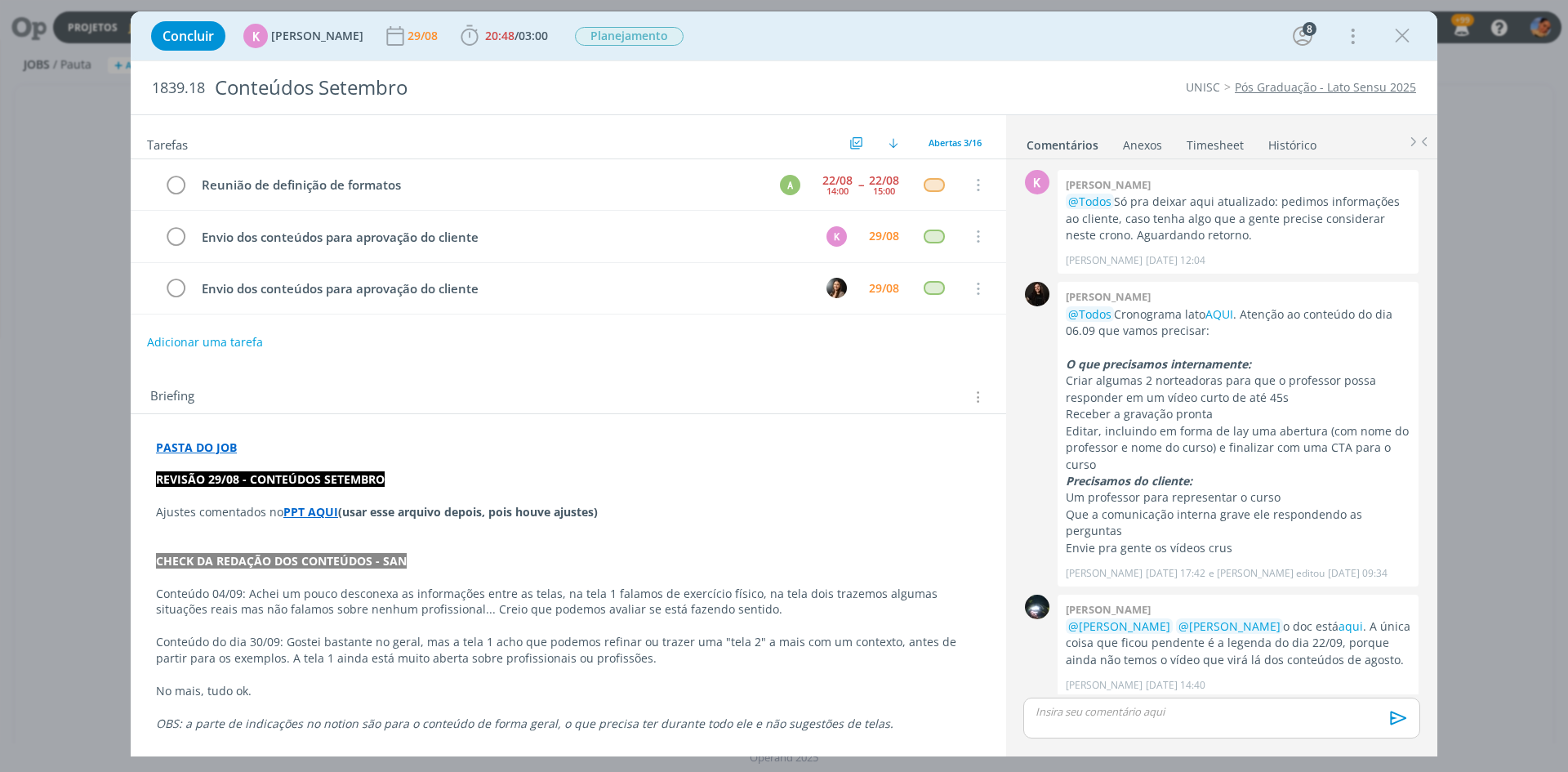
scroll to position [406, 0]
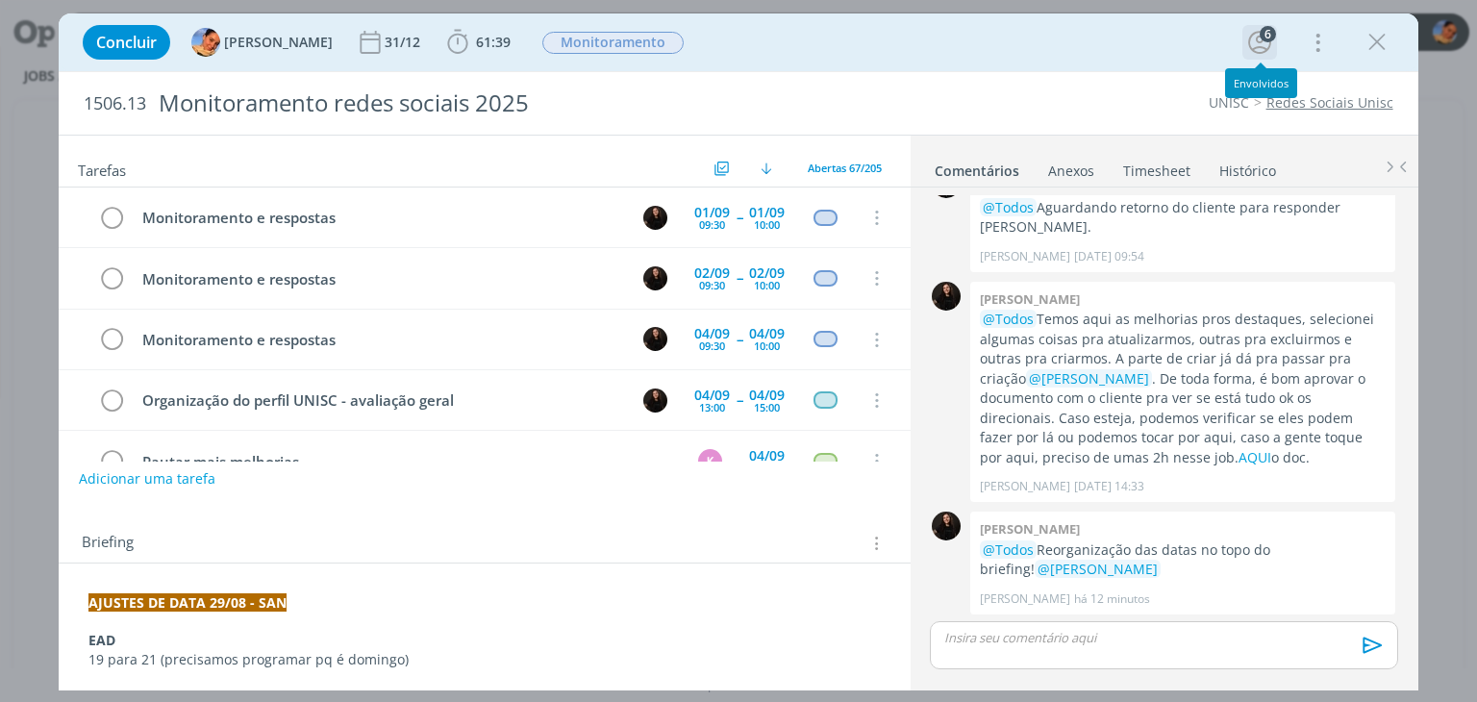
click at [1263, 39] on div "6" at bounding box center [1268, 34] width 16 height 16
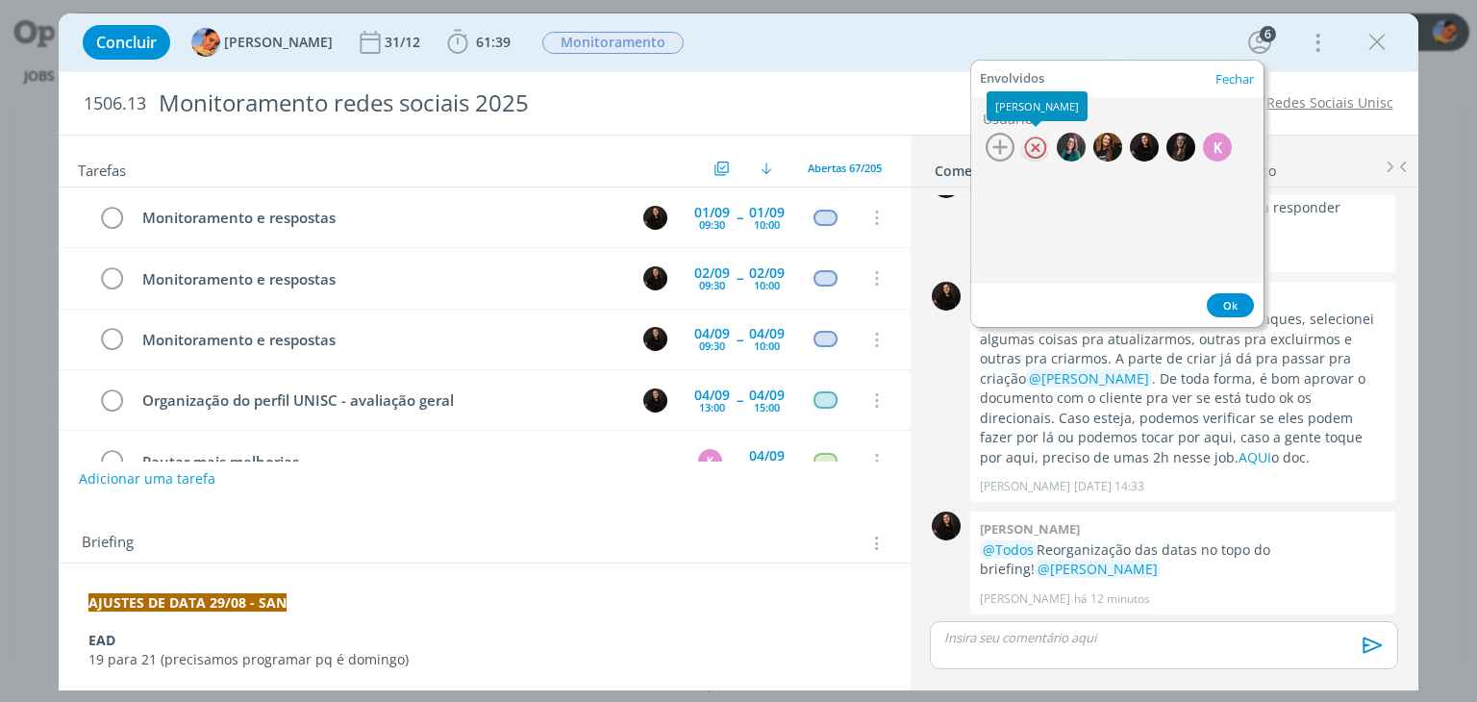
click at [1035, 147] on div at bounding box center [1034, 147] width 29 height 29
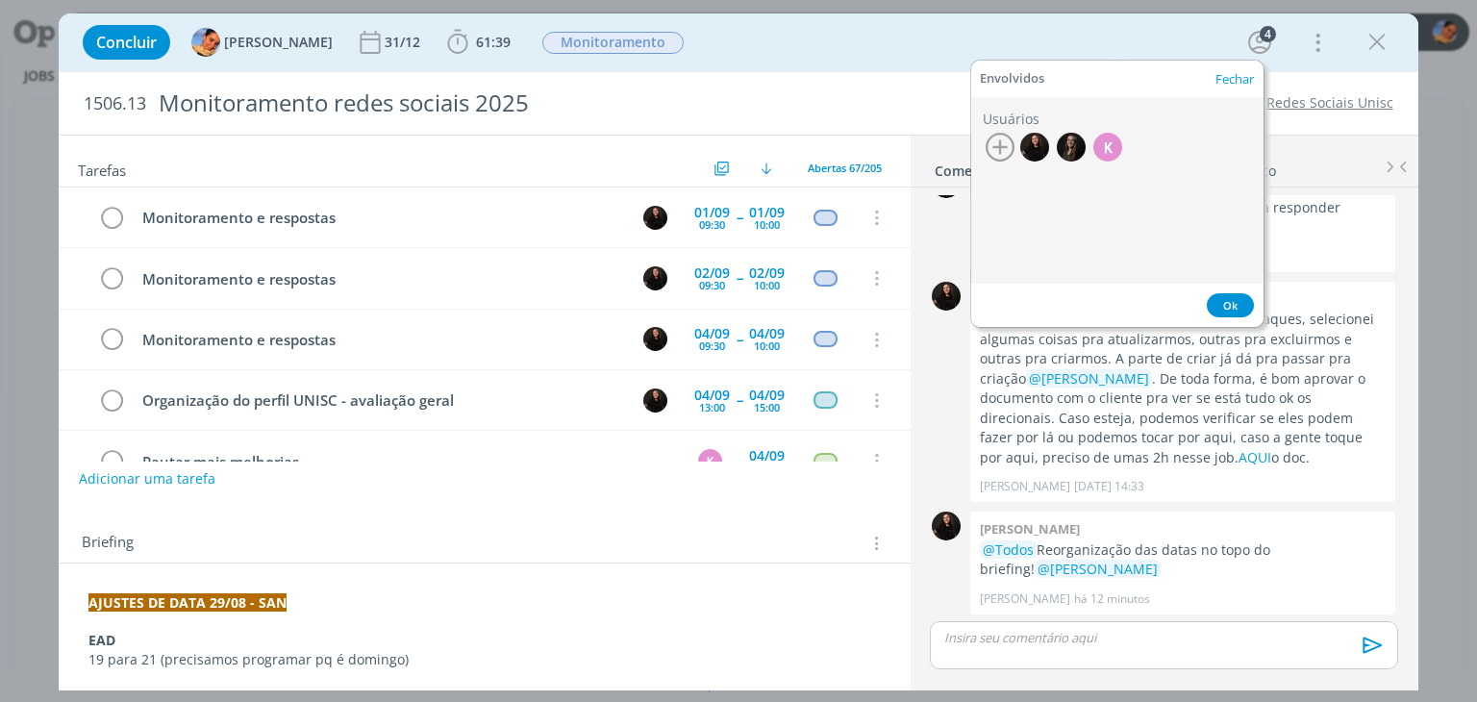
click at [1214, 299] on button "Ok" at bounding box center [1230, 305] width 47 height 24
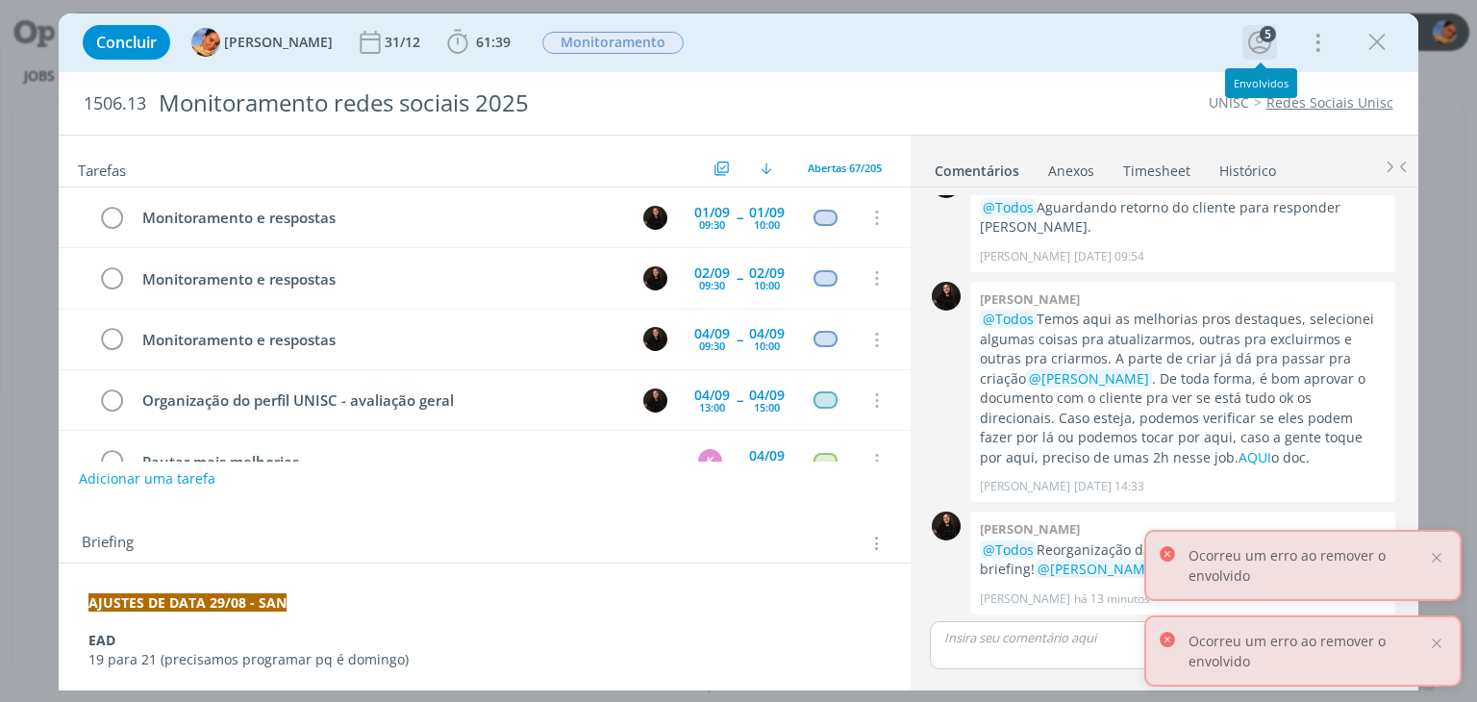
click at [1243, 35] on div "5" at bounding box center [1260, 42] width 35 height 35
click at [1257, 43] on icon "dialog" at bounding box center [1259, 42] width 29 height 29
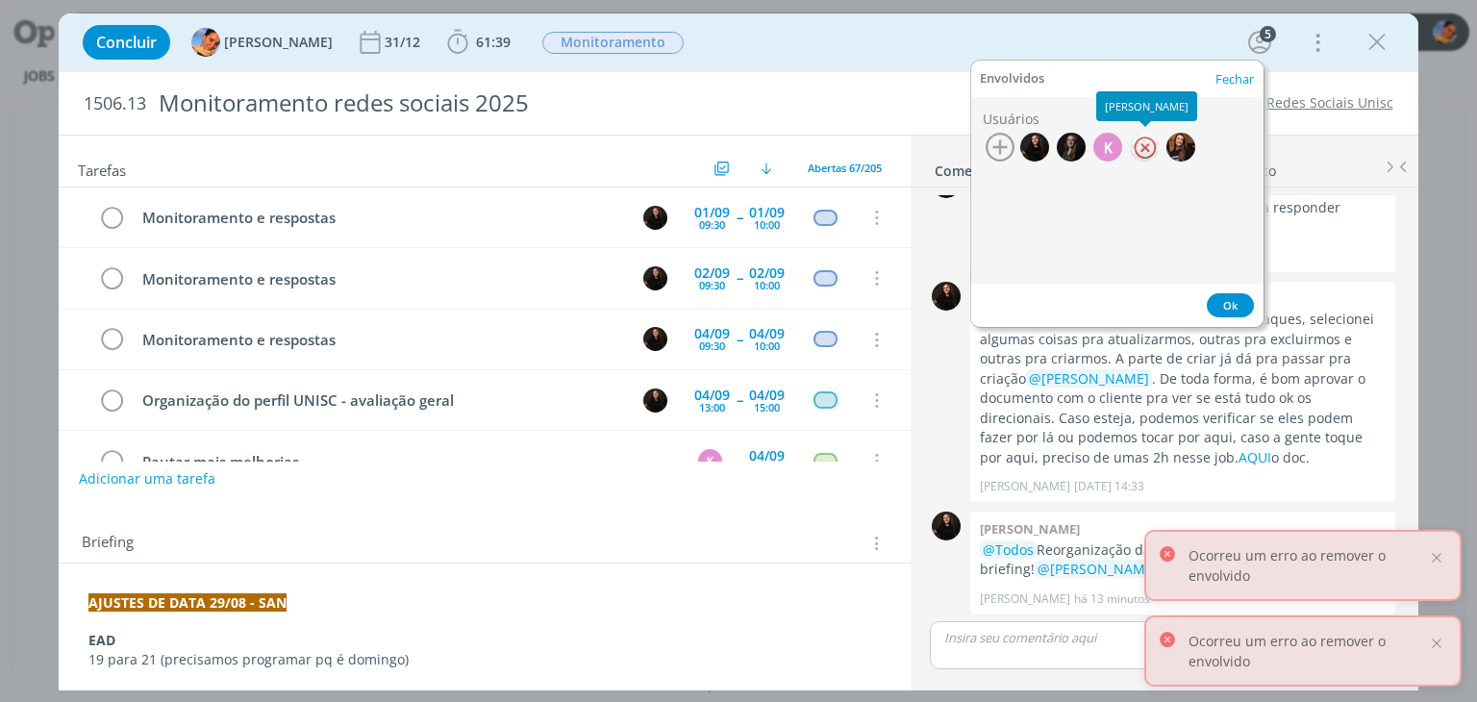
click at [1143, 147] on div at bounding box center [1144, 147] width 29 height 29
click at [1218, 313] on button "Ok" at bounding box center [1230, 305] width 47 height 24
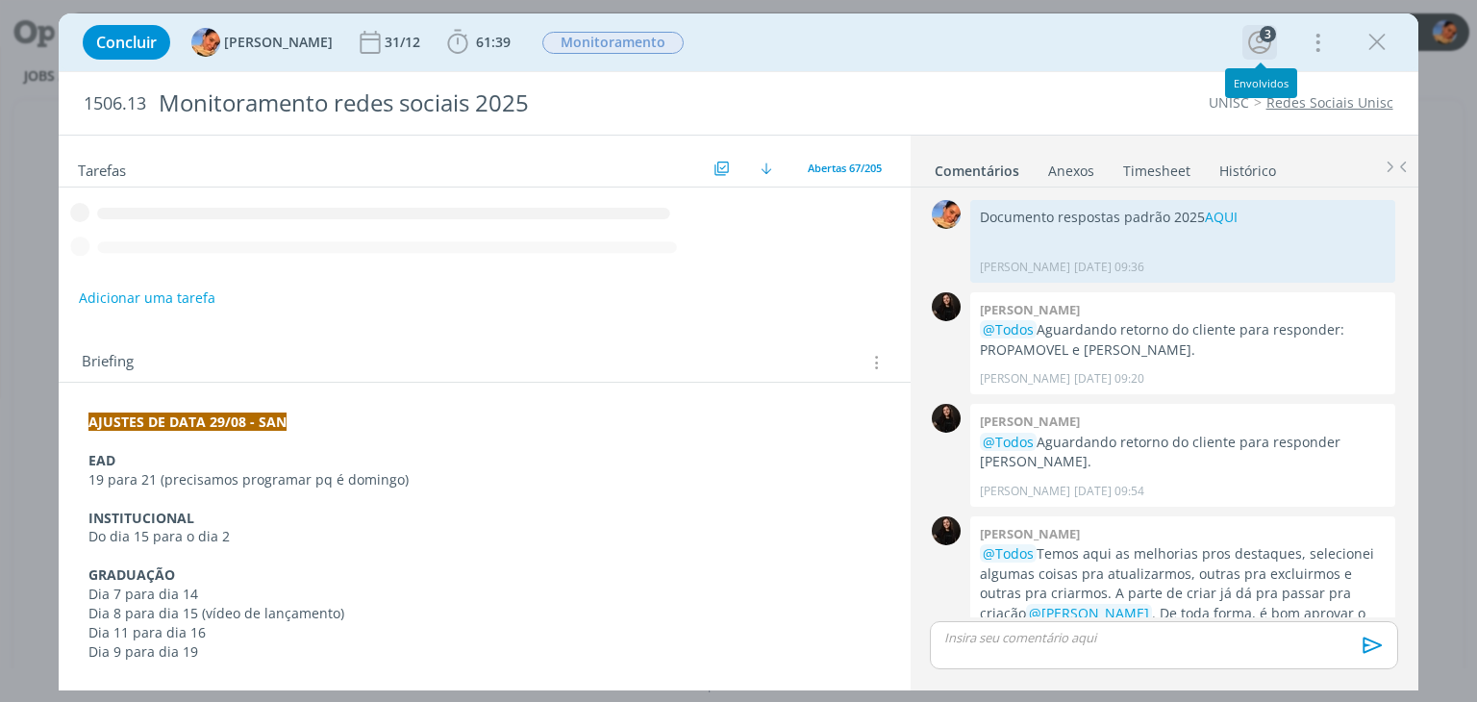
scroll to position [235, 0]
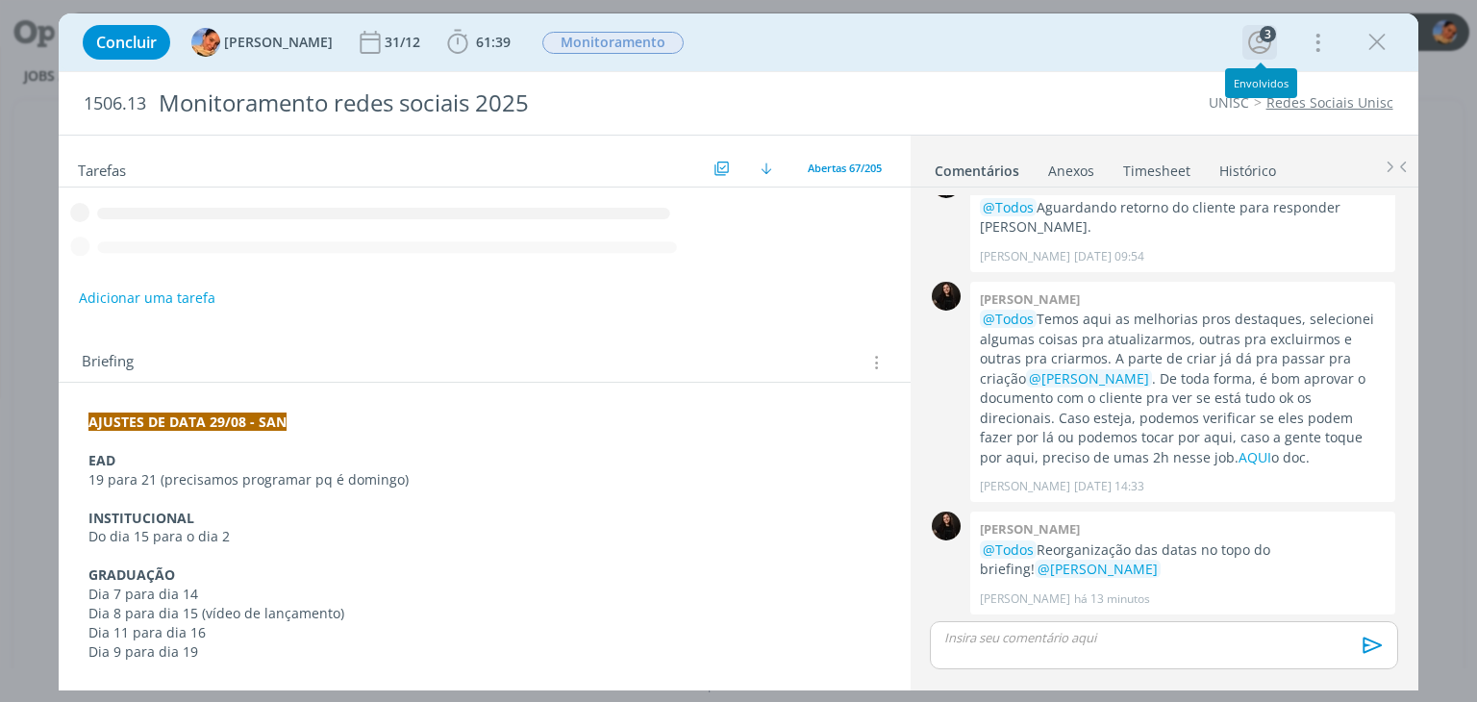
click at [1268, 57] on button "3" at bounding box center [1259, 42] width 31 height 31
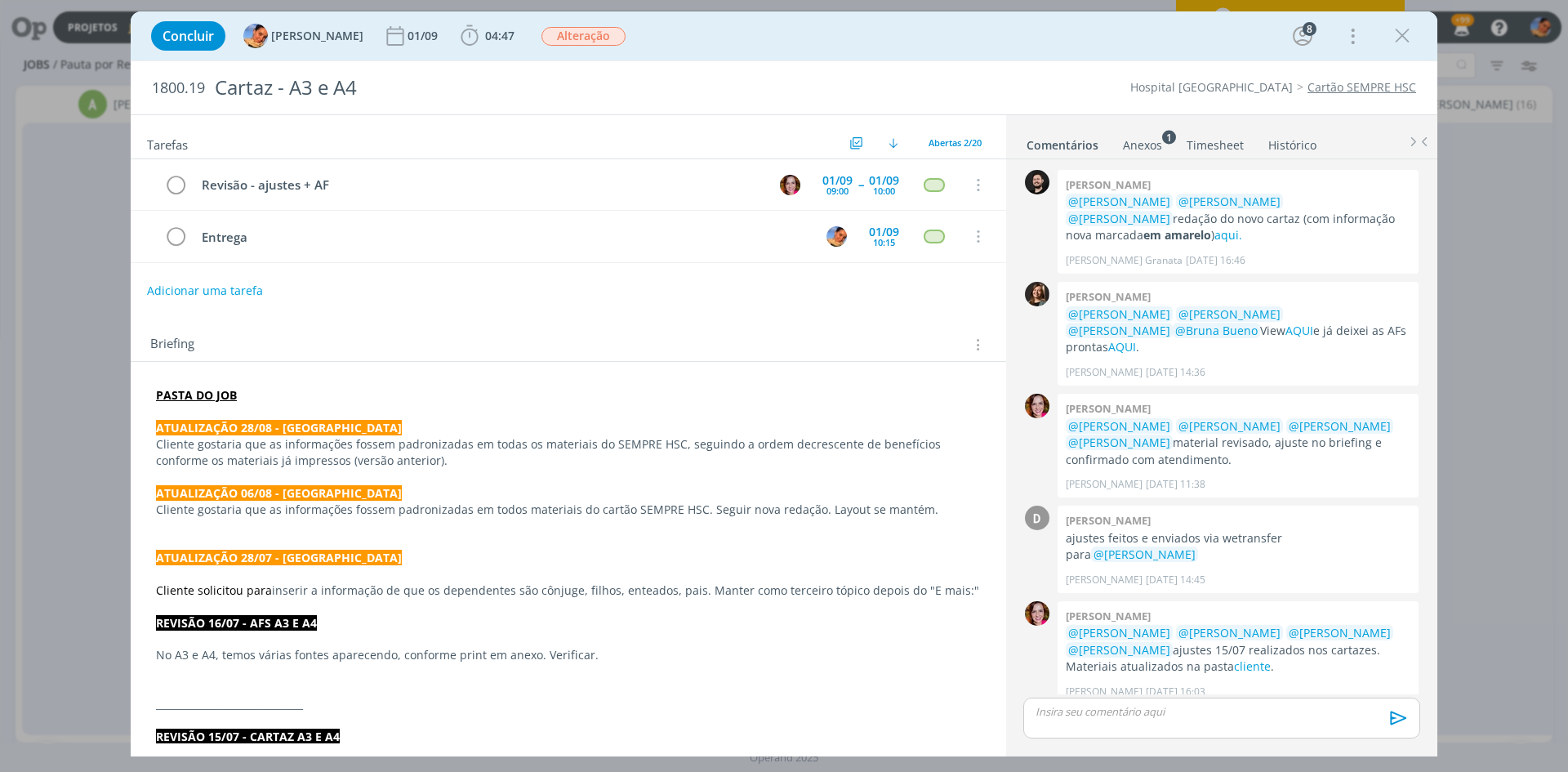
scroll to position [1107, 0]
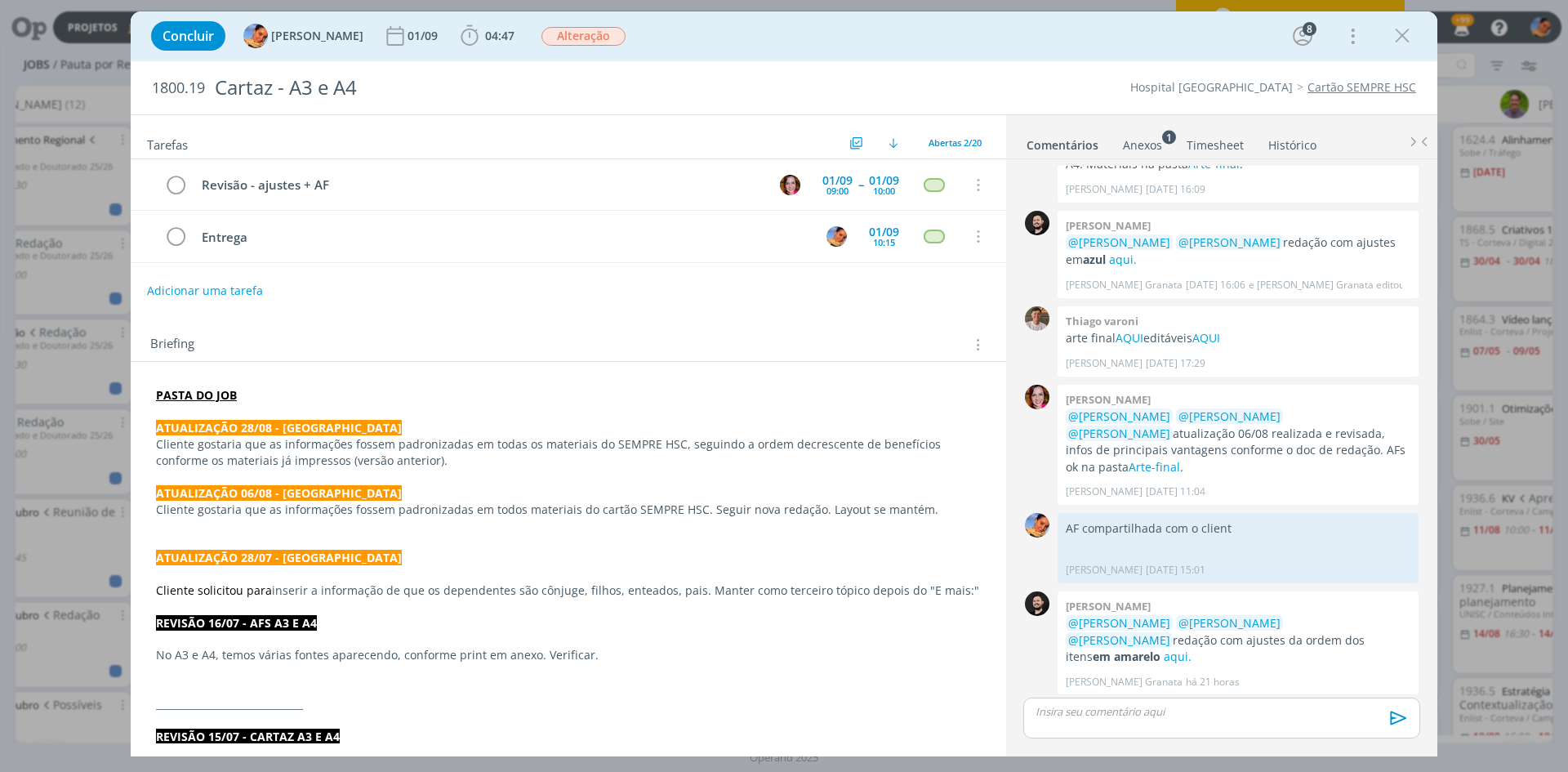
click at [1237, 144] on link "Timesheet" at bounding box center [1215, 142] width 59 height 24
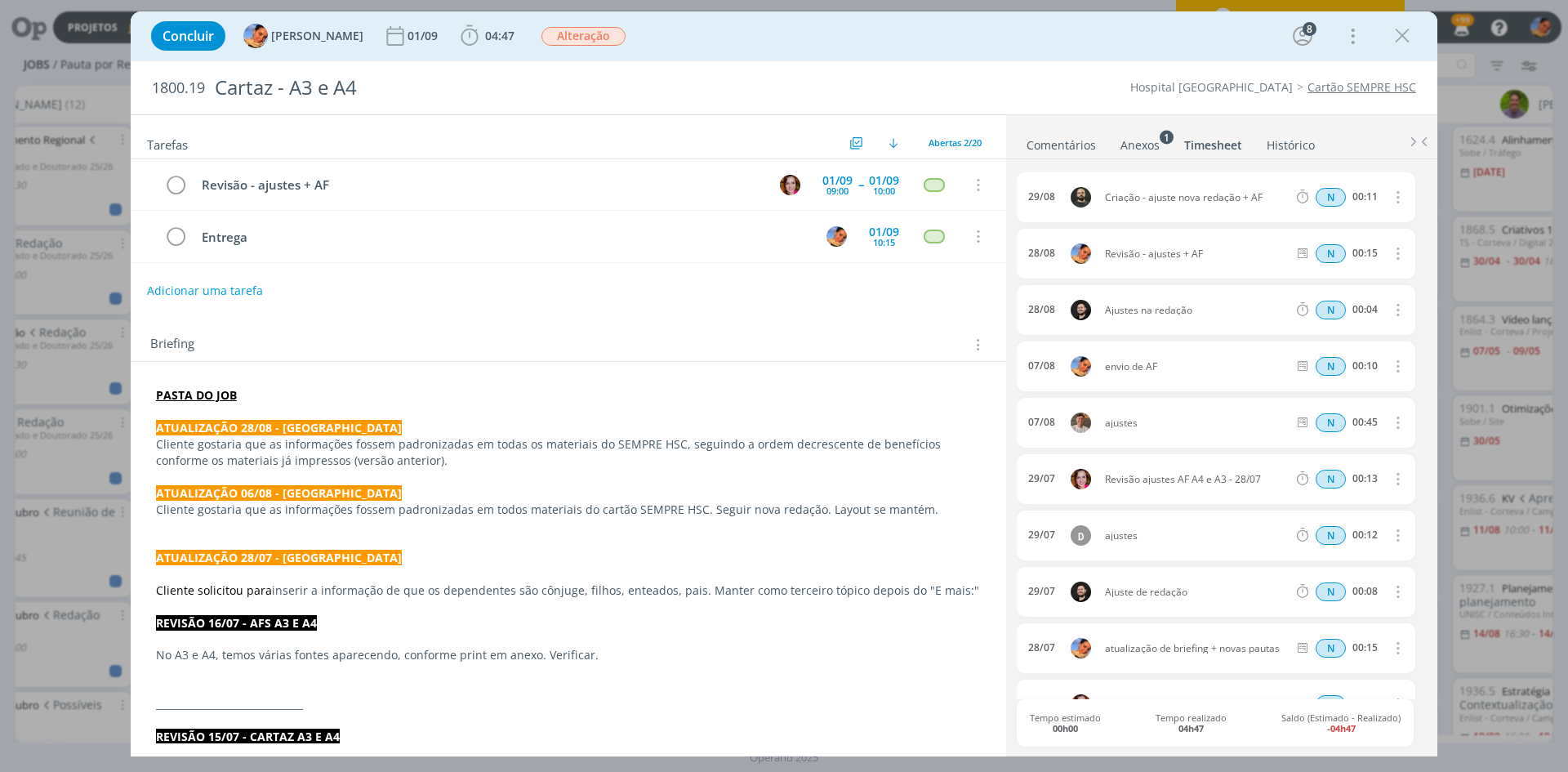
click at [1086, 140] on link "Comentários" at bounding box center [1062, 142] width 71 height 24
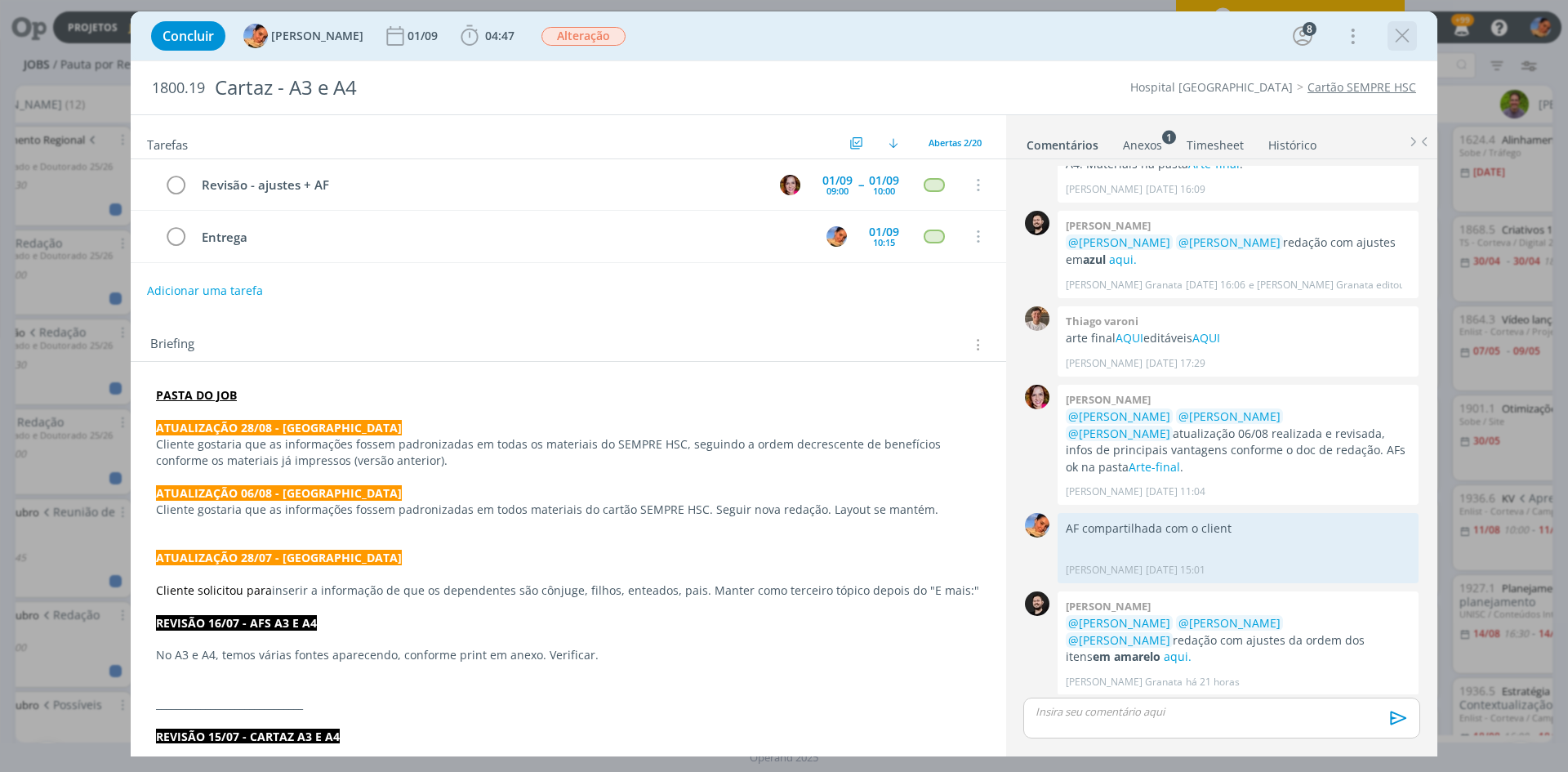
click at [1390, 41] on button "dialog" at bounding box center [1402, 36] width 25 height 25
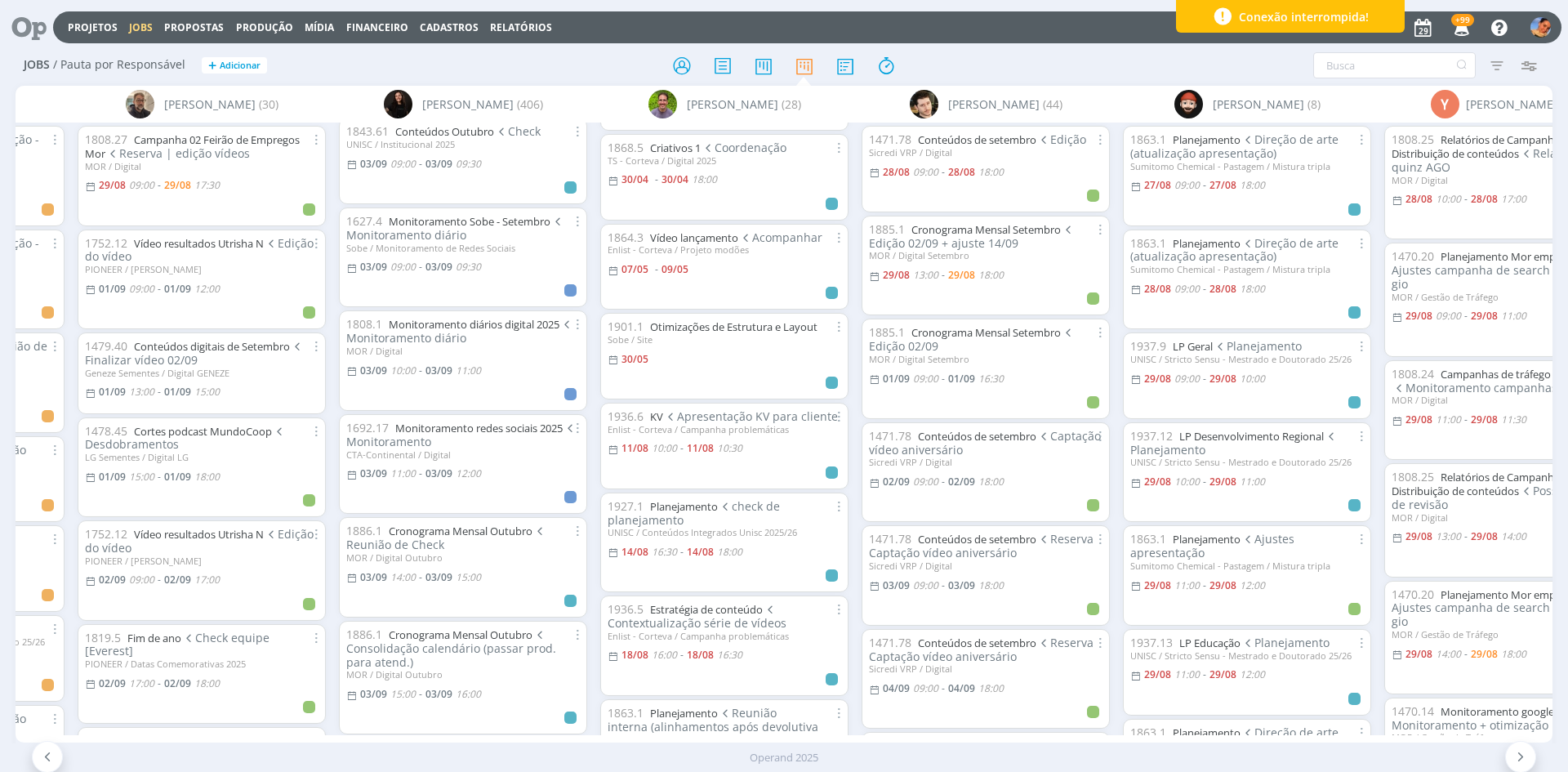
scroll to position [2206, 0]
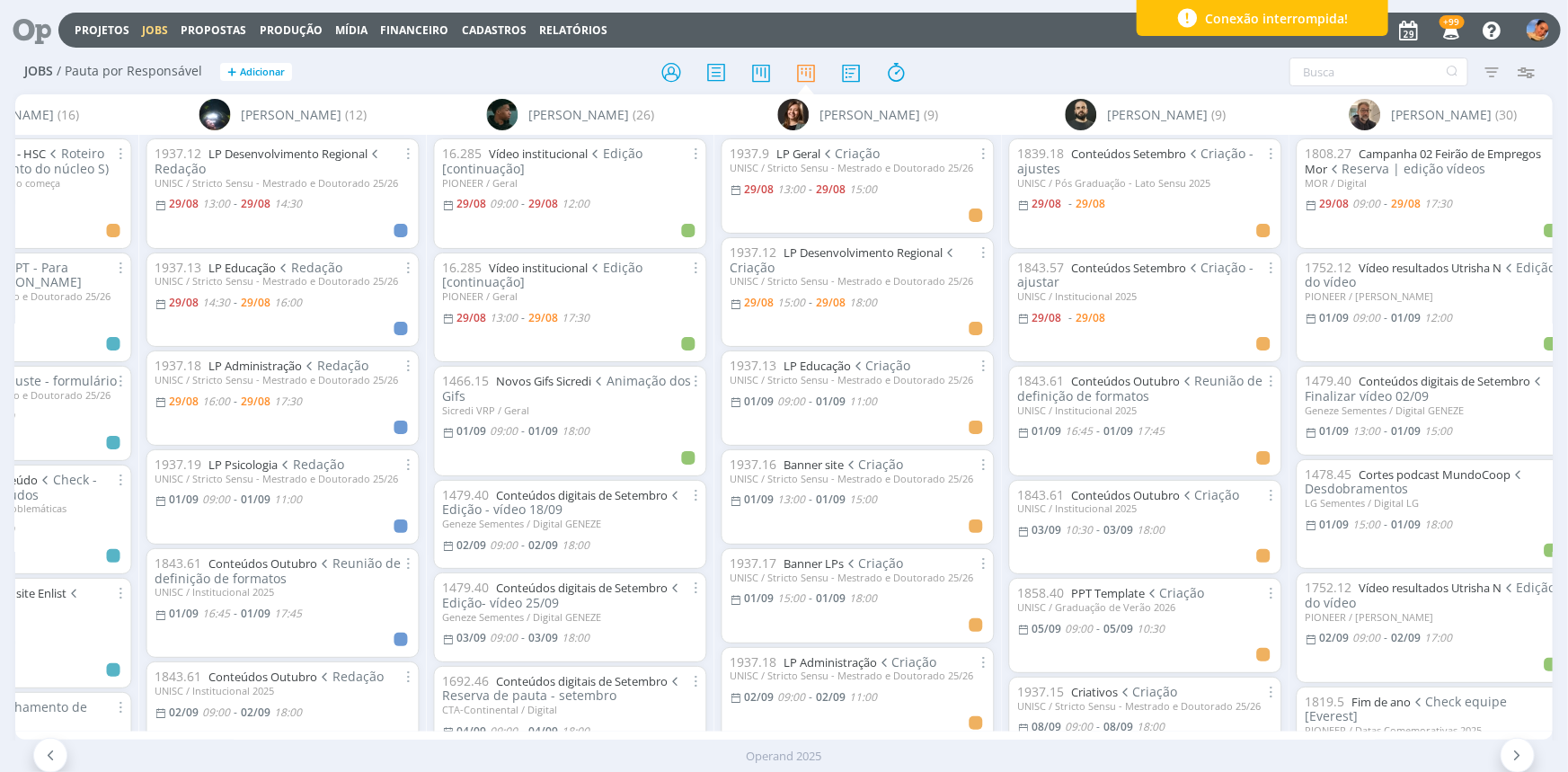
scroll to position [81, 0]
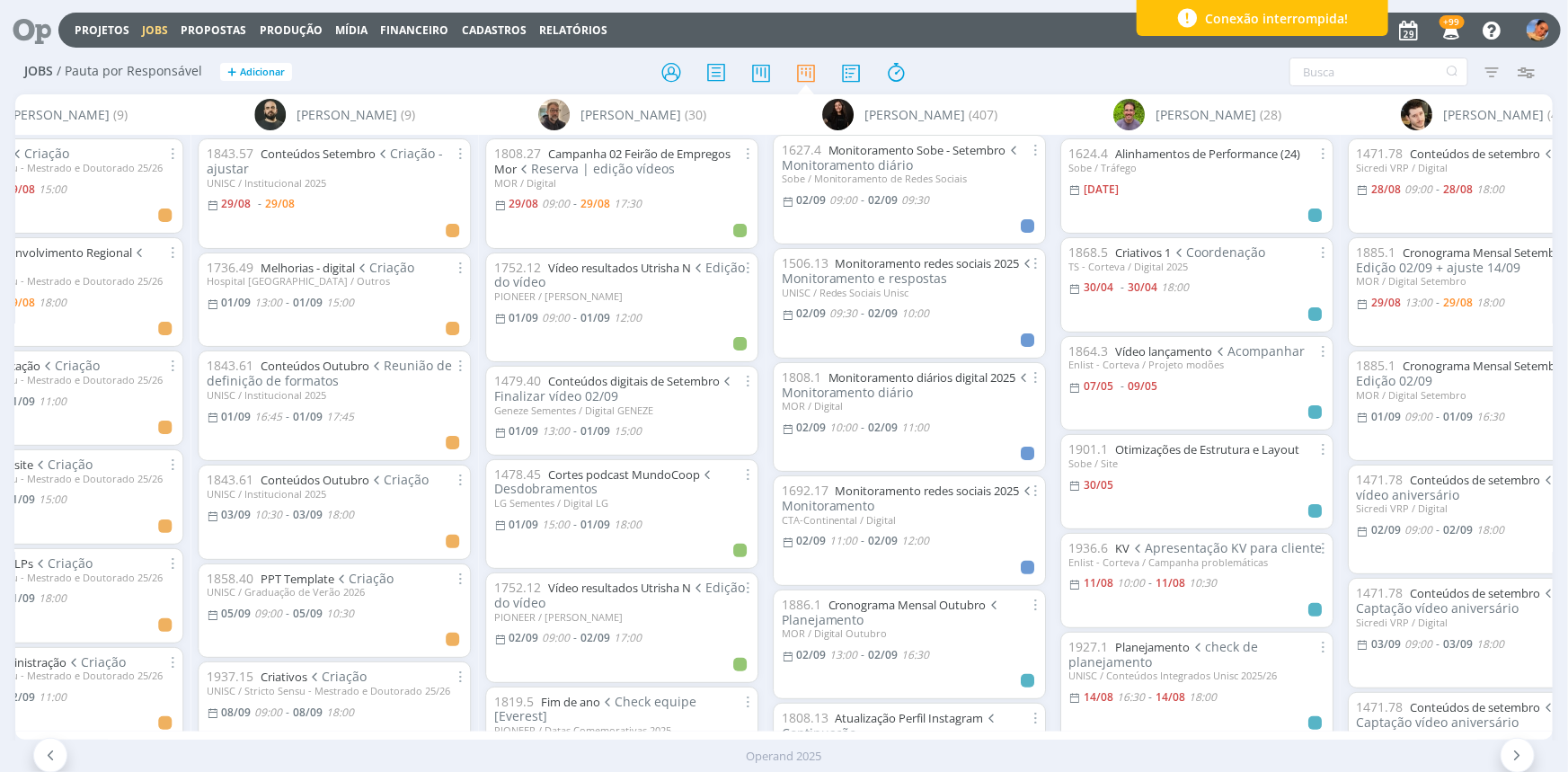
scroll to position [1797, 0]
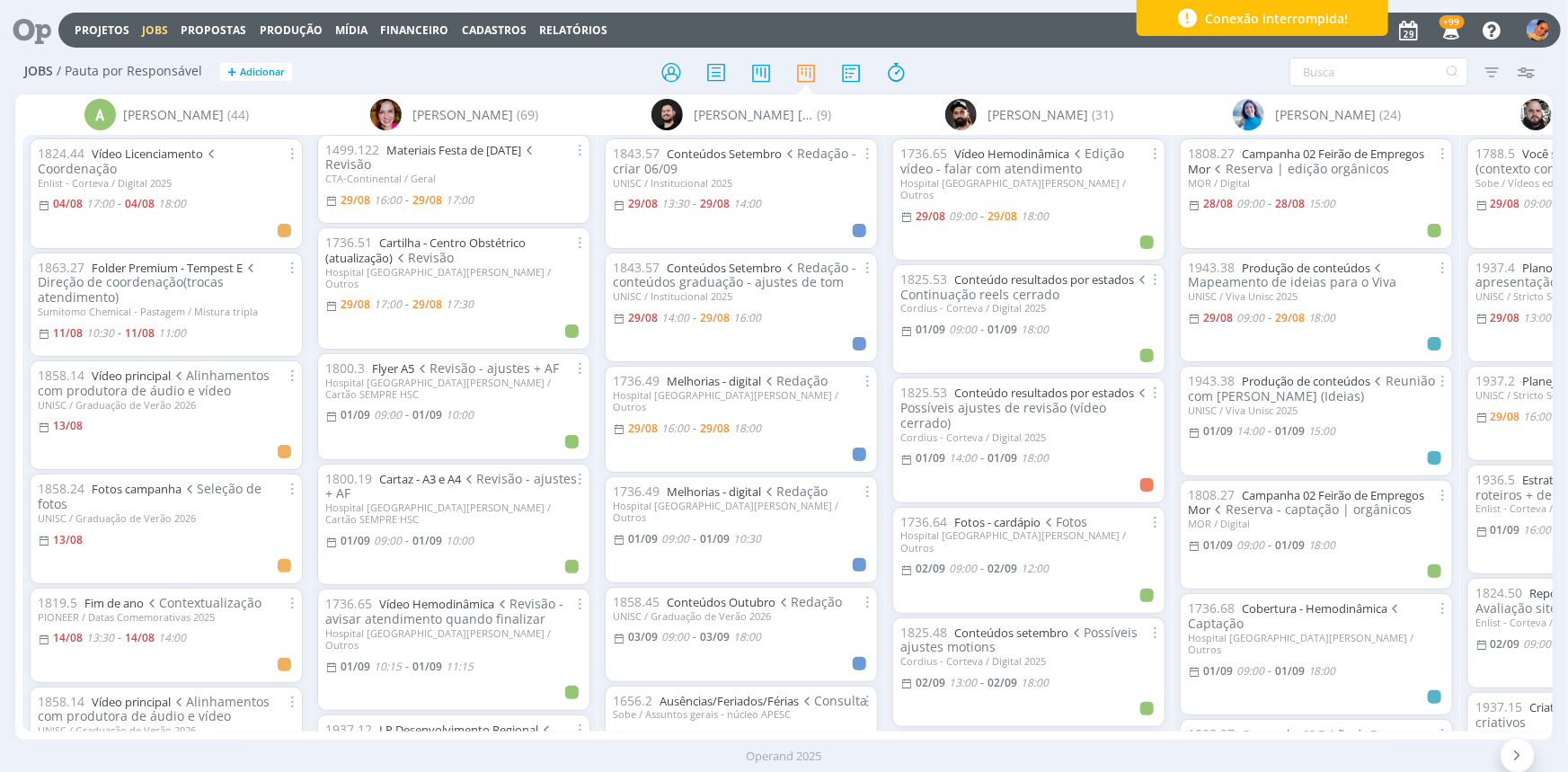
scroll to position [899, 0]
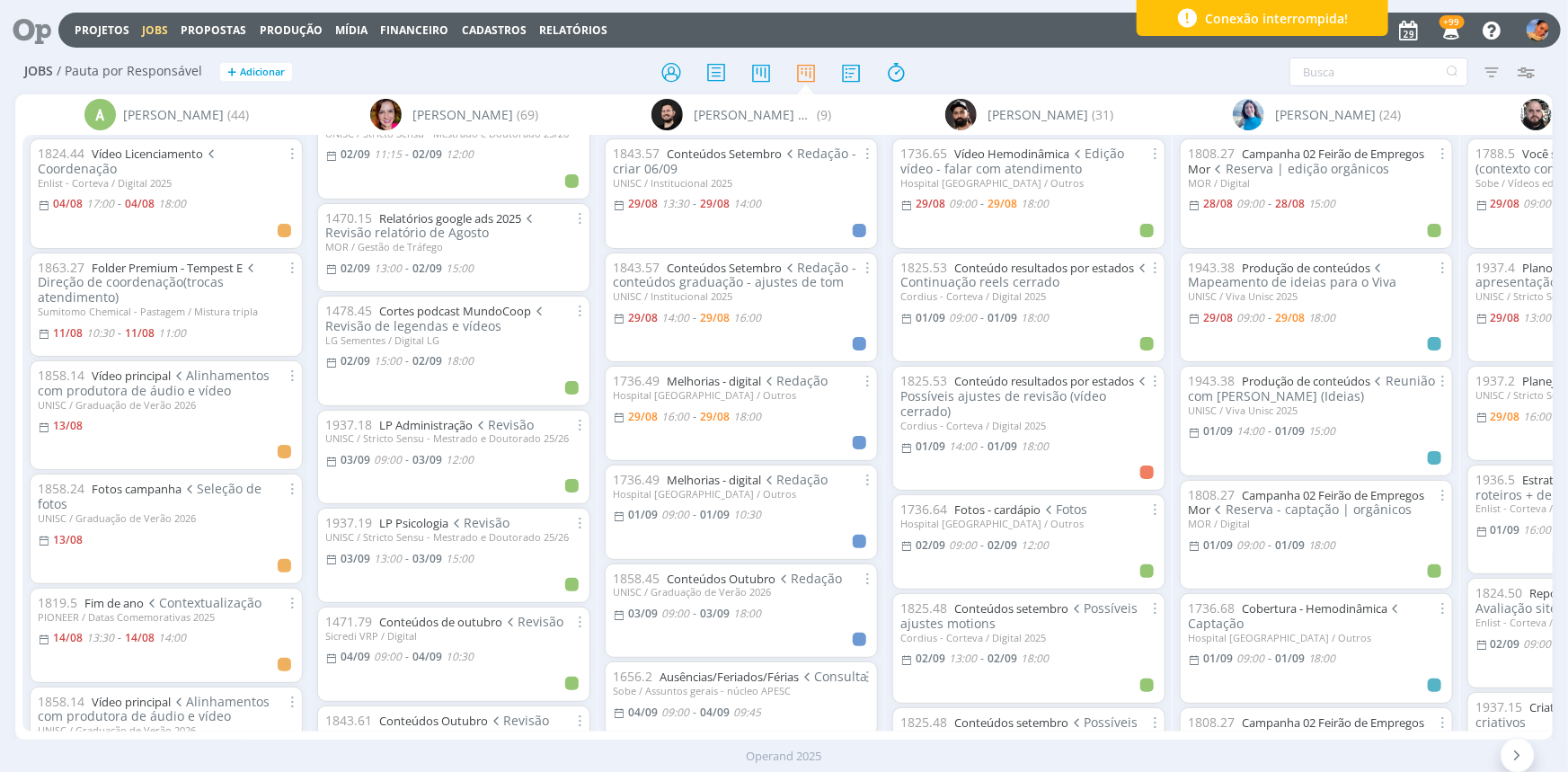
scroll to position [2332, 0]
